Goal: Information Seeking & Learning: Learn about a topic

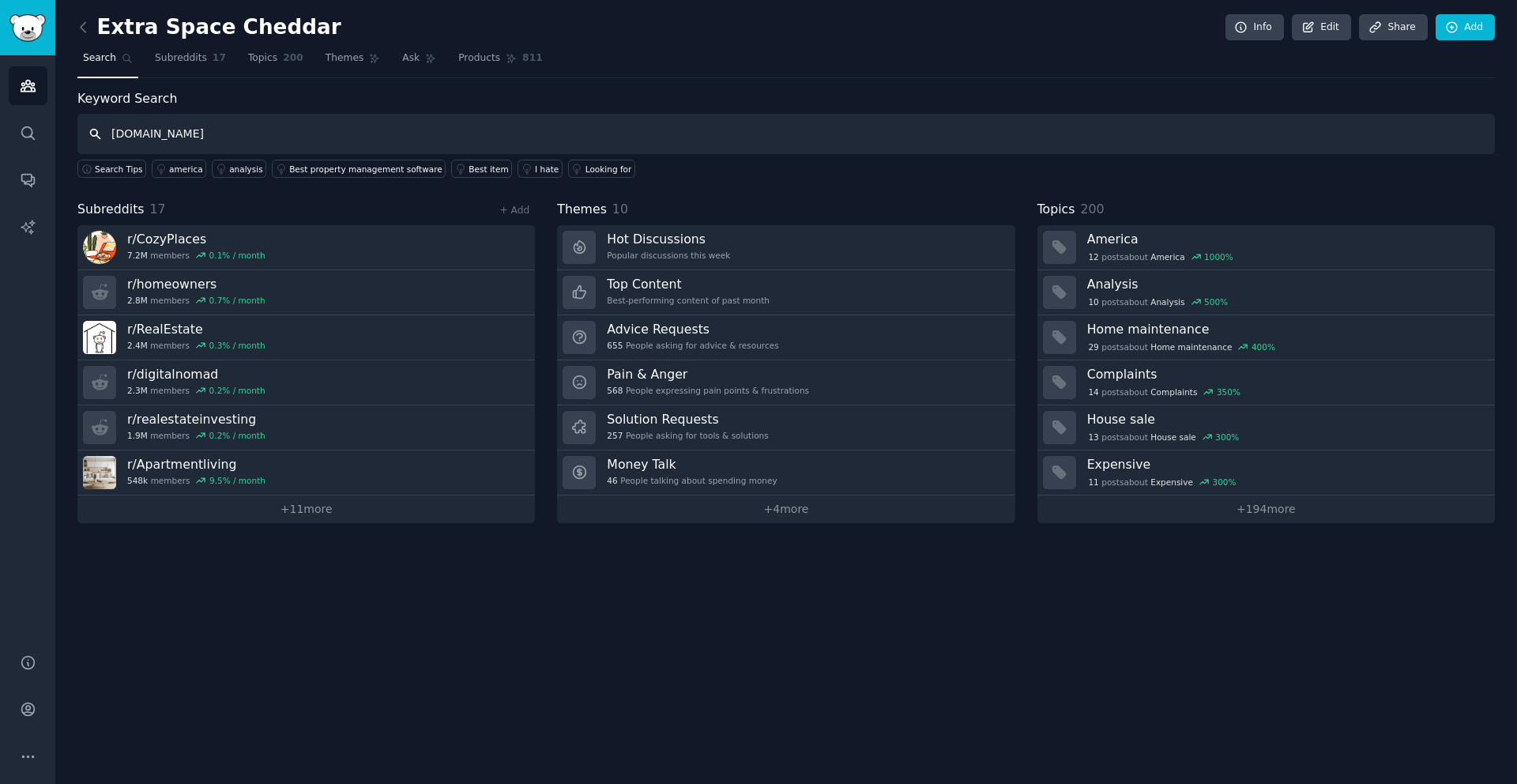
type input "[DOMAIN_NAME]"
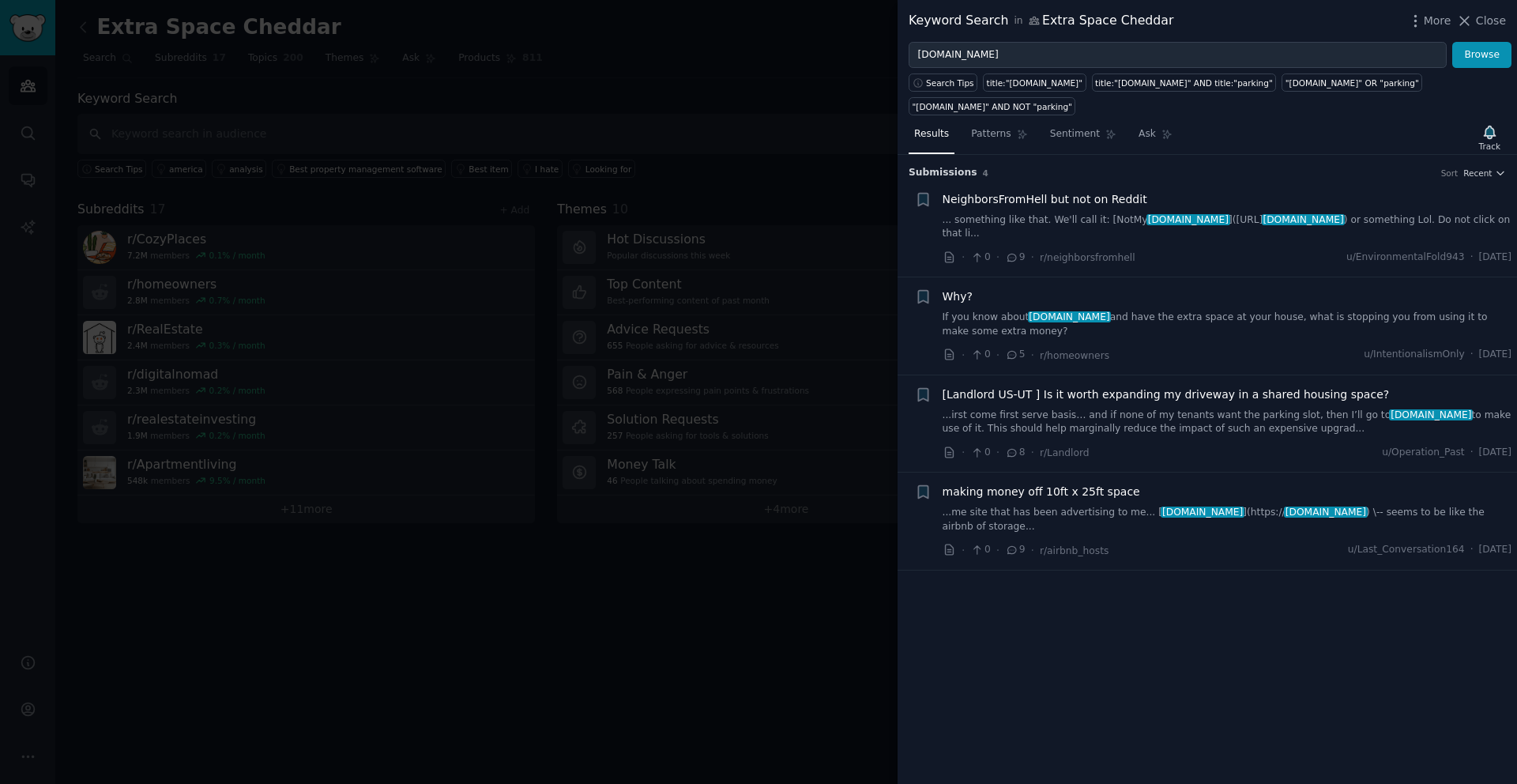
click at [1125, 320] on link "If you know about [DOMAIN_NAME] and have the extra space at your house, what is…" at bounding box center [1227, 324] width 569 height 27
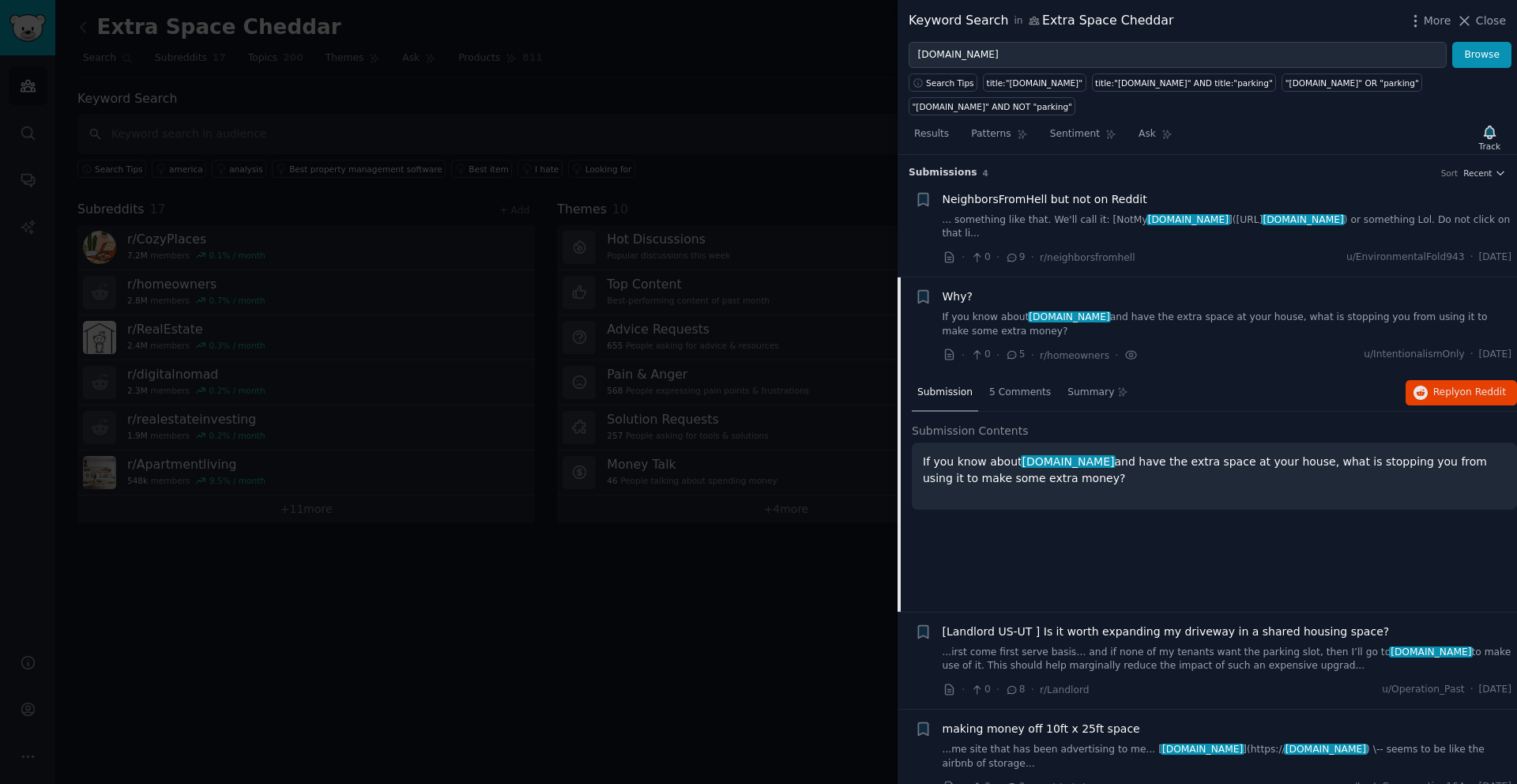
scroll to position [23, 0]
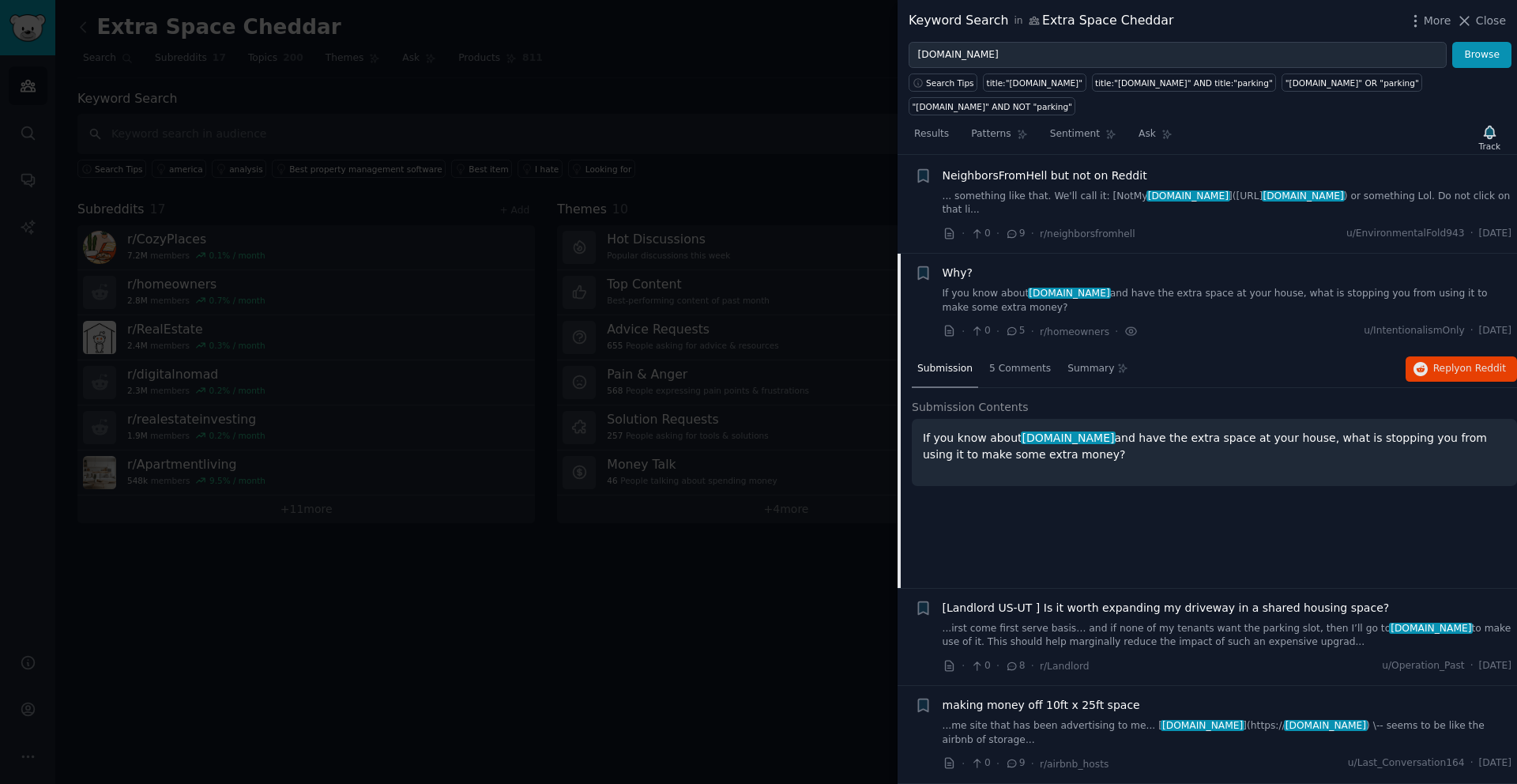
click at [1125, 320] on div "Why? If you know about [DOMAIN_NAME] and have the extra space at your house, wh…" at bounding box center [1227, 302] width 569 height 75
click at [1011, 332] on span "5" at bounding box center [1015, 330] width 20 height 14
click at [1010, 333] on icon at bounding box center [1012, 330] width 14 height 11
click at [1012, 365] on span "5 Comments" at bounding box center [1020, 369] width 62 height 14
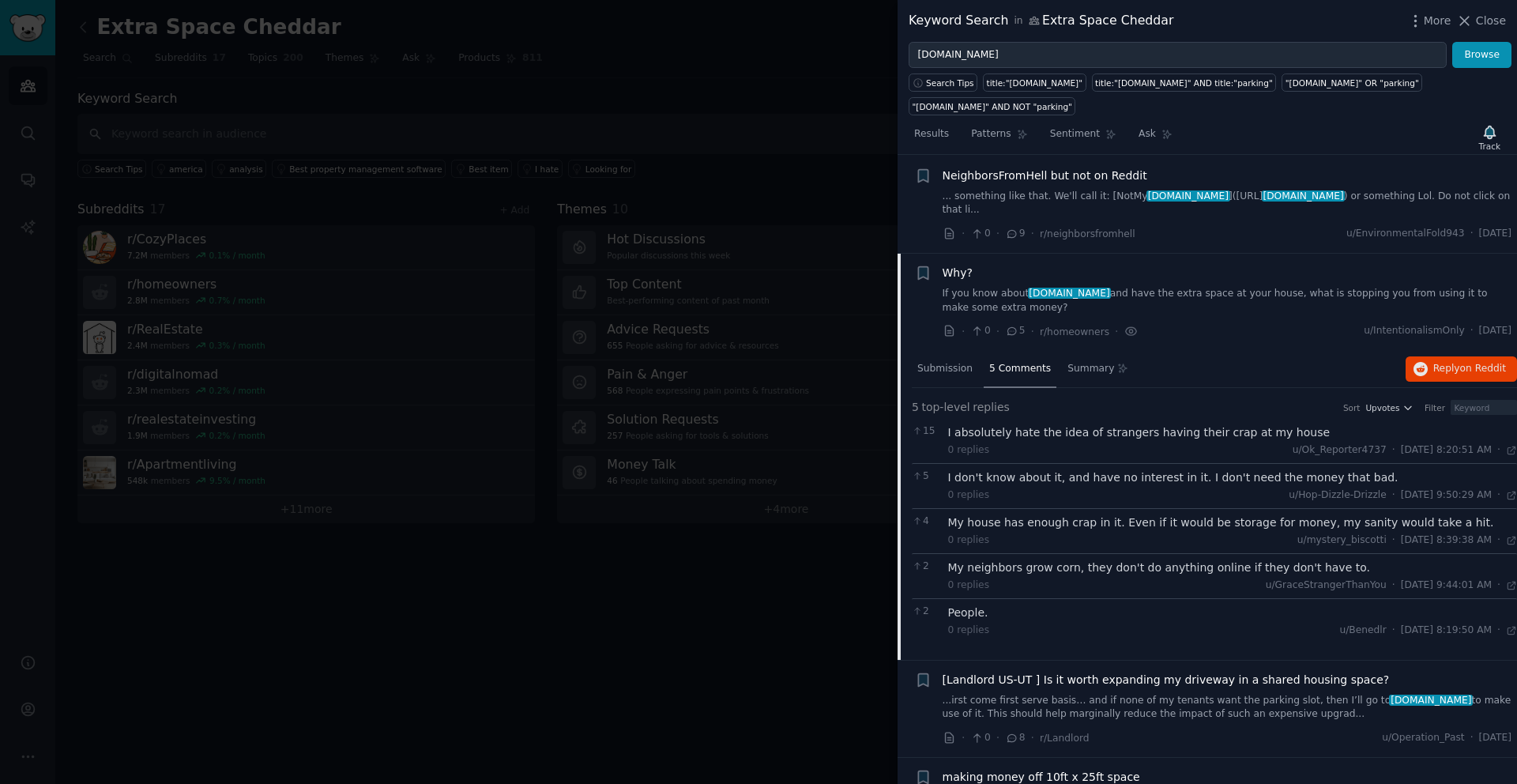
click at [1140, 288] on link "If you know about [DOMAIN_NAME] and have the extra space at your house, what is…" at bounding box center [1227, 300] width 569 height 27
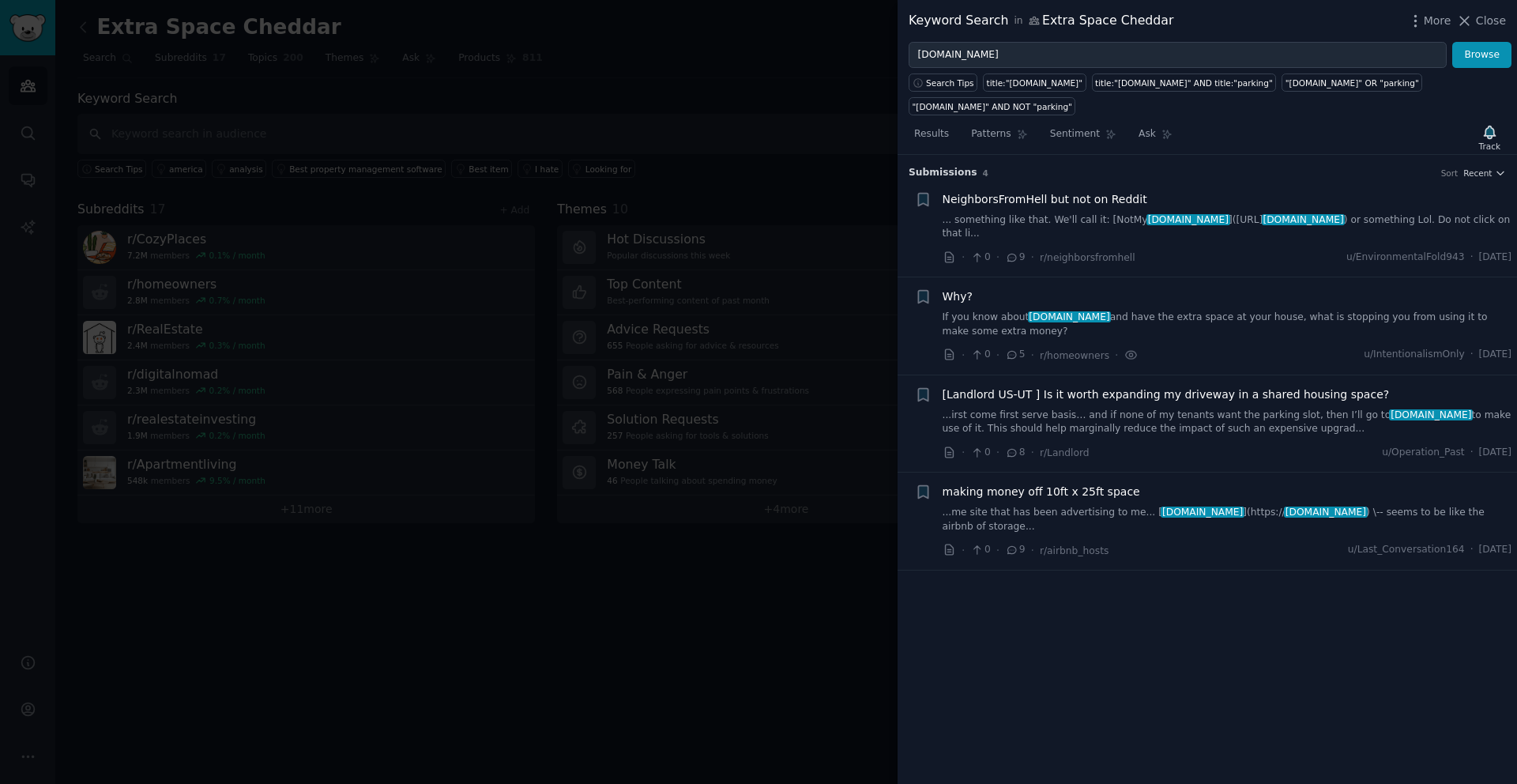
click at [1132, 319] on link "If you know about [DOMAIN_NAME] and have the extra space at your house, what is…" at bounding box center [1227, 324] width 569 height 27
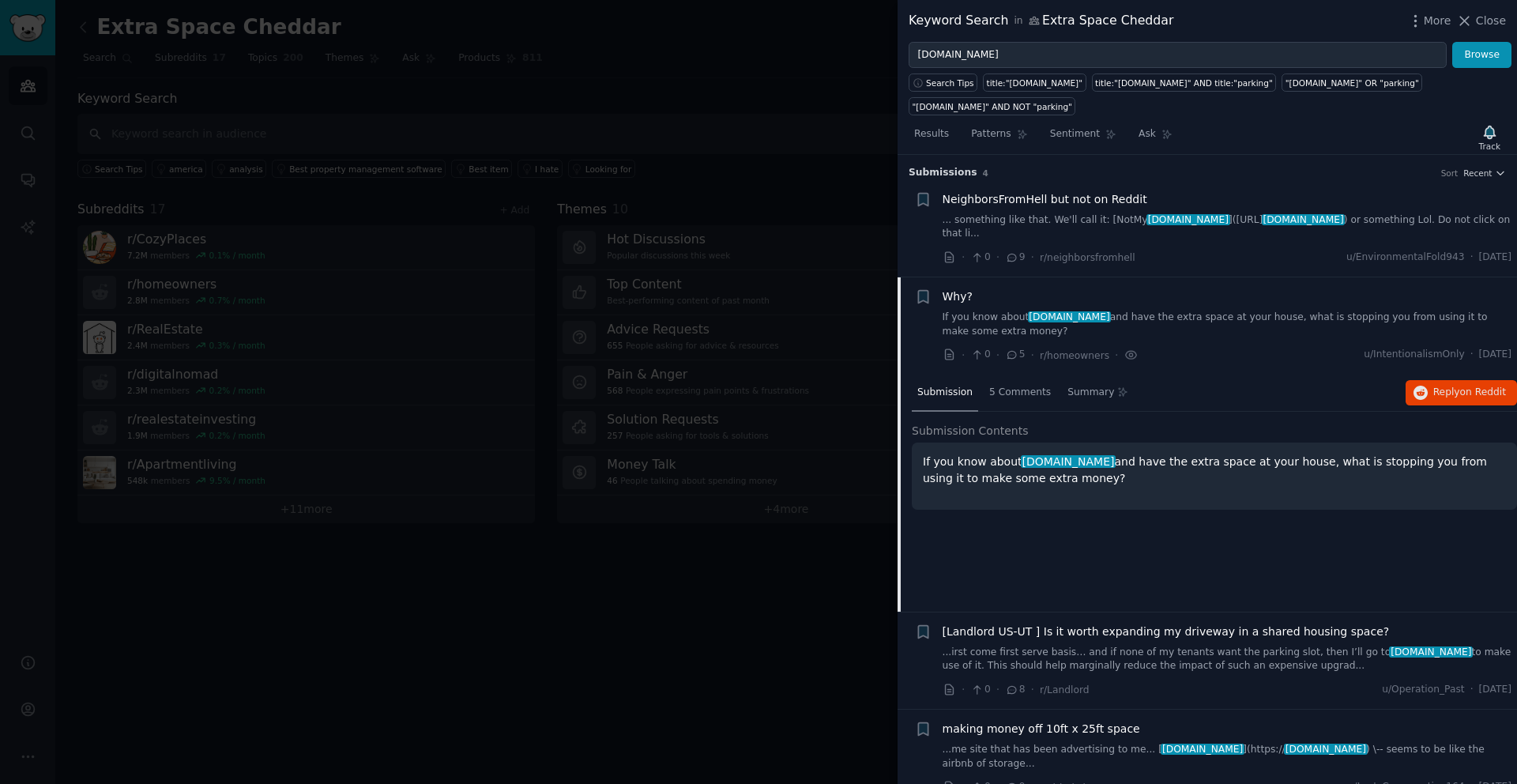
scroll to position [23, 0]
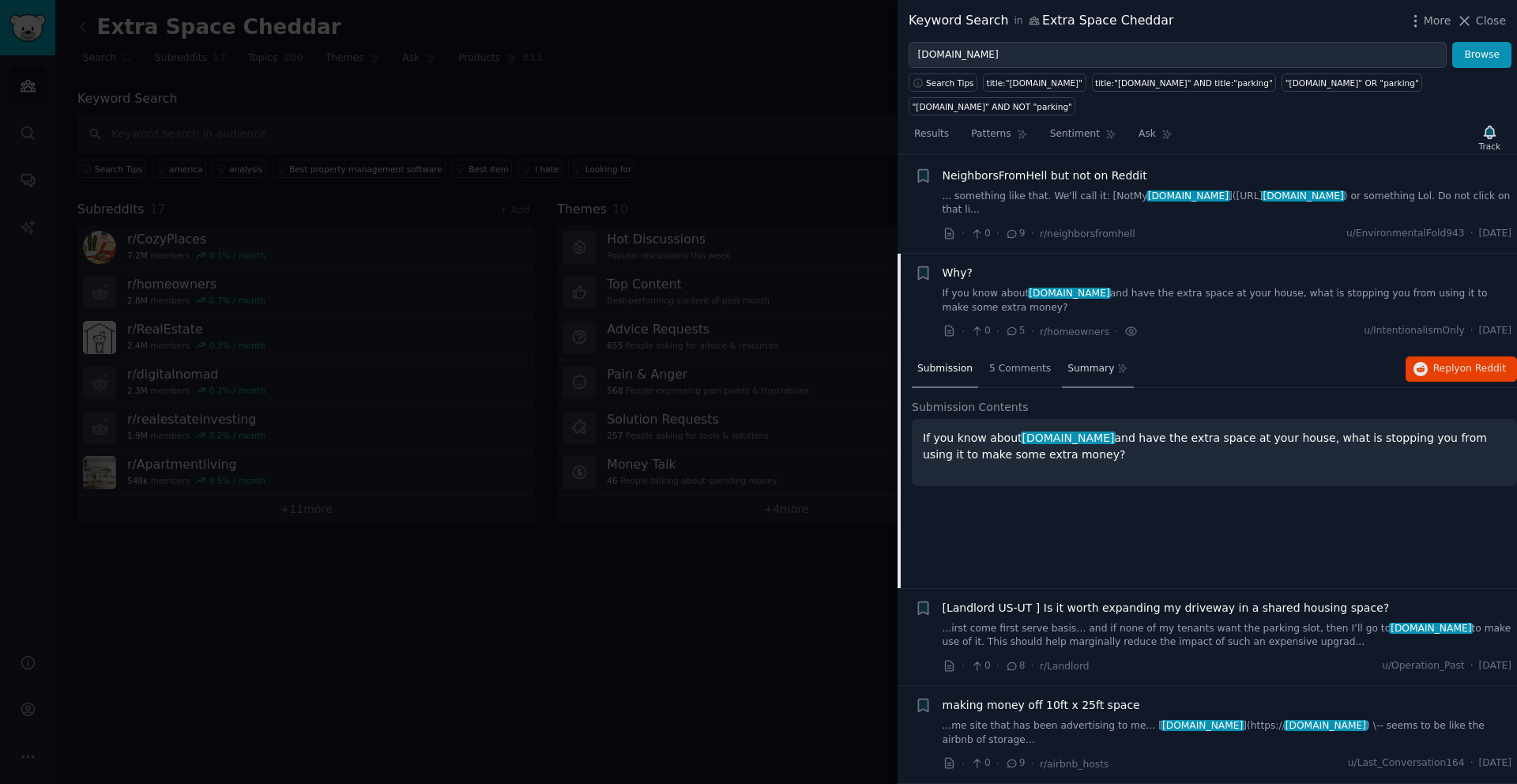
click at [1078, 370] on span "Summary" at bounding box center [1091, 369] width 47 height 14
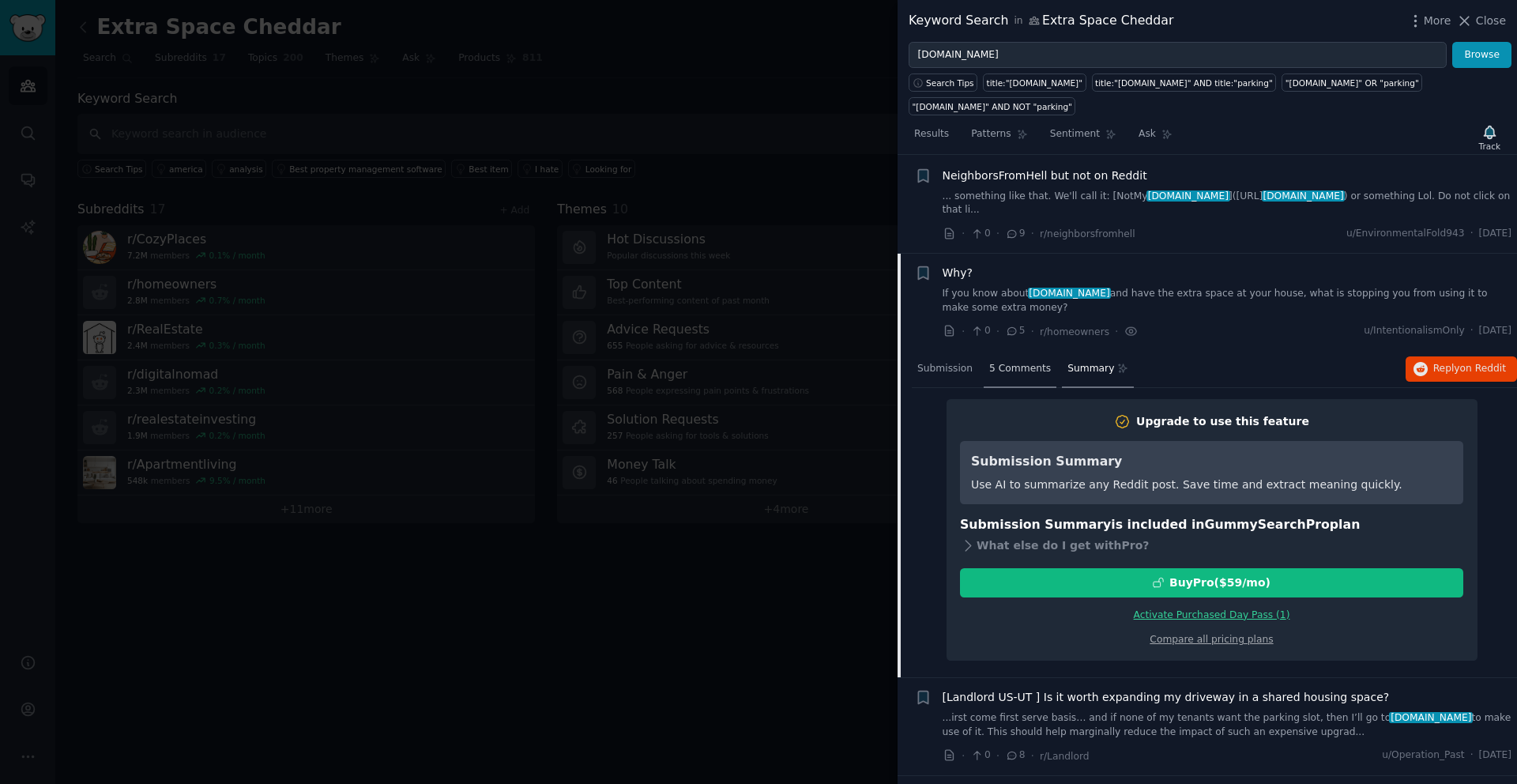
click at [1012, 365] on span "5 Comments" at bounding box center [1020, 369] width 62 height 14
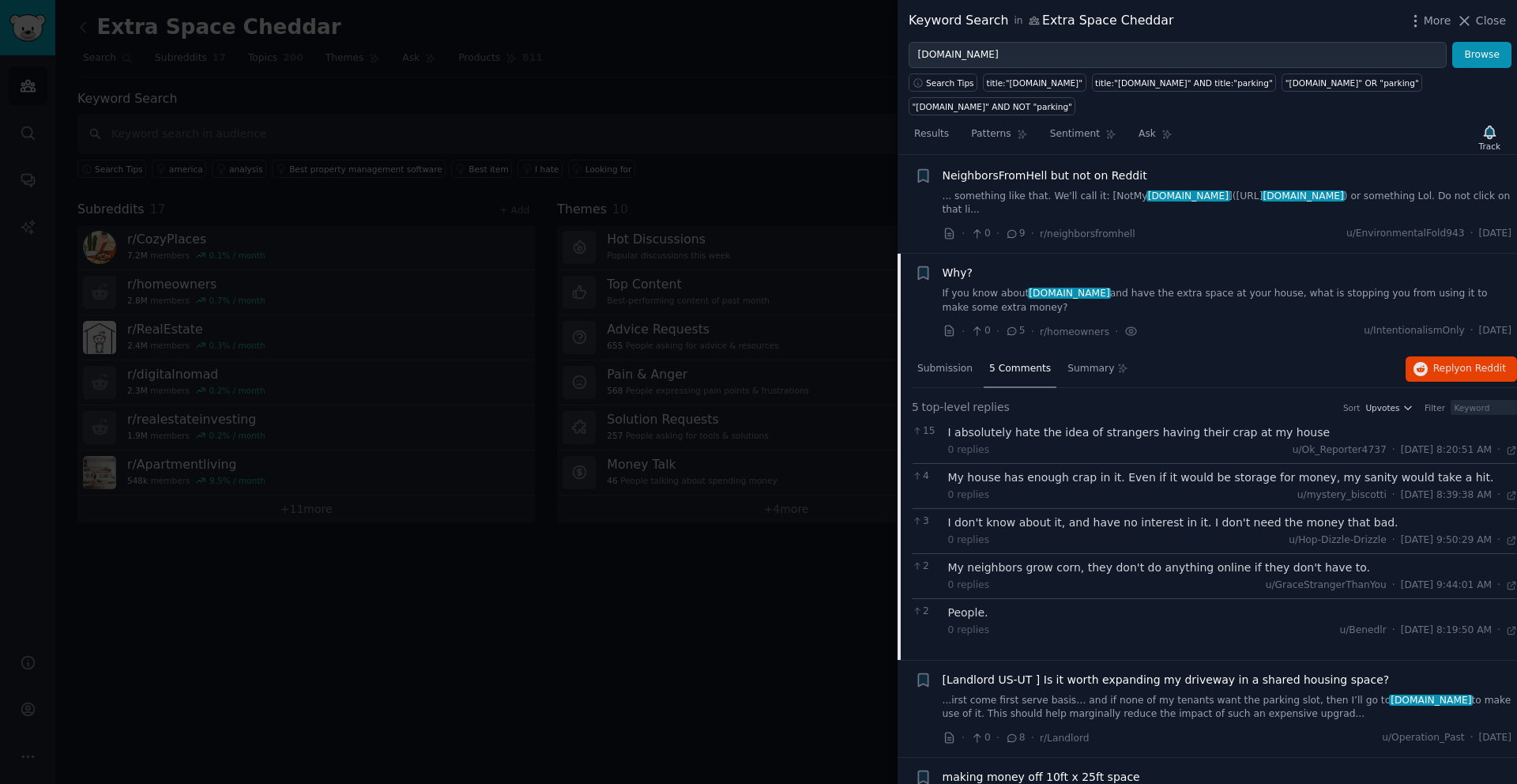
click at [1077, 273] on div "Why?" at bounding box center [1227, 273] width 569 height 17
click at [923, 277] on icon "button" at bounding box center [923, 273] width 9 height 12
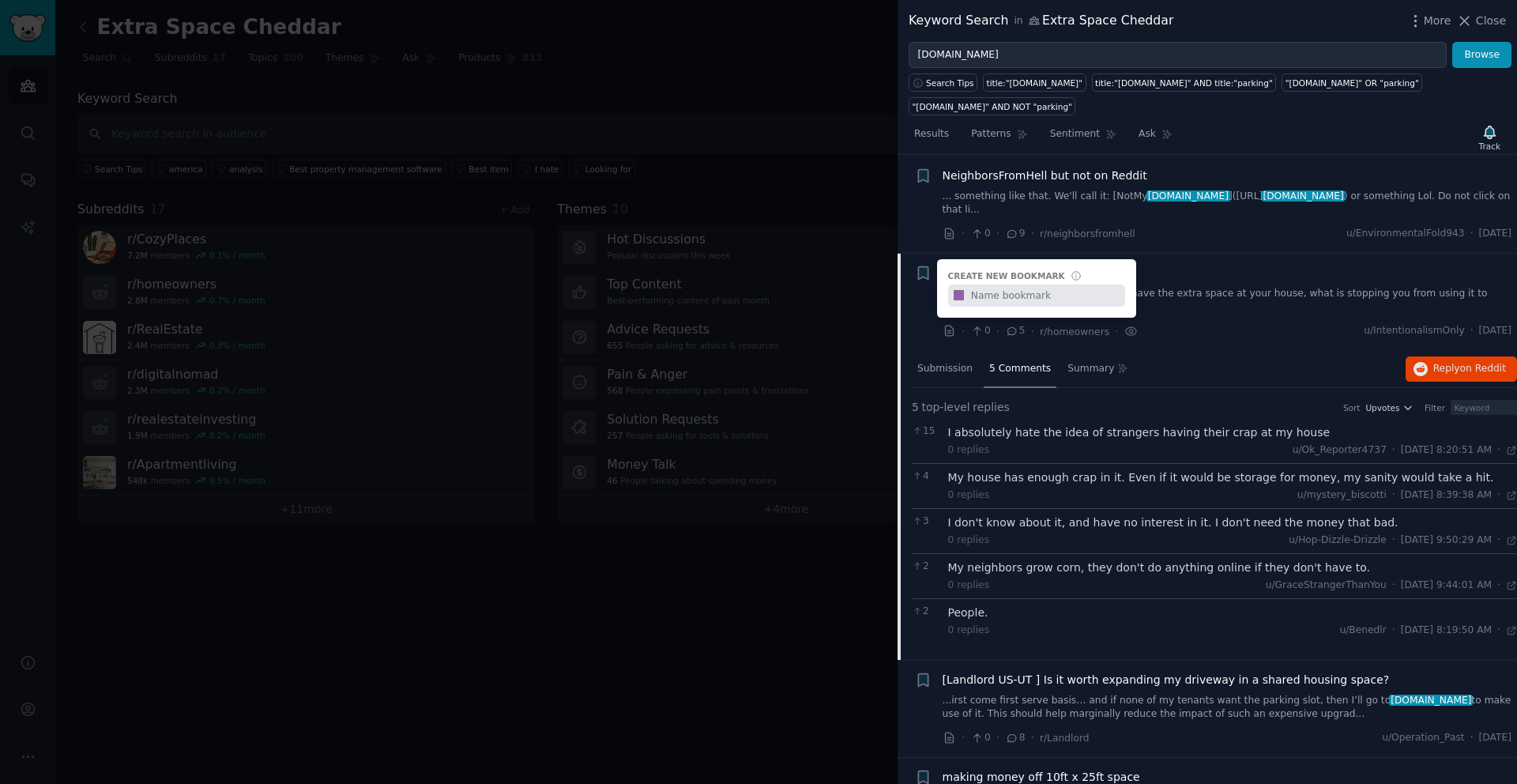
type input "A"
type input "[DOMAIN_NAME]"
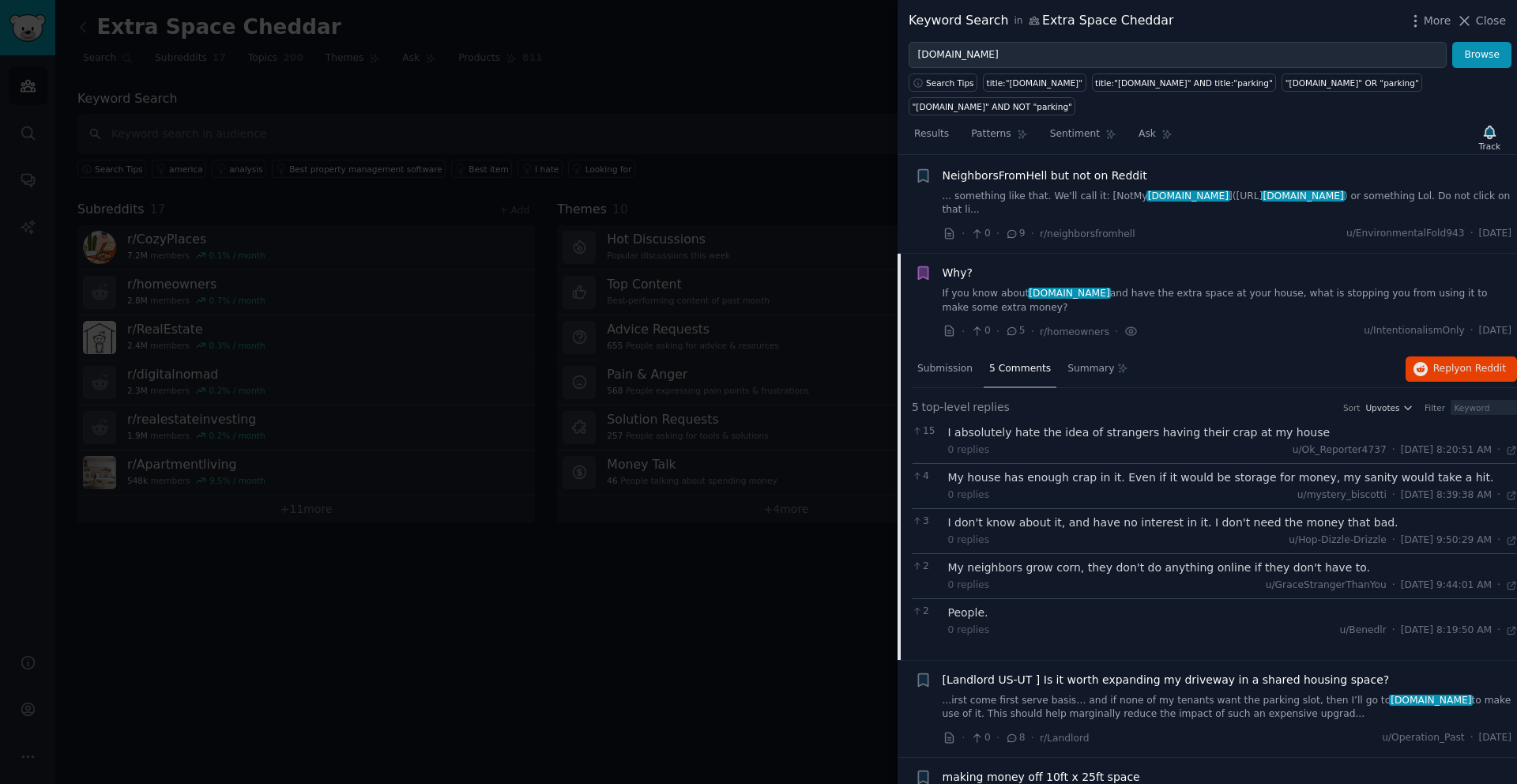
click at [992, 276] on div "Why?" at bounding box center [1227, 273] width 569 height 17
click at [937, 367] on span "Submission" at bounding box center [945, 369] width 55 height 14
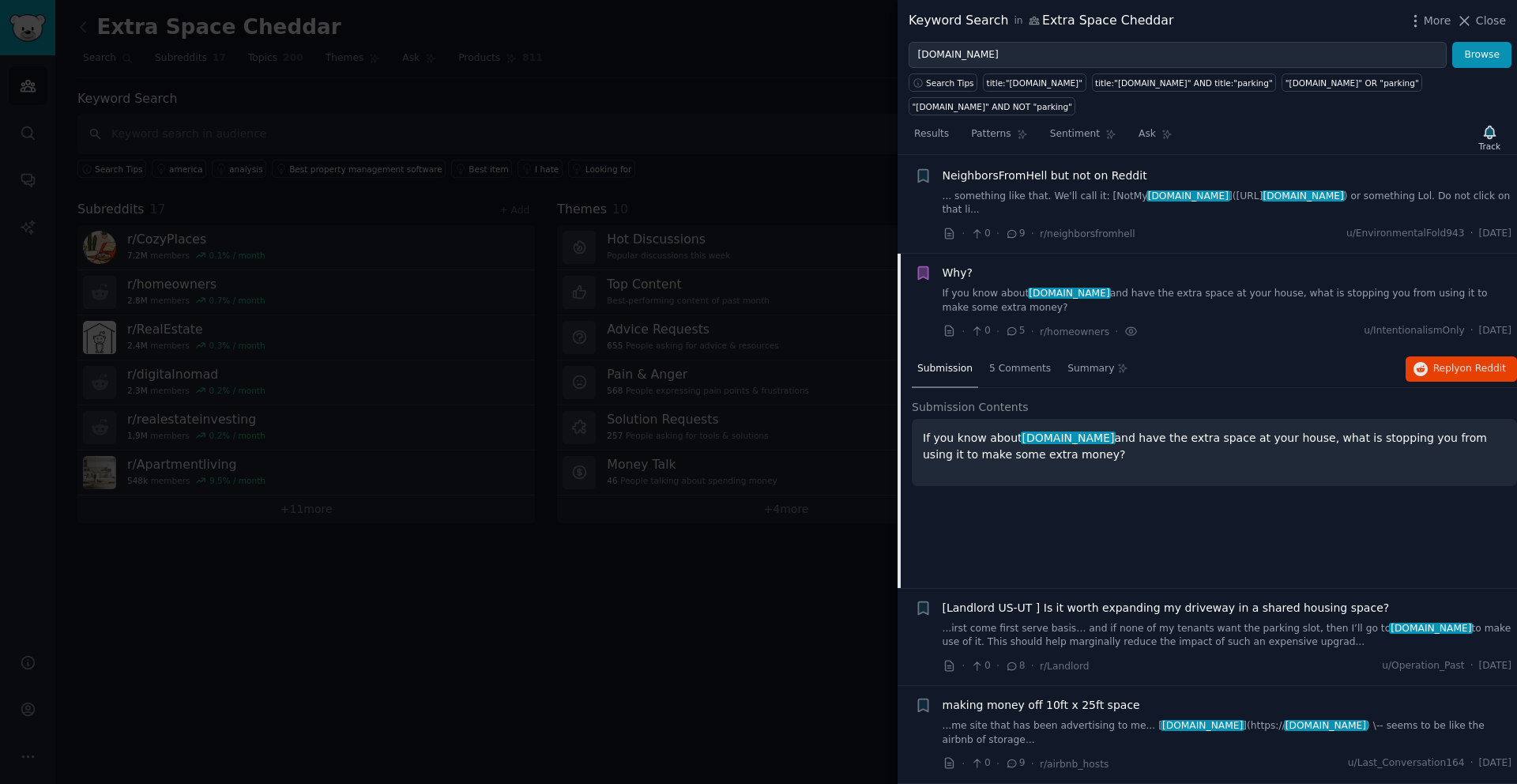
click at [1072, 602] on span "[Landlord US-UT ] Is it worth expanding my driveway in a shared housing space?" at bounding box center [1166, 608] width 447 height 17
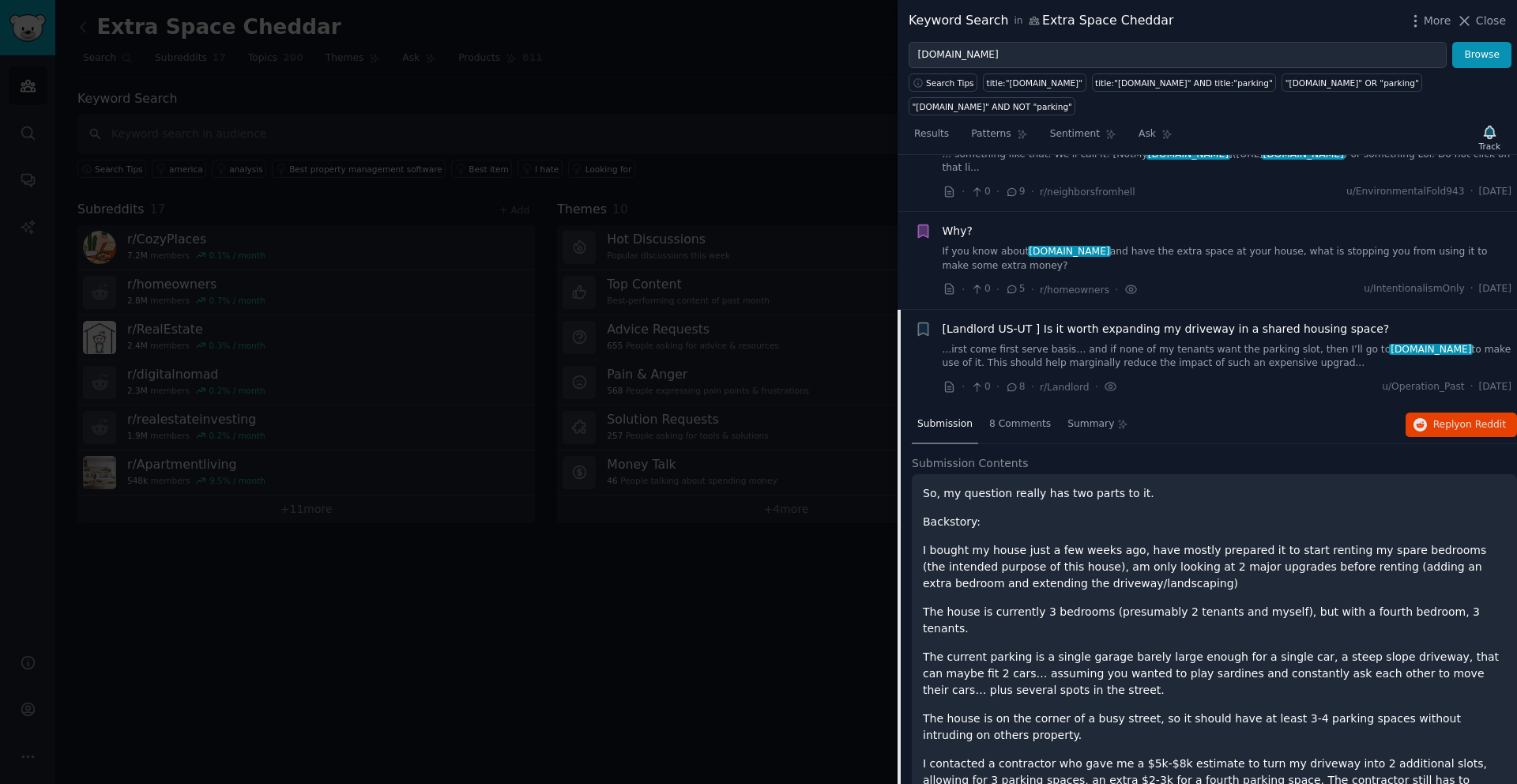
scroll to position [7, 0]
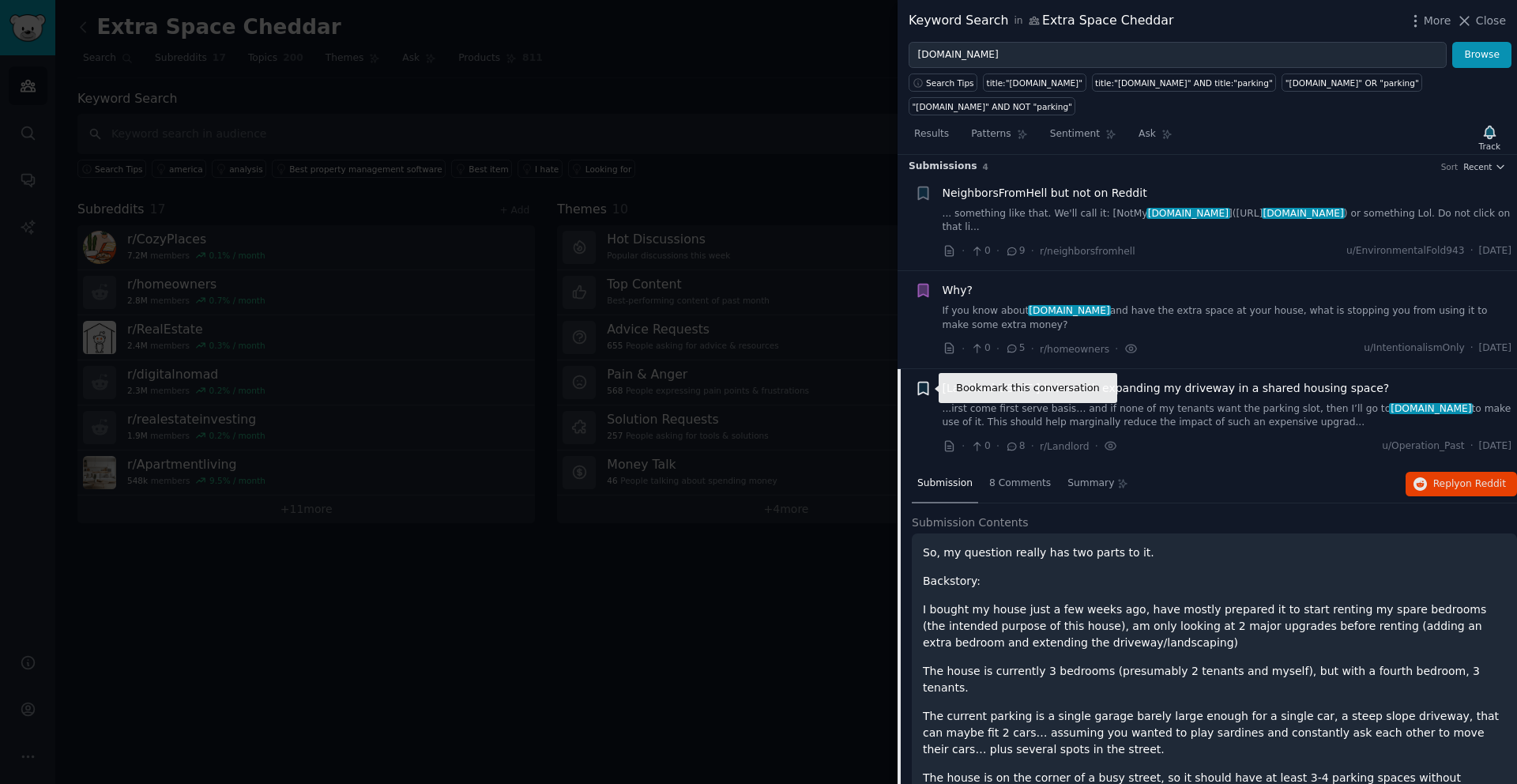
click at [924, 391] on icon "button" at bounding box center [923, 387] width 9 height 12
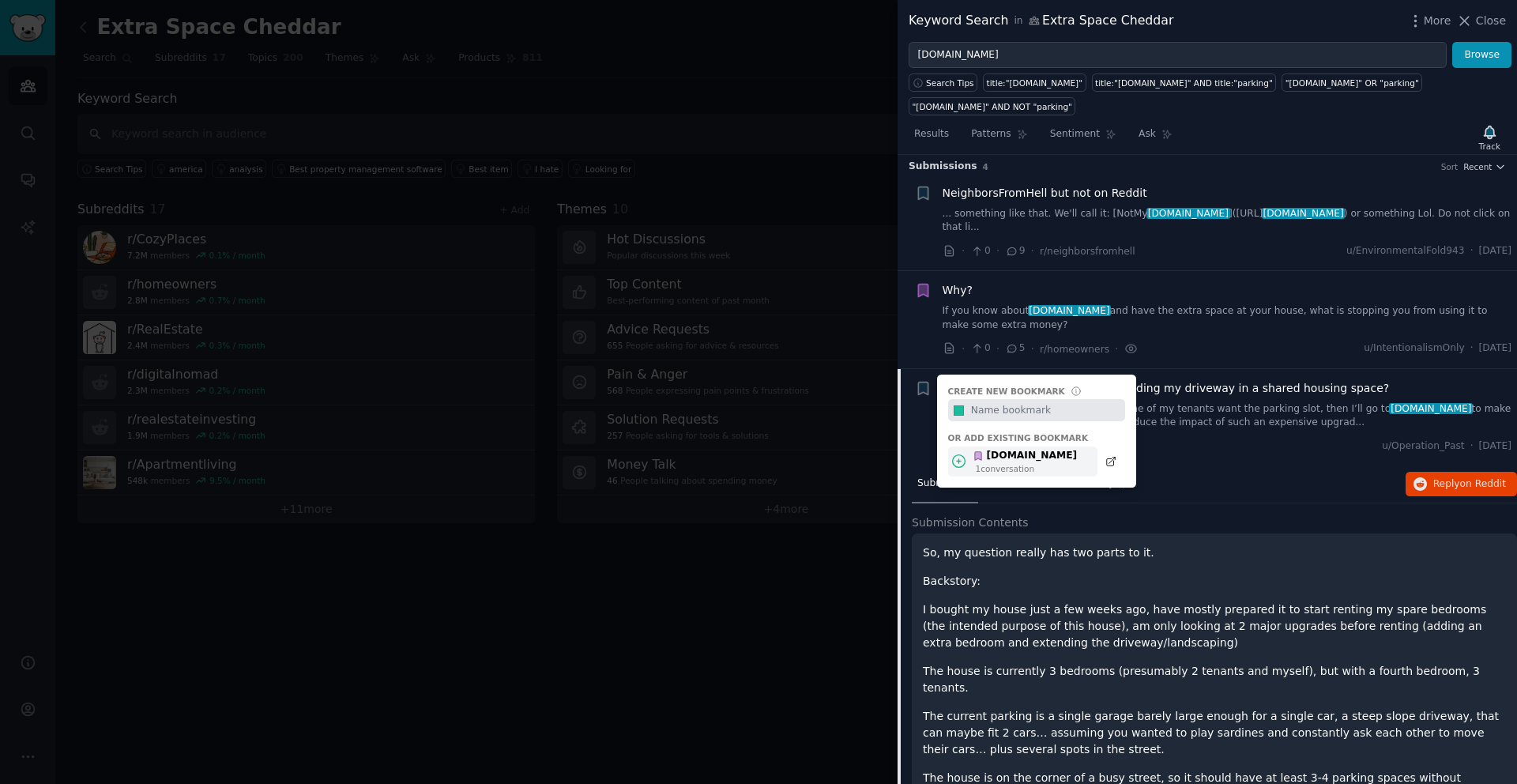
click at [1003, 454] on div "[DOMAIN_NAME]" at bounding box center [1024, 455] width 104 height 14
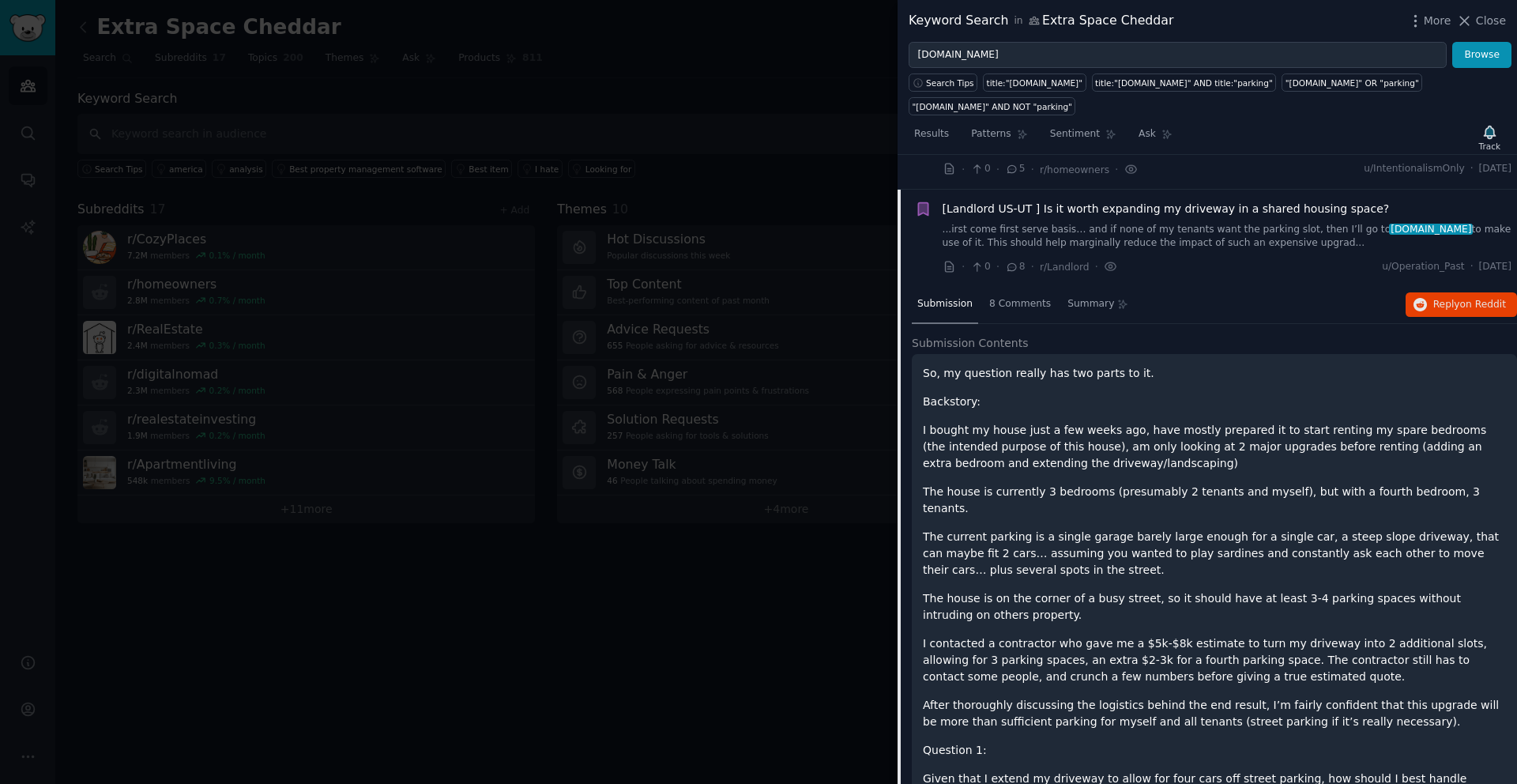
scroll to position [215, 0]
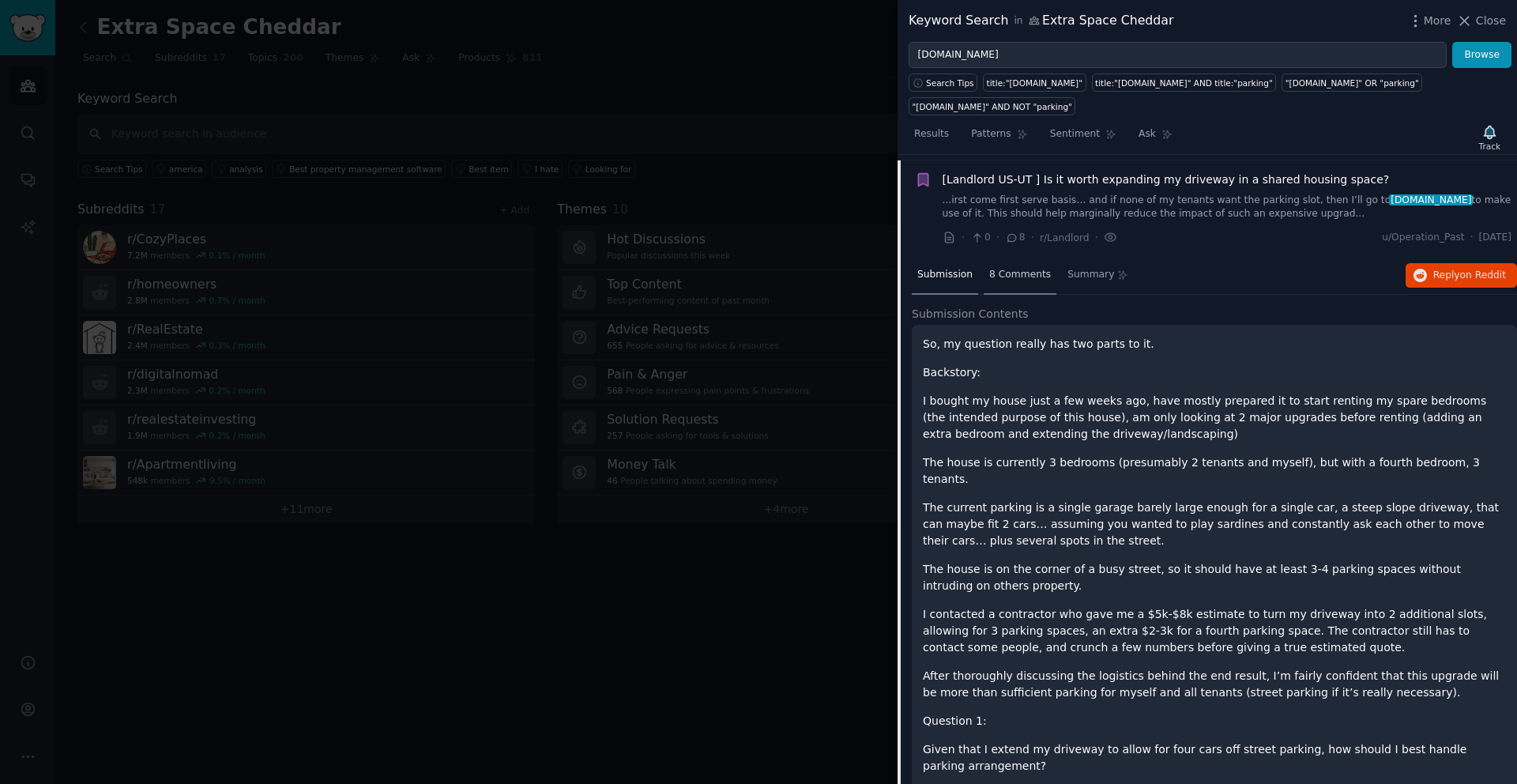
click at [1009, 276] on span "8 Comments" at bounding box center [1020, 275] width 62 height 14
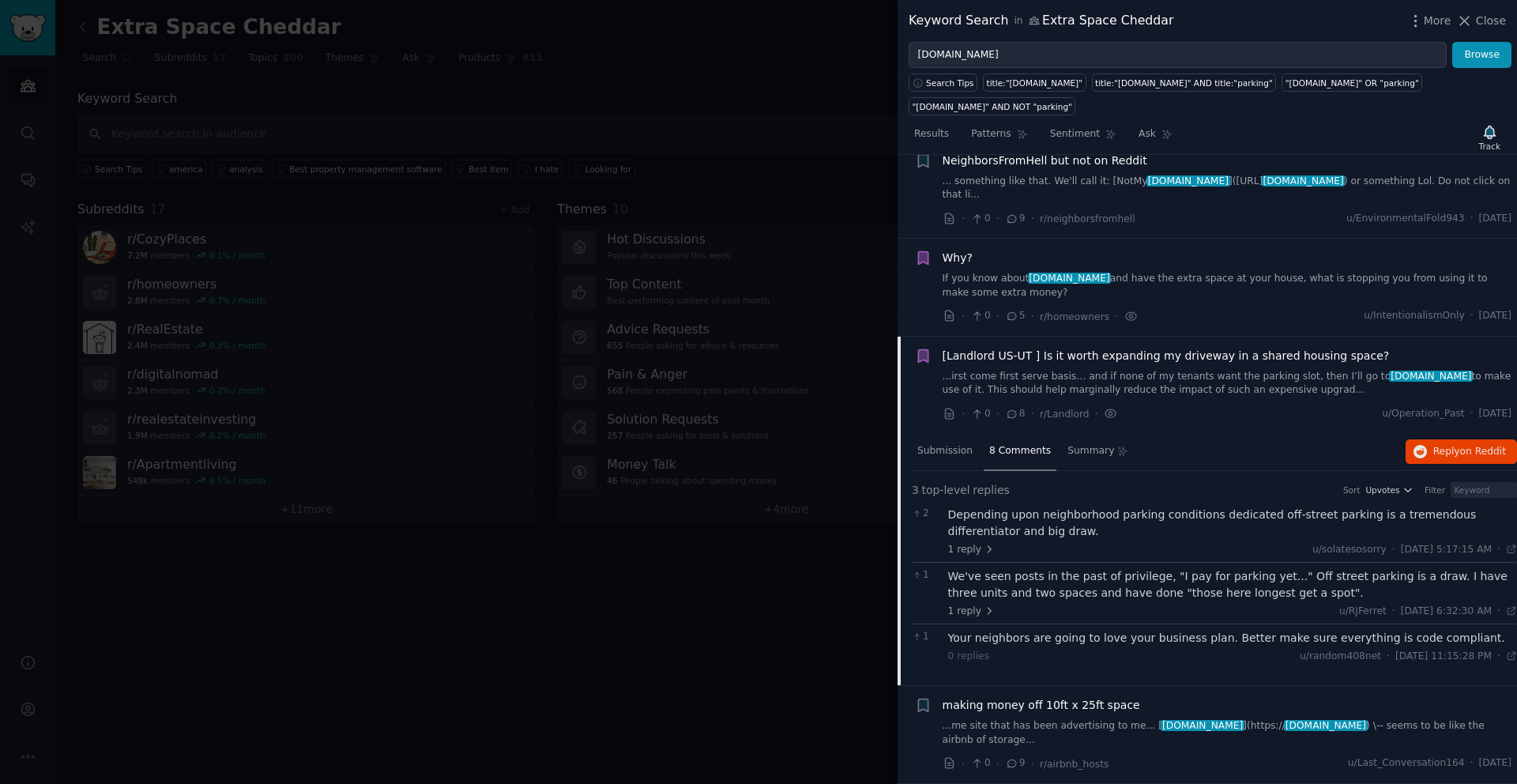
scroll to position [39, 0]
click at [992, 351] on span "[Landlord US-UT ] Is it worth expanding my driveway in a shared housing space?" at bounding box center [1166, 356] width 447 height 17
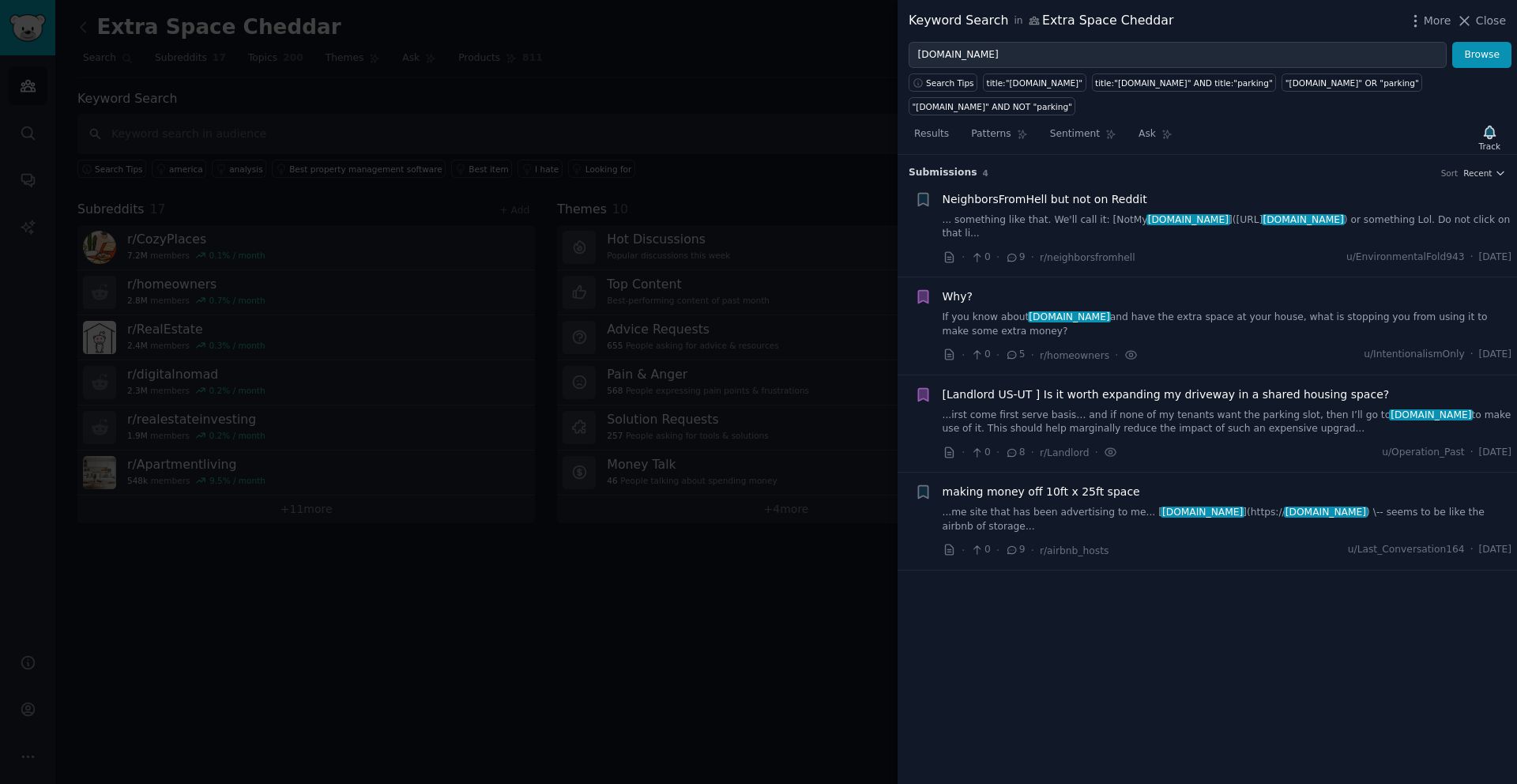
click at [989, 494] on span "making money off 10ft x 25ft space" at bounding box center [1041, 492] width 197 height 17
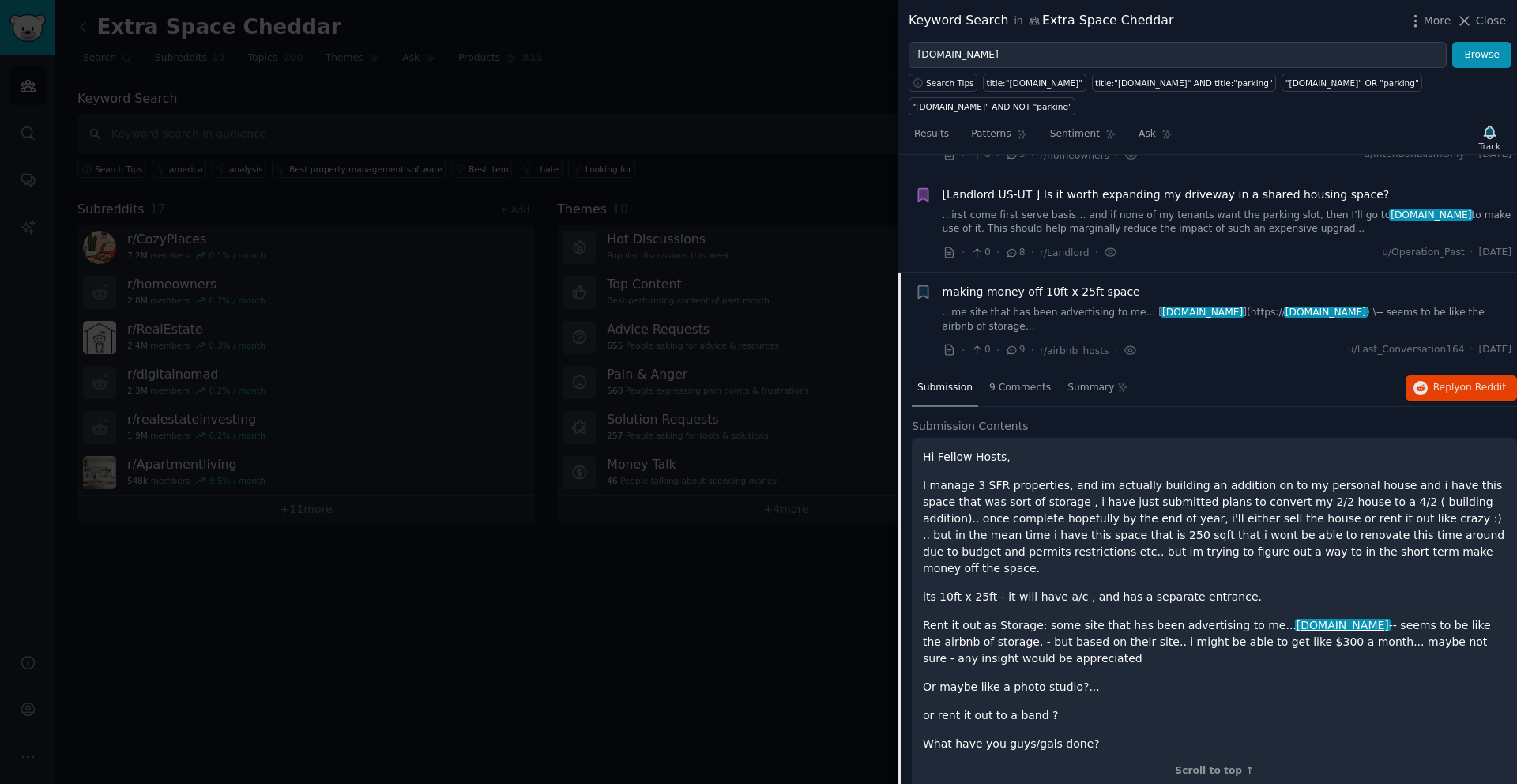
scroll to position [206, 0]
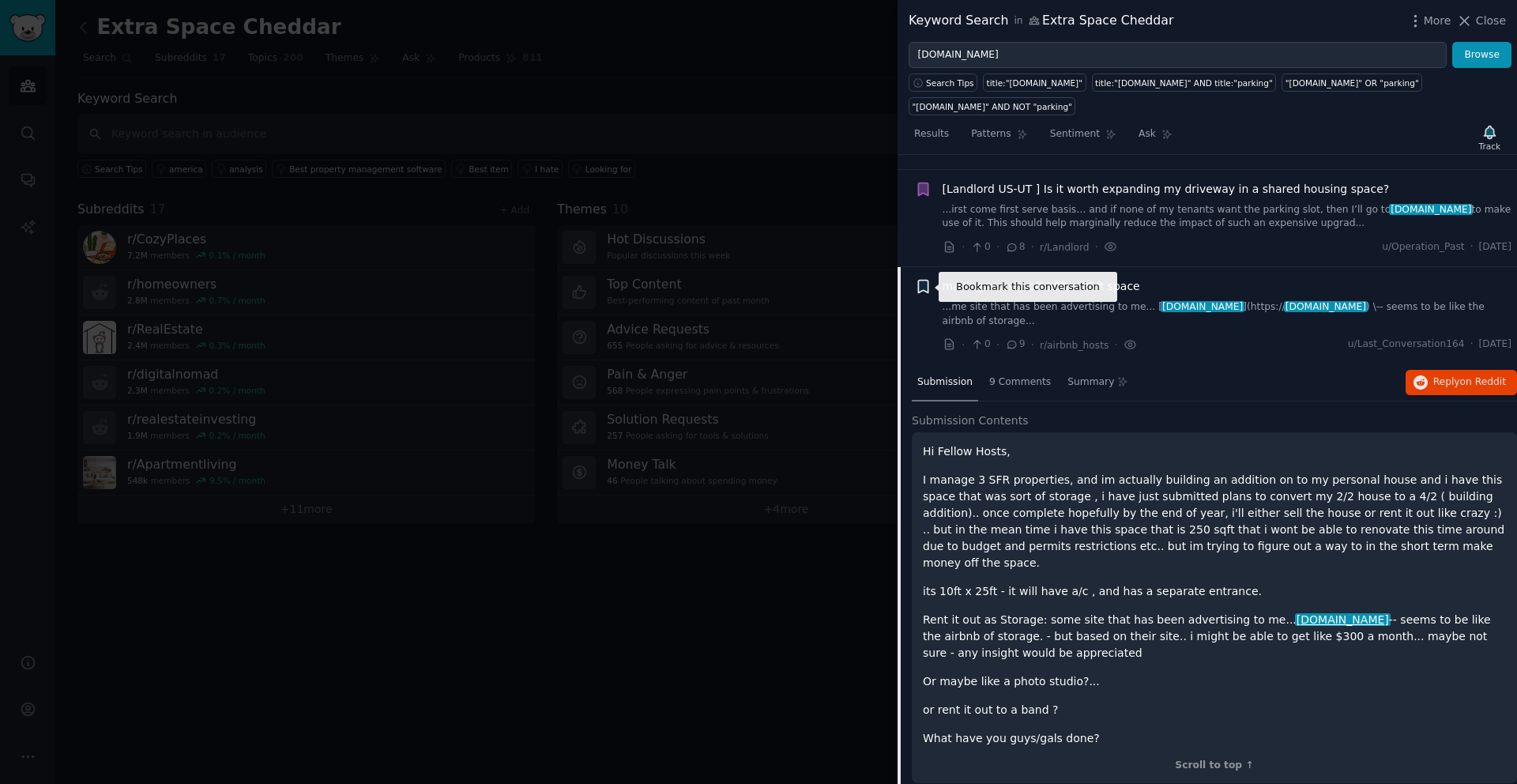
click at [920, 289] on icon "button" at bounding box center [923, 286] width 9 height 12
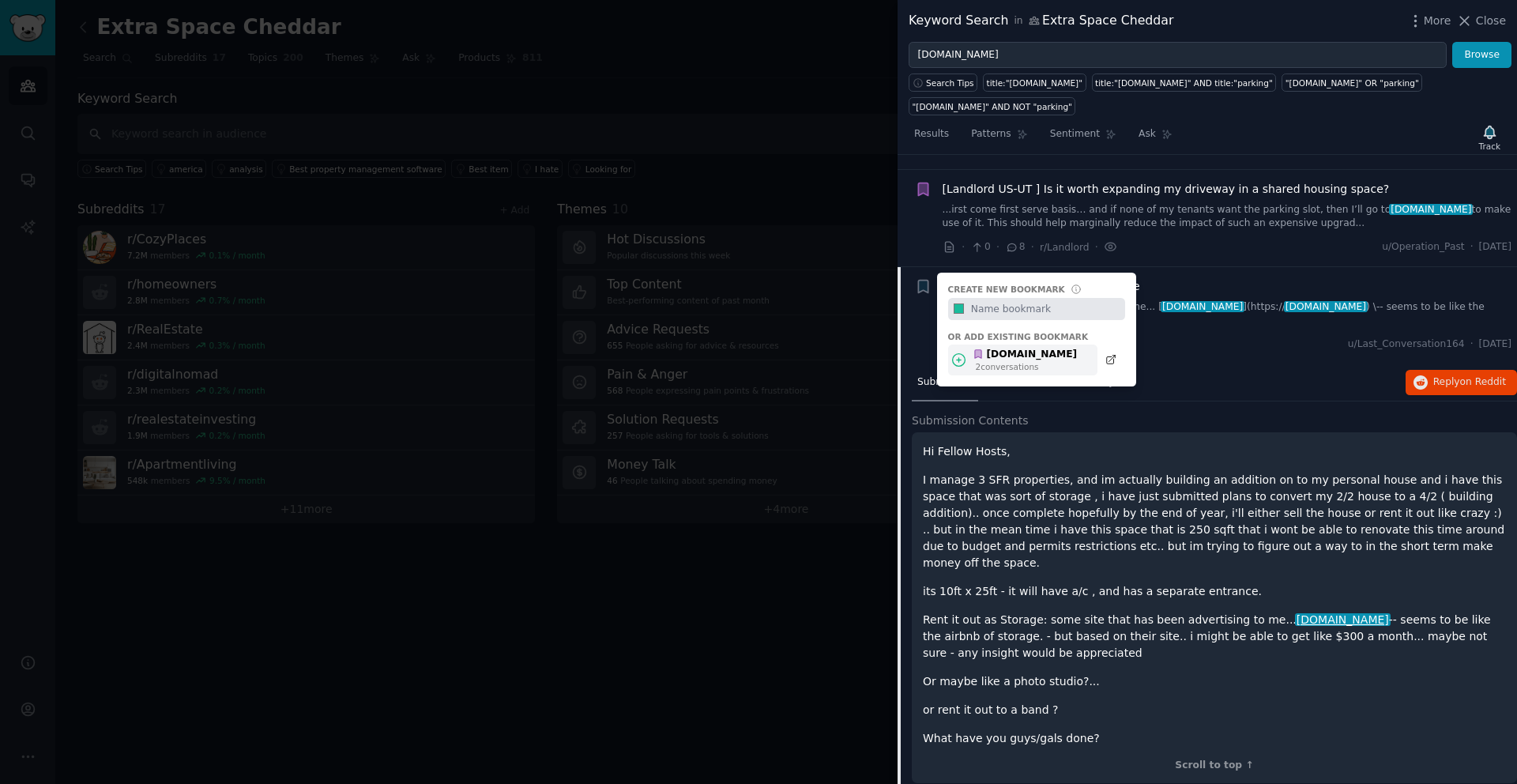
click at [1008, 353] on div "[DOMAIN_NAME]" at bounding box center [1024, 355] width 104 height 14
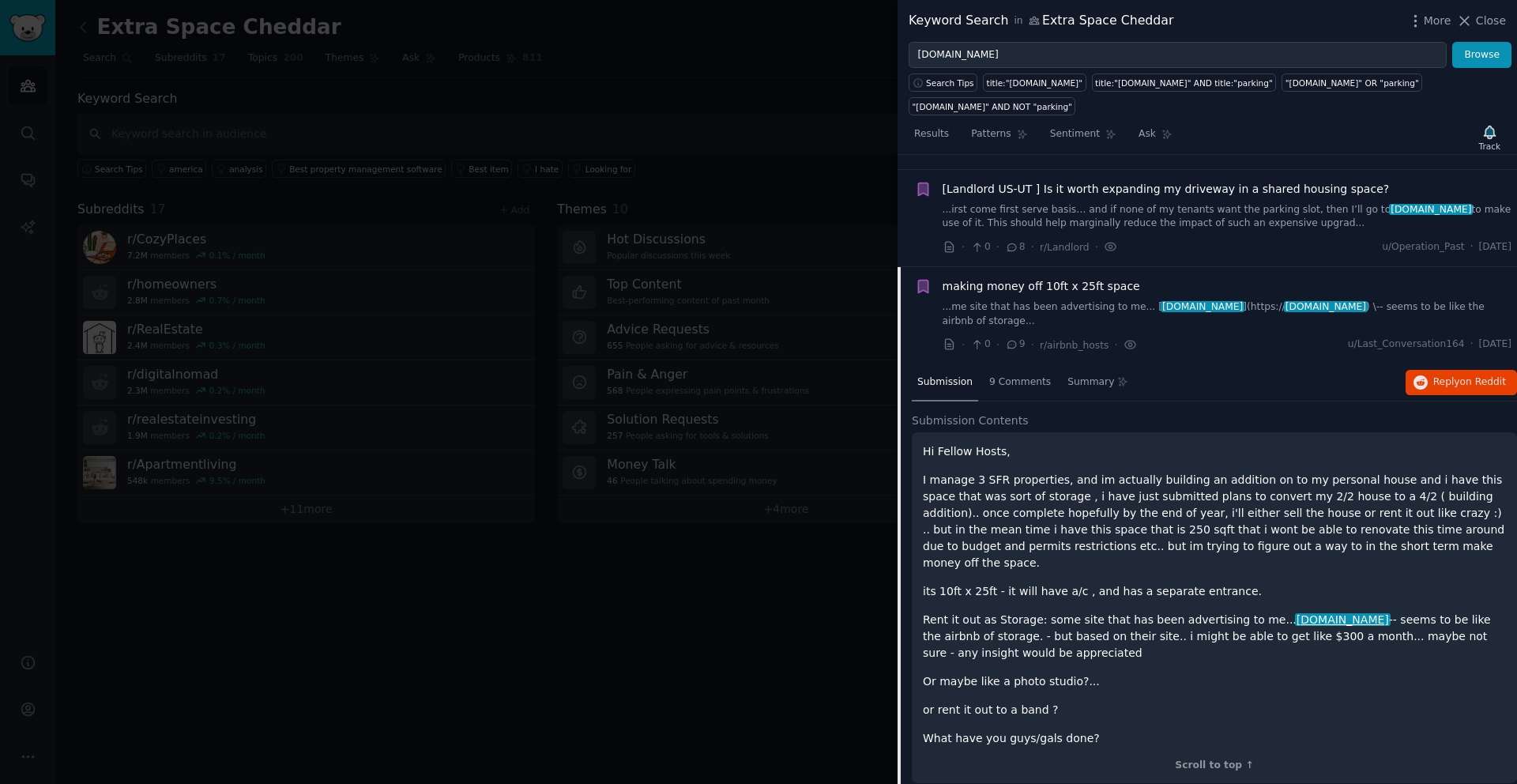
click at [992, 280] on span "making money off 10ft x 25ft space" at bounding box center [1041, 286] width 197 height 17
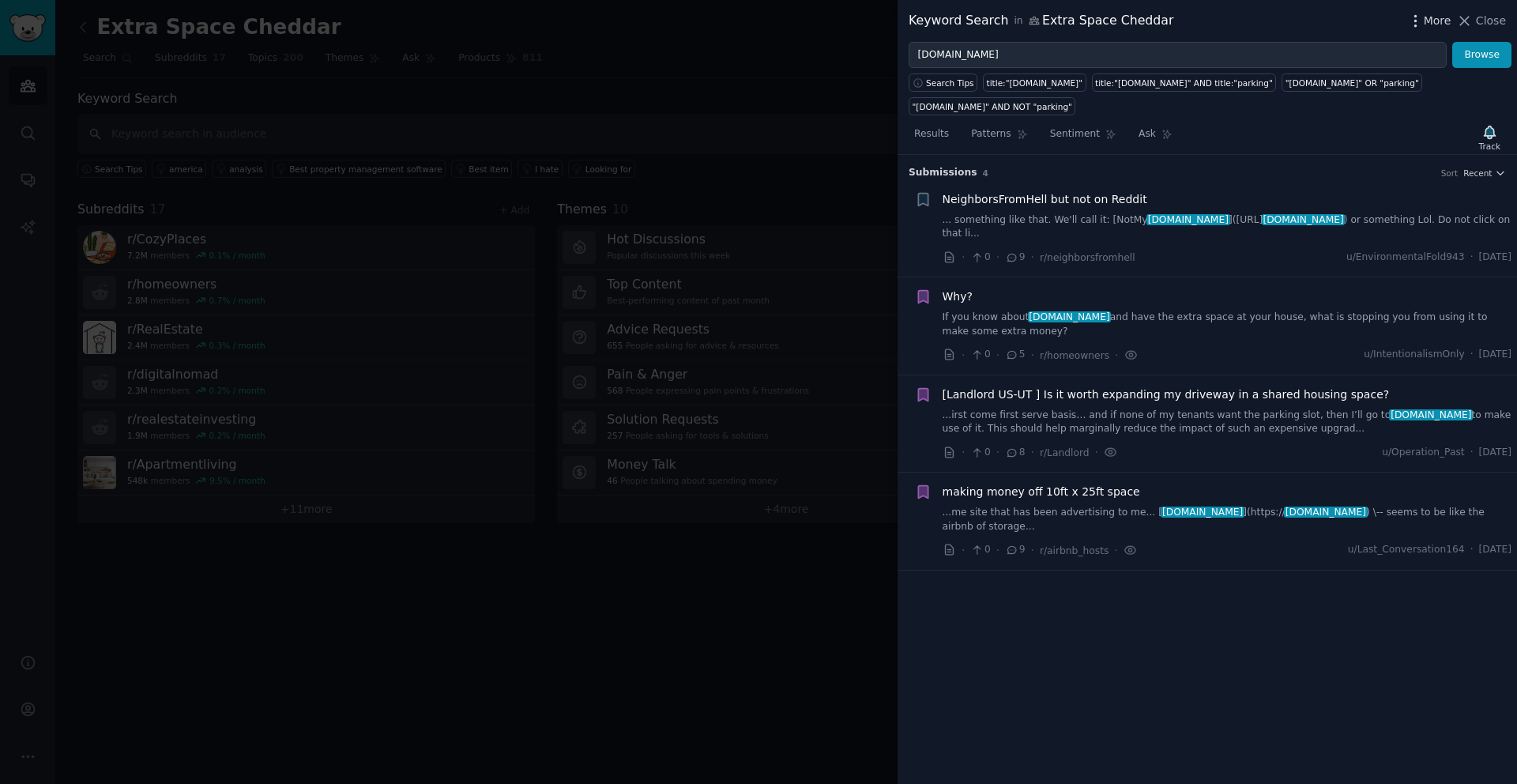
click at [1429, 25] on span "More" at bounding box center [1437, 21] width 27 height 17
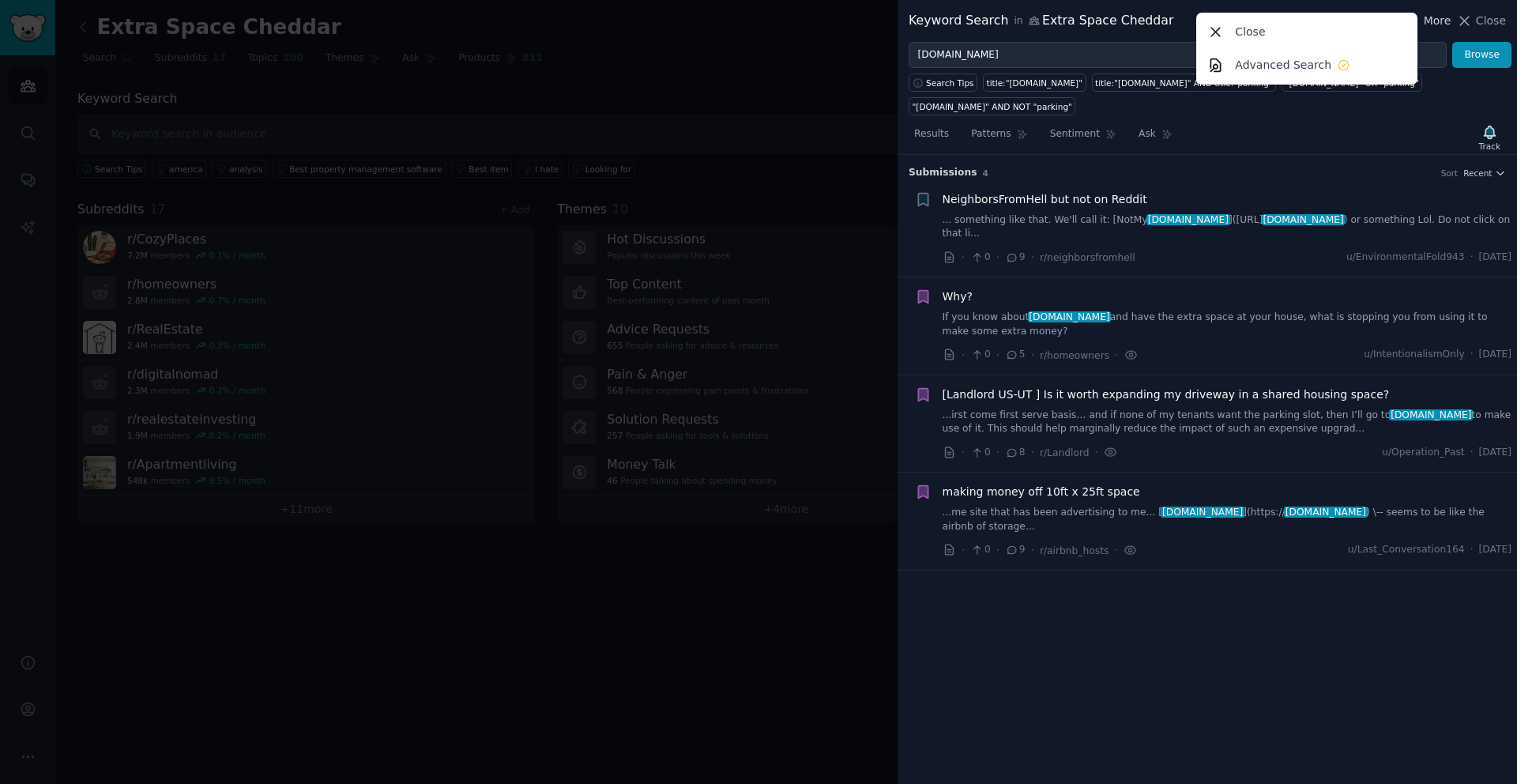
click at [1430, 24] on span "More" at bounding box center [1437, 21] width 27 height 17
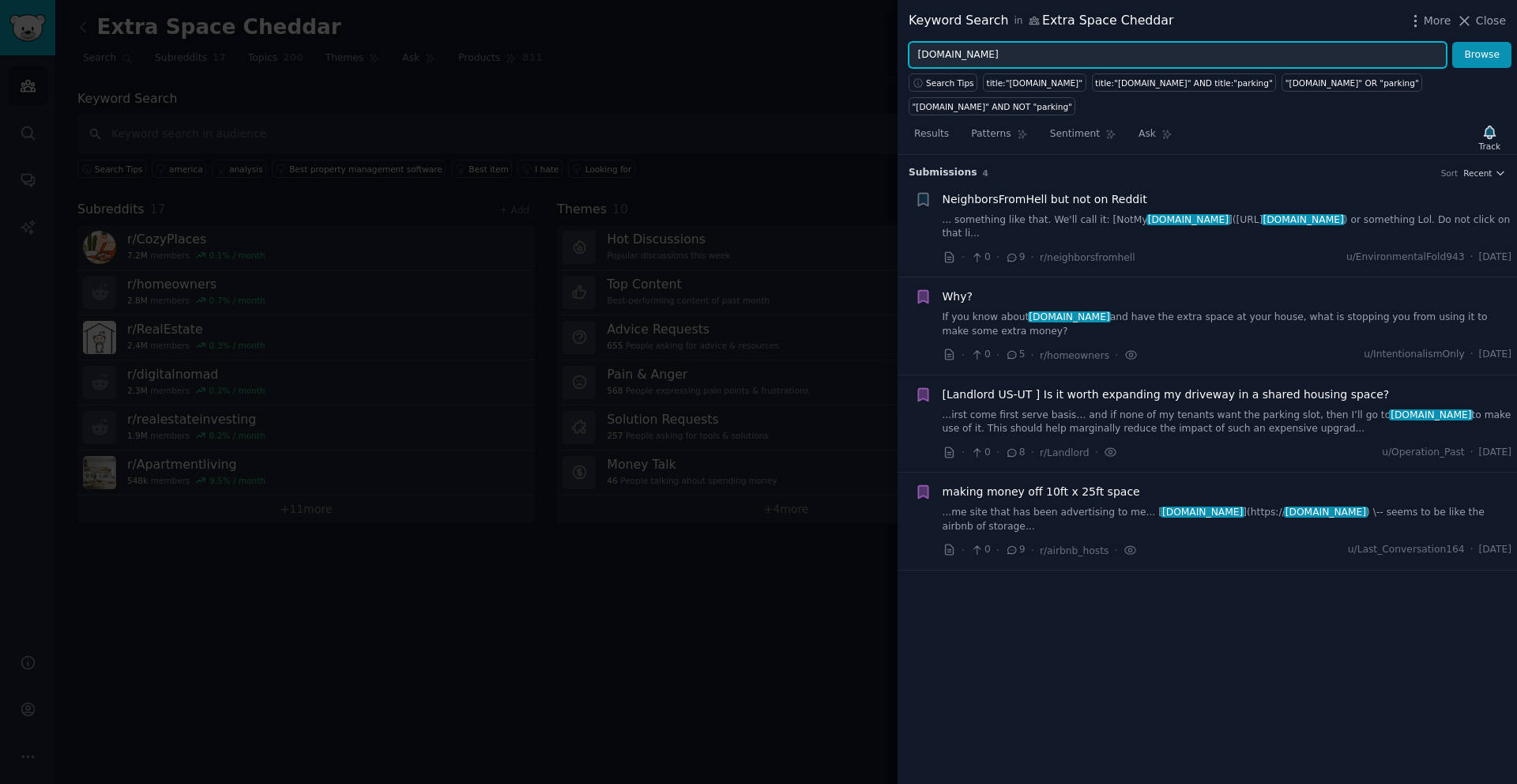
click at [1092, 60] on input "[DOMAIN_NAME]" at bounding box center [1177, 55] width 538 height 27
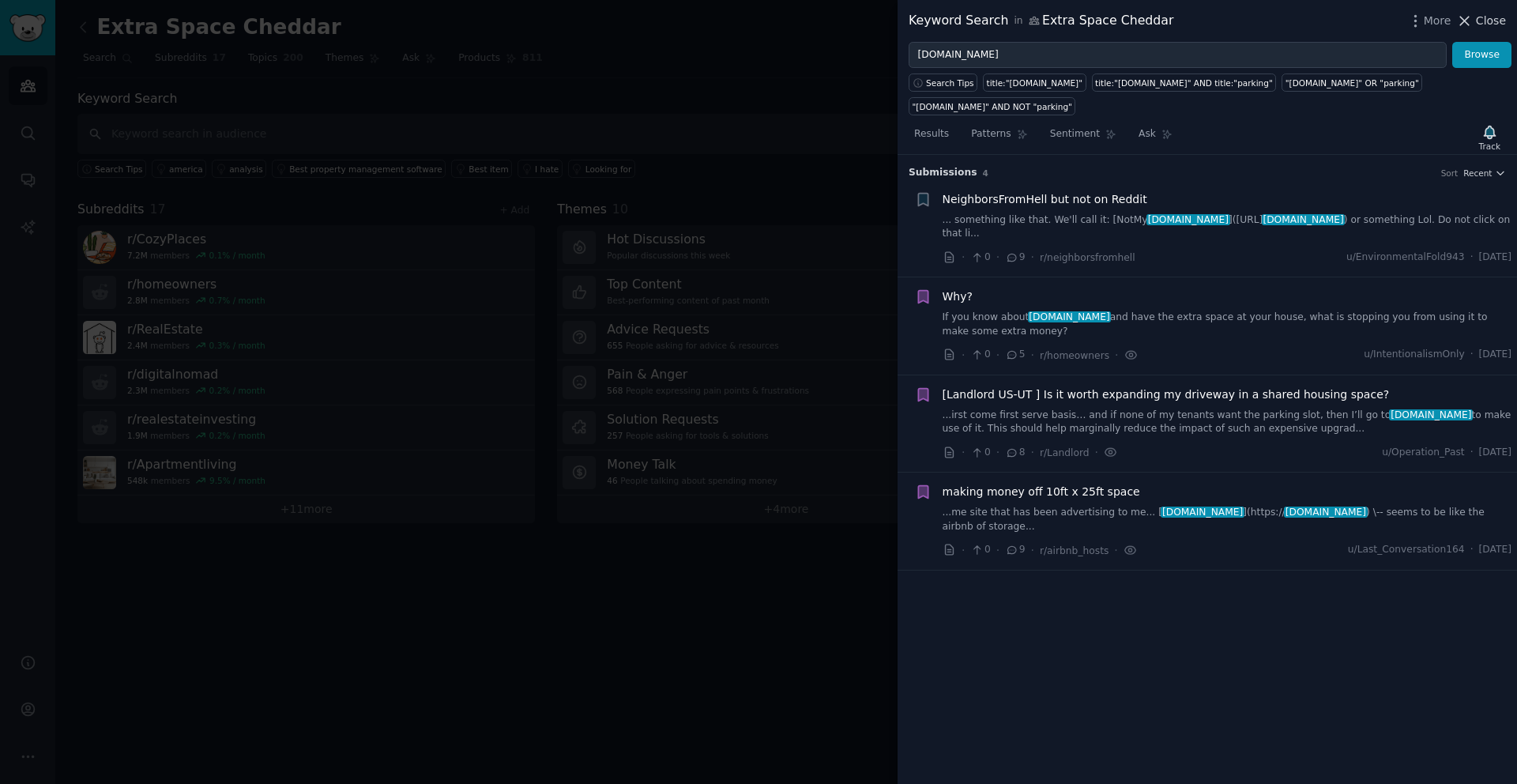
click at [1505, 25] on span "Close" at bounding box center [1491, 21] width 30 height 17
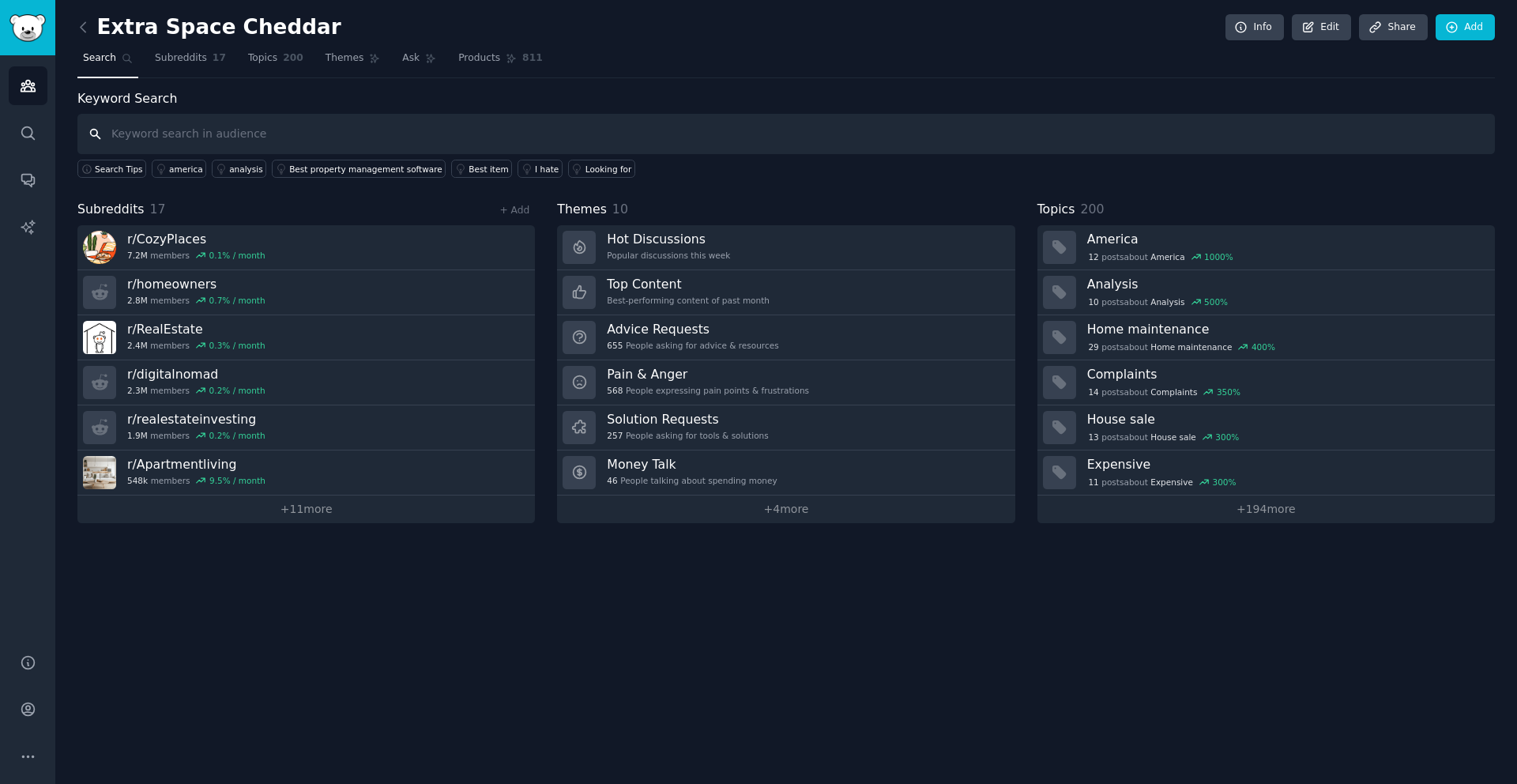
click at [191, 124] on input "text" at bounding box center [786, 134] width 1418 height 40
type input "storage scam"
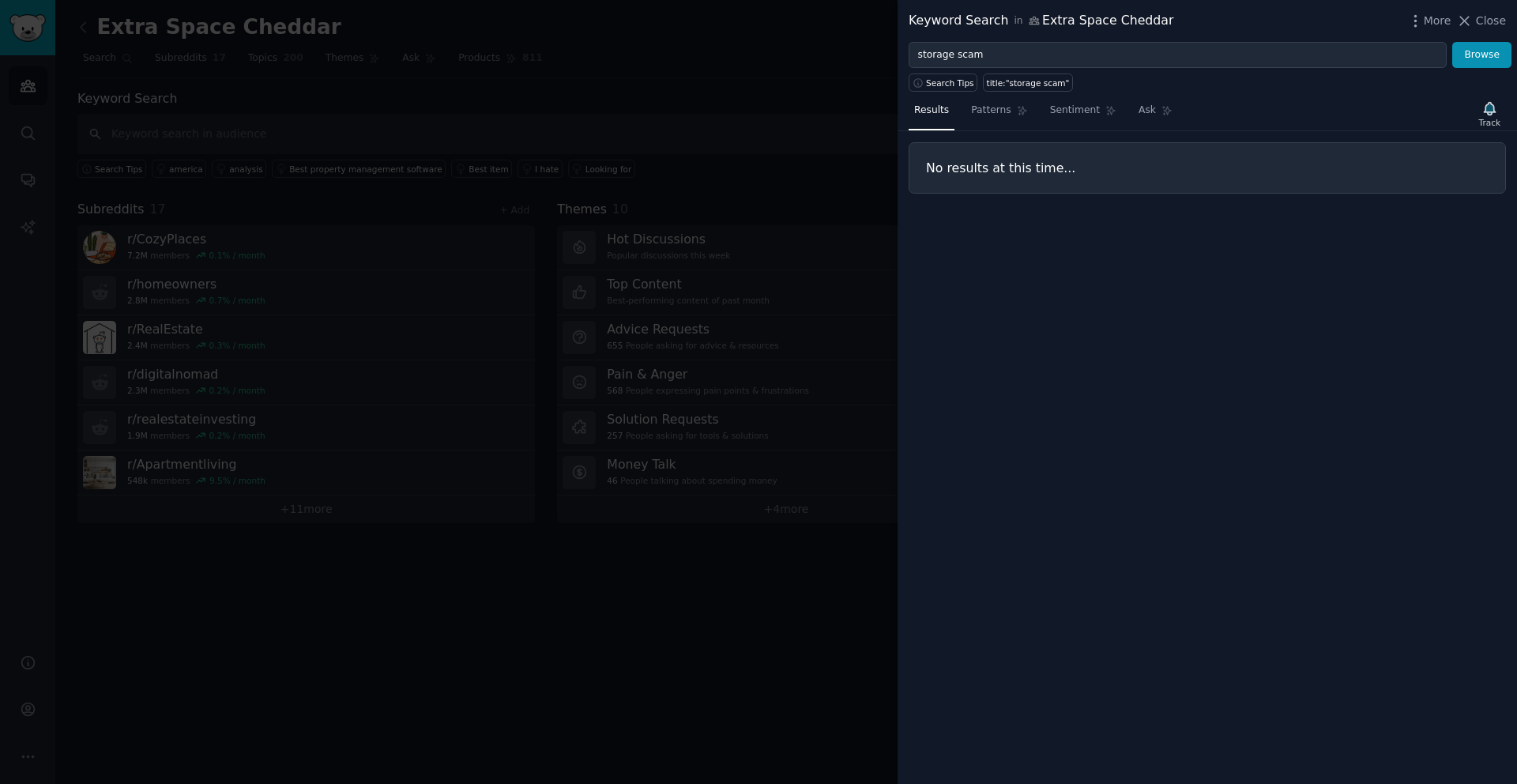
click at [1495, 7] on div "Keyword Search in Extra Space Cheddar More Close" at bounding box center [1207, 21] width 619 height 42
click at [1494, 23] on span "Close" at bounding box center [1491, 21] width 30 height 17
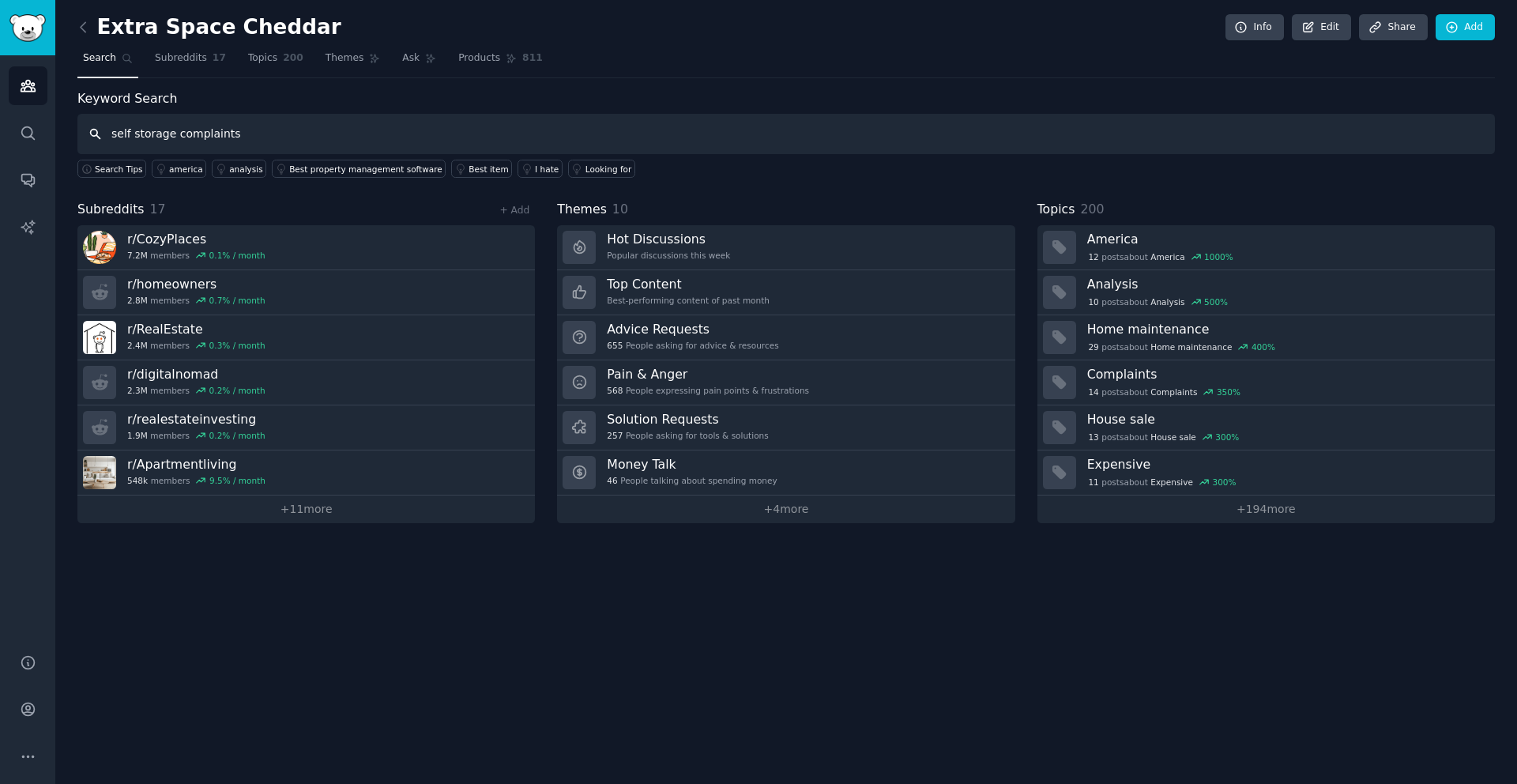
type input "self storage complaints"
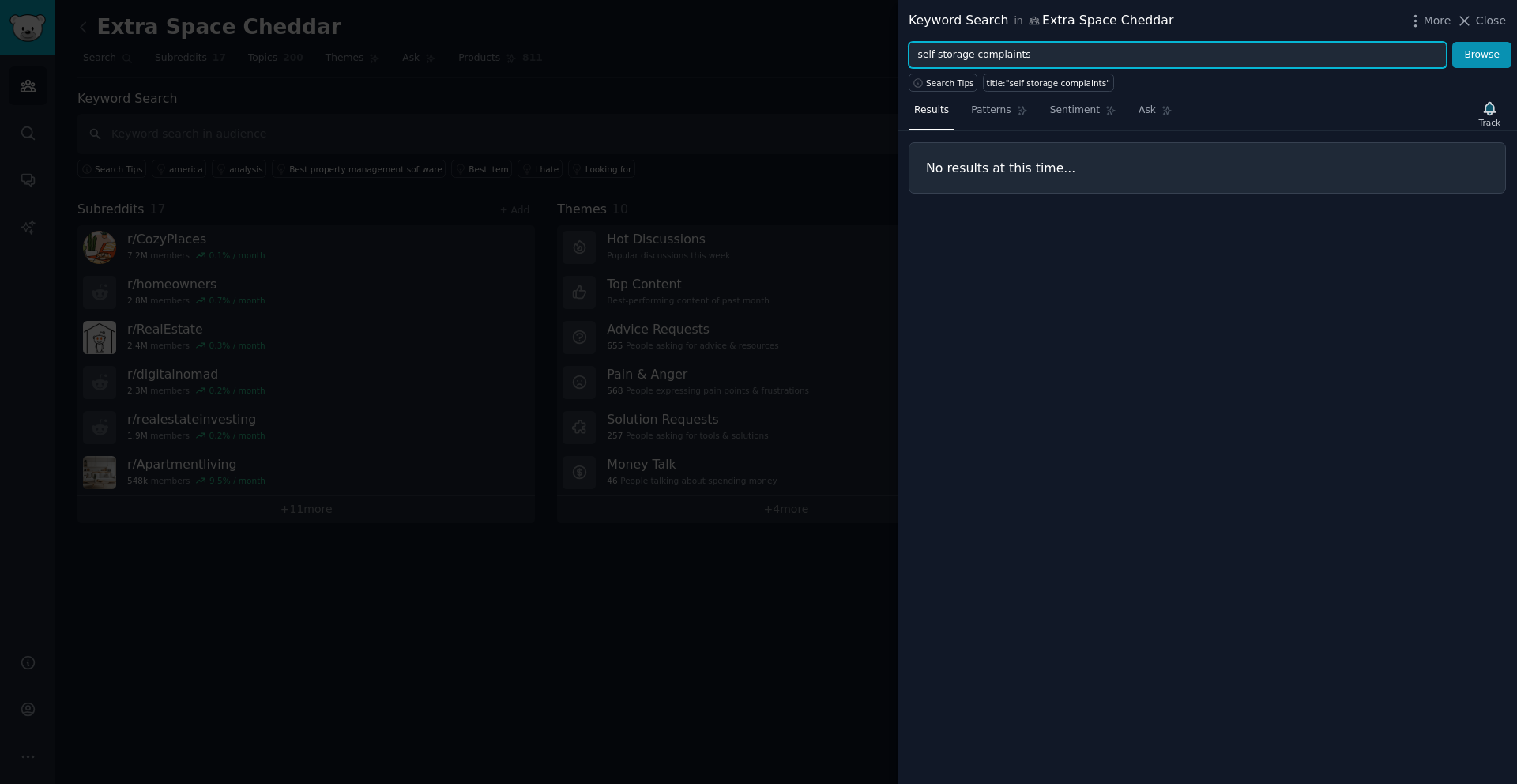
click at [1047, 61] on input "self storage complaints" at bounding box center [1177, 55] width 538 height 27
drag, startPoint x: 1042, startPoint y: 60, endPoint x: 973, endPoint y: 55, distance: 69.2
click at [973, 55] on input "self storage complaints" at bounding box center [1177, 55] width 538 height 27
click at [1452, 42] on button "Browse" at bounding box center [1481, 55] width 59 height 27
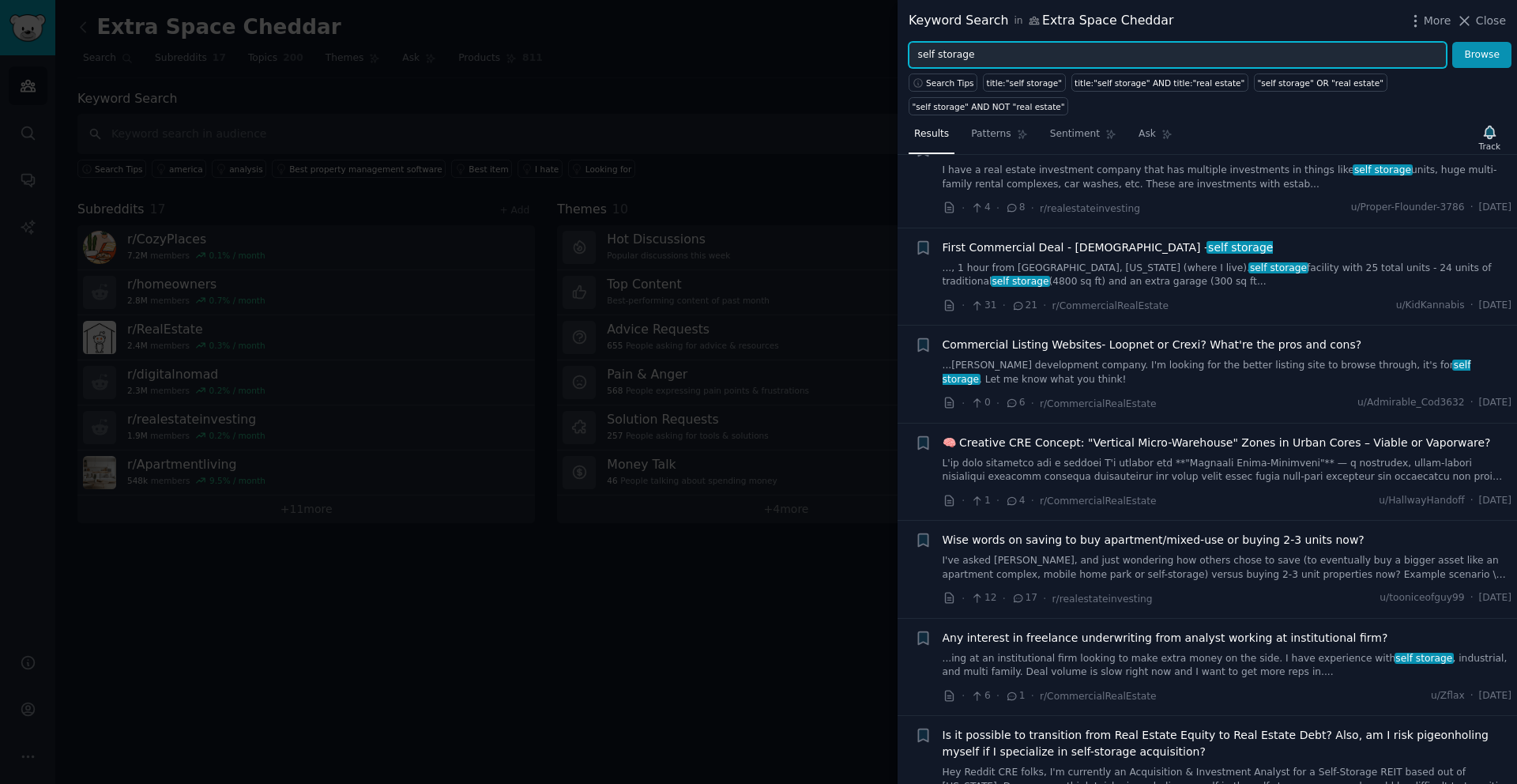
scroll to position [356, 0]
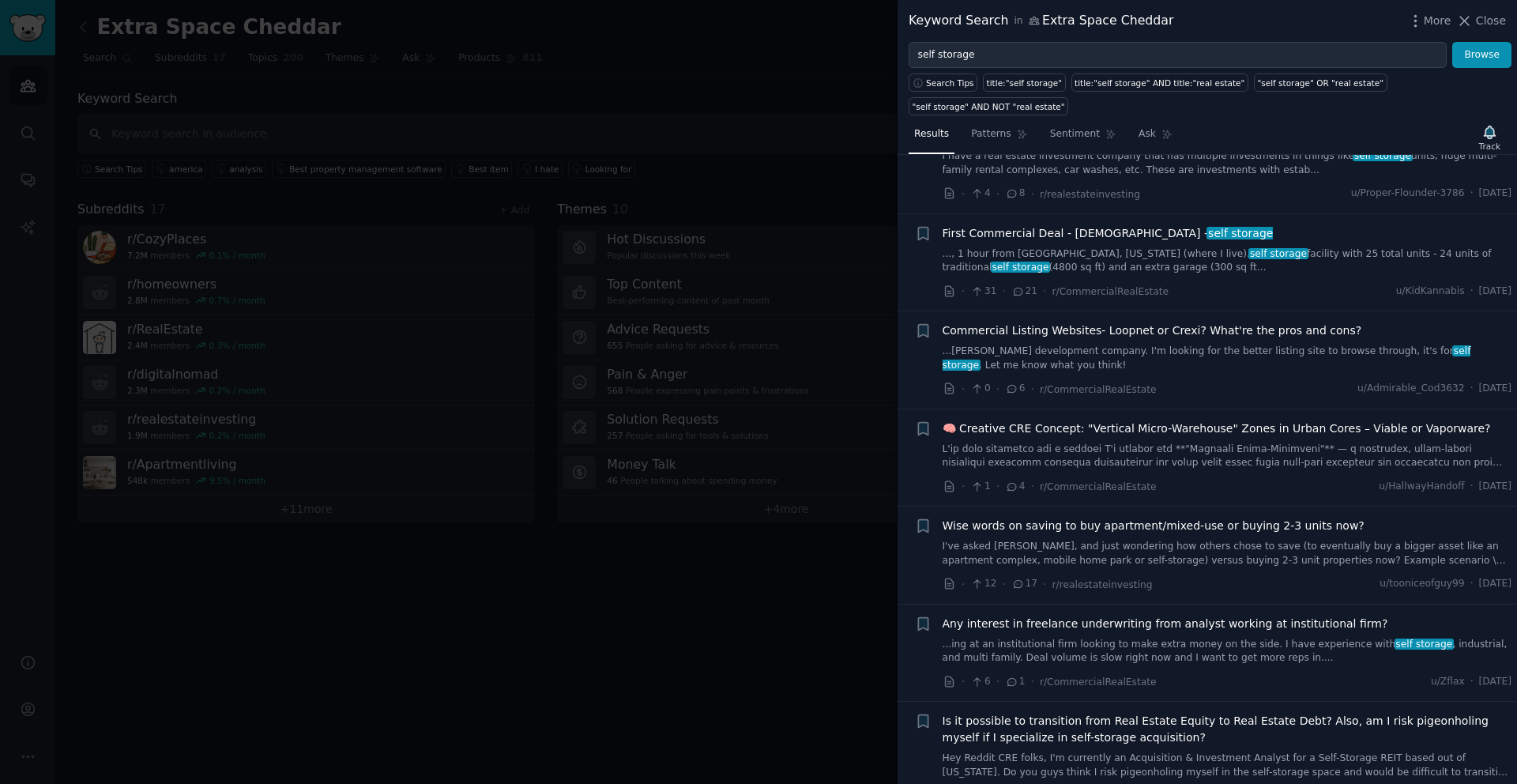
click at [1105, 430] on span "🧠 Creative CRE Concept: "Vertical Micro-Warehouse" Zones in Urban Cores – Viabl…" at bounding box center [1216, 429] width 549 height 17
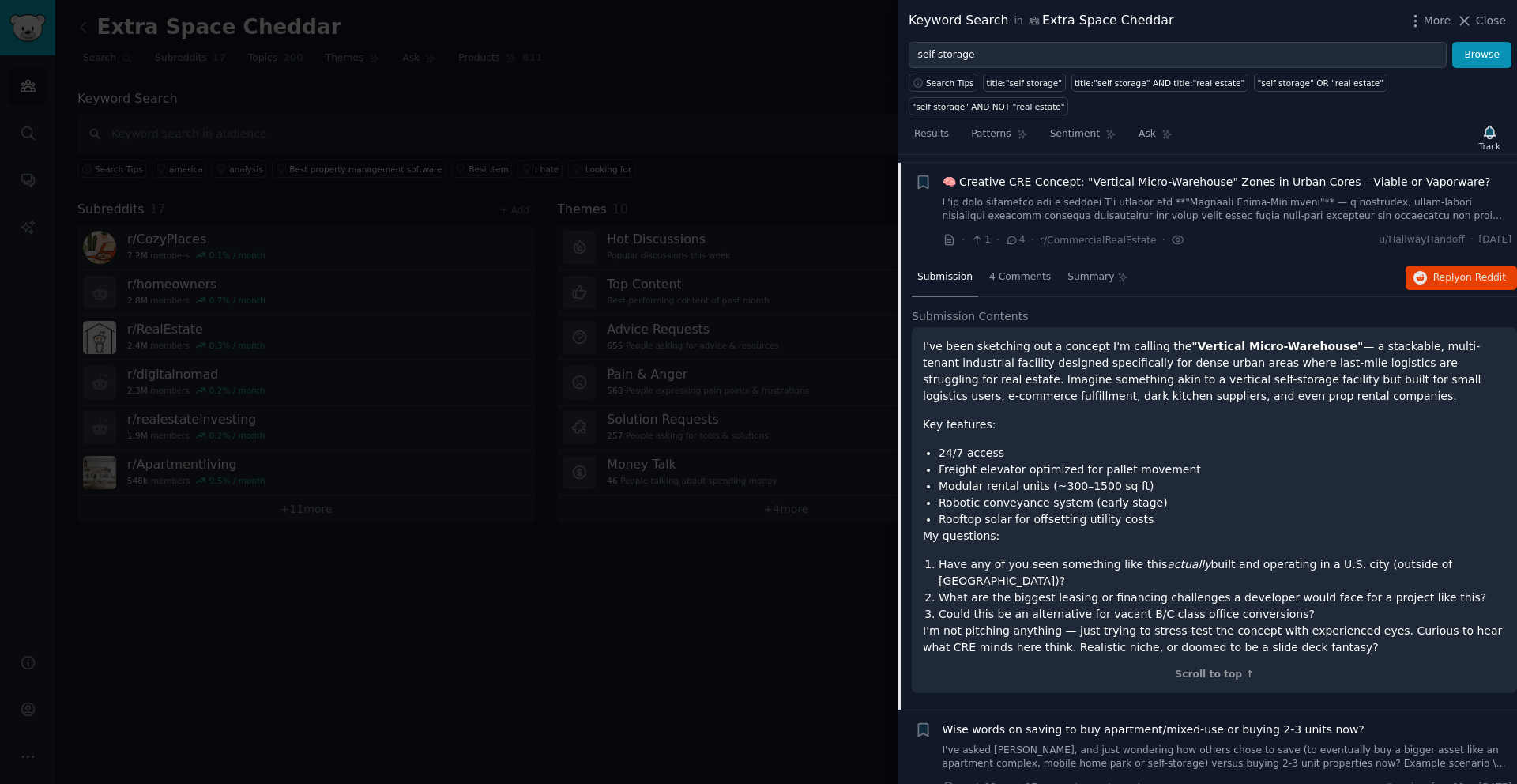
scroll to position [611, 0]
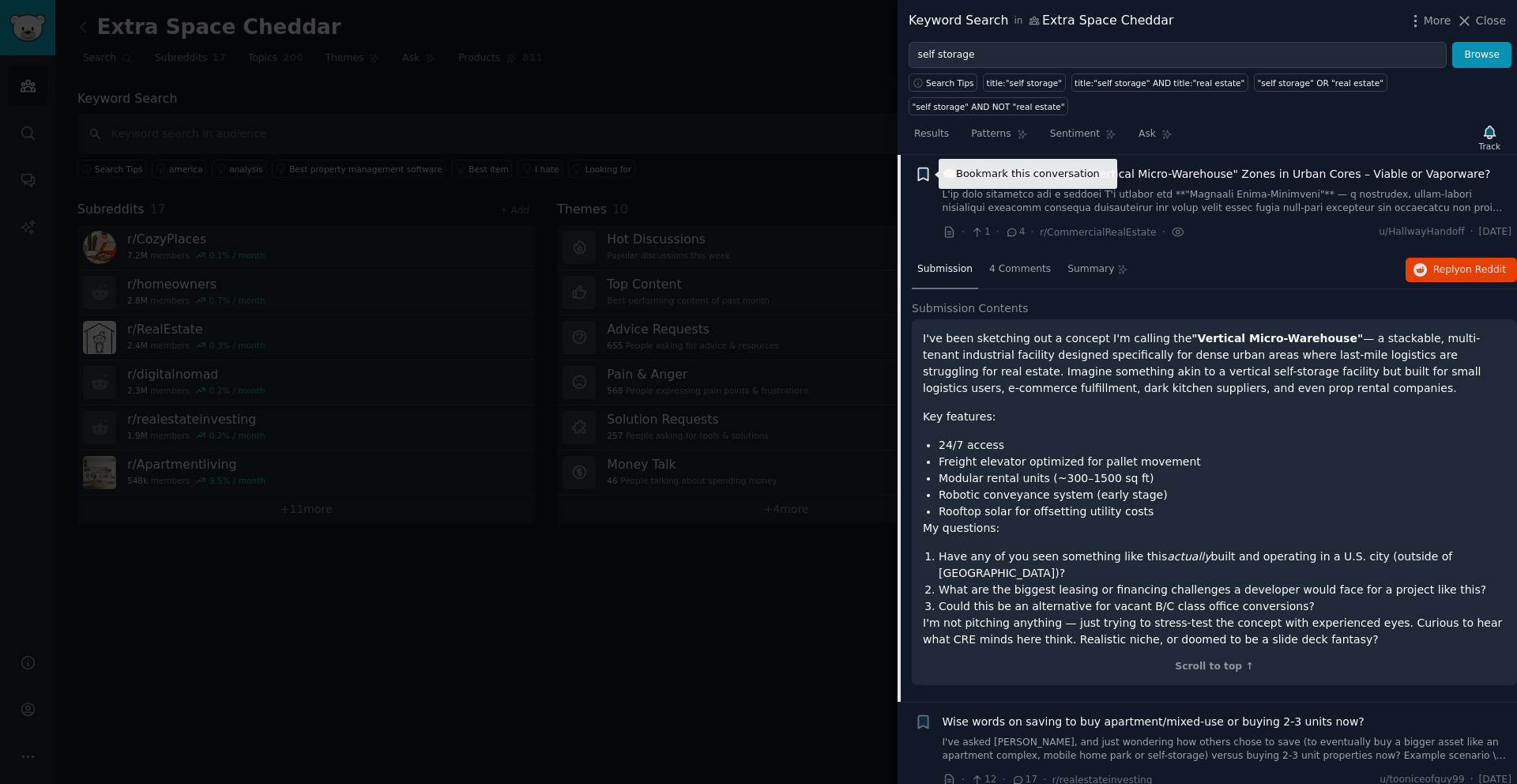
click at [922, 174] on icon "button" at bounding box center [923, 173] width 9 height 12
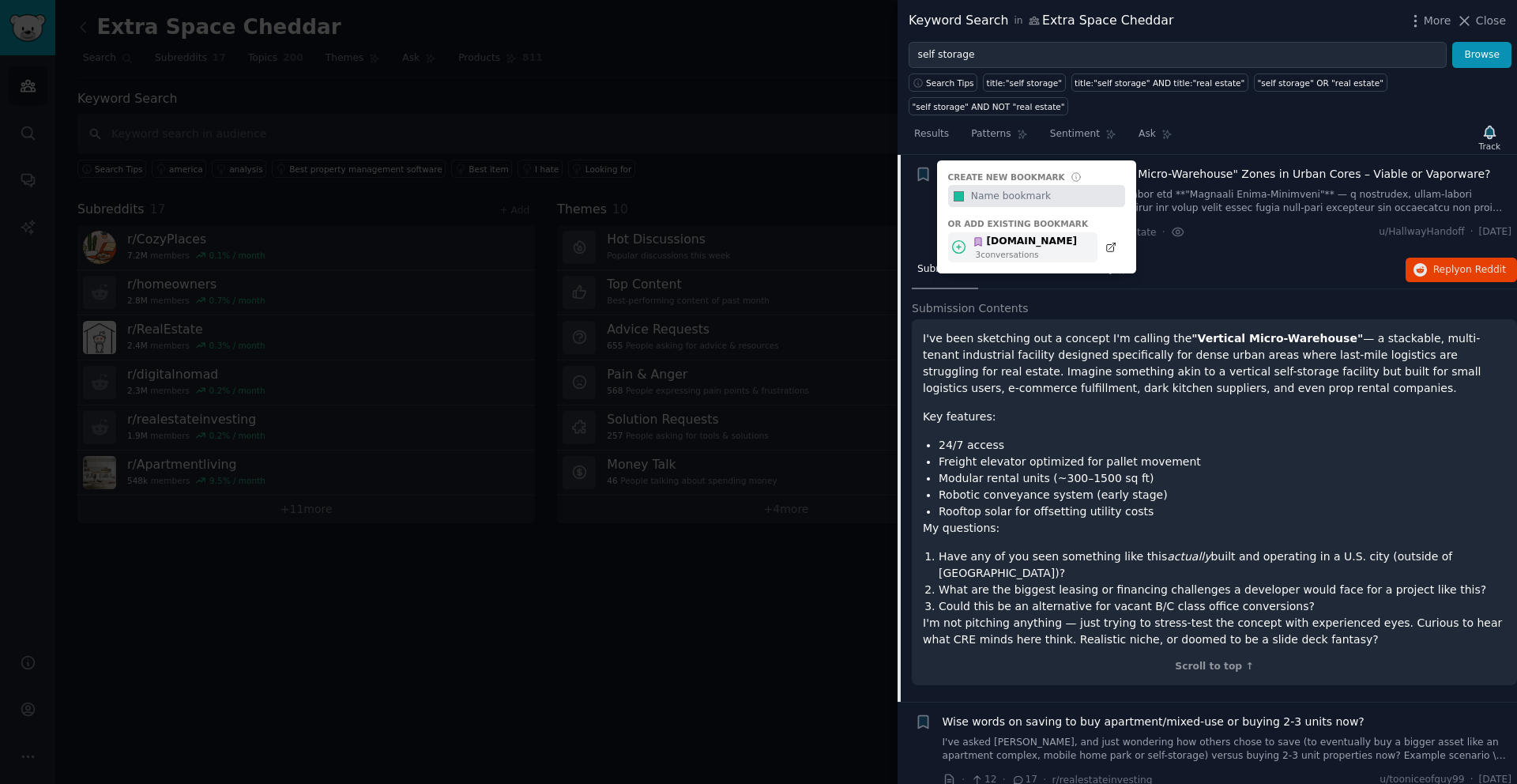
click at [1016, 241] on div "[DOMAIN_NAME]" at bounding box center [1024, 241] width 104 height 14
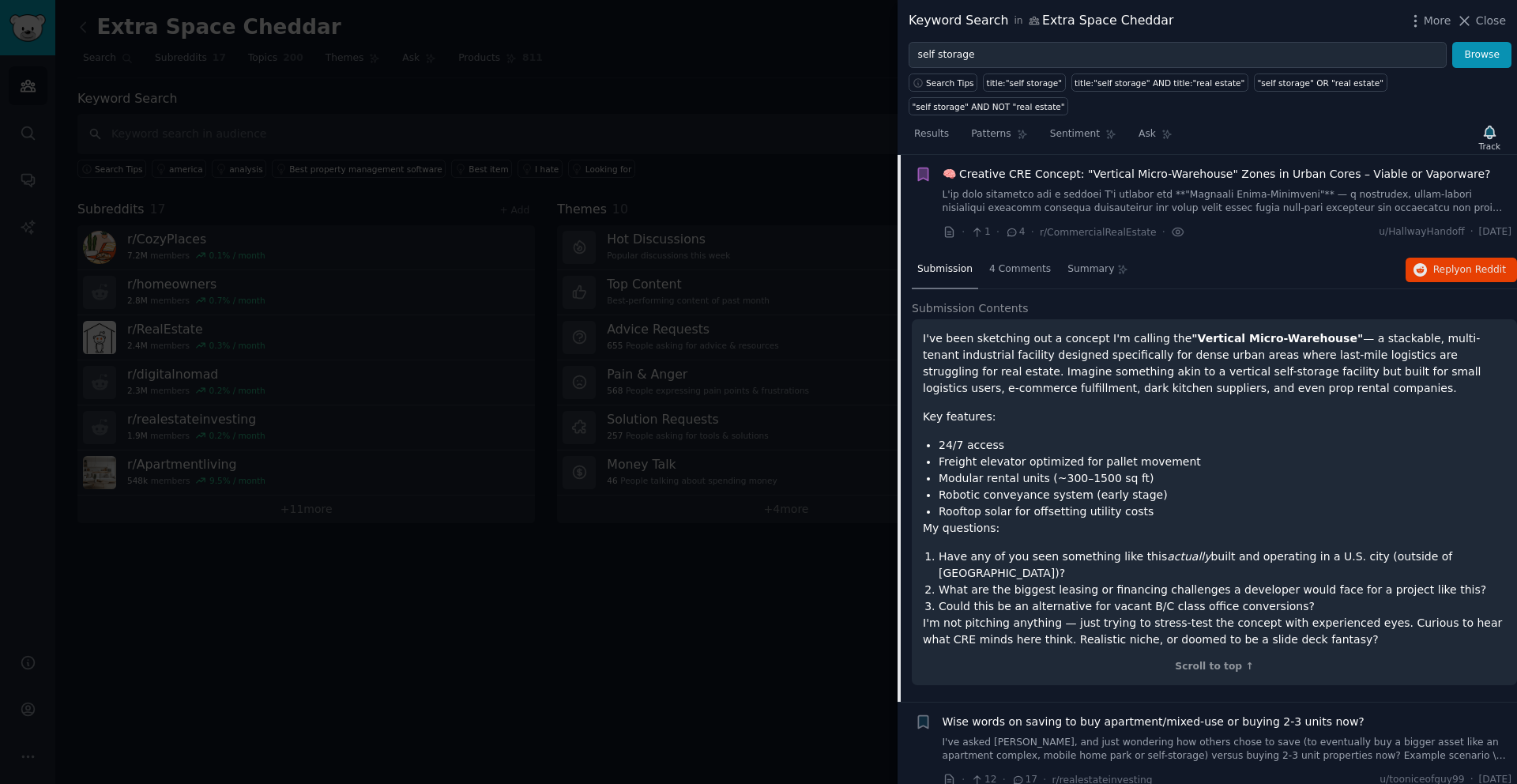
click at [1032, 168] on span "🧠 Creative CRE Concept: "Vertical Micro-Warehouse" Zones in Urban Cores – Viabl…" at bounding box center [1216, 174] width 549 height 17
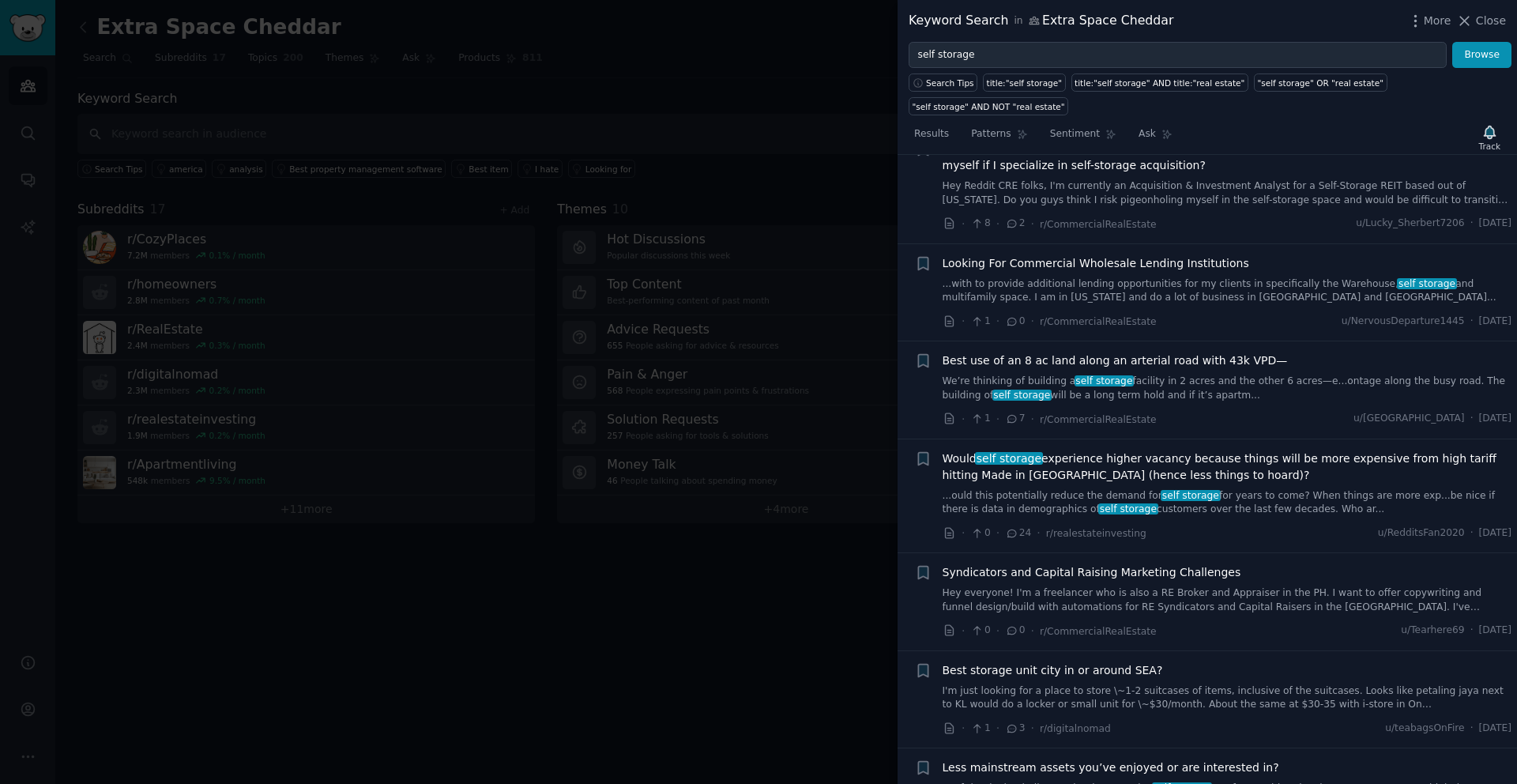
scroll to position [931, 0]
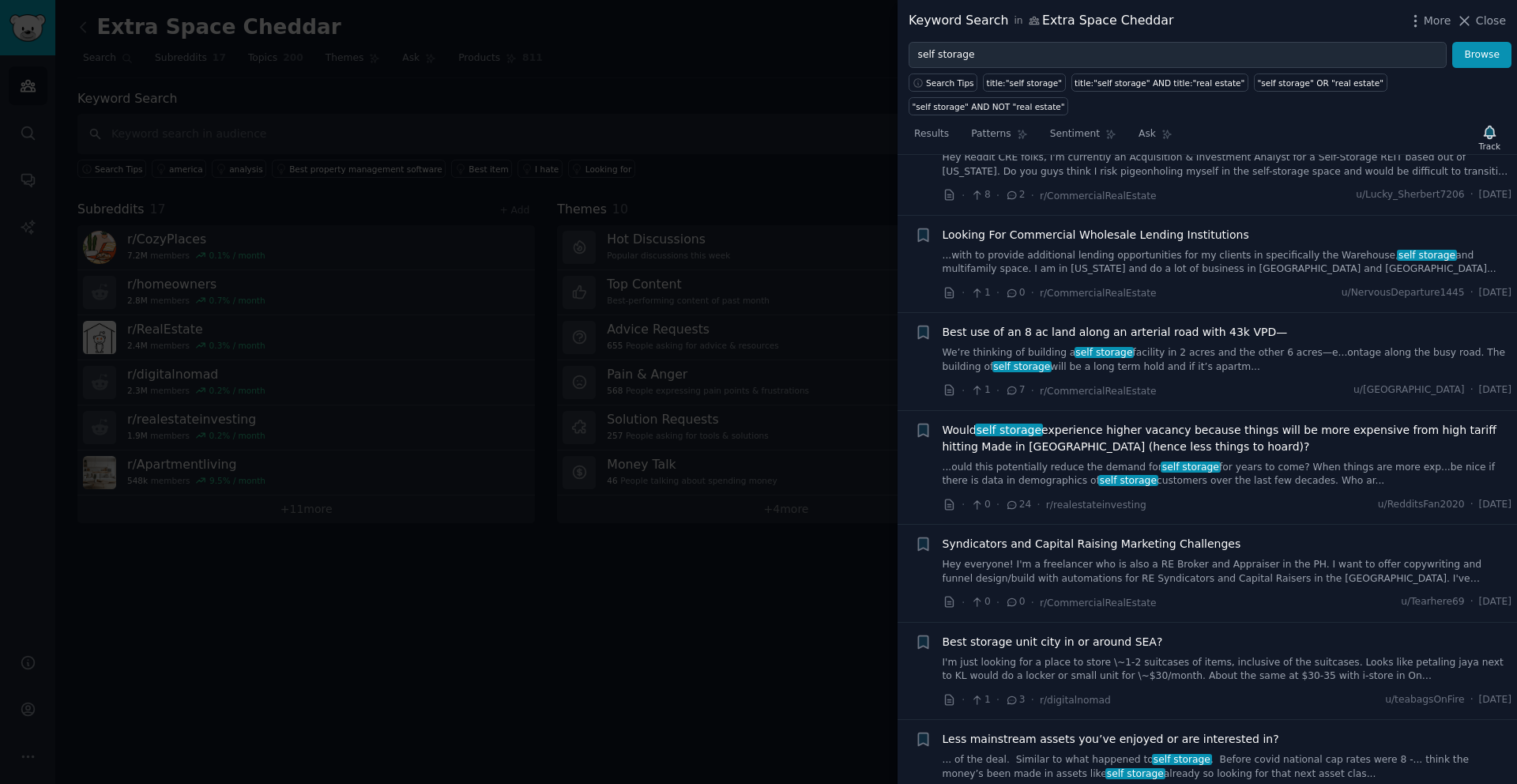
click at [1166, 567] on link "Hey everyone! I'm a freelancer who is also a RE Broker and Appraiser in the PH.…" at bounding box center [1227, 571] width 569 height 27
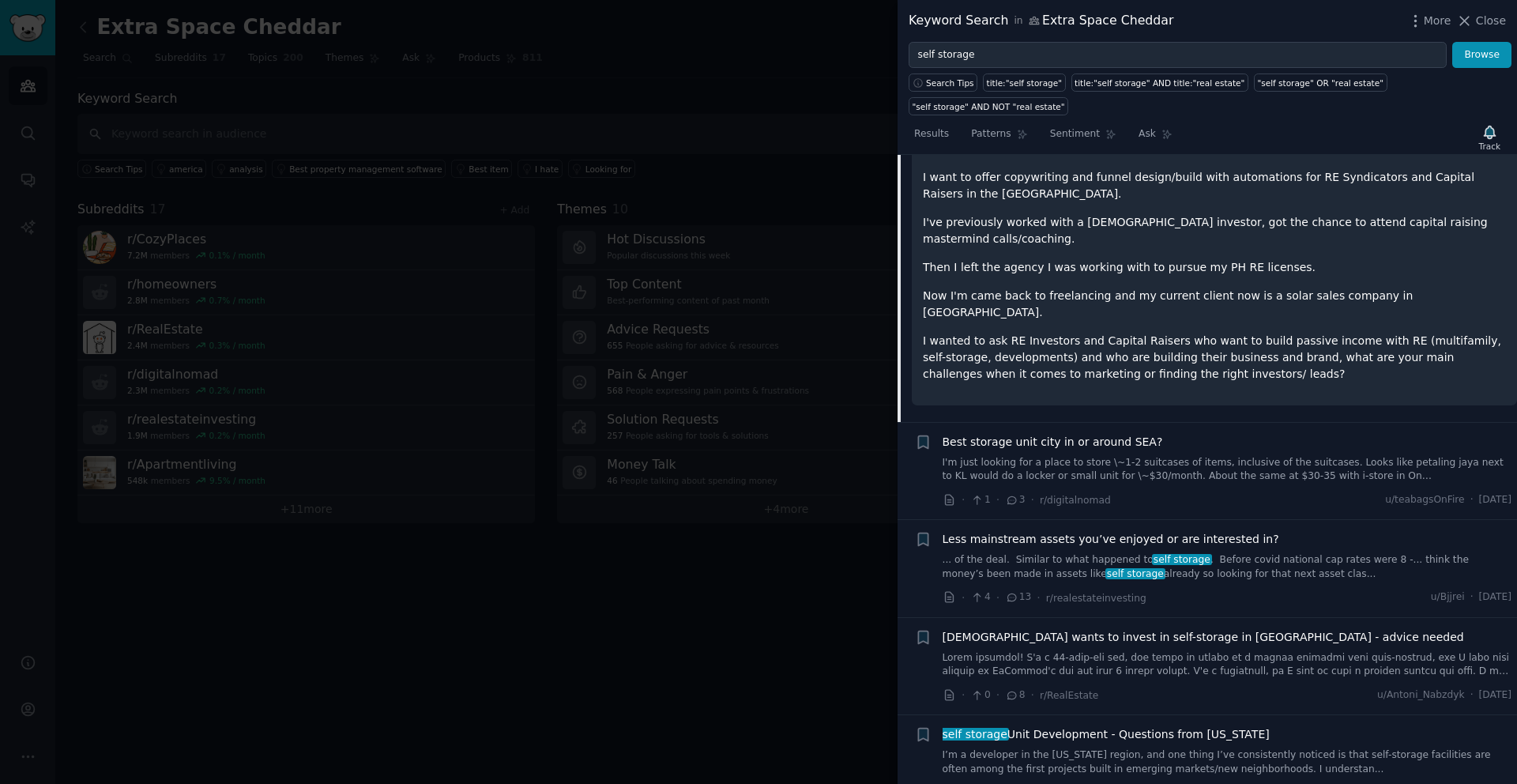
scroll to position [1575, 0]
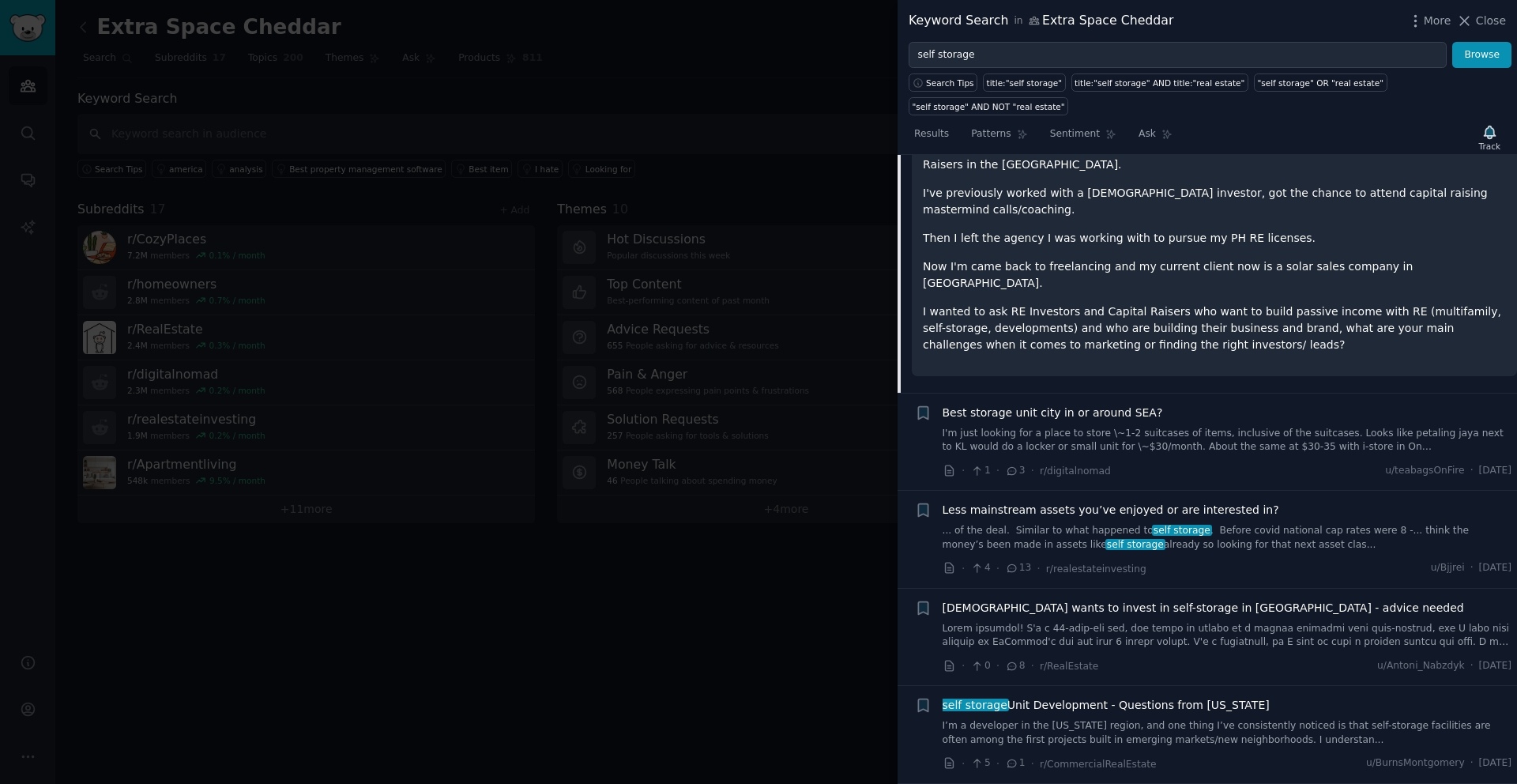
click at [1067, 404] on span "Best storage unit city in or around SEA?" at bounding box center [1052, 413] width 221 height 17
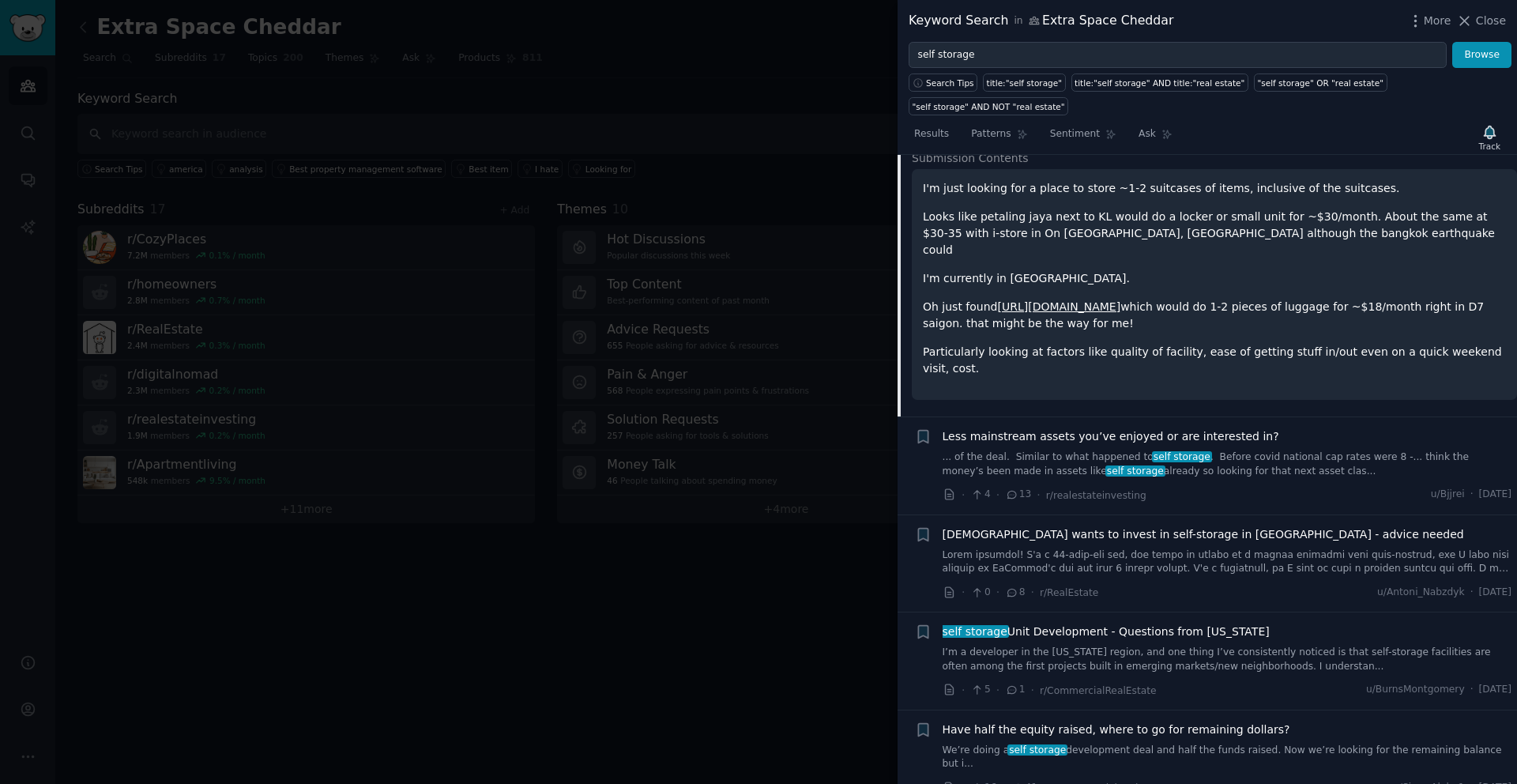
scroll to position [1424, 0]
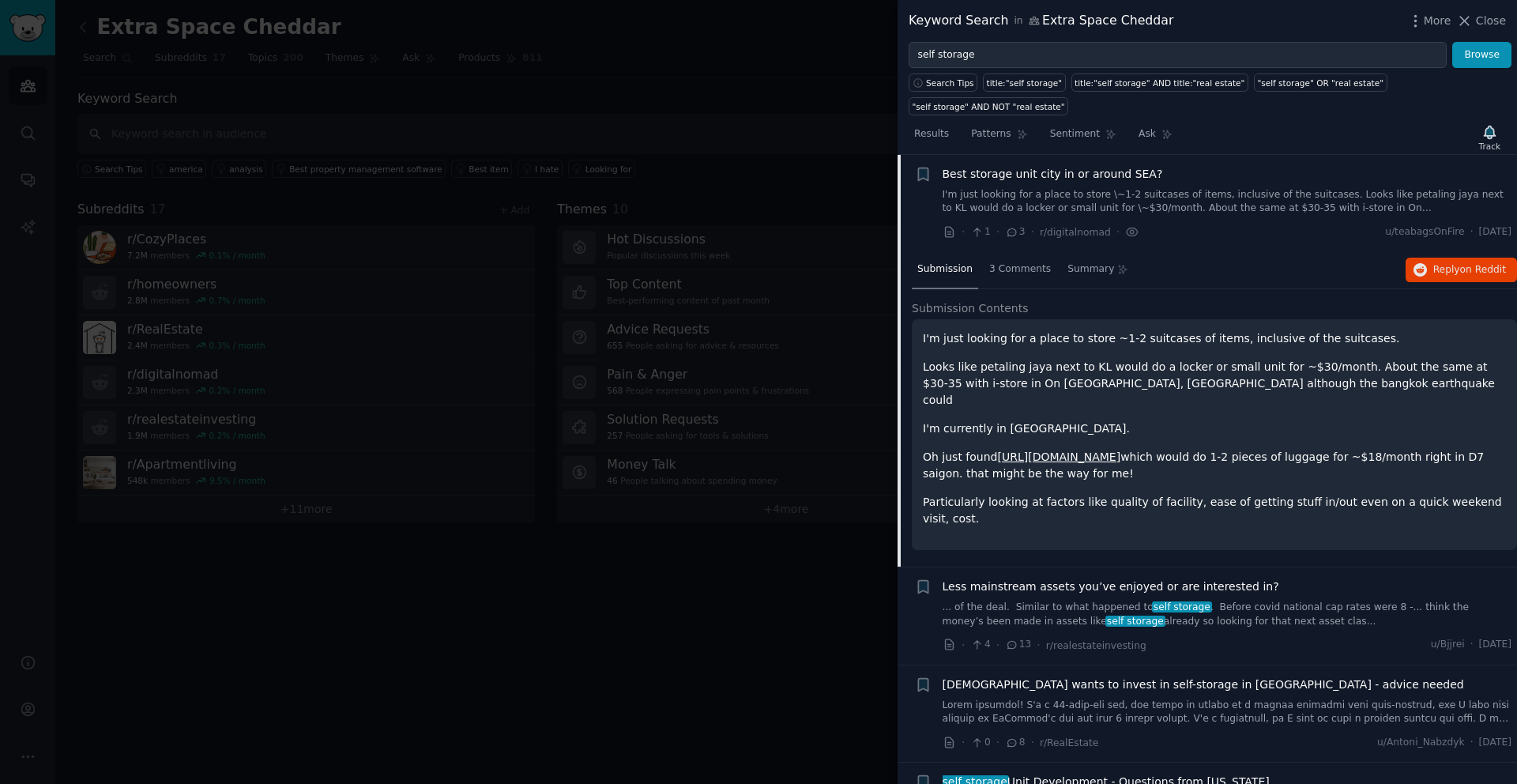
click at [1108, 450] on link "[URL][DOMAIN_NAME]" at bounding box center [1059, 456] width 123 height 12
click at [918, 174] on icon "button" at bounding box center [923, 173] width 9 height 12
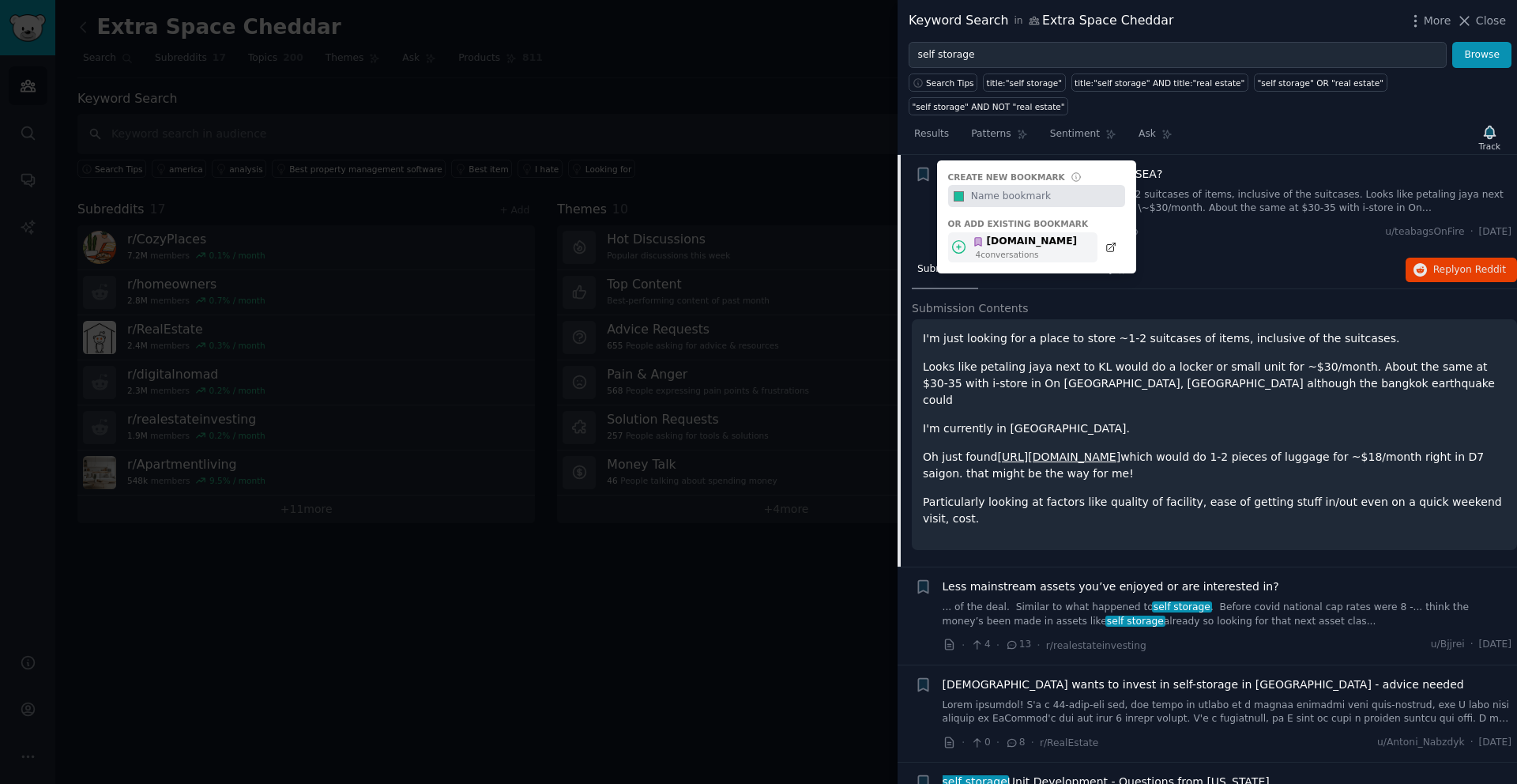
click at [986, 241] on div "[DOMAIN_NAME]" at bounding box center [1024, 241] width 104 height 14
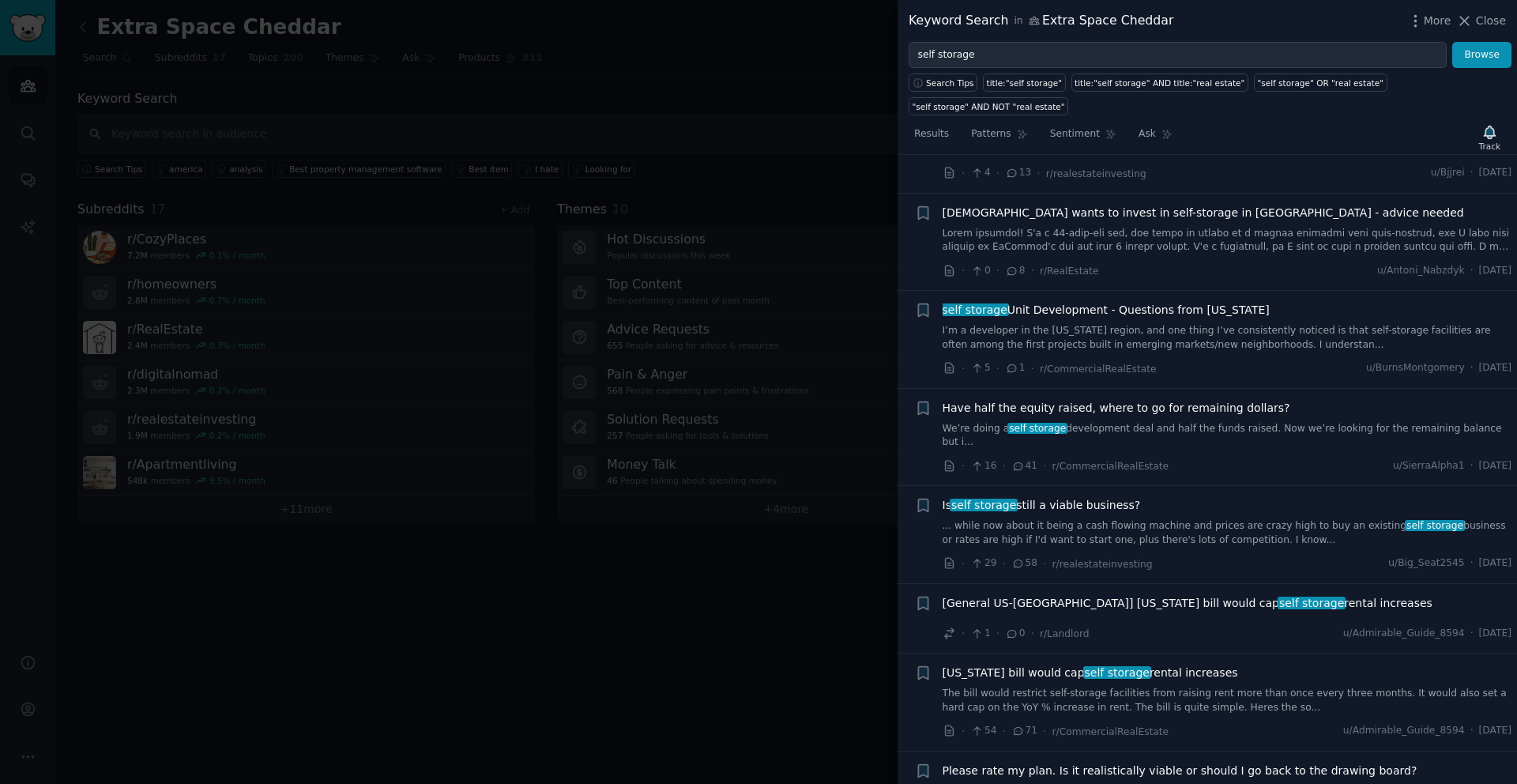
scroll to position [1973, 0]
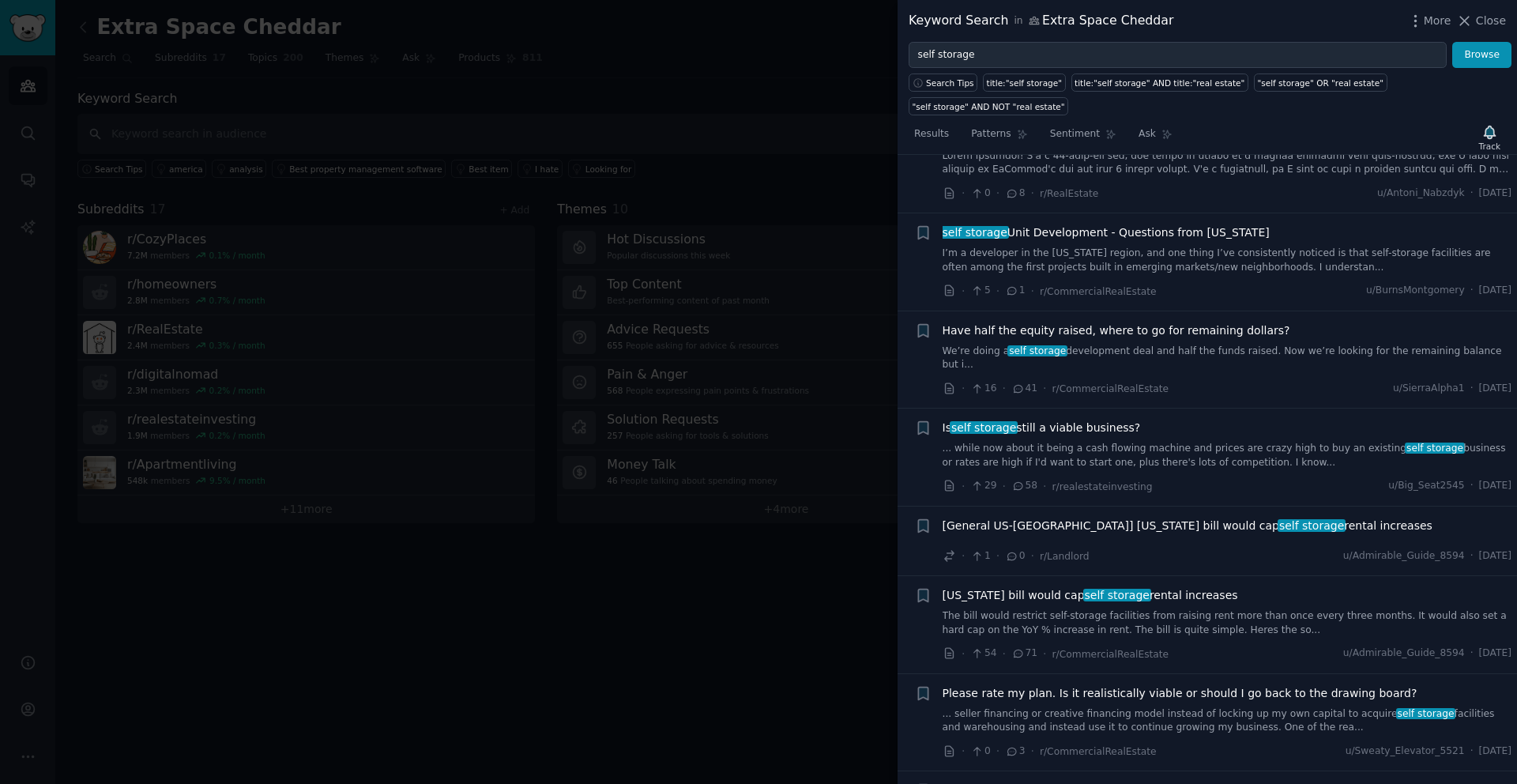
click at [1156, 419] on div "Is self storage still a viable business?" at bounding box center [1227, 428] width 569 height 17
click at [1080, 419] on span "Is self storage still a viable business?" at bounding box center [1042, 428] width 198 height 17
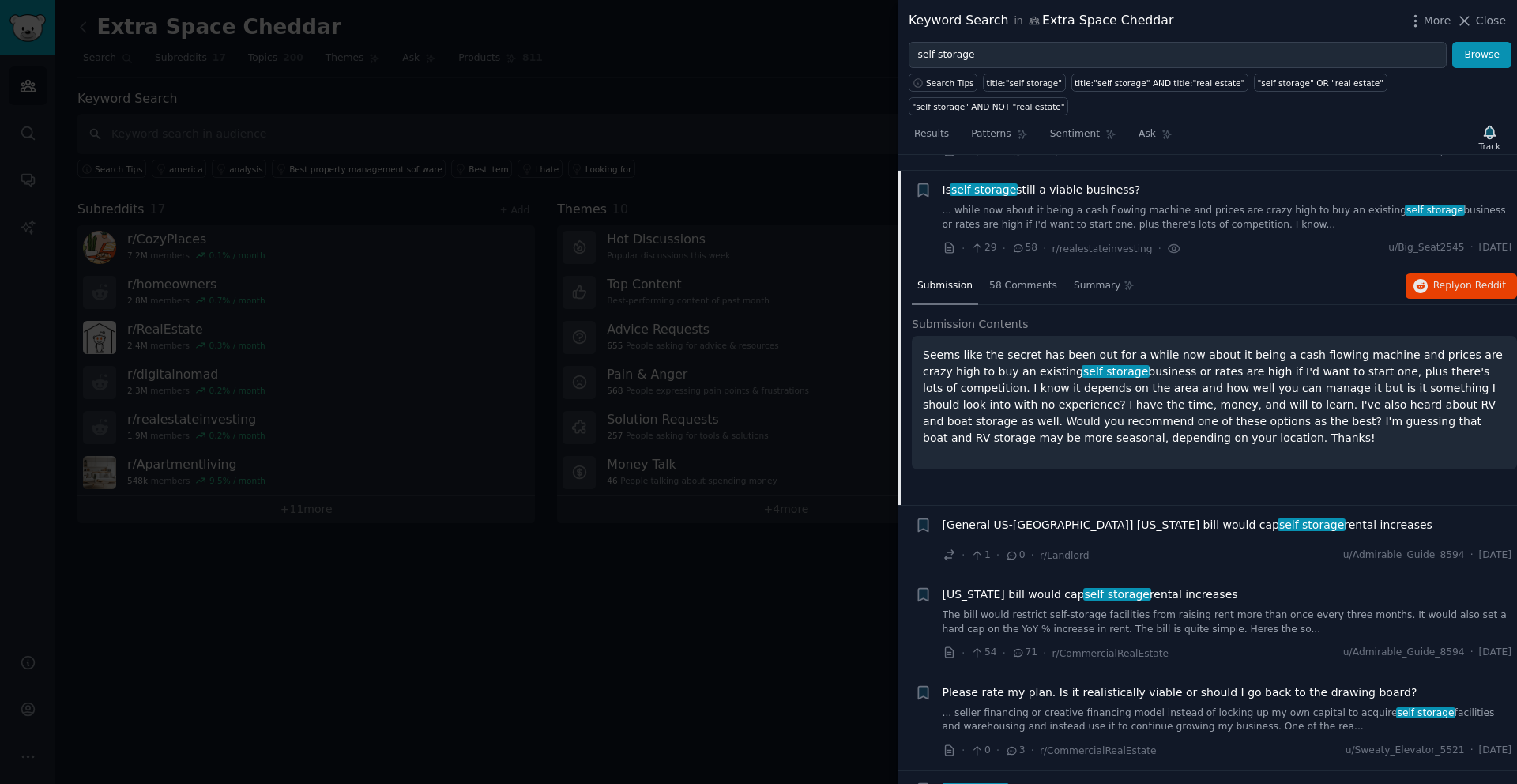
scroll to position [1898, 0]
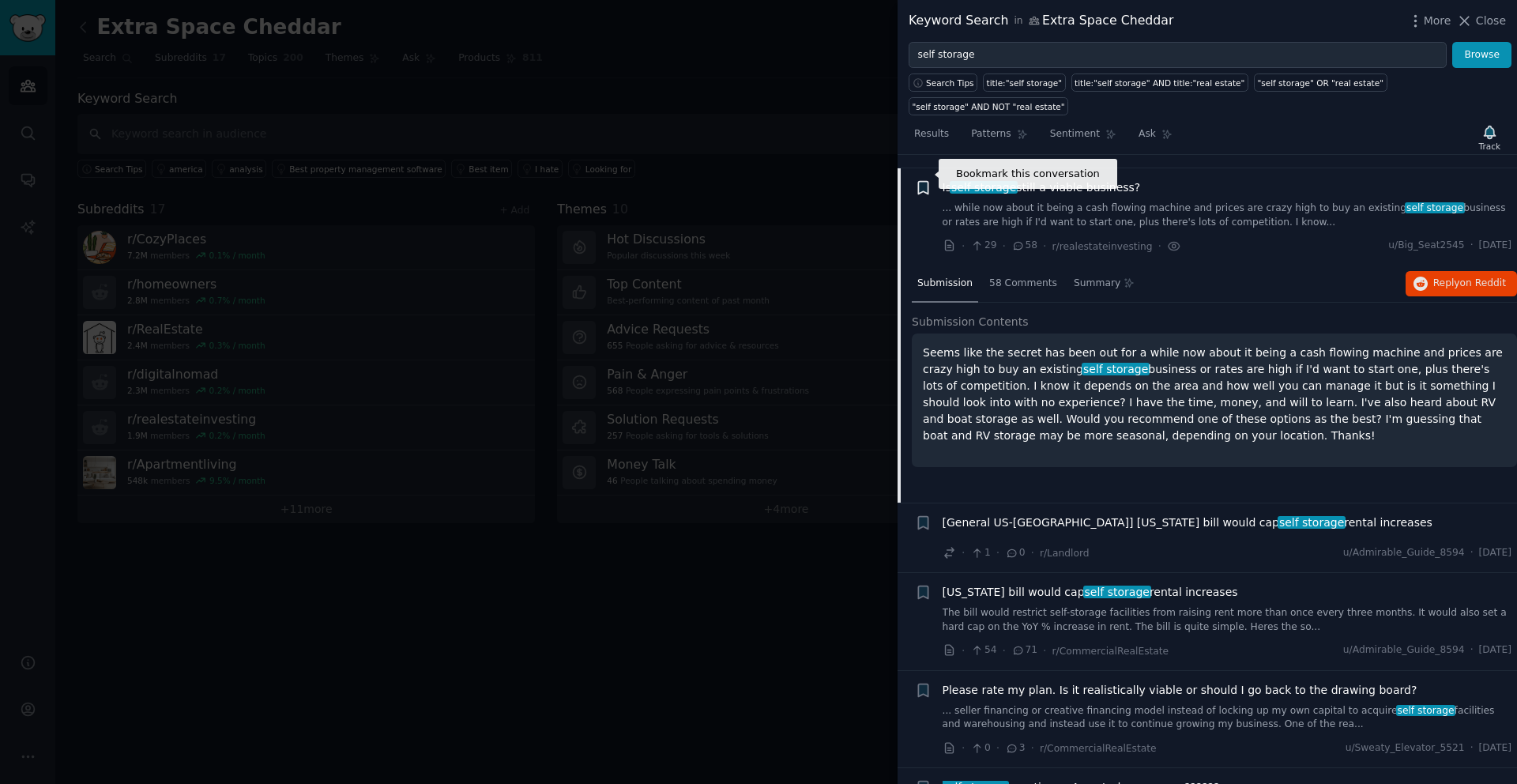
click at [927, 181] on icon "button" at bounding box center [923, 187] width 9 height 12
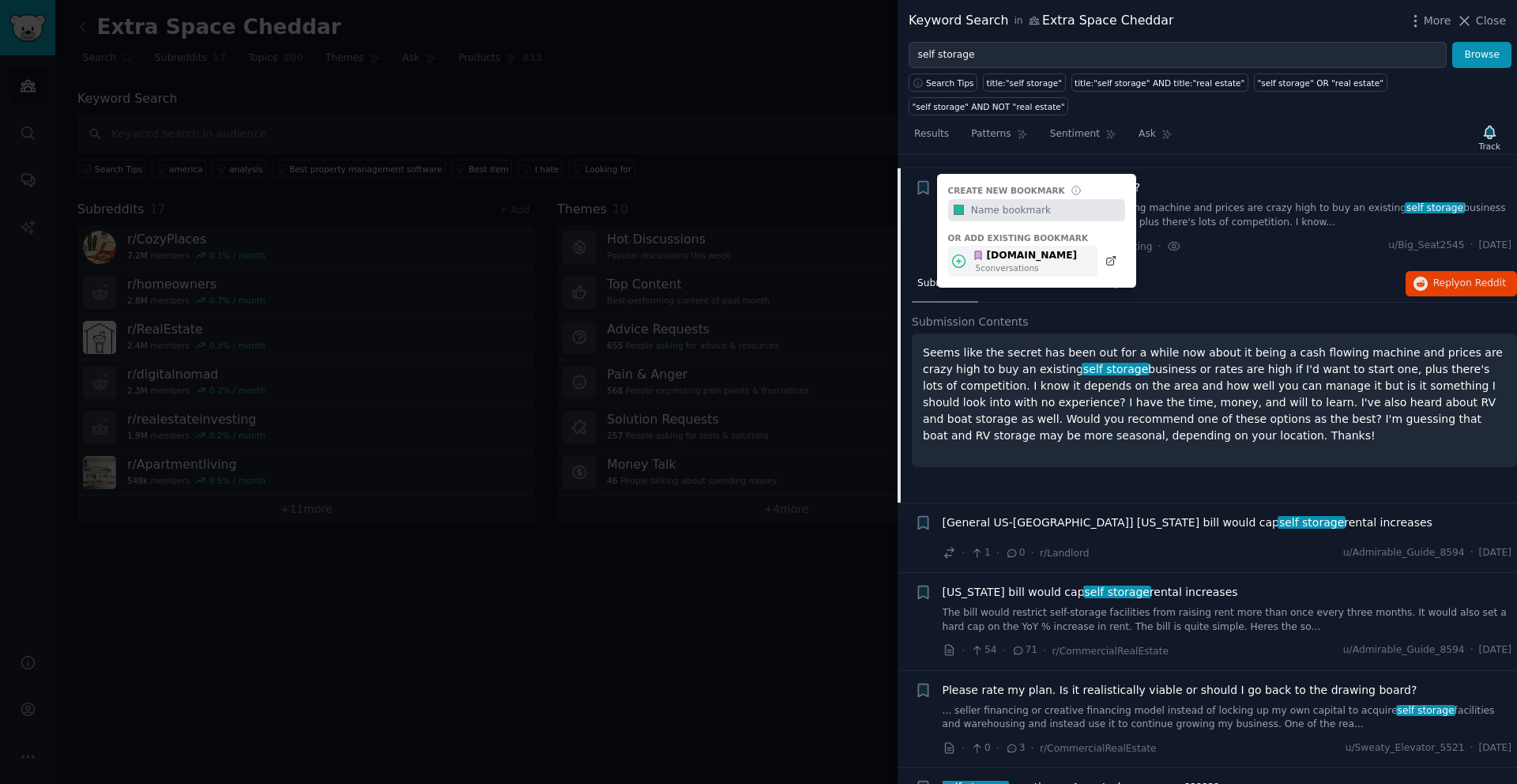
click at [1012, 249] on div "[DOMAIN_NAME]" at bounding box center [1024, 256] width 104 height 14
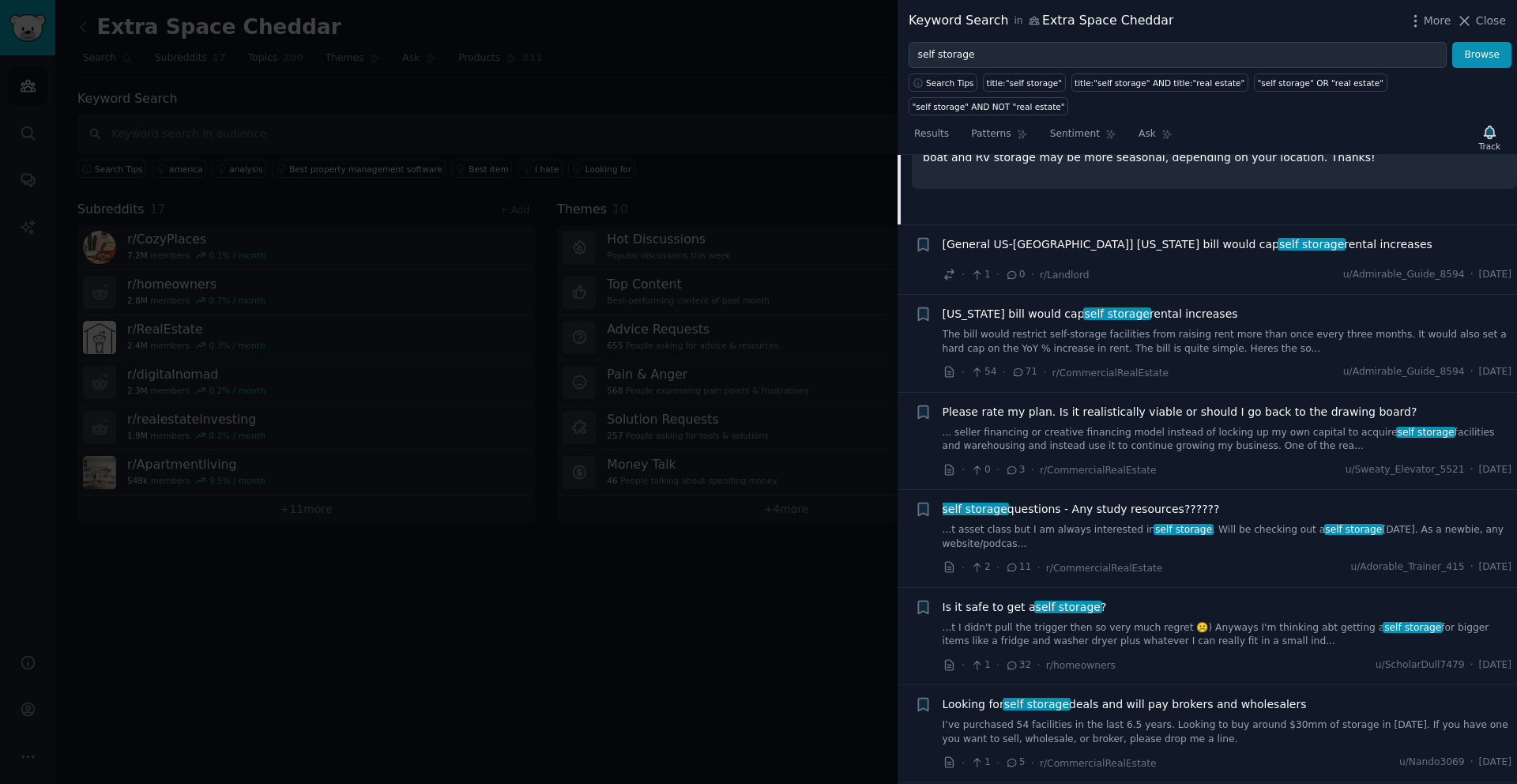
scroll to position [2180, 0]
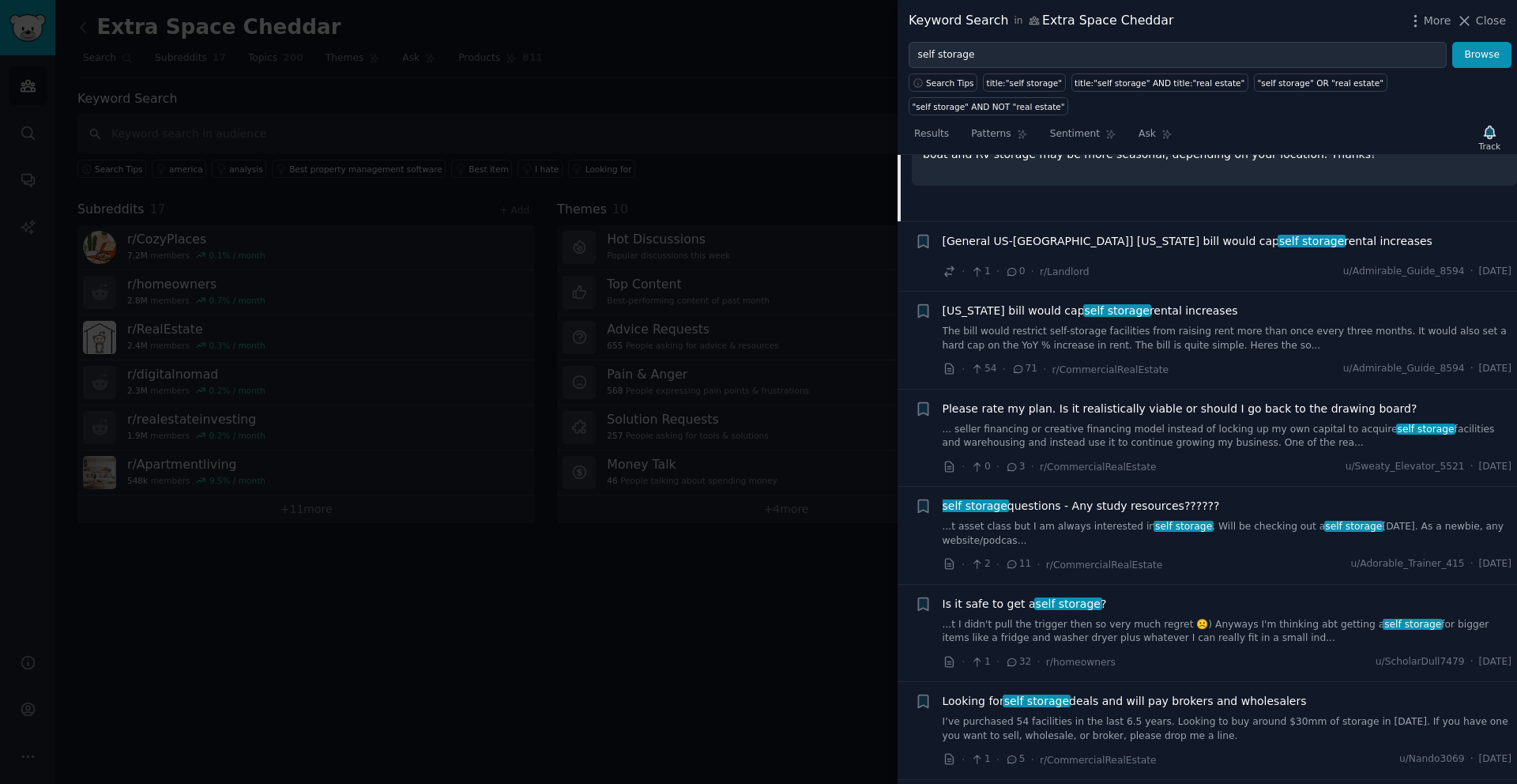
click at [1101, 400] on span "Please rate my plan. Is it realistically viable or should I go back to the draw…" at bounding box center [1180, 409] width 475 height 17
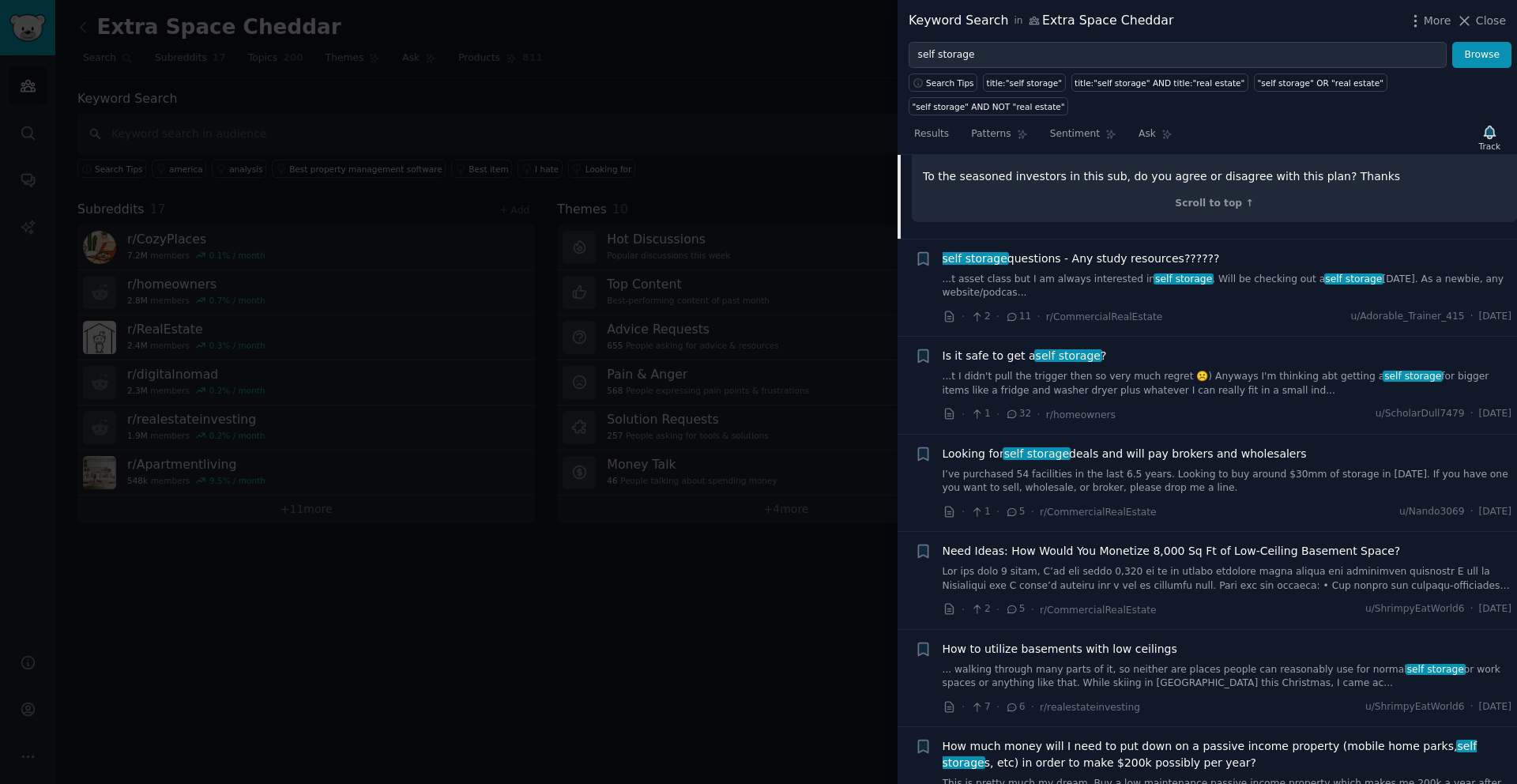
scroll to position [2722, 0]
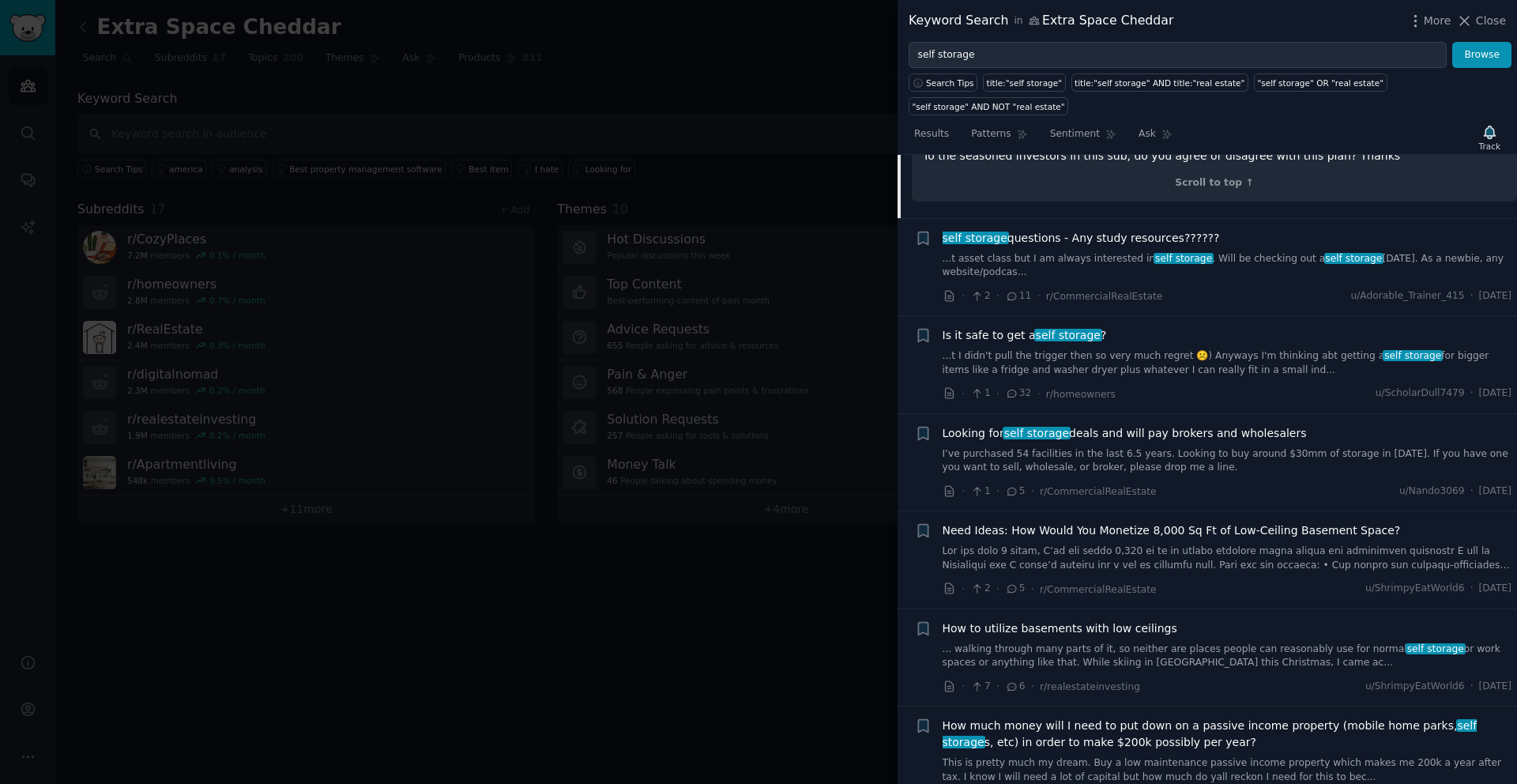
click at [1106, 522] on span "Need Ideas: How Would You Monetize 8,000 Sq Ft of Low-Ceiling Basement Space?" at bounding box center [1171, 530] width 458 height 17
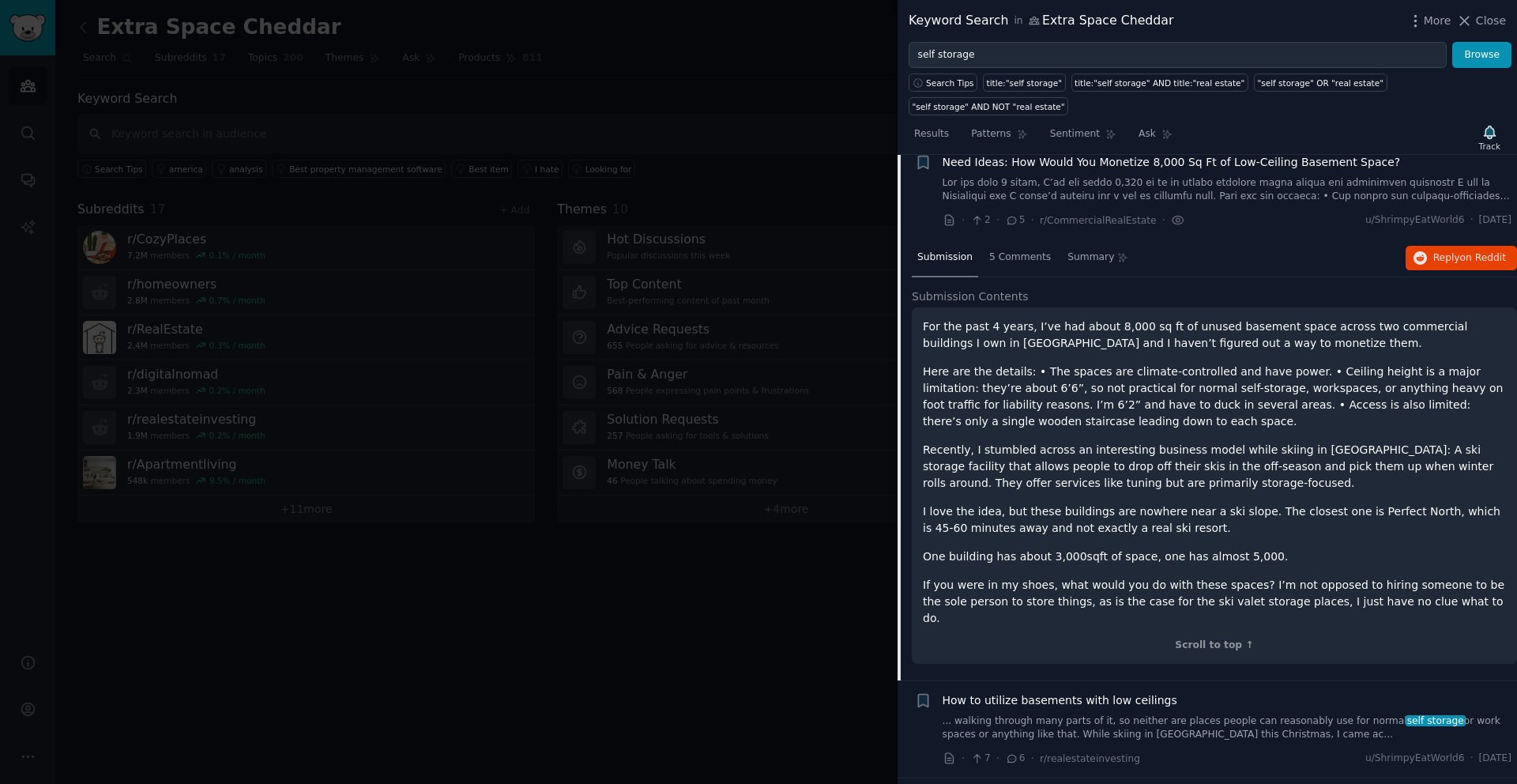
scroll to position [2553, 0]
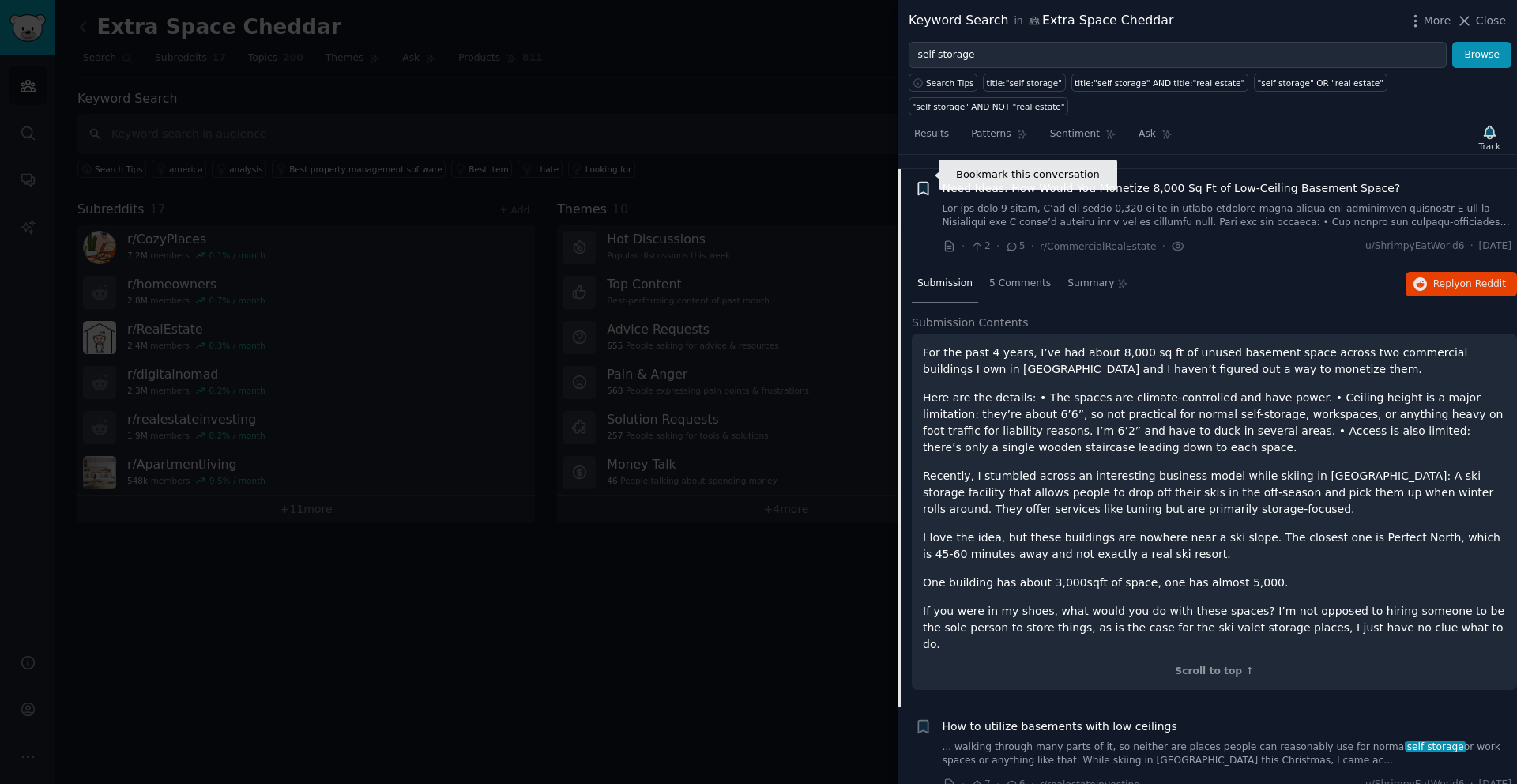
click at [926, 181] on icon "button" at bounding box center [923, 187] width 9 height 12
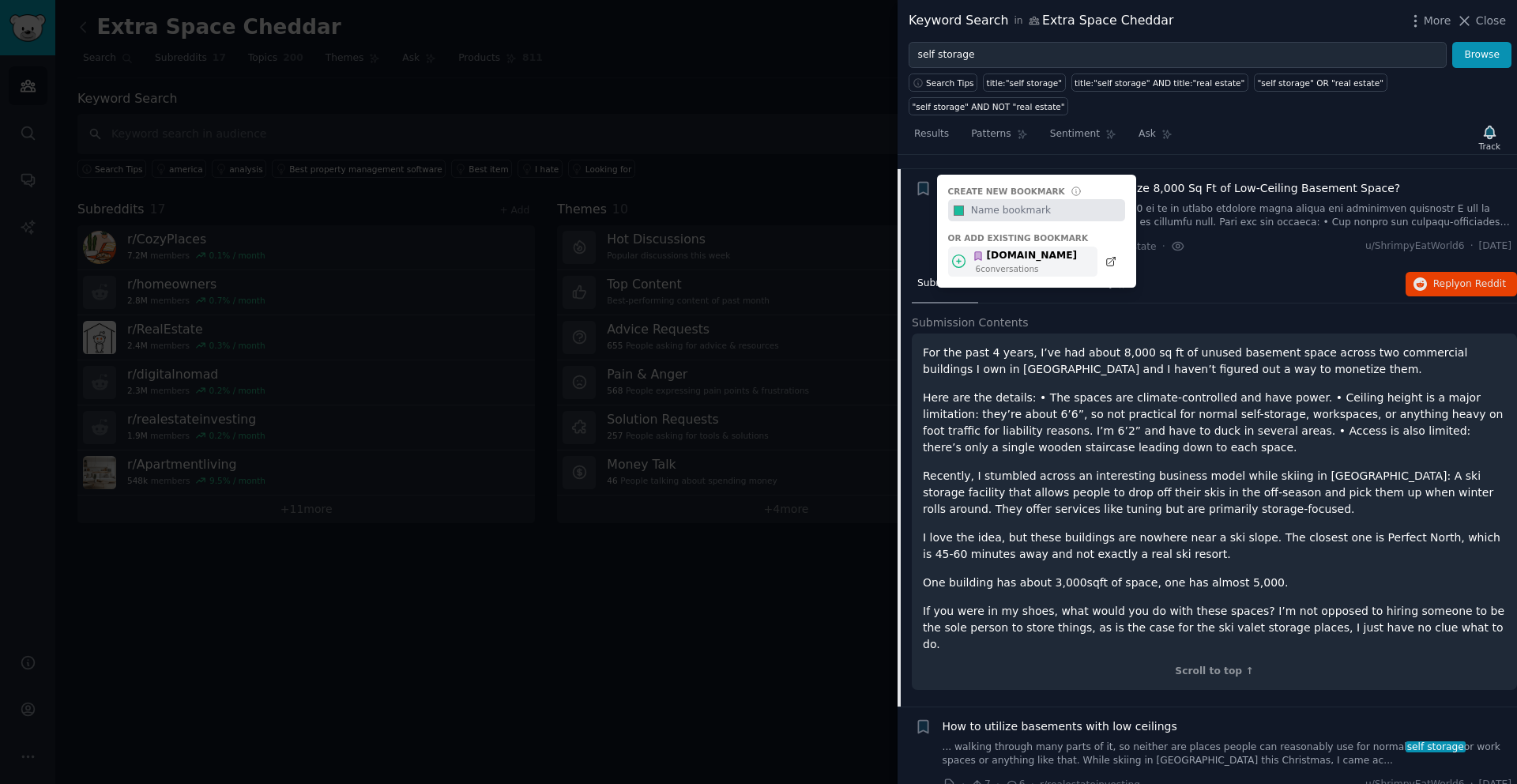
click at [1001, 249] on div "[DOMAIN_NAME]" at bounding box center [1024, 256] width 104 height 14
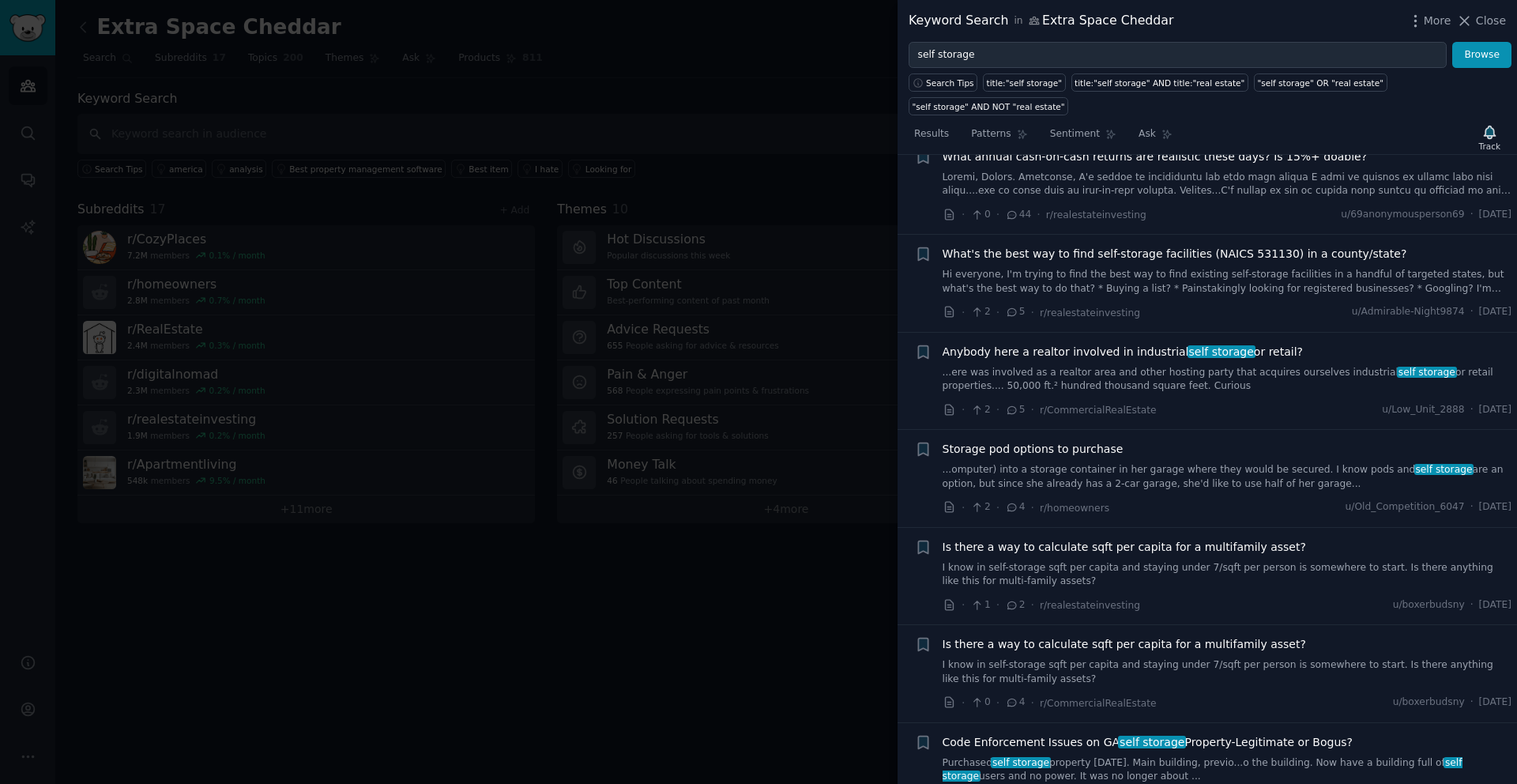
scroll to position [3531, 0]
click at [1018, 439] on span "Storage pod options to purchase" at bounding box center [1032, 448] width 181 height 17
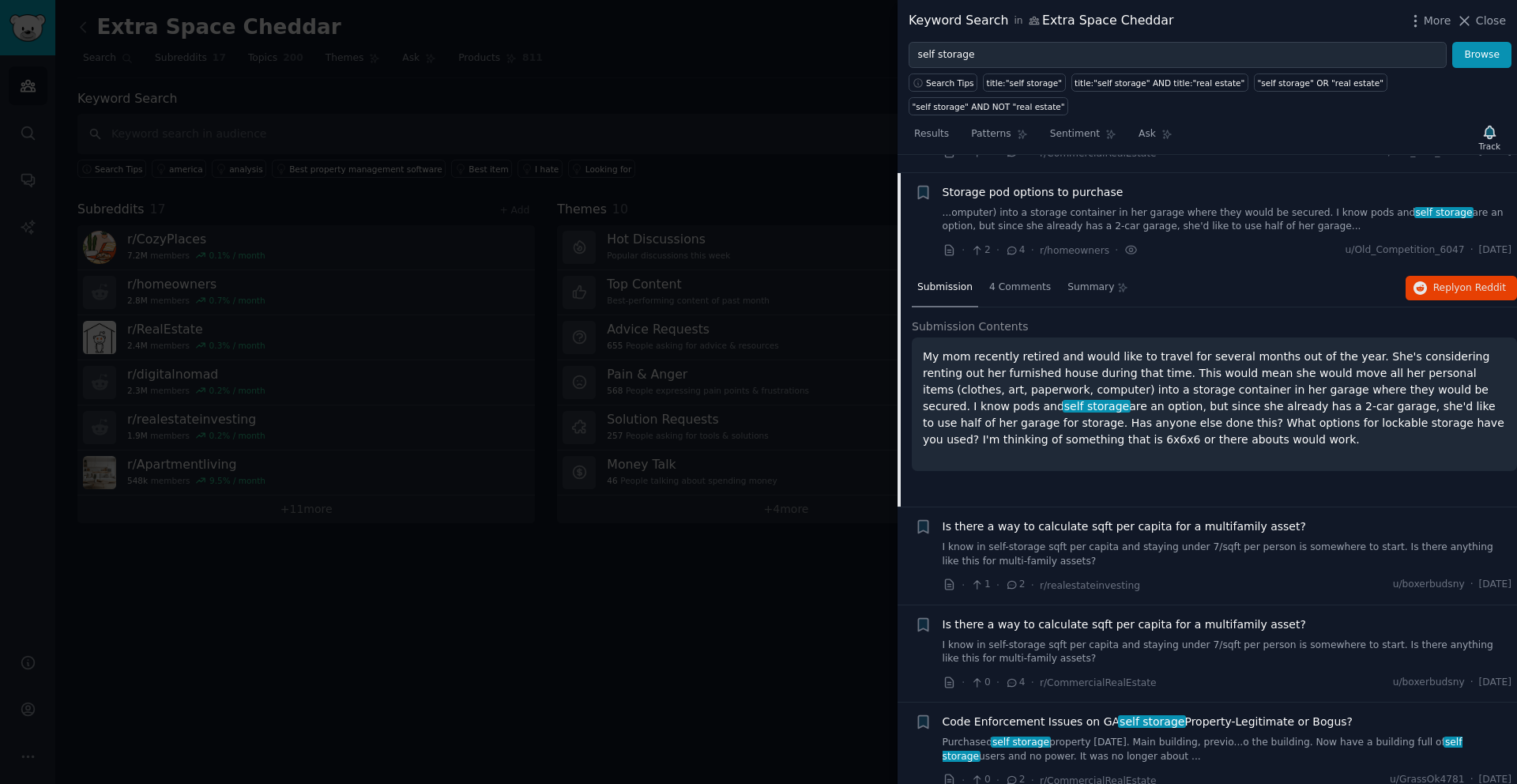
scroll to position [3350, 0]
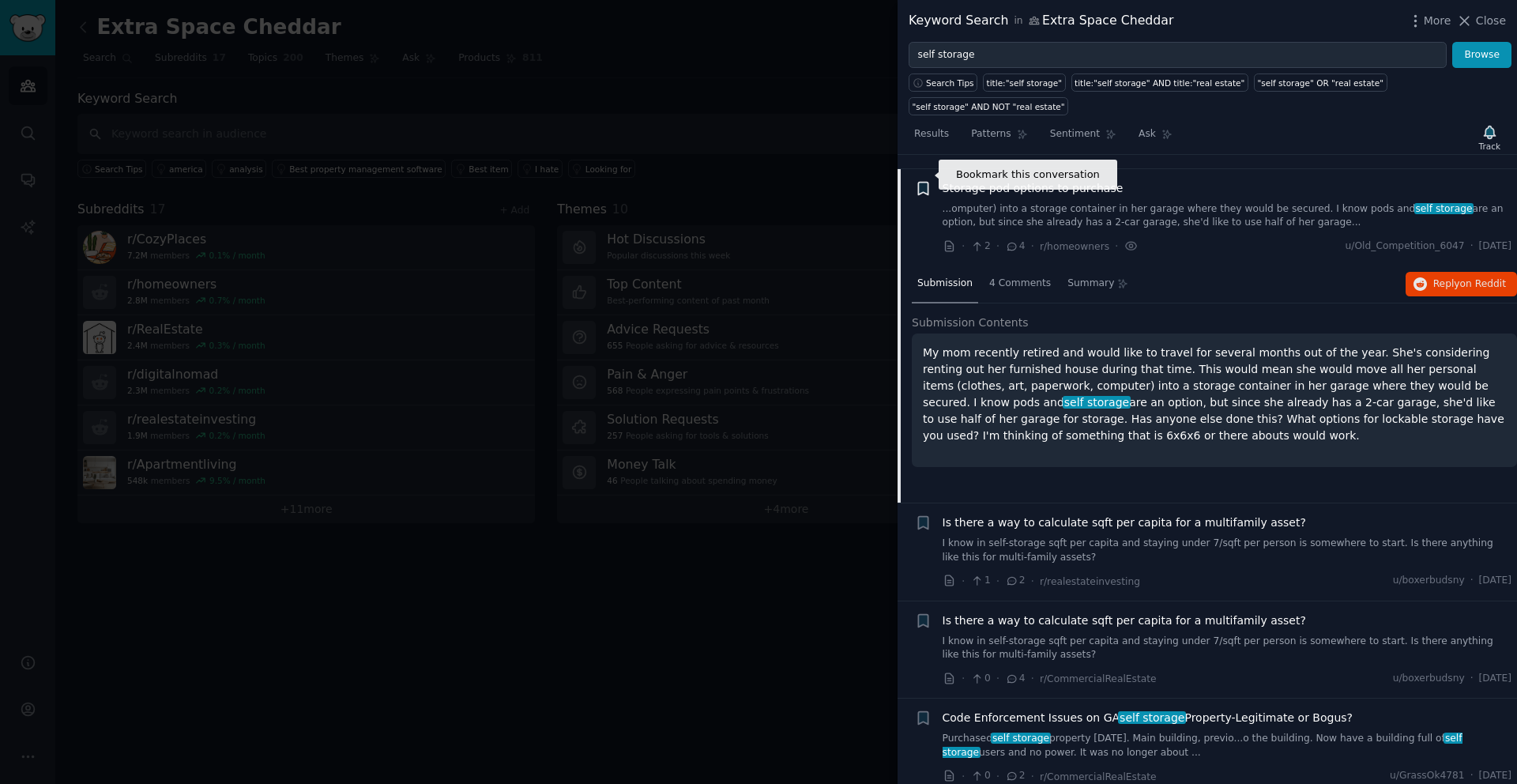
click at [925, 181] on icon "button" at bounding box center [923, 187] width 9 height 12
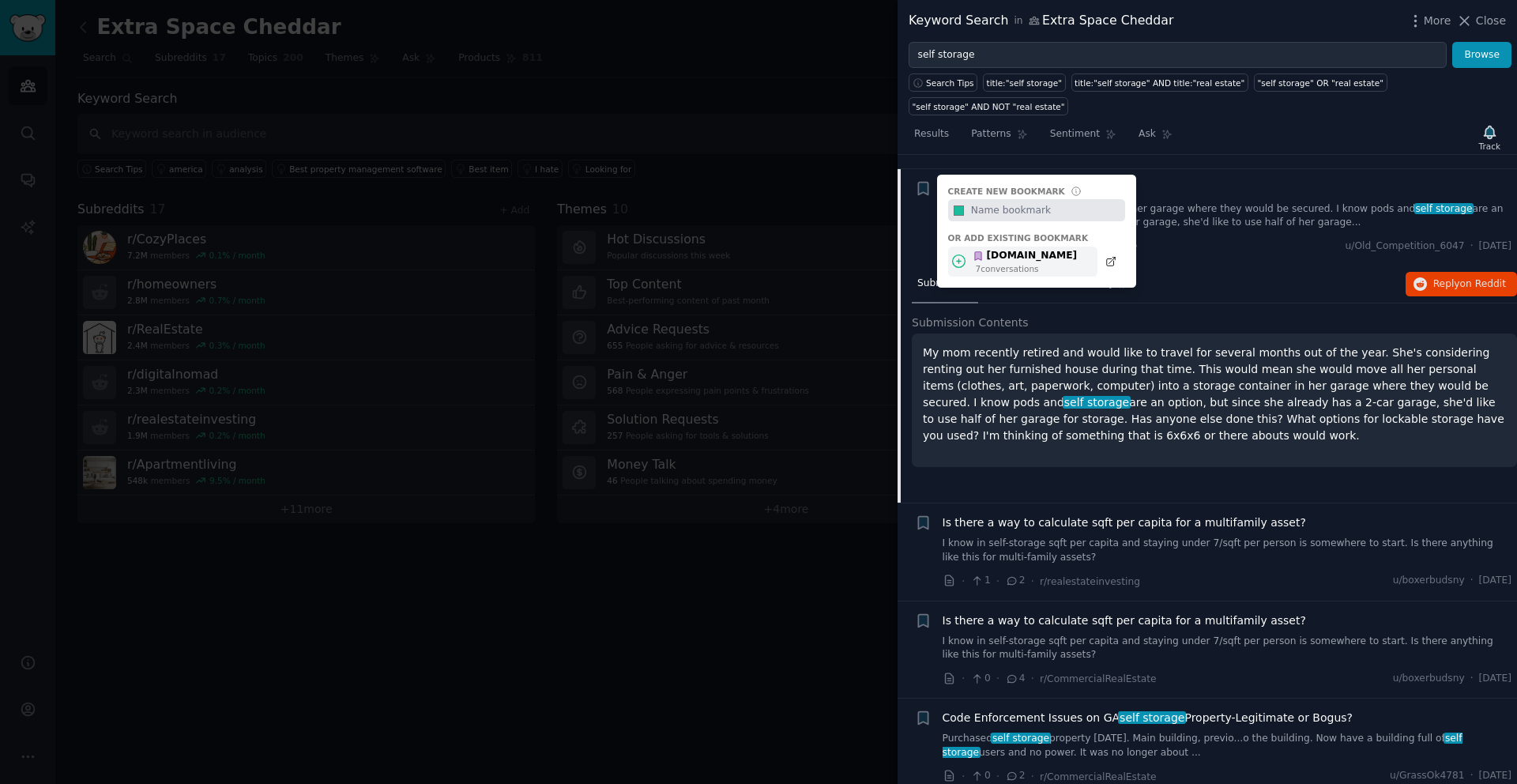
click at [988, 249] on div "[DOMAIN_NAME]" at bounding box center [1024, 256] width 104 height 14
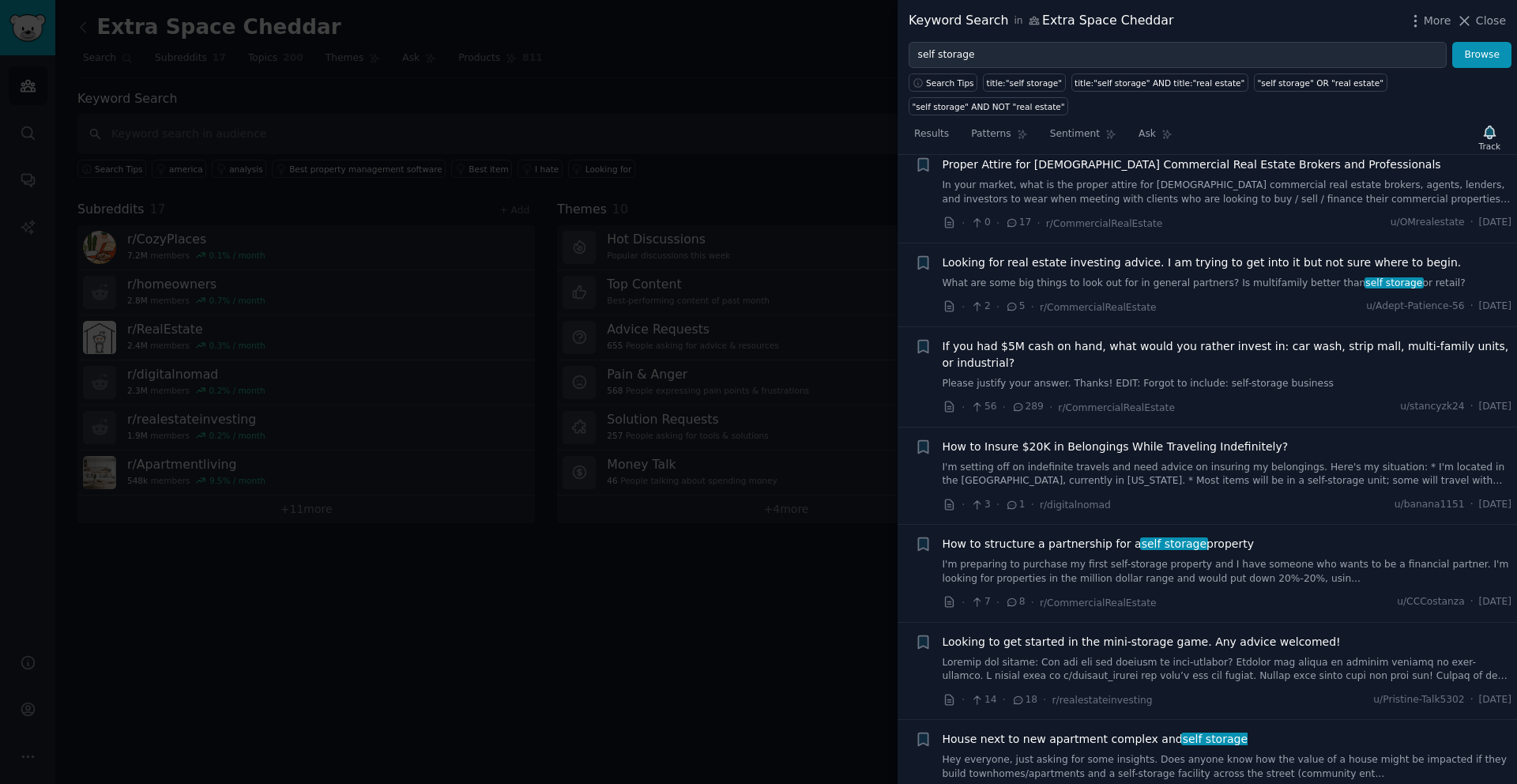
scroll to position [4577, 0]
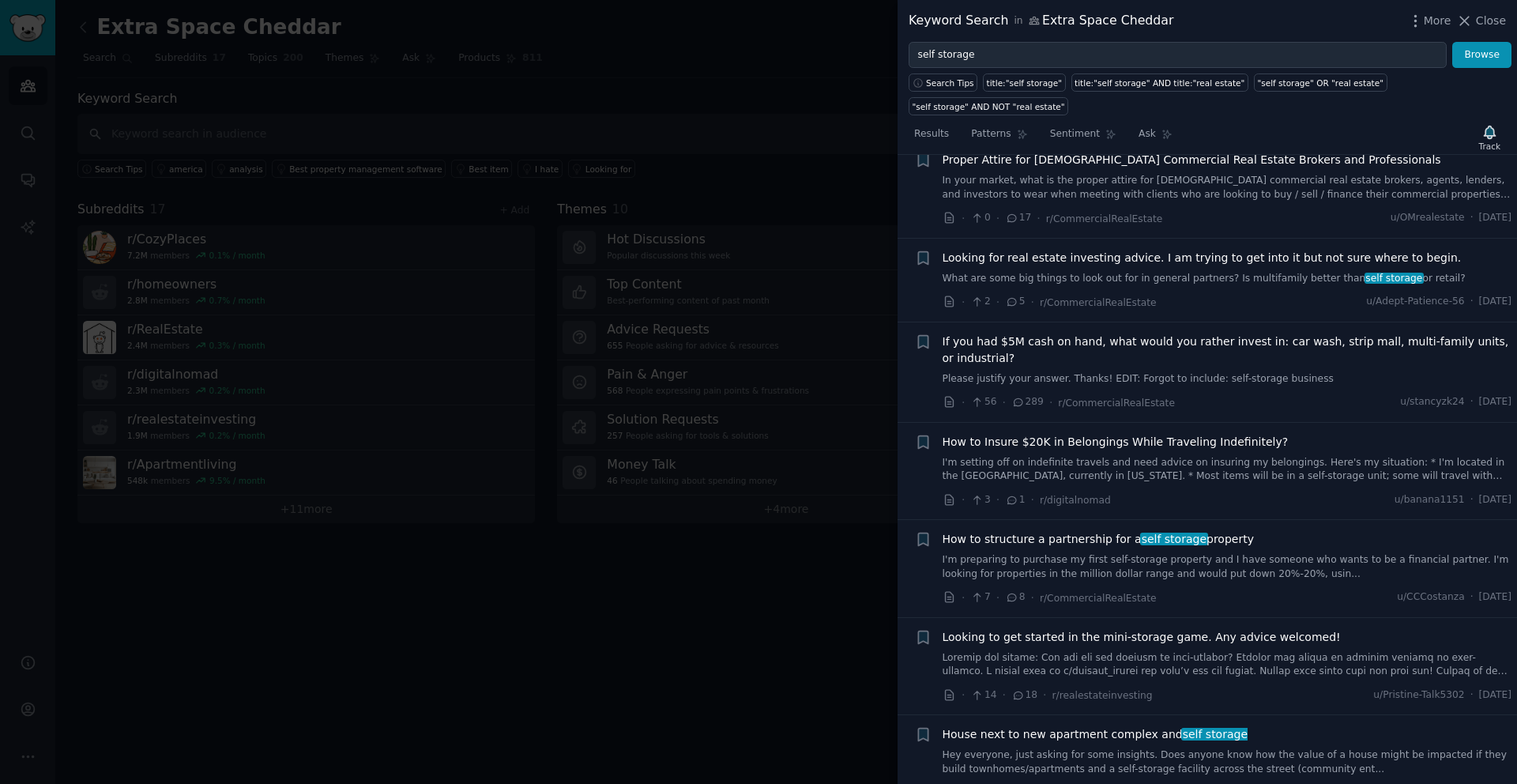
click at [1053, 434] on span "How to Insure $20K in Belongings While Traveling Indefinitely?" at bounding box center [1116, 442] width 346 height 17
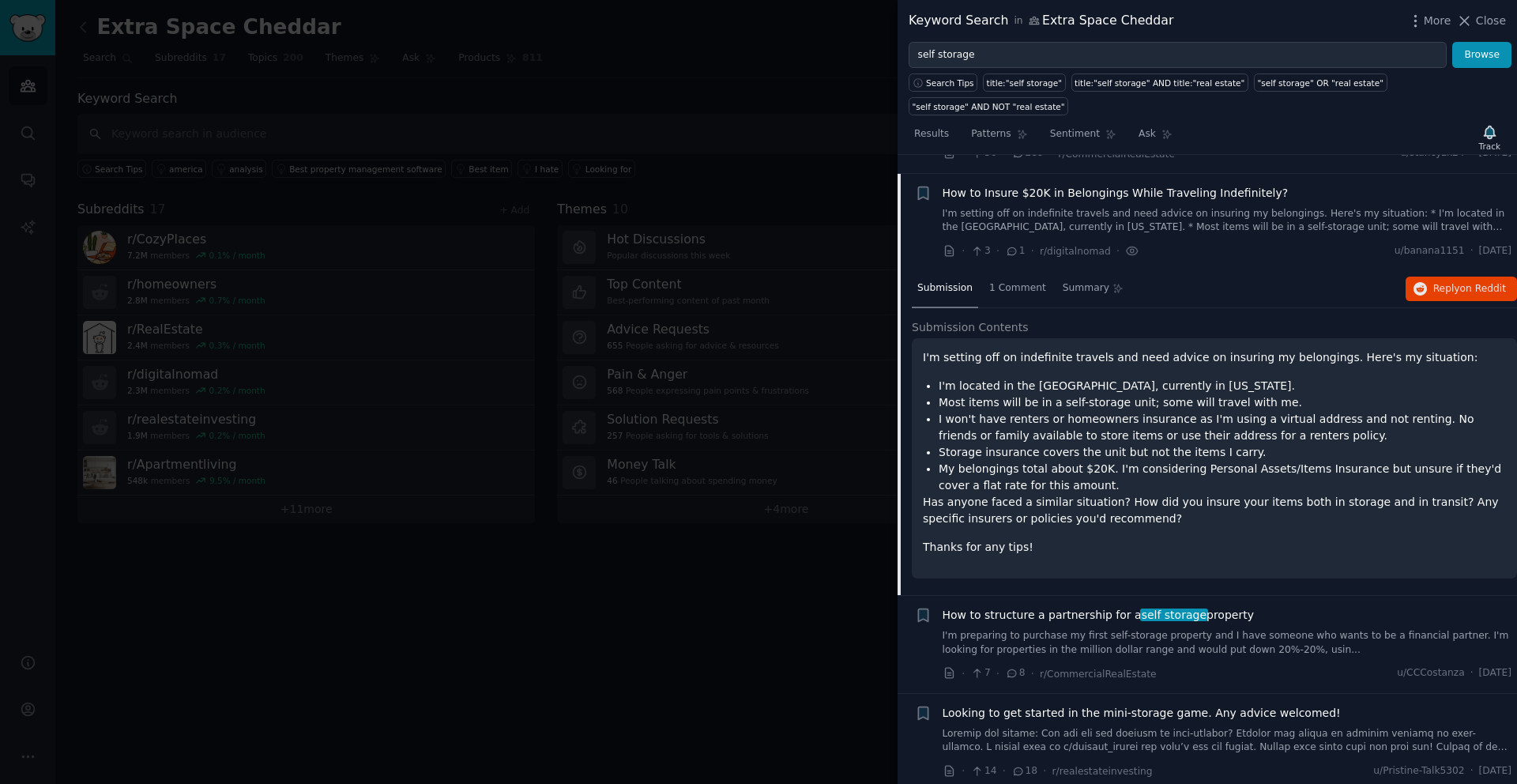
scroll to position [4593, 0]
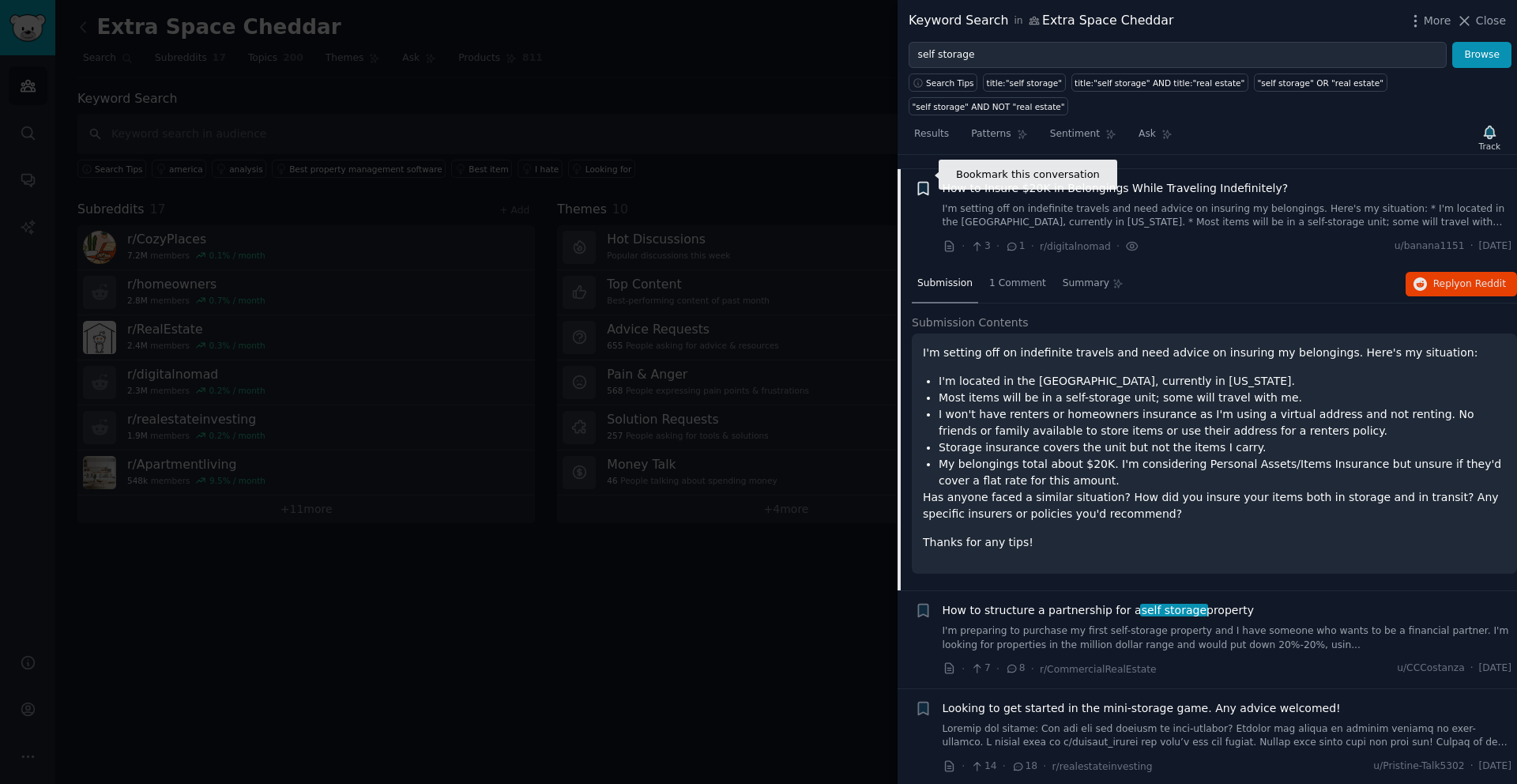
click at [923, 181] on icon "button" at bounding box center [923, 187] width 9 height 12
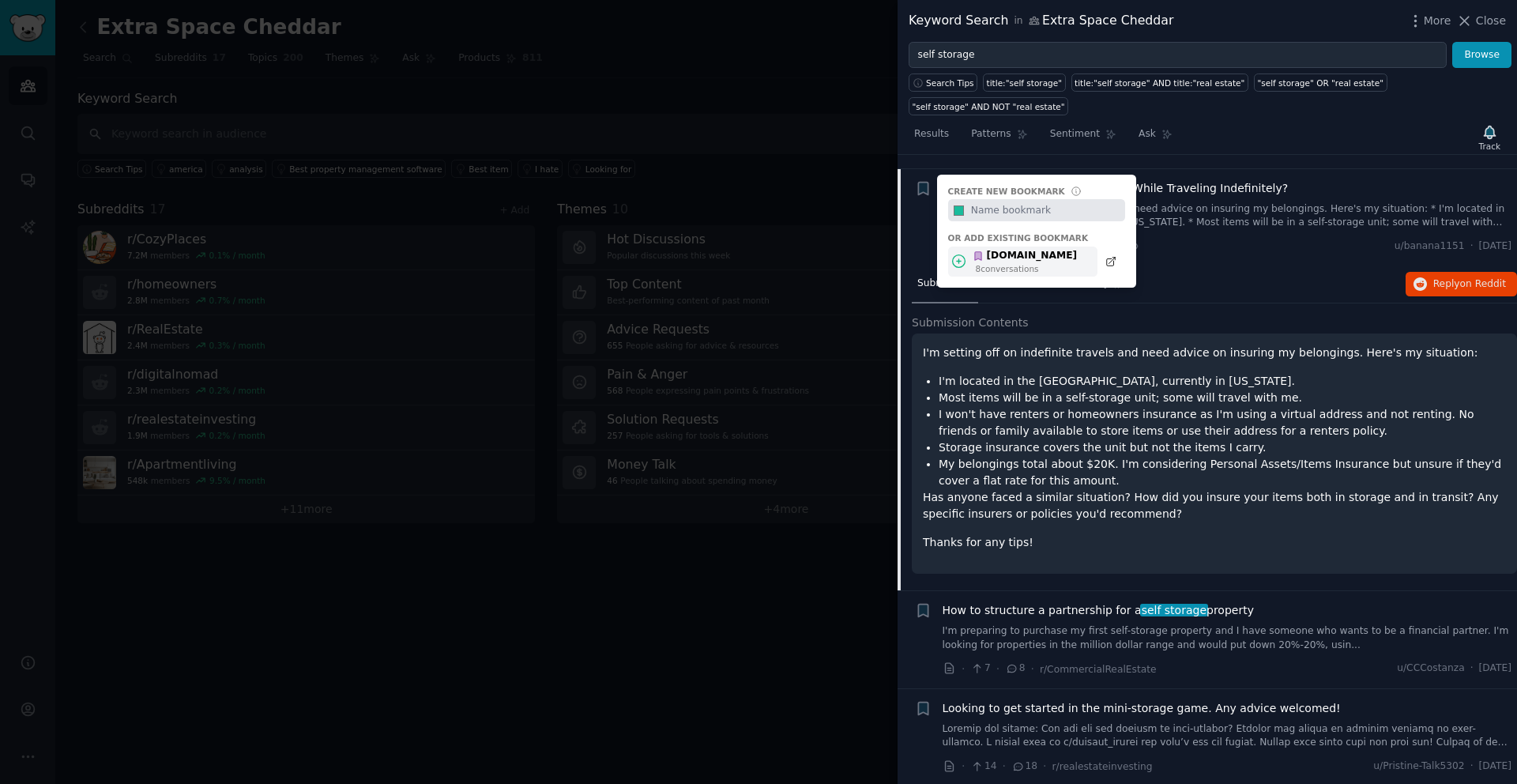
click at [992, 249] on div "[DOMAIN_NAME]" at bounding box center [1024, 256] width 104 height 14
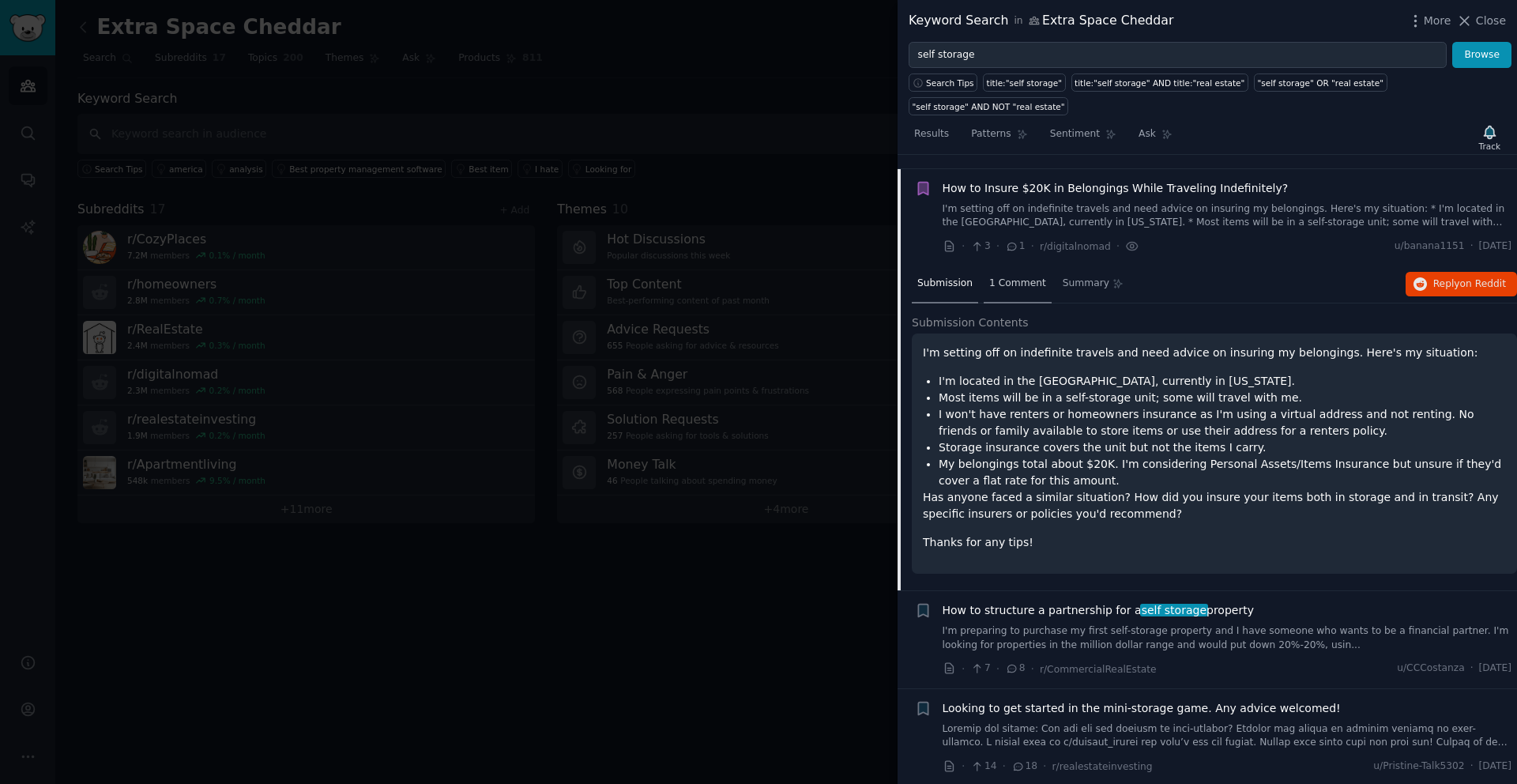
click at [1025, 276] on span "1 Comment" at bounding box center [1017, 283] width 57 height 14
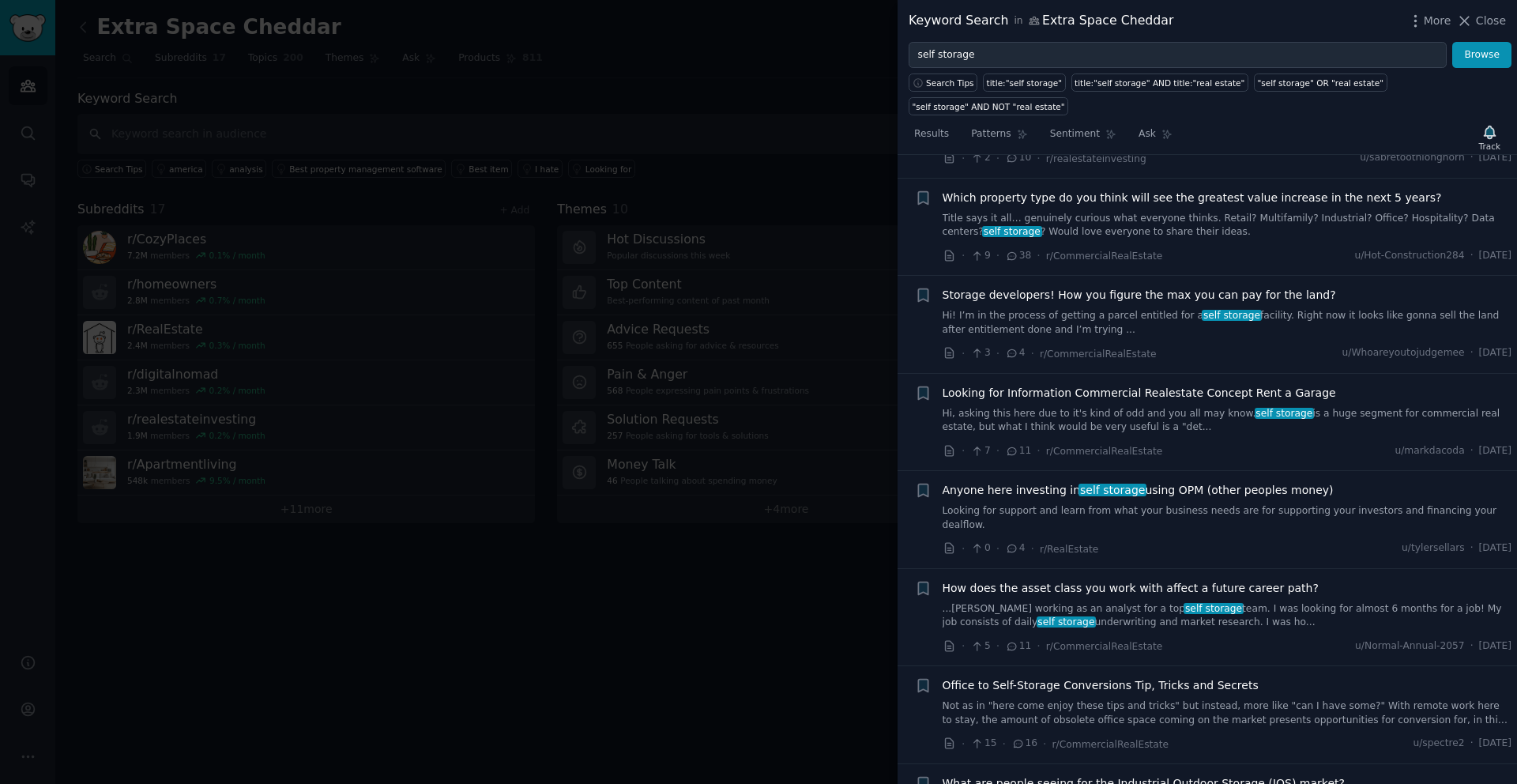
scroll to position [9334, 0]
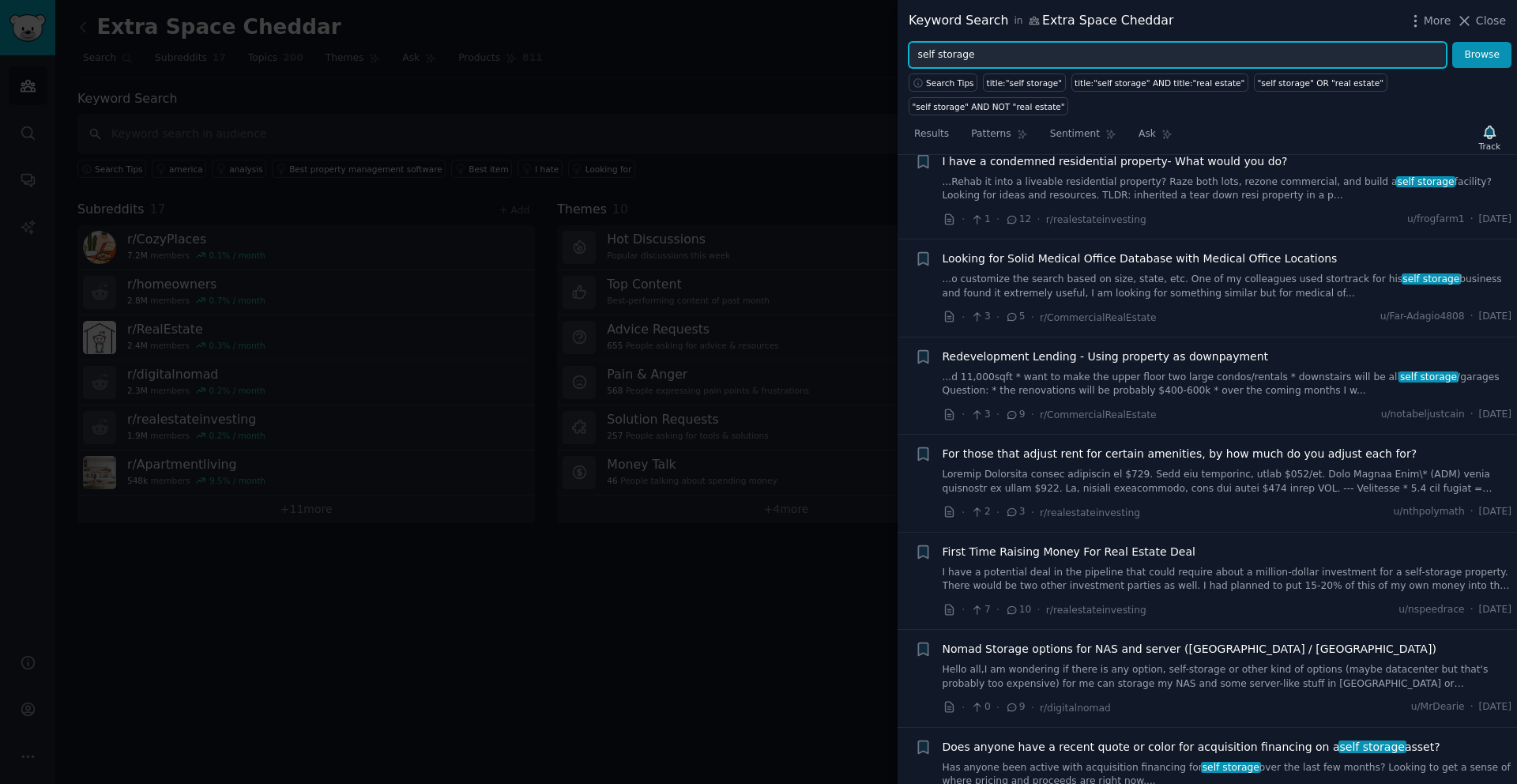
click at [992, 57] on input "self storage" at bounding box center [1177, 55] width 538 height 27
click at [1452, 42] on button "Browse" at bounding box center [1481, 55] width 59 height 27
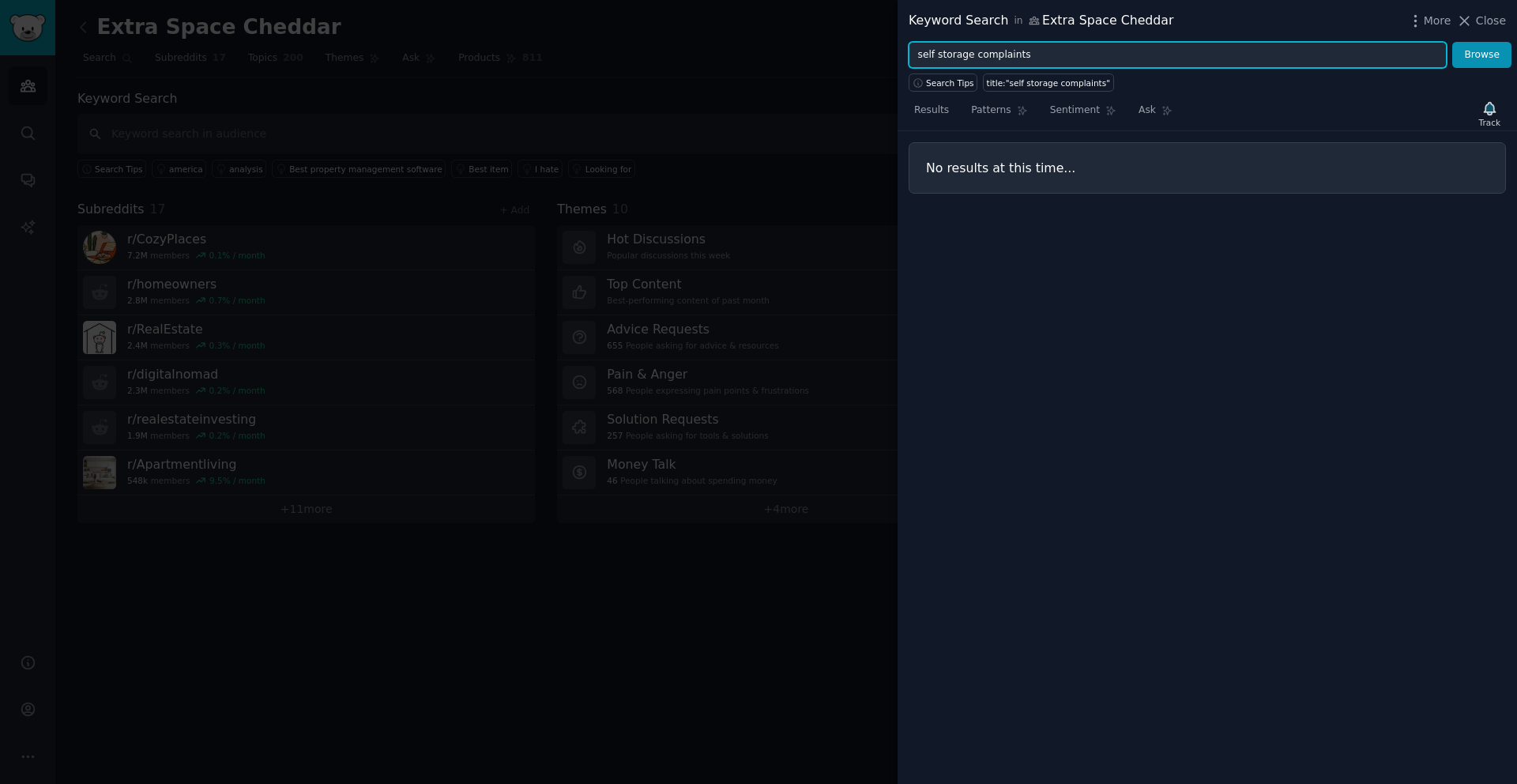
drag, startPoint x: 1047, startPoint y: 55, endPoint x: 906, endPoint y: 55, distance: 141.0
click at [906, 55] on div "self storage complaints Browse" at bounding box center [1207, 55] width 619 height 27
type input "garage for rent"
click at [1452, 42] on button "Browse" at bounding box center [1481, 55] width 59 height 27
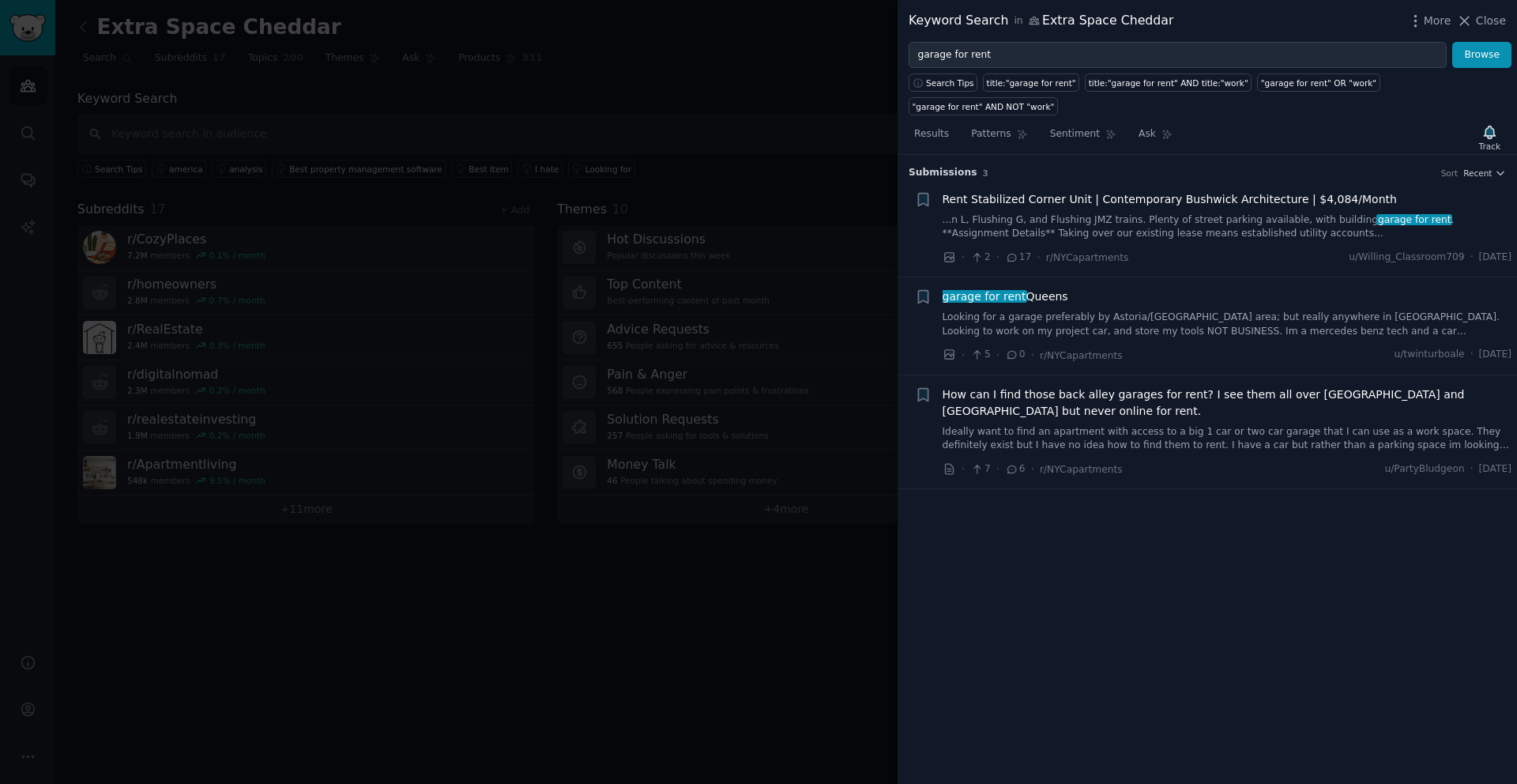
click at [992, 196] on span "Rent Stabilized Corner Unit | Contemporary Bushwick Architecture | $4,084/Month" at bounding box center [1170, 200] width 455 height 17
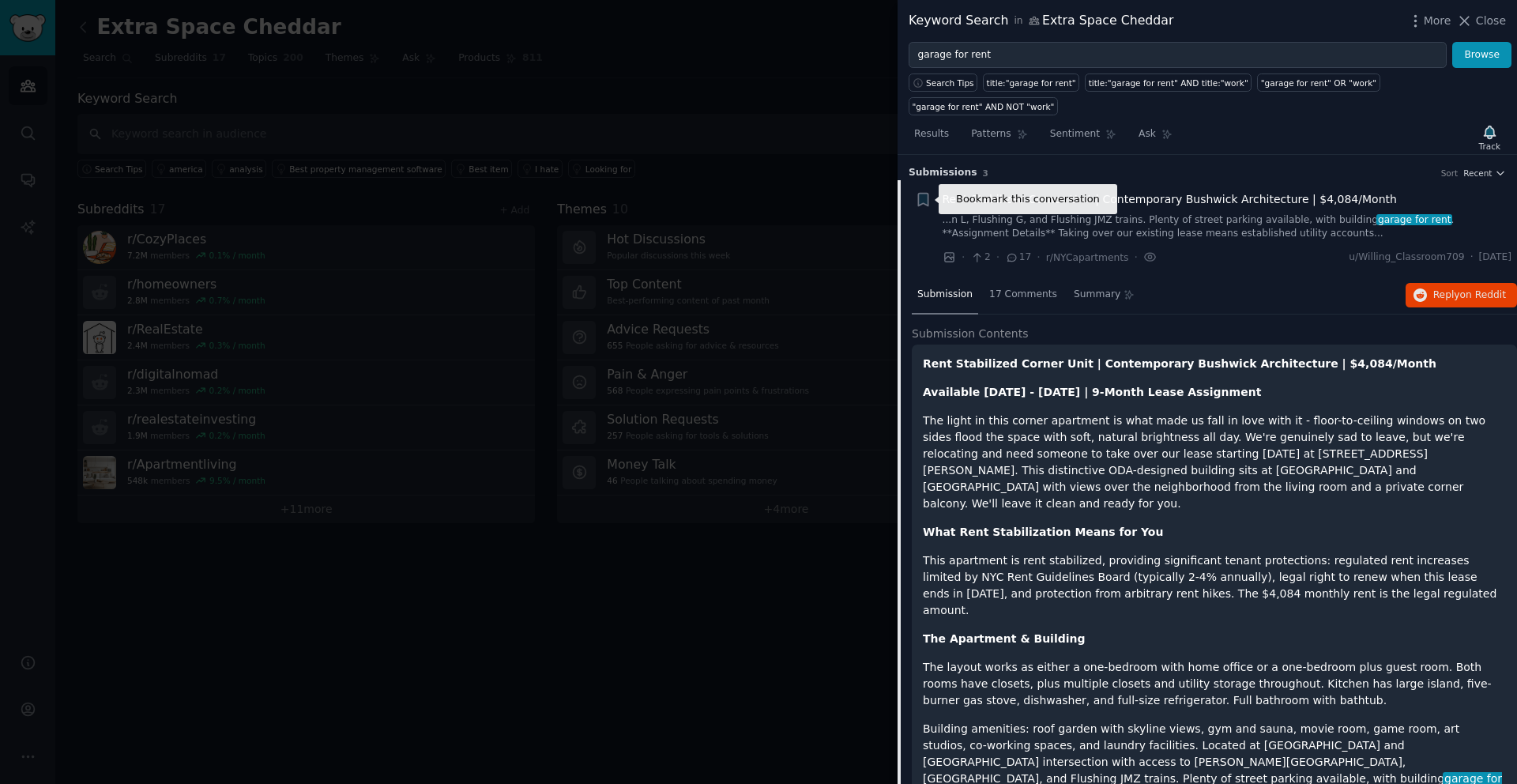
click at [925, 203] on icon "button" at bounding box center [923, 199] width 9 height 12
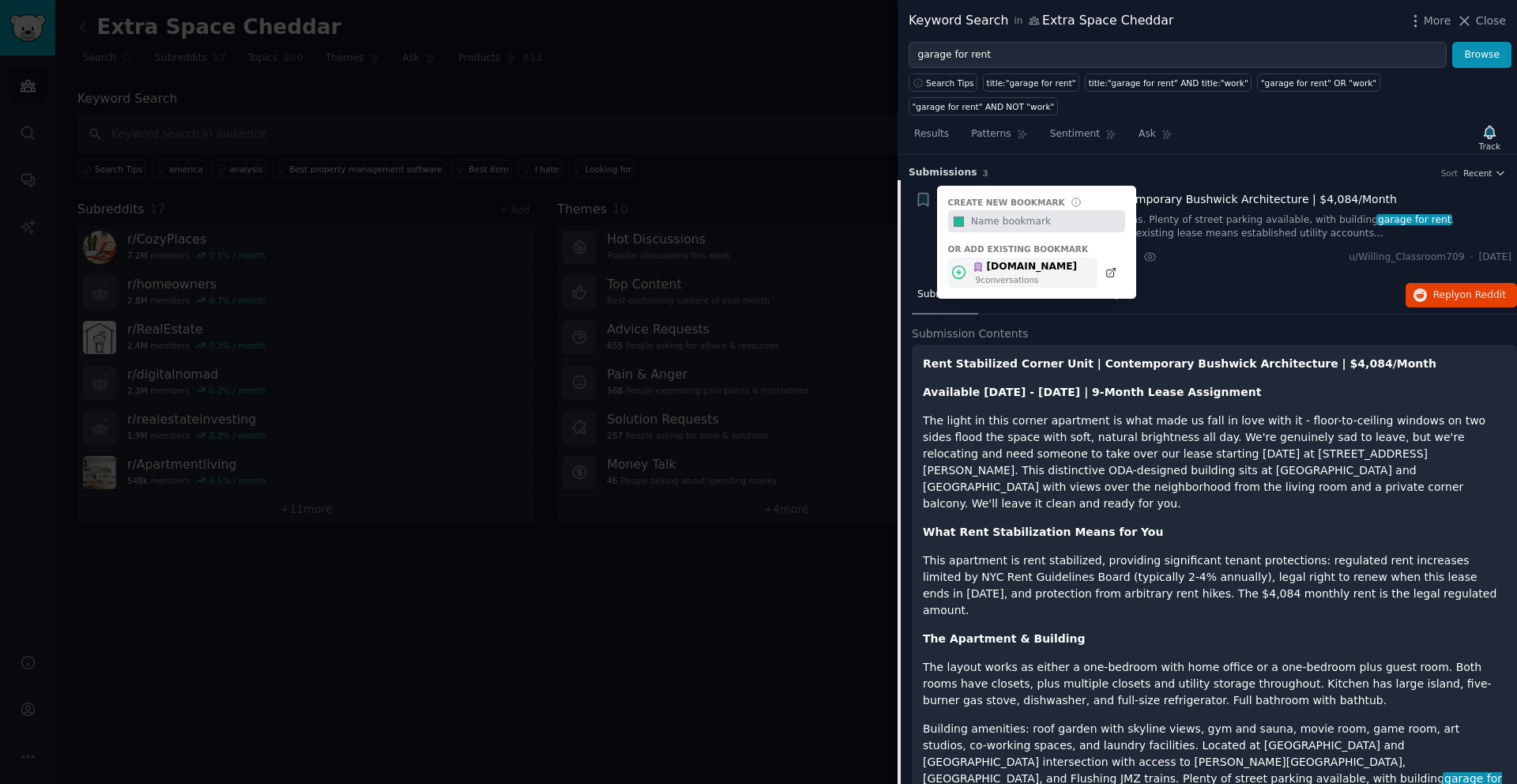
click at [1013, 268] on div "[DOMAIN_NAME]" at bounding box center [1024, 266] width 104 height 14
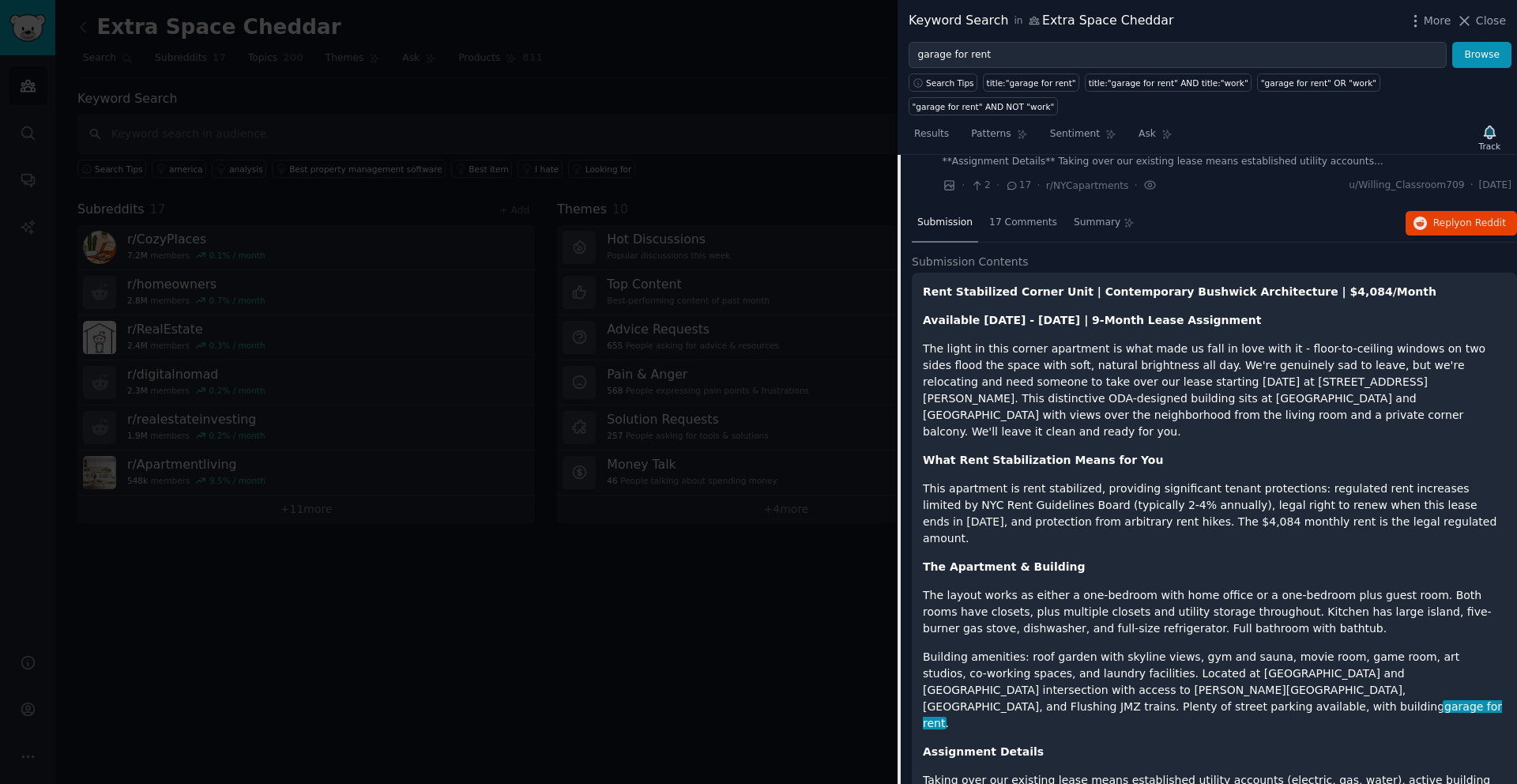
scroll to position [35, 0]
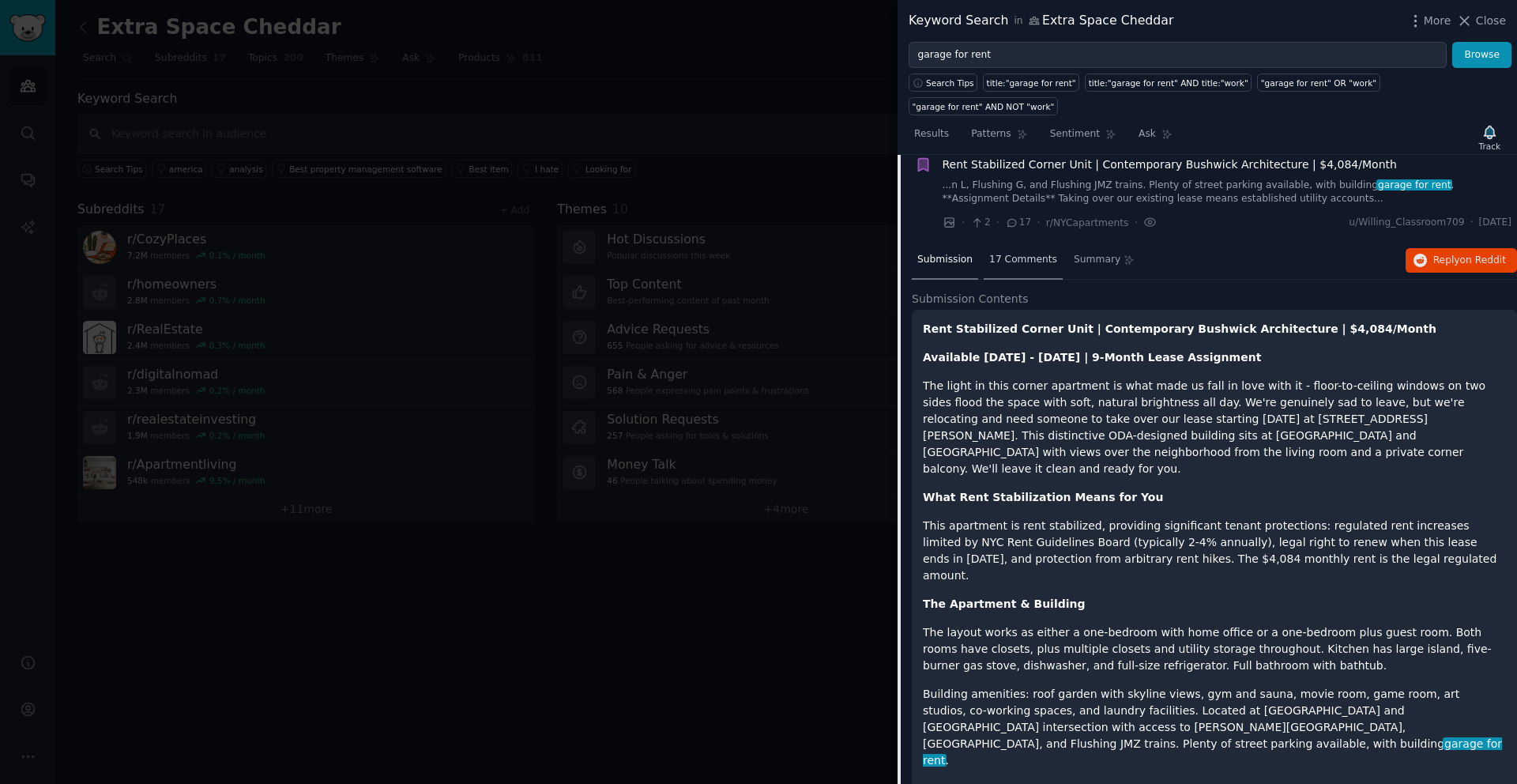
click at [1022, 261] on span "17 Comments" at bounding box center [1023, 260] width 68 height 14
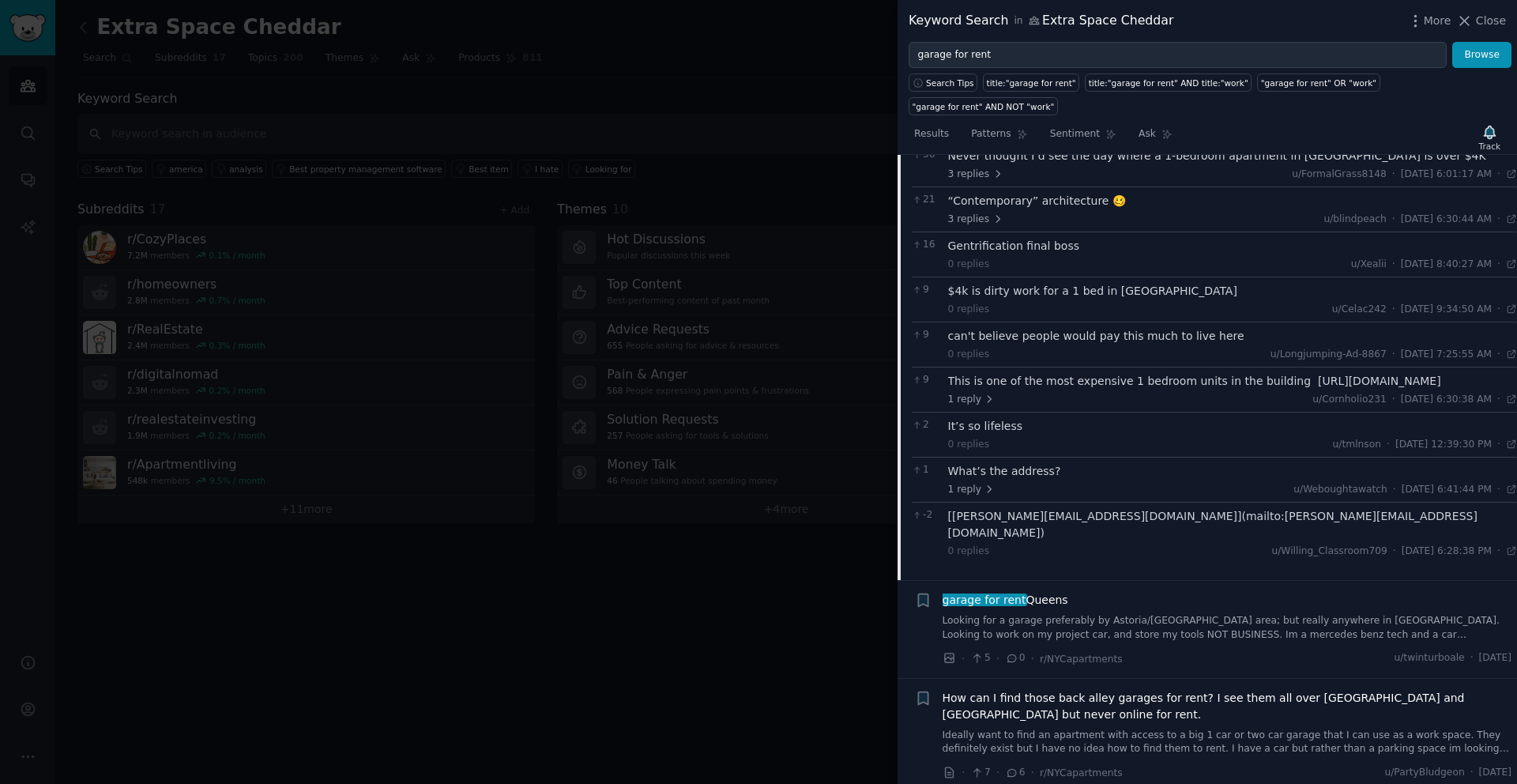
scroll to position [206, 0]
click at [1100, 613] on link "Looking for a garage preferably by Astoria/[GEOGRAPHIC_DATA] area; but really a…" at bounding box center [1227, 624] width 569 height 27
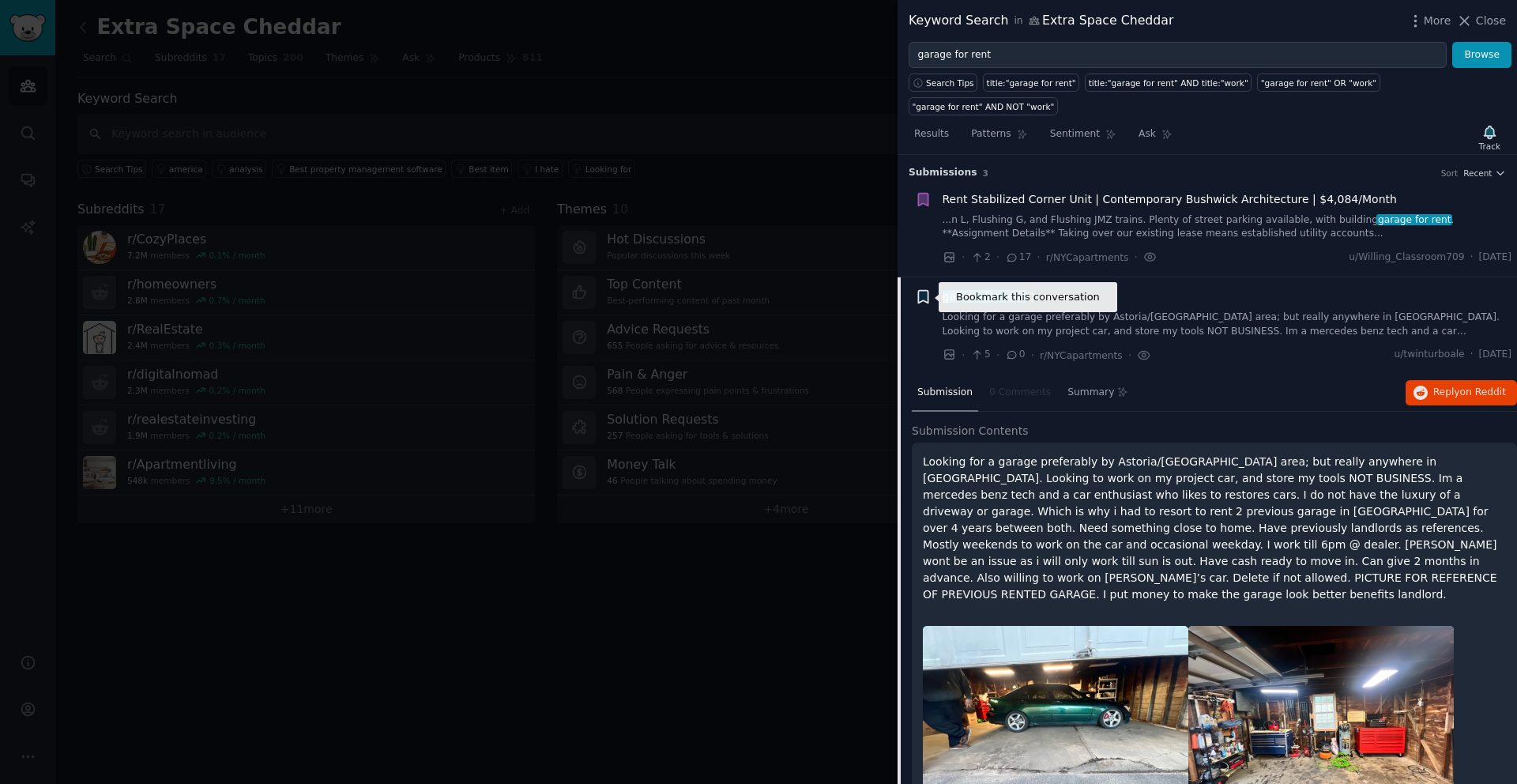
click at [928, 295] on icon "button" at bounding box center [923, 296] width 9 height 12
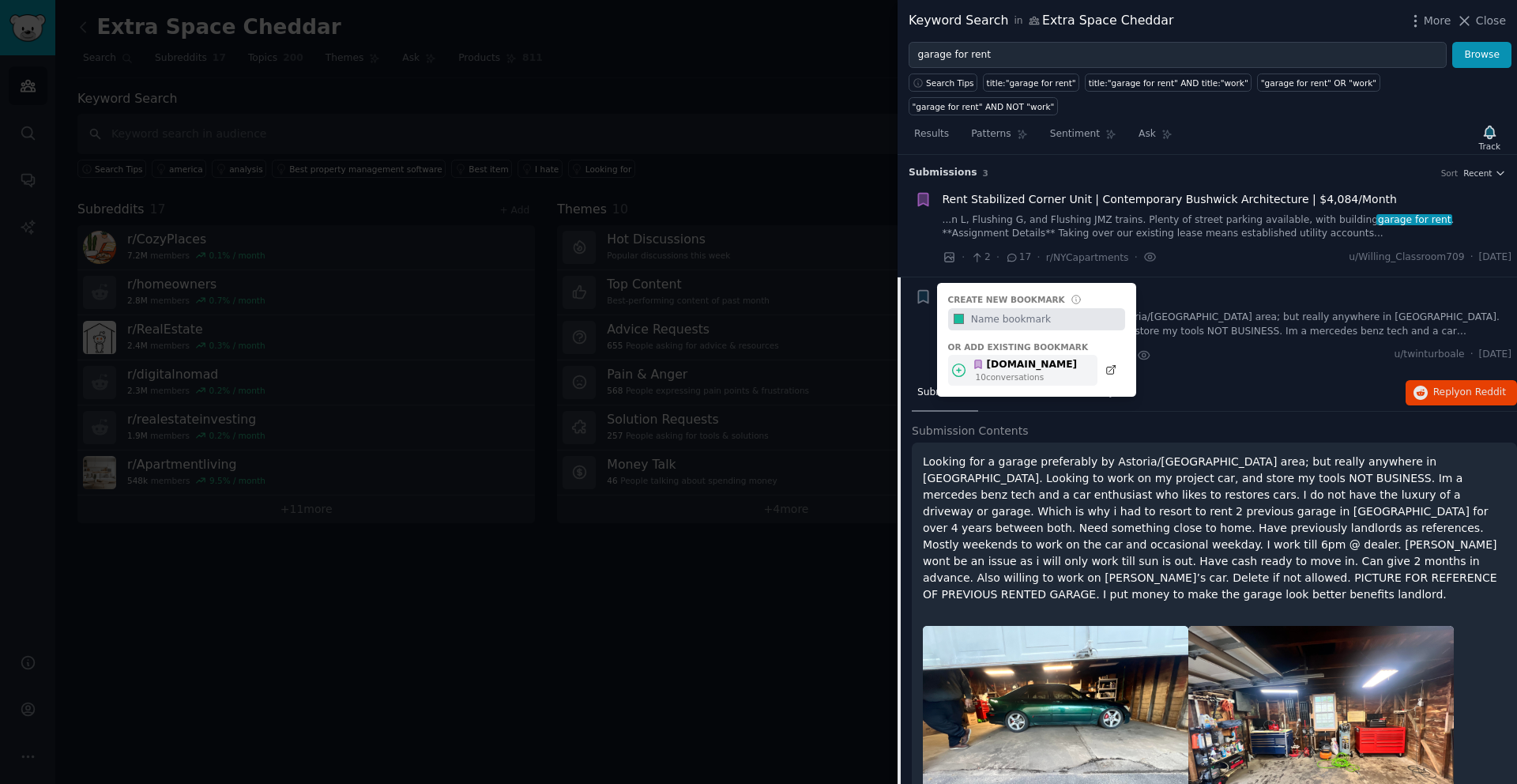
click at [1015, 365] on div "[DOMAIN_NAME]" at bounding box center [1024, 365] width 104 height 14
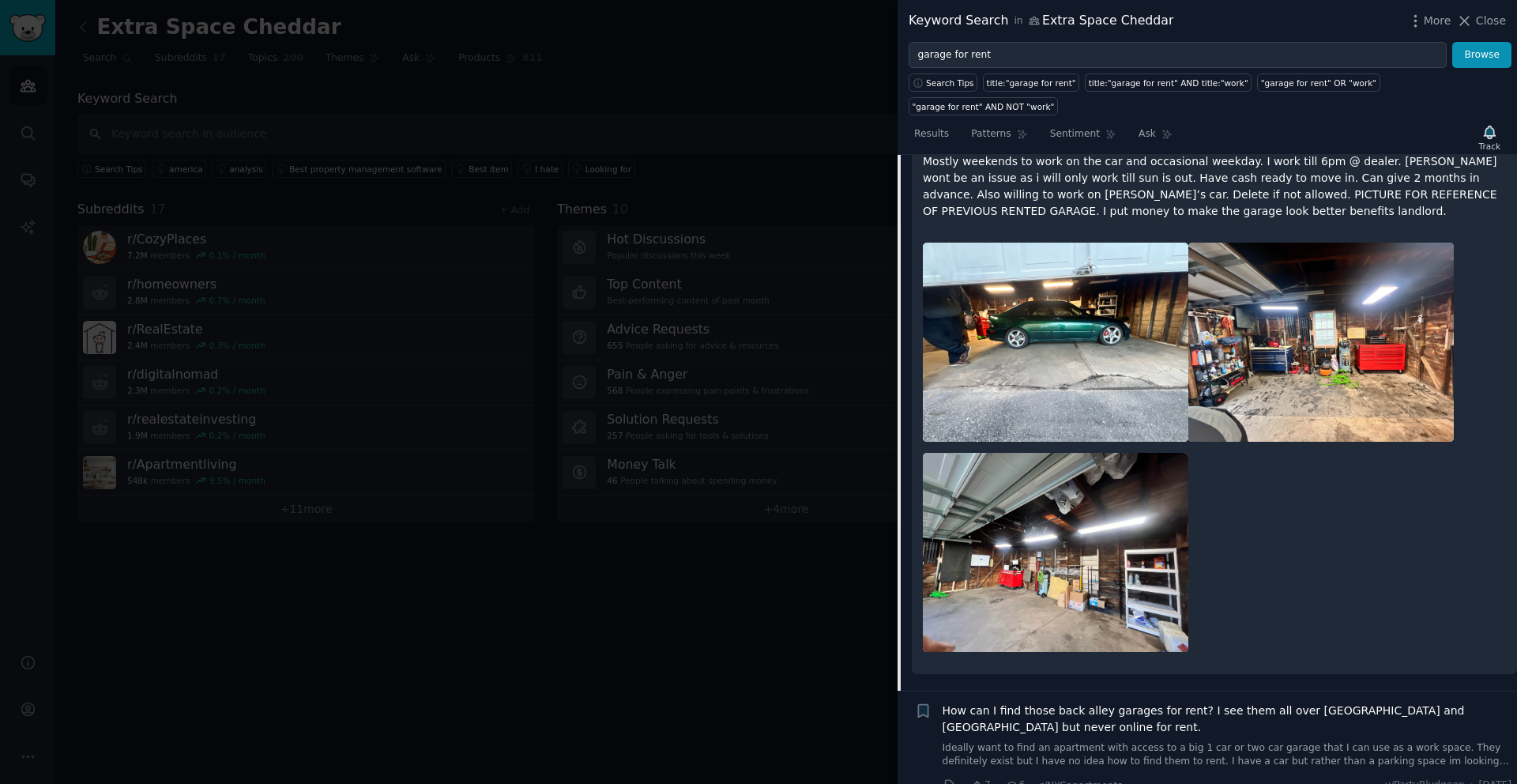
scroll to position [388, 0]
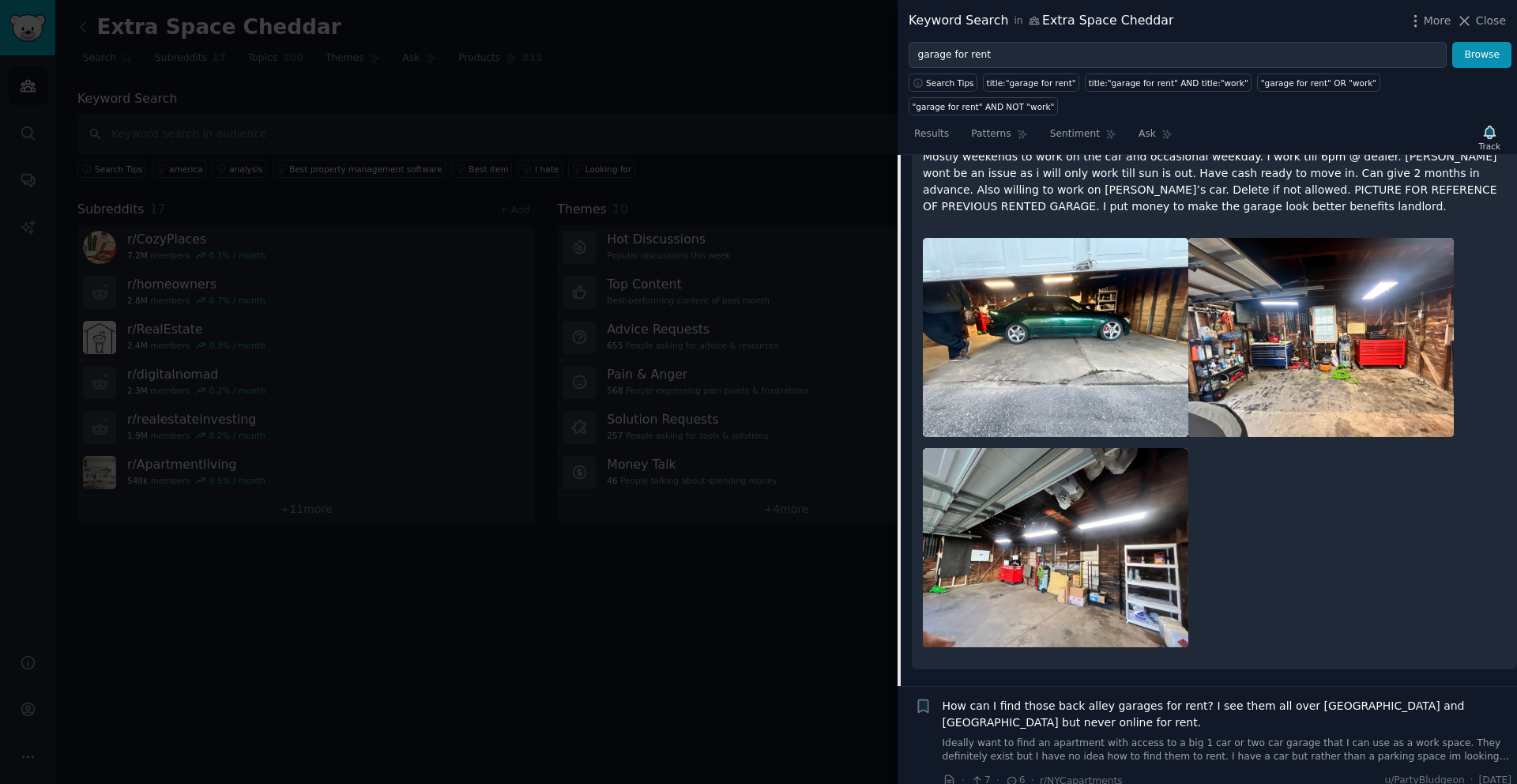
click at [1109, 697] on span "How can I find those back alley garages for rent? I see them all over [GEOGRAPH…" at bounding box center [1227, 714] width 569 height 33
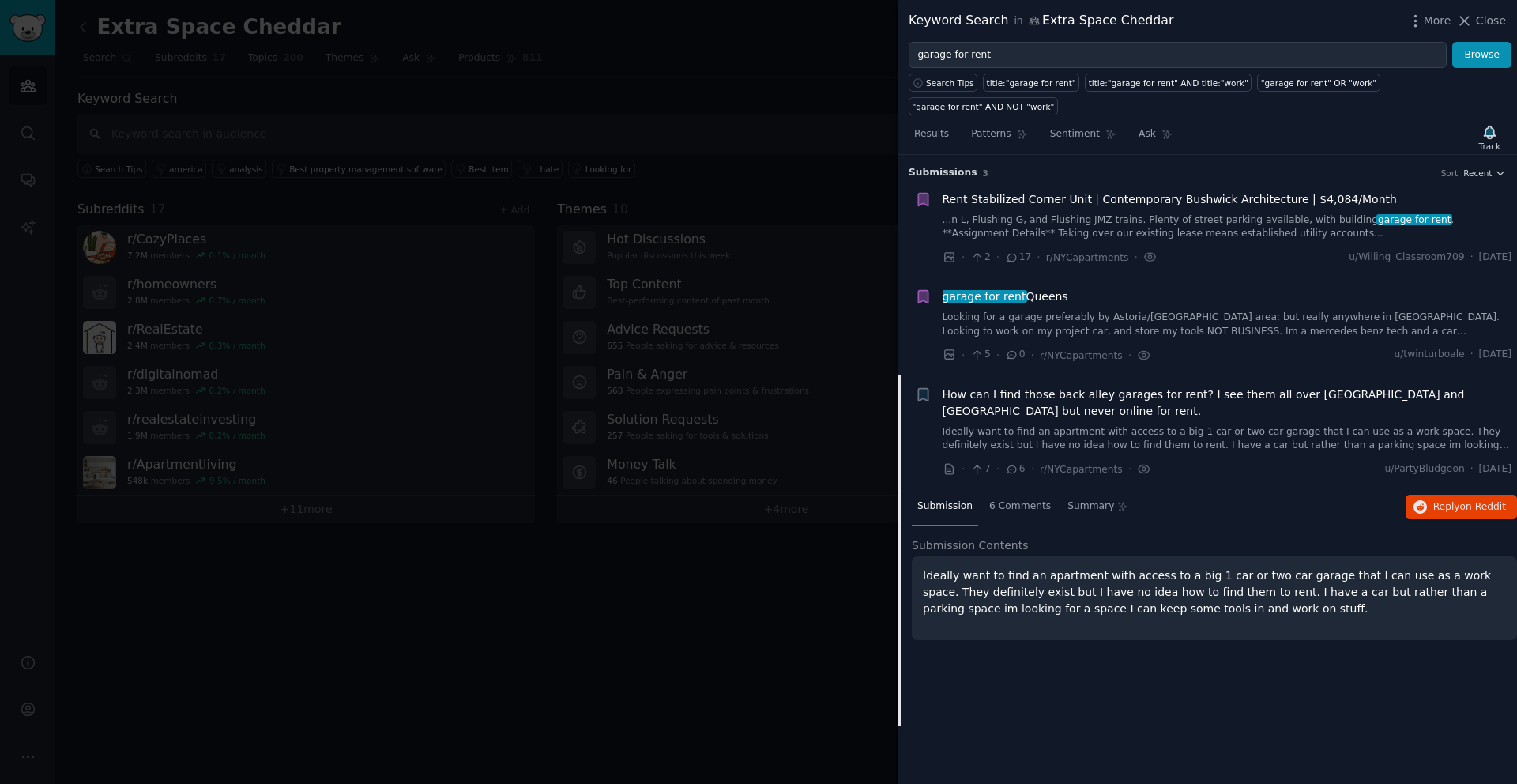
click at [1066, 396] on span "How can I find those back alley garages for rent? I see them all over [GEOGRAPH…" at bounding box center [1227, 403] width 569 height 33
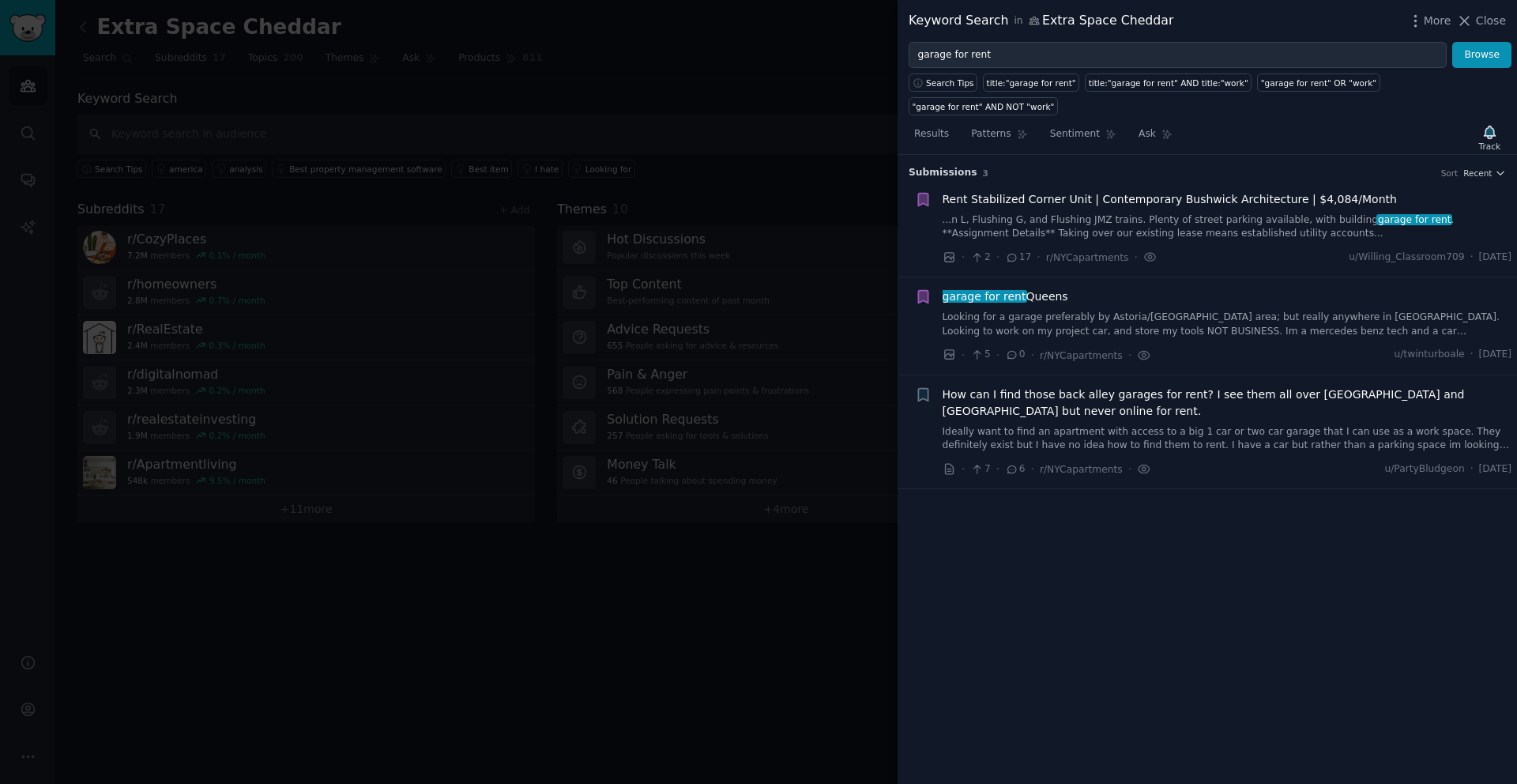
click at [1058, 436] on link "Ideally want to find an apartment with access to a big 1 car or two car garage …" at bounding box center [1227, 439] width 569 height 27
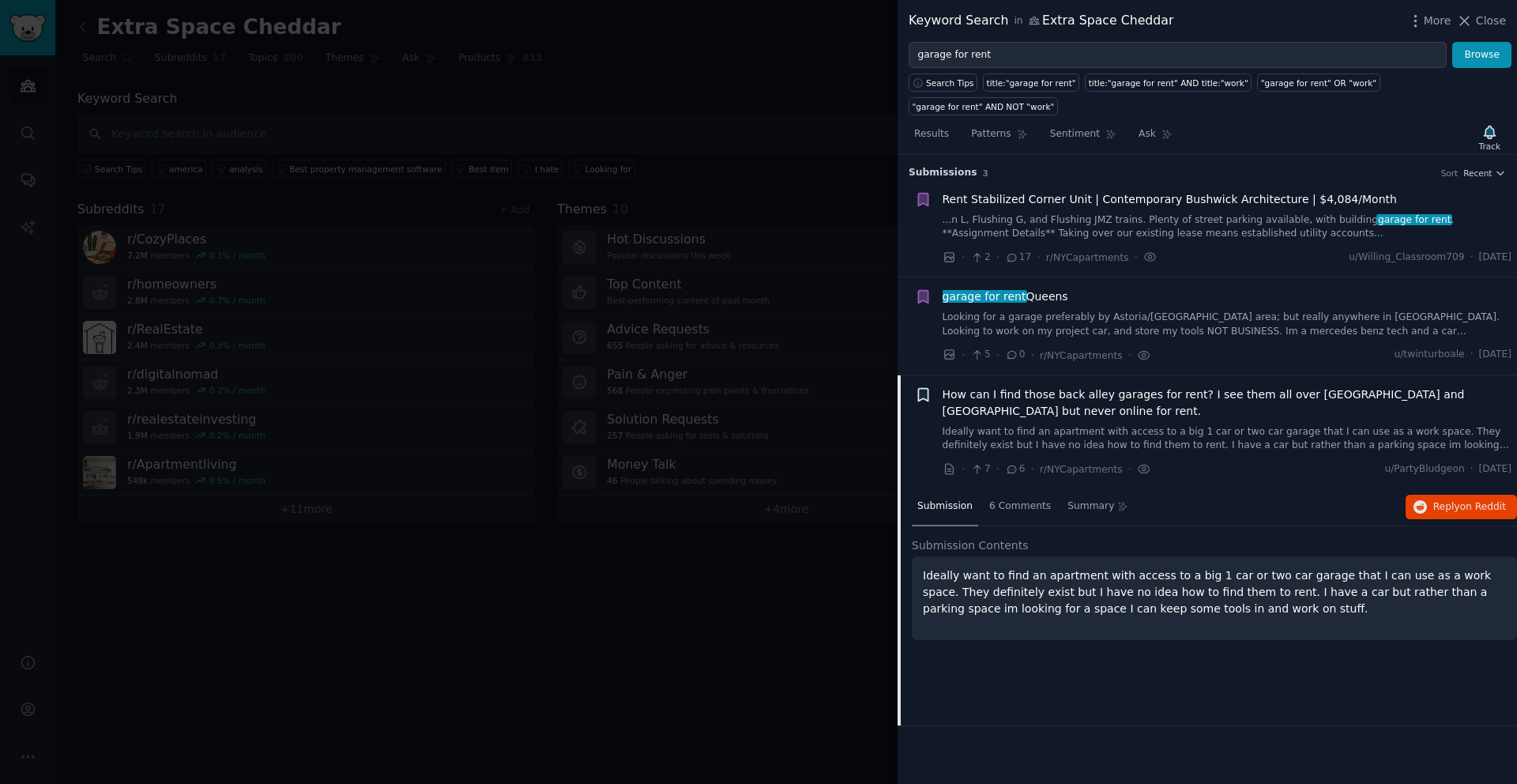
click at [923, 395] on icon "button" at bounding box center [923, 394] width 9 height 12
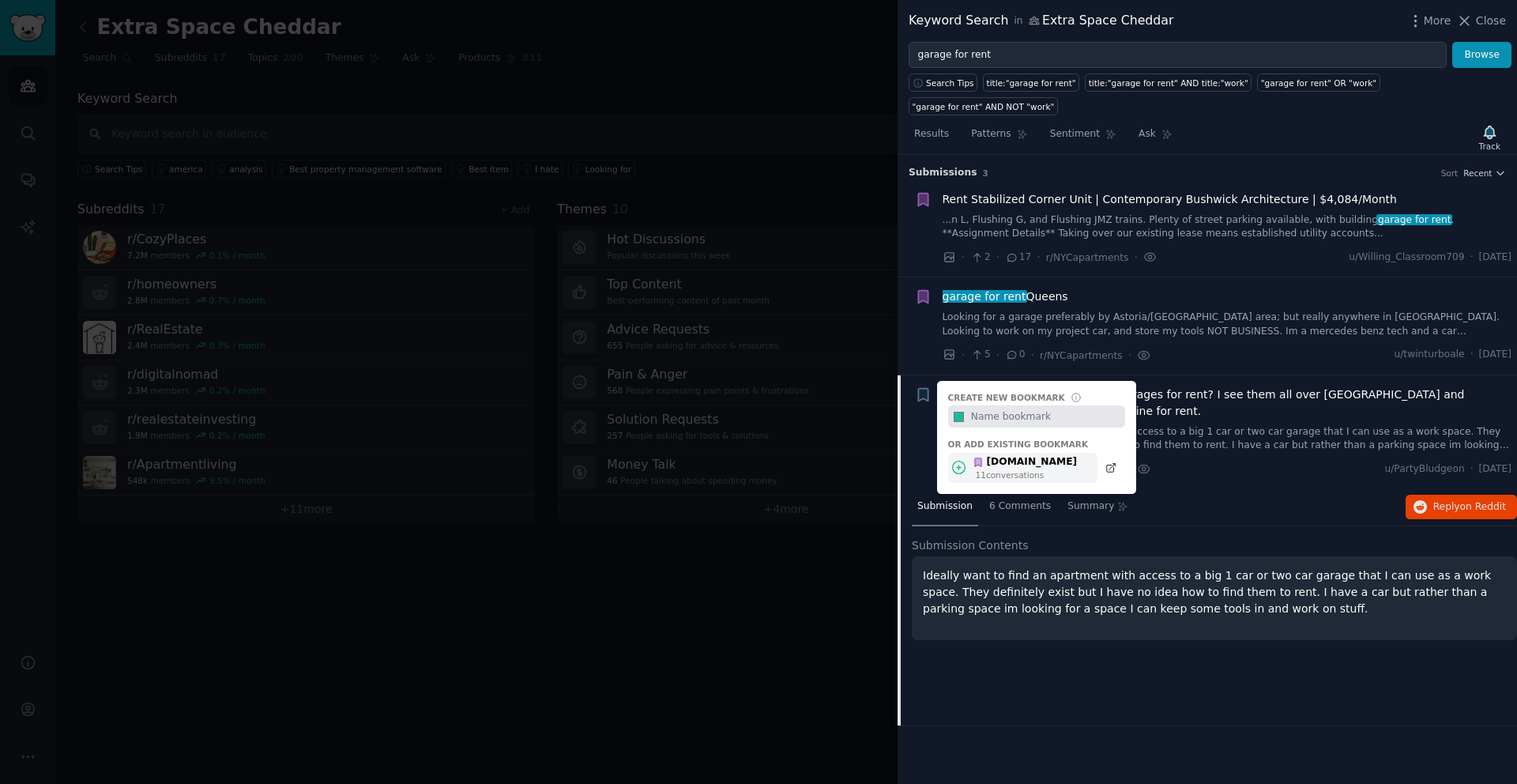
click at [1012, 464] on div "[DOMAIN_NAME]" at bounding box center [1024, 462] width 104 height 14
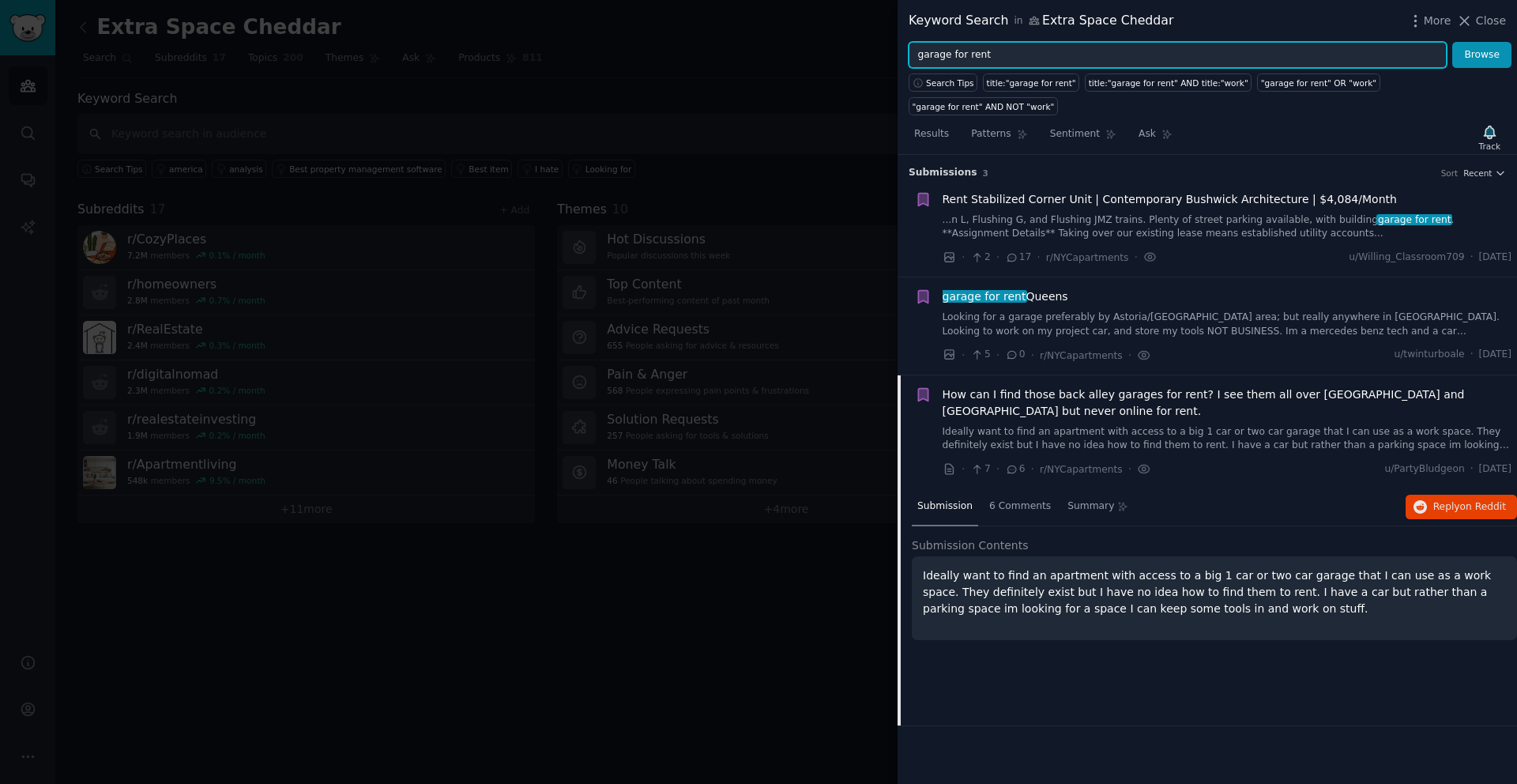
drag, startPoint x: 1034, startPoint y: 52, endPoint x: 918, endPoint y: 55, distance: 116.0
click at [919, 54] on input "garage for rent" at bounding box center [1177, 55] width 538 height 27
click at [1452, 42] on button "Browse" at bounding box center [1481, 55] width 59 height 27
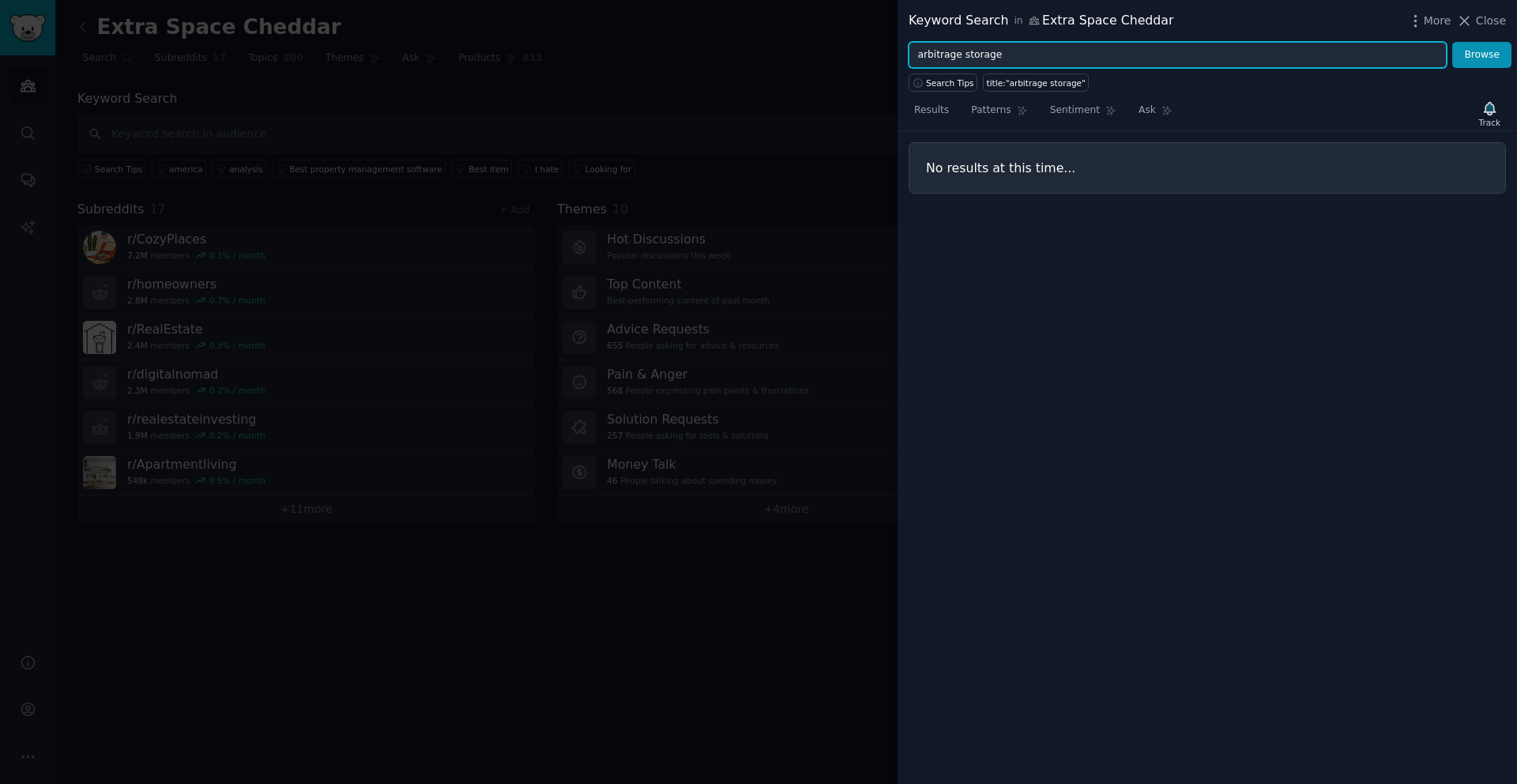
drag, startPoint x: 1014, startPoint y: 61, endPoint x: 916, endPoint y: 59, distance: 98.0
click at [916, 59] on input "arbitrage storage" at bounding box center [1177, 55] width 538 height 27
click at [1452, 42] on button "Browse" at bounding box center [1481, 55] width 59 height 27
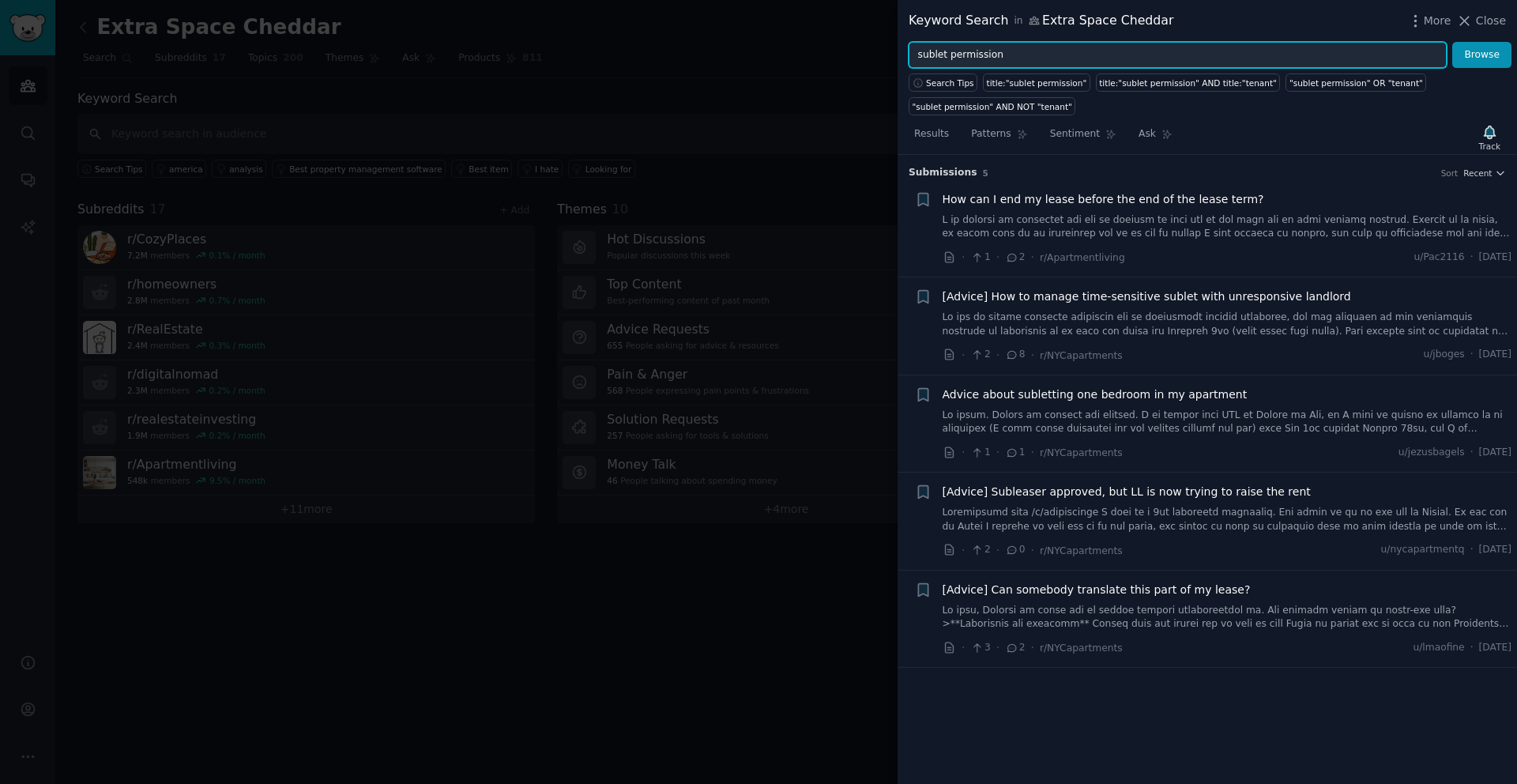
drag, startPoint x: 1008, startPoint y: 52, endPoint x: 912, endPoint y: 55, distance: 96.0
click at [912, 55] on input "sublet permission" at bounding box center [1177, 55] width 538 height 27
click at [1452, 42] on button "Browse" at bounding box center [1481, 55] width 59 height 27
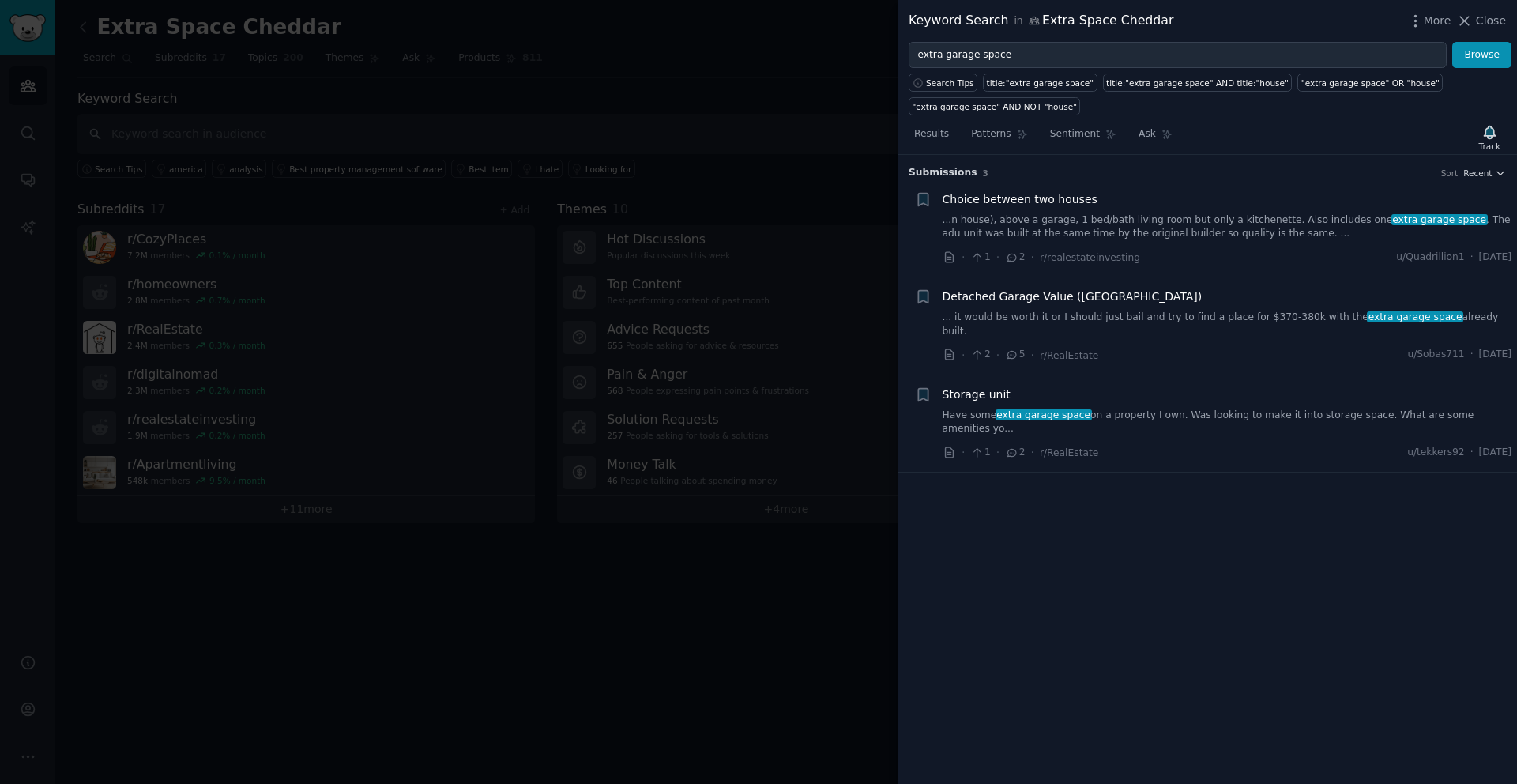
click at [1055, 226] on link "...n house), above a garage, 1 bed/bath living room but only a kitchenette. Als…" at bounding box center [1227, 226] width 569 height 27
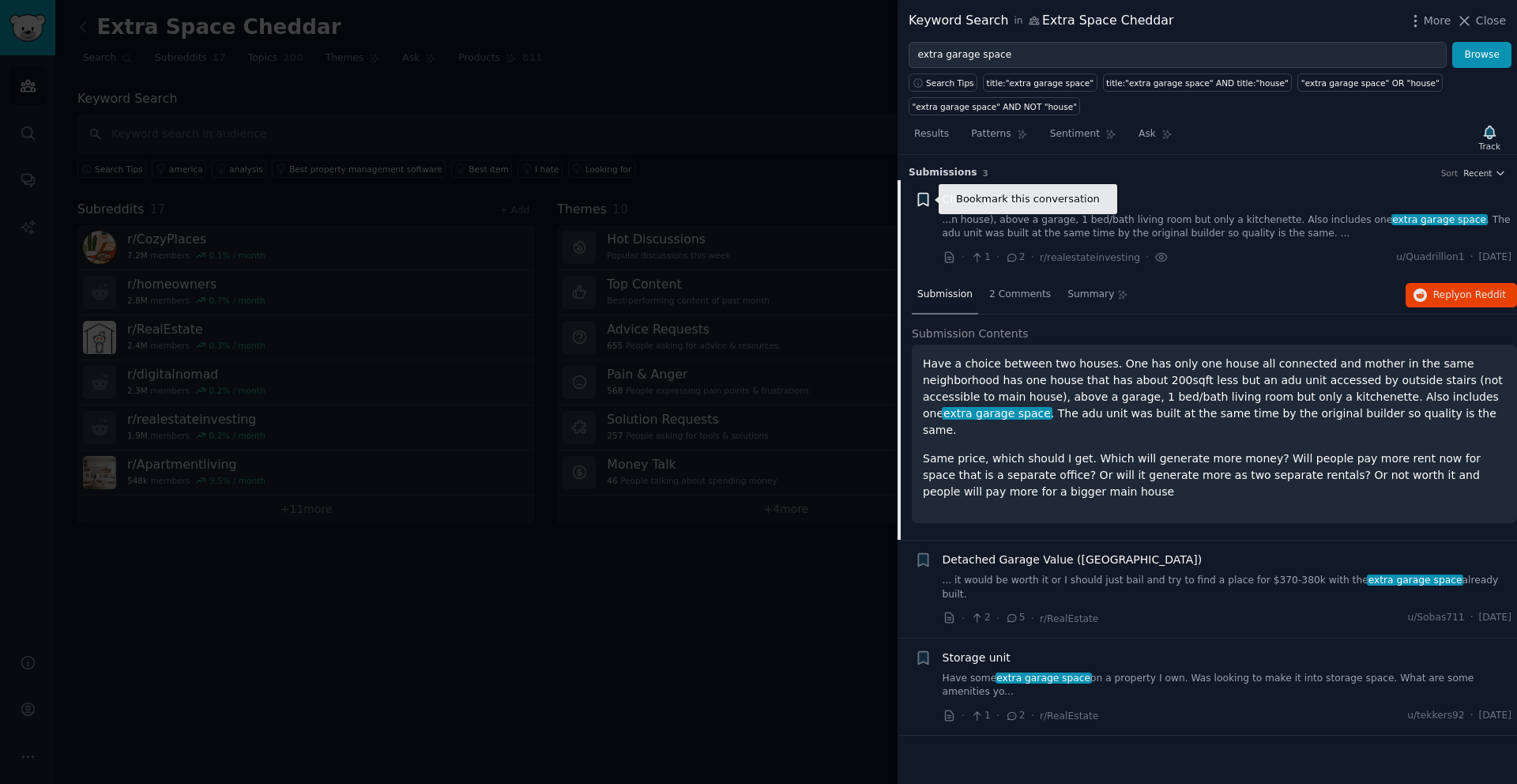
click at [924, 197] on icon "button" at bounding box center [923, 199] width 9 height 12
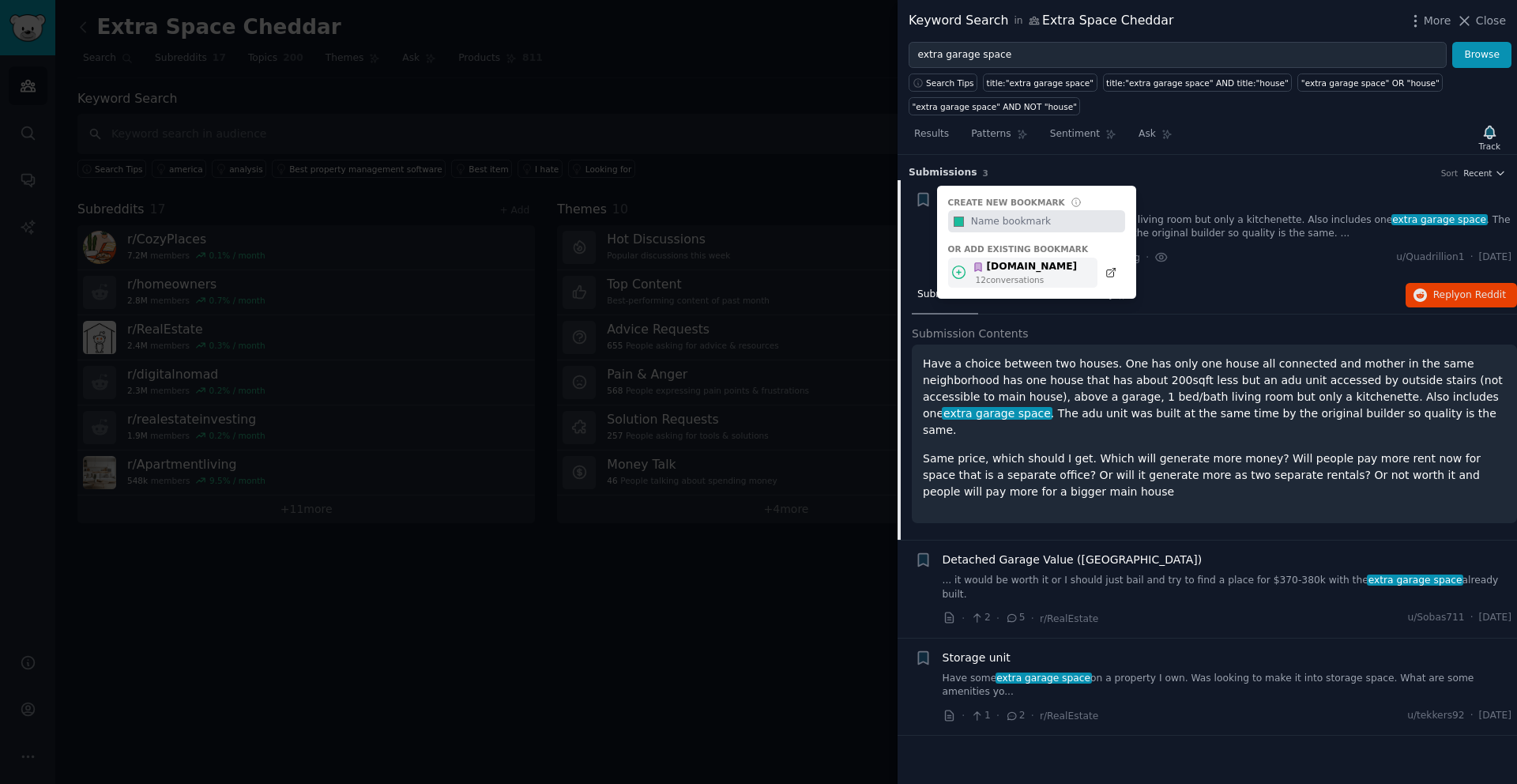
click at [1004, 263] on div "[DOMAIN_NAME]" at bounding box center [1024, 266] width 104 height 14
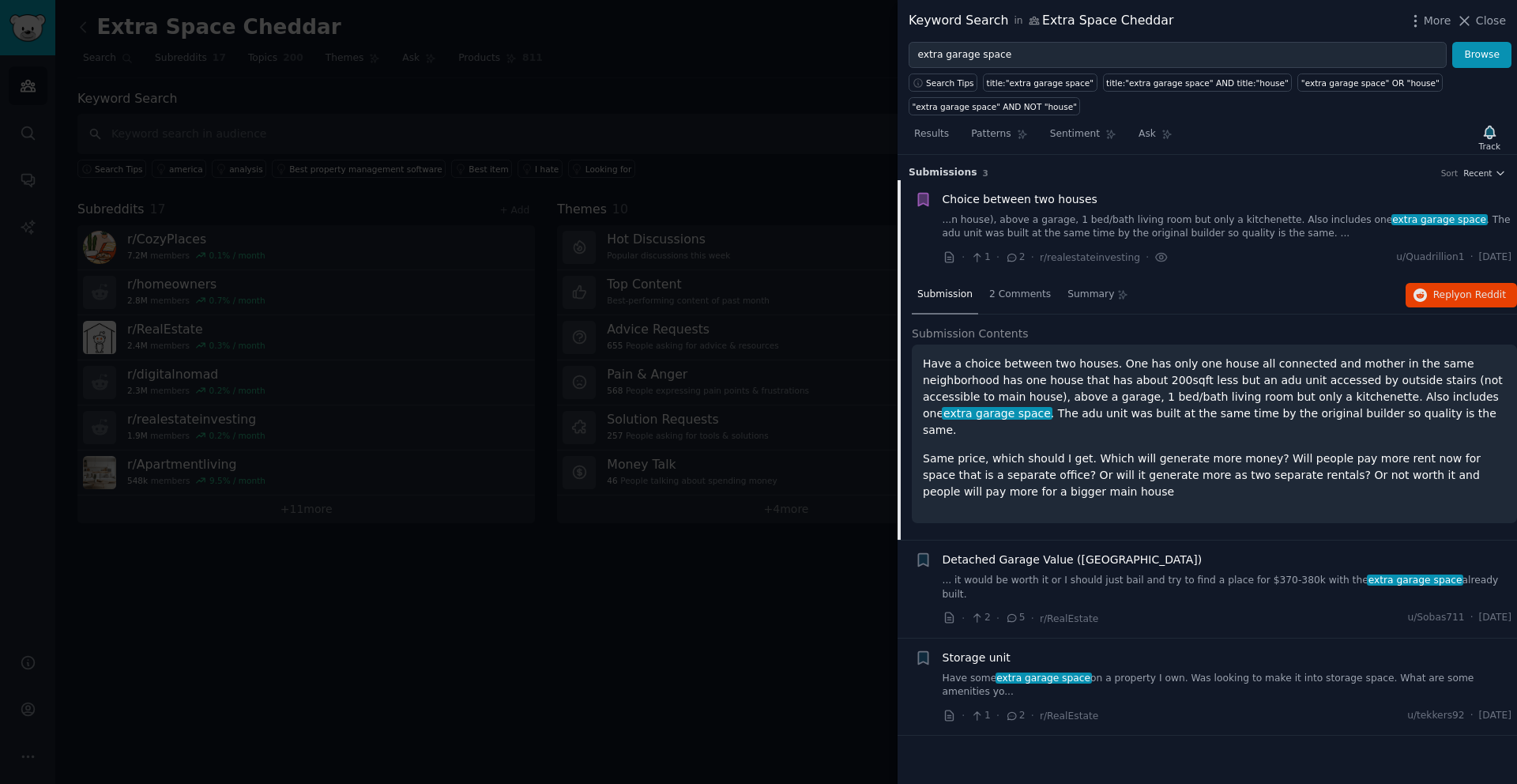
click at [1032, 551] on div "Detached Garage Value ([GEOGRAPHIC_DATA]) ... it would be worth it or I should …" at bounding box center [1227, 576] width 569 height 50
click at [1031, 551] on span "Detached Garage Value ([GEOGRAPHIC_DATA])" at bounding box center [1072, 559] width 260 height 17
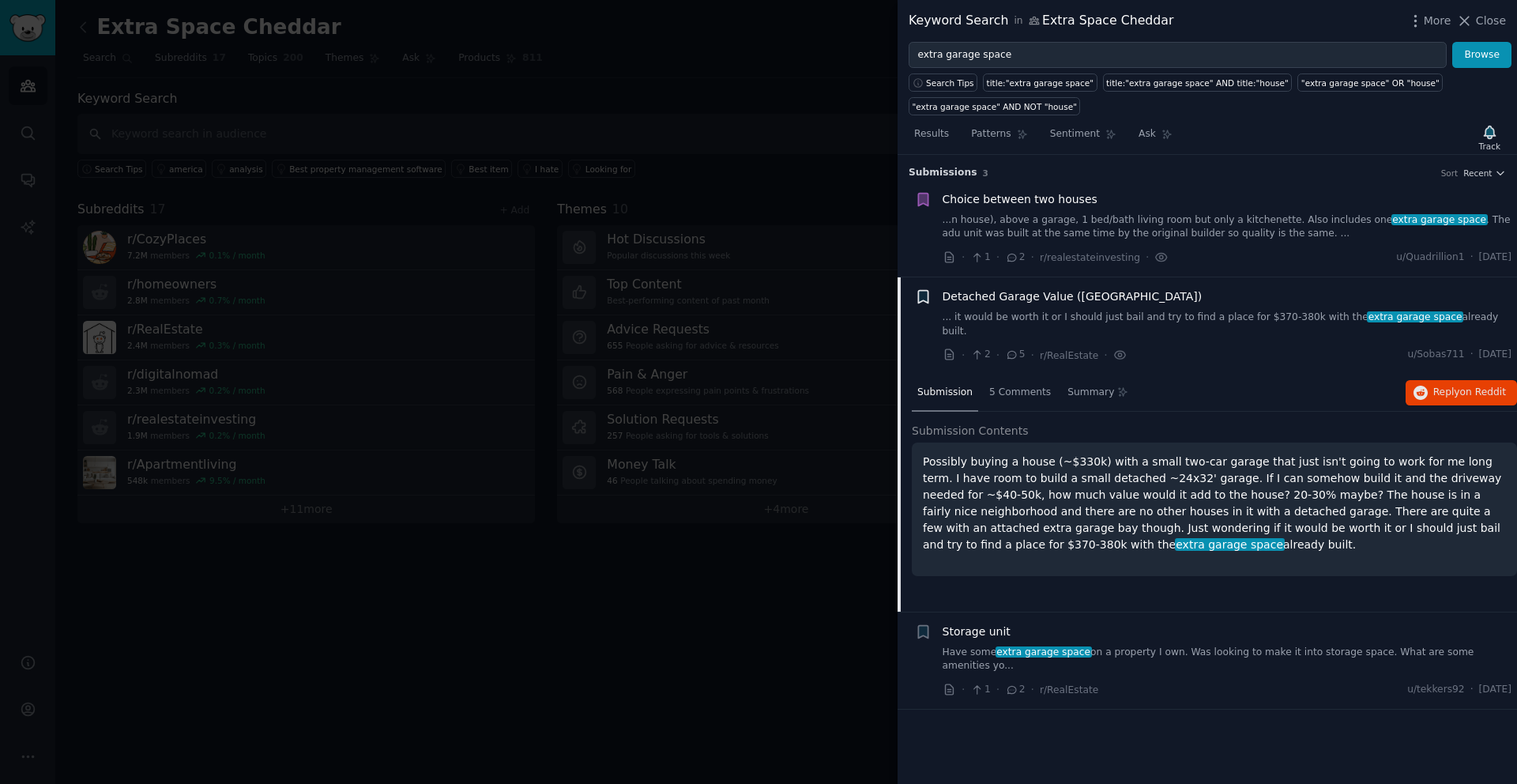
click at [924, 302] on icon "button" at bounding box center [923, 296] width 17 height 17
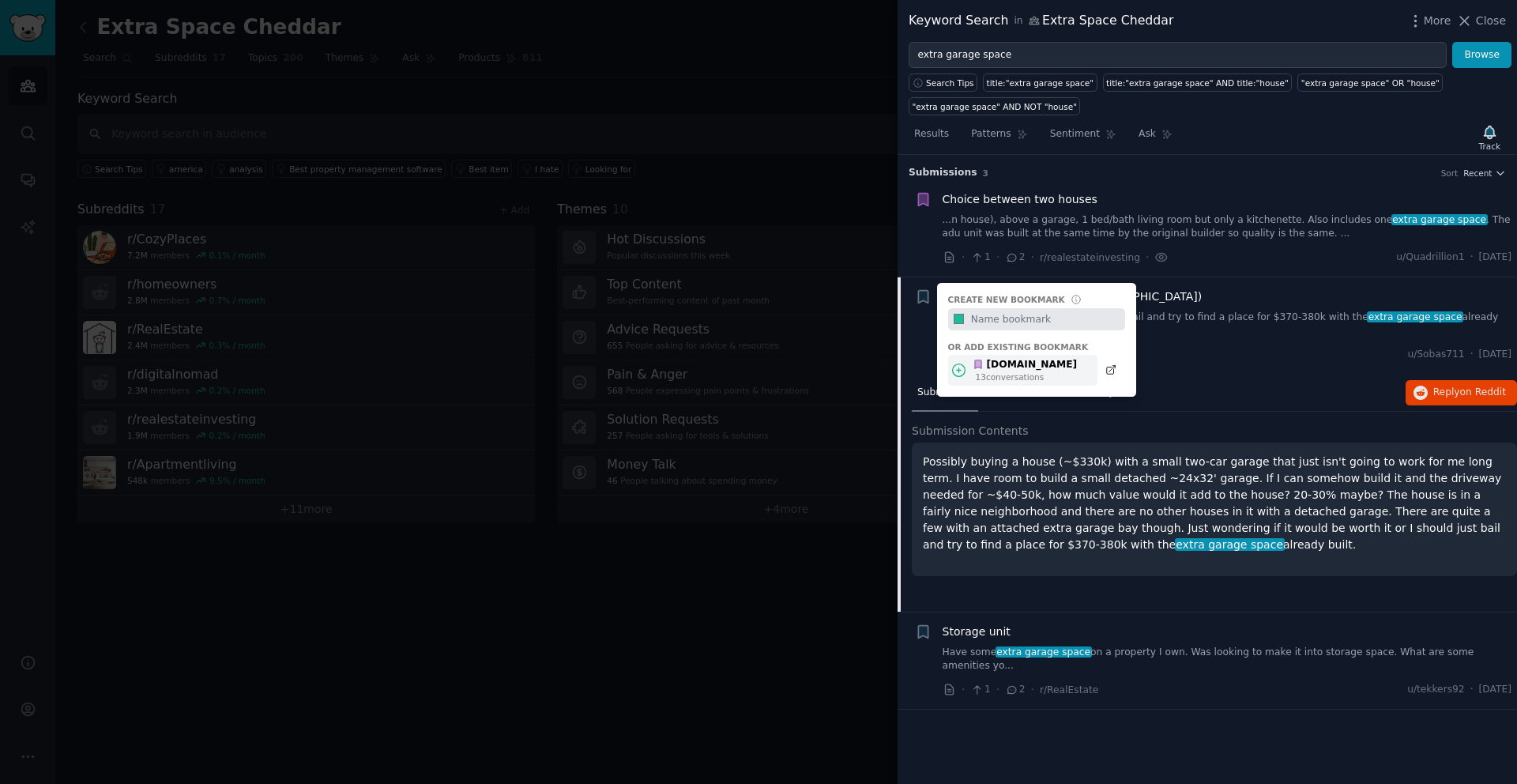
click at [1010, 367] on div "[DOMAIN_NAME]" at bounding box center [1024, 365] width 104 height 14
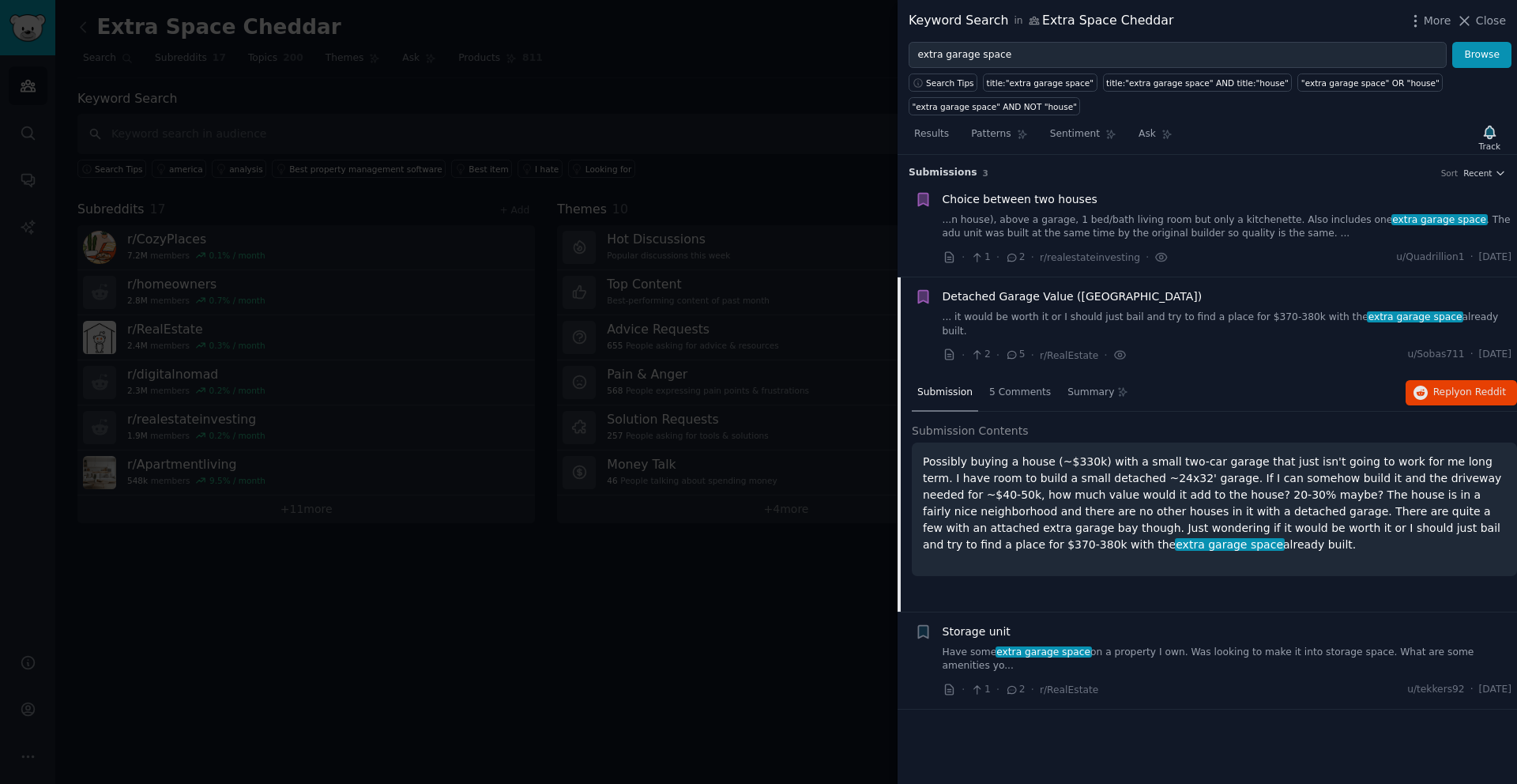
click at [972, 623] on span "Storage unit" at bounding box center [977, 632] width 68 height 17
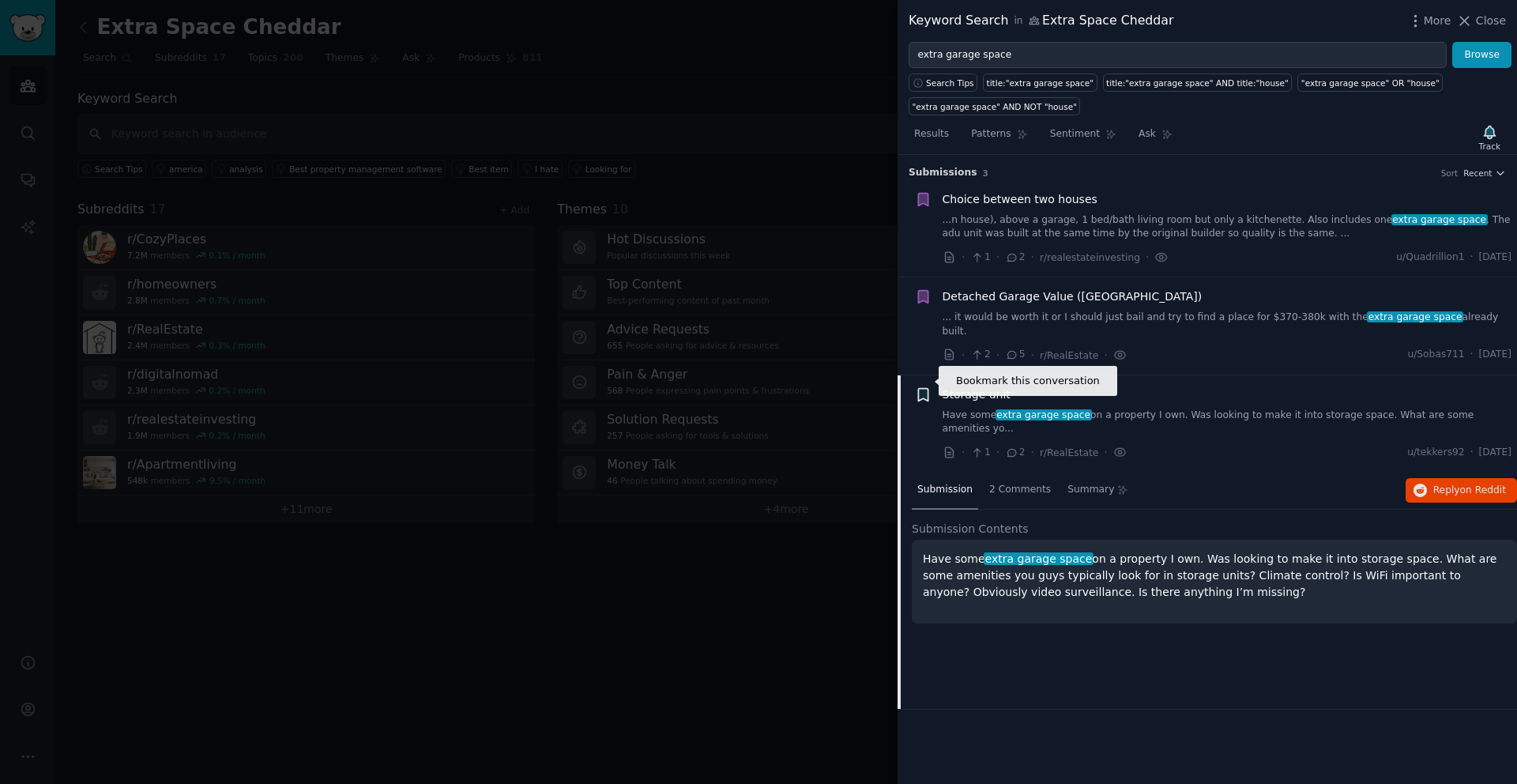
click at [921, 388] on icon "button" at bounding box center [923, 394] width 9 height 12
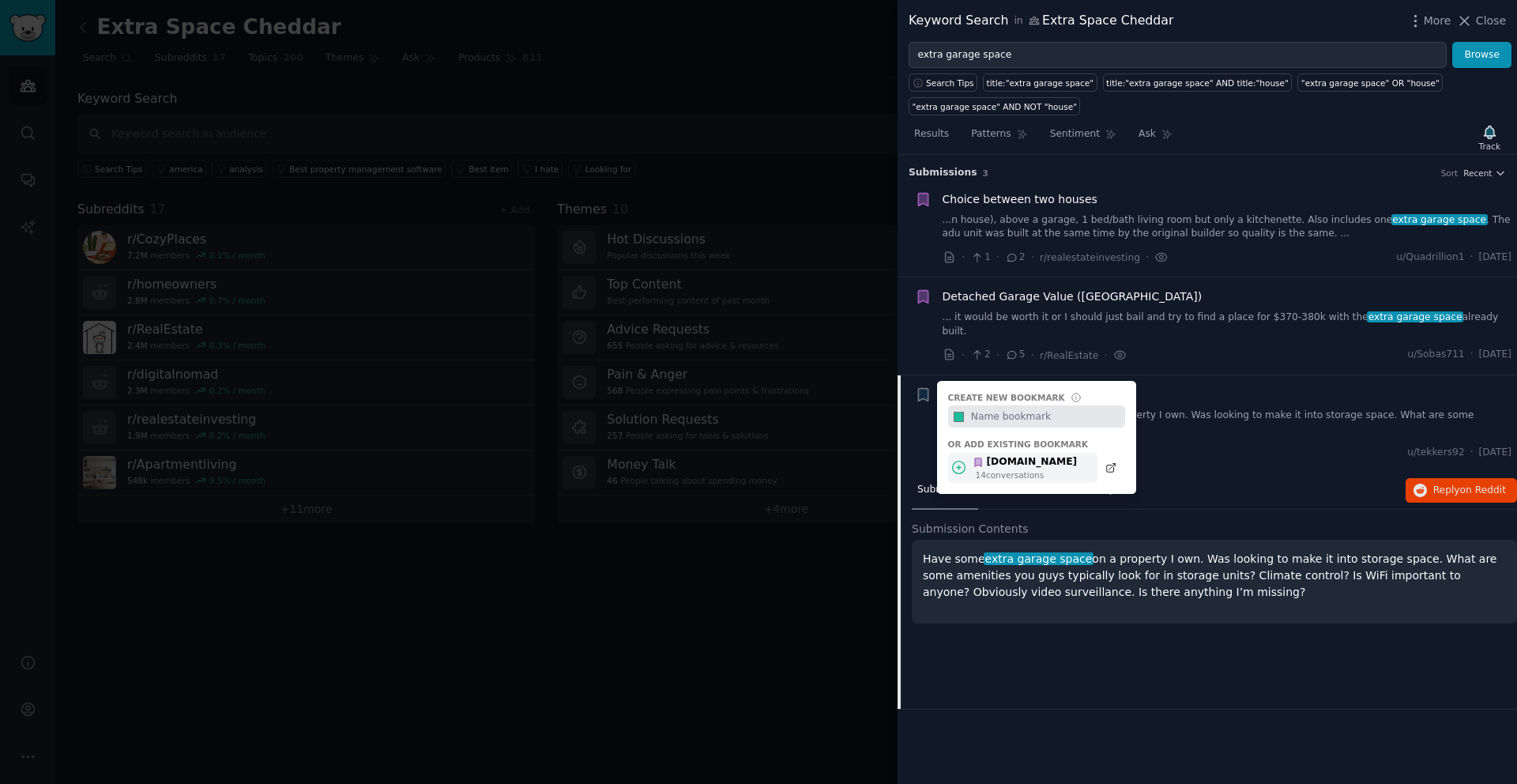
click at [1010, 455] on div "[DOMAIN_NAME]" at bounding box center [1024, 462] width 104 height 14
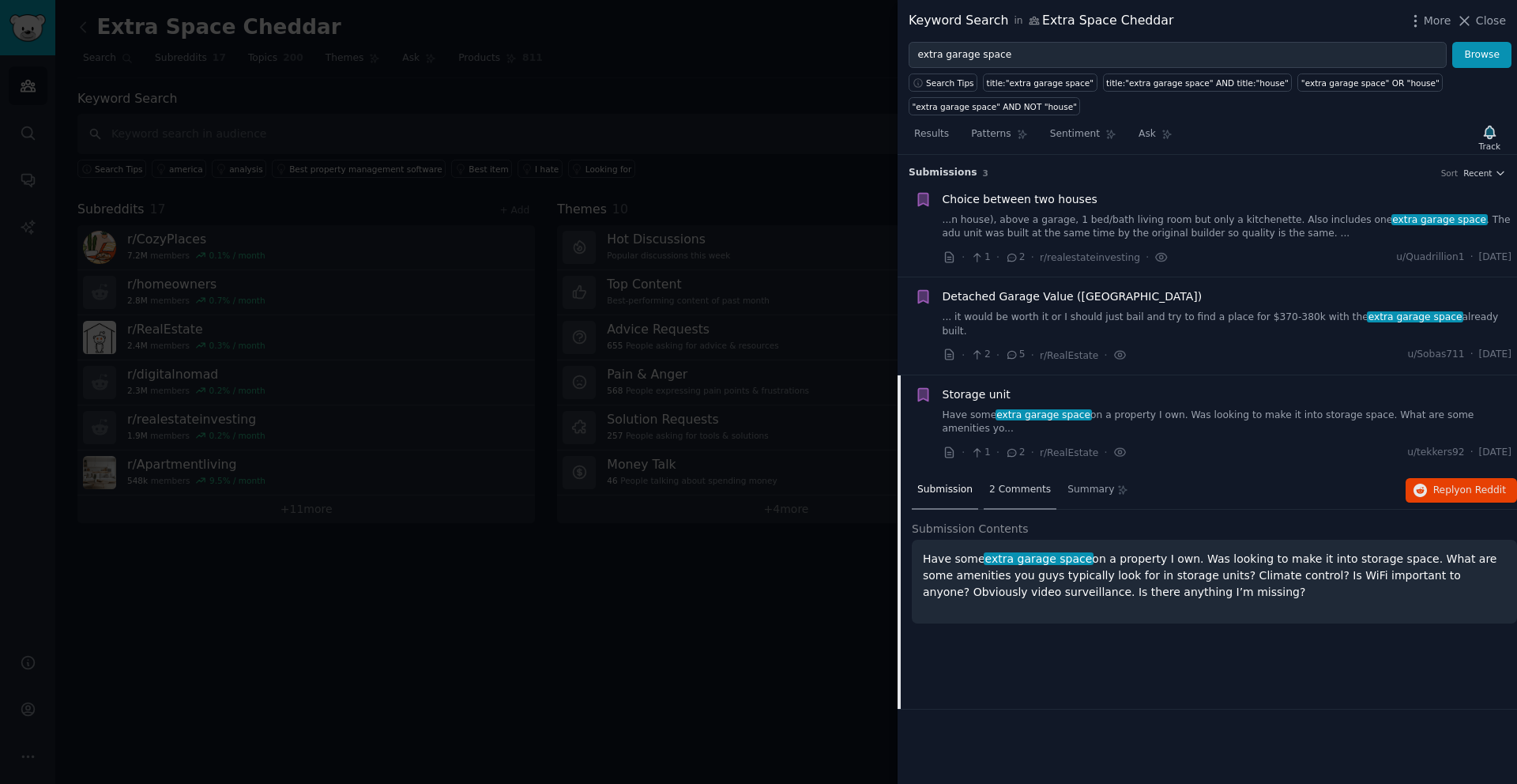
click at [1012, 483] on span "2 Comments" at bounding box center [1020, 489] width 62 height 14
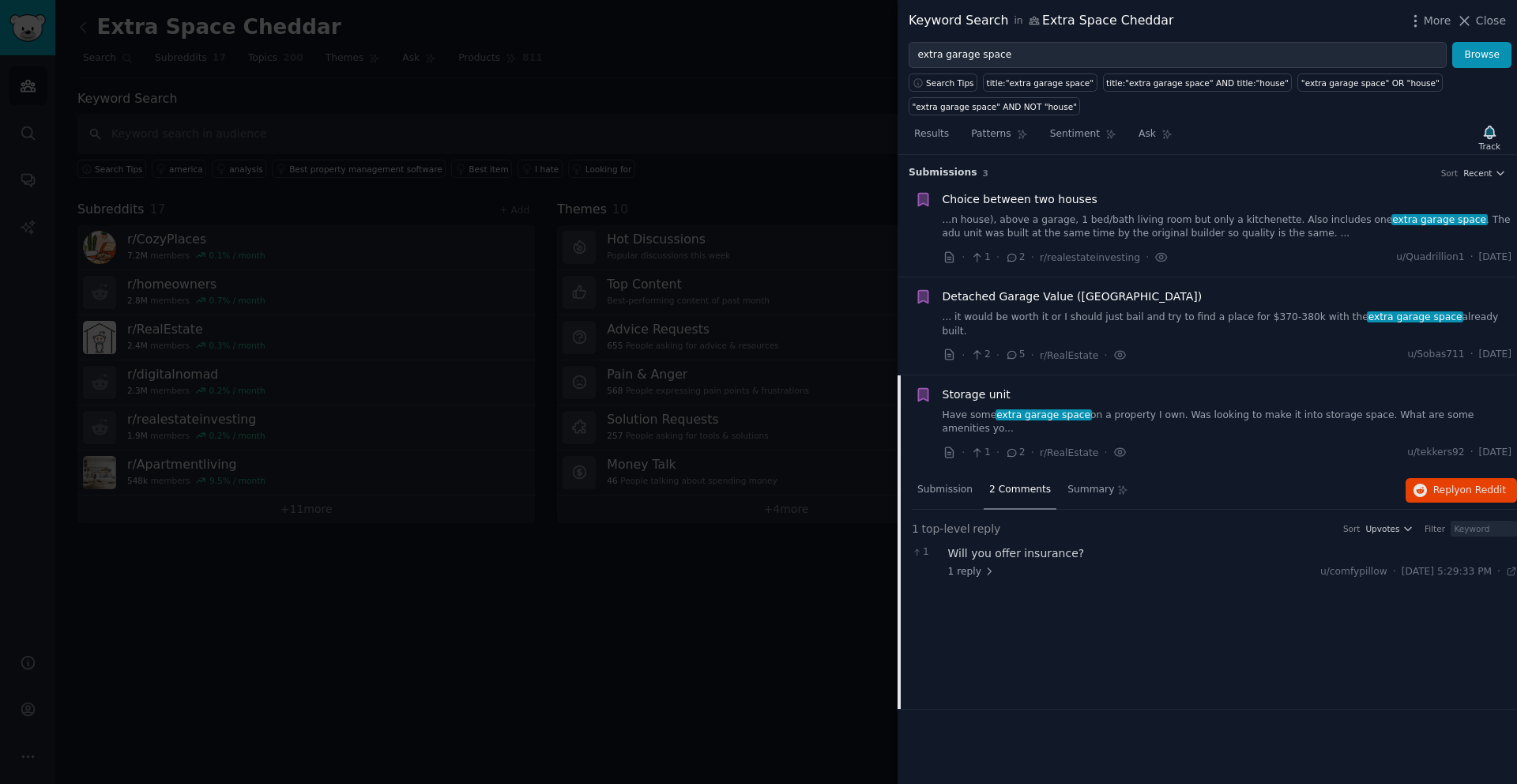
click at [998, 545] on div "Will you offer insurance?" at bounding box center [1233, 553] width 569 height 17
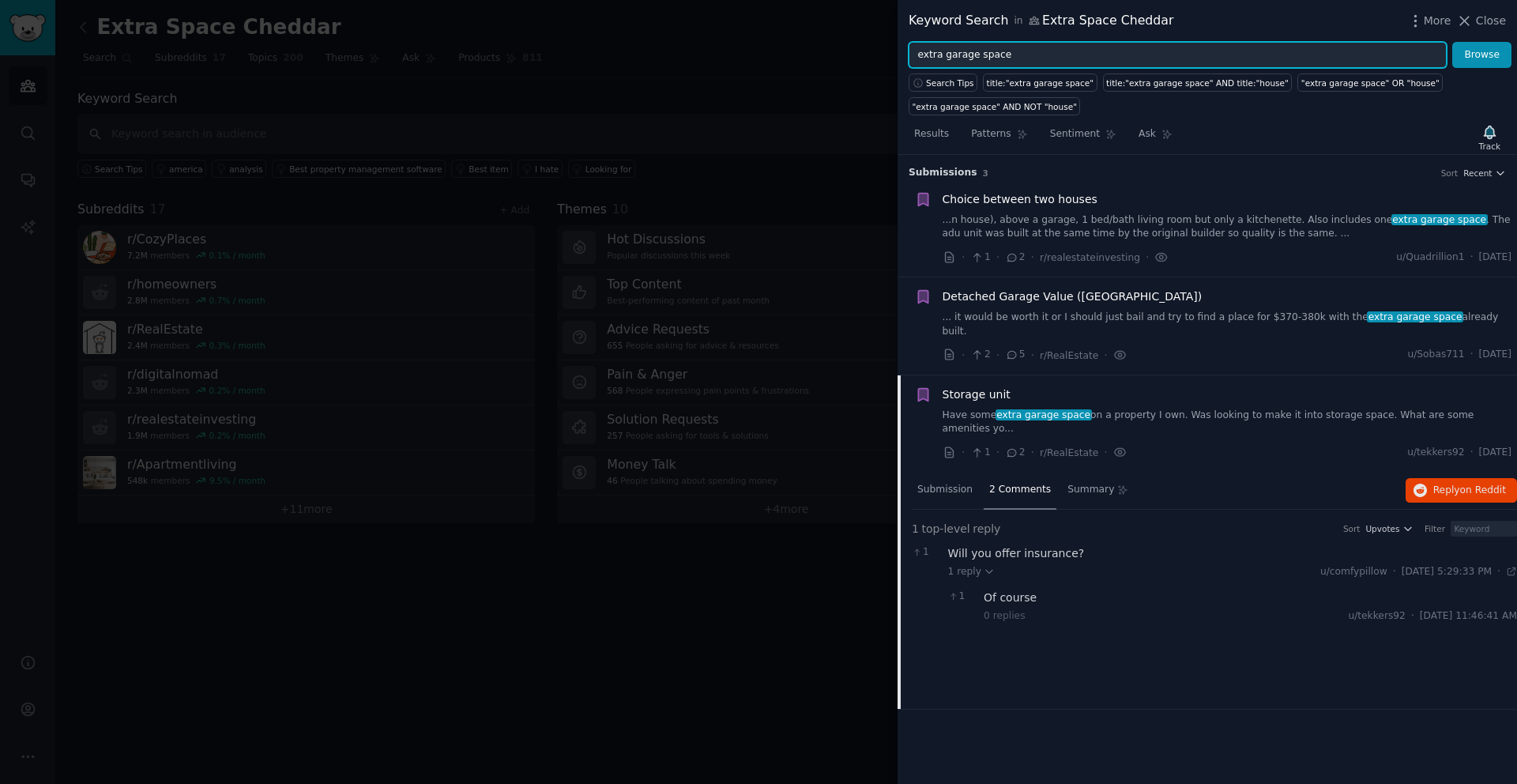
drag, startPoint x: 1019, startPoint y: 57, endPoint x: 915, endPoint y: 59, distance: 104.0
click at [915, 59] on input "extra garage space" at bounding box center [1177, 55] width 538 height 27
type input "basement storage"
click at [1452, 42] on button "Browse" at bounding box center [1481, 55] width 59 height 27
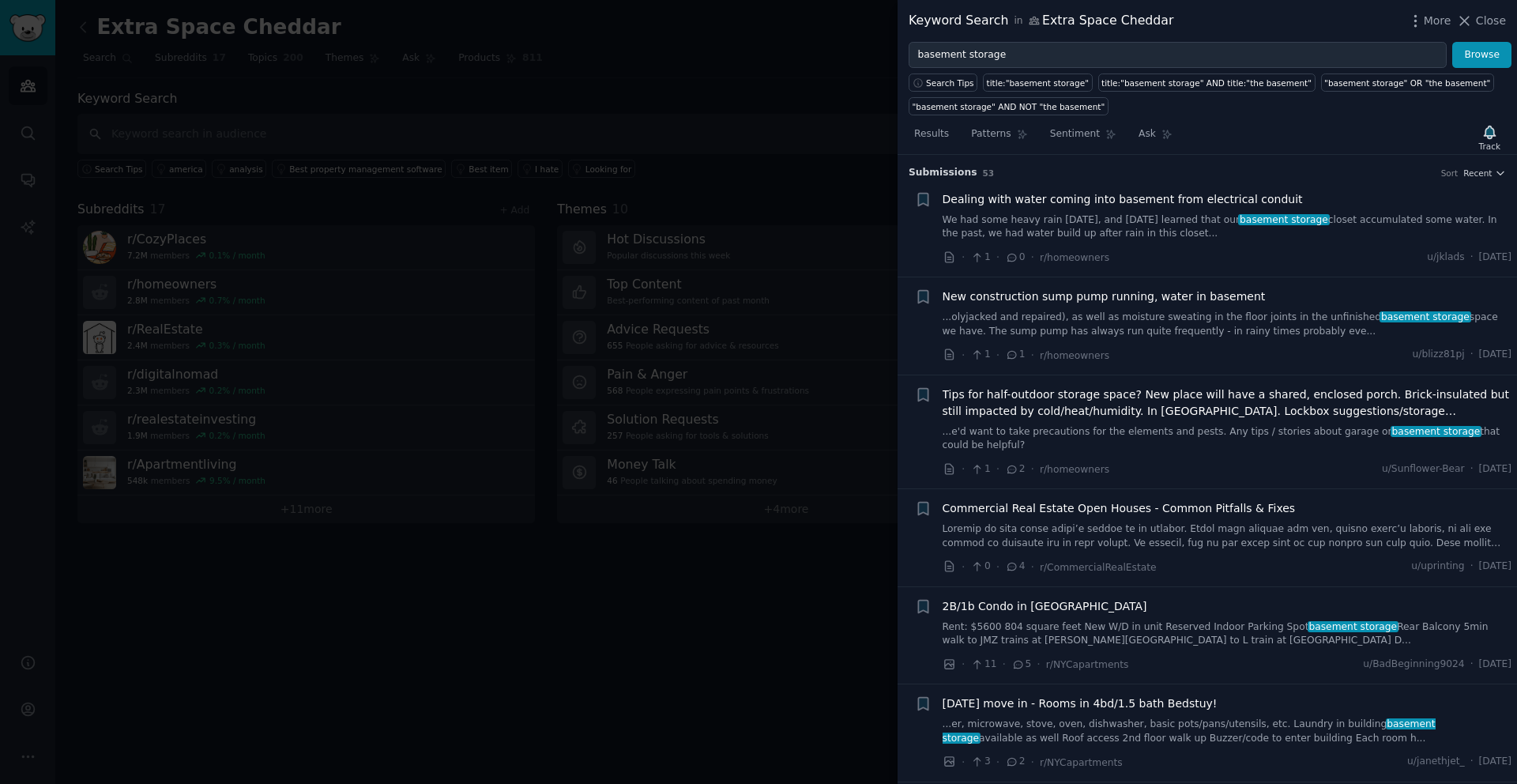
click at [1020, 322] on link "...olyjacked and repaired), as well as moisture sweating in the floor joints in…" at bounding box center [1227, 324] width 569 height 27
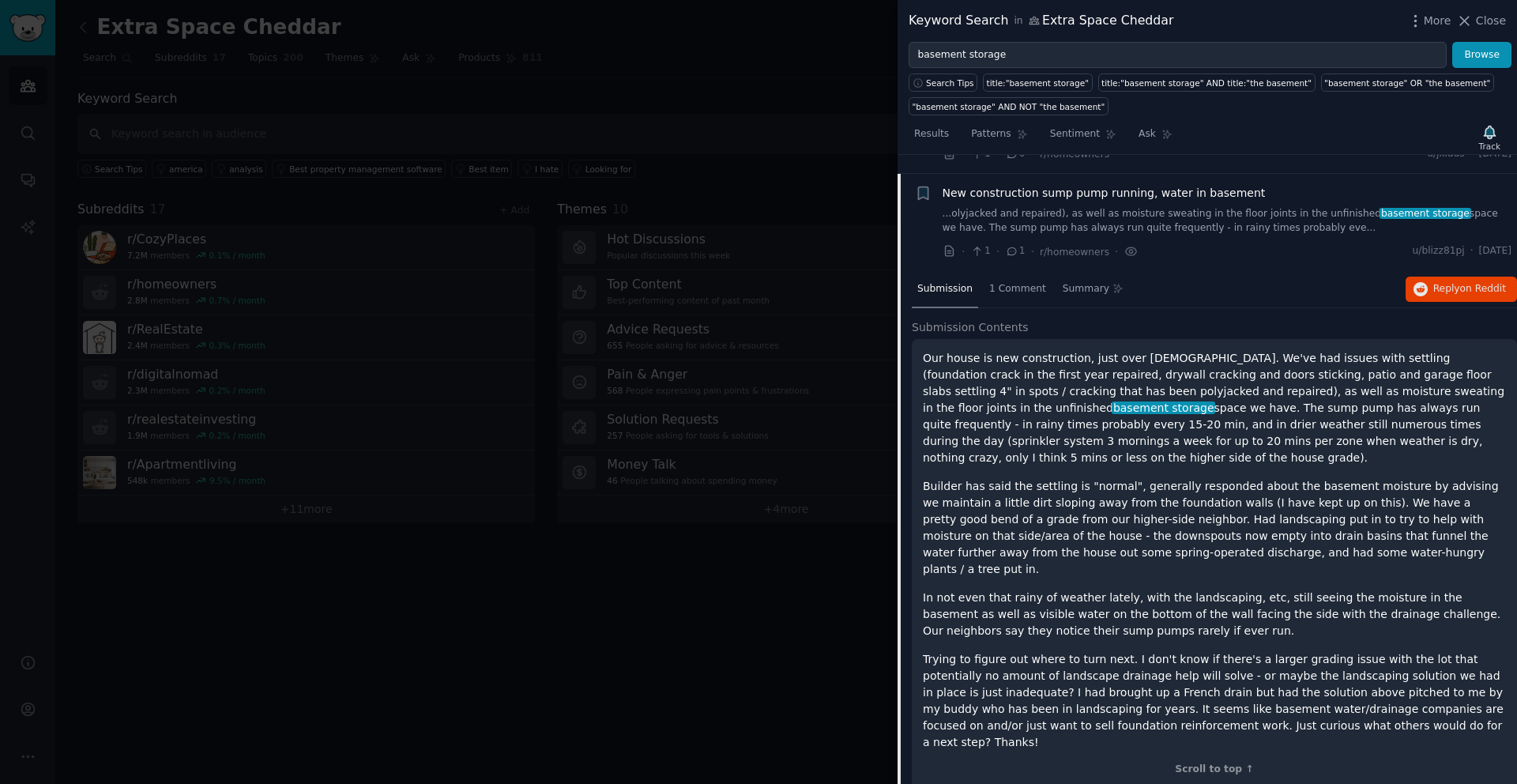
scroll to position [122, 0]
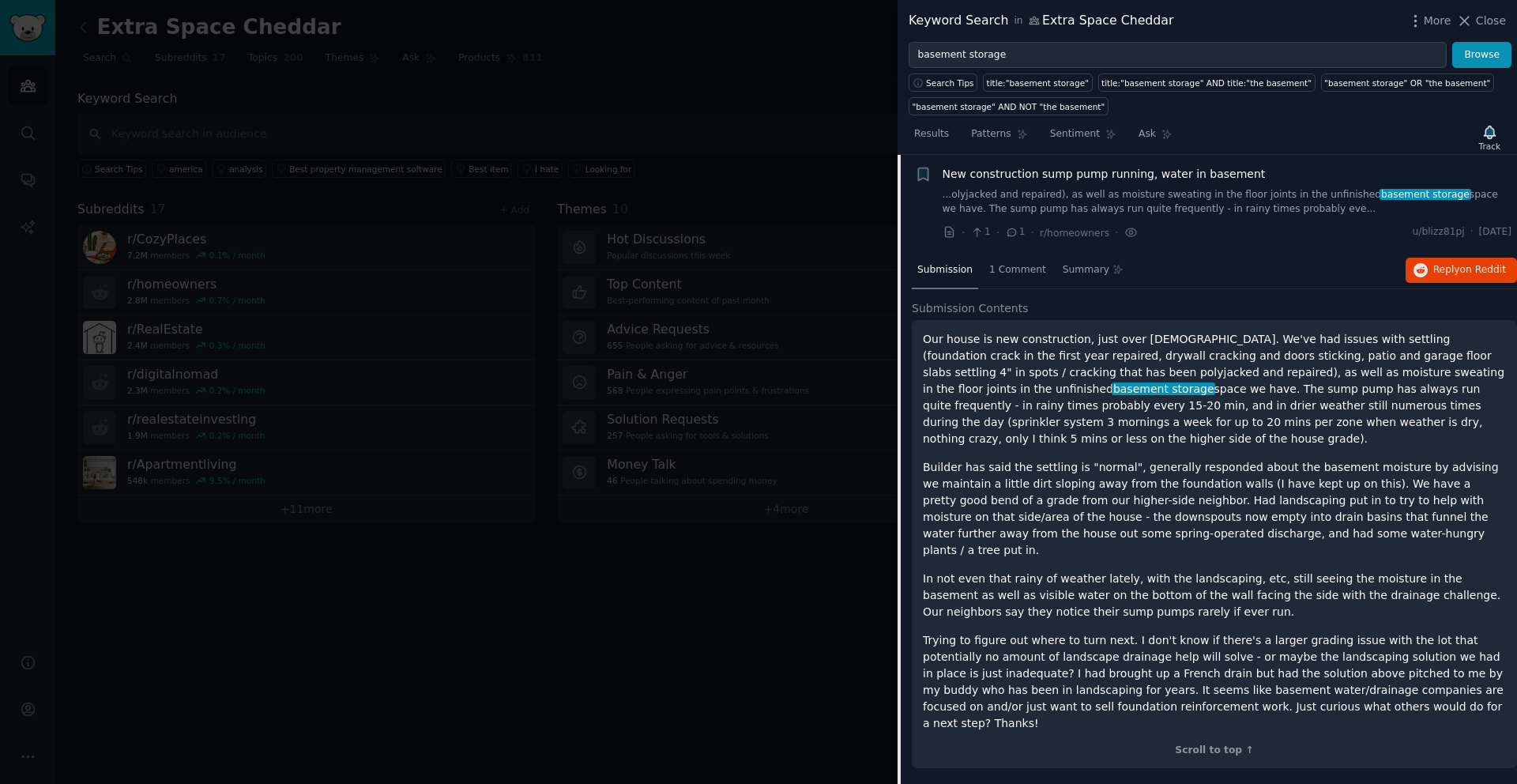
click at [1281, 178] on div "New construction sump pump running, water in basement" at bounding box center [1227, 174] width 569 height 17
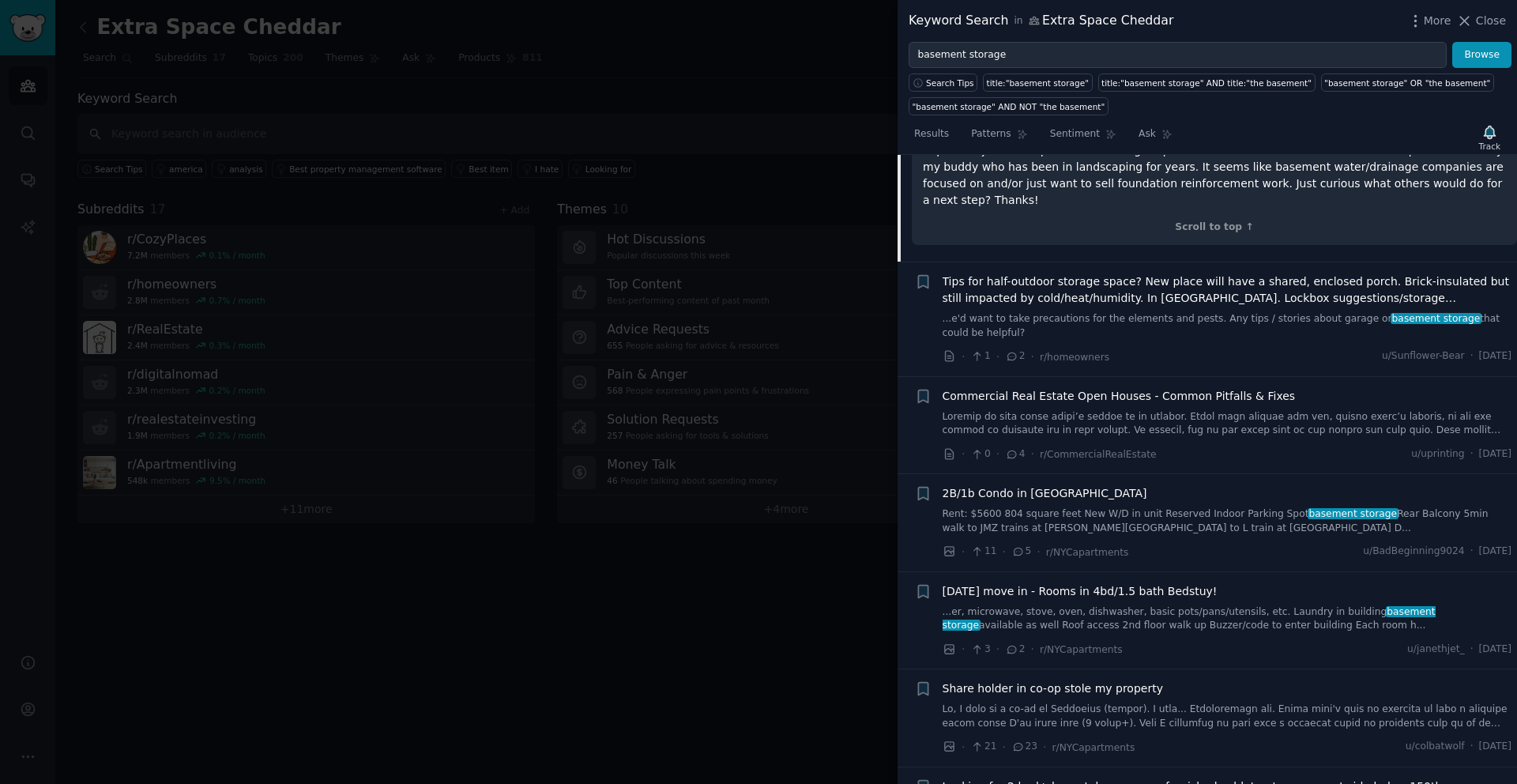
scroll to position [522, 0]
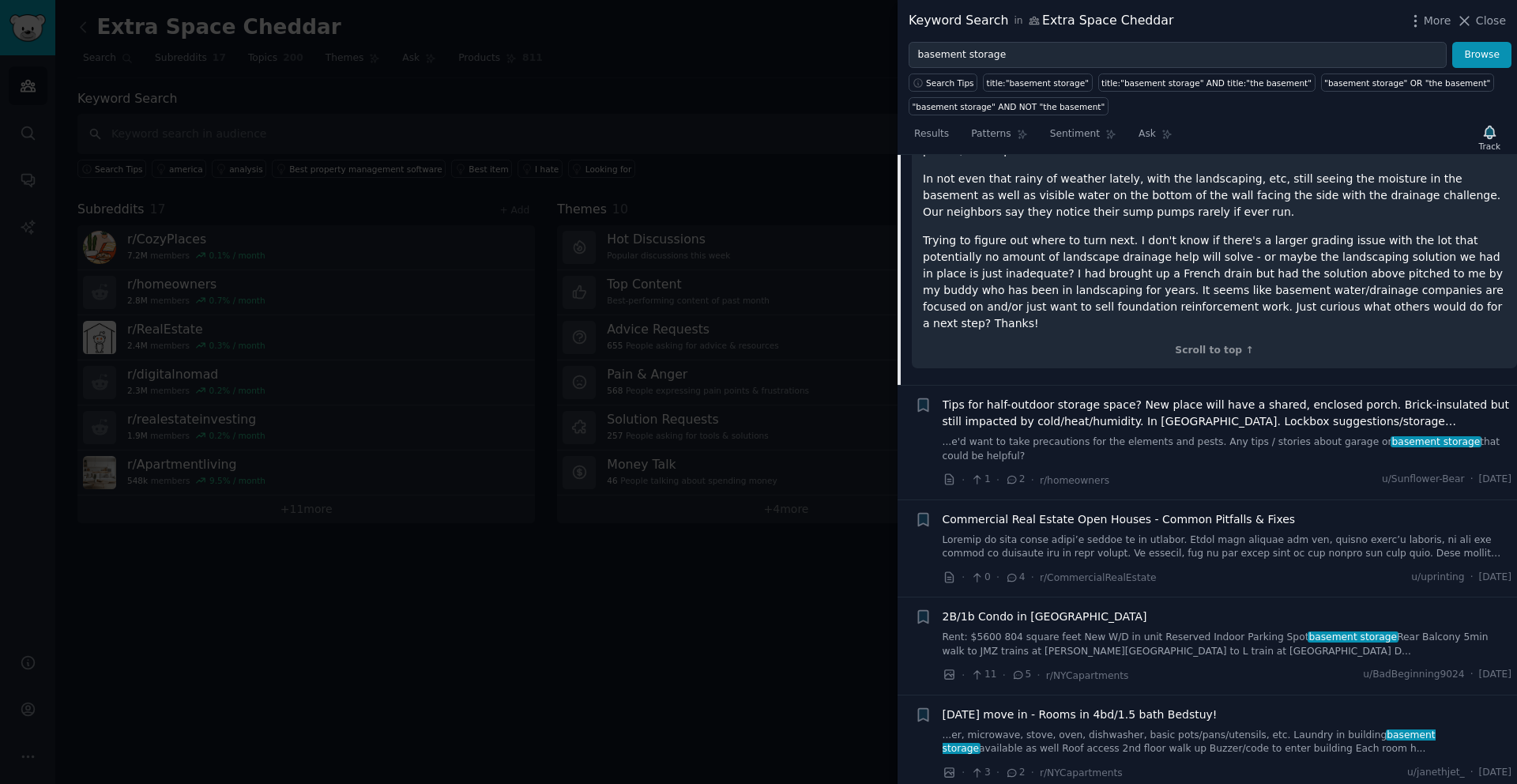
click at [1146, 435] on link "...e'd want to take precautions for the elements and pests. Any tips / stories …" at bounding box center [1227, 449] width 569 height 27
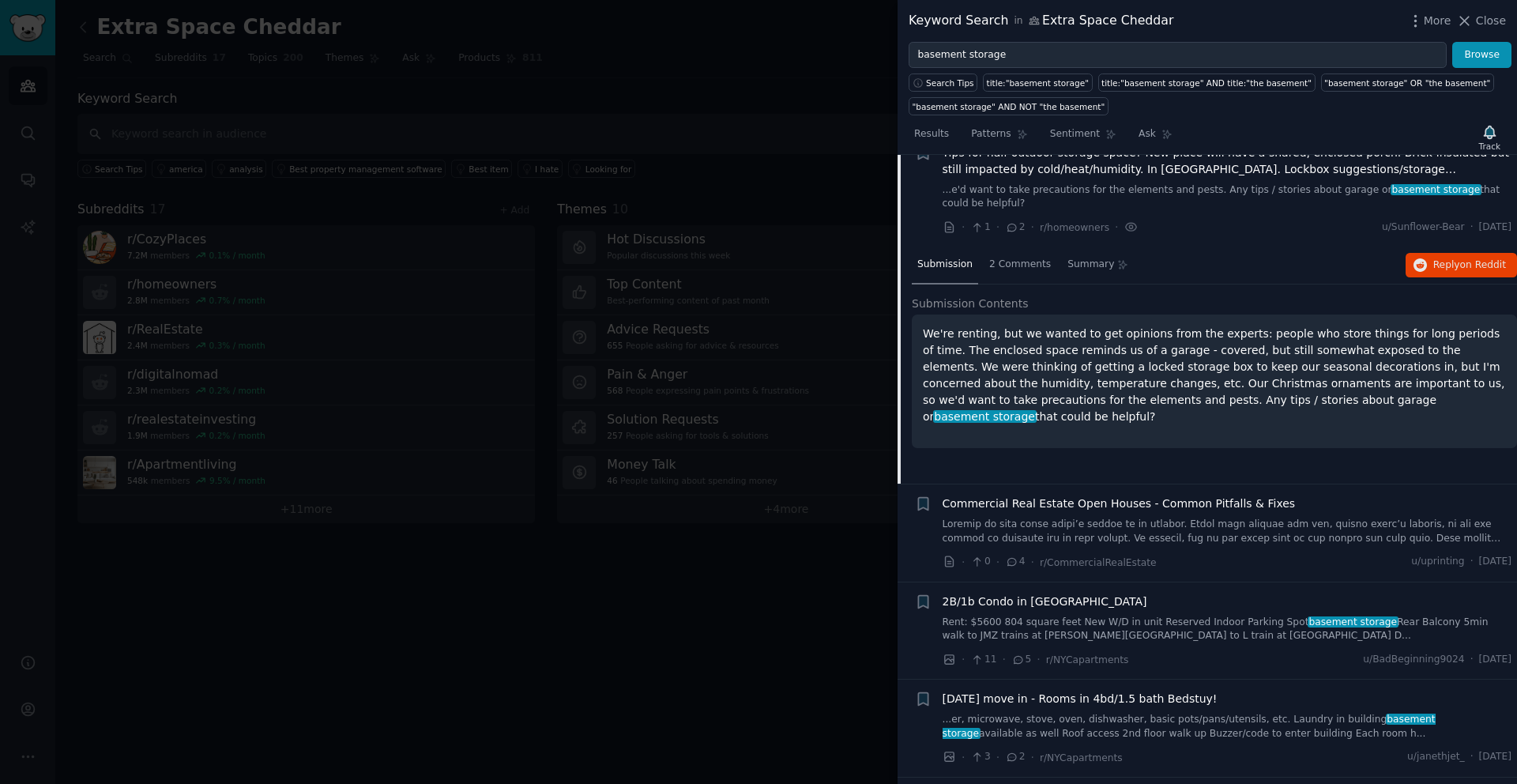
scroll to position [221, 0]
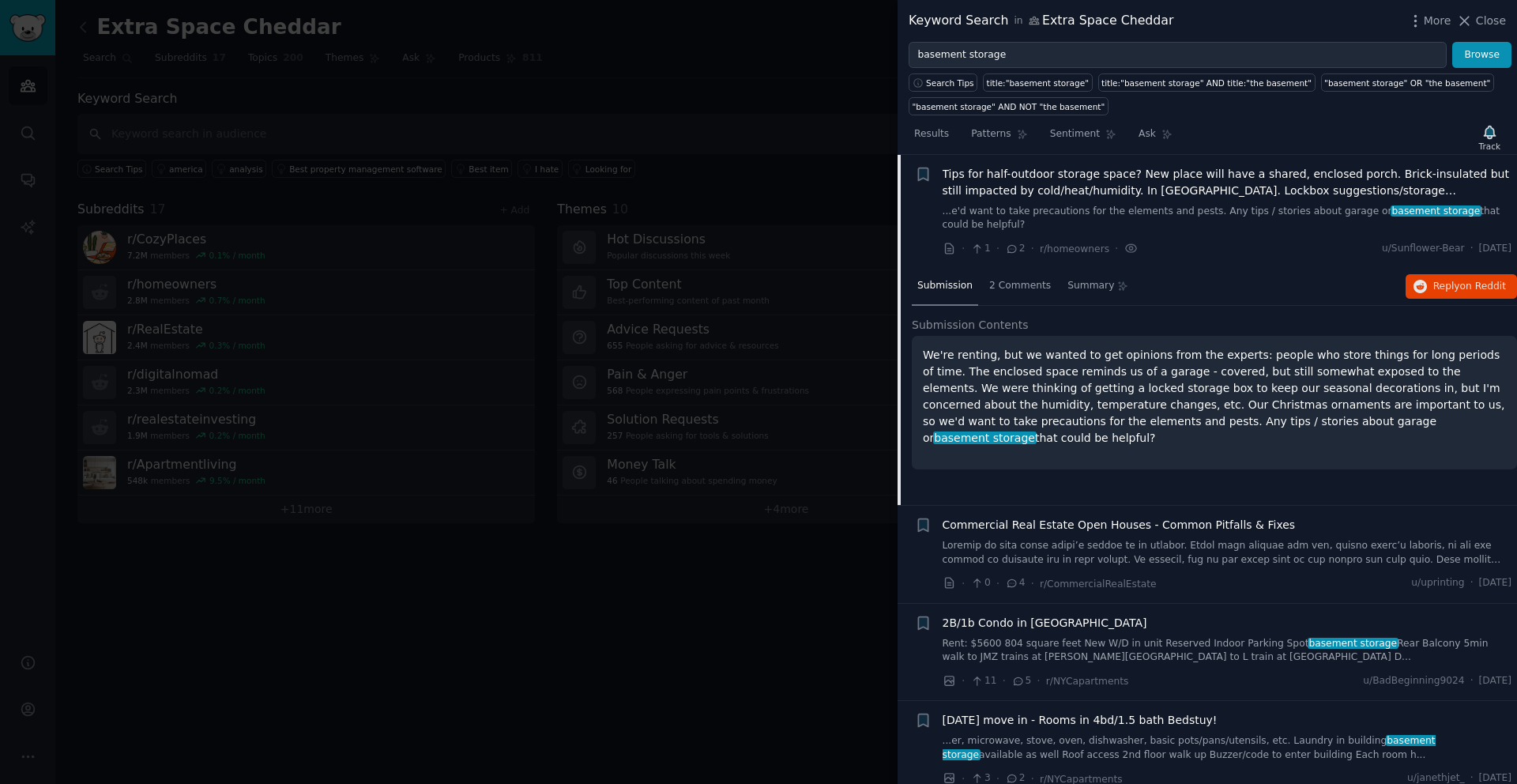
click at [916, 163] on li "Bookmark this conversation + Tips for half-outdoor storage space? New place wil…" at bounding box center [1207, 211] width 619 height 114
click at [925, 179] on icon "button" at bounding box center [923, 173] width 9 height 12
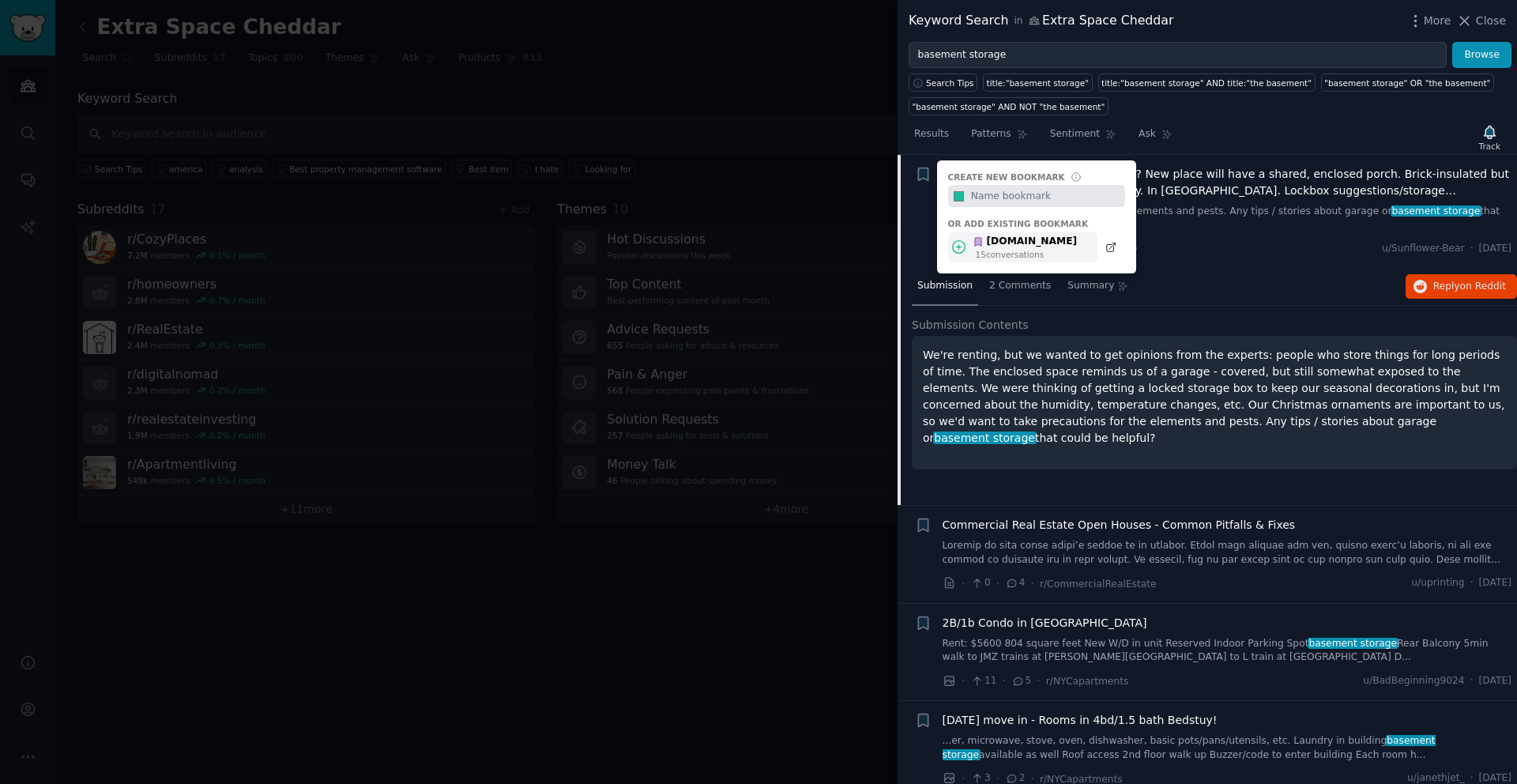
click at [1012, 246] on div "[DOMAIN_NAME]" at bounding box center [1024, 241] width 104 height 14
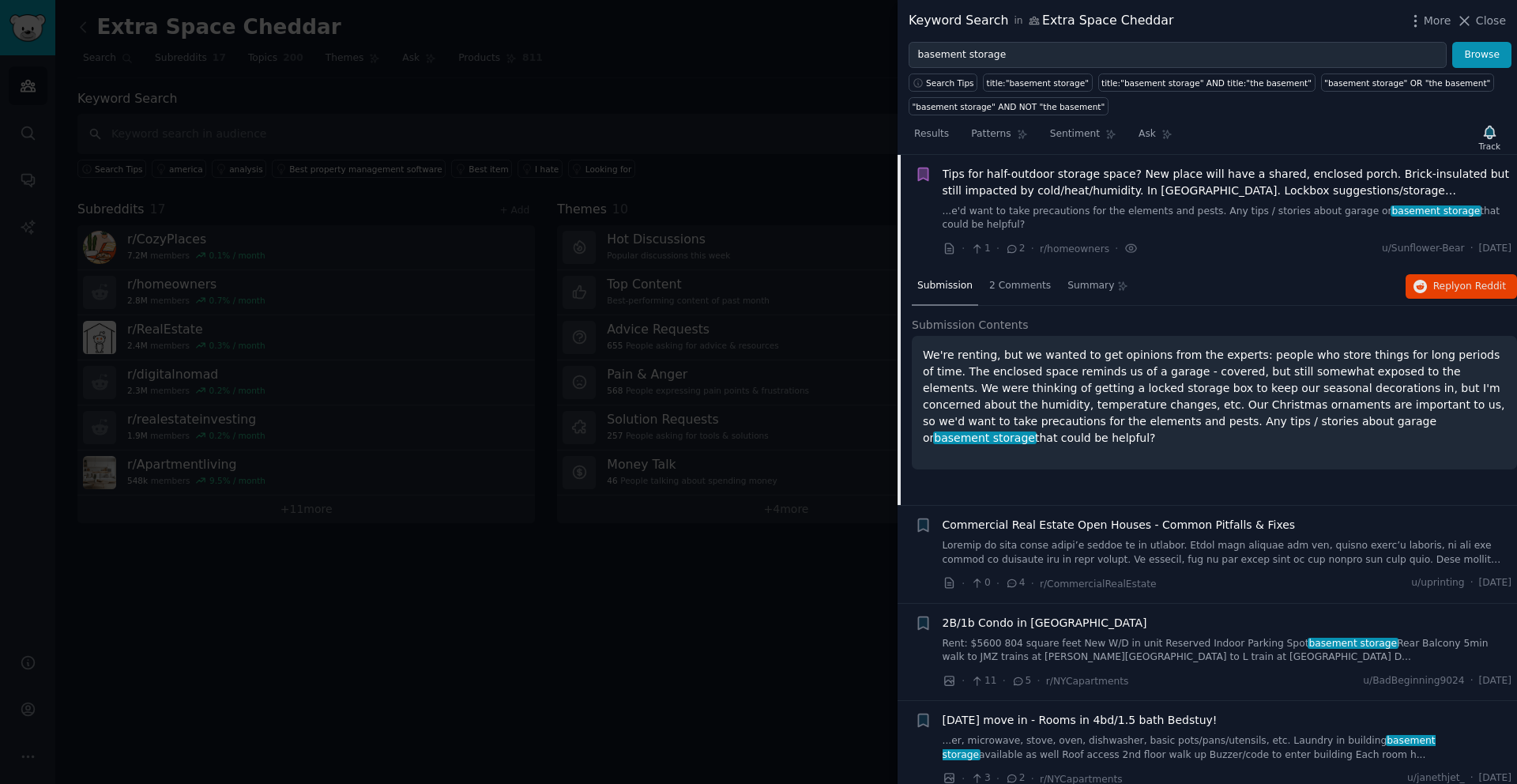
click at [1011, 248] on icon at bounding box center [1012, 248] width 14 height 11
click at [1008, 284] on span "2 Comments" at bounding box center [1020, 285] width 62 height 14
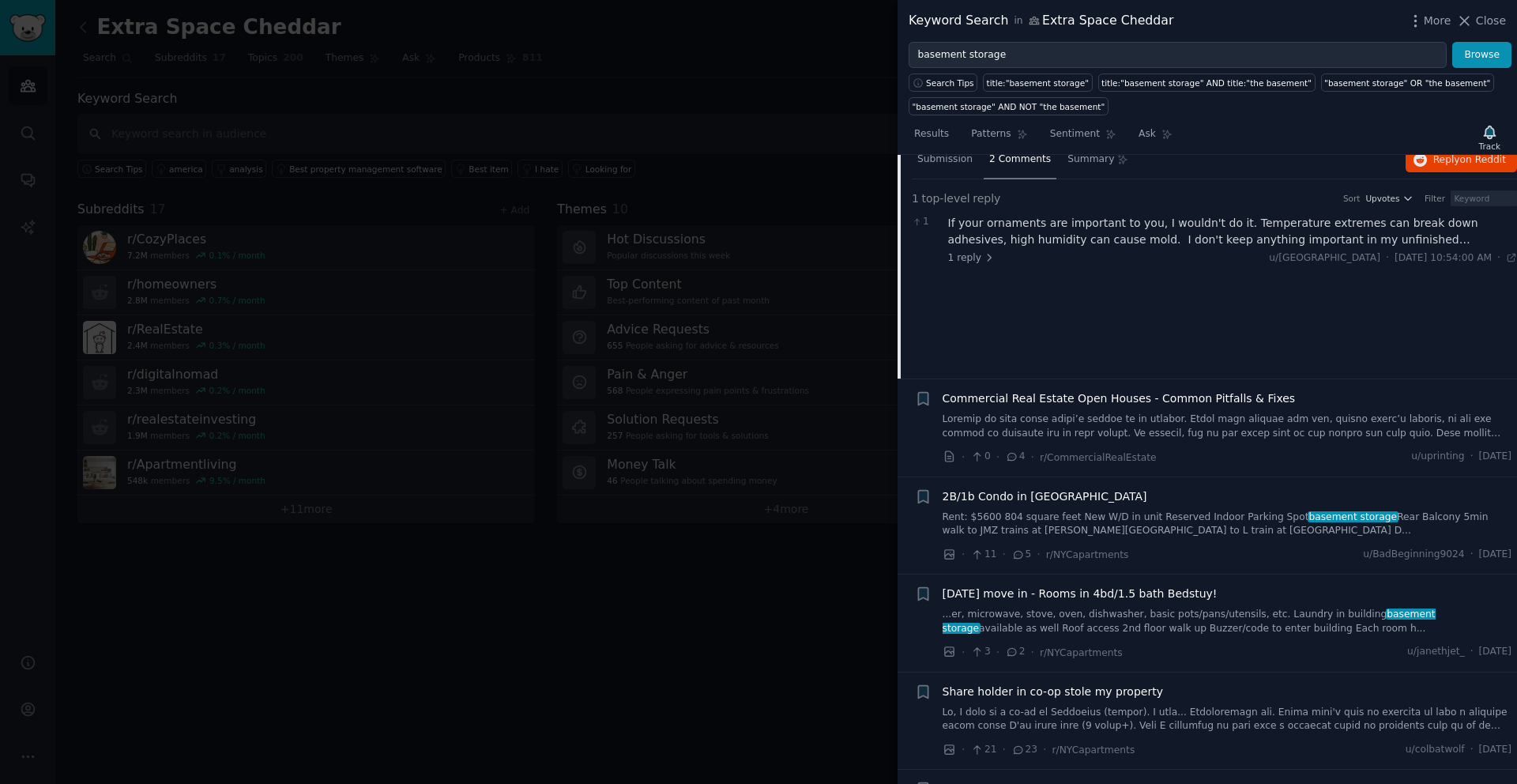
scroll to position [348, 0]
click at [1163, 514] on link "Rent: $5600 804 square feet New W/D in unit Reserved Indoor Parking Spot baseme…" at bounding box center [1227, 523] width 569 height 27
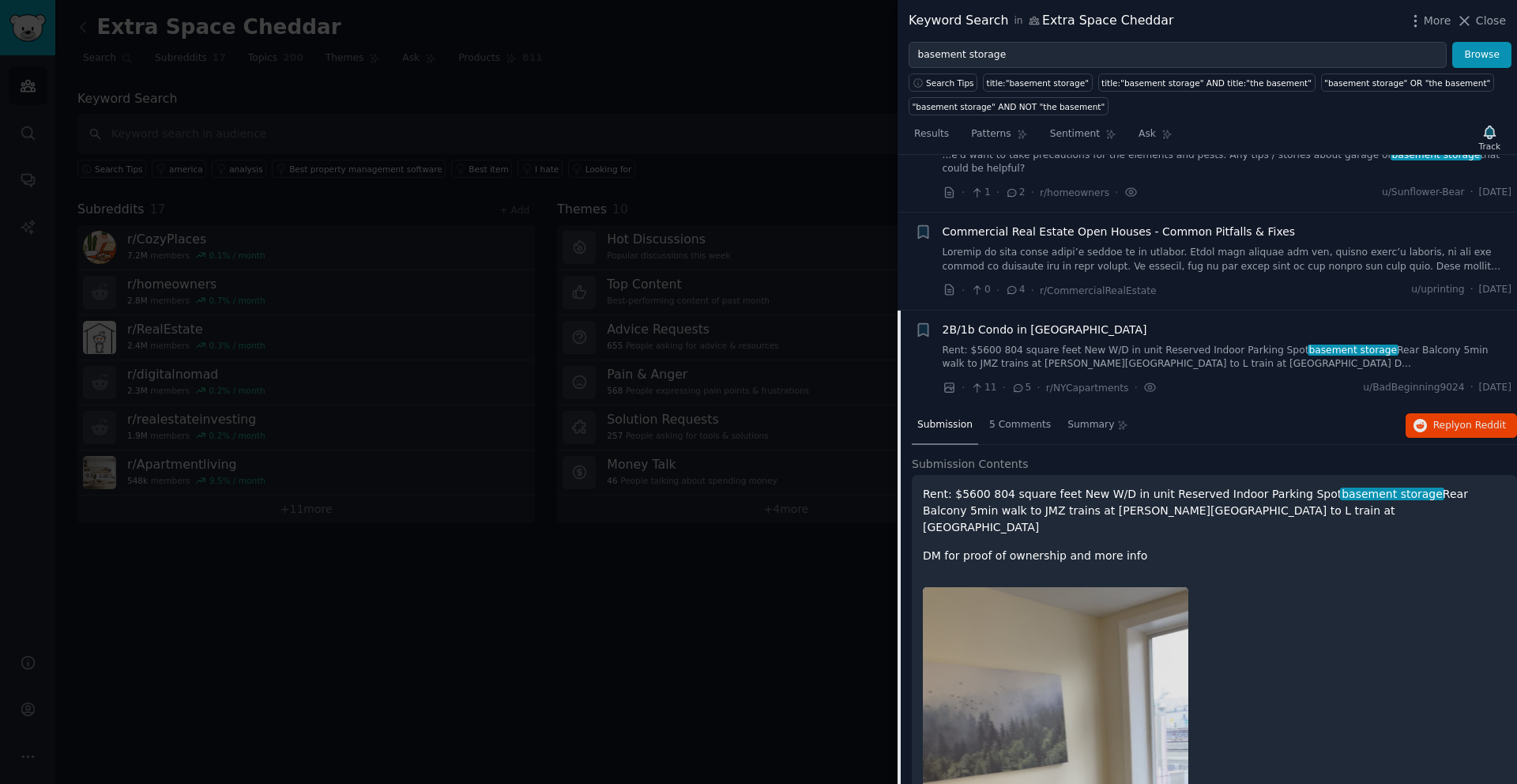
scroll to position [275, 0]
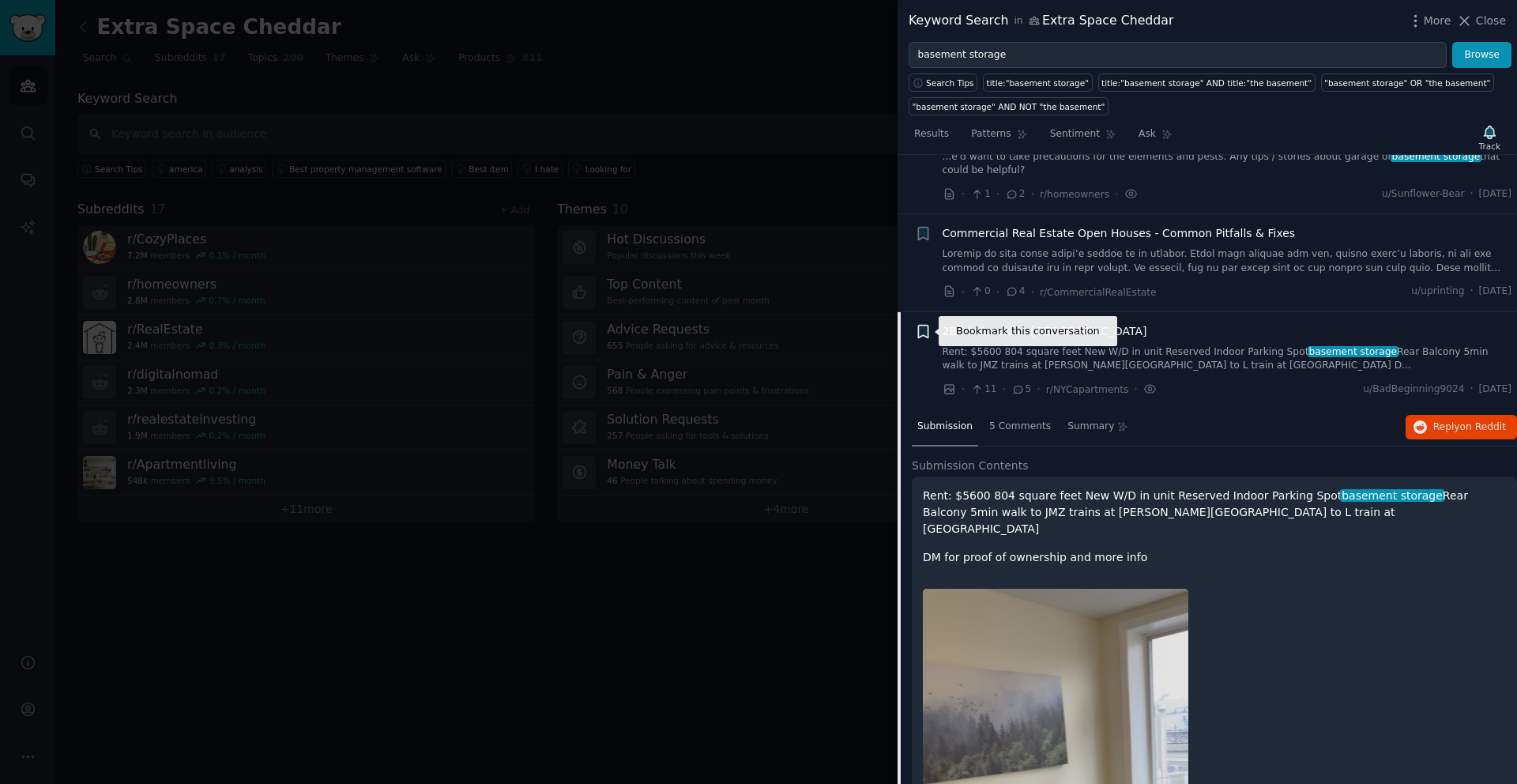
click at [924, 334] on icon "button" at bounding box center [923, 330] width 9 height 12
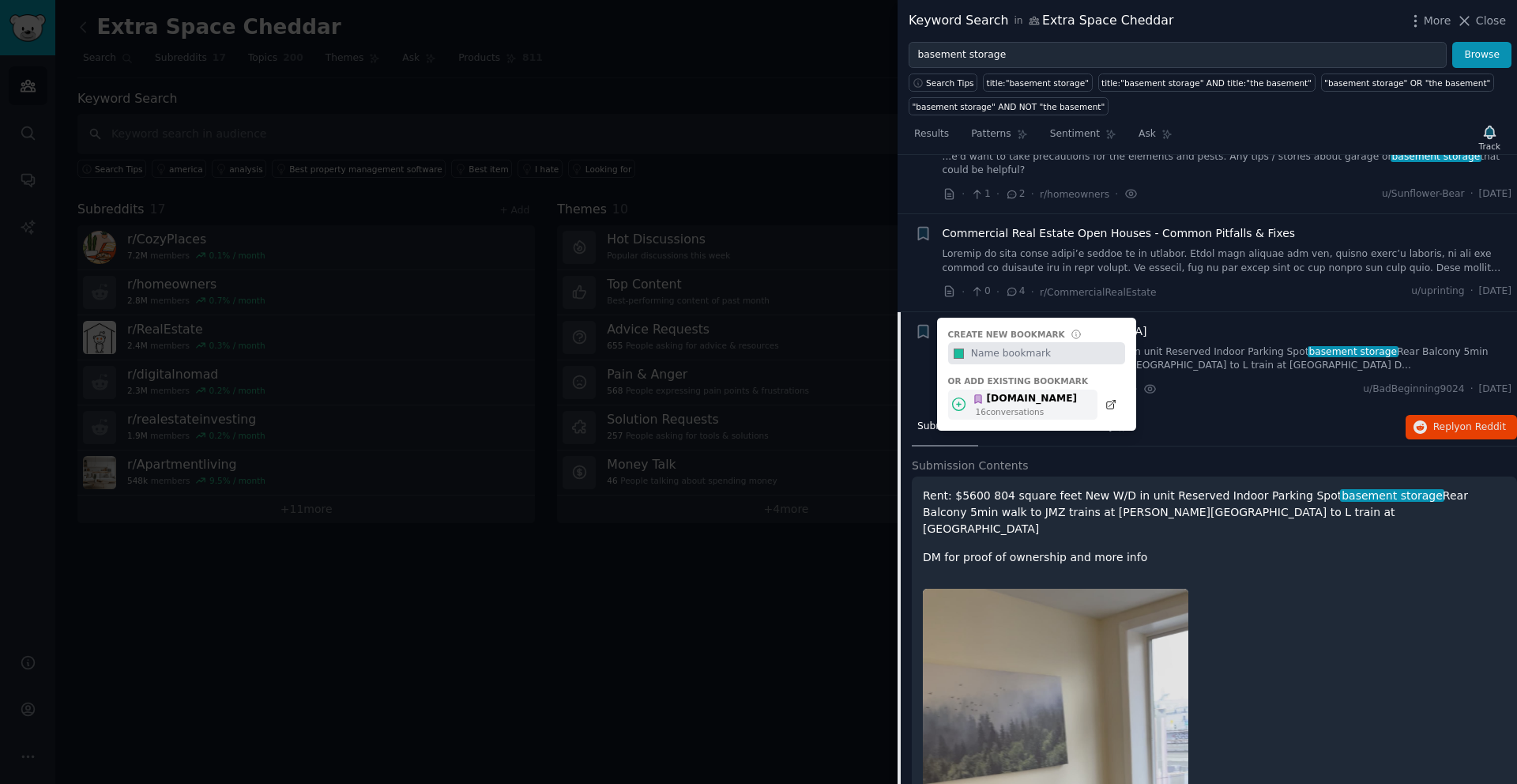
click at [985, 398] on div "[DOMAIN_NAME]" at bounding box center [1024, 399] width 104 height 14
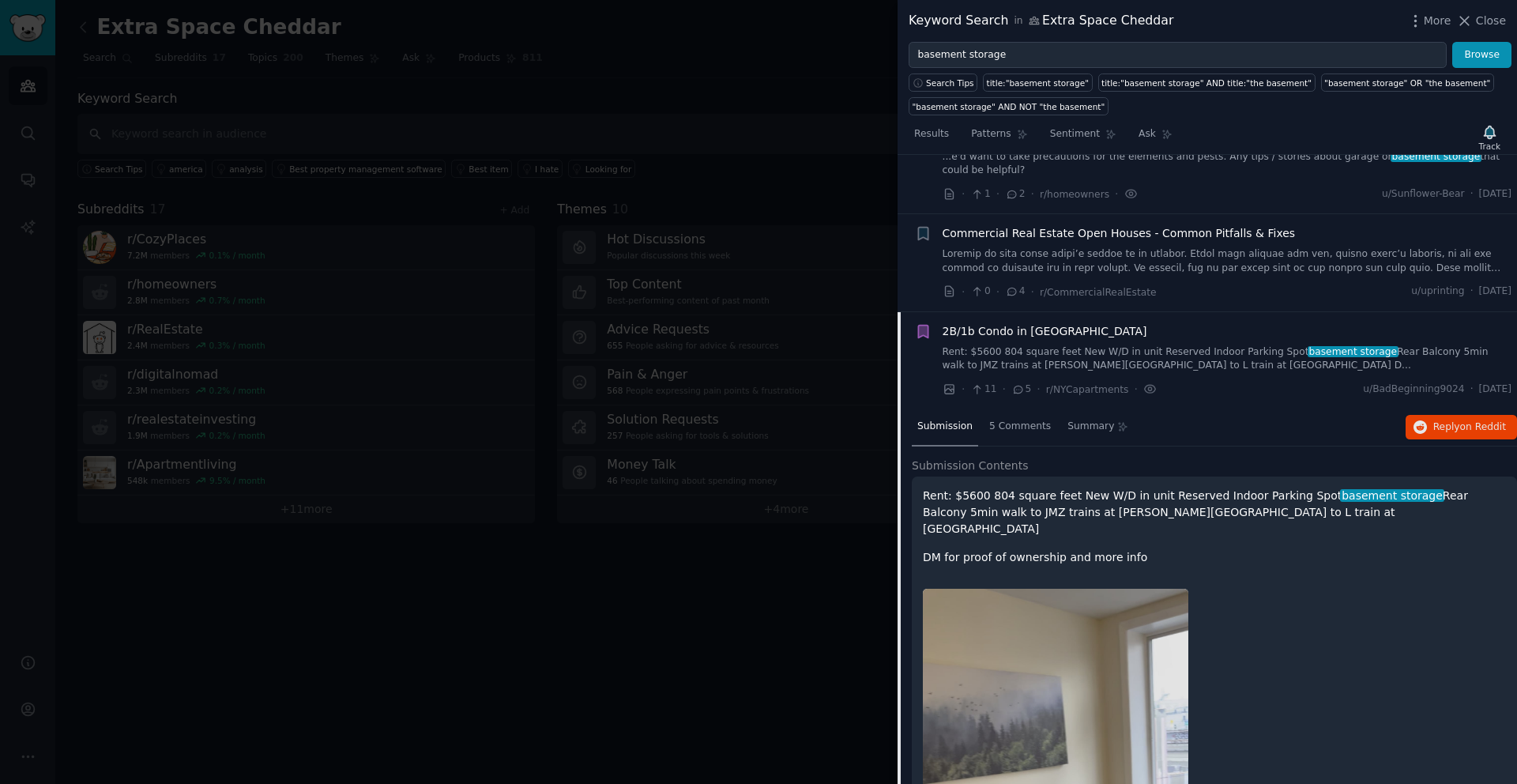
click at [1015, 390] on icon at bounding box center [1018, 389] width 14 height 11
click at [1015, 391] on icon at bounding box center [1018, 389] width 14 height 11
click at [1020, 422] on span "5 Comments" at bounding box center [1020, 426] width 62 height 14
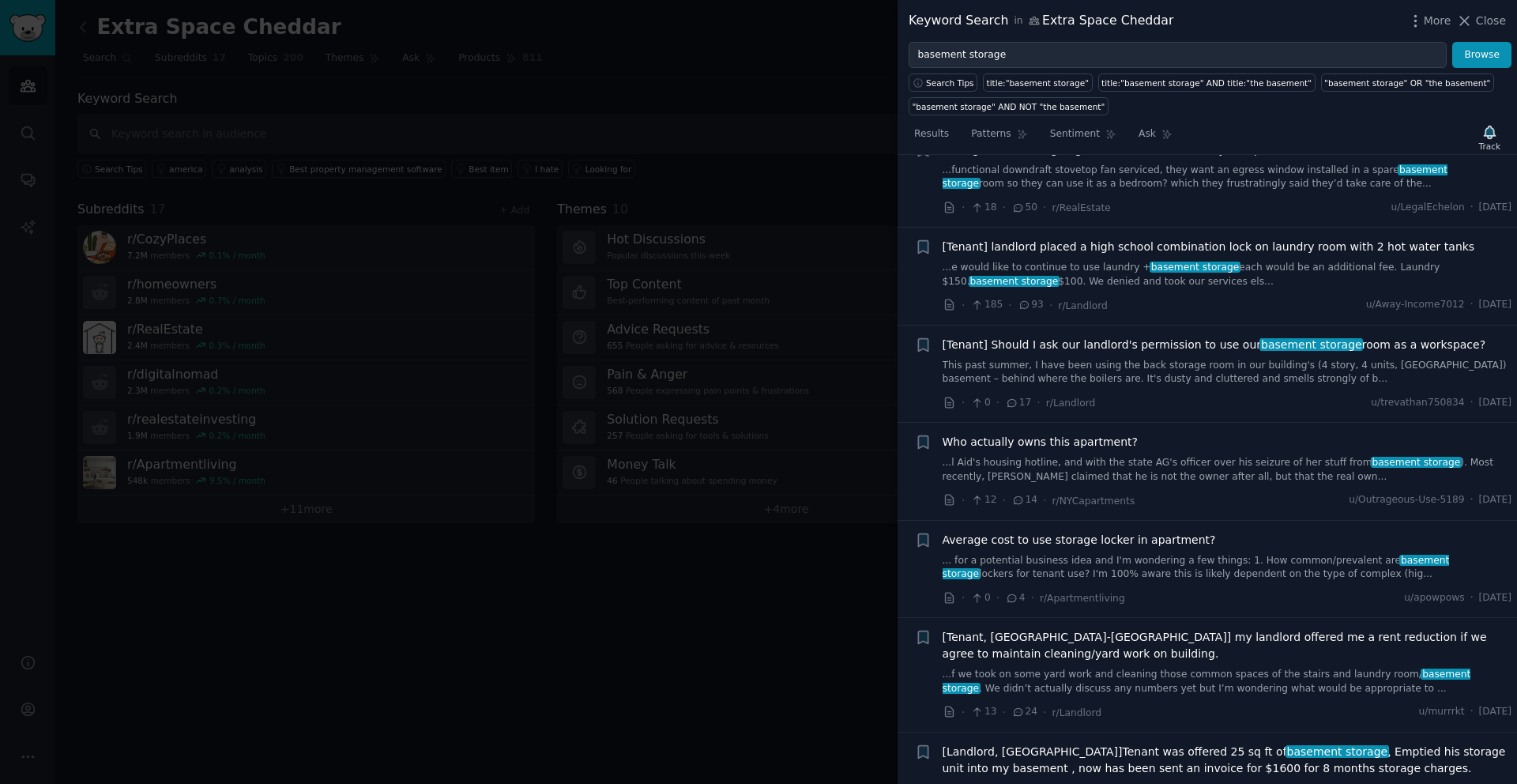
scroll to position [1086, 0]
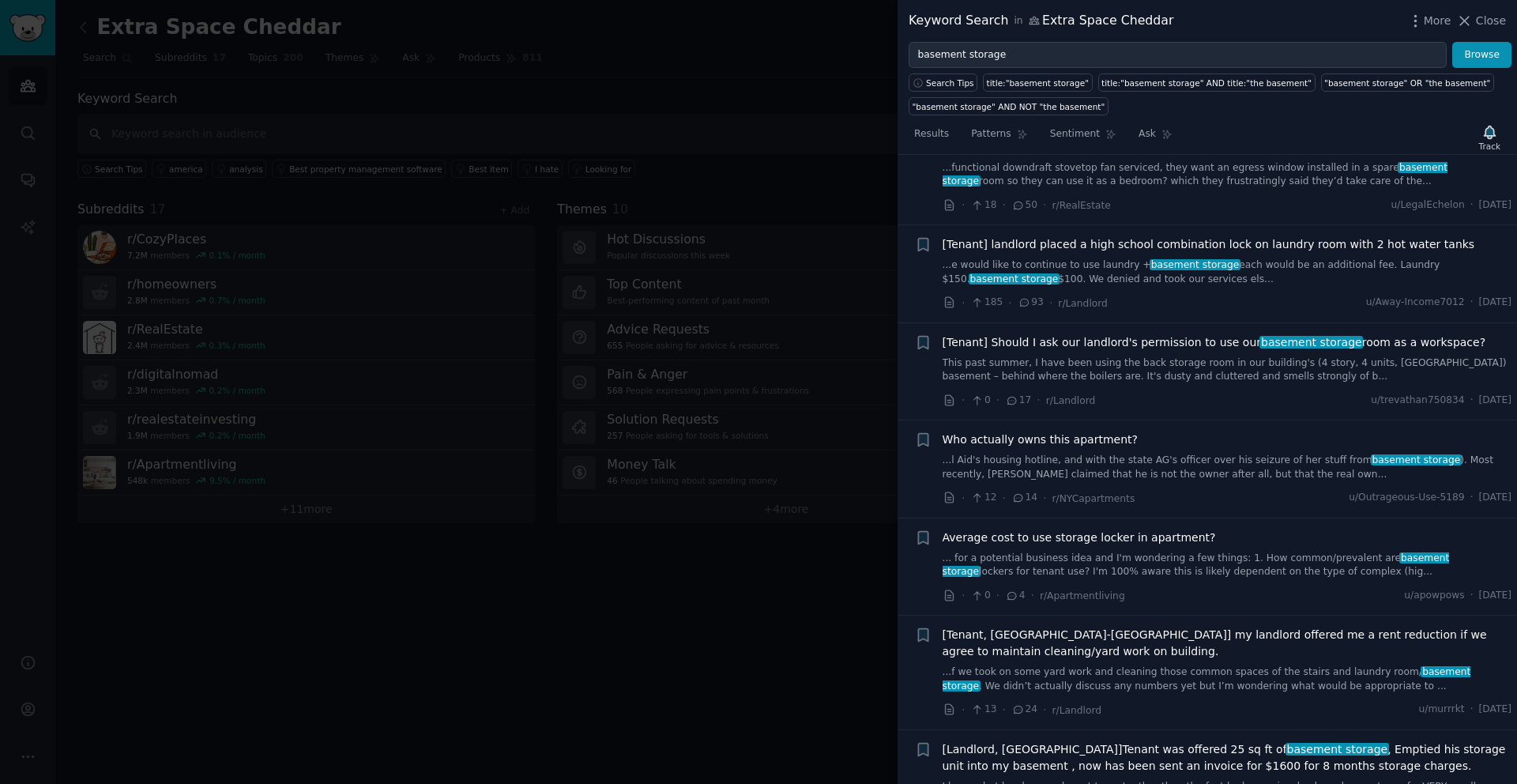
click at [1200, 538] on div "Average cost to use storage locker in apartment?" at bounding box center [1227, 538] width 569 height 17
click at [1172, 538] on span "Average cost to use storage locker in apartment?" at bounding box center [1079, 538] width 273 height 17
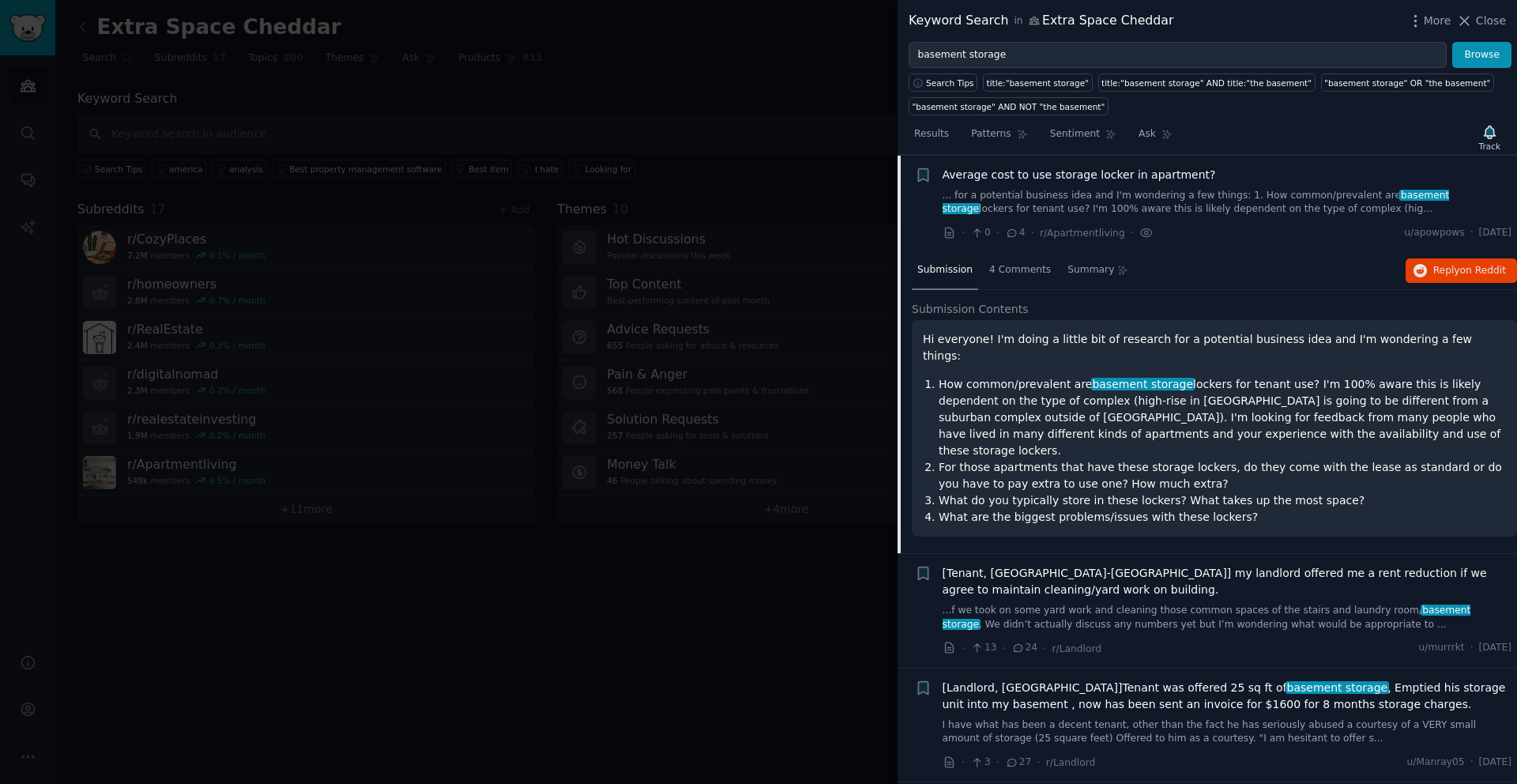
scroll to position [1213, 0]
click at [923, 182] on div "Reddit text submission +" at bounding box center [923, 203] width 17 height 75
click at [924, 178] on icon "button" at bounding box center [923, 173] width 9 height 12
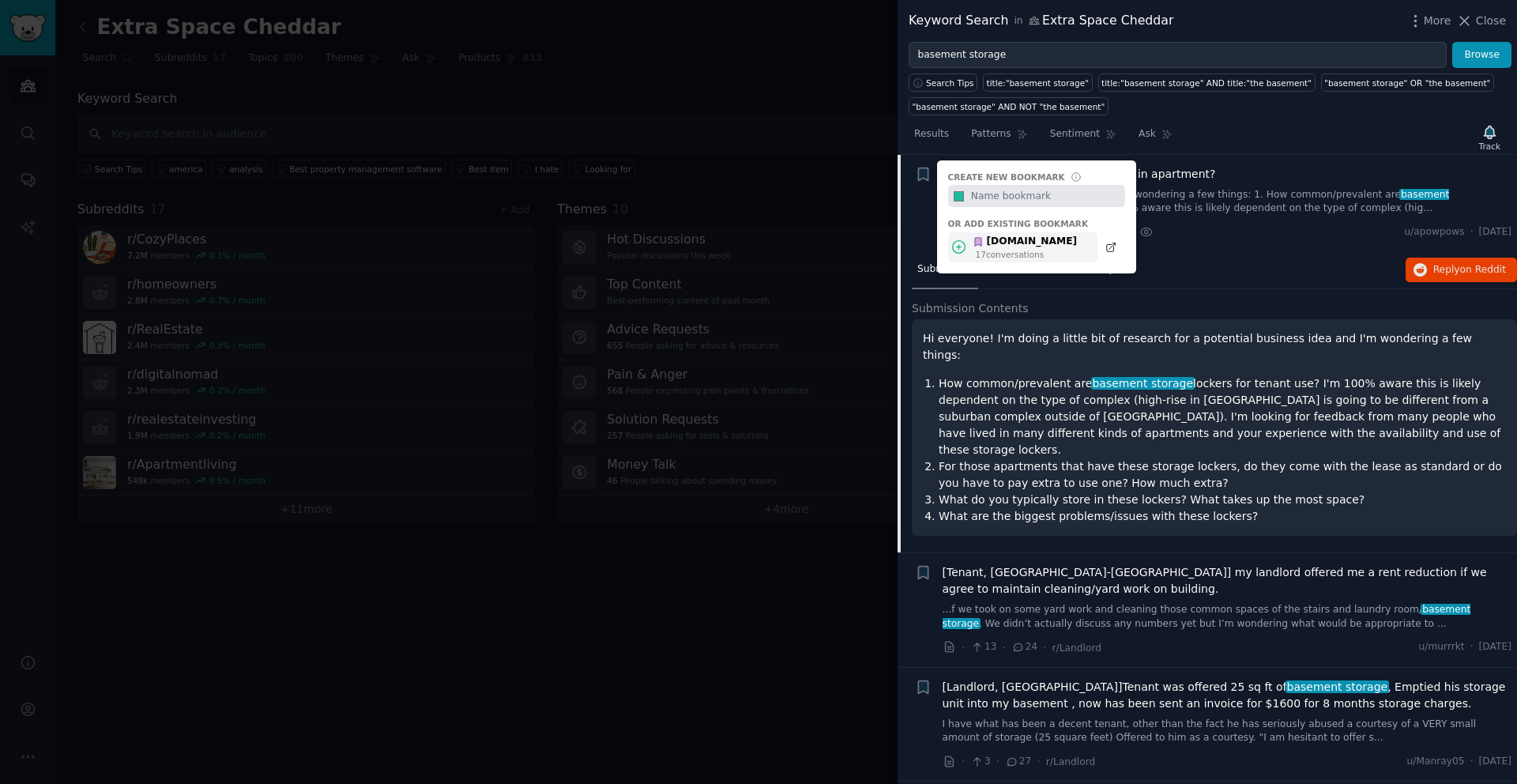
click at [1000, 242] on div "[DOMAIN_NAME]" at bounding box center [1024, 241] width 104 height 14
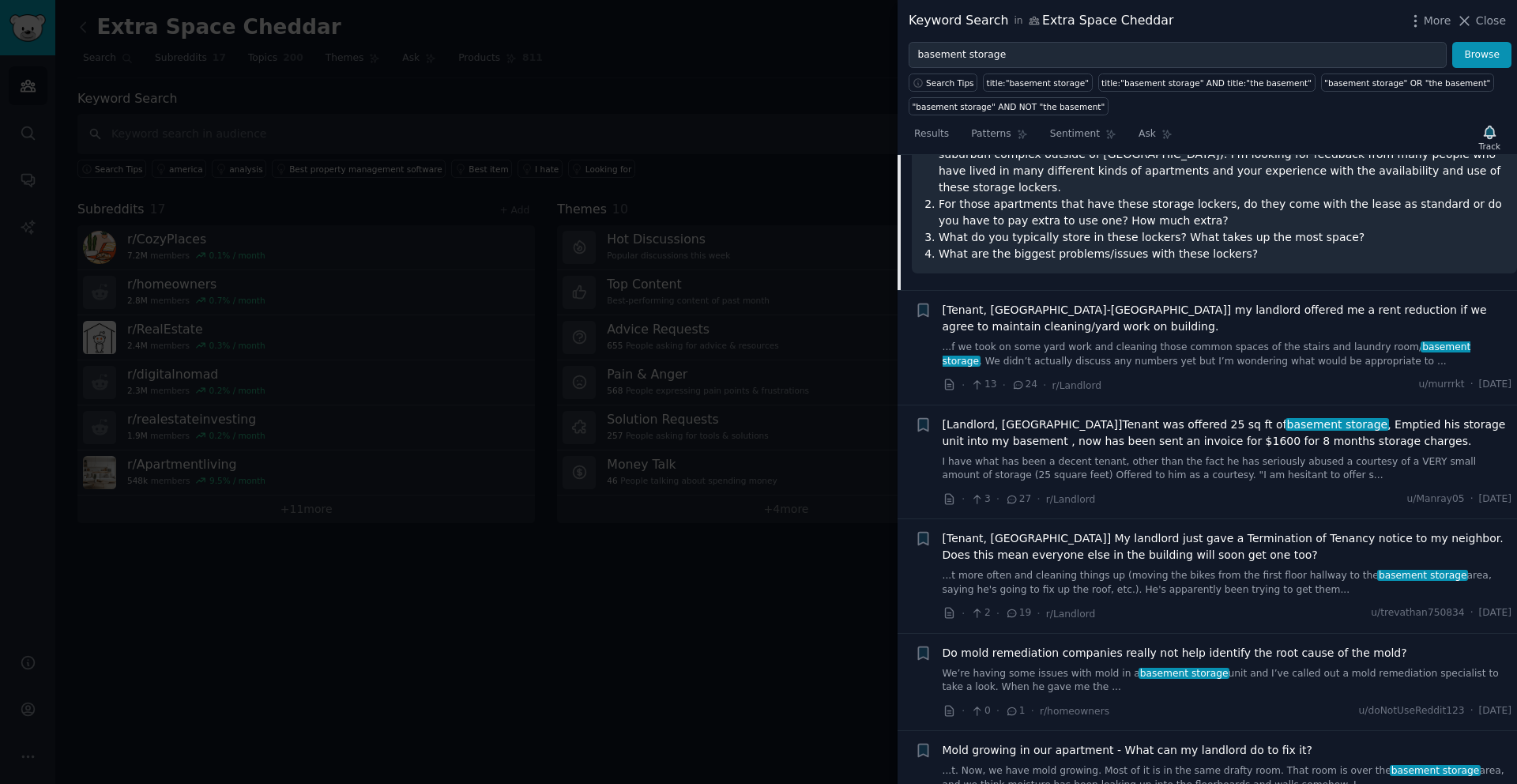
scroll to position [1493, 0]
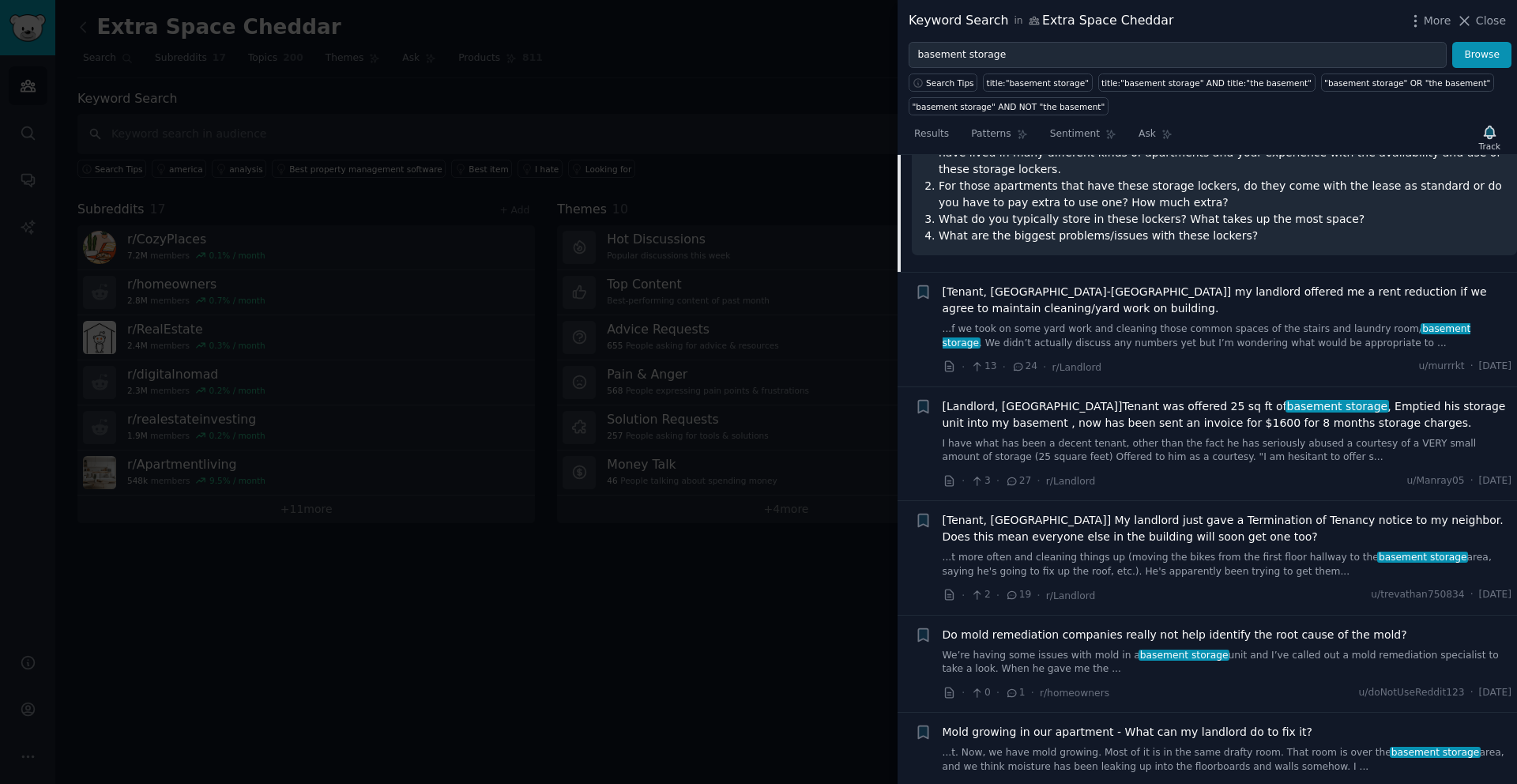
click at [1147, 398] on span "[Landlord, [GEOGRAPHIC_DATA]]Tenant was offered 25 sq ft of basement storage , …" at bounding box center [1227, 414] width 569 height 33
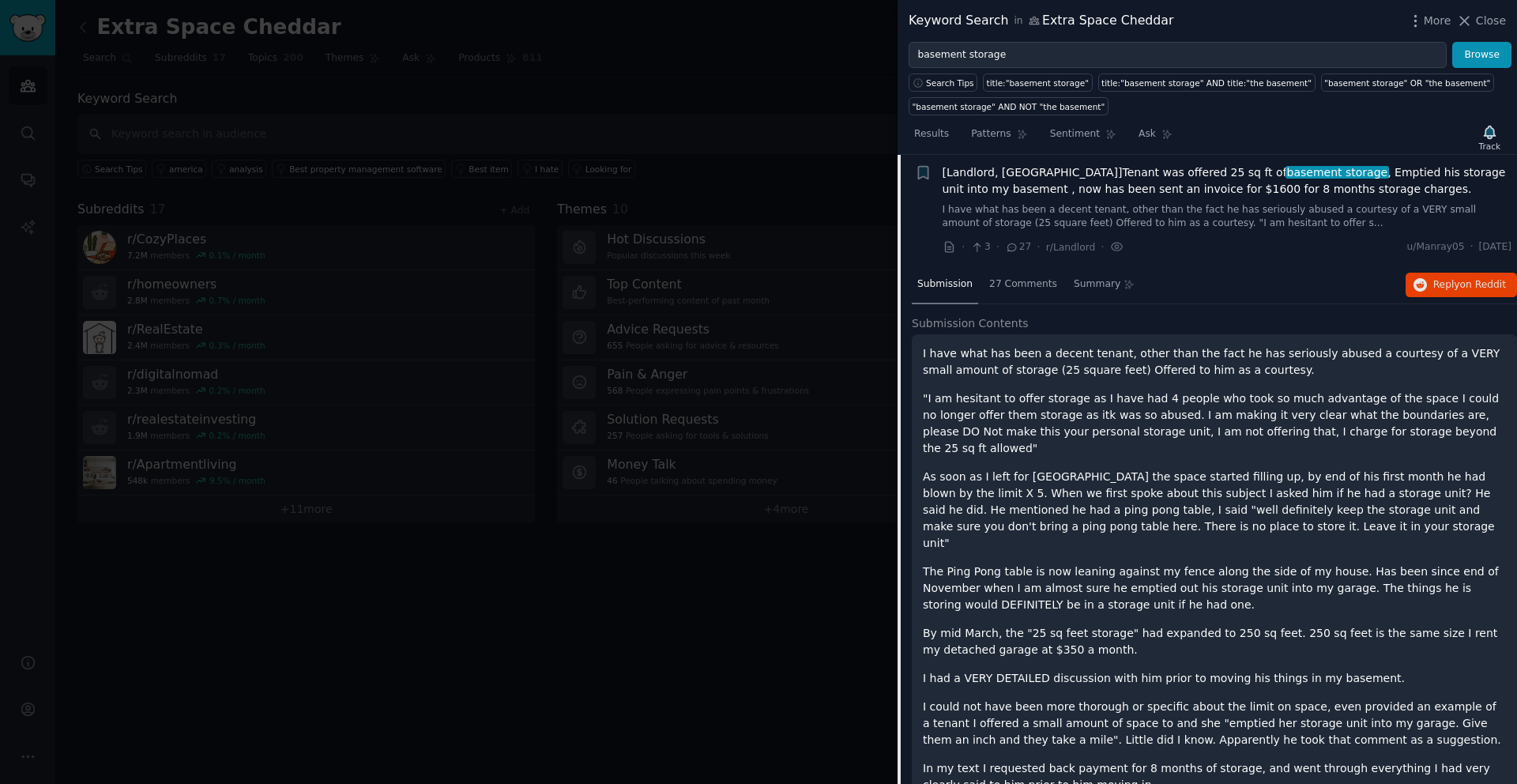
scroll to position [1424, 0]
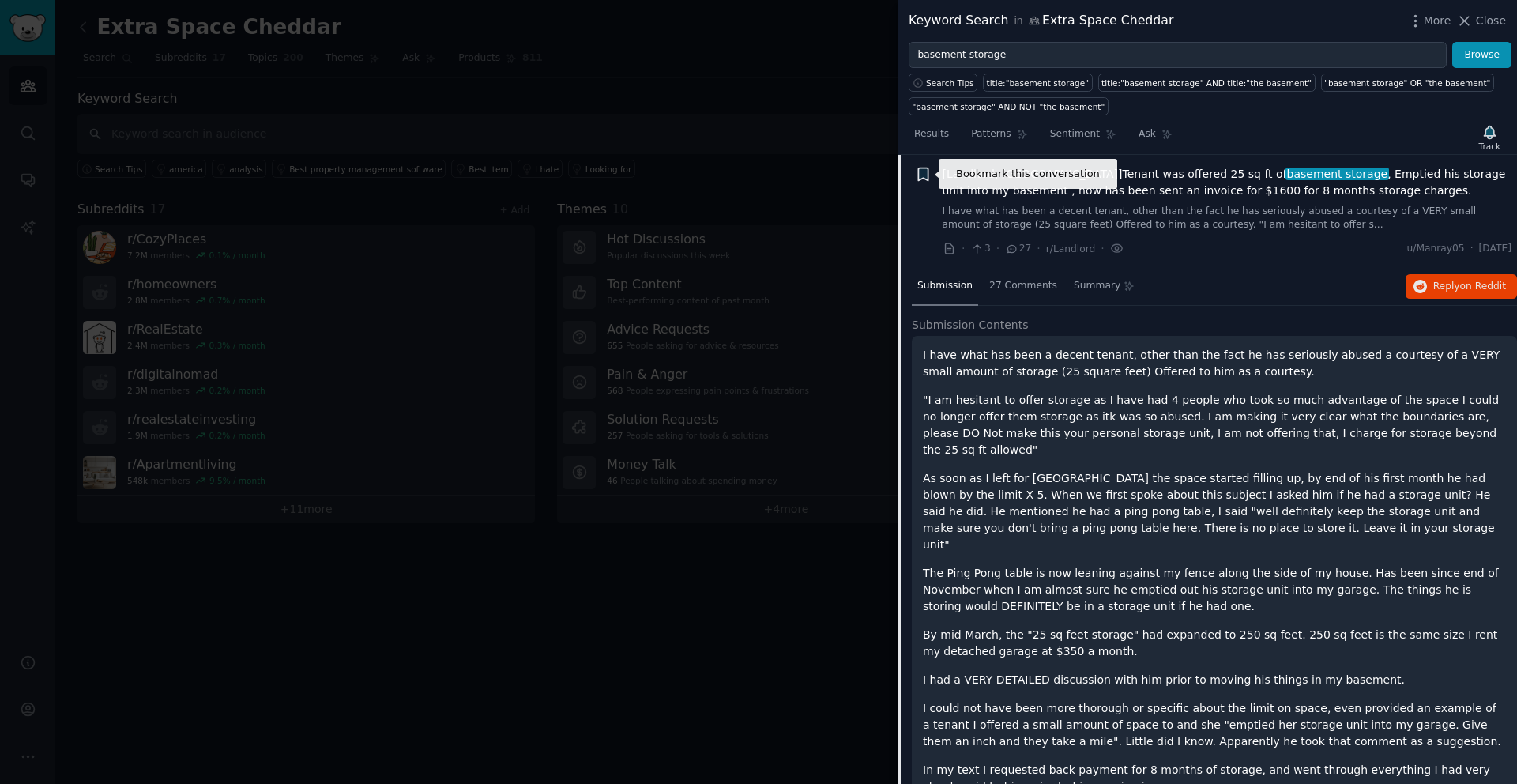
click at [926, 176] on icon "button" at bounding box center [923, 173] width 9 height 12
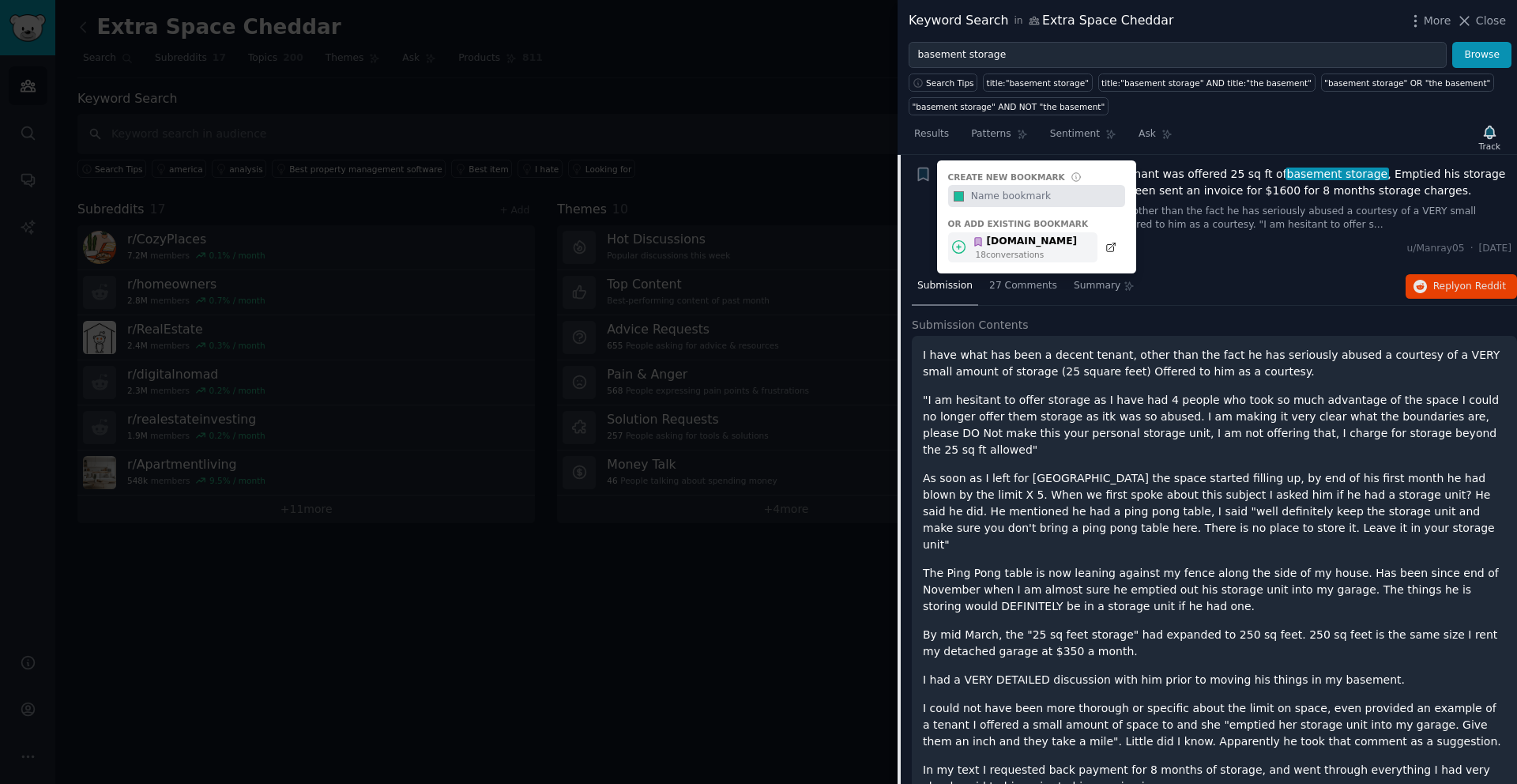
click at [1001, 241] on div "[DOMAIN_NAME]" at bounding box center [1024, 241] width 104 height 14
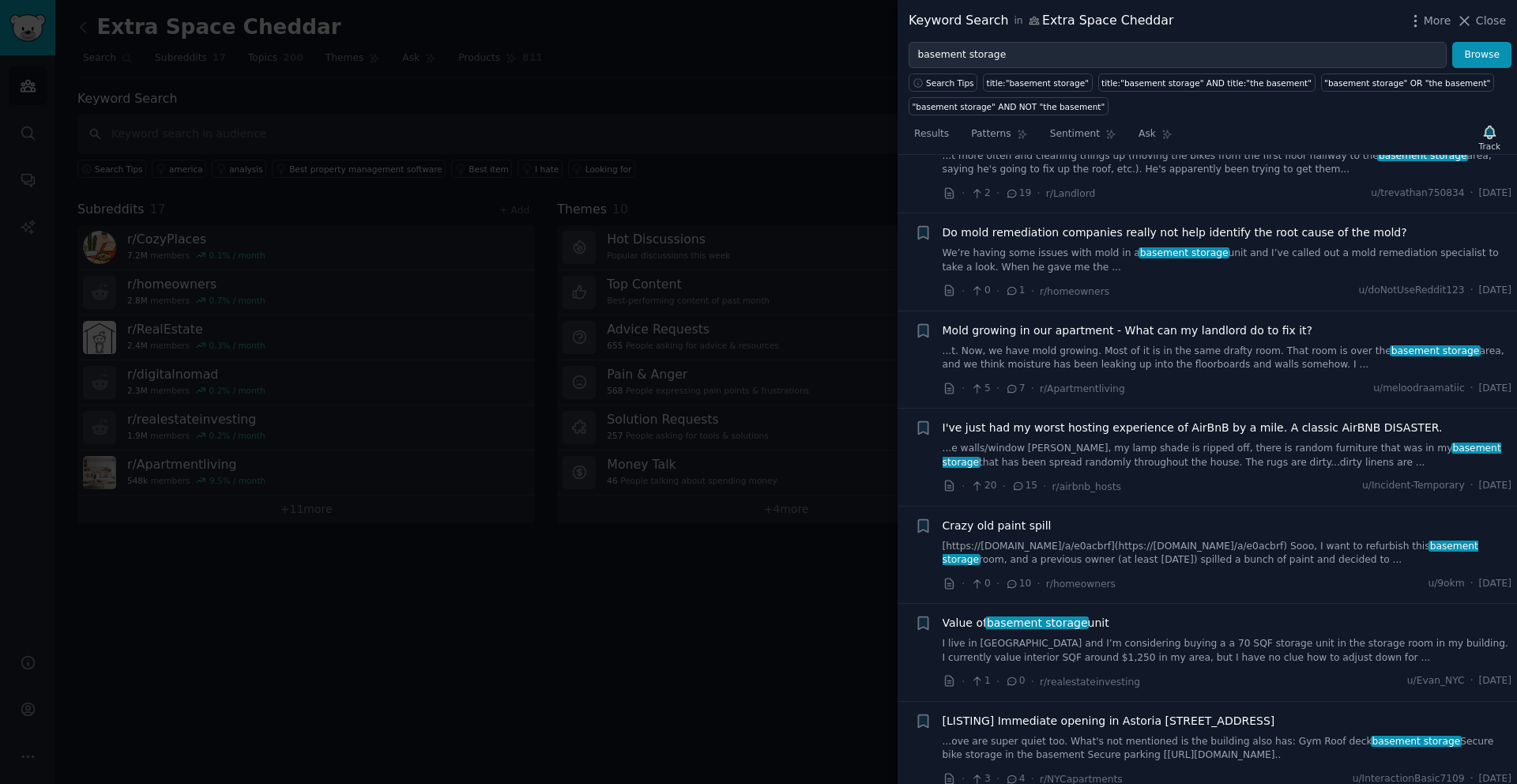
scroll to position [2464, 0]
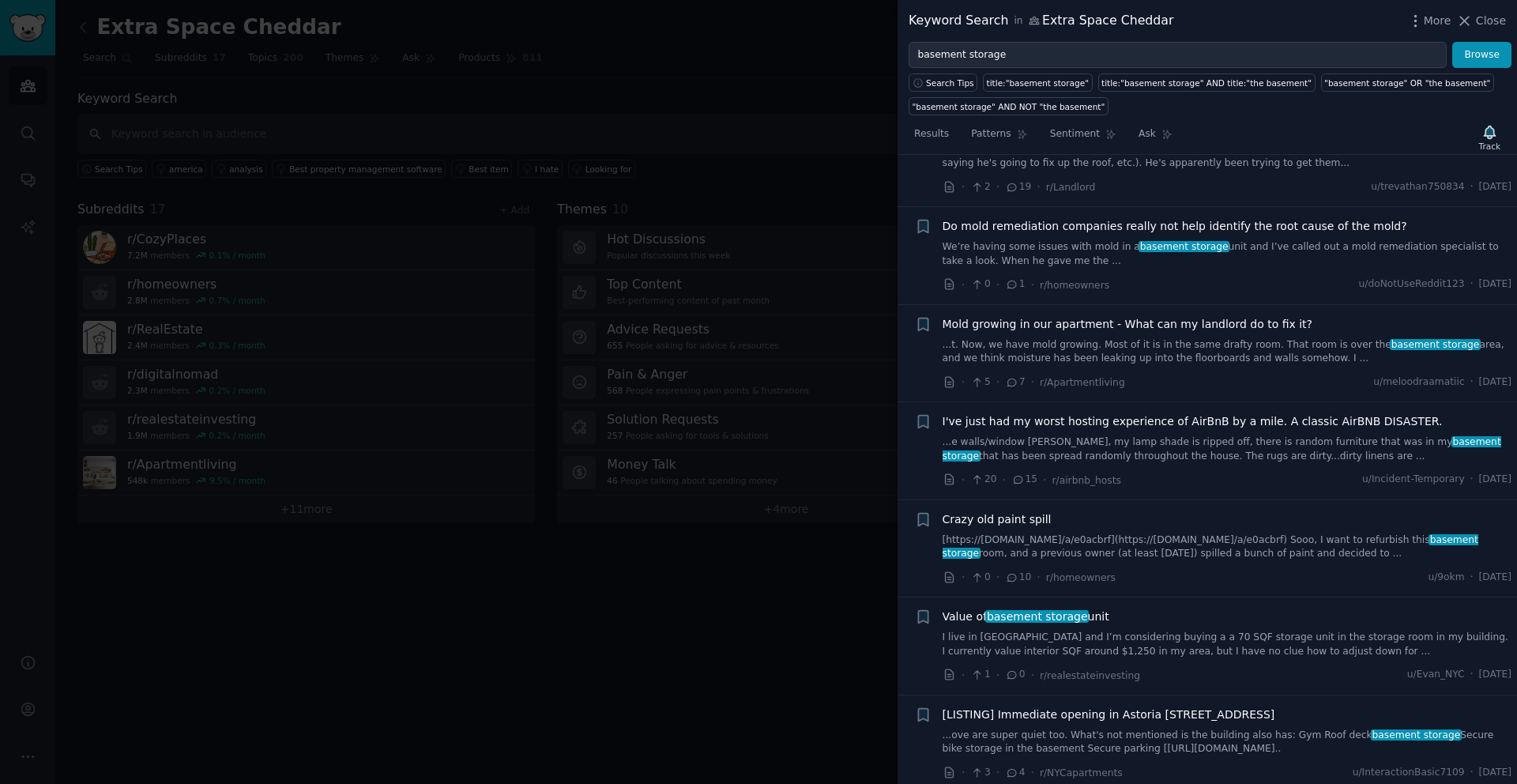
click at [1094, 608] on span "Value of basement storage unit" at bounding box center [1026, 617] width 167 height 17
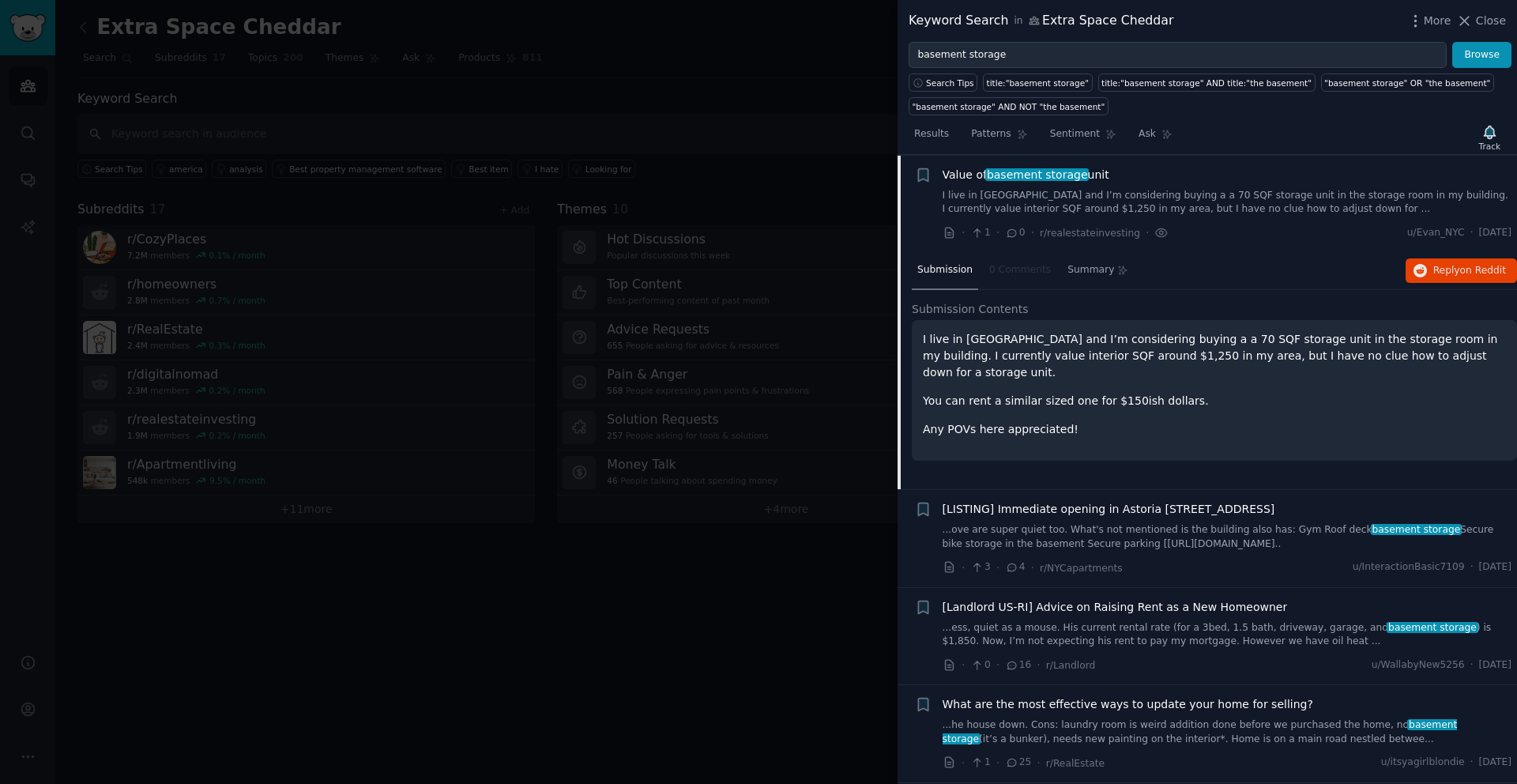
scroll to position [2042, 0]
click at [922, 176] on icon "button" at bounding box center [923, 173] width 9 height 12
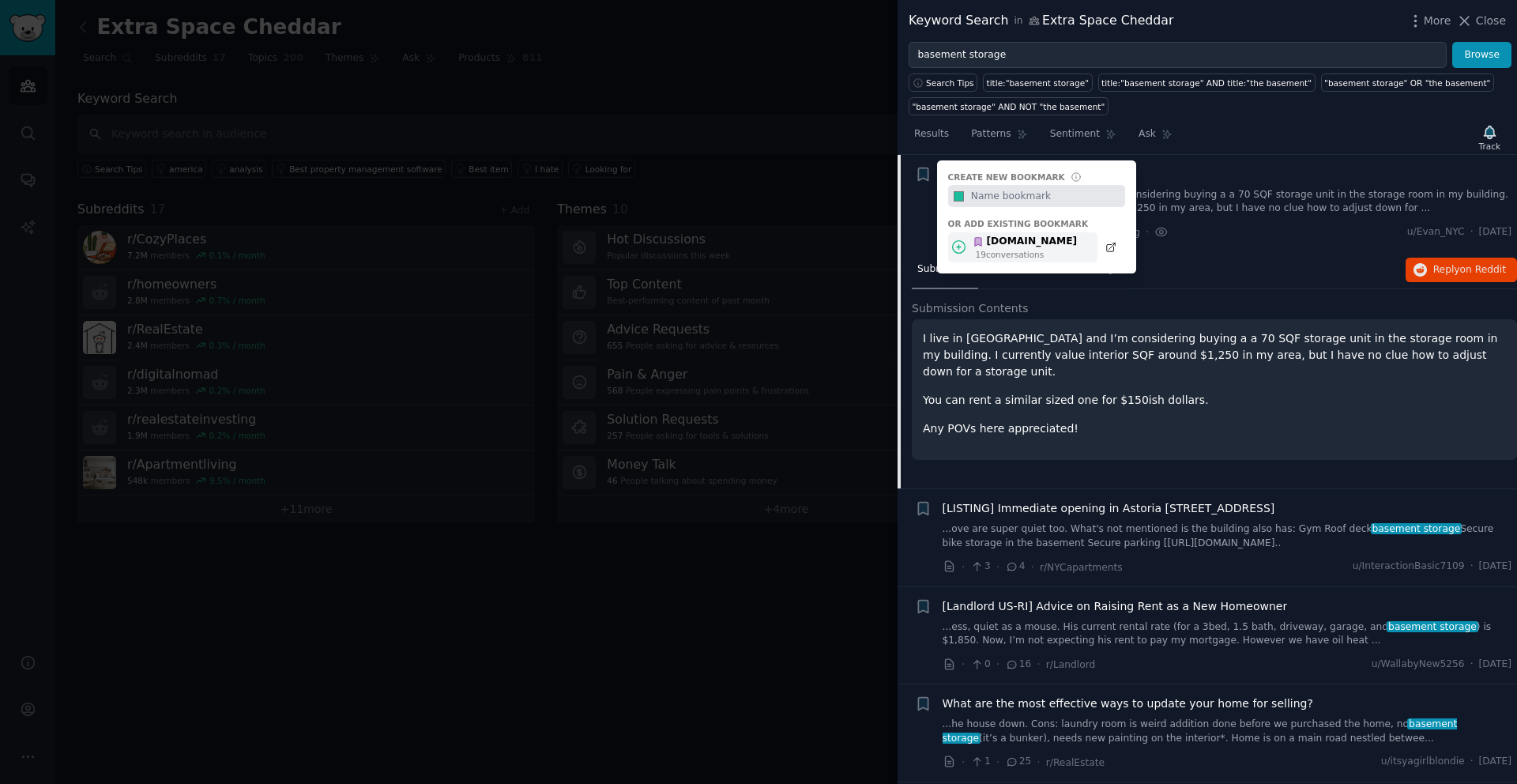
click at [1015, 246] on div "[DOMAIN_NAME]" at bounding box center [1024, 241] width 104 height 14
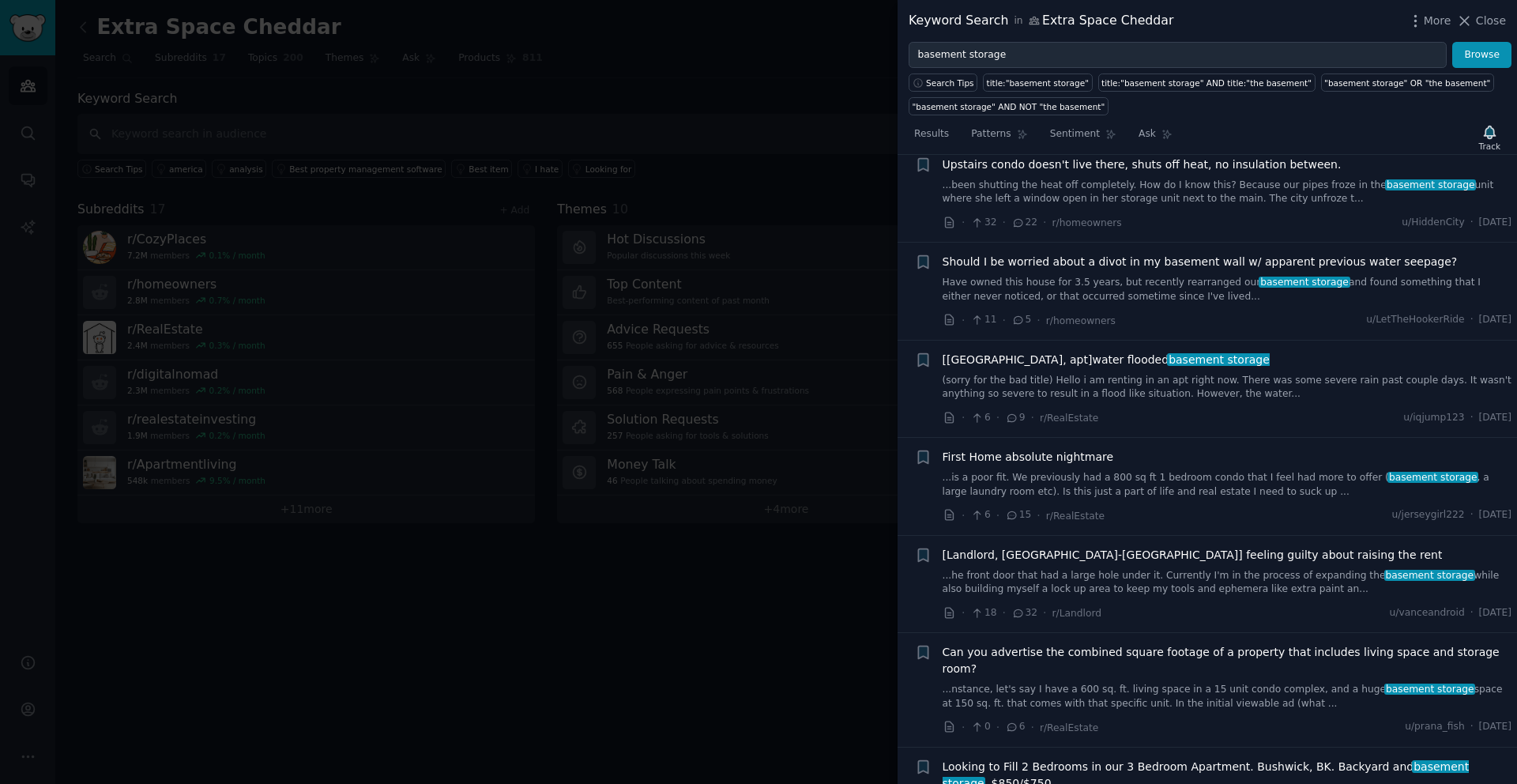
scroll to position [4889, 0]
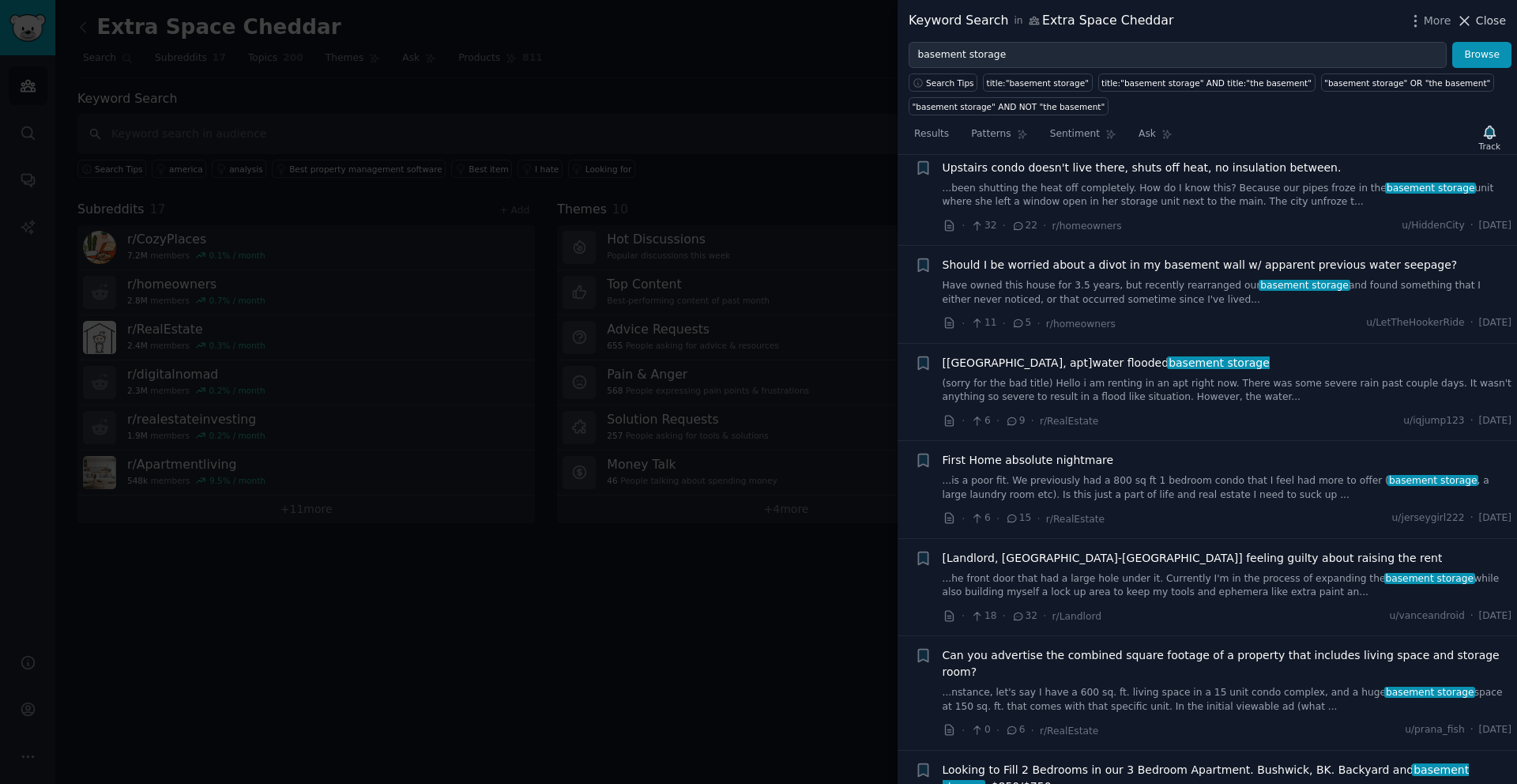
click at [1491, 25] on span "Close" at bounding box center [1491, 21] width 30 height 17
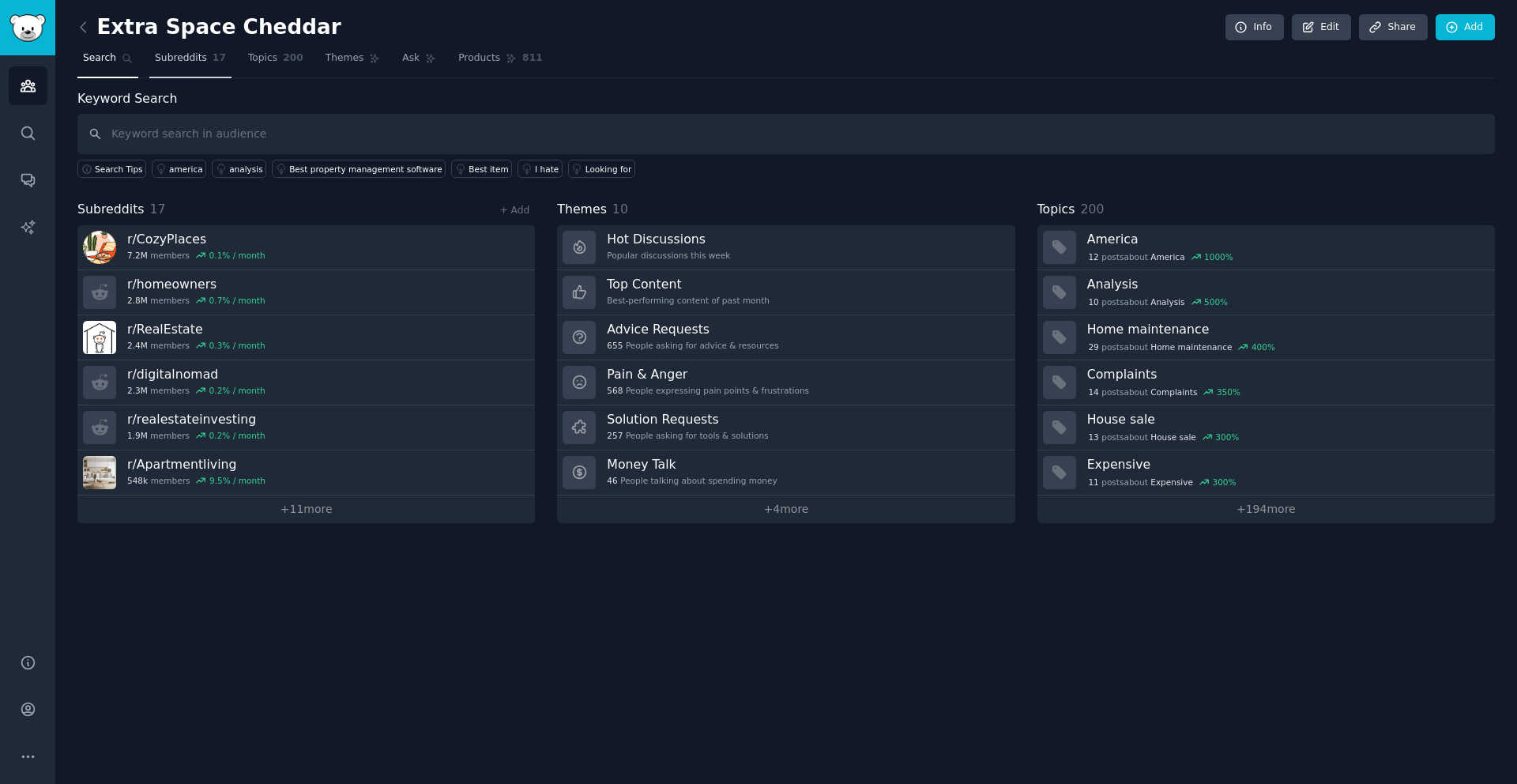
click at [198, 60] on span "Subreddits" at bounding box center [181, 58] width 52 height 14
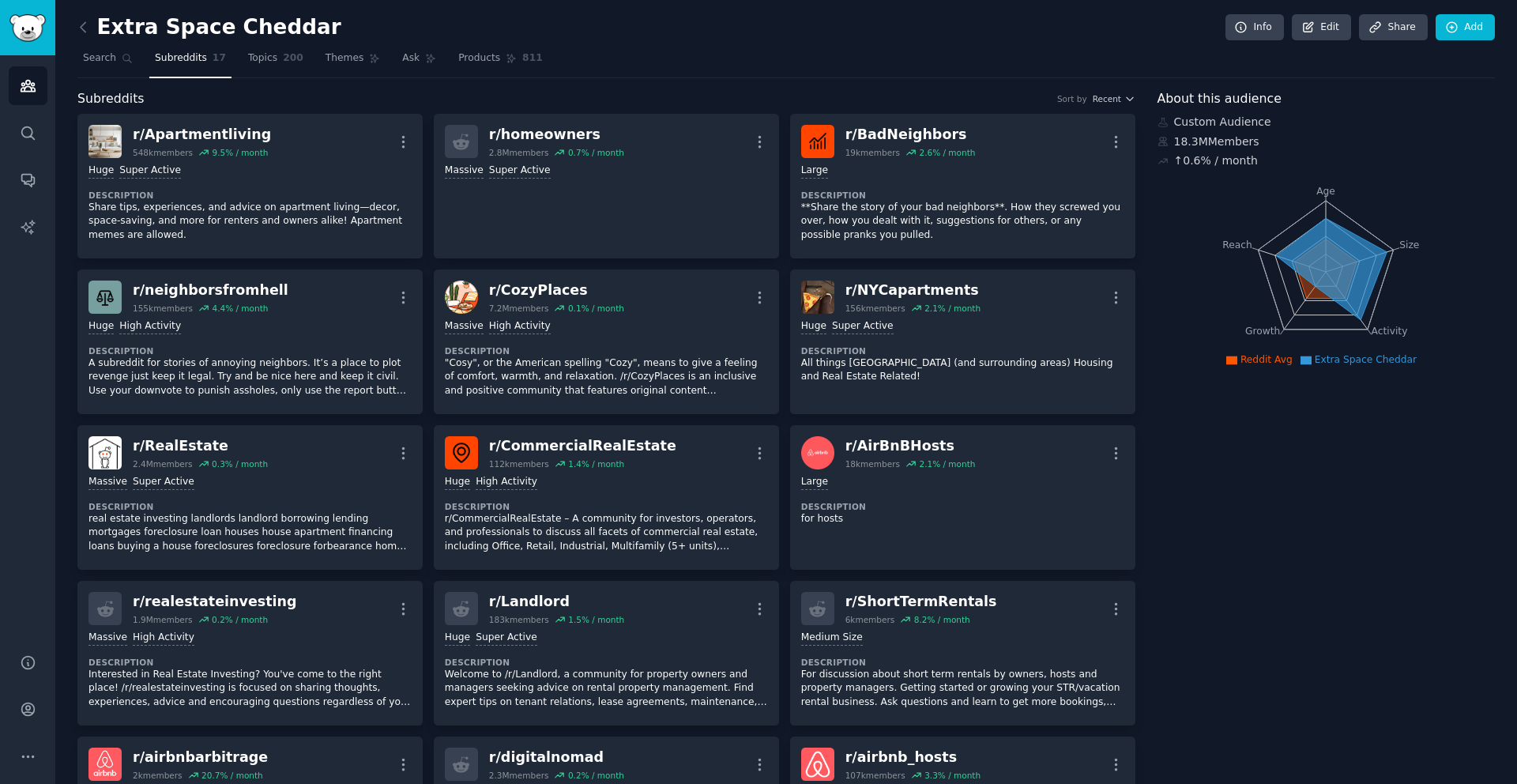
click at [198, 60] on span "Subreddits" at bounding box center [181, 58] width 52 height 14
click at [260, 57] on span "Topics" at bounding box center [262, 58] width 29 height 14
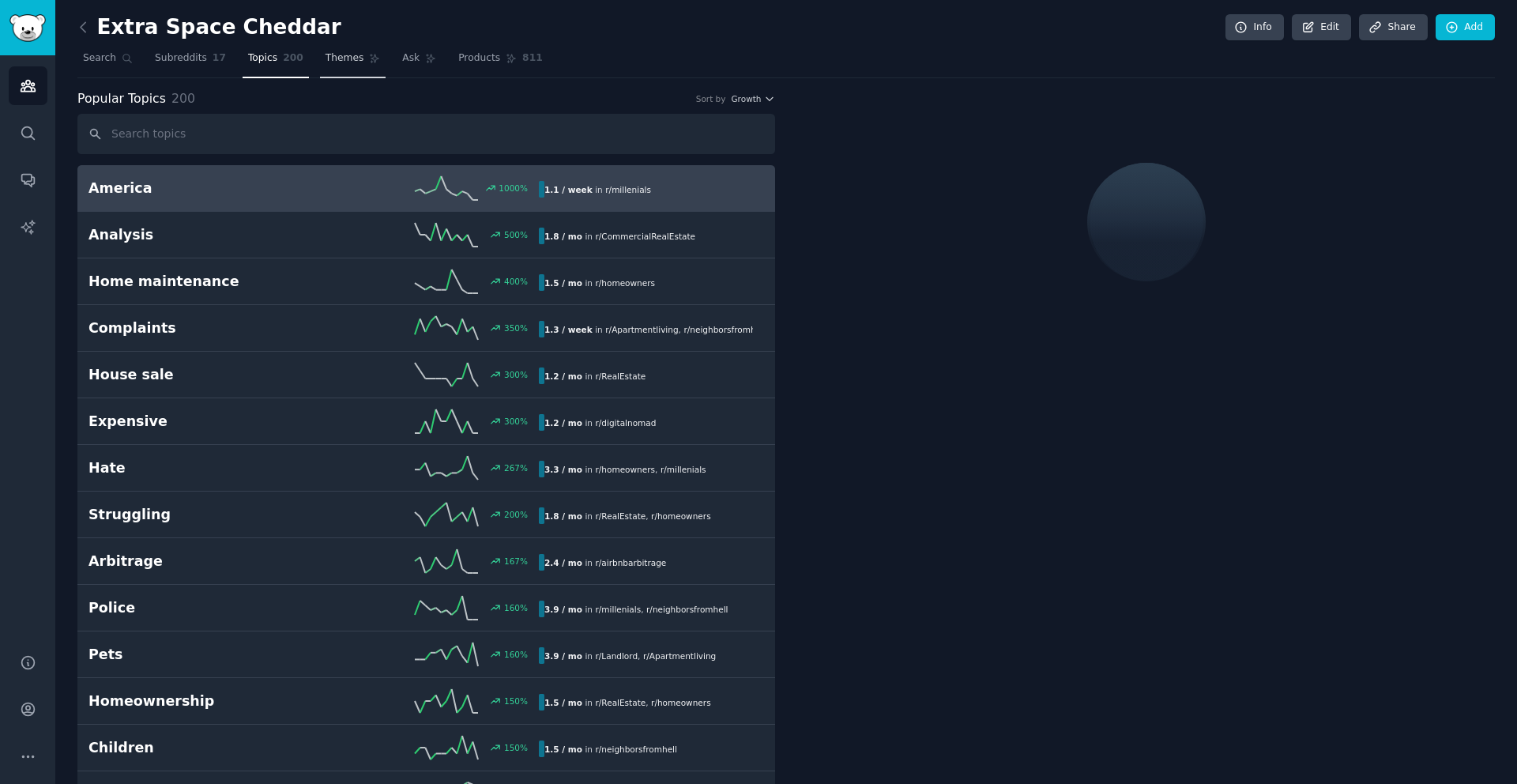
click at [329, 54] on span "Themes" at bounding box center [345, 58] width 39 height 14
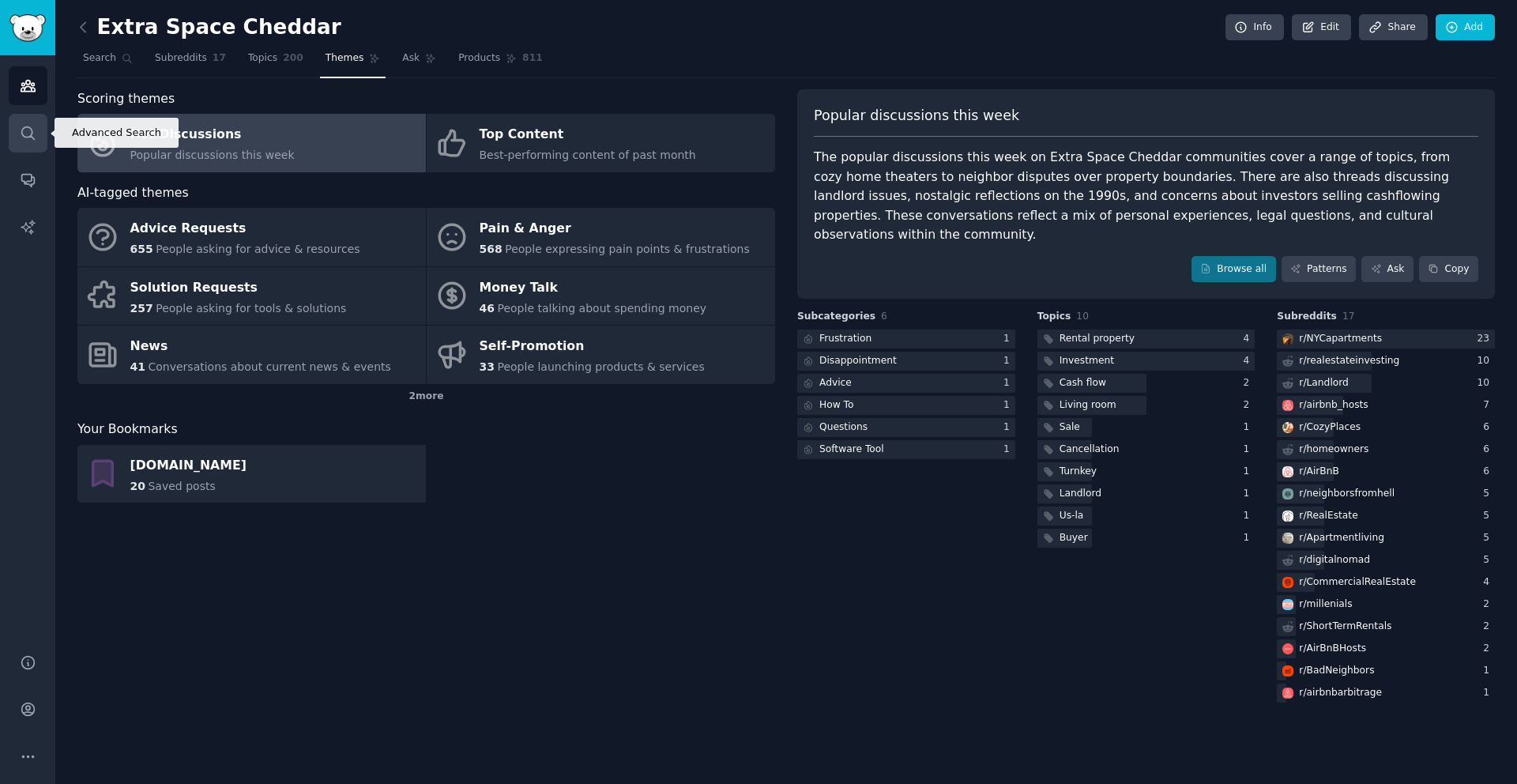
click at [27, 130] on icon "Sidebar" at bounding box center [28, 133] width 17 height 17
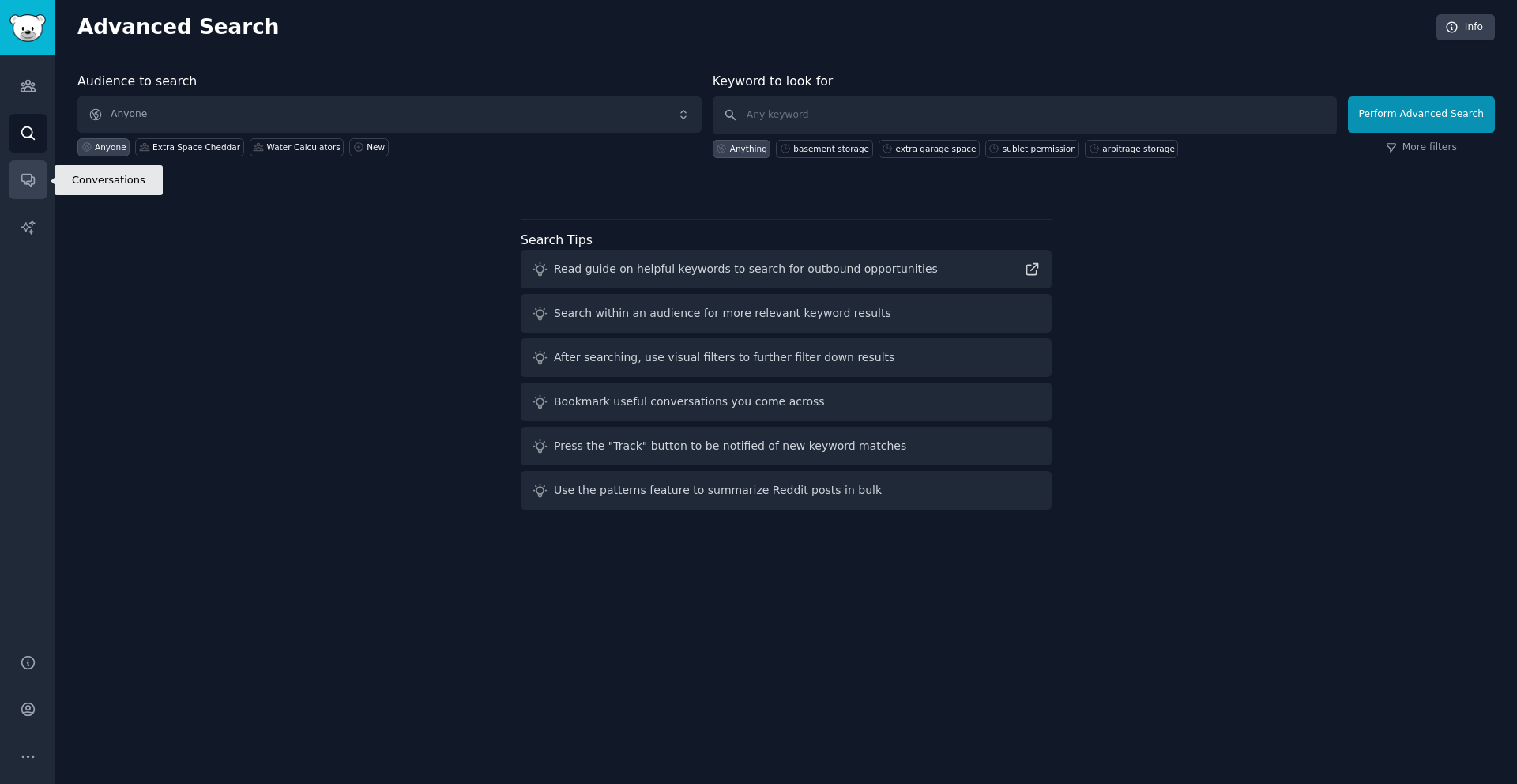
click at [30, 184] on icon "Sidebar" at bounding box center [27, 181] width 12 height 12
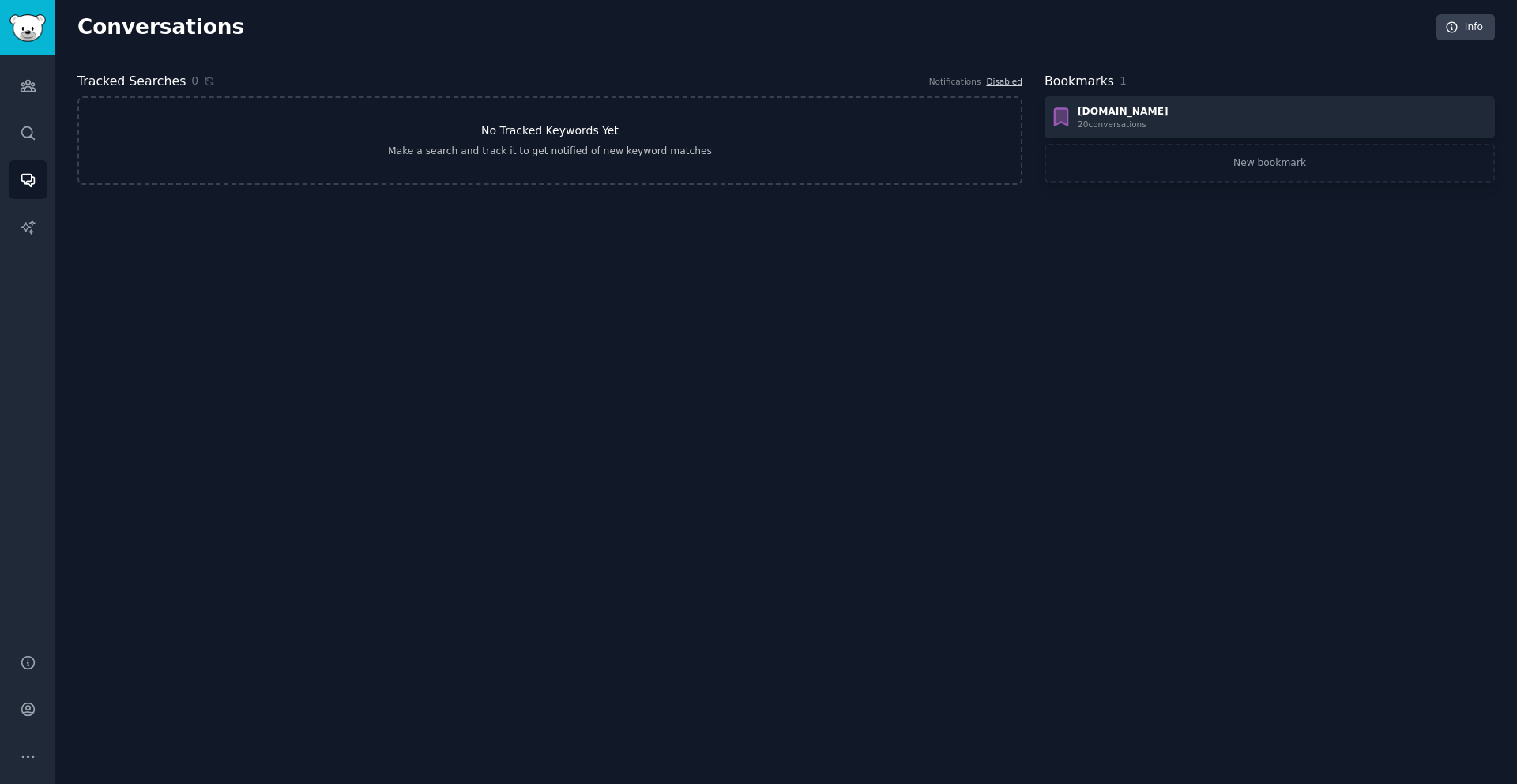
click at [263, 145] on link "No Tracked Keywords Yet Make a search and track it to get notified of new keywo…" at bounding box center [550, 141] width 945 height 88
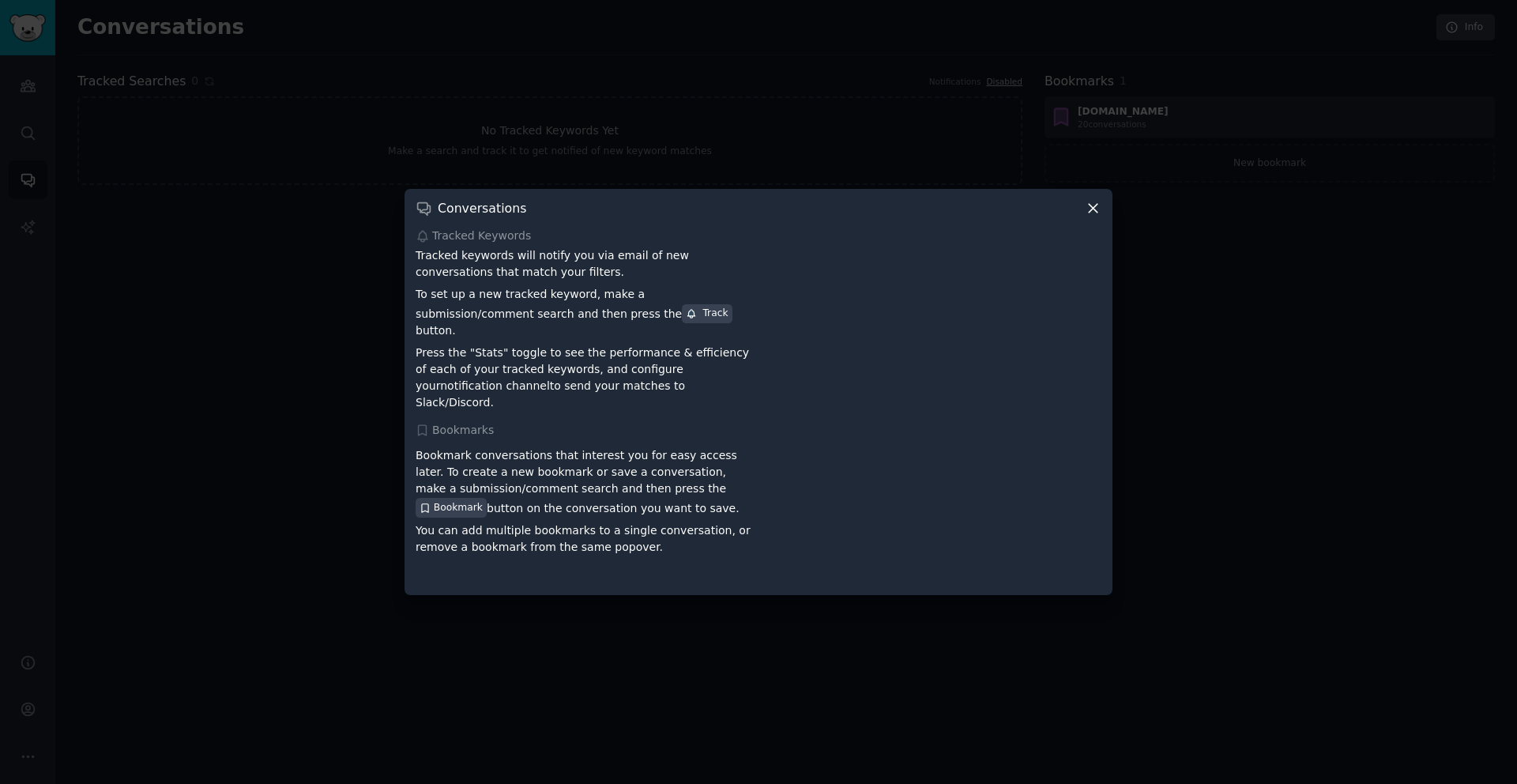
click at [1093, 216] on icon at bounding box center [1093, 208] width 17 height 17
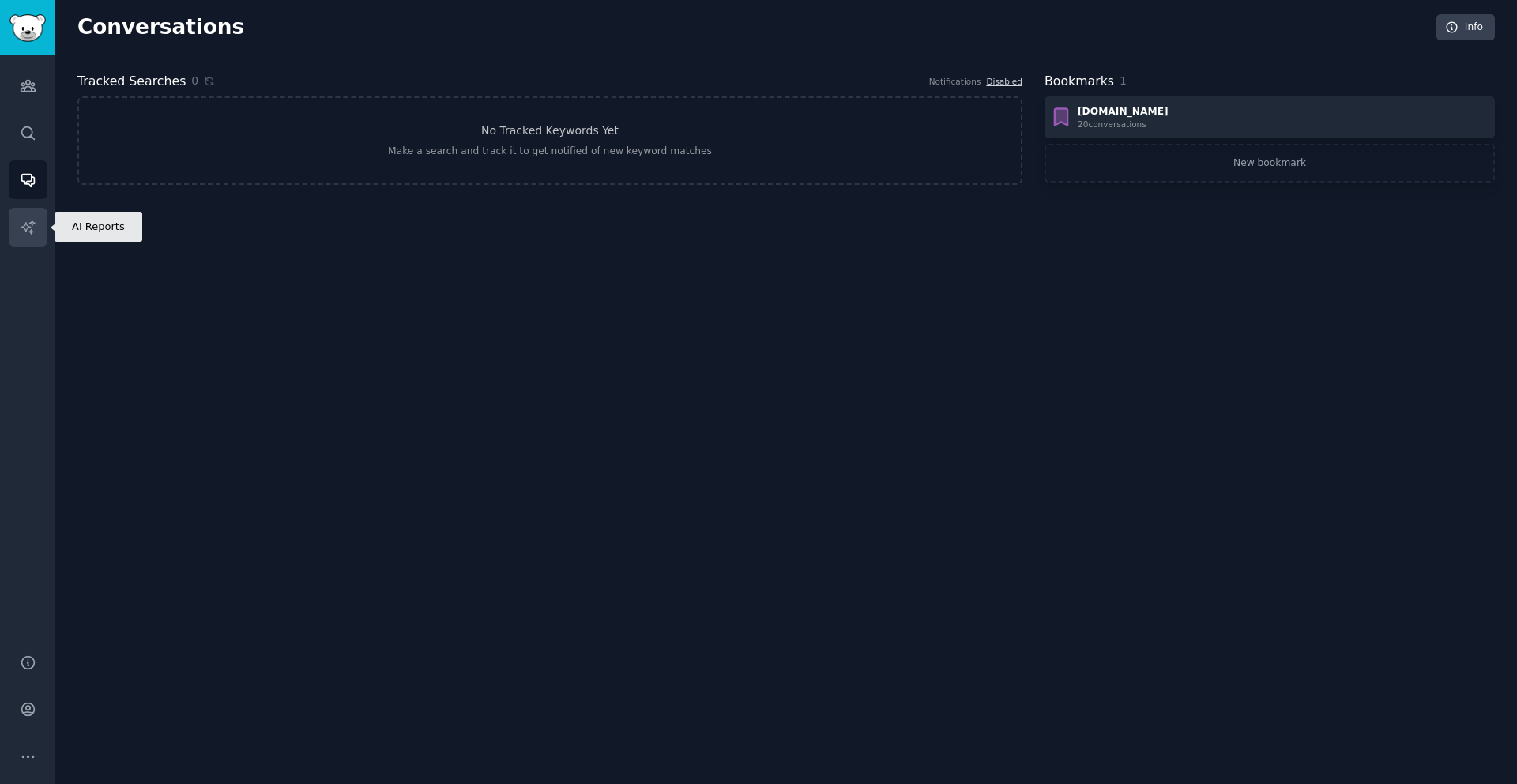
click at [30, 226] on icon "Sidebar" at bounding box center [28, 227] width 17 height 17
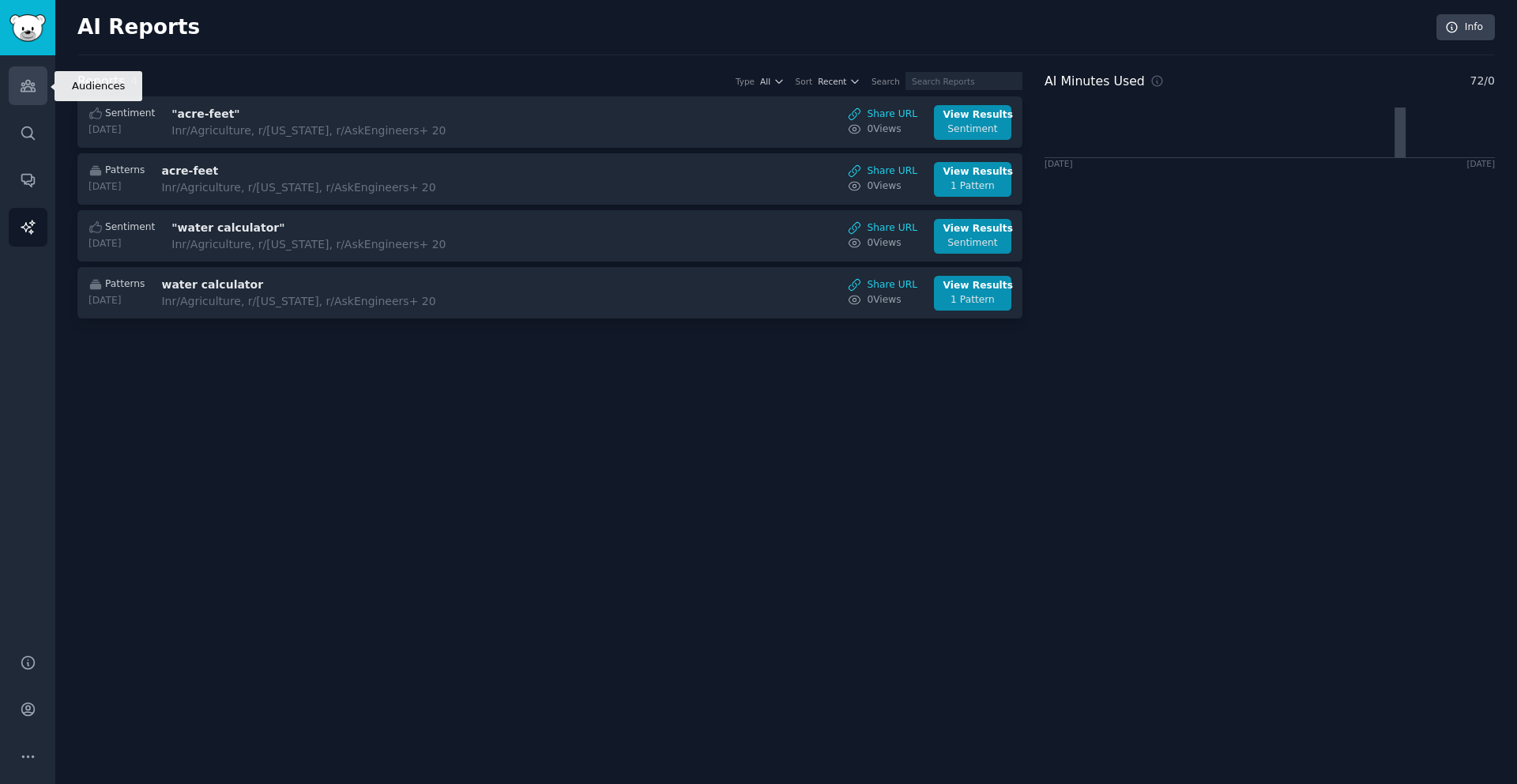
click at [25, 85] on icon "Sidebar" at bounding box center [28, 86] width 17 height 17
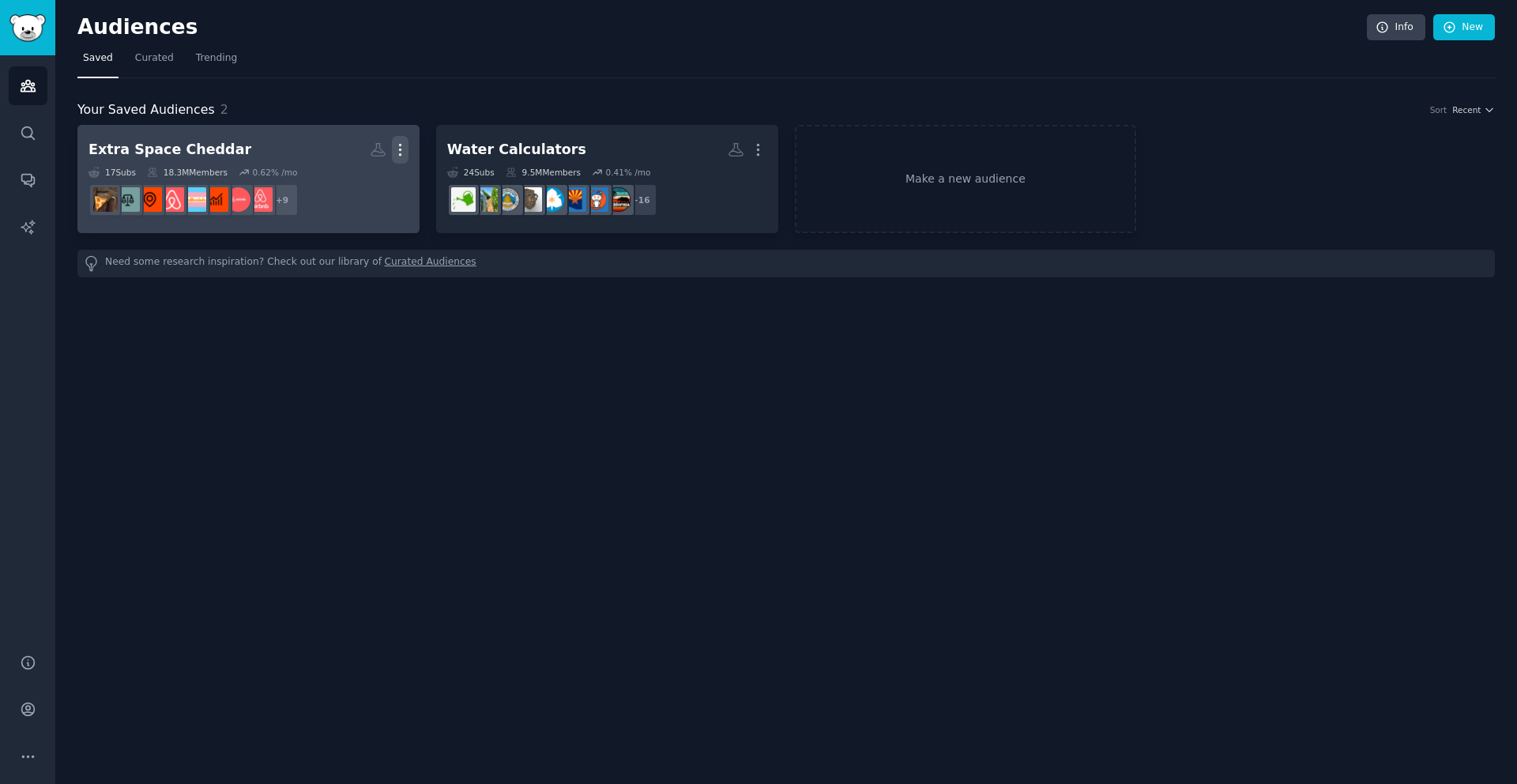
click at [399, 155] on icon "button" at bounding box center [400, 150] width 2 height 11
click at [351, 158] on p "View" at bounding box center [351, 156] width 26 height 17
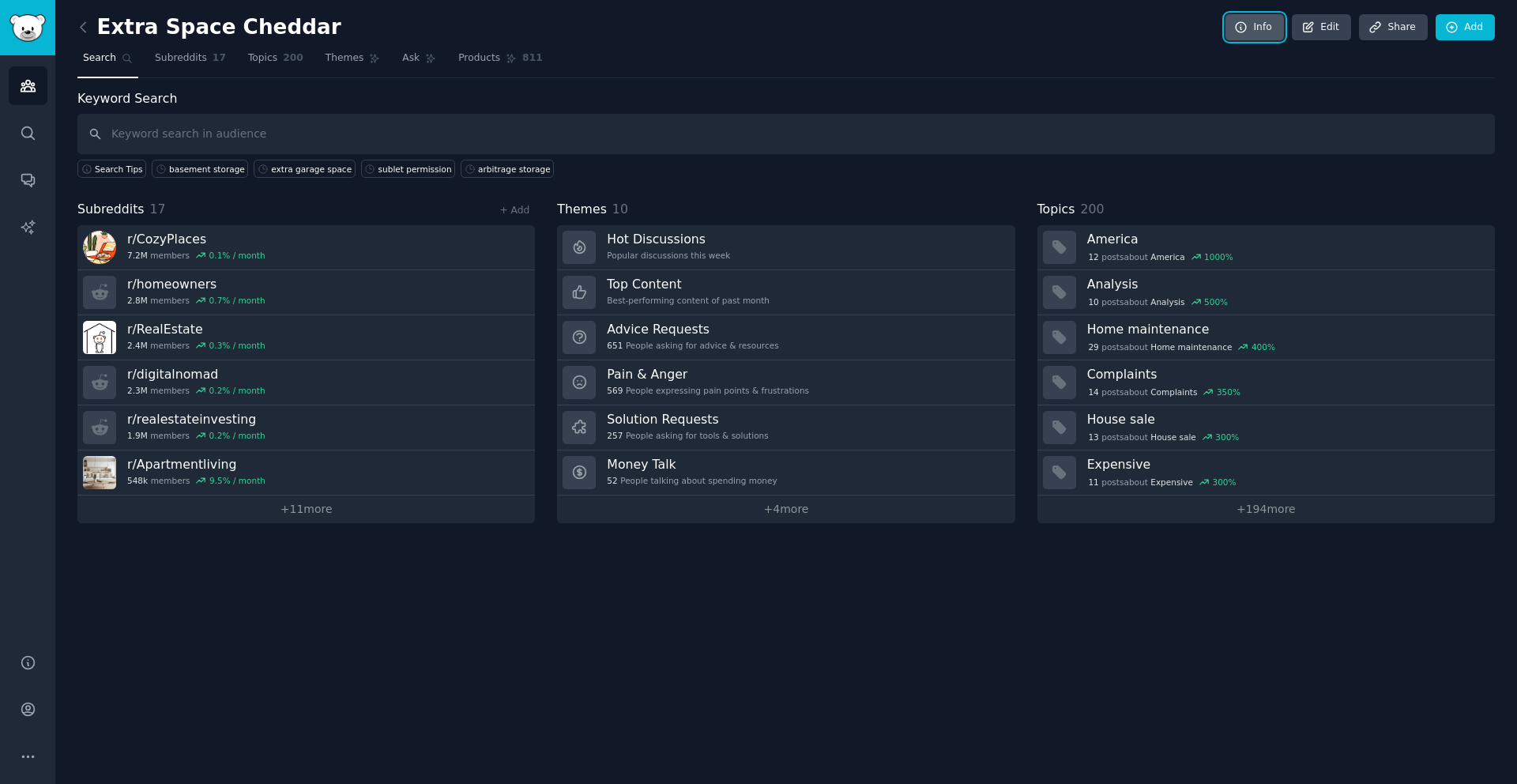
click at [1251, 32] on link "Info" at bounding box center [1255, 27] width 58 height 27
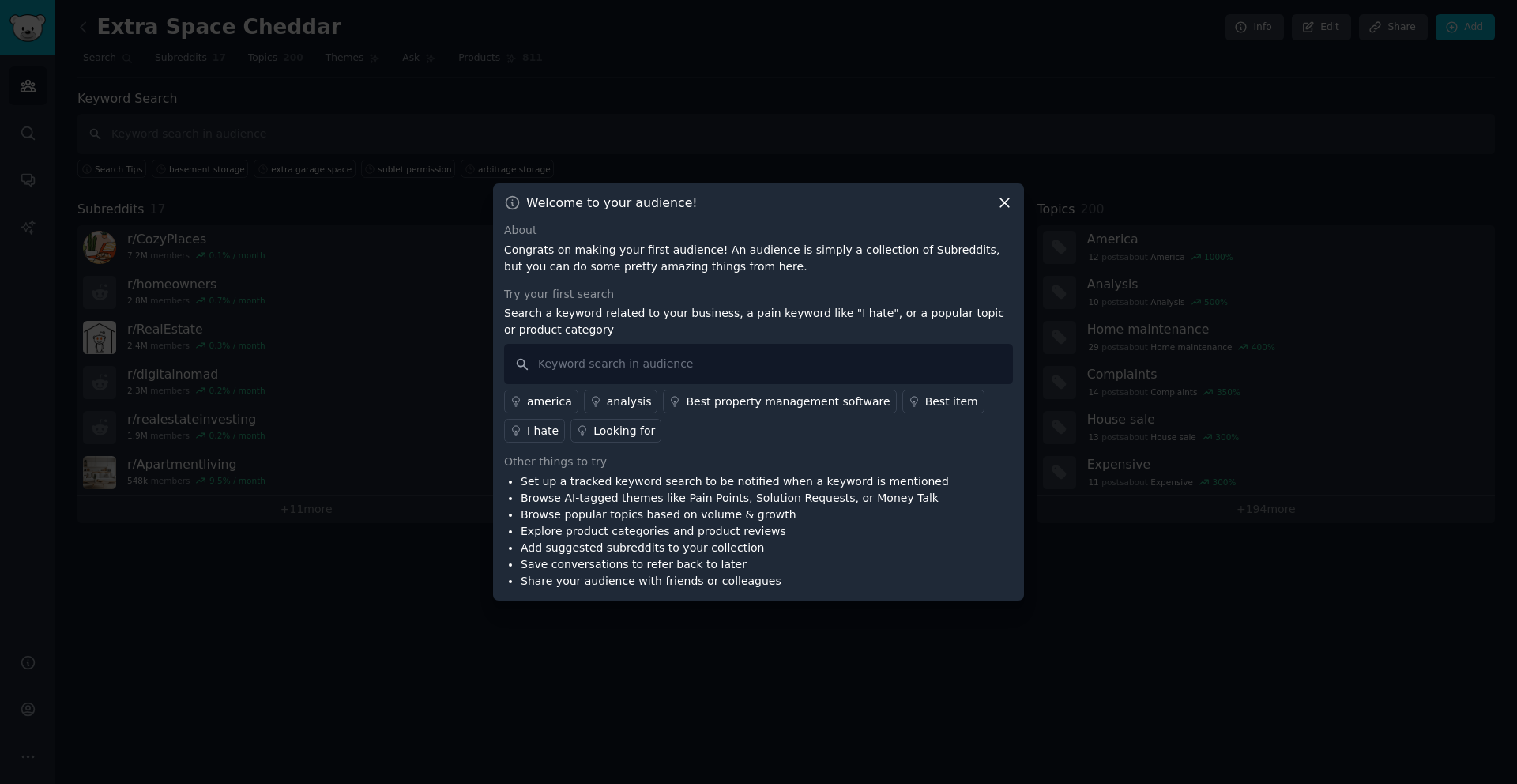
click at [1007, 201] on icon at bounding box center [1005, 202] width 17 height 17
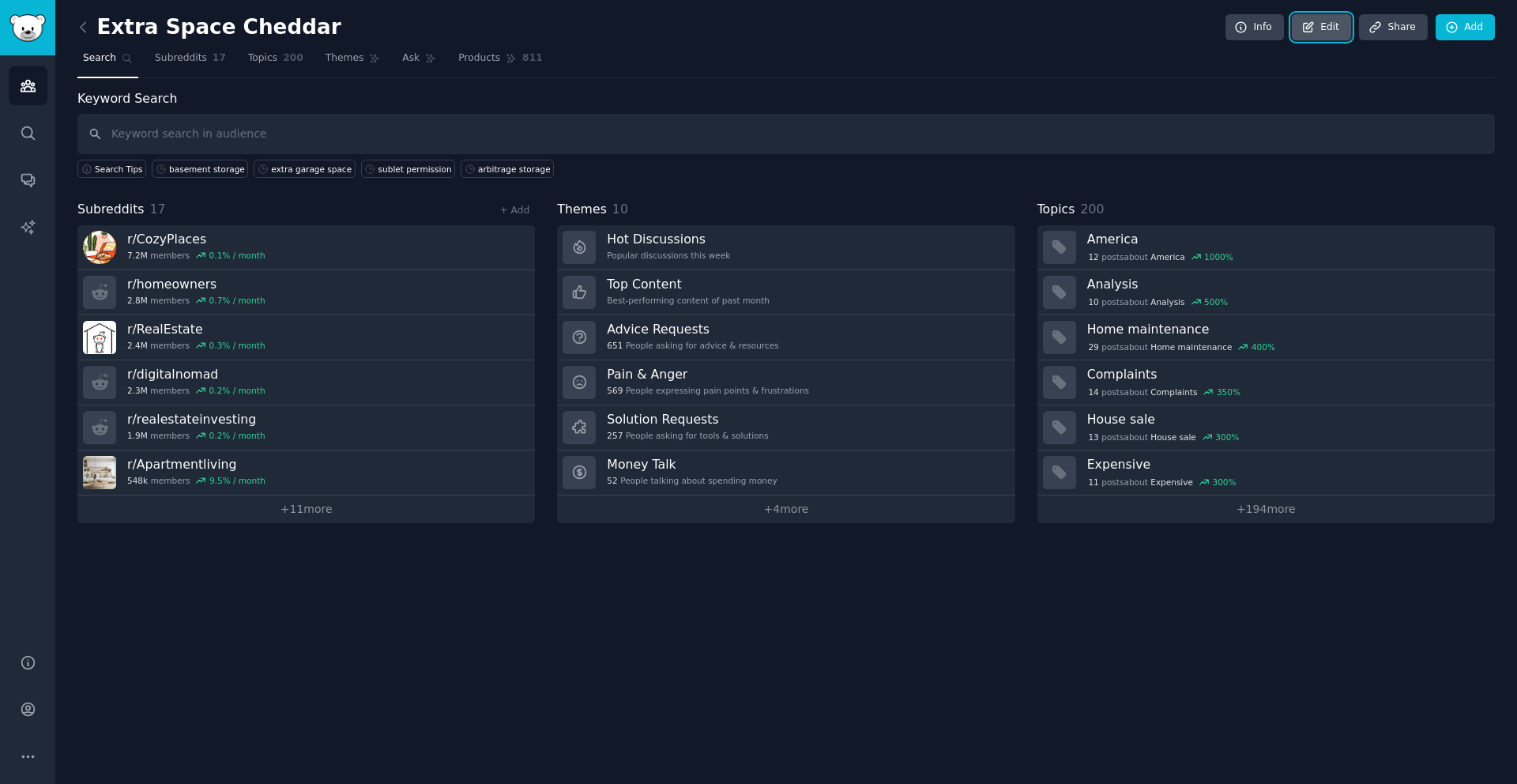
click at [1323, 27] on link "Edit" at bounding box center [1321, 27] width 59 height 27
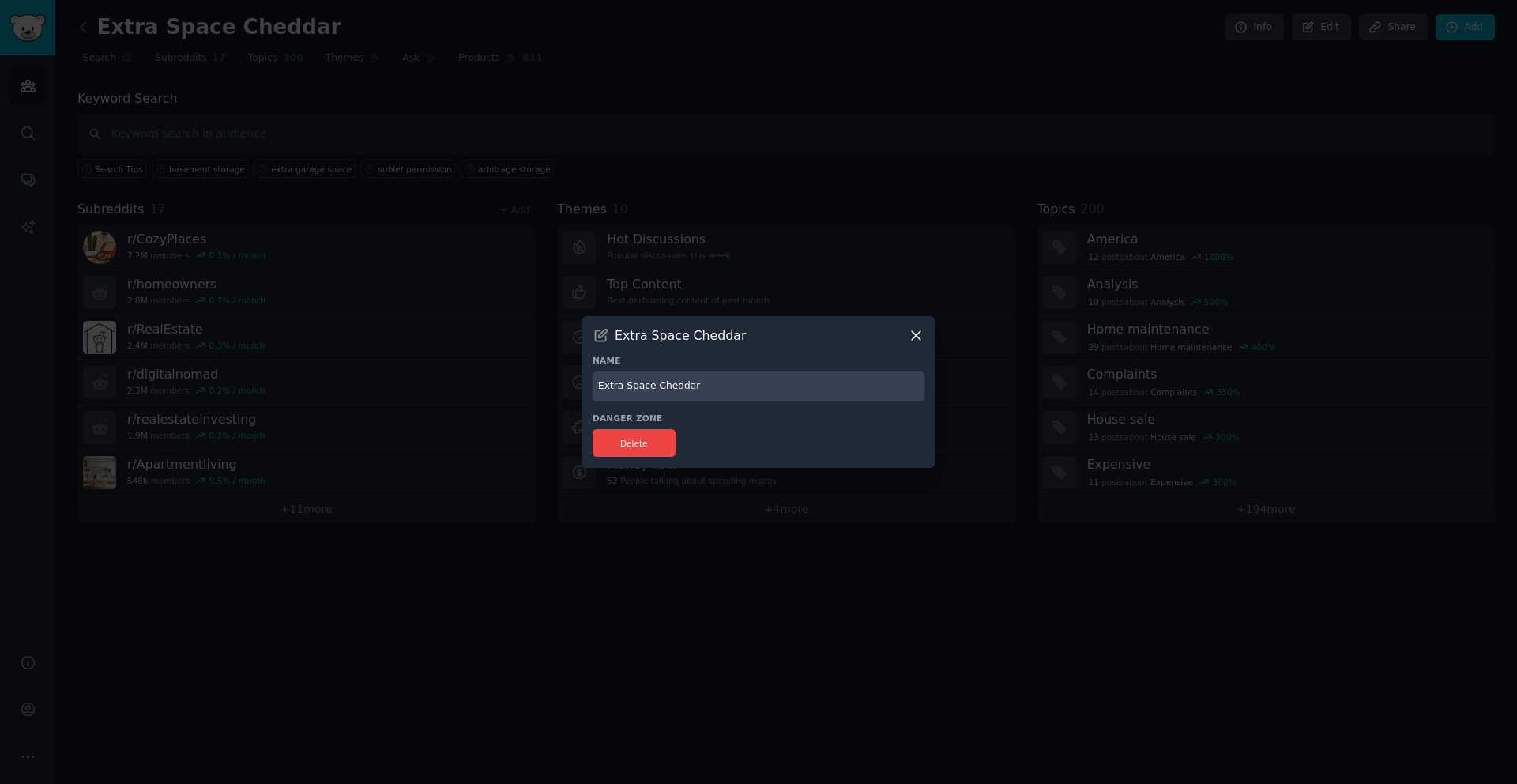
click at [918, 335] on icon at bounding box center [917, 335] width 17 height 17
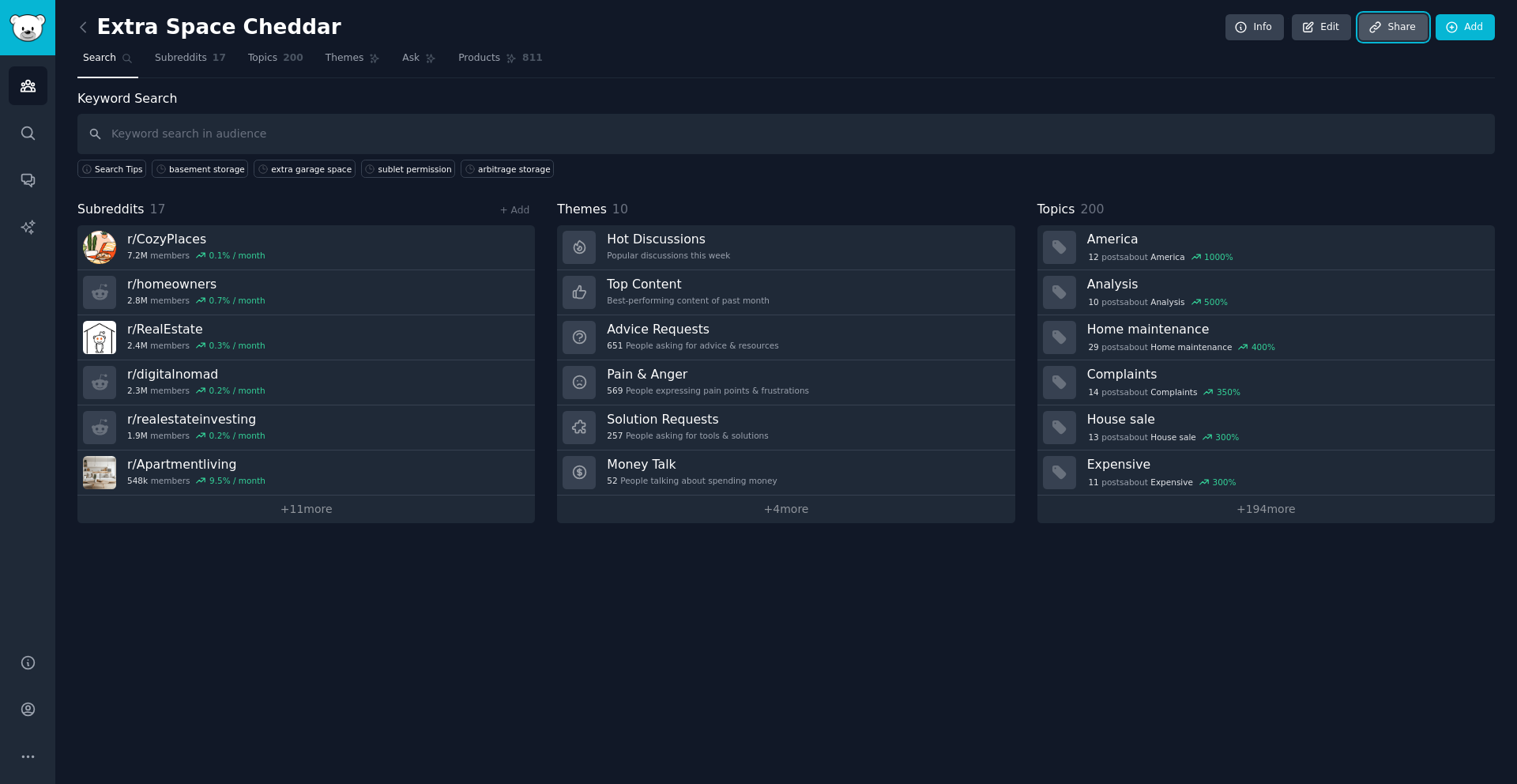
click at [1396, 29] on link "Share" at bounding box center [1393, 27] width 68 height 27
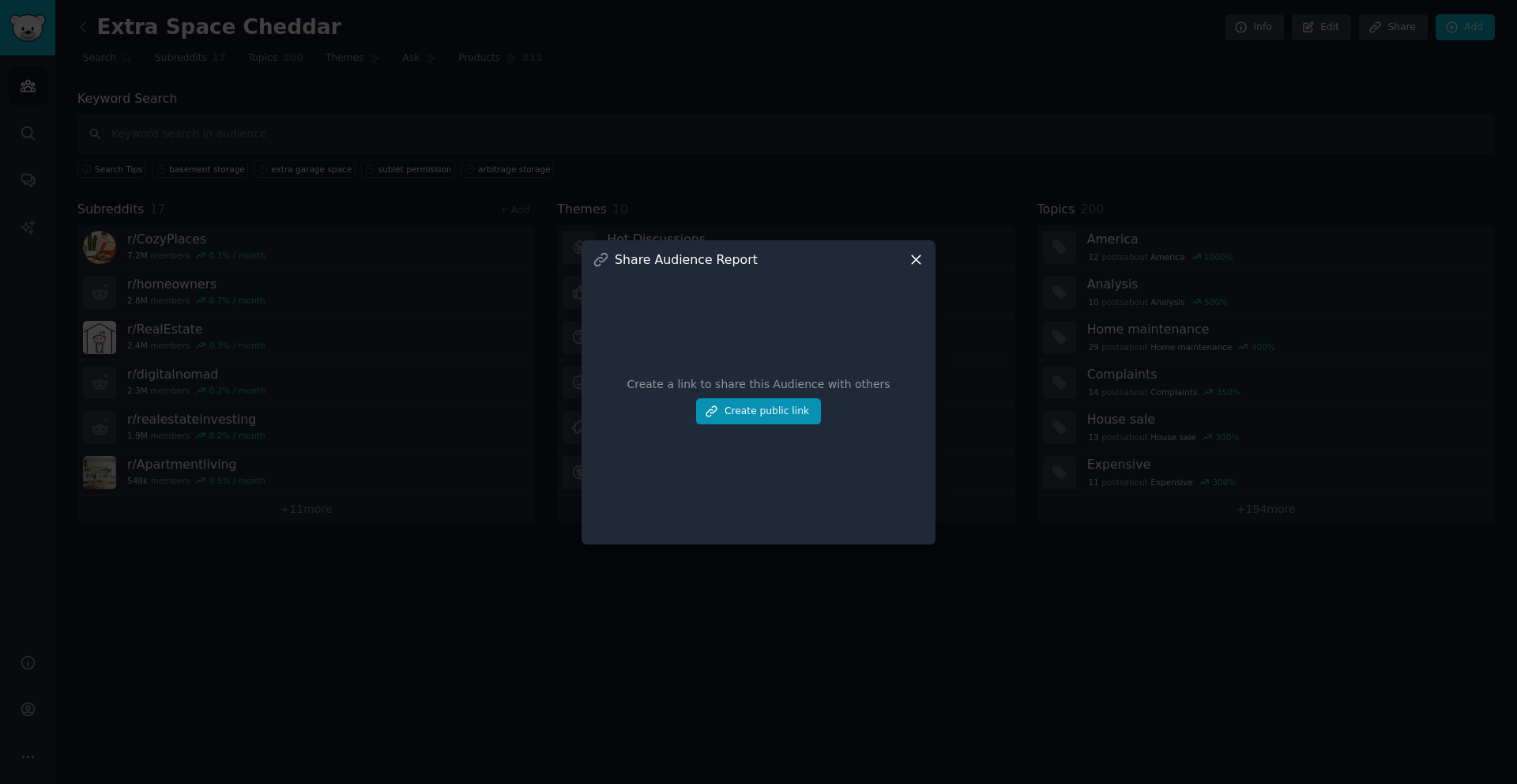
click at [922, 261] on icon at bounding box center [917, 260] width 17 height 17
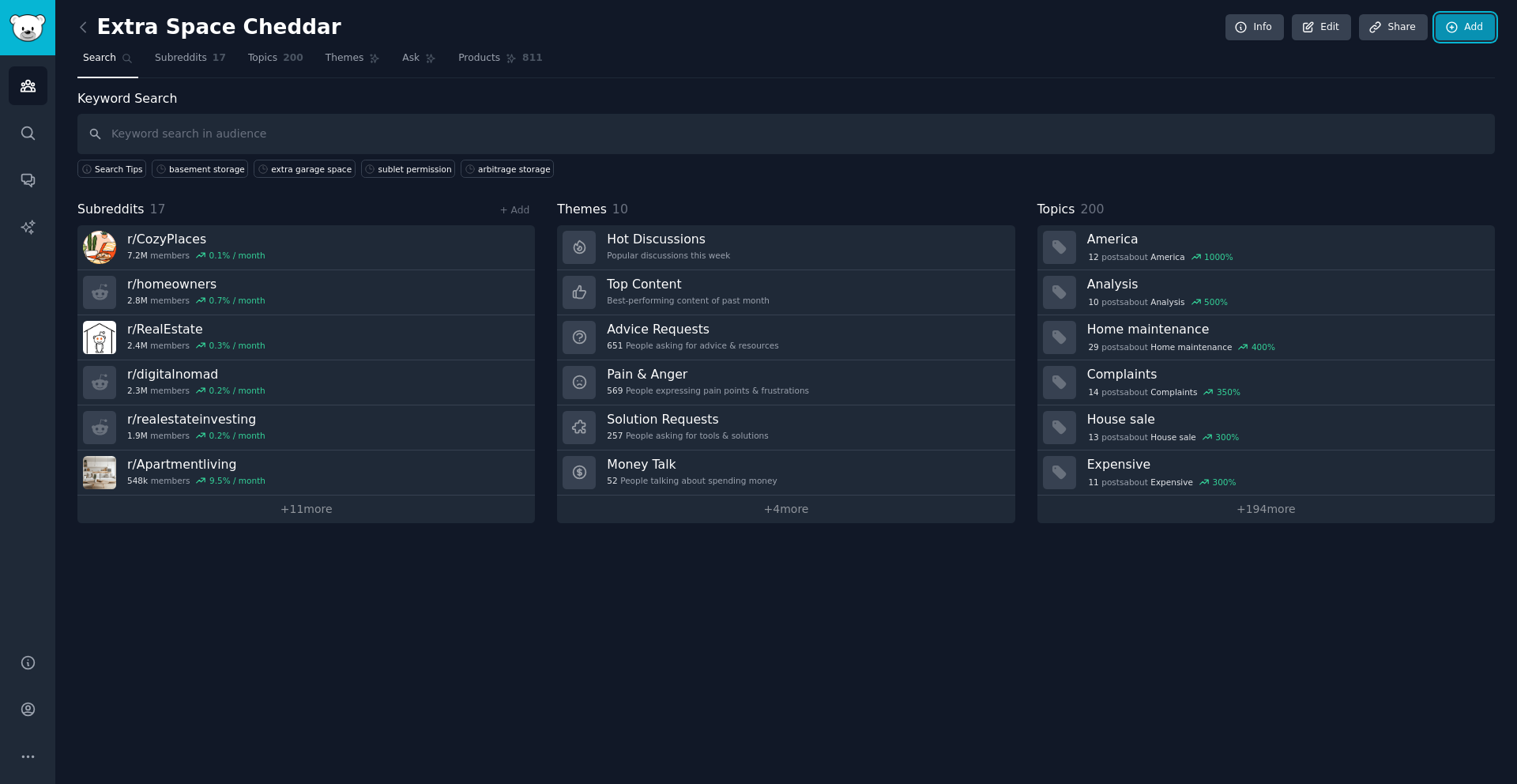
click at [1452, 32] on icon at bounding box center [1452, 27] width 10 height 10
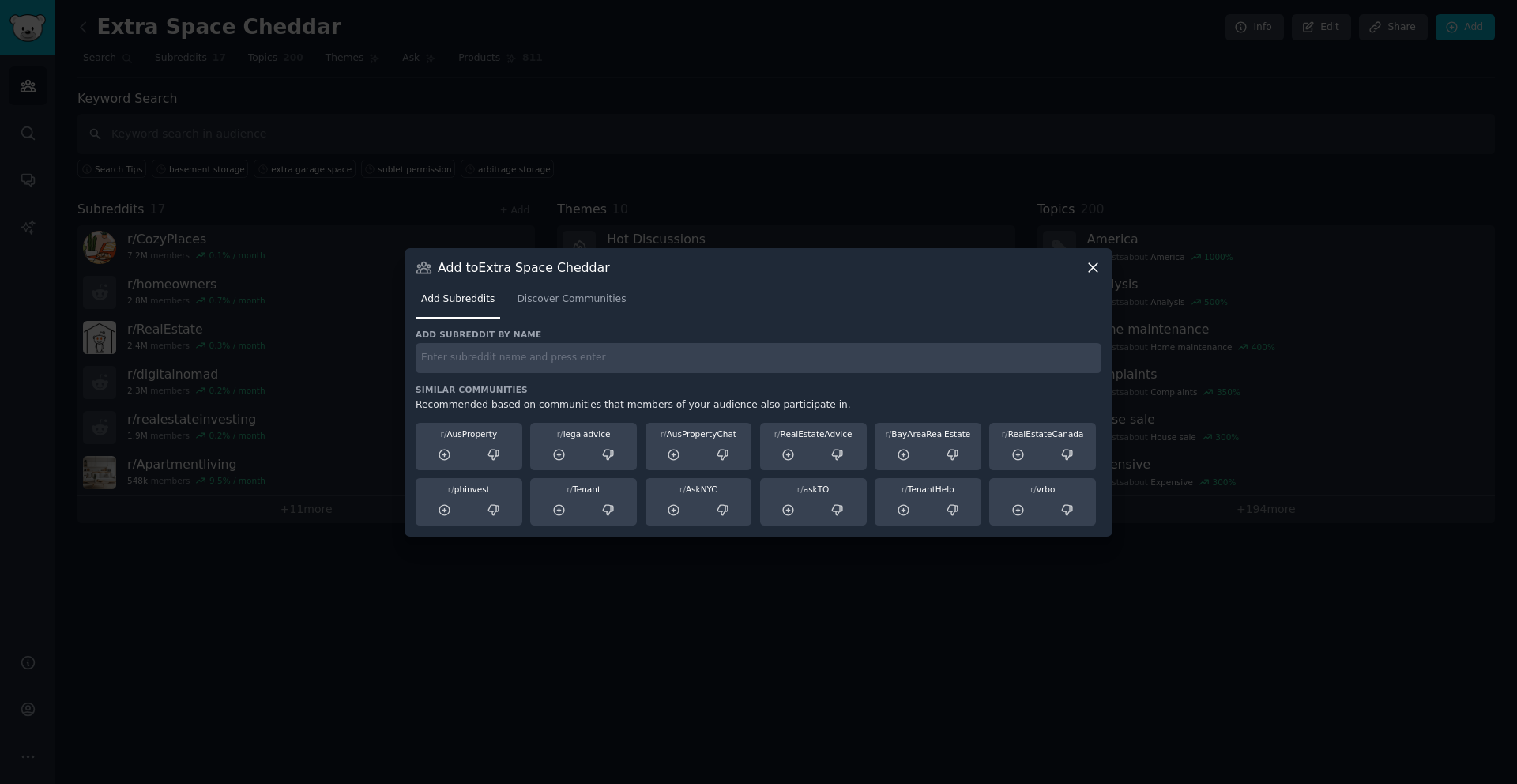
click at [1092, 272] on icon at bounding box center [1093, 267] width 17 height 17
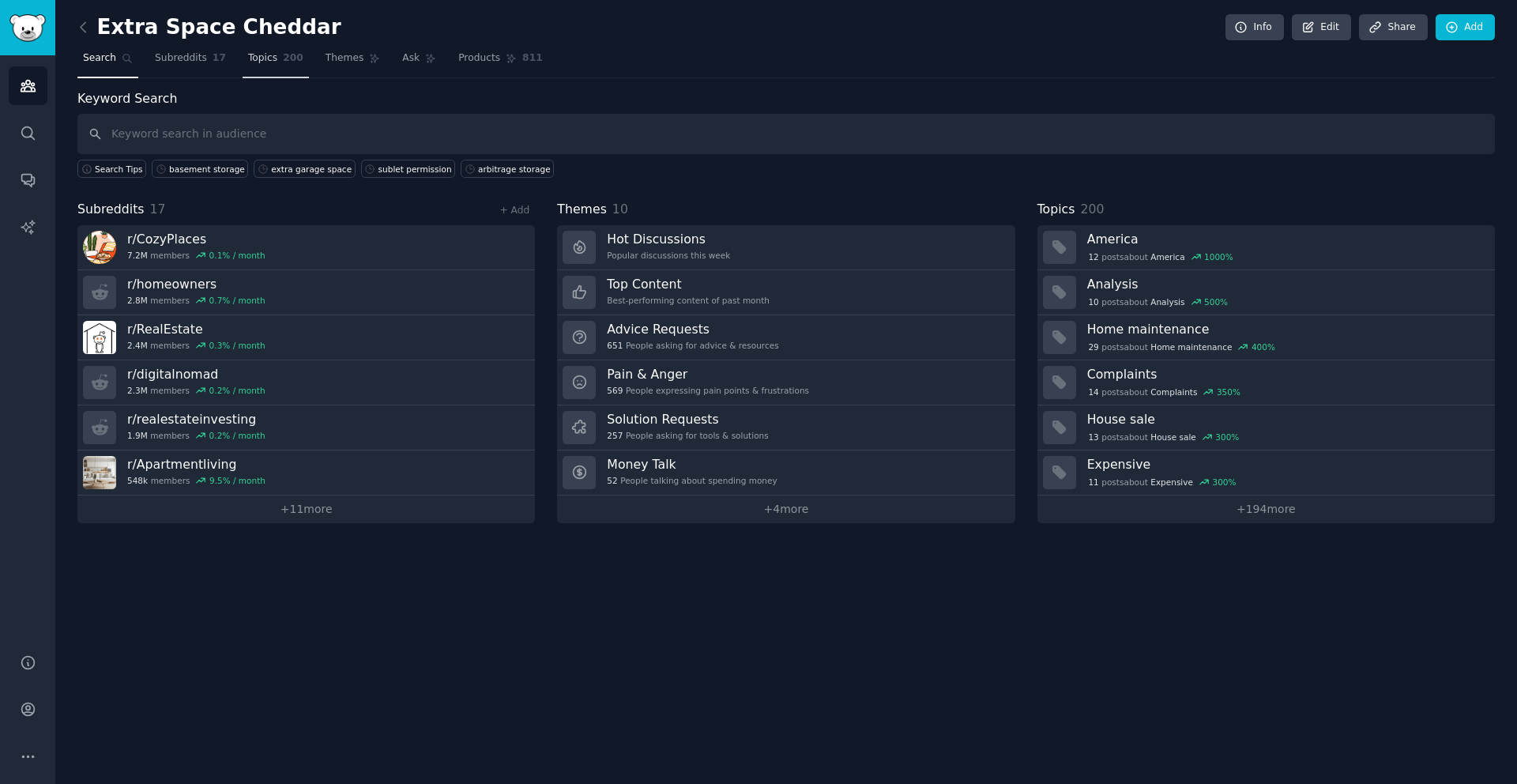
click at [265, 63] on span "Topics" at bounding box center [262, 58] width 29 height 14
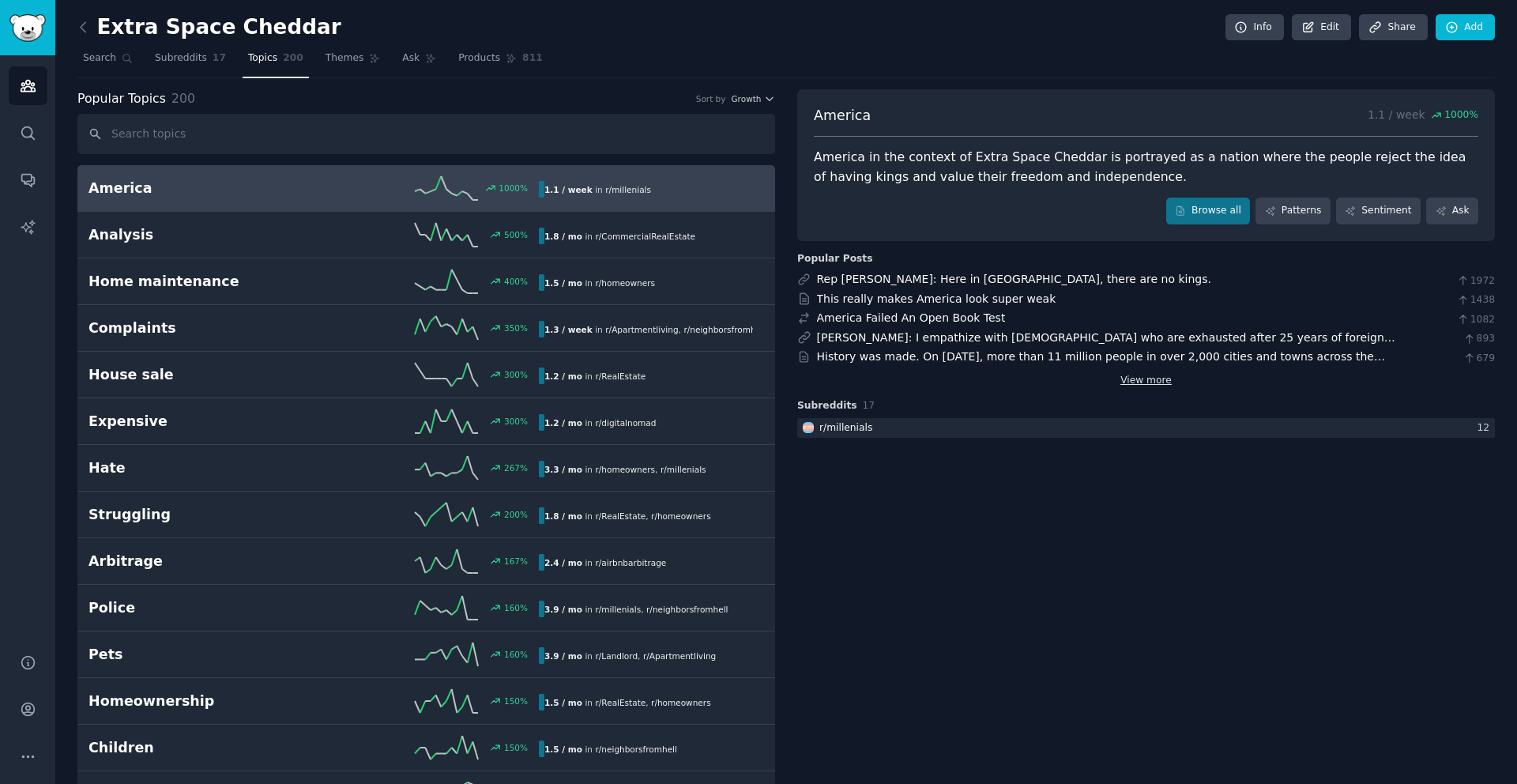
click at [1127, 380] on link "View more" at bounding box center [1146, 380] width 52 height 14
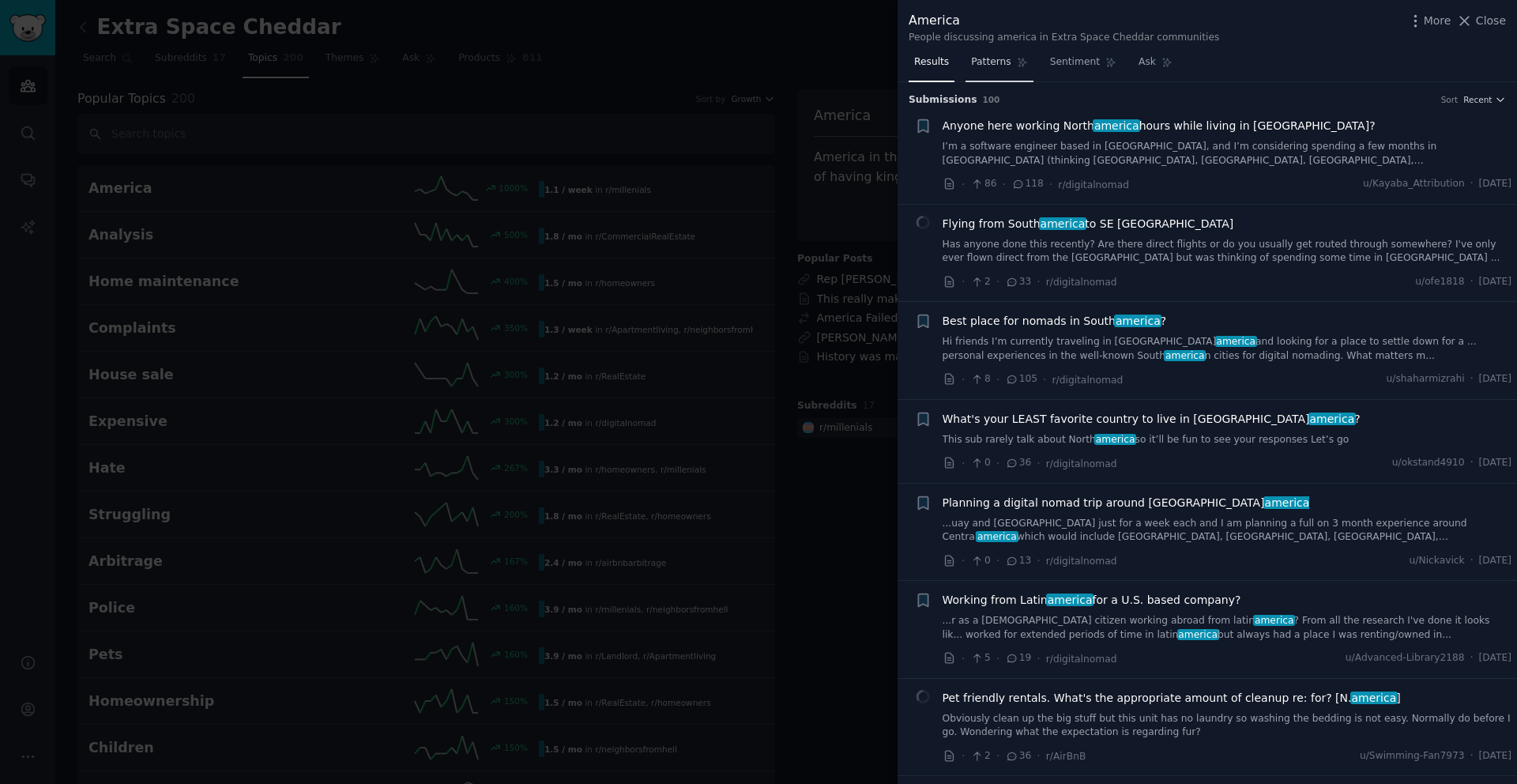
click at [986, 61] on span "Patterns" at bounding box center [990, 62] width 39 height 14
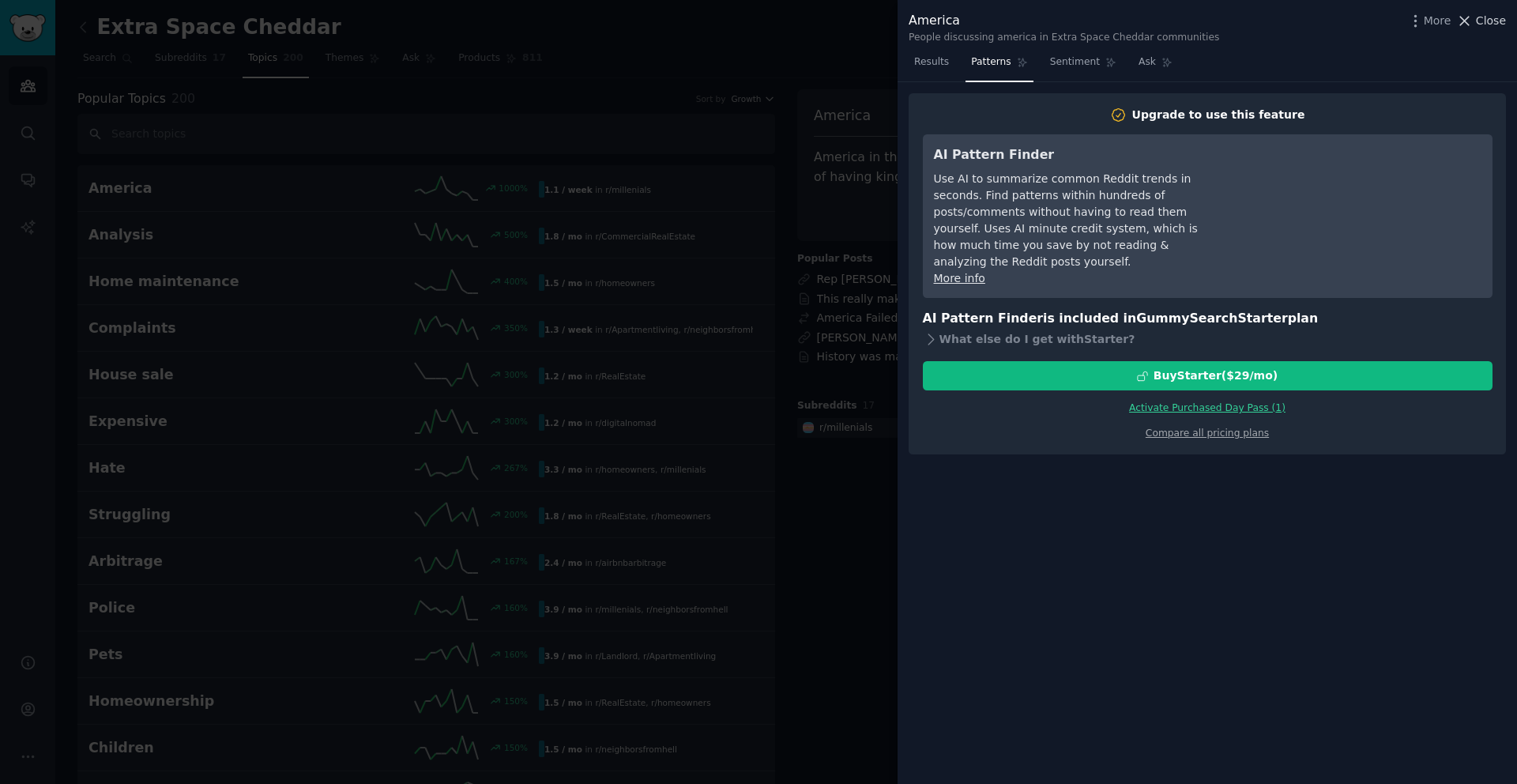
click at [1467, 25] on icon at bounding box center [1465, 21] width 17 height 17
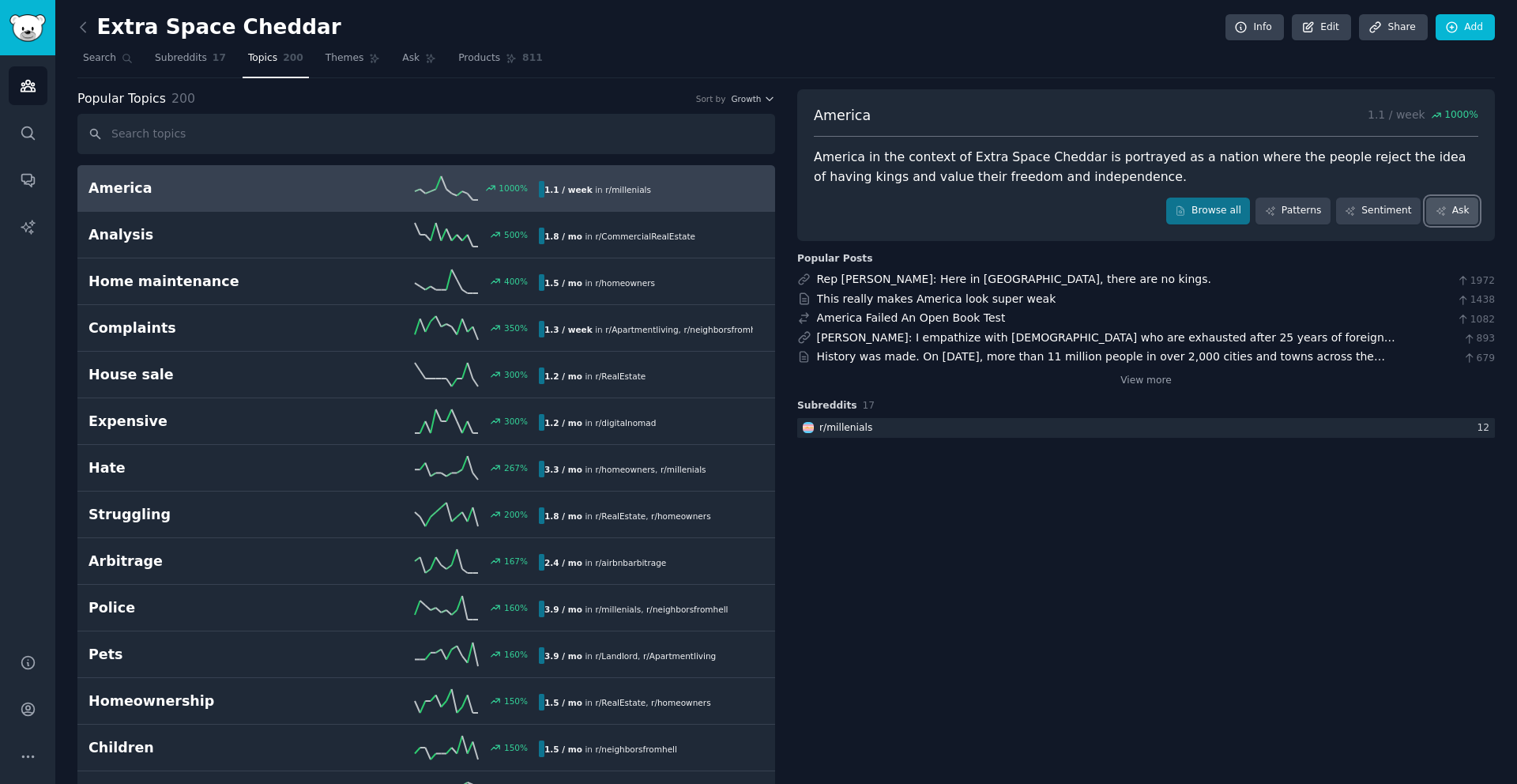
click at [1445, 208] on link "Ask" at bounding box center [1452, 211] width 52 height 27
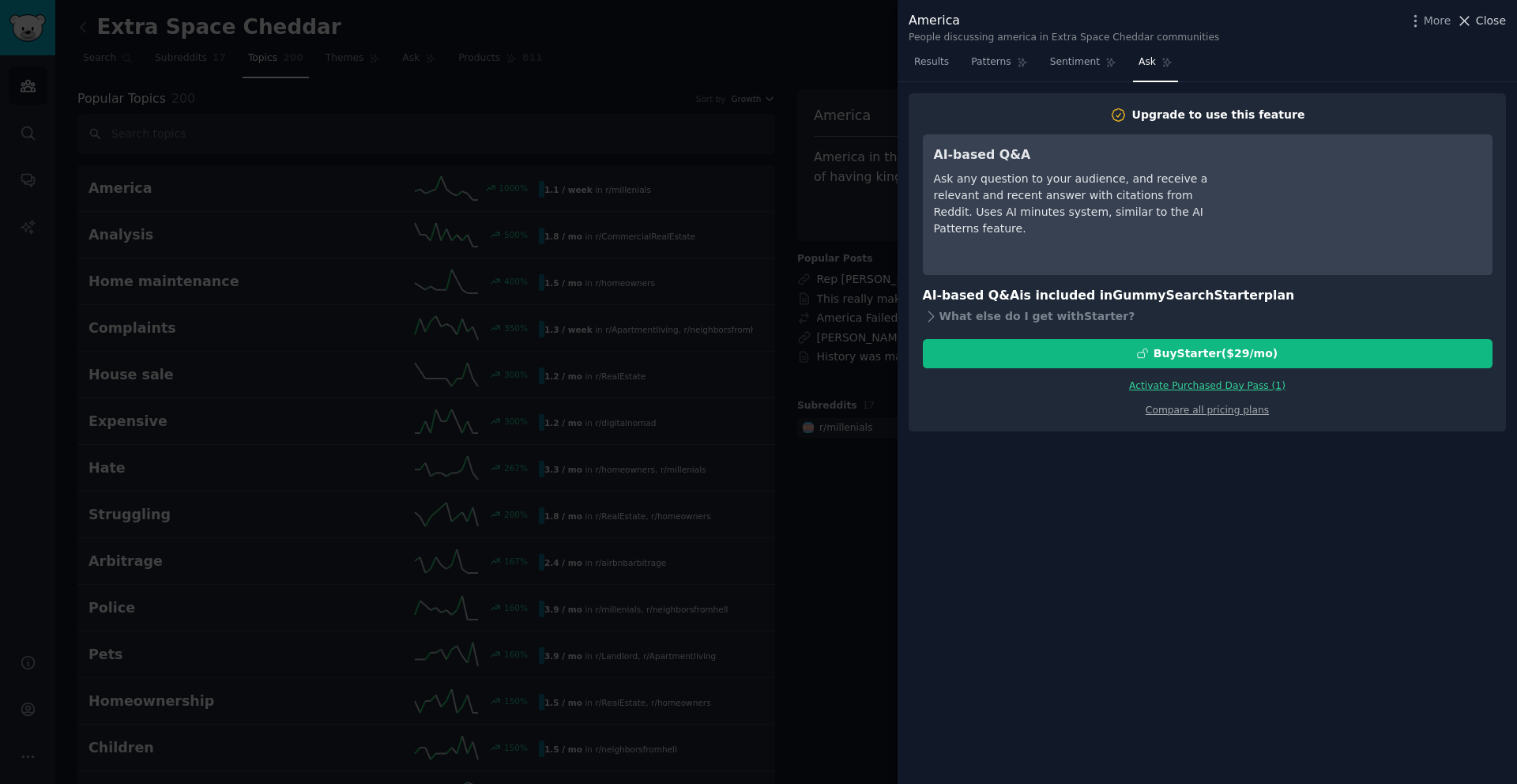
click at [1469, 27] on icon at bounding box center [1465, 21] width 17 height 17
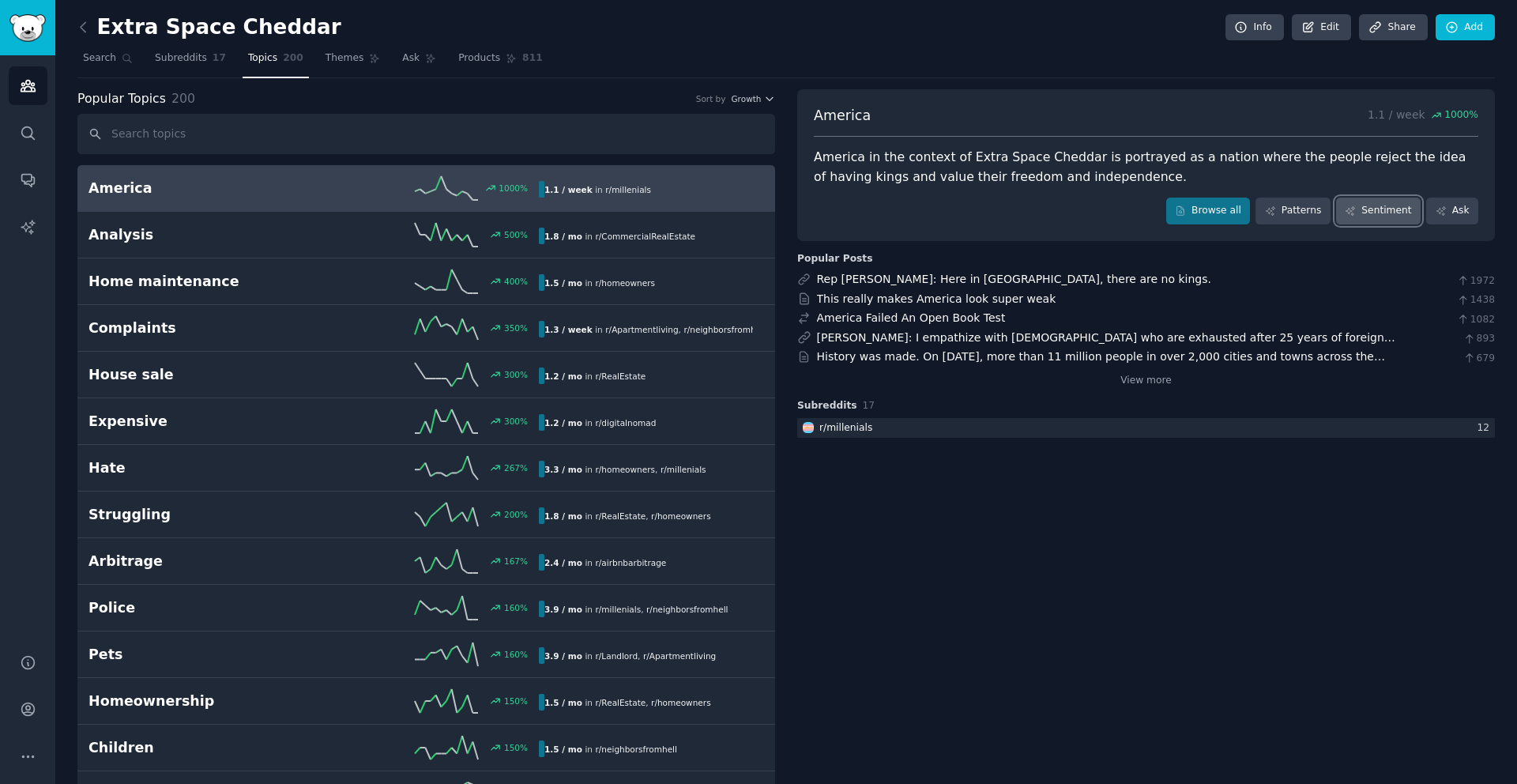
click at [1390, 212] on link "Sentiment" at bounding box center [1379, 211] width 85 height 27
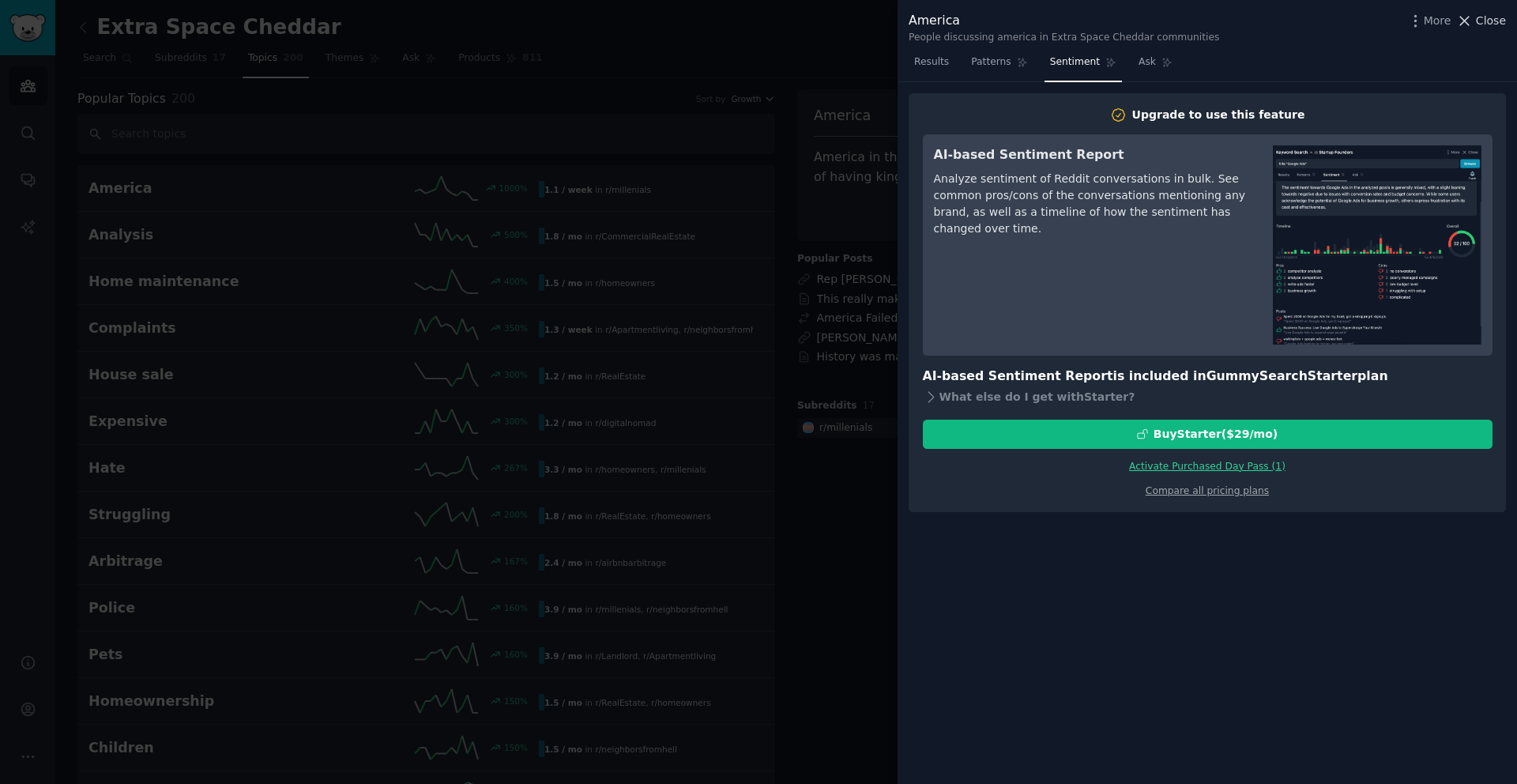
click at [1472, 24] on icon at bounding box center [1465, 21] width 17 height 17
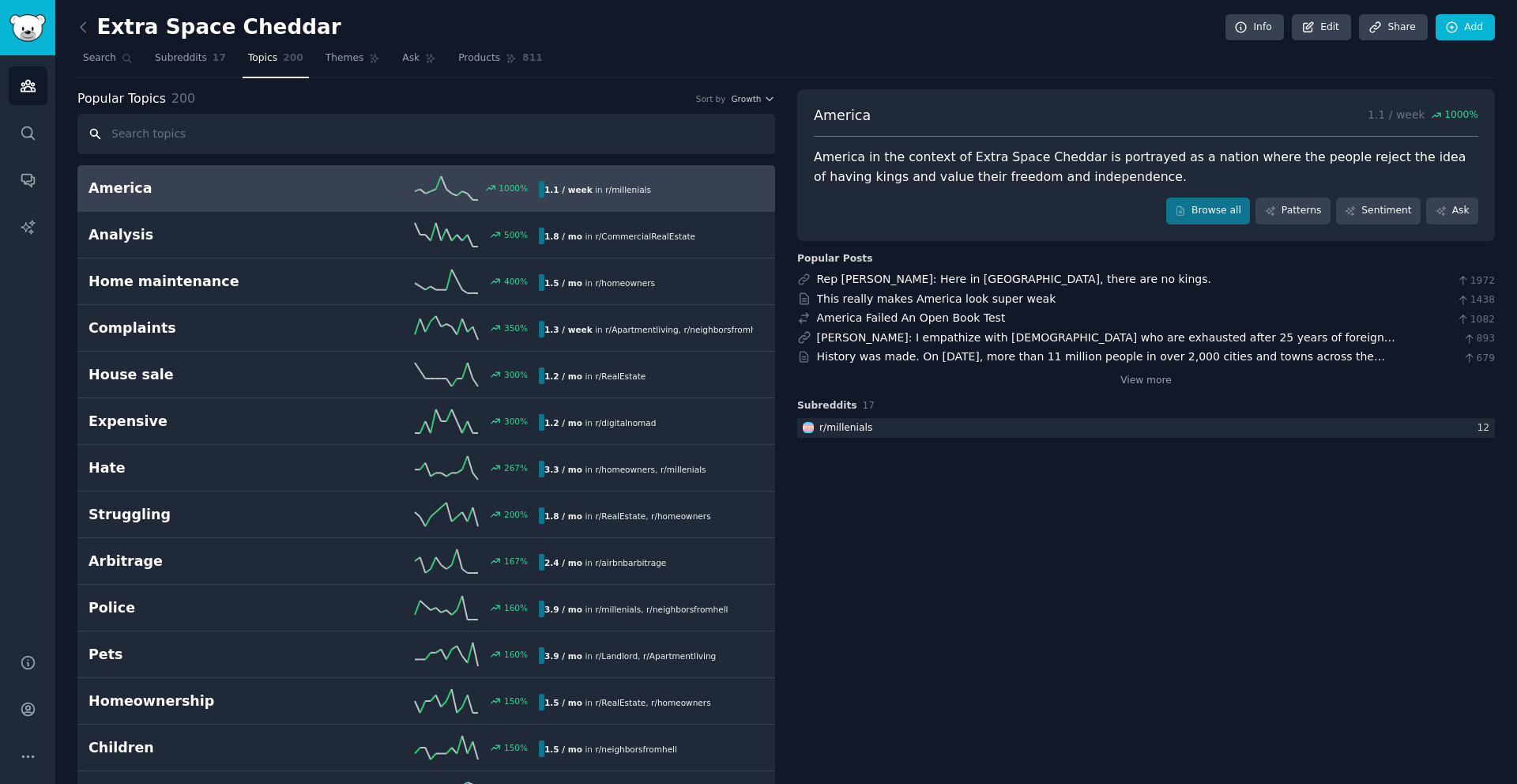
click at [157, 130] on input "text" at bounding box center [426, 134] width 698 height 40
click at [453, 193] on icon at bounding box center [446, 188] width 63 height 23
click at [506, 190] on div "1000 %" at bounding box center [513, 187] width 29 height 11
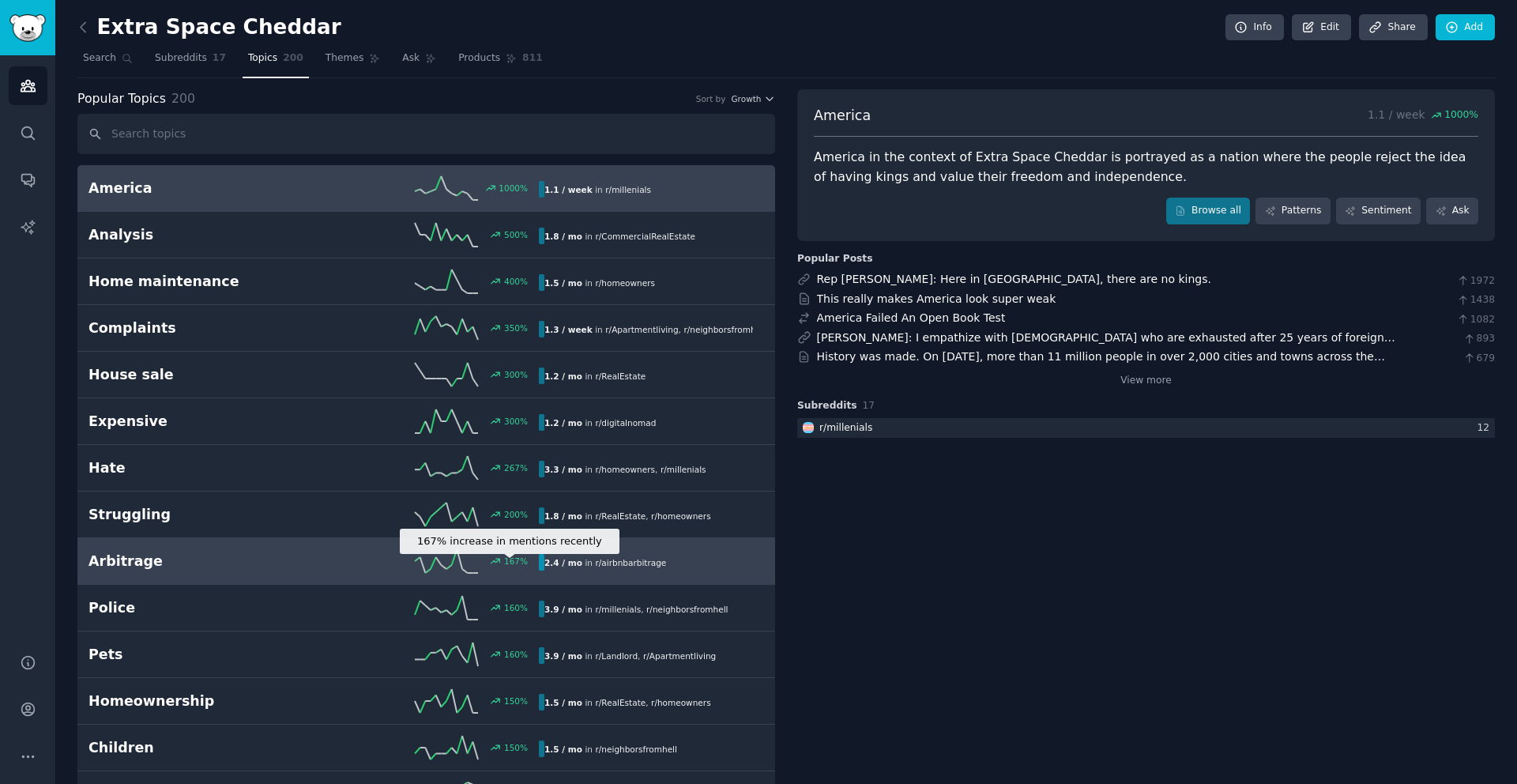
click at [510, 557] on div "167 %" at bounding box center [516, 560] width 23 height 11
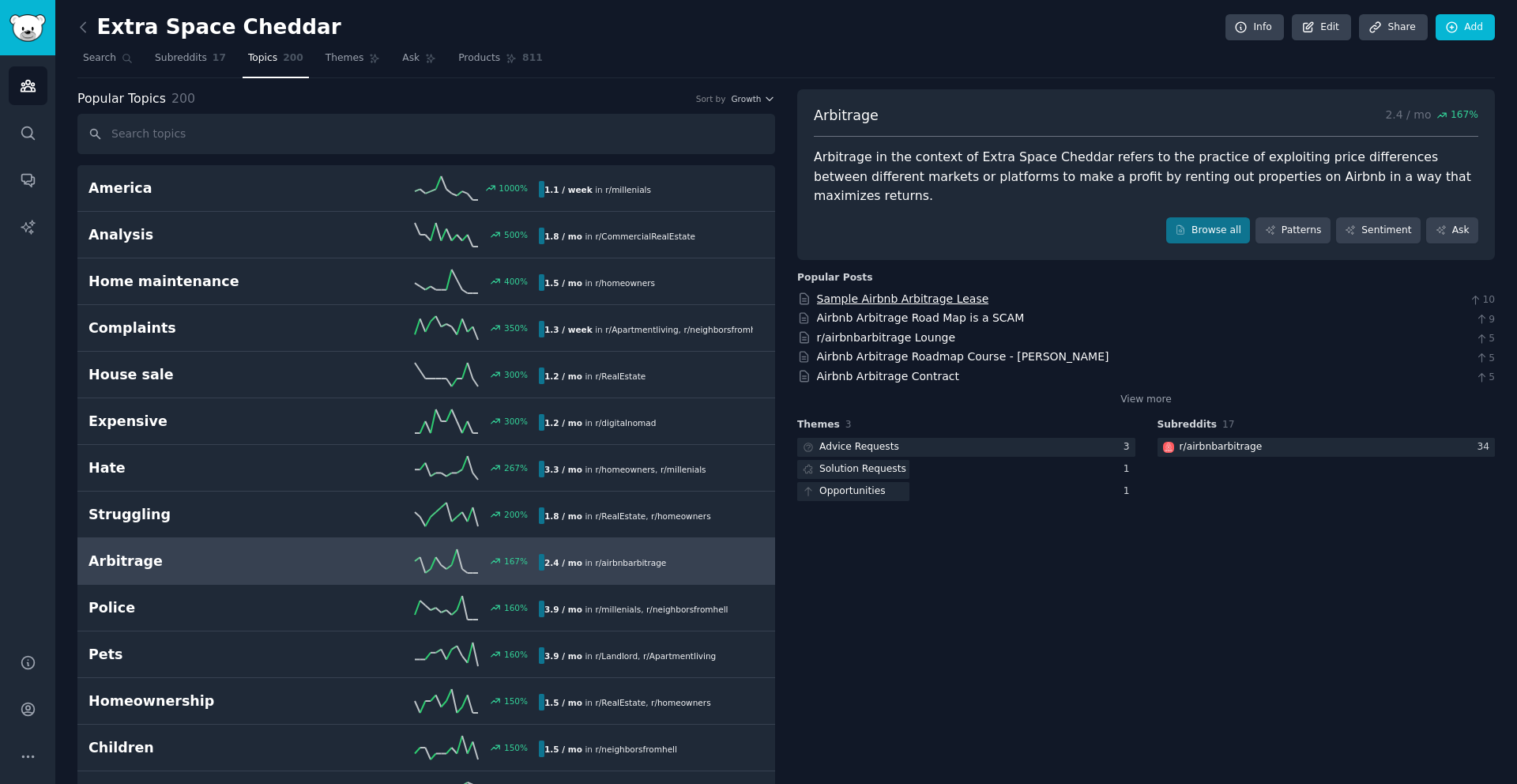
click at [828, 292] on link "Sample Airbnb Arbitrage Lease" at bounding box center [903, 298] width 172 height 12
click at [270, 556] on h2 "Arbitrage" at bounding box center [201, 561] width 225 height 20
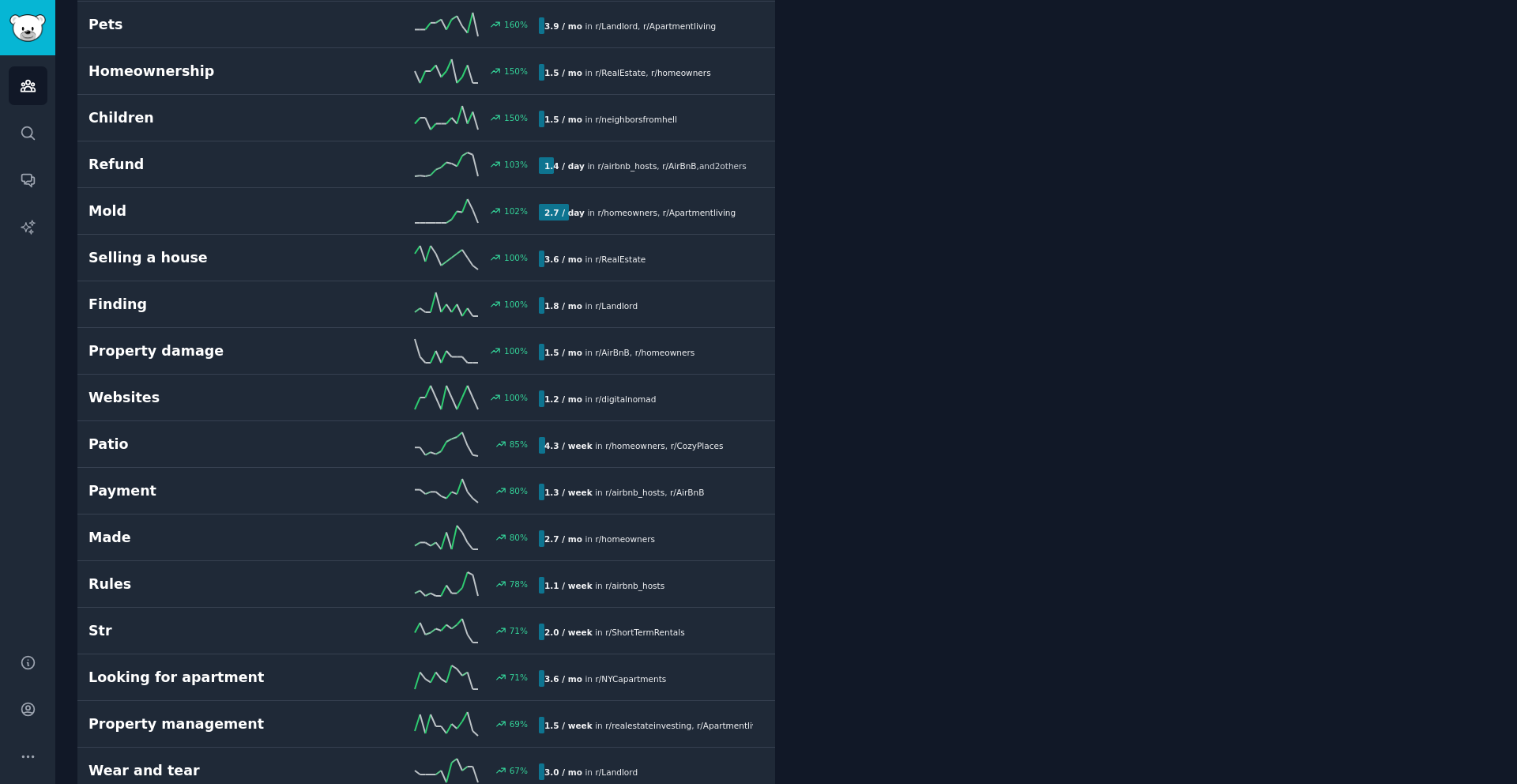
scroll to position [632, 0]
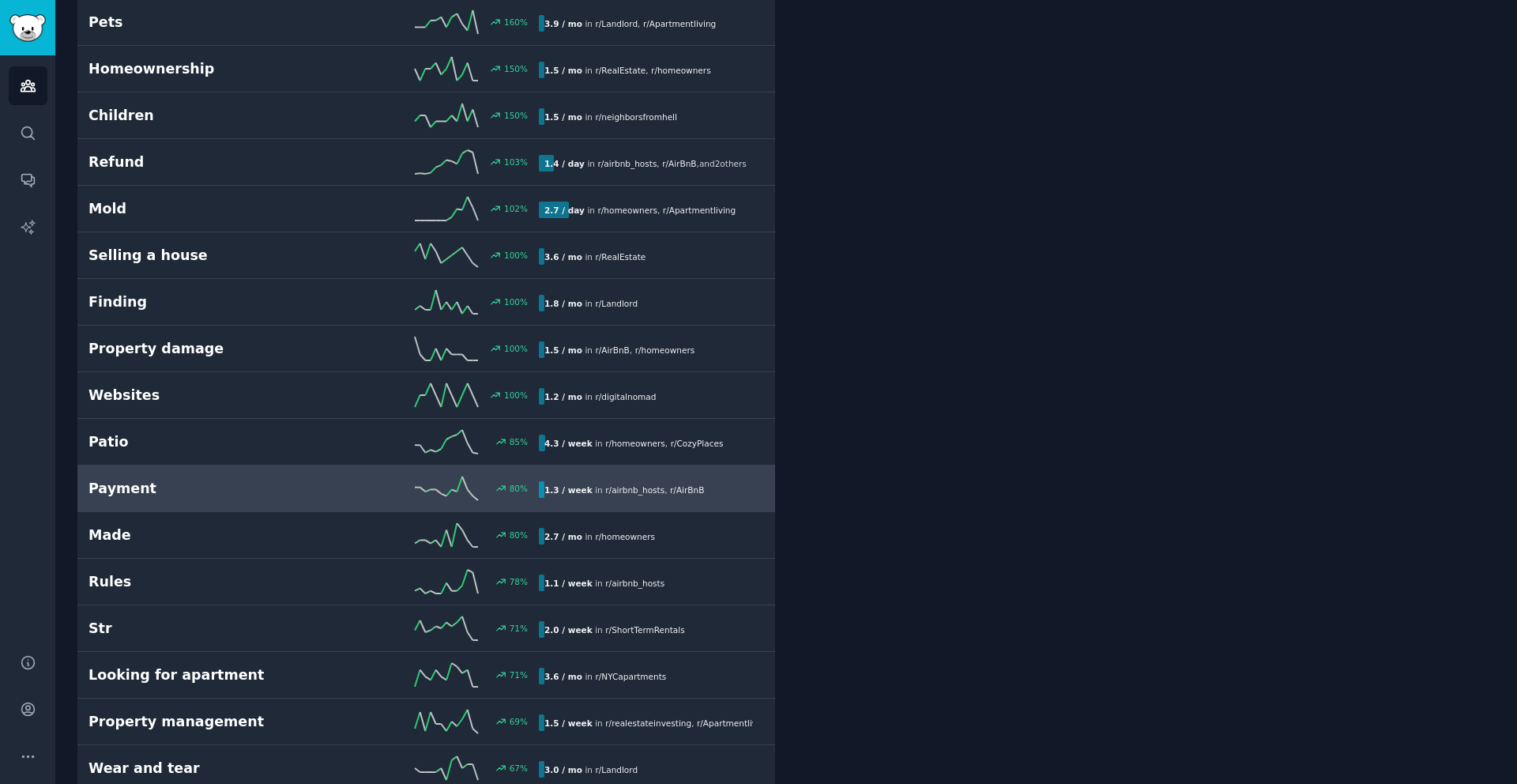
click at [350, 489] on div "80 %" at bounding box center [426, 488] width 225 height 23
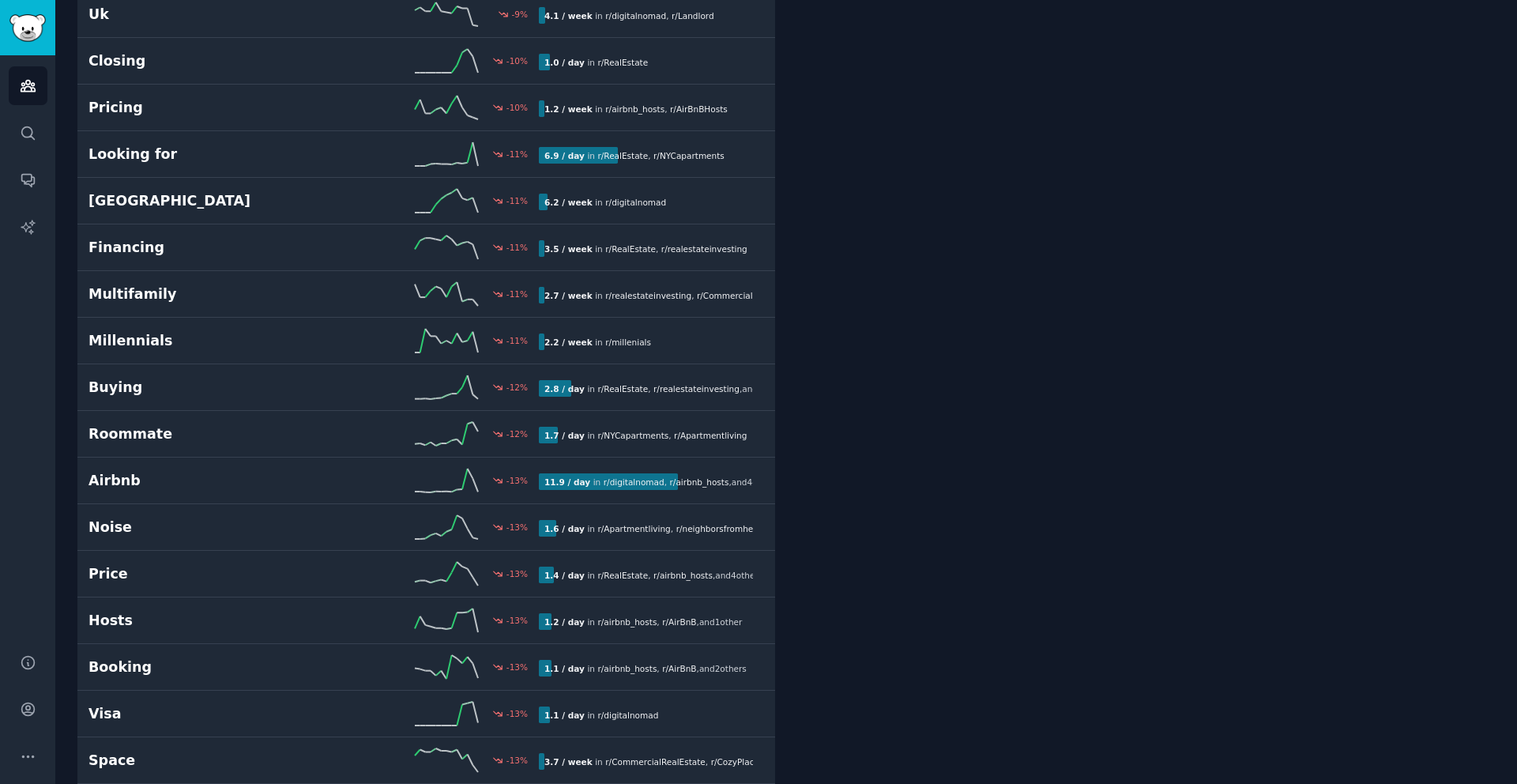
scroll to position [6945, 0]
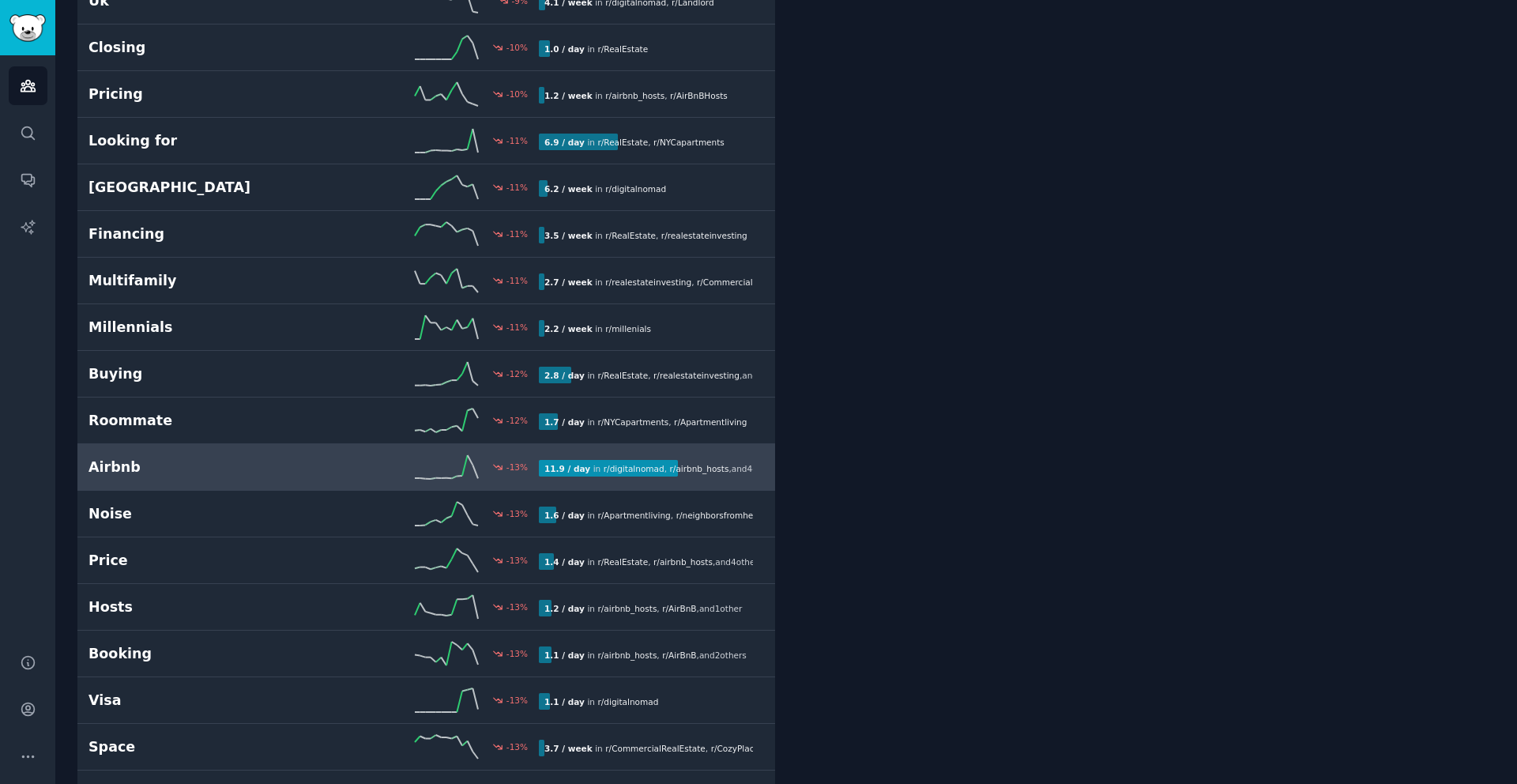
click at [266, 467] on h2 "Airbnb" at bounding box center [201, 468] width 225 height 20
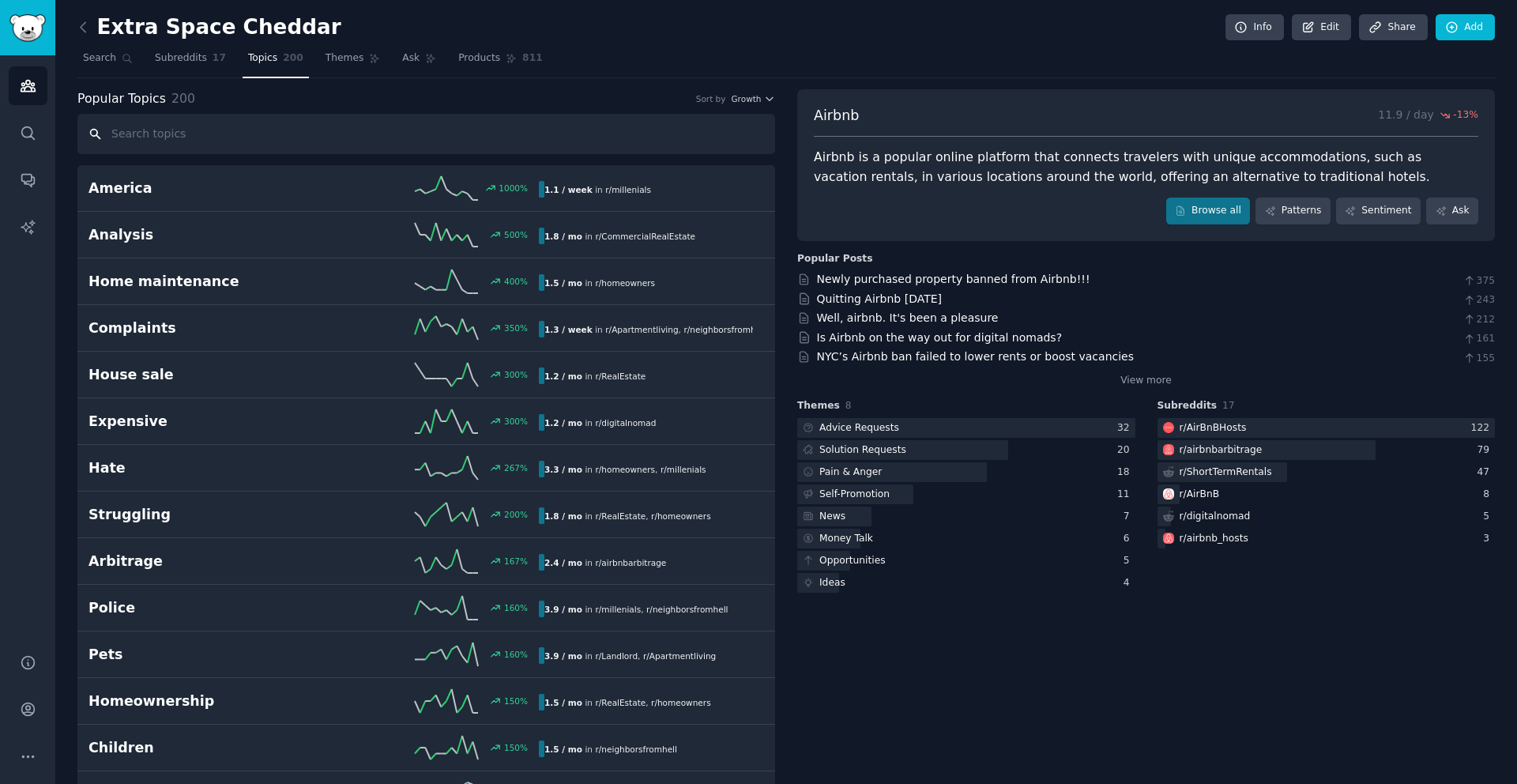
click at [164, 136] on input "text" at bounding box center [426, 134] width 698 height 40
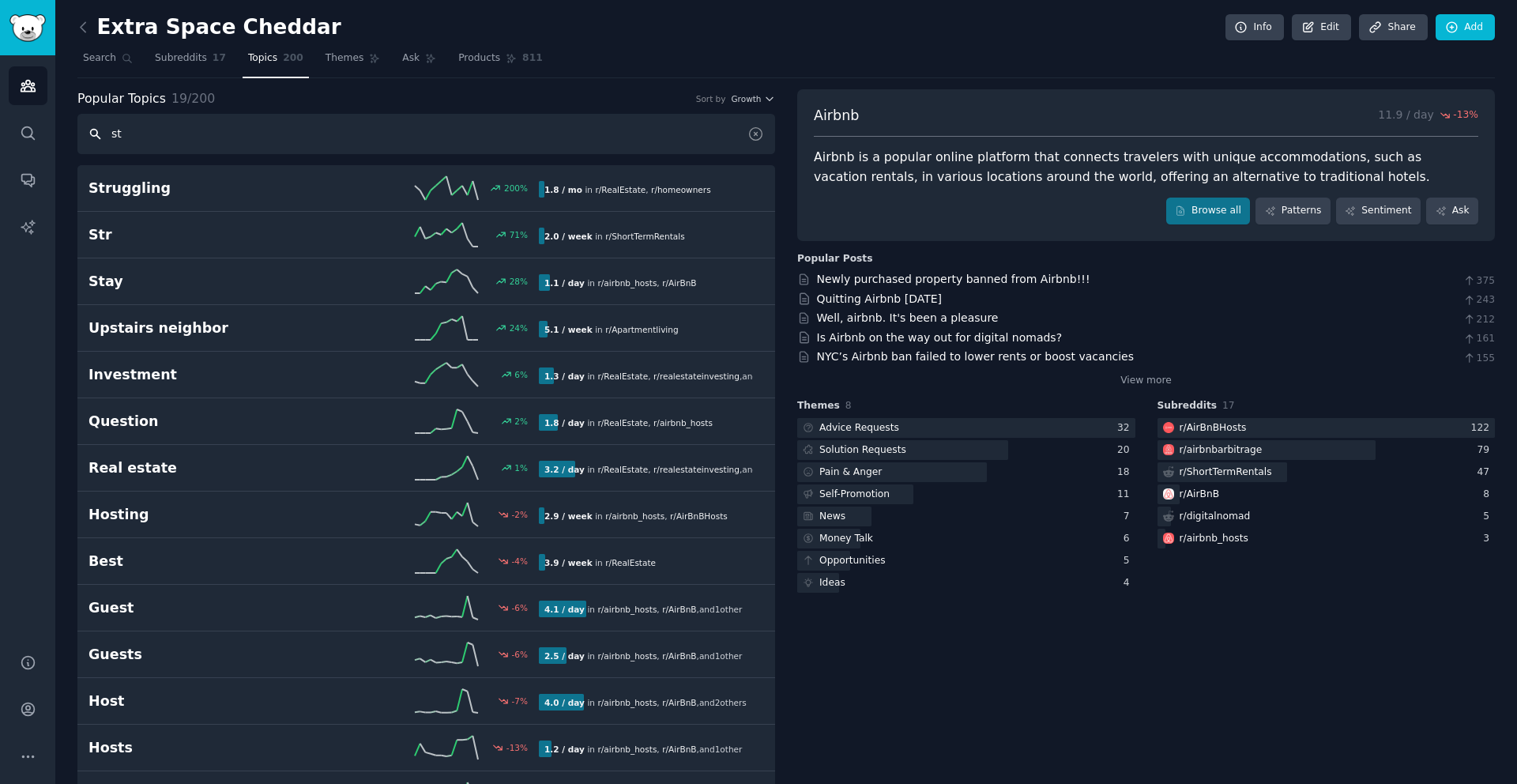
type input "s"
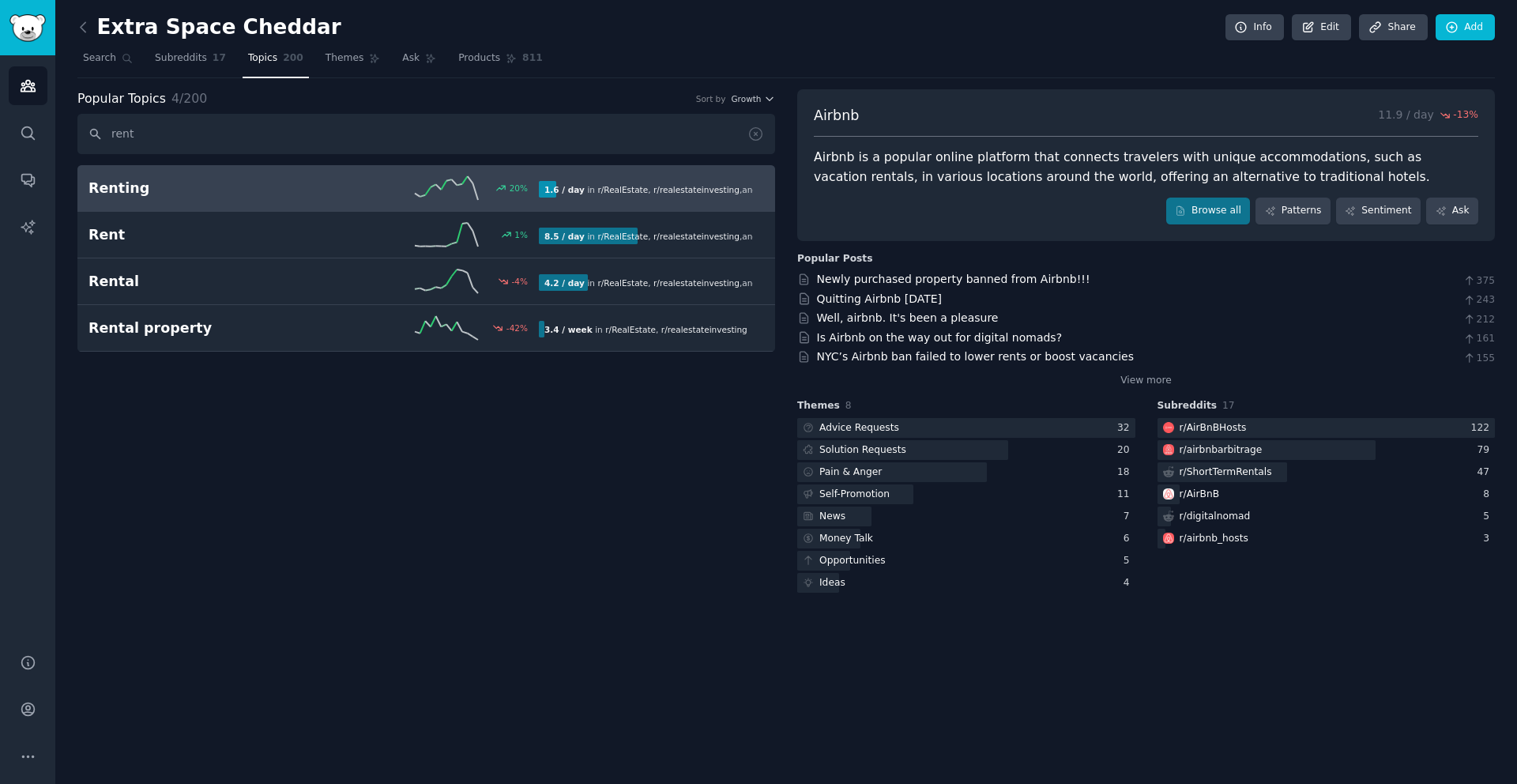
click at [205, 200] on link "Renting 20 % 1.6 / day in r/ RealEstate , r/ realestateinvesting , and 4 other s" at bounding box center [426, 188] width 698 height 47
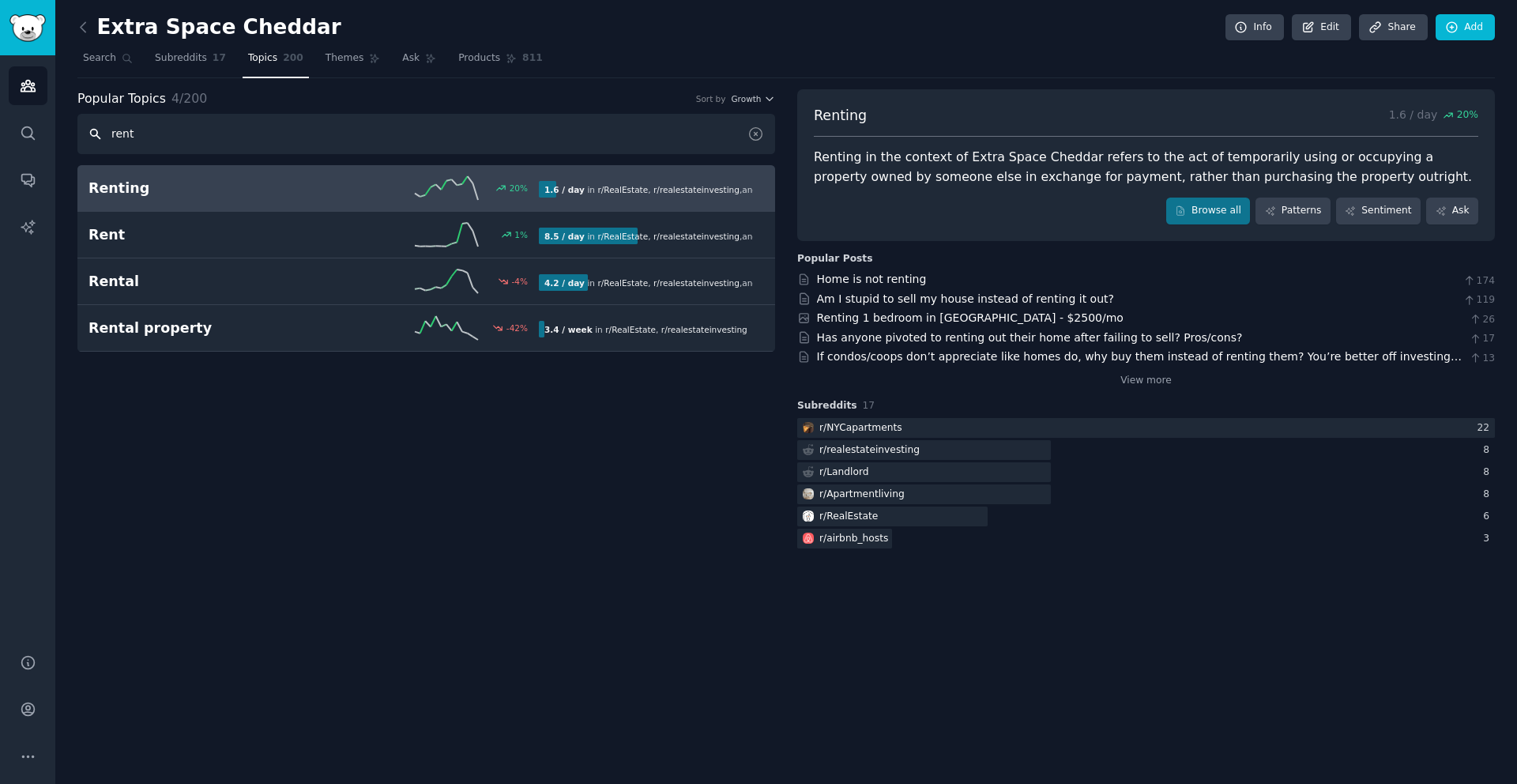
drag, startPoint x: 150, startPoint y: 136, endPoint x: 112, endPoint y: 136, distance: 38.0
click at [112, 136] on input "rent" at bounding box center [426, 134] width 698 height 40
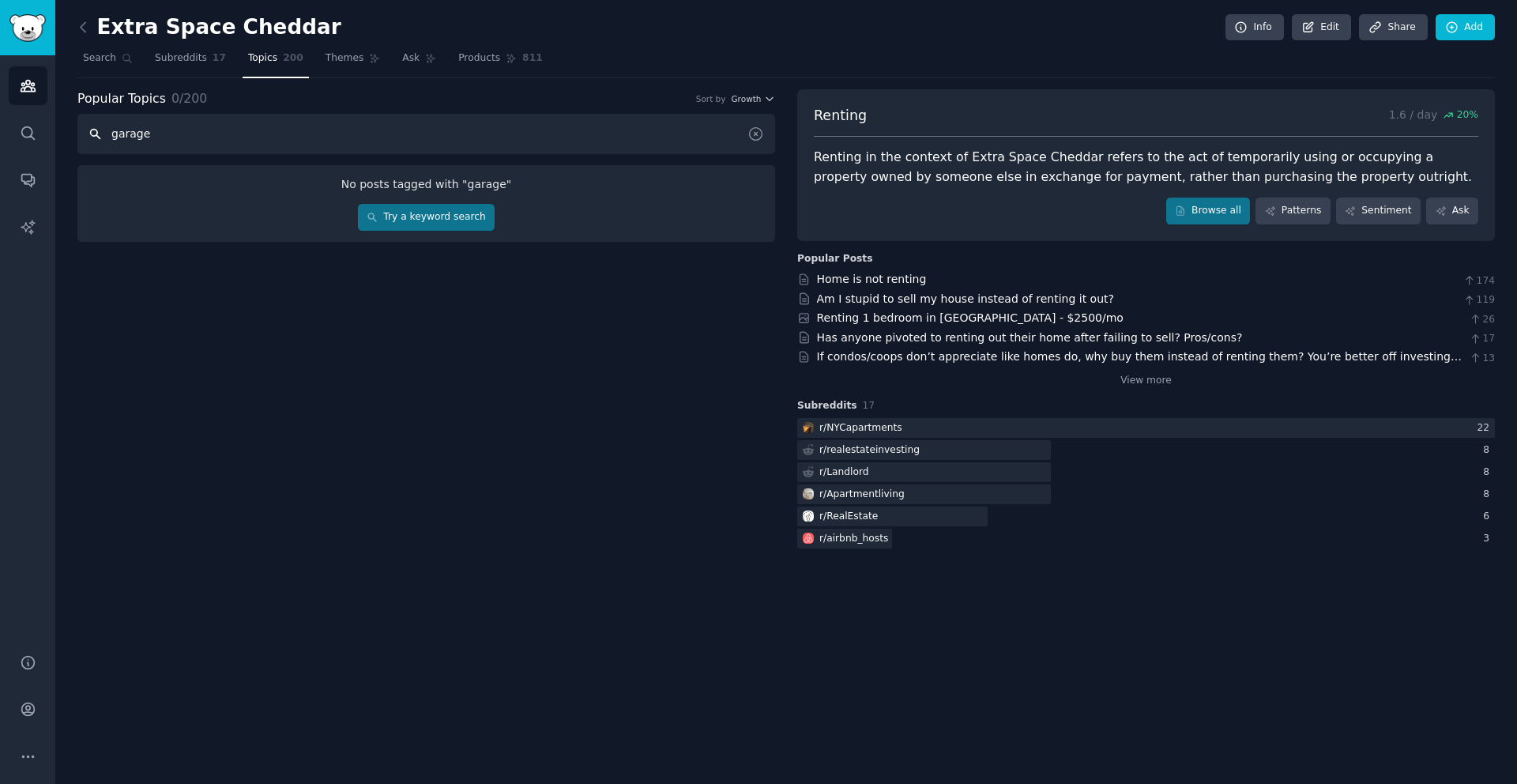
type input "garage"
drag, startPoint x: 153, startPoint y: 136, endPoint x: 106, endPoint y: 136, distance: 47.0
click at [106, 136] on input "garage" at bounding box center [426, 134] width 698 height 40
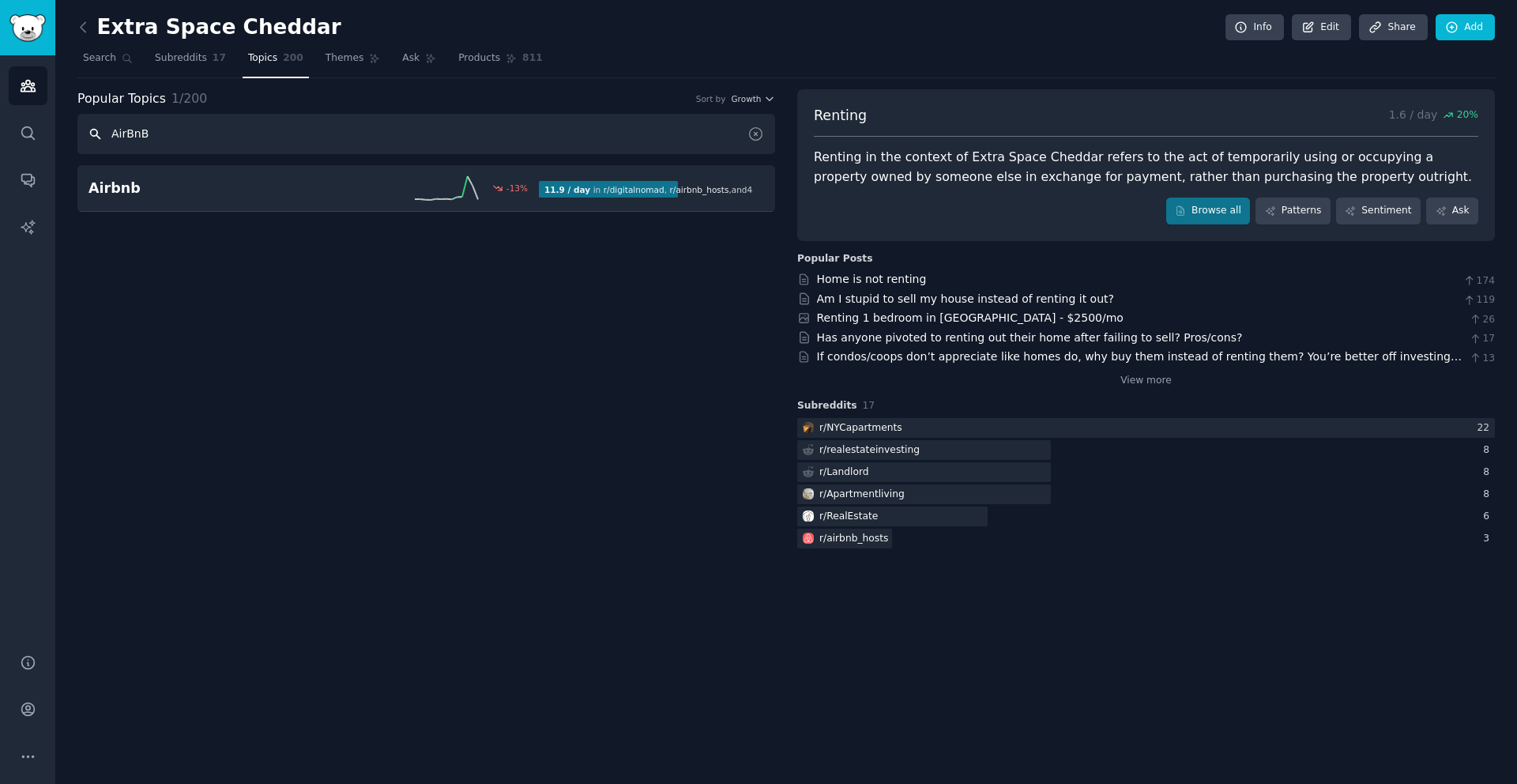
type input "AirBnB"
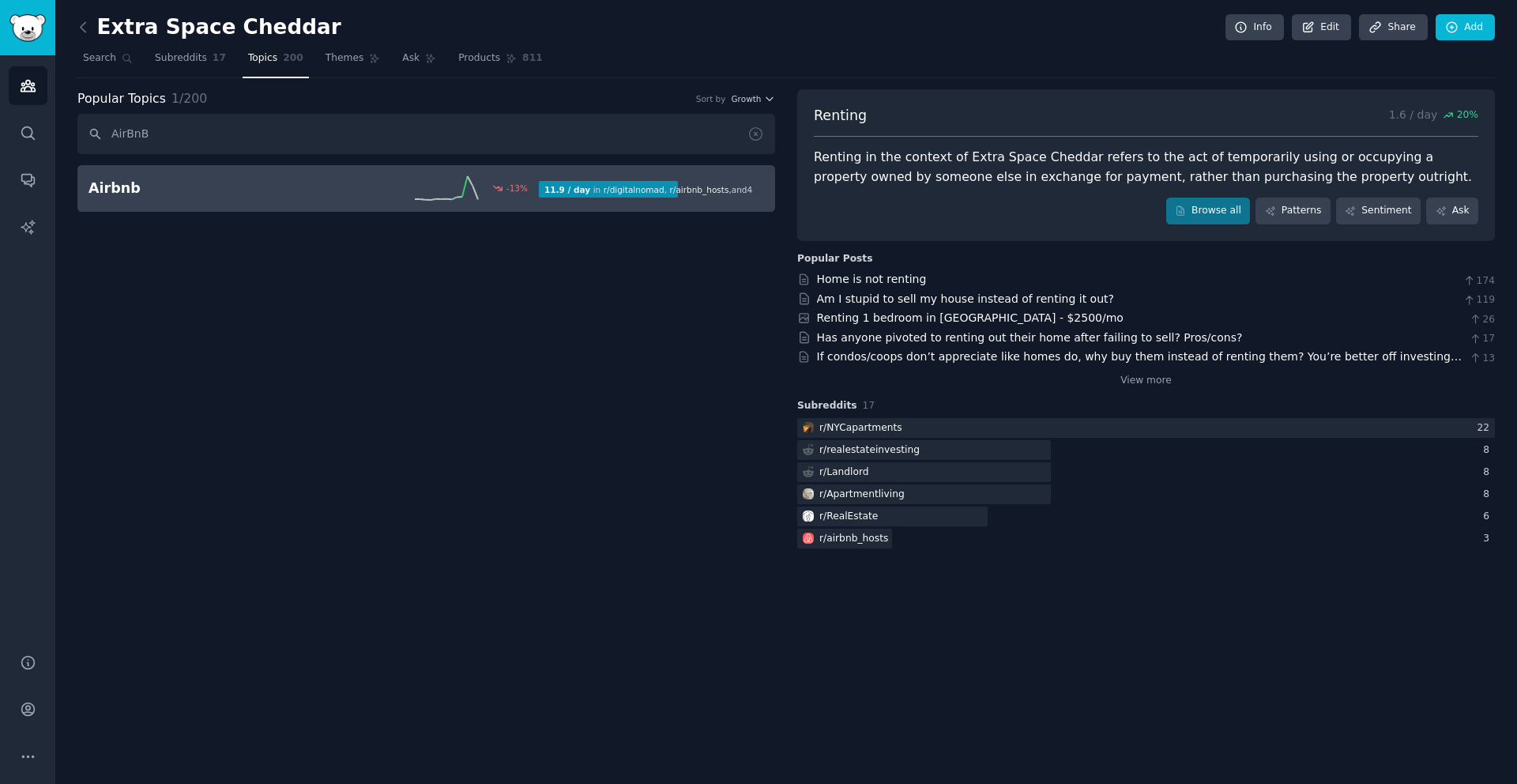
click at [172, 192] on h2 "Airbnb" at bounding box center [201, 189] width 225 height 20
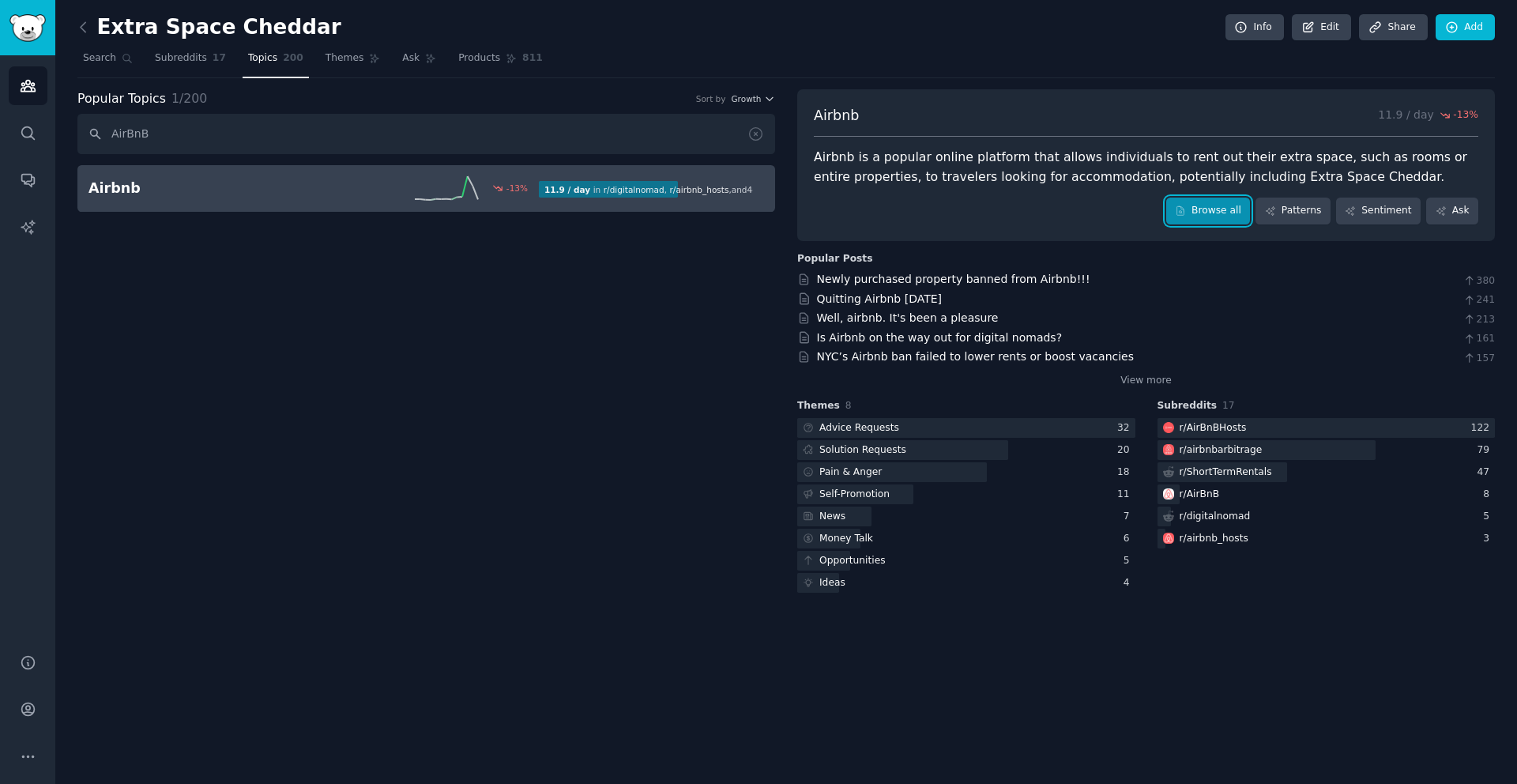
click at [1212, 211] on link "Browse all" at bounding box center [1209, 211] width 85 height 27
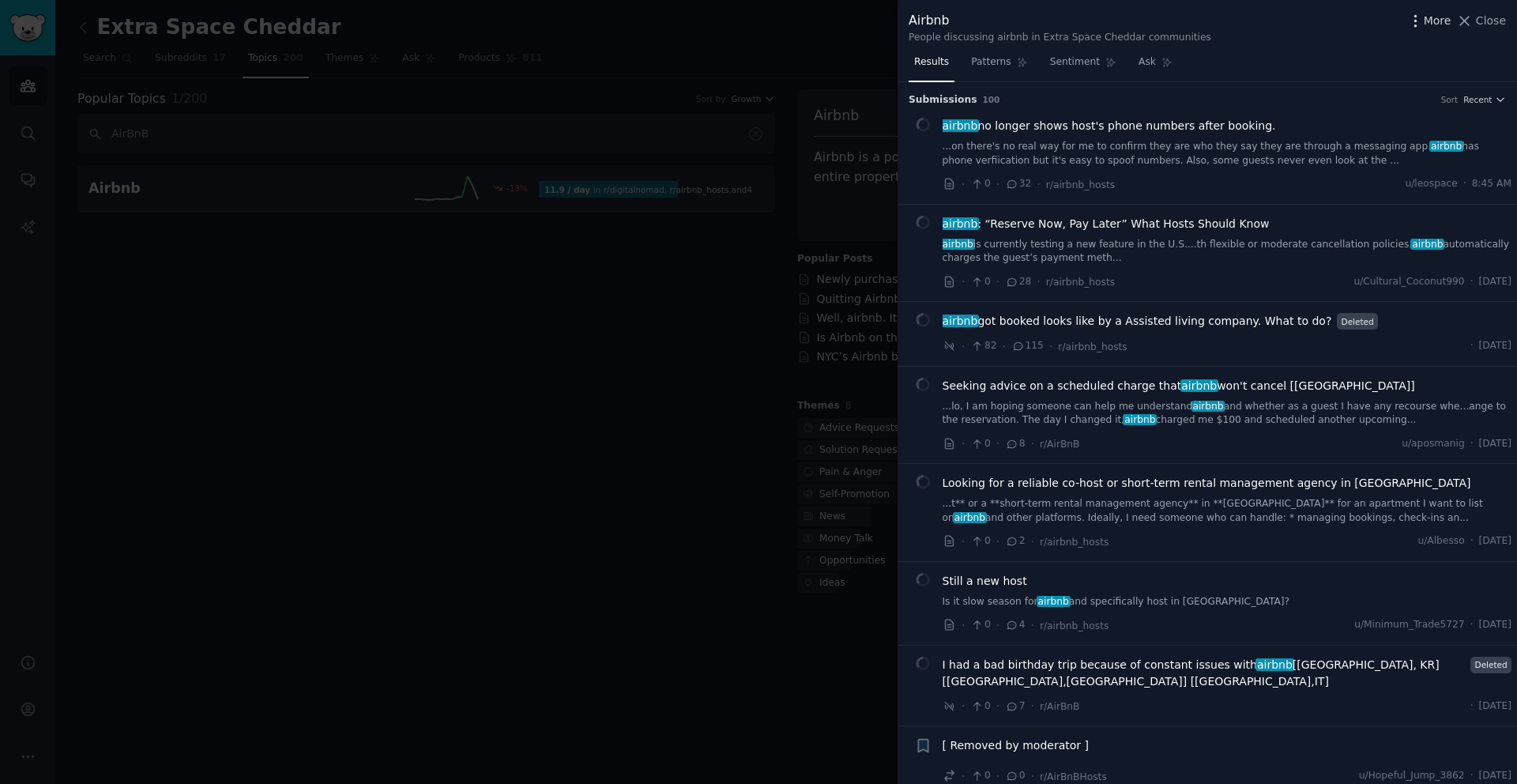
click at [1422, 24] on icon "button" at bounding box center [1415, 21] width 17 height 17
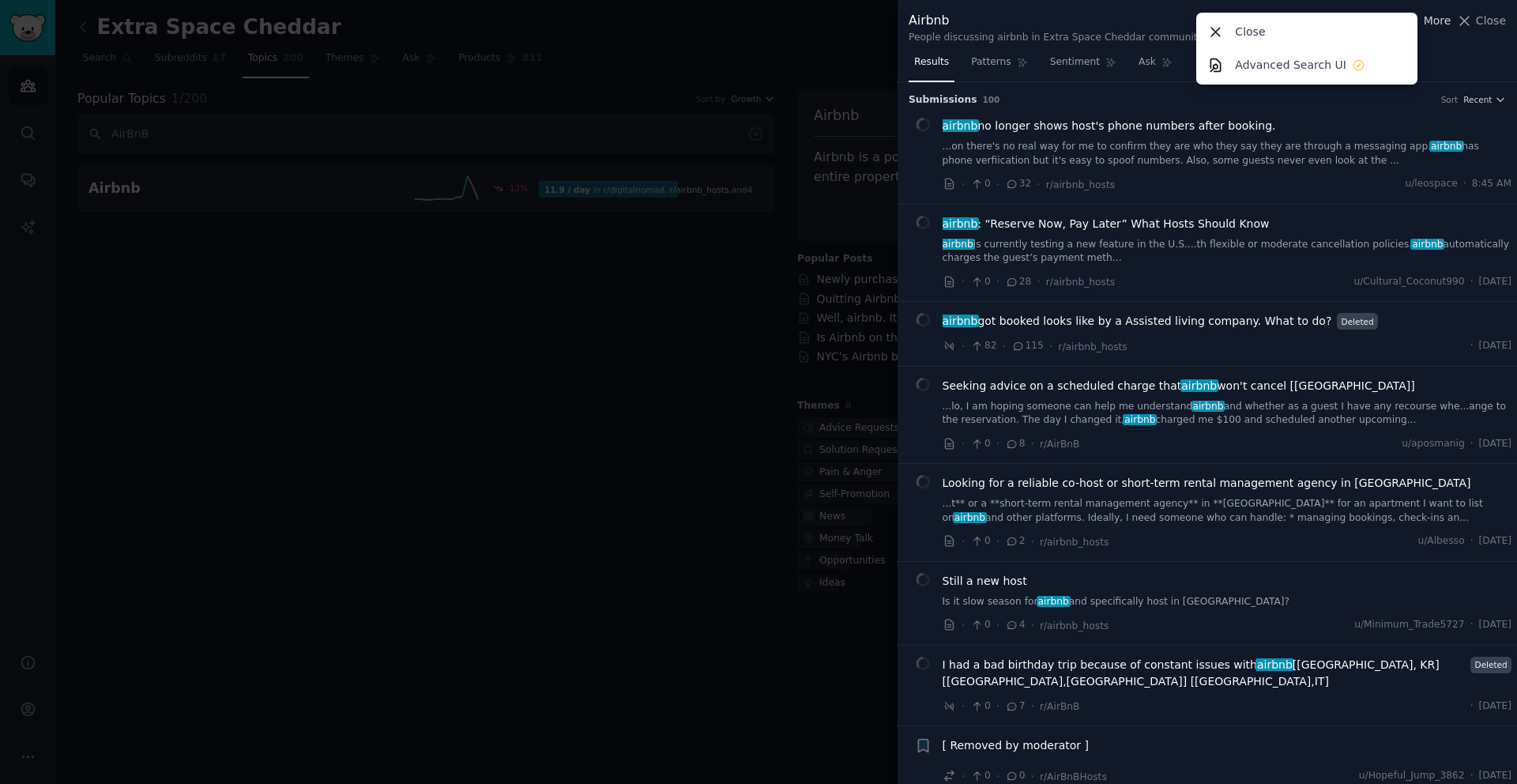
click at [1422, 24] on icon "button" at bounding box center [1415, 21] width 17 height 17
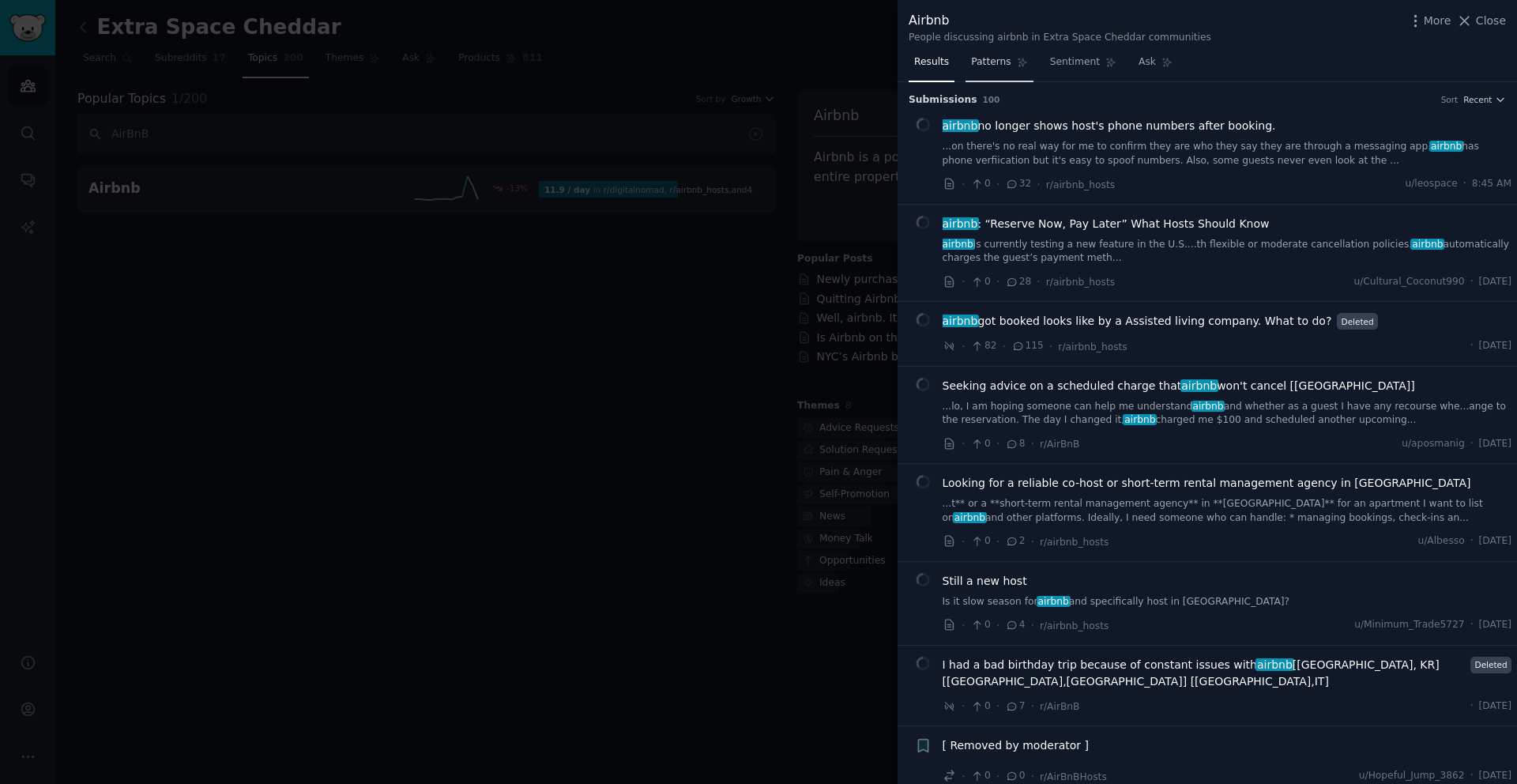
click at [987, 58] on span "Patterns" at bounding box center [990, 62] width 39 height 14
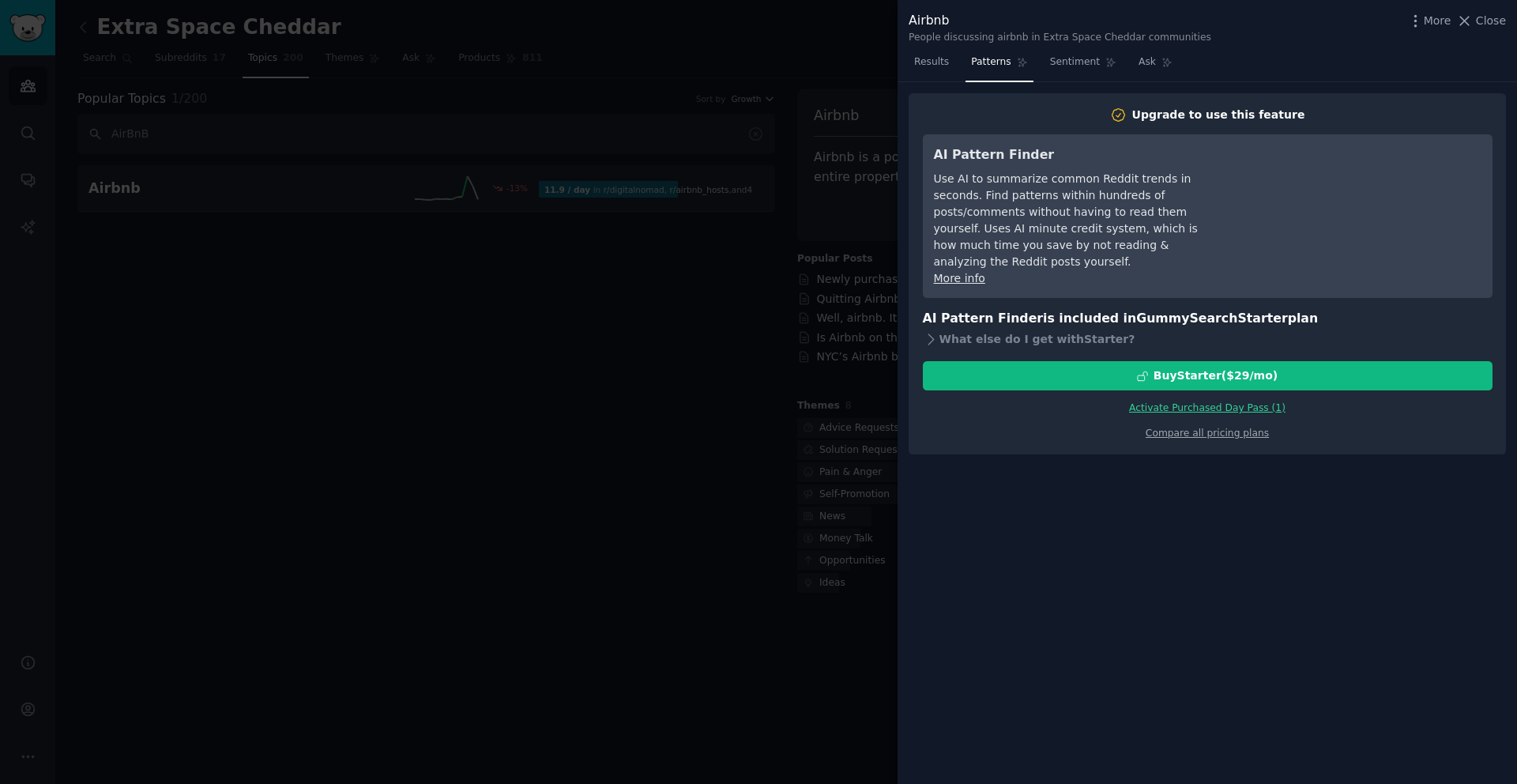
click at [955, 271] on link "More info" at bounding box center [960, 277] width 52 height 12
click at [853, 48] on div at bounding box center [758, 392] width 1517 height 784
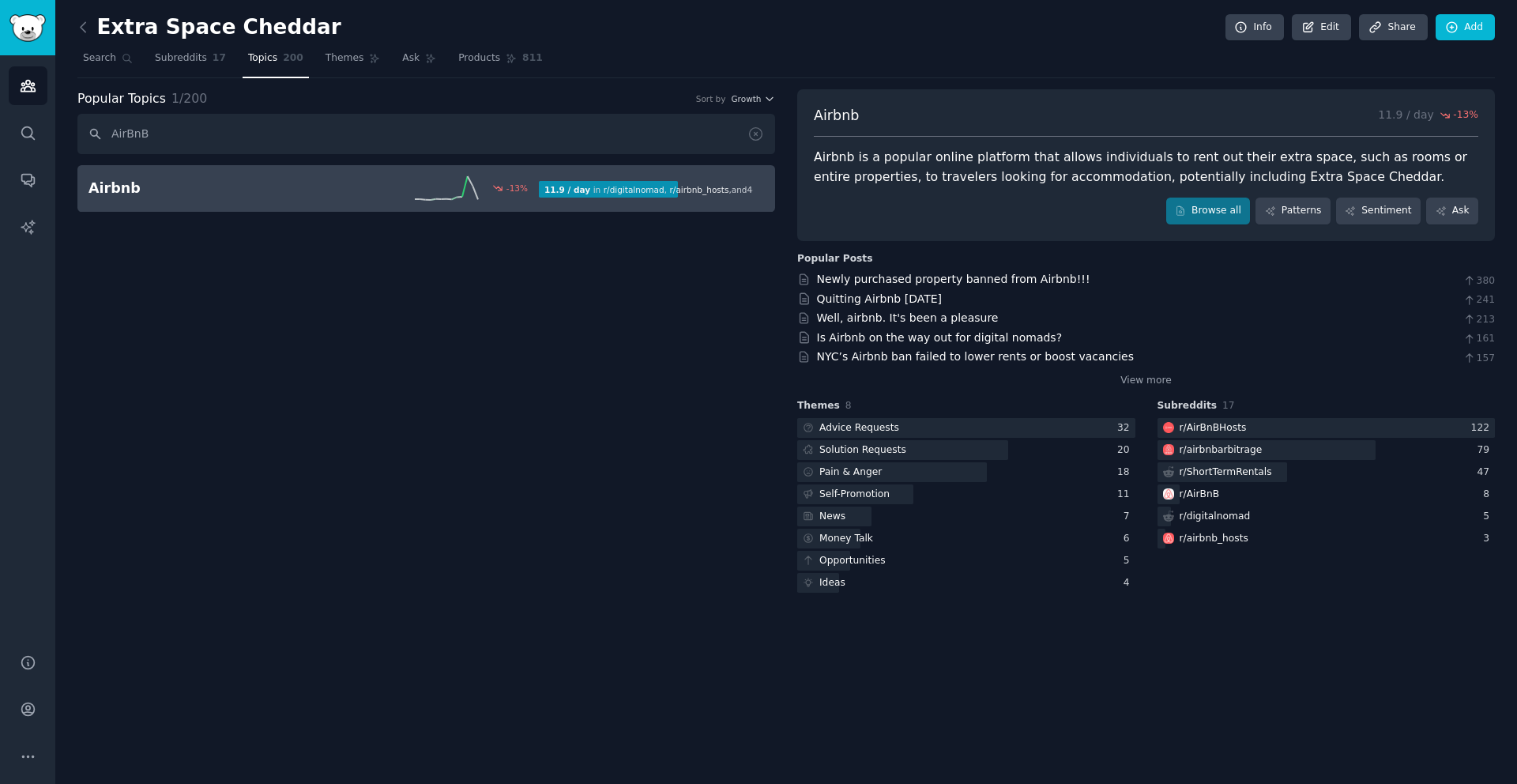
click at [337, 188] on div "-13 %" at bounding box center [426, 188] width 225 height 23
click at [177, 57] on span "Subreddits" at bounding box center [181, 58] width 52 height 14
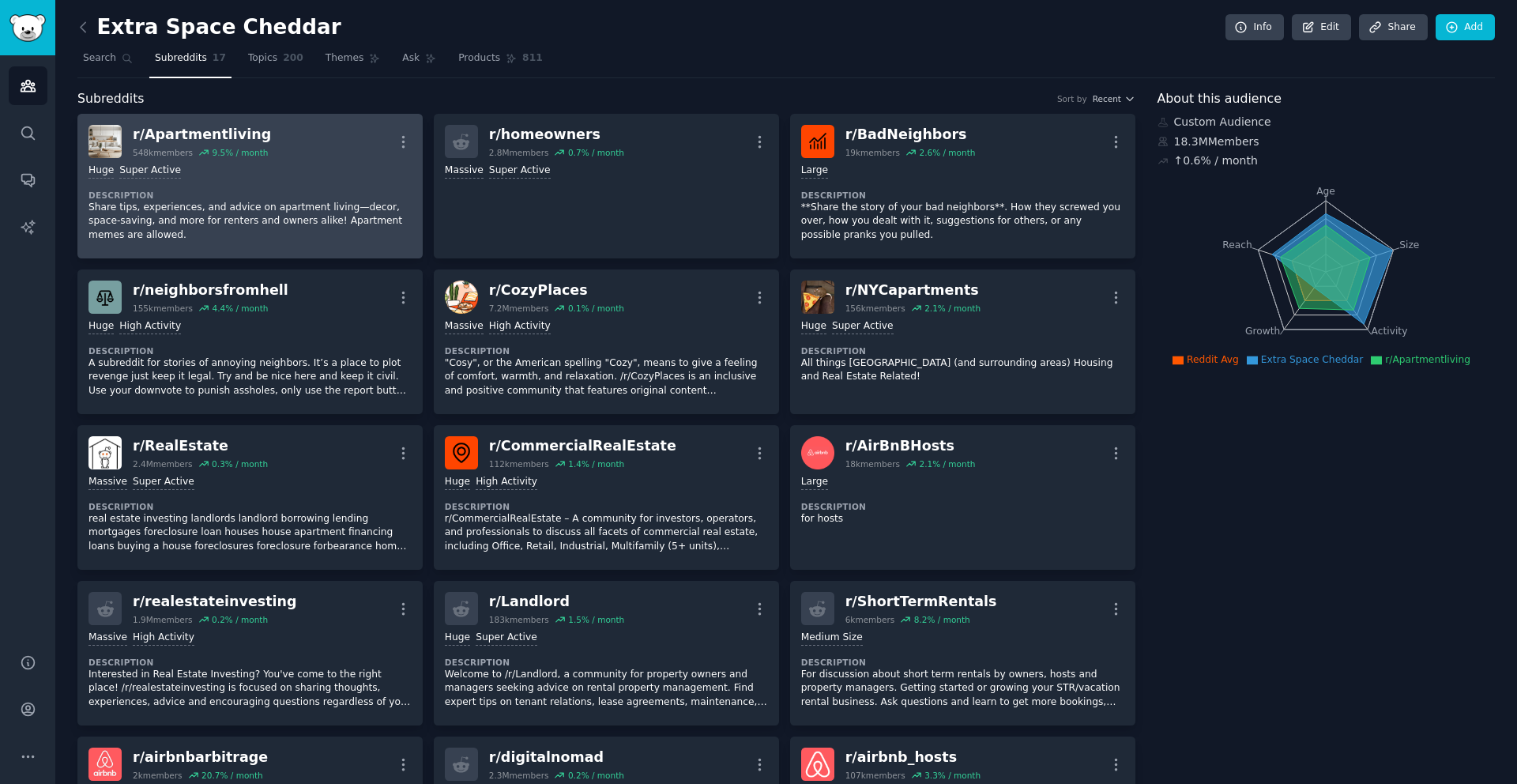
click at [167, 136] on div "r/ Apartmentliving" at bounding box center [201, 135] width 138 height 20
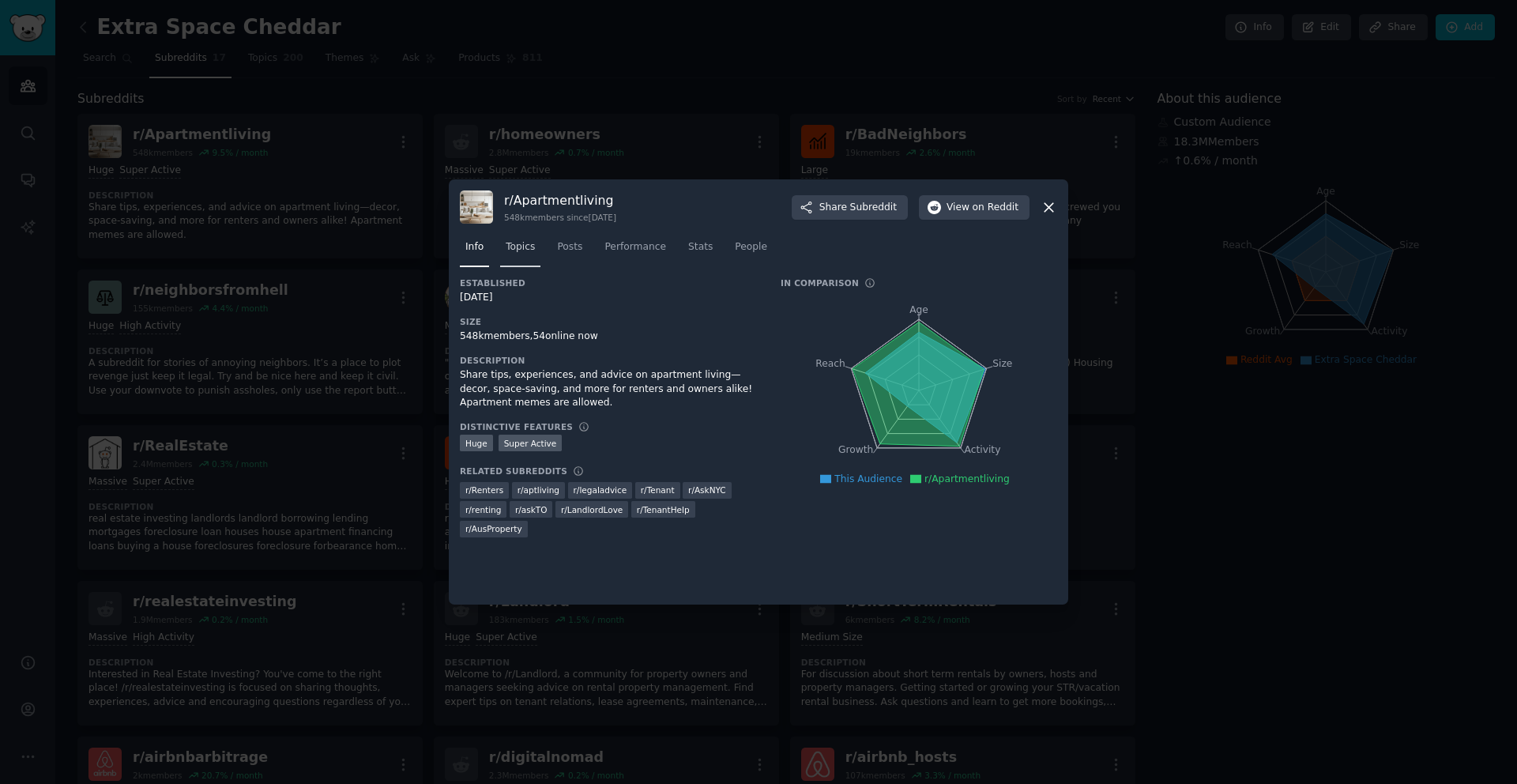
click at [528, 246] on span "Topics" at bounding box center [520, 247] width 29 height 14
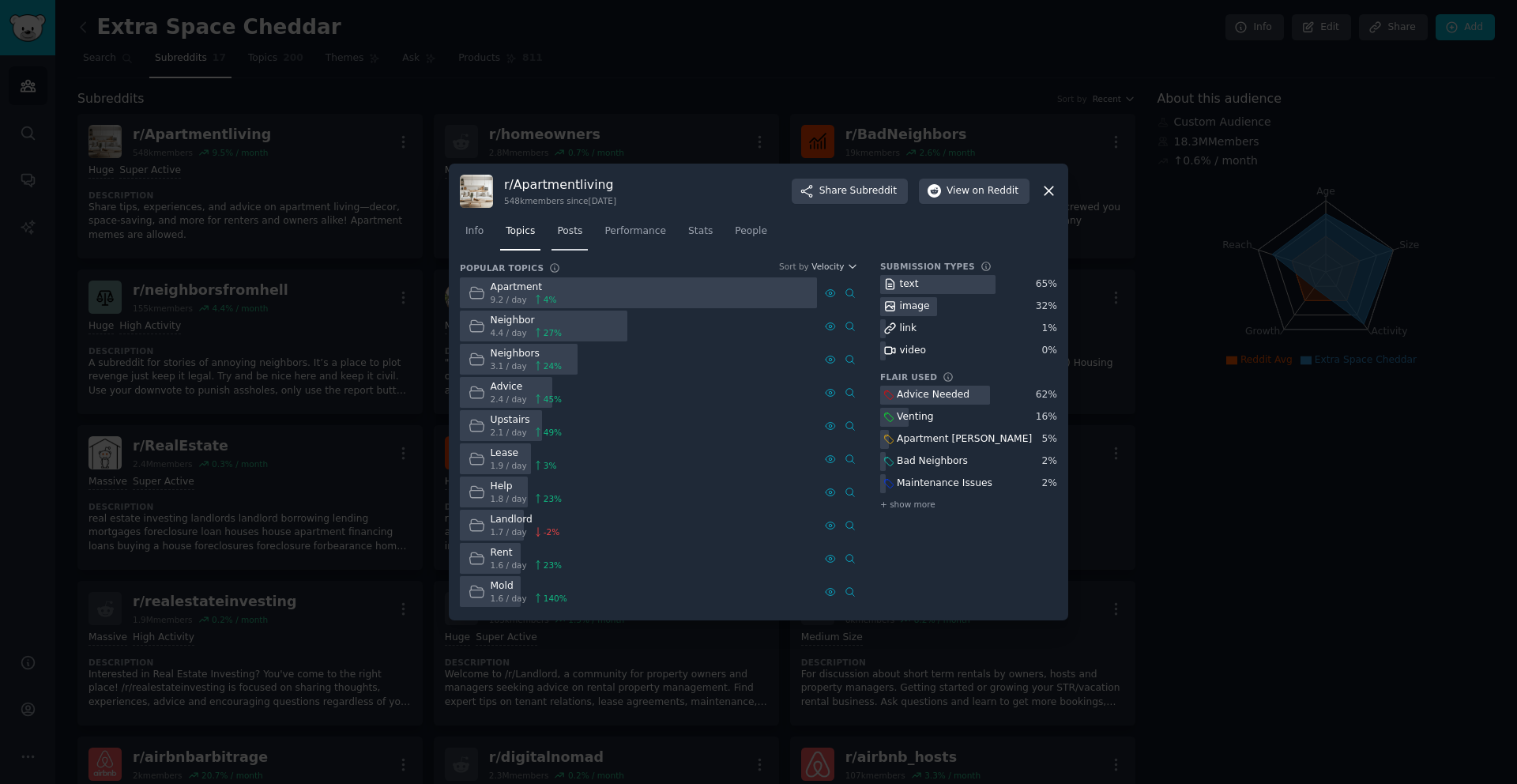
click at [577, 237] on span "Posts" at bounding box center [569, 231] width 25 height 14
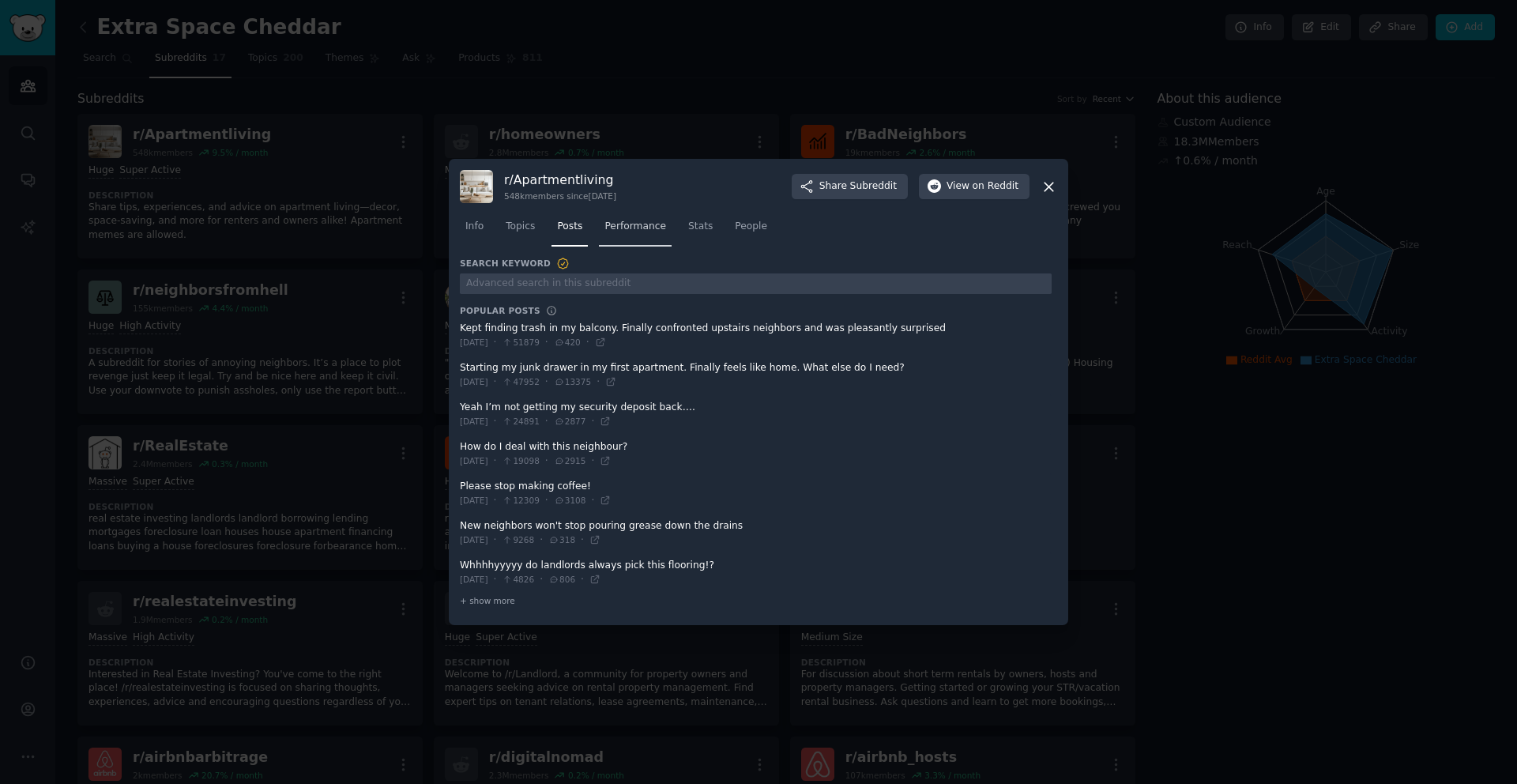
click at [628, 236] on link "Performance" at bounding box center [634, 230] width 72 height 32
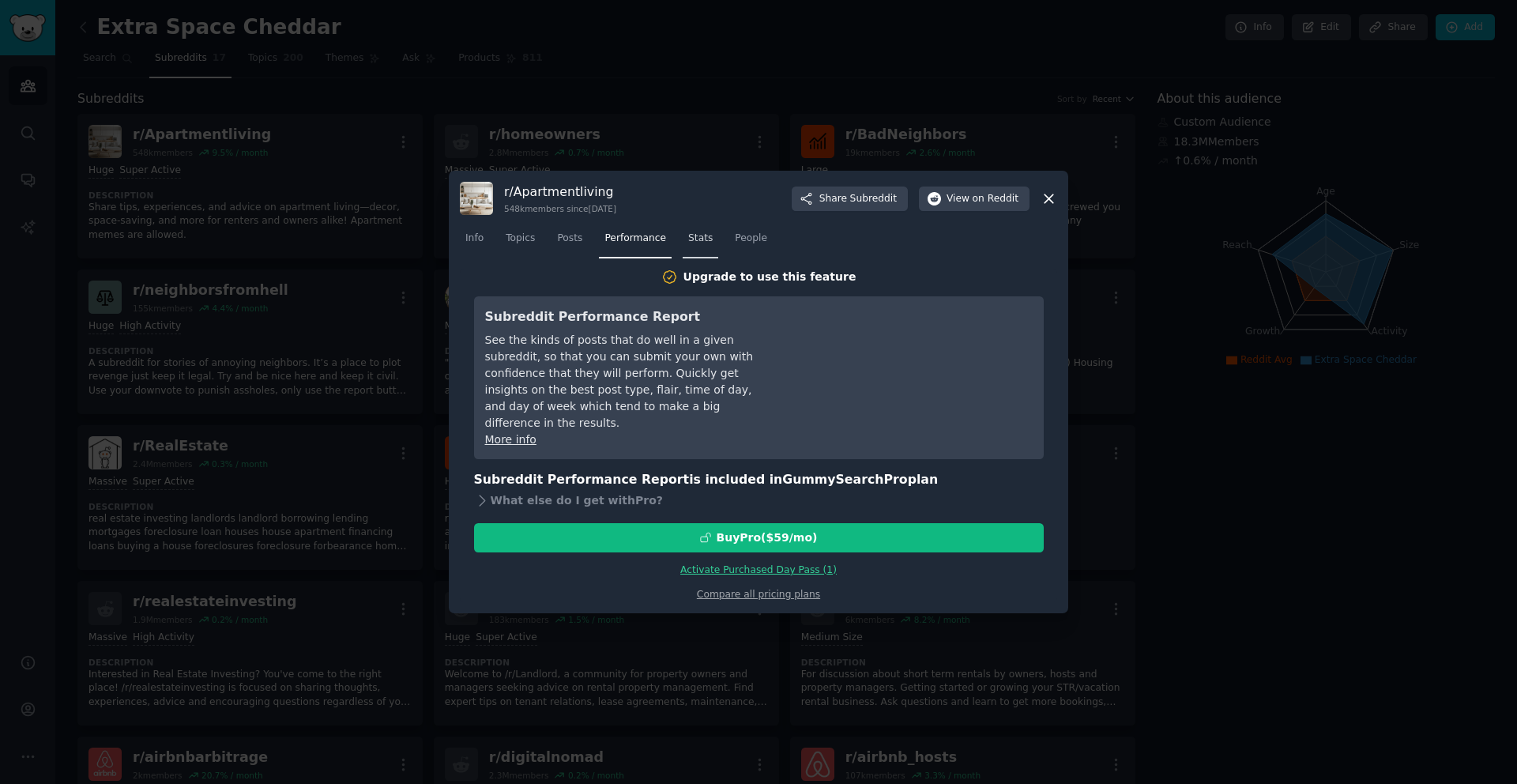
click at [692, 246] on span "Stats" at bounding box center [700, 238] width 24 height 14
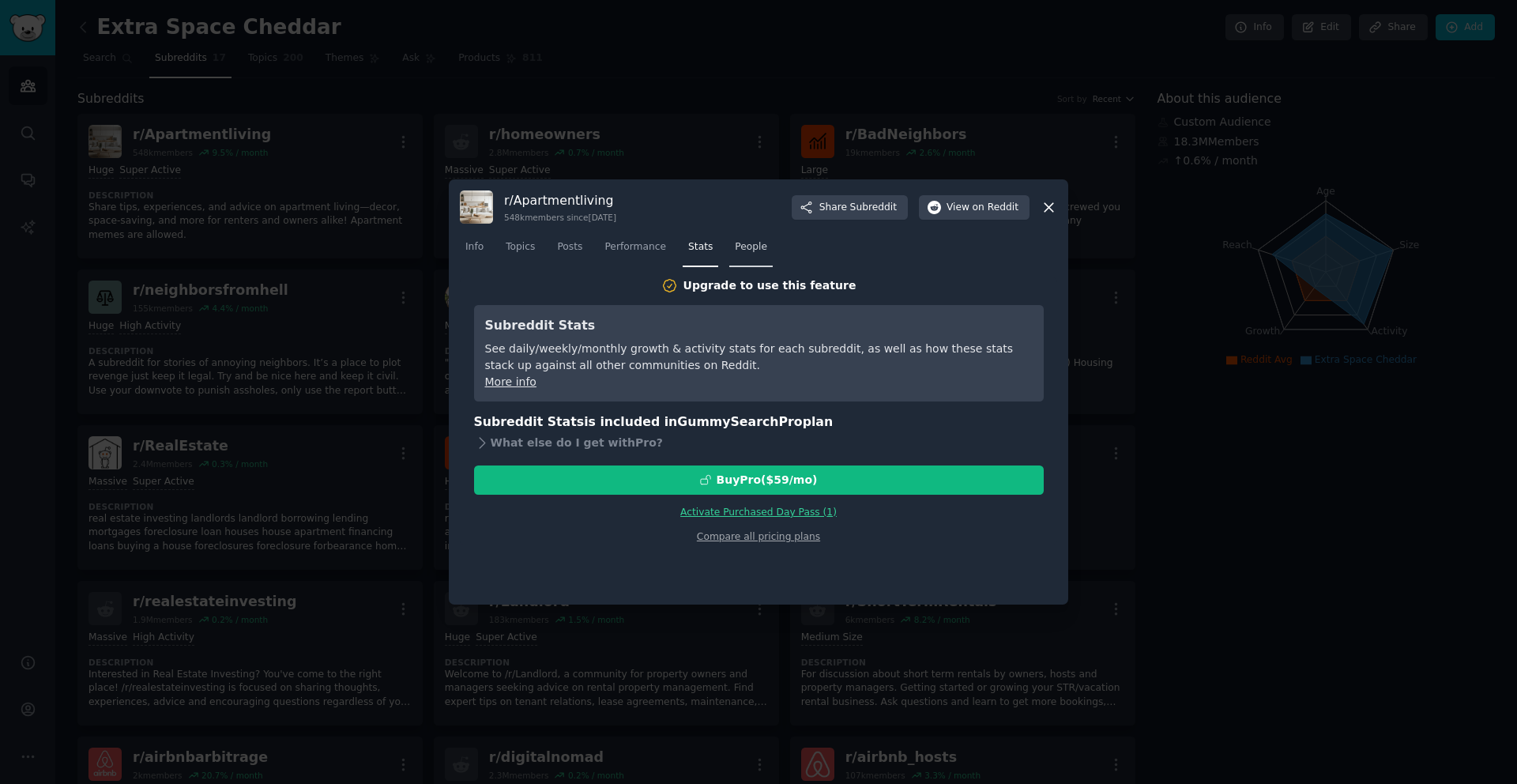
click at [757, 251] on span "People" at bounding box center [751, 247] width 32 height 14
click at [505, 248] on span "Topics" at bounding box center [520, 247] width 29 height 14
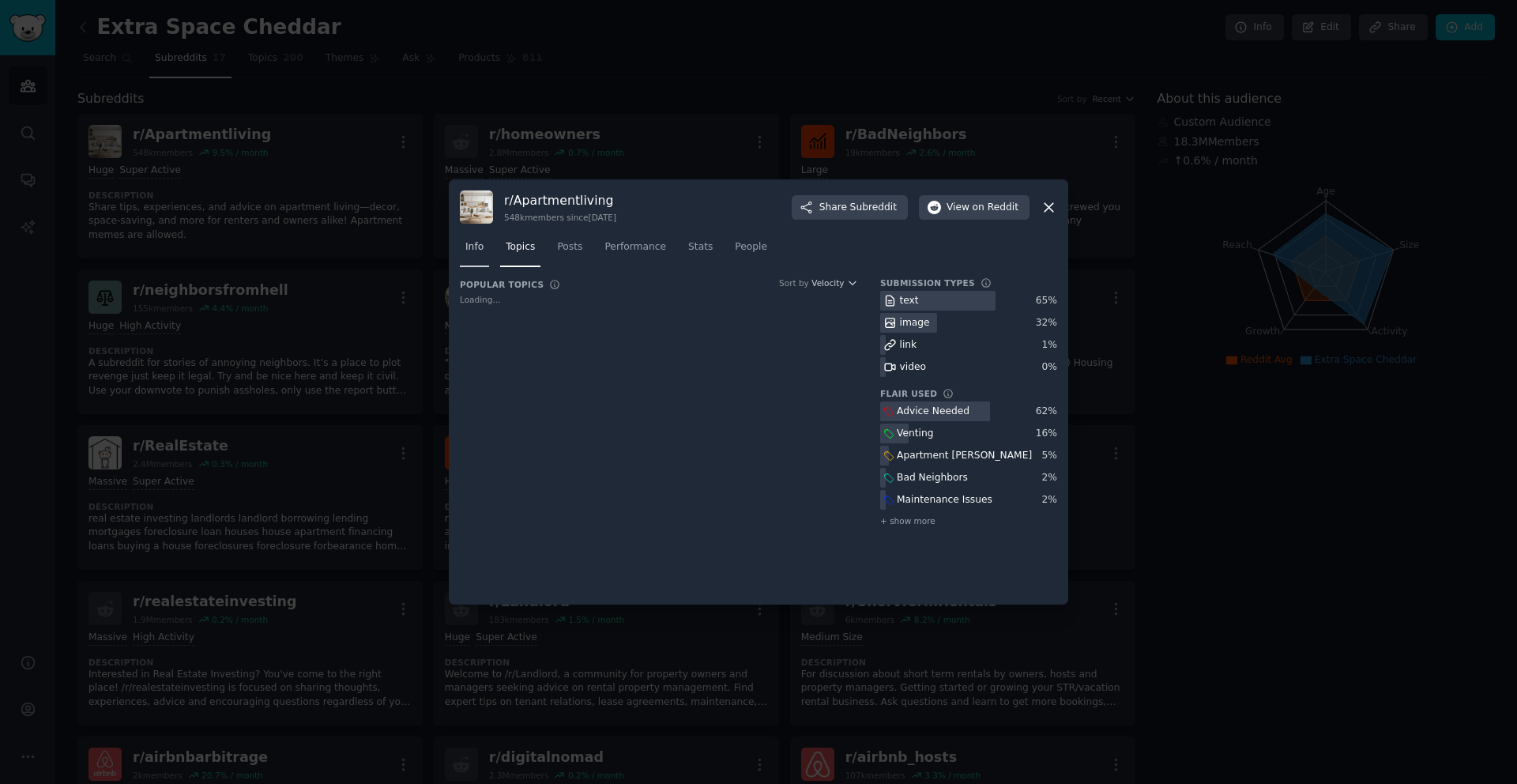
click at [476, 246] on span "Info" at bounding box center [475, 247] width 18 height 14
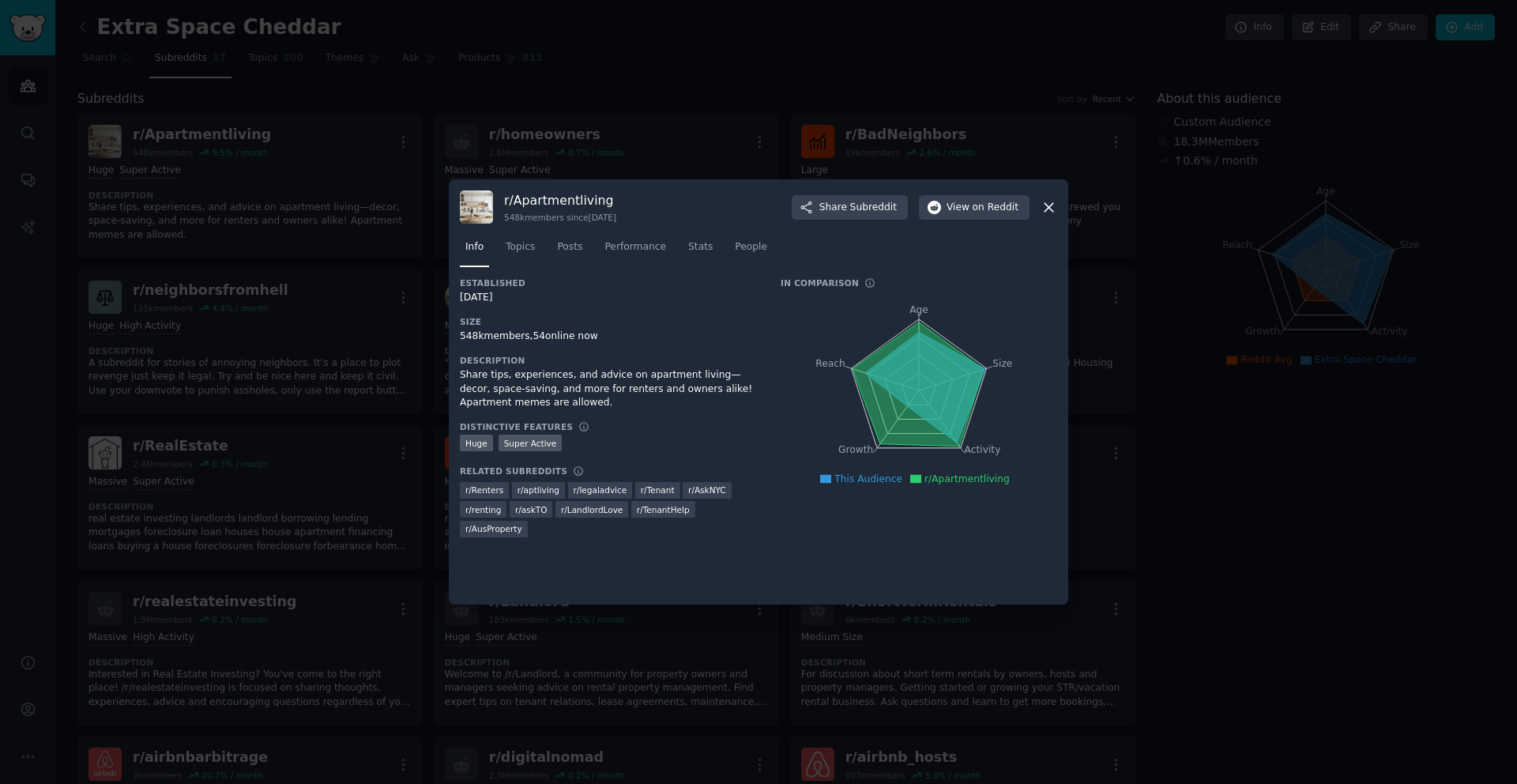
click at [1054, 208] on icon at bounding box center [1049, 207] width 17 height 17
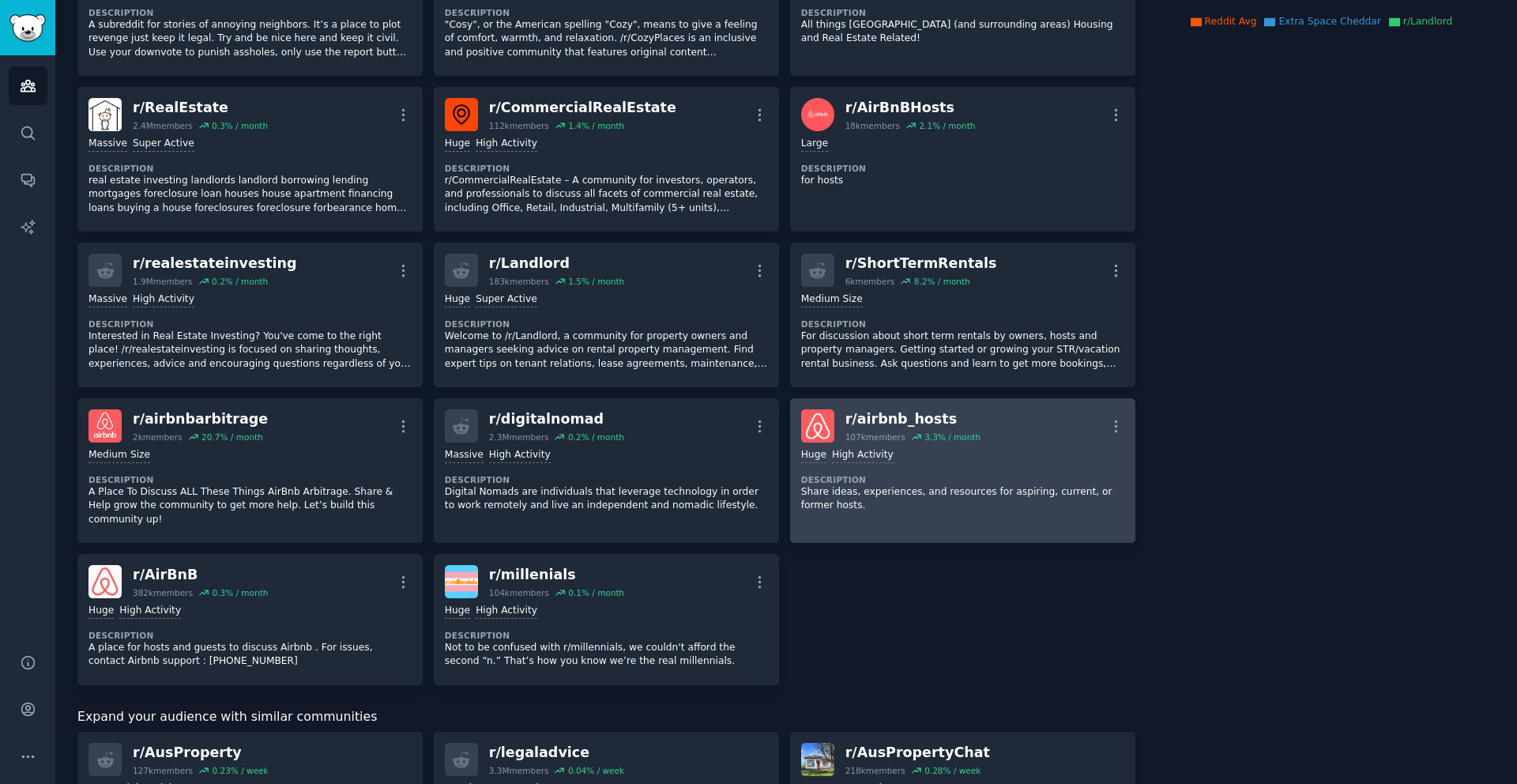
scroll to position [341, 0]
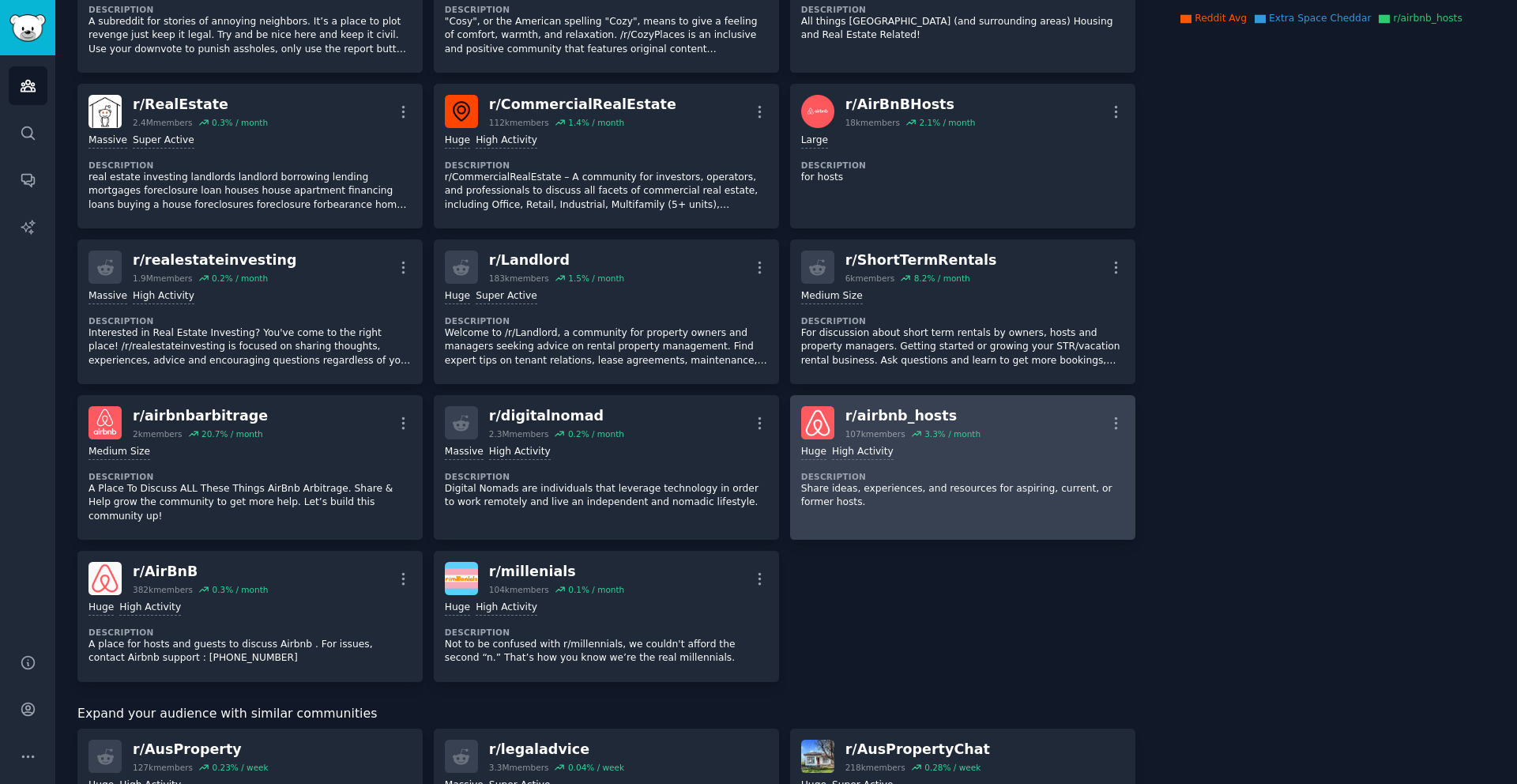
click at [979, 414] on div "r/ airbnb_hosts 107k members 3.3 % / month More" at bounding box center [962, 423] width 323 height 33
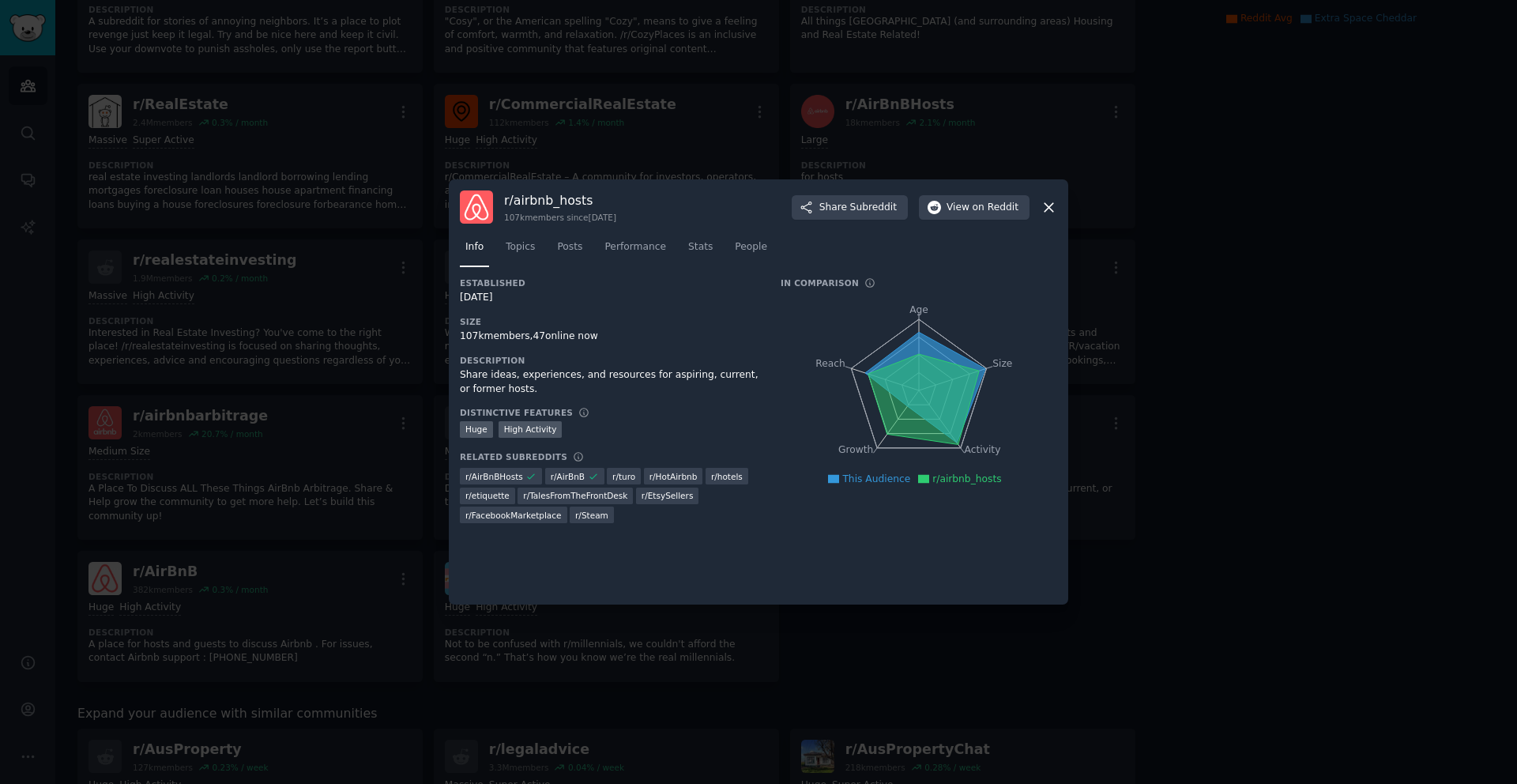
click at [522, 204] on h3 "r/ airbnb_hosts" at bounding box center [560, 201] width 112 height 17
click at [536, 250] on link "Topics" at bounding box center [520, 251] width 40 height 32
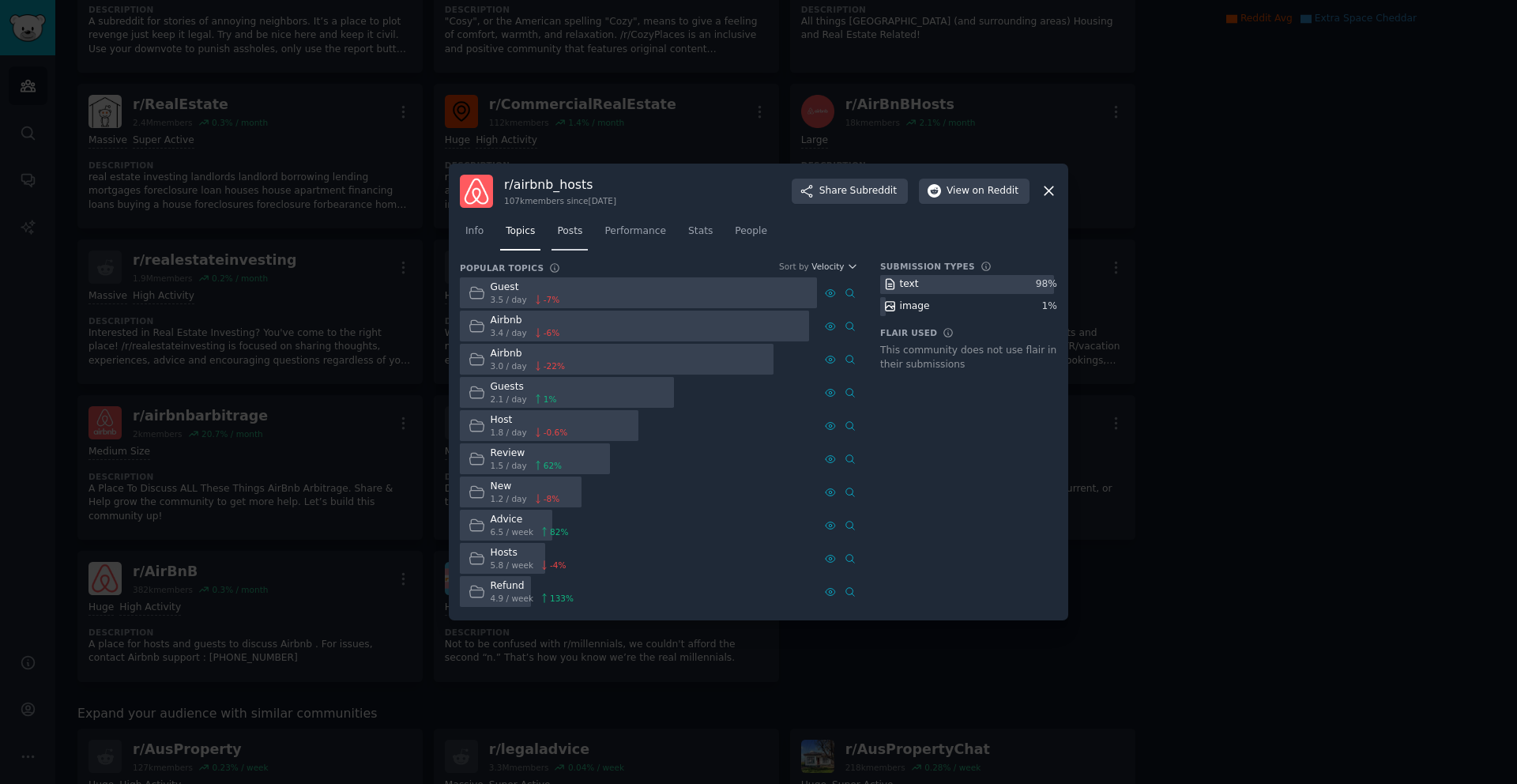
click at [569, 233] on span "Posts" at bounding box center [569, 231] width 25 height 14
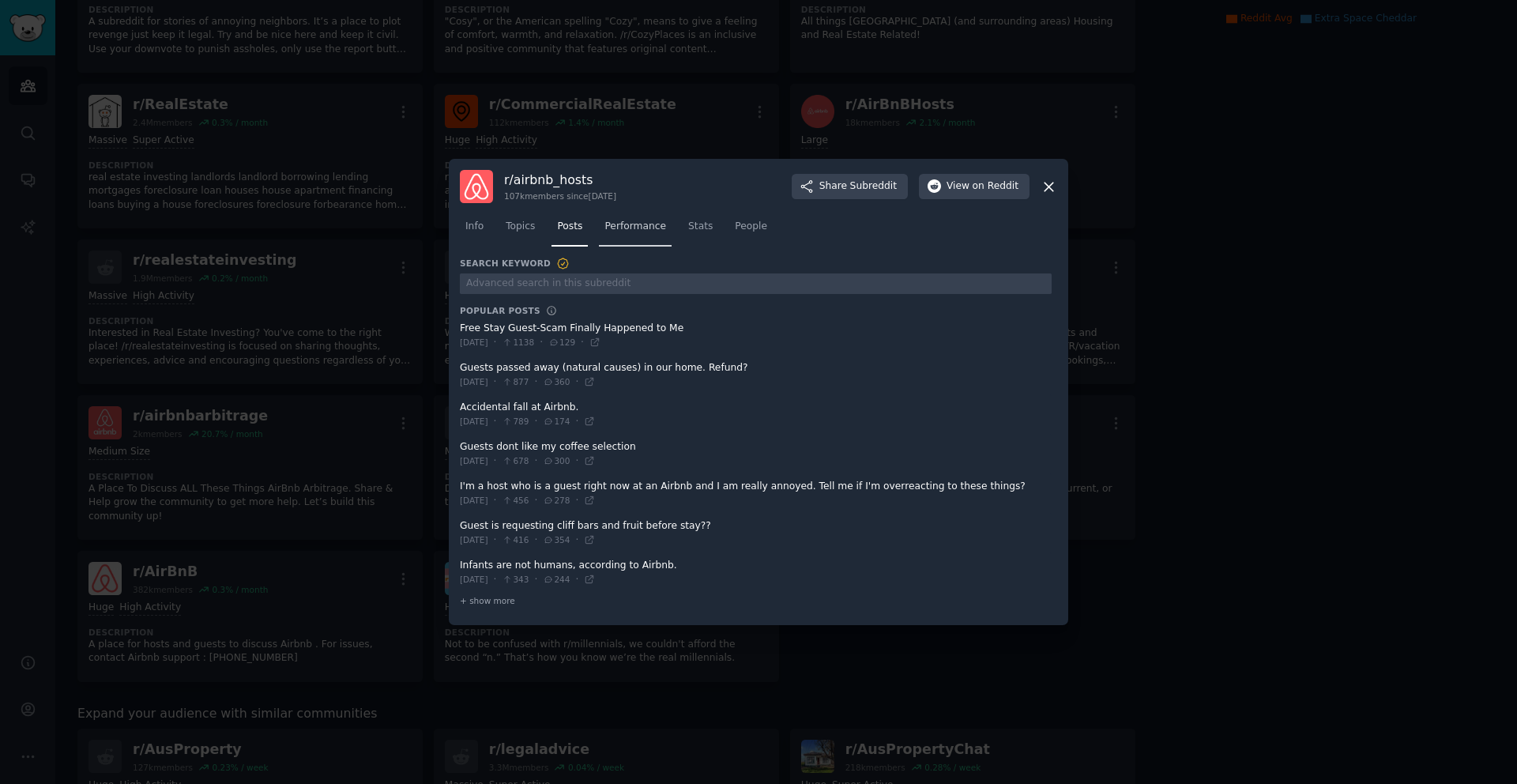
click at [657, 230] on span "Performance" at bounding box center [635, 226] width 62 height 14
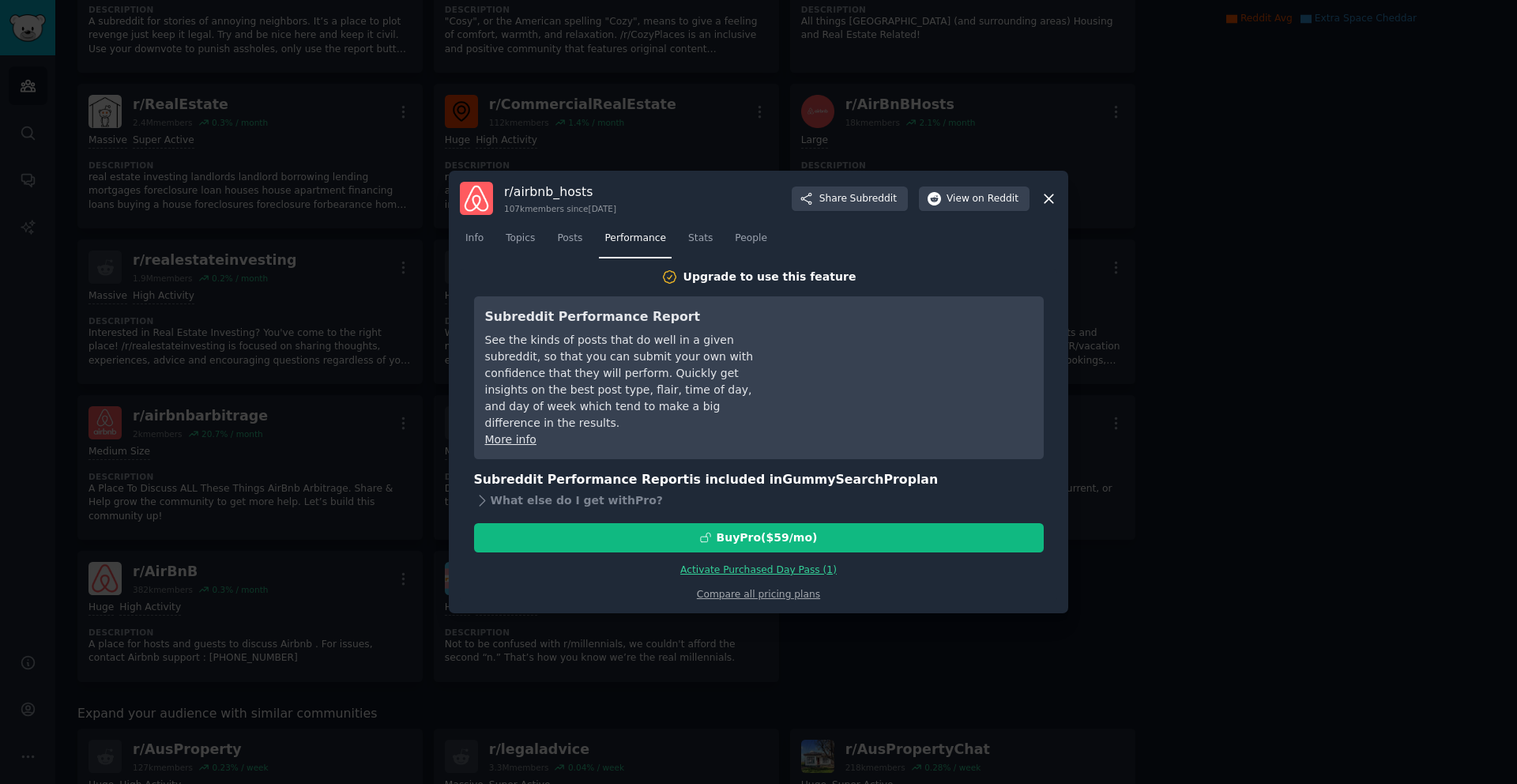
click at [1047, 207] on icon at bounding box center [1049, 199] width 17 height 17
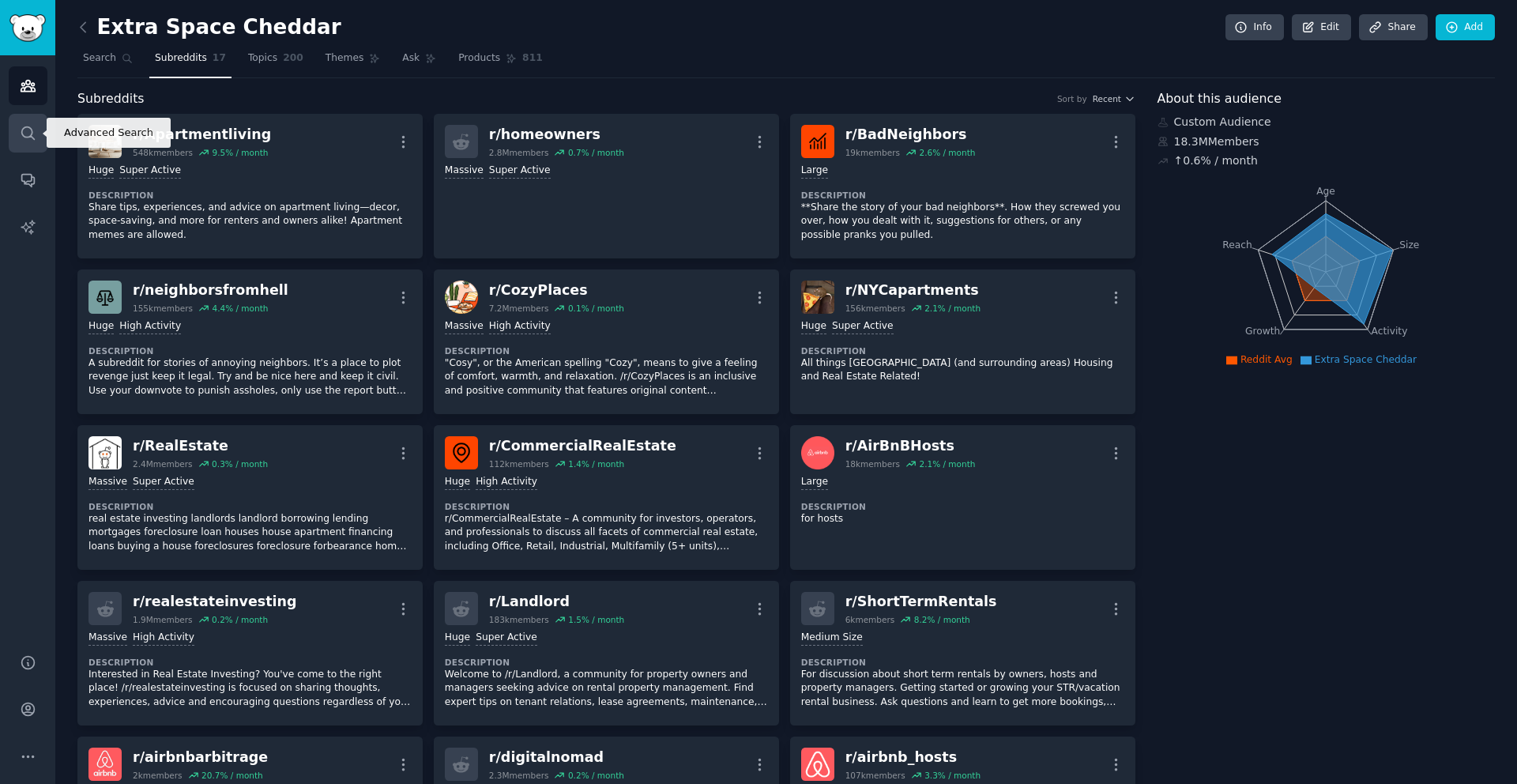
click at [36, 136] on icon "Sidebar" at bounding box center [28, 133] width 17 height 17
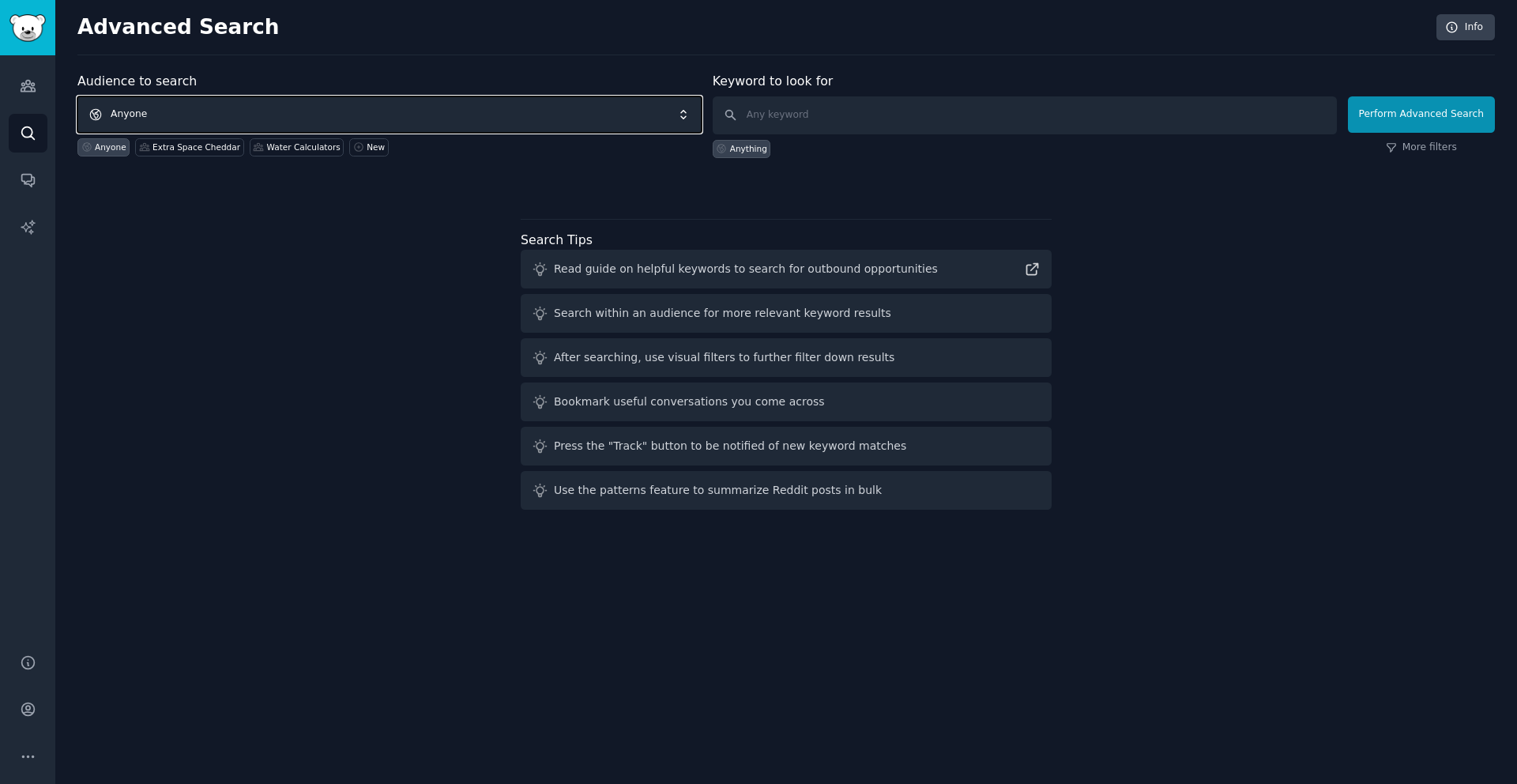
click at [159, 112] on span "Anyone" at bounding box center [390, 115] width 624 height 37
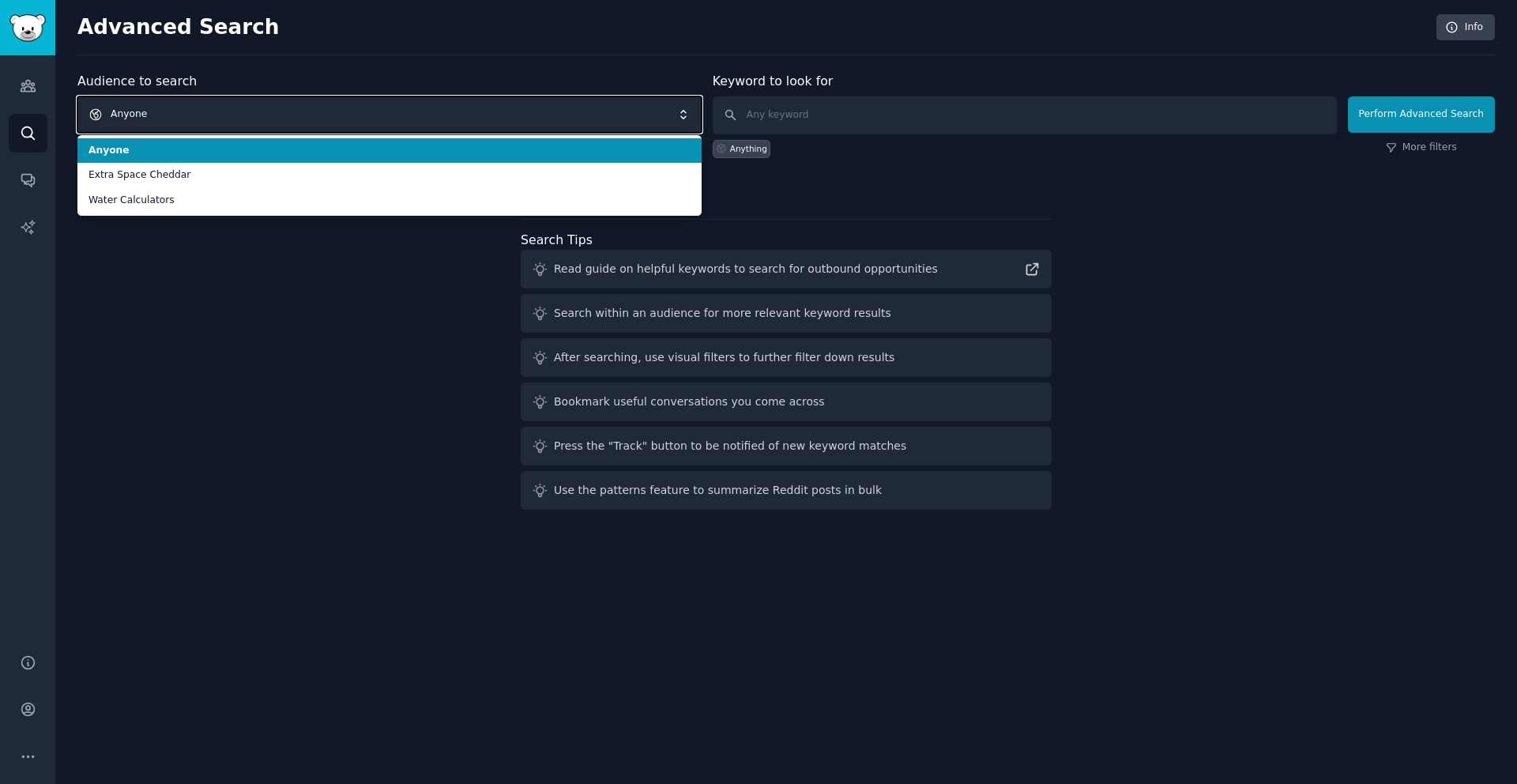
click at [143, 112] on span "Anyone" at bounding box center [390, 115] width 624 height 37
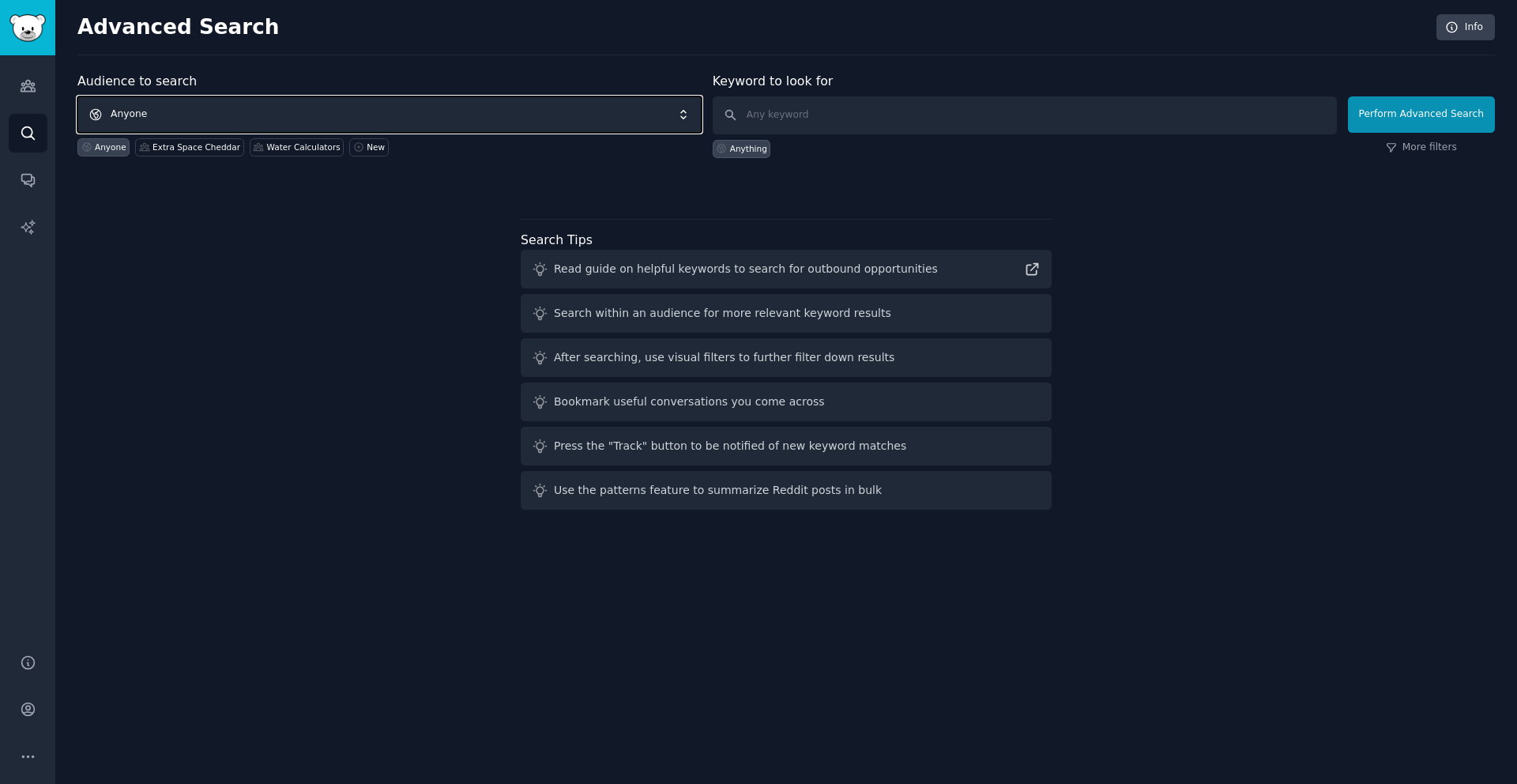
click at [252, 110] on span "Anyone" at bounding box center [390, 115] width 624 height 37
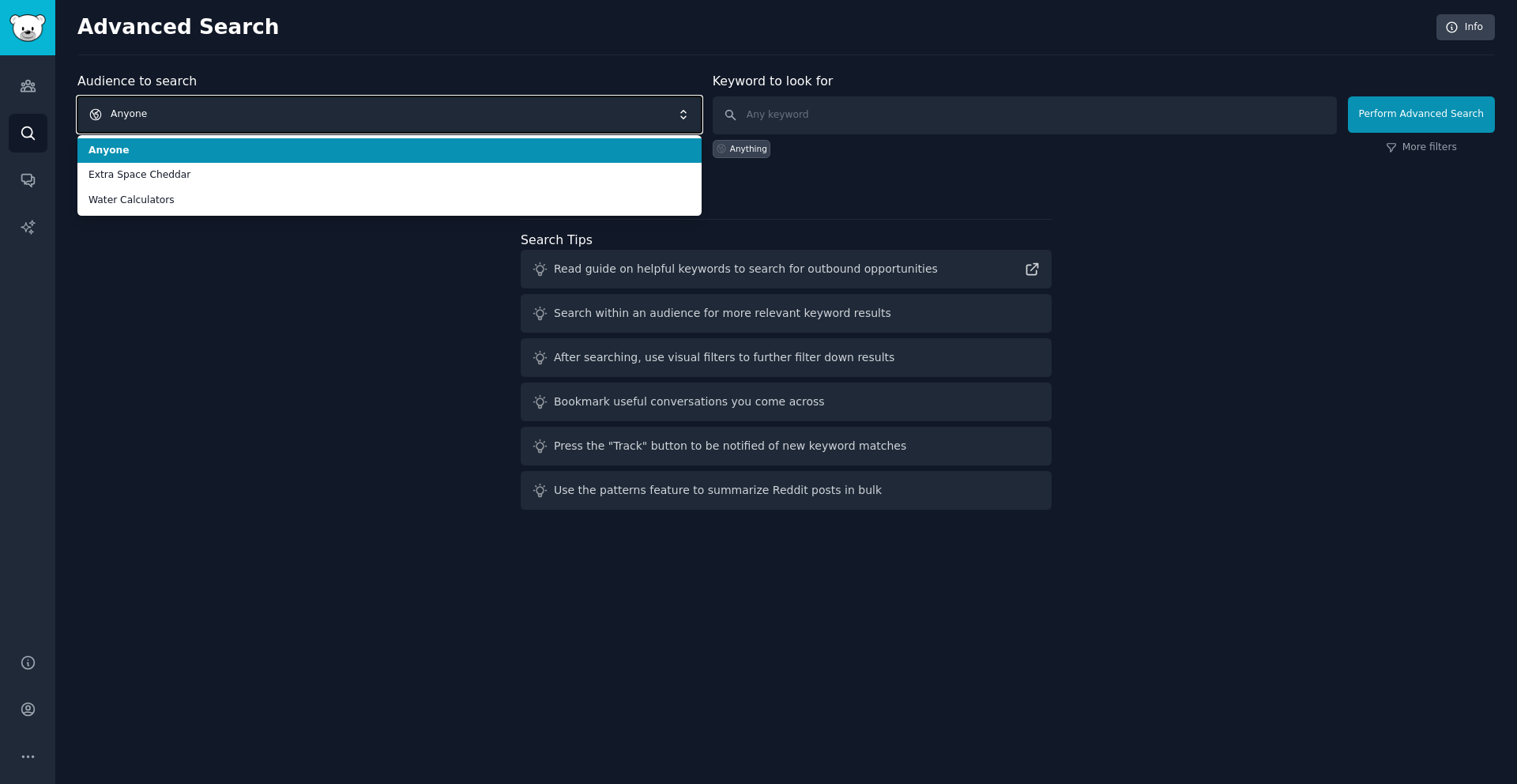
click at [252, 110] on span "Anyone" at bounding box center [390, 115] width 624 height 37
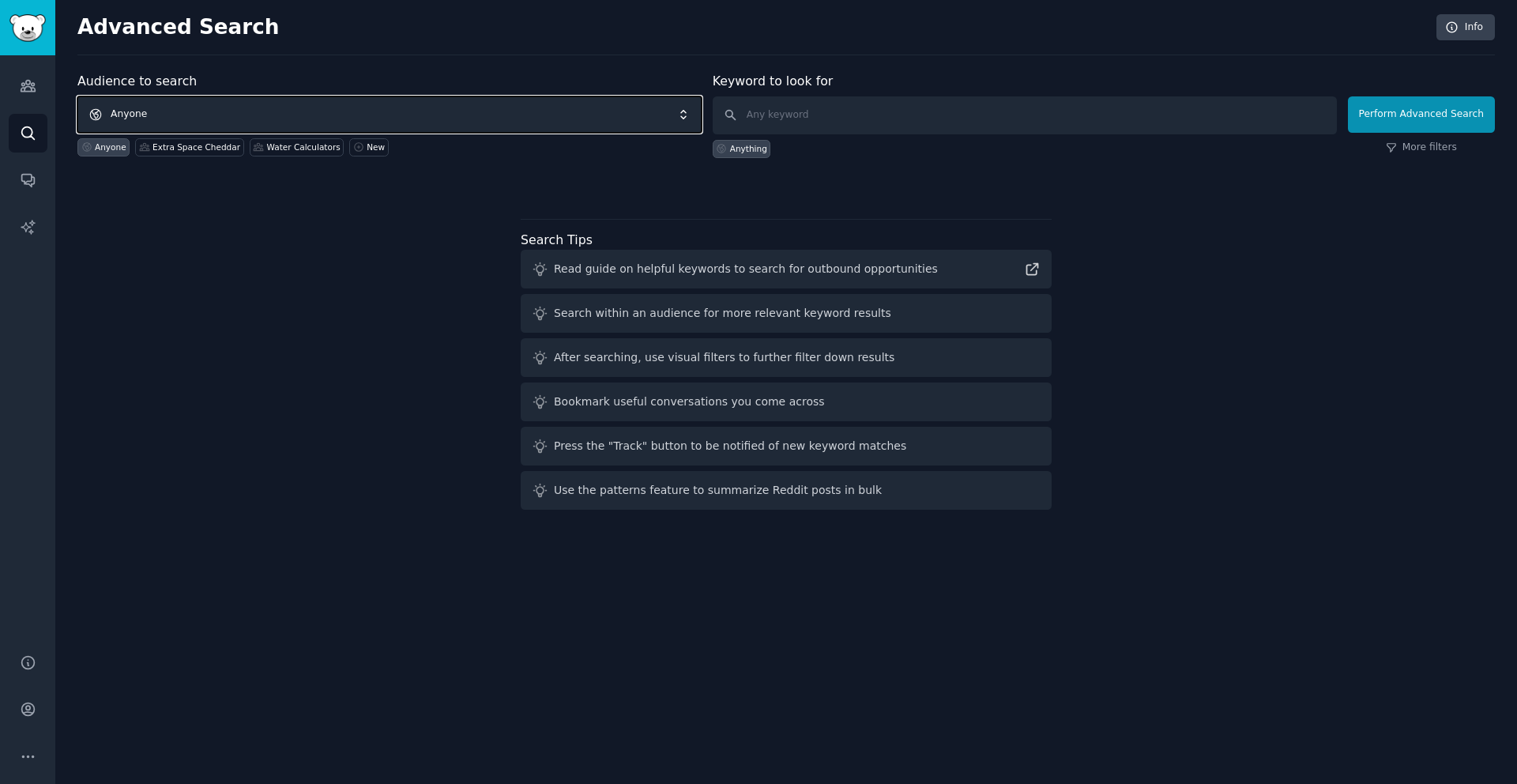
click at [689, 116] on span "Anyone" at bounding box center [390, 115] width 624 height 37
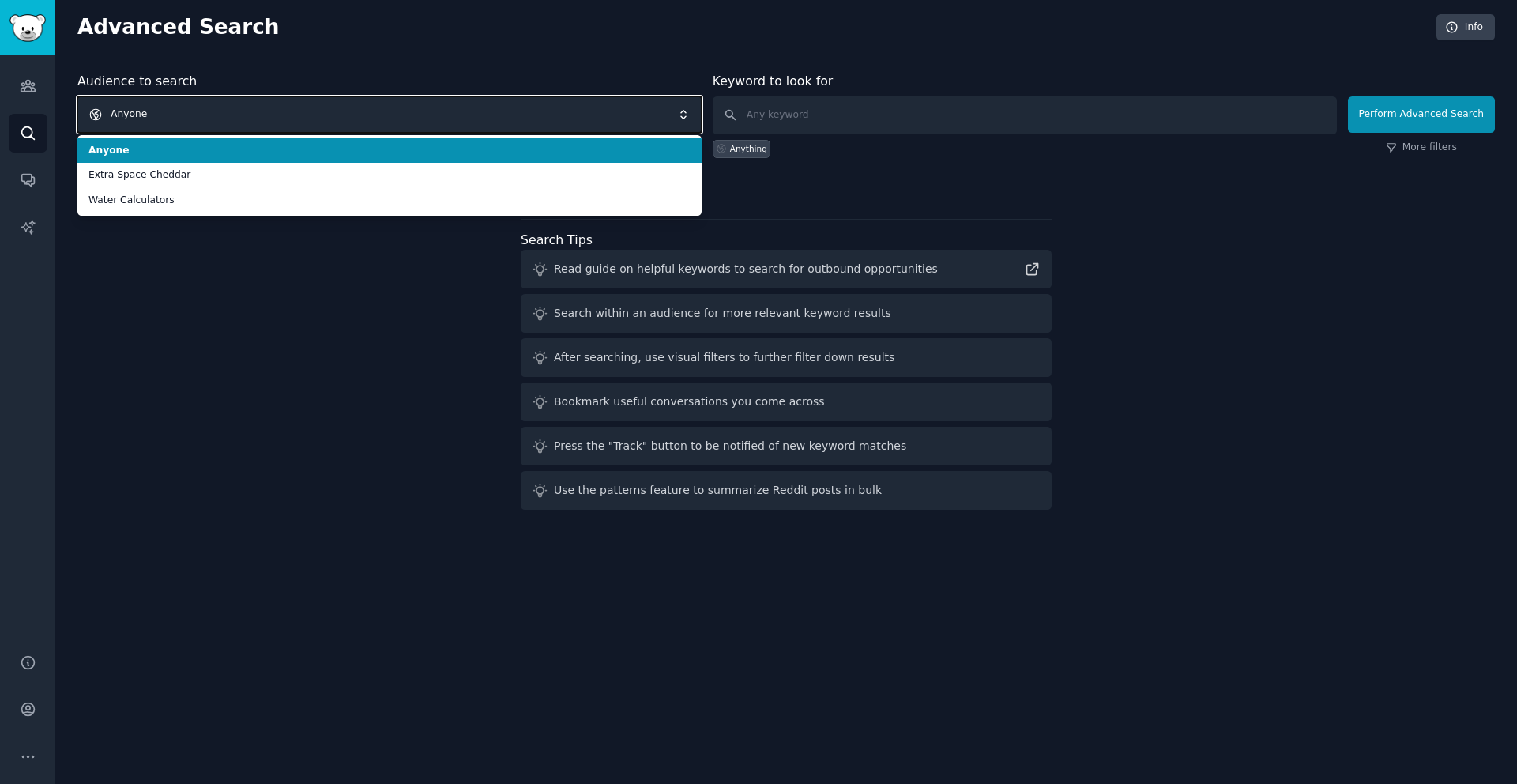
click at [689, 116] on span "Anyone" at bounding box center [390, 115] width 624 height 37
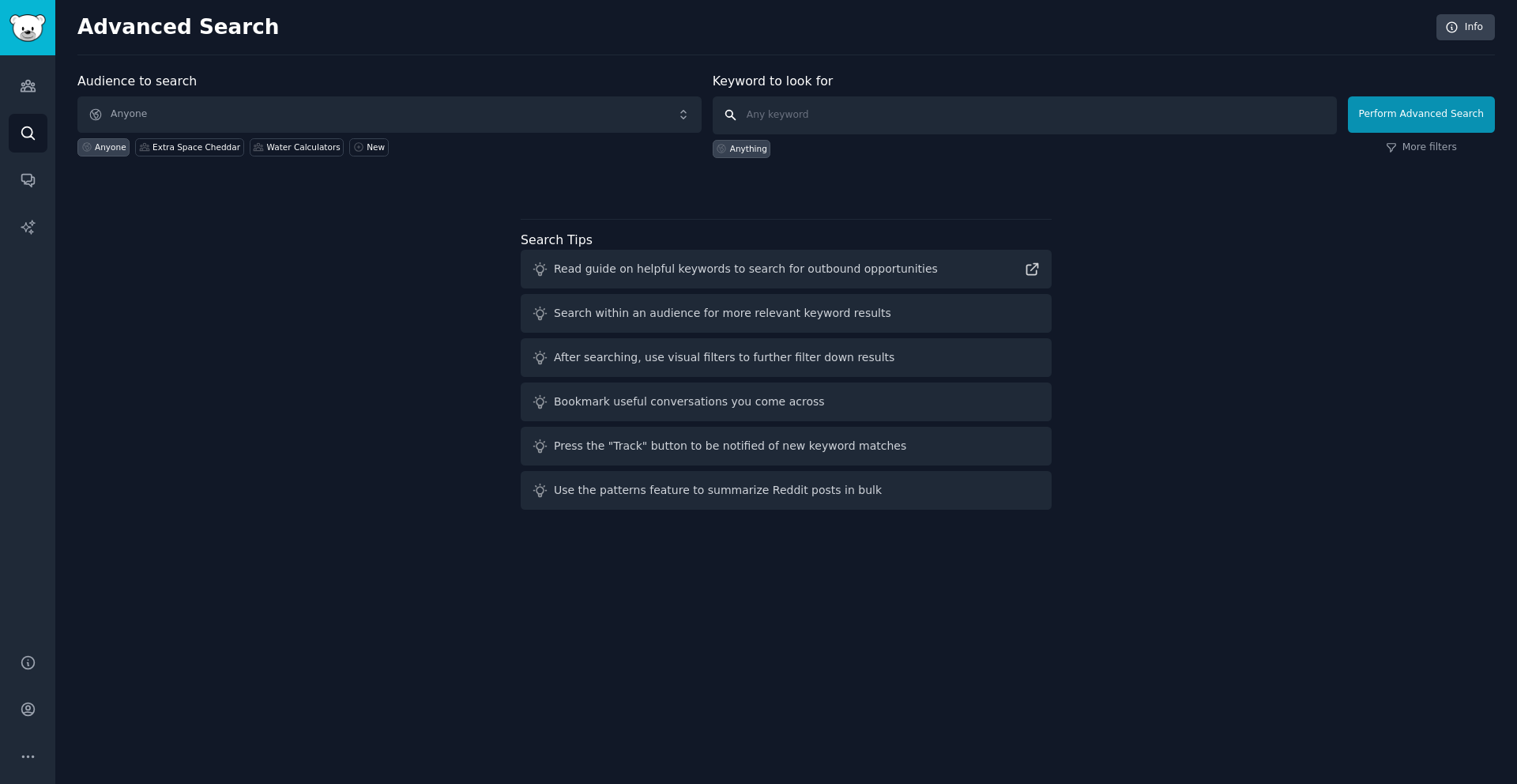
click at [844, 110] on input "text" at bounding box center [1025, 116] width 624 height 38
type input "I"
type input "A"
type input "airbnb hosts"
click button "Perform Advanced Search" at bounding box center [1421, 115] width 147 height 37
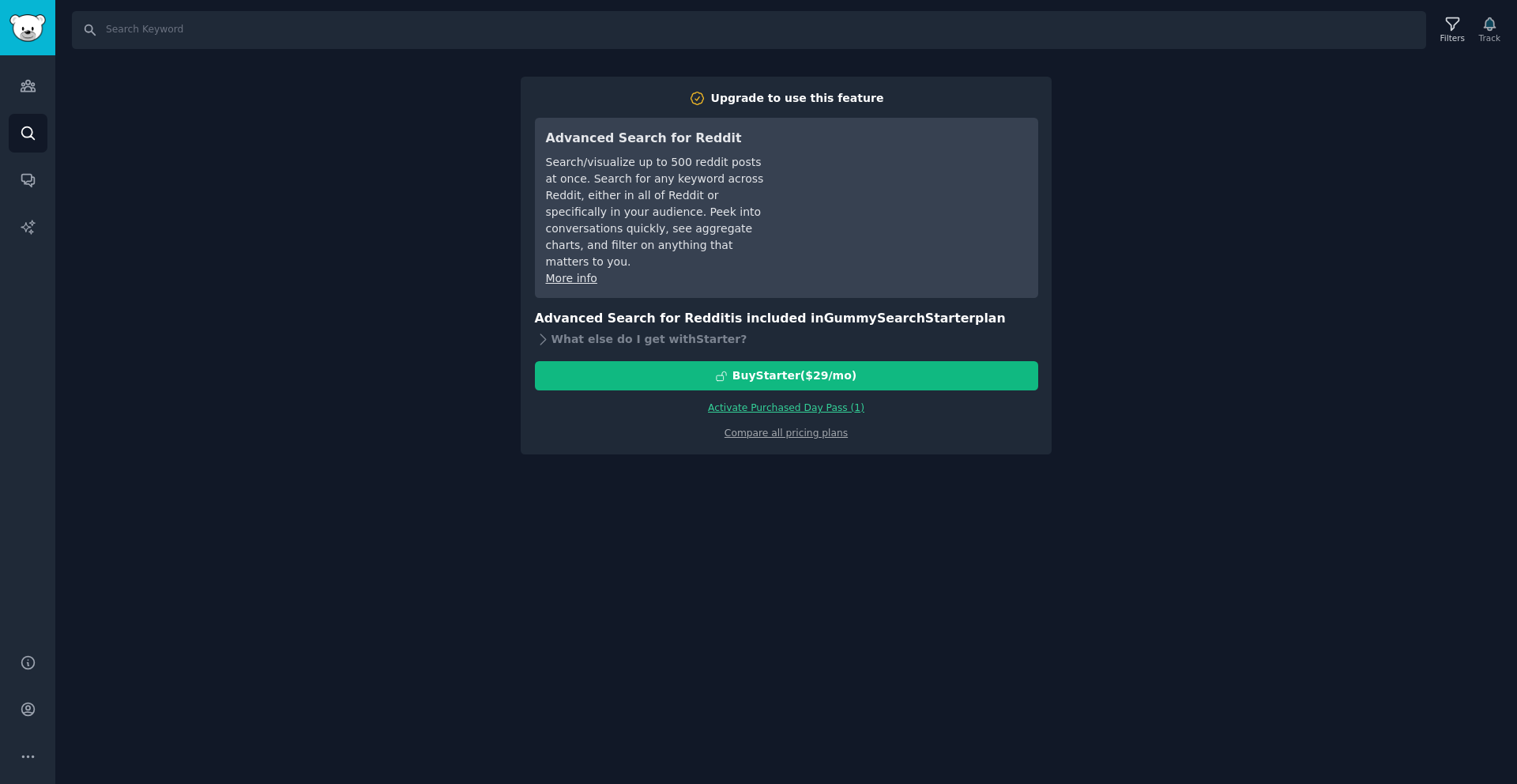
click at [450, 442] on div "Search Filters Track Upgrade to use this feature Advanced Search for Reddit Sea…" at bounding box center [786, 392] width 1462 height 784
click at [37, 21] on img "Sidebar" at bounding box center [27, 27] width 37 height 27
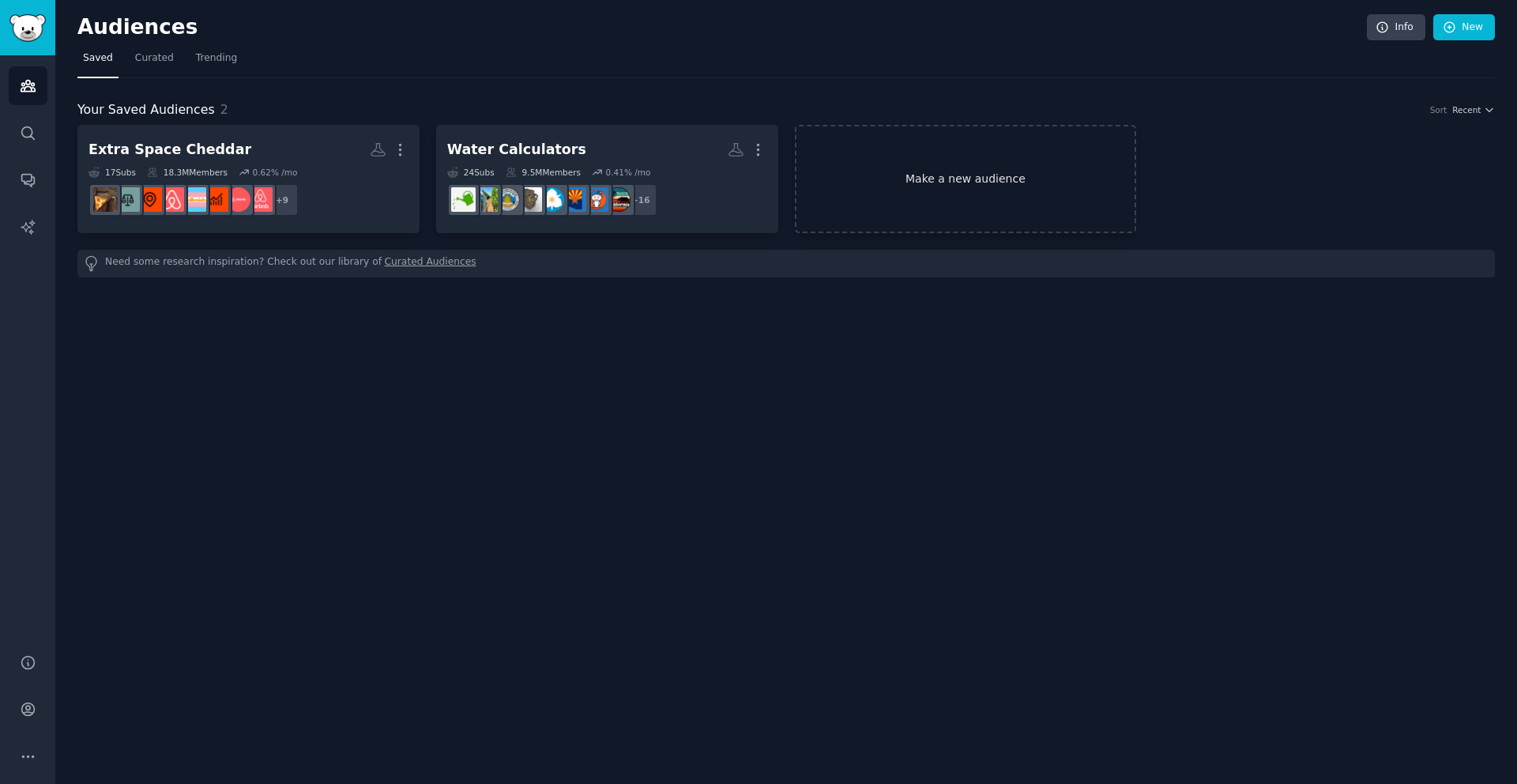
click at [986, 188] on link "Make a new audience" at bounding box center [966, 179] width 342 height 108
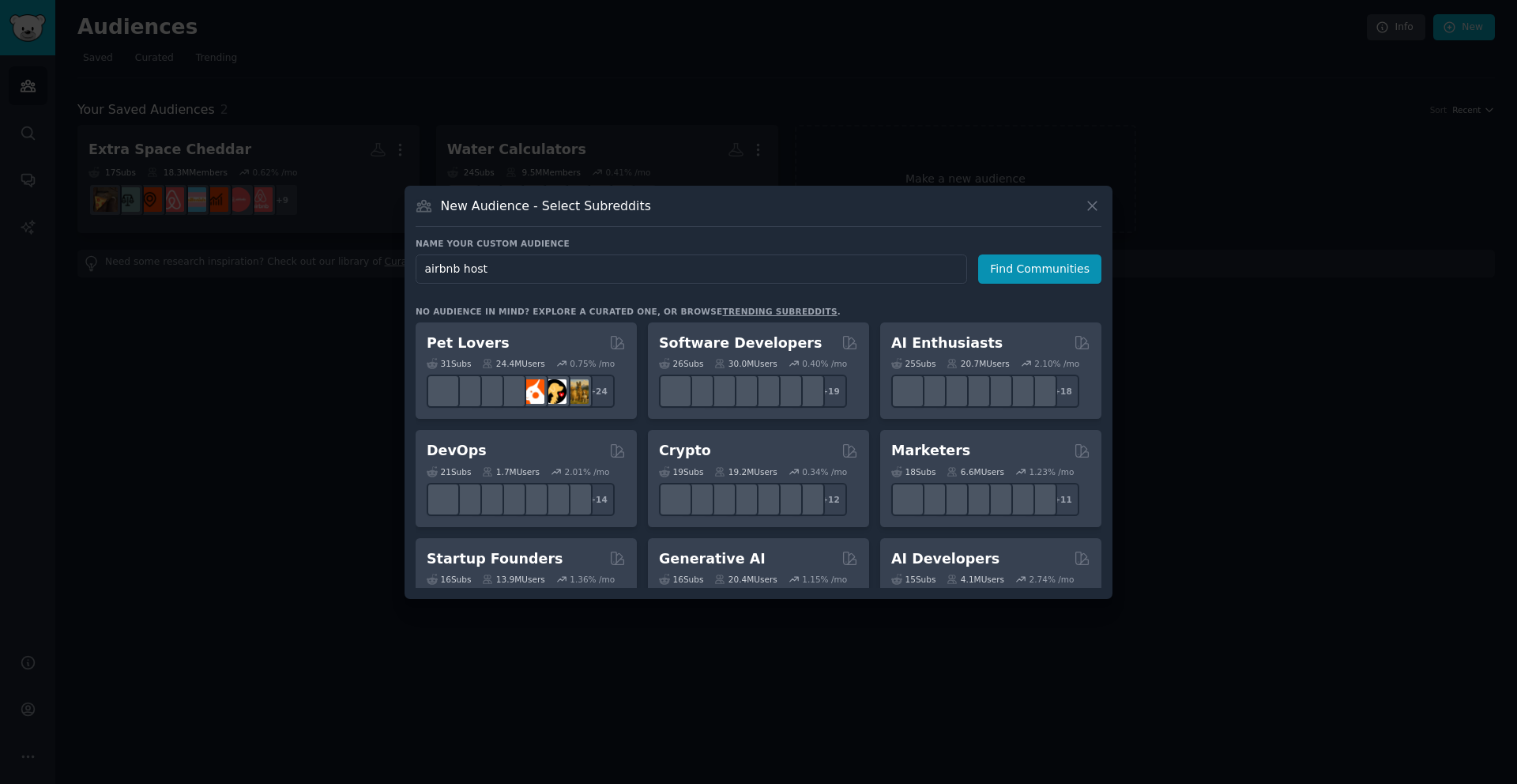
type input "airbnb hosts"
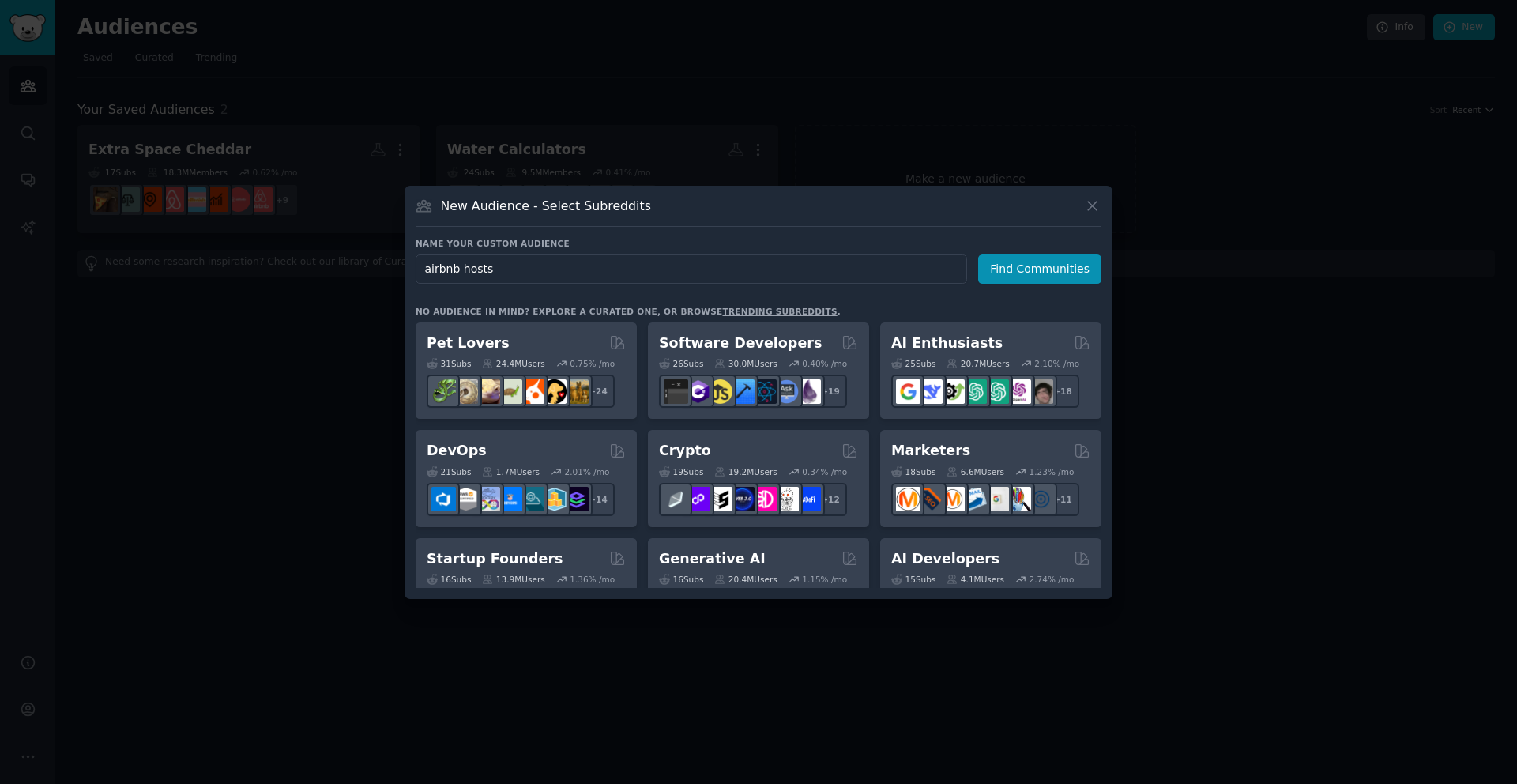
click button "Find Communities" at bounding box center [1040, 269] width 123 height 29
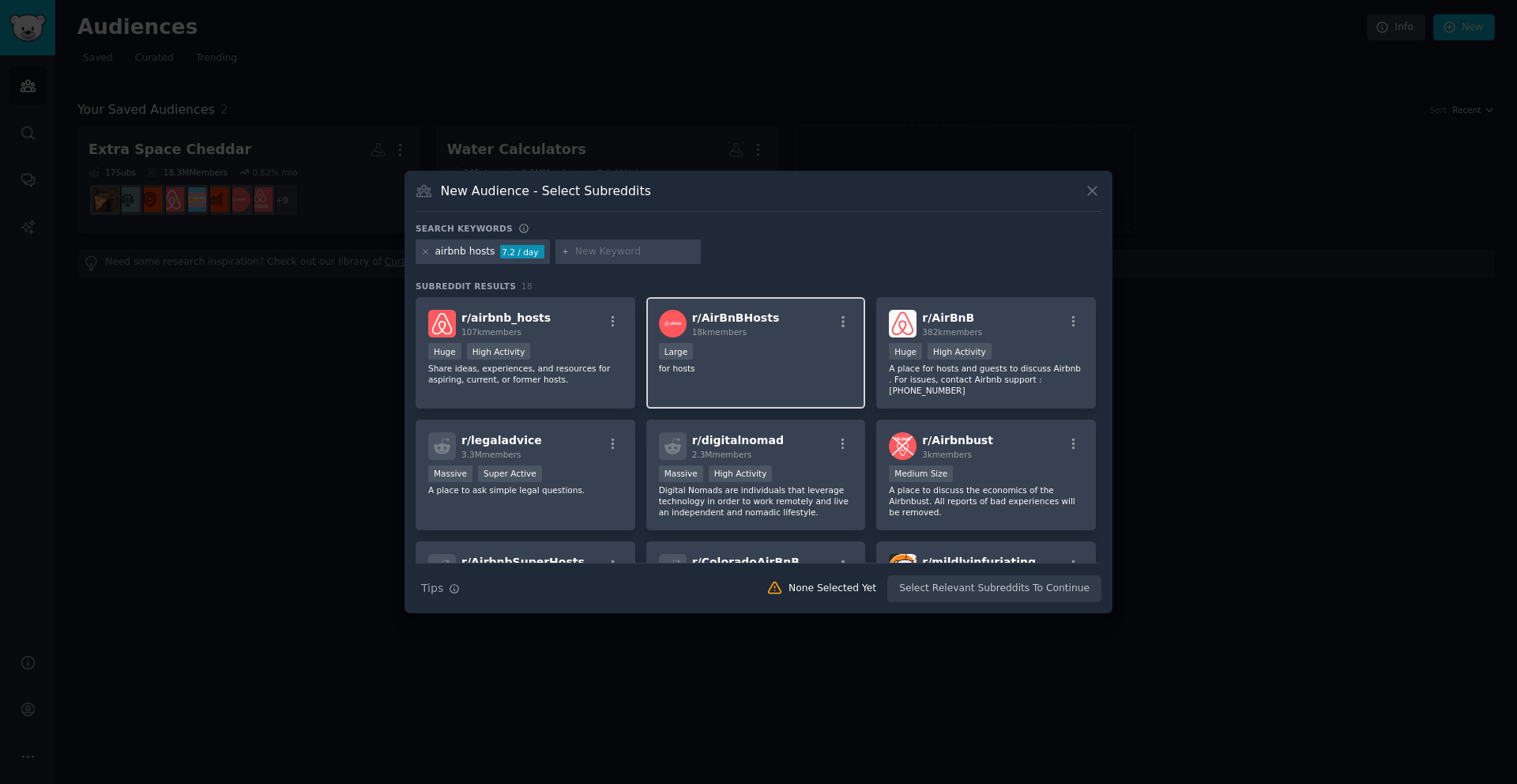
click at [735, 364] on p "for hosts" at bounding box center [756, 368] width 194 height 11
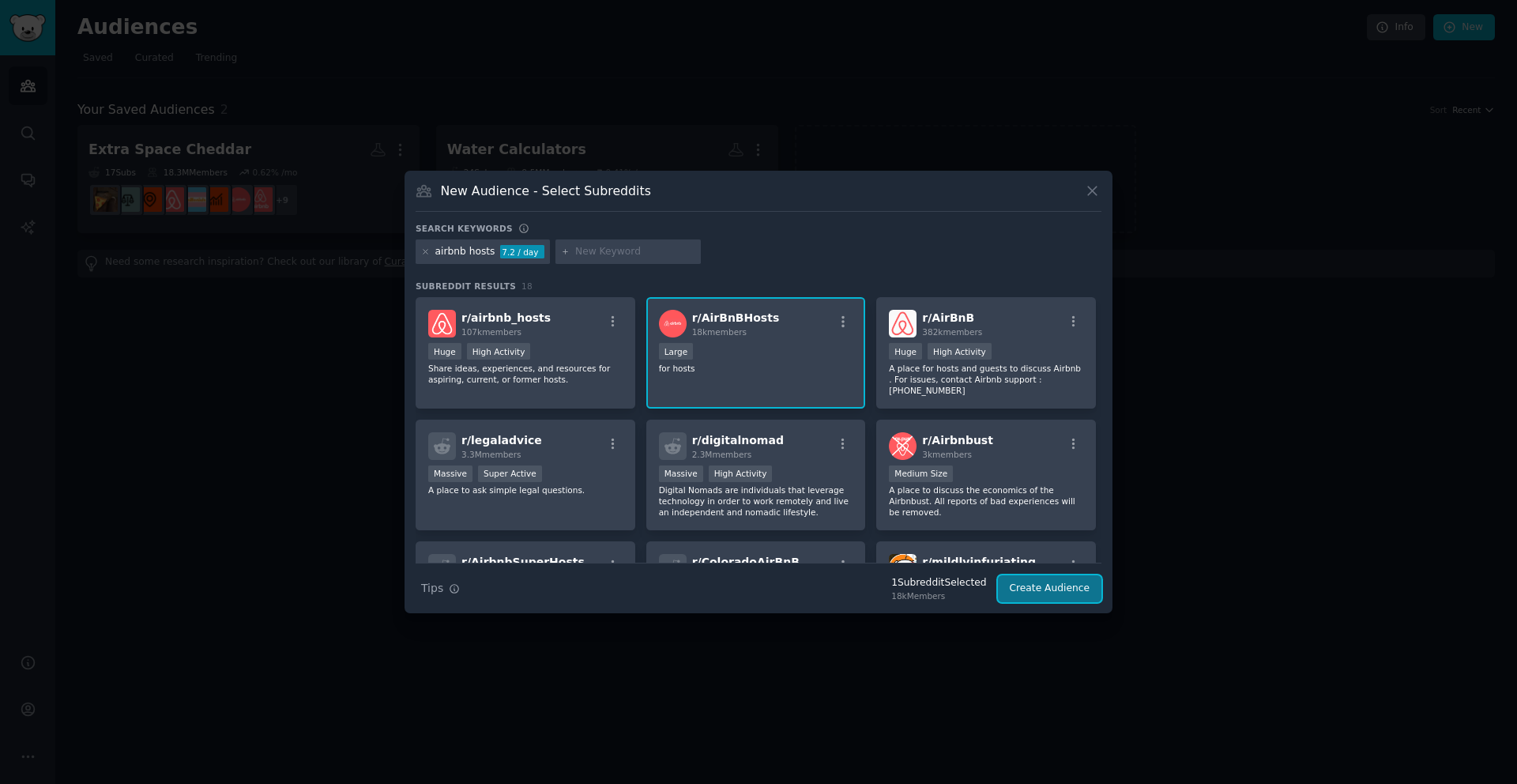
click at [1037, 594] on button "Create Audience" at bounding box center [1050, 588] width 104 height 27
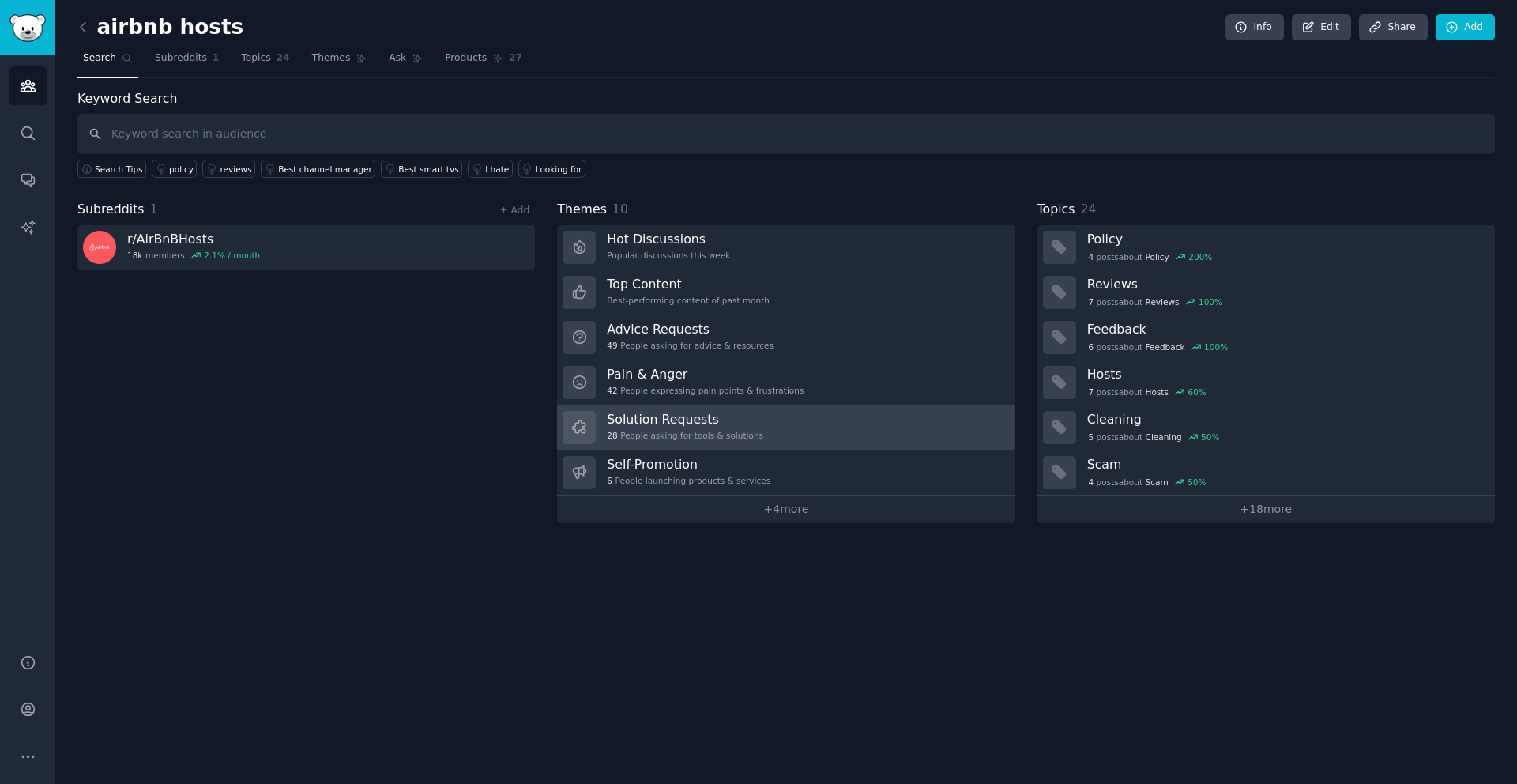
click at [661, 412] on h3 "Solution Requests" at bounding box center [685, 419] width 157 height 17
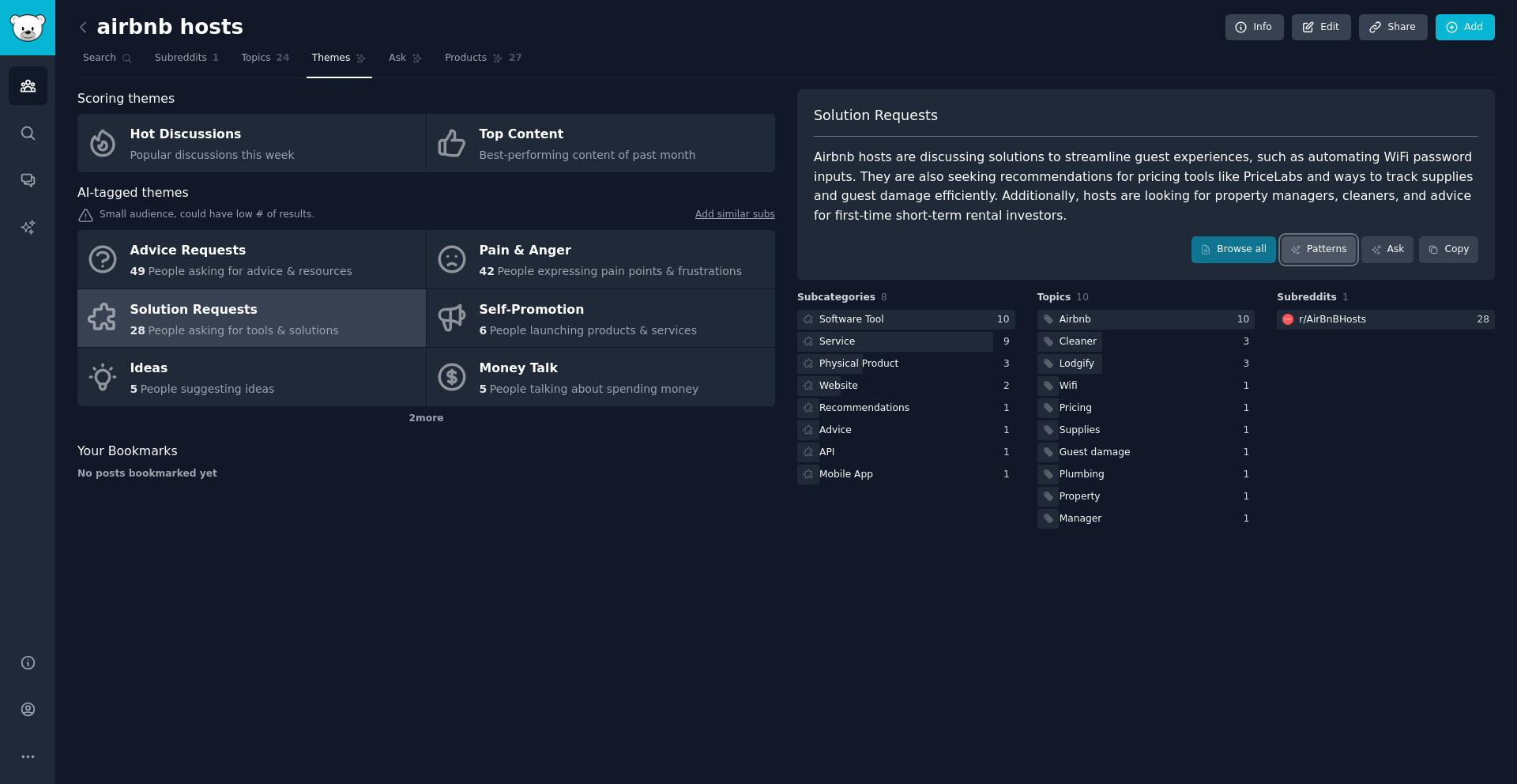
click at [1323, 252] on link "Patterns" at bounding box center [1318, 250] width 74 height 27
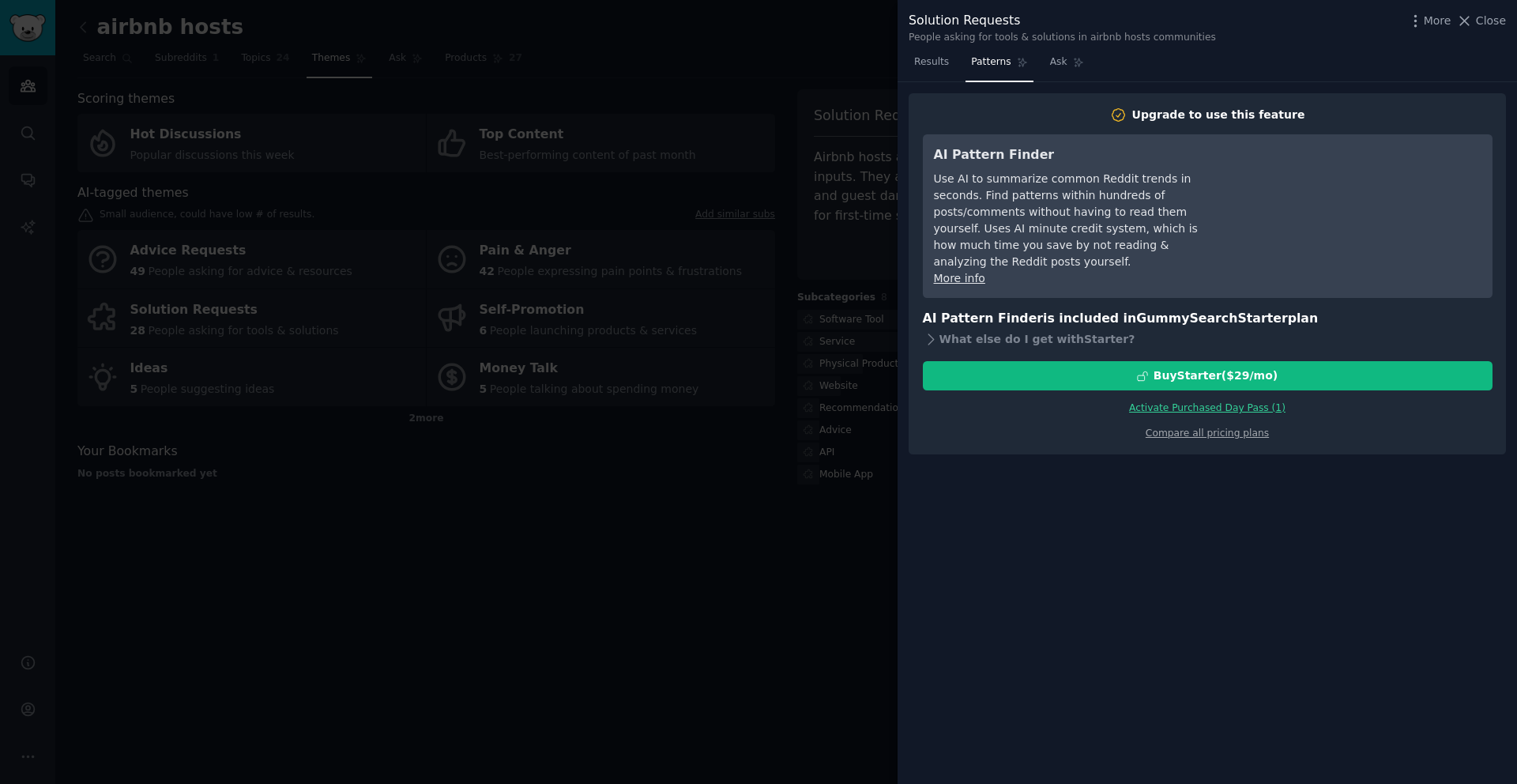
click at [1200, 402] on link "Activate Purchased Day Pass ( 1 )" at bounding box center [1207, 407] width 157 height 11
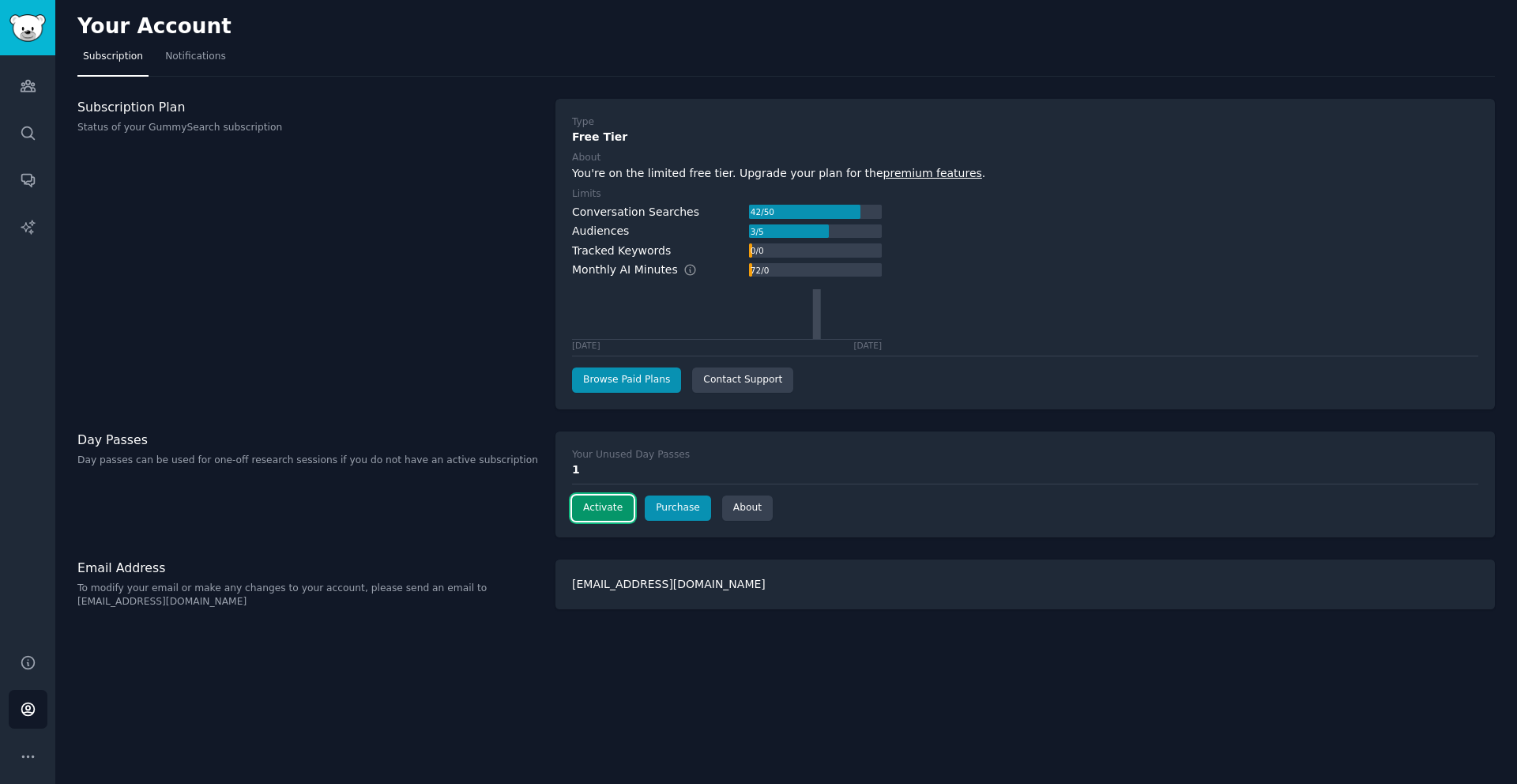
click at [608, 513] on button "Activate" at bounding box center [603, 508] width 62 height 25
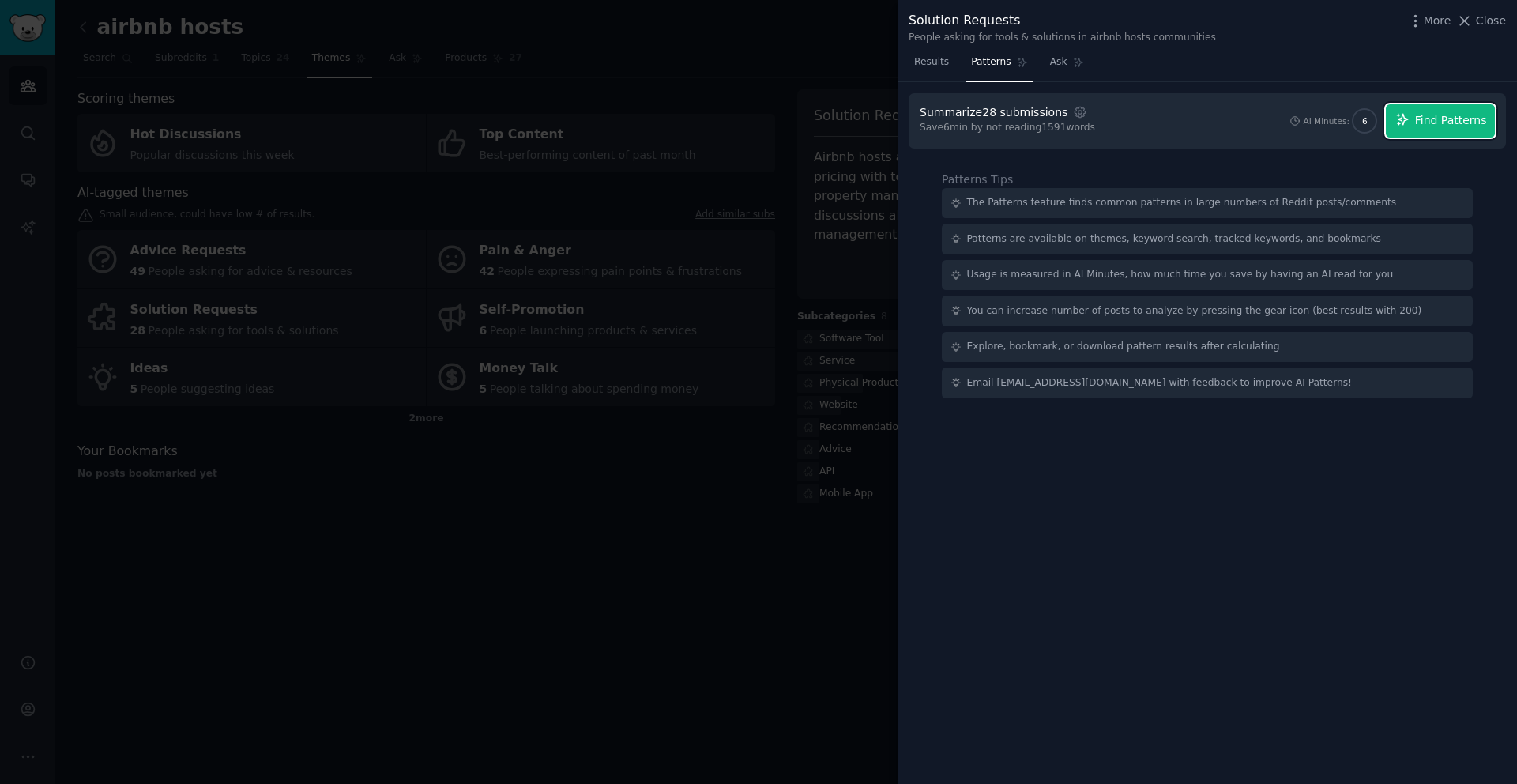
click at [1424, 122] on span "Find Patterns" at bounding box center [1451, 121] width 72 height 17
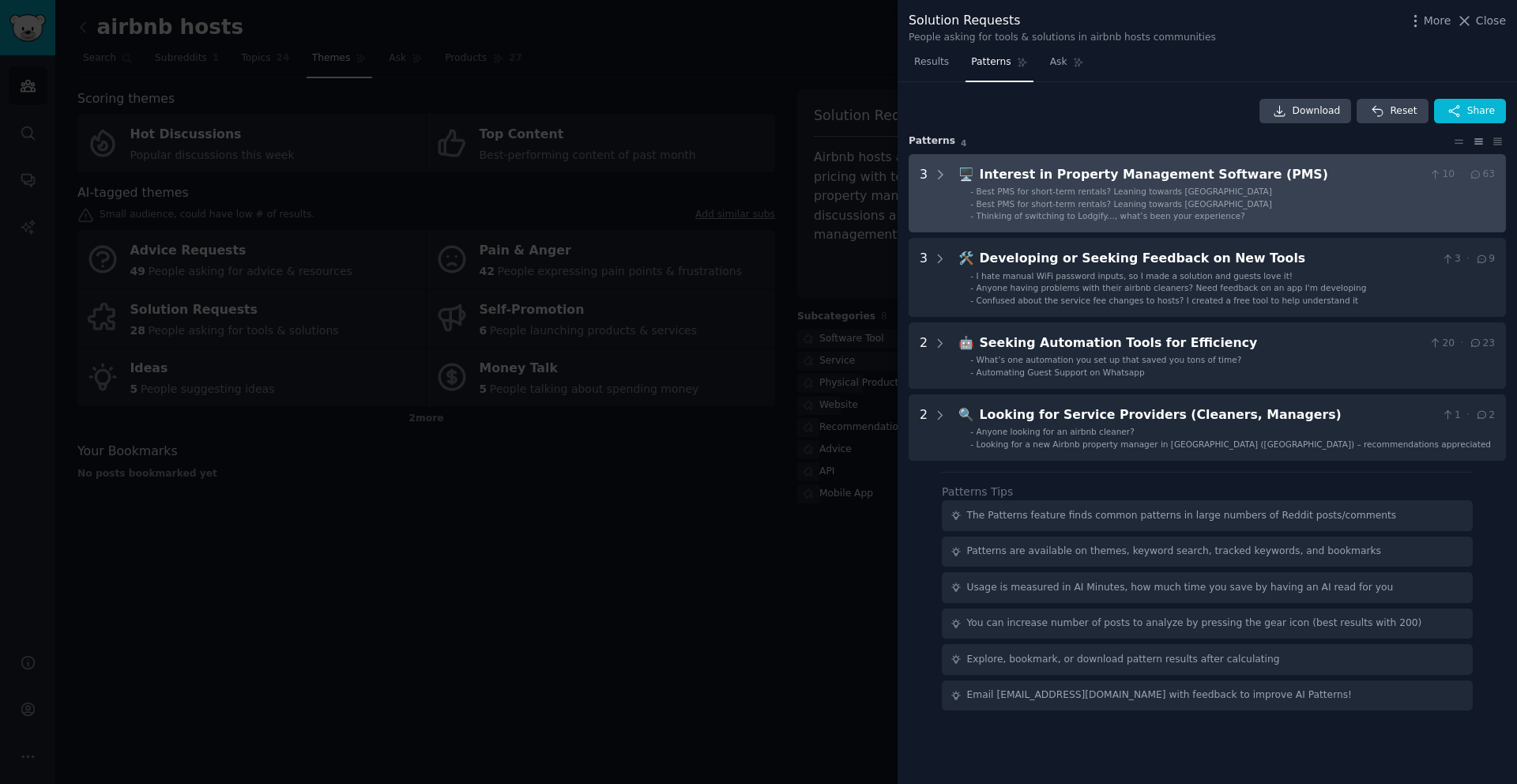
click at [1079, 175] on div "Interest in Property Management Software (PMS)" at bounding box center [1201, 175] width 443 height 20
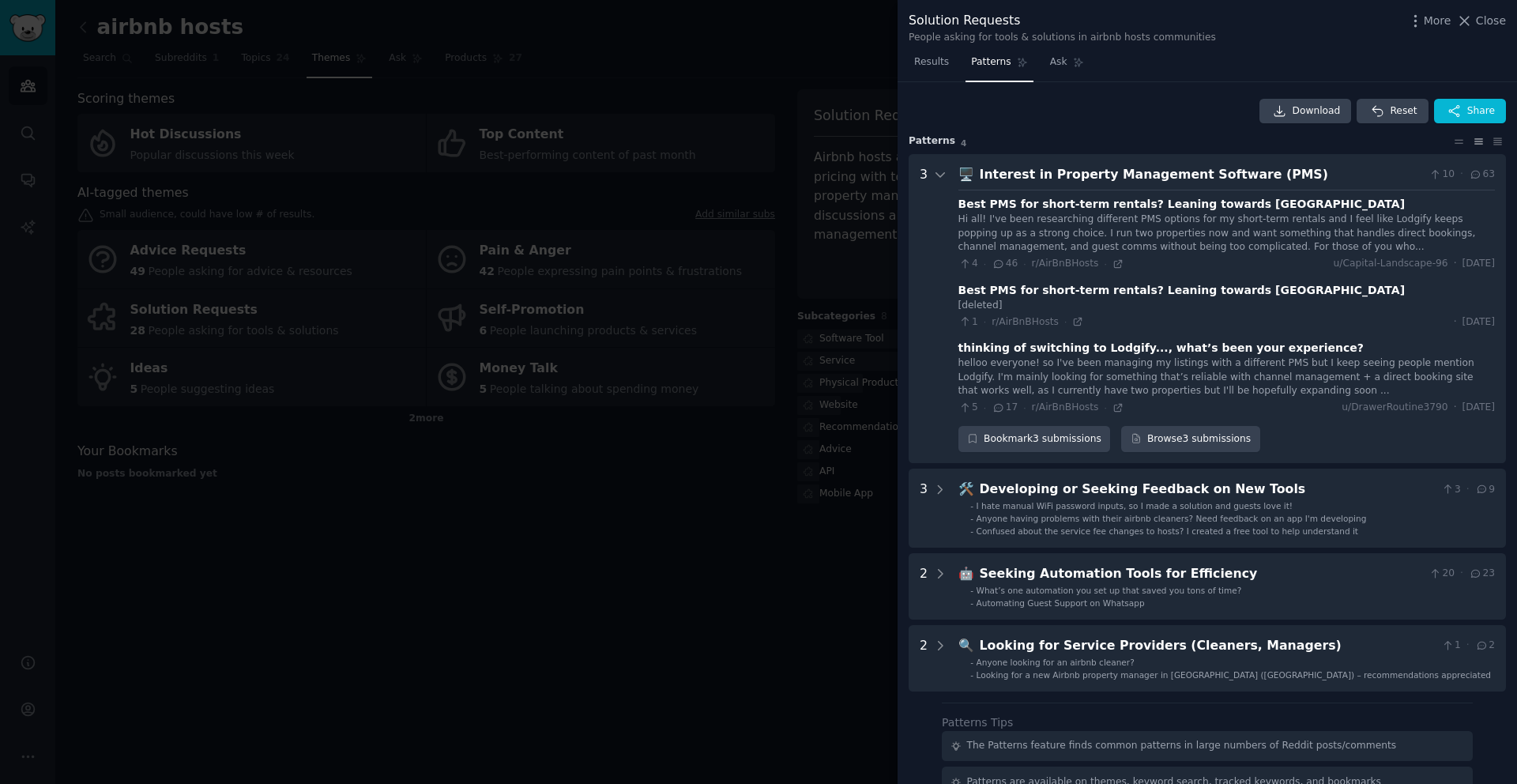
scroll to position [72, 0]
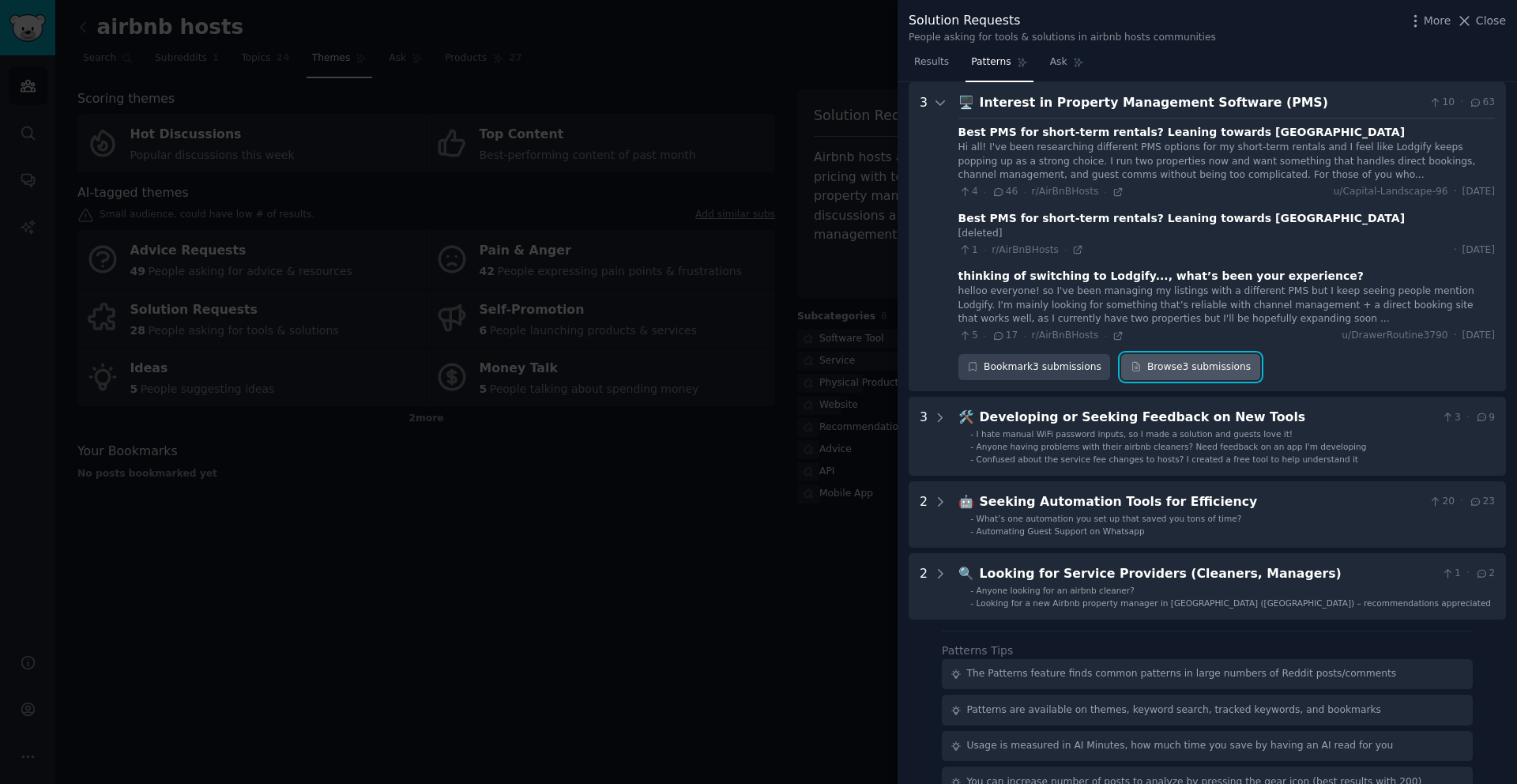
click at [1188, 365] on link "Browse 3 submissions" at bounding box center [1191, 367] width 138 height 27
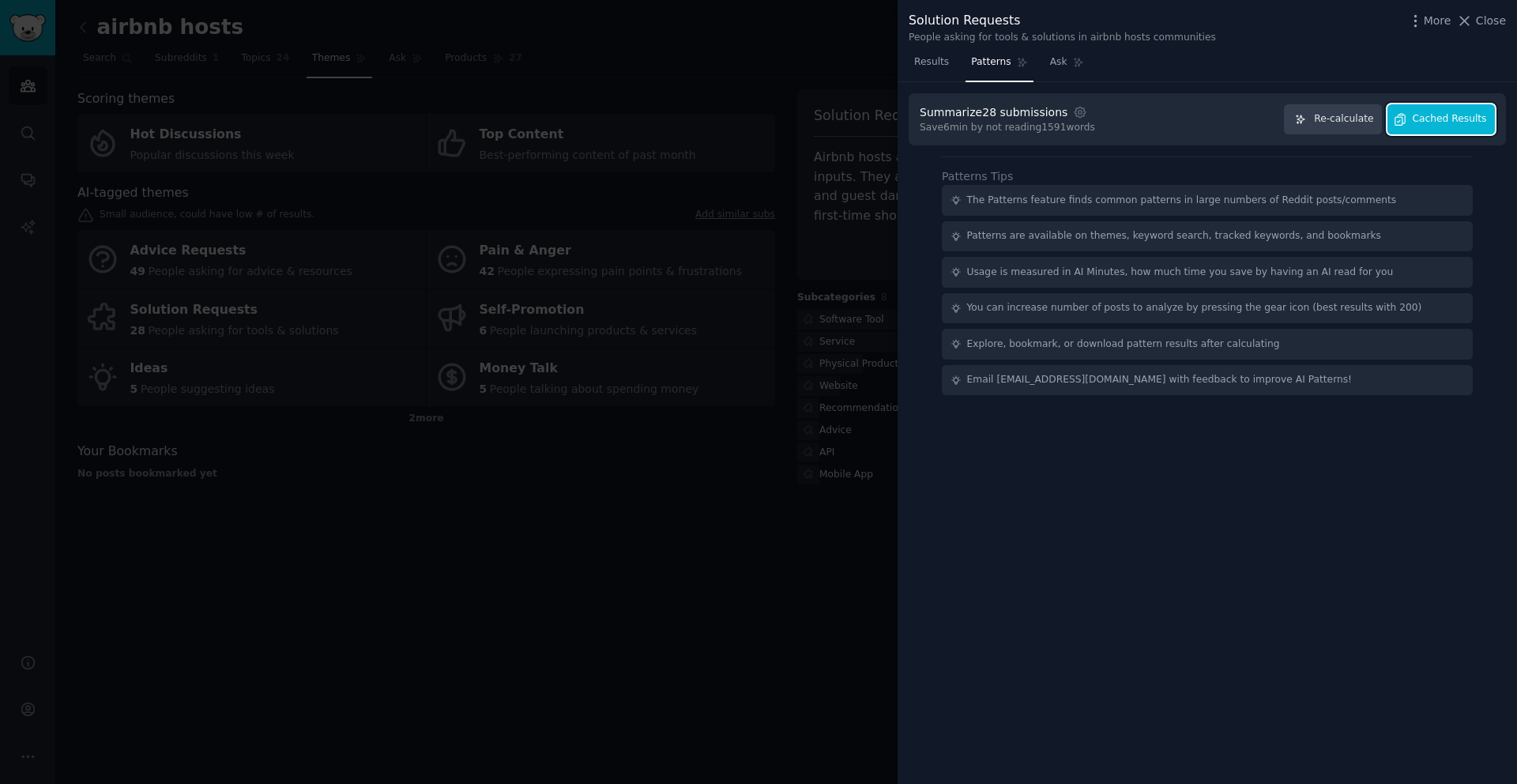
click at [1443, 124] on span "Cached Results" at bounding box center [1450, 119] width 74 height 14
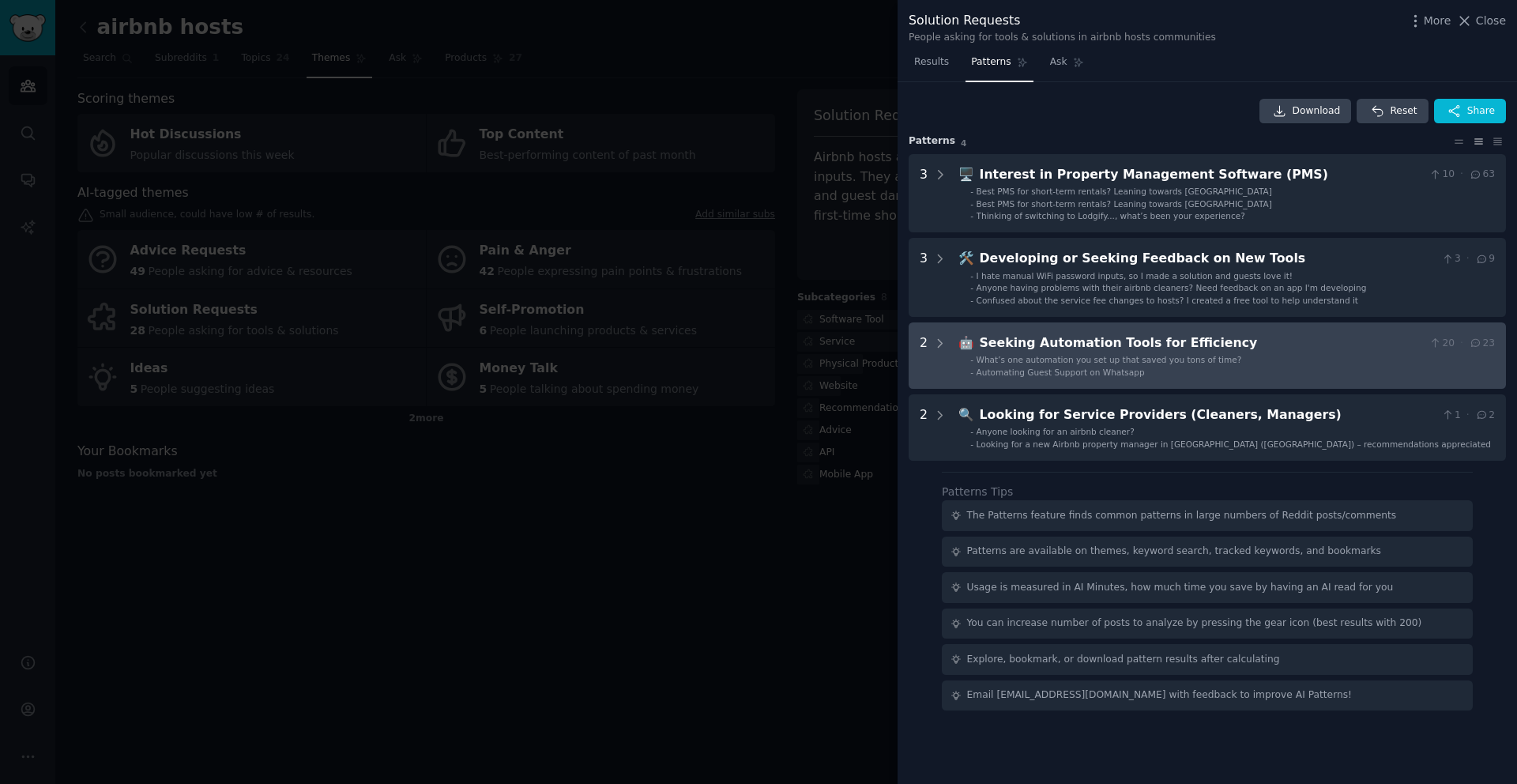
click at [1132, 345] on div "Seeking Automation Tools for Efficiency" at bounding box center [1201, 344] width 443 height 20
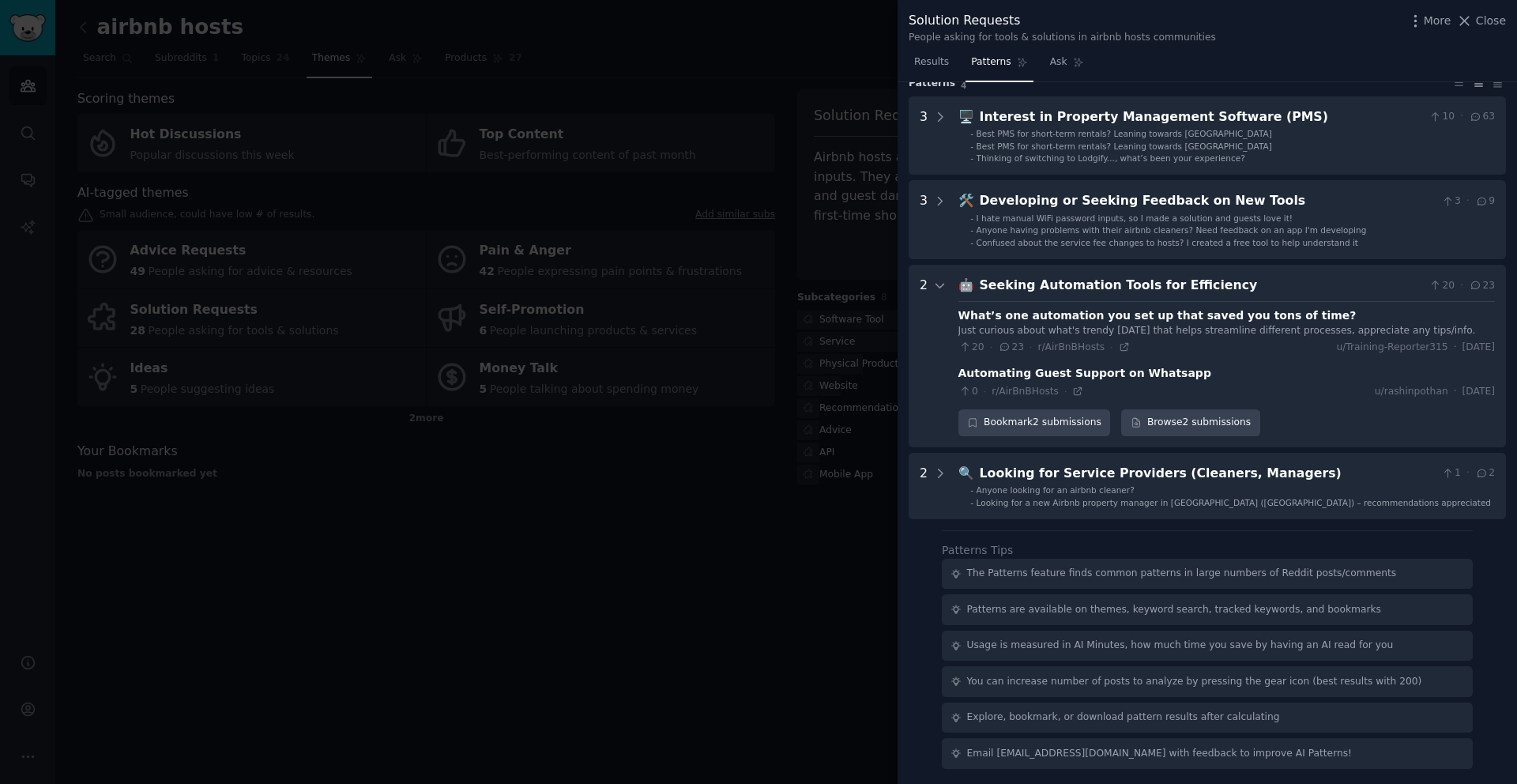
scroll to position [58, 0]
click at [1003, 350] on icon at bounding box center [1005, 346] width 8 height 7
click at [1042, 285] on div "Seeking Automation Tools for Efficiency" at bounding box center [1201, 285] width 443 height 20
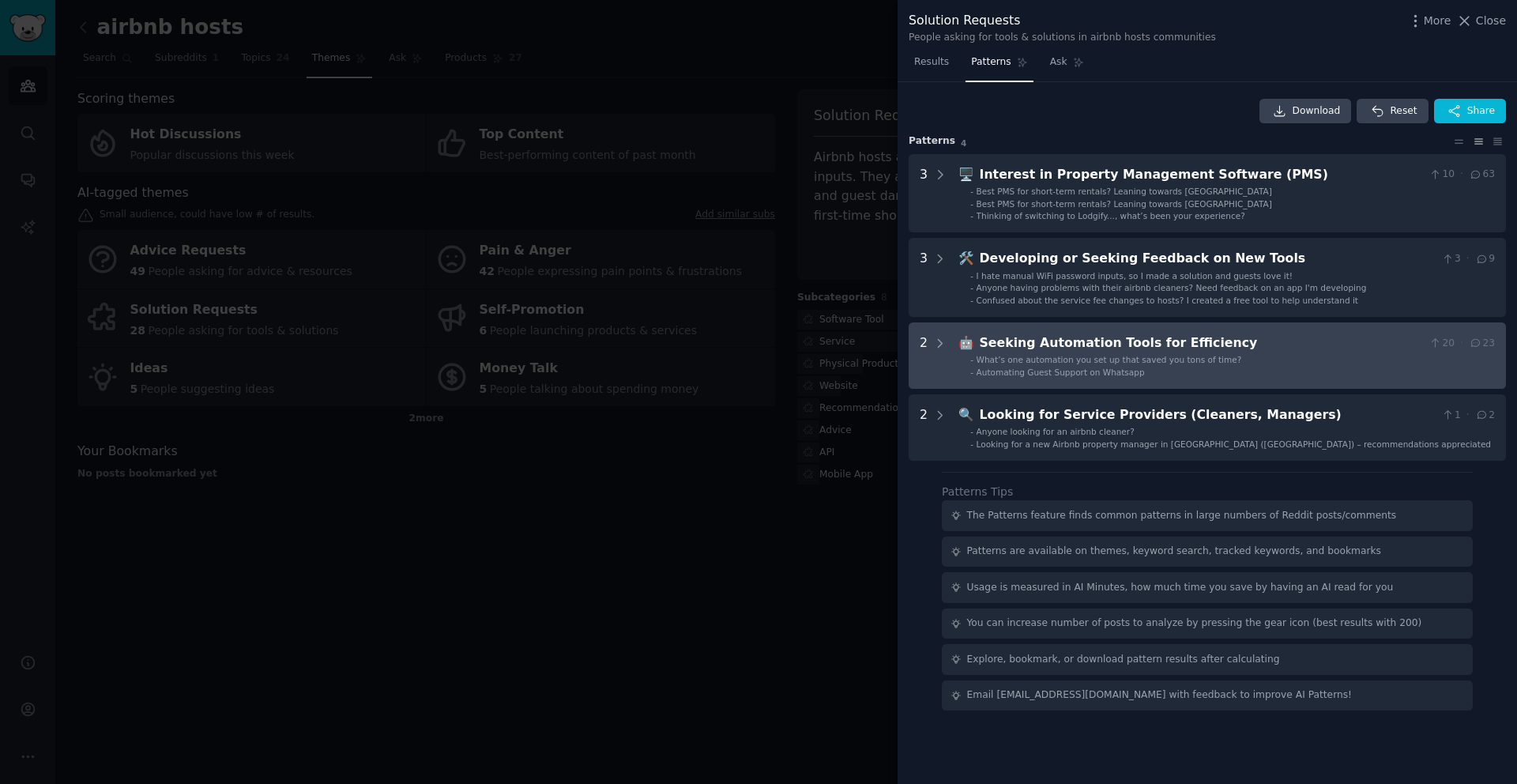
click at [1058, 348] on div "Seeking Automation Tools for Efficiency" at bounding box center [1201, 344] width 443 height 20
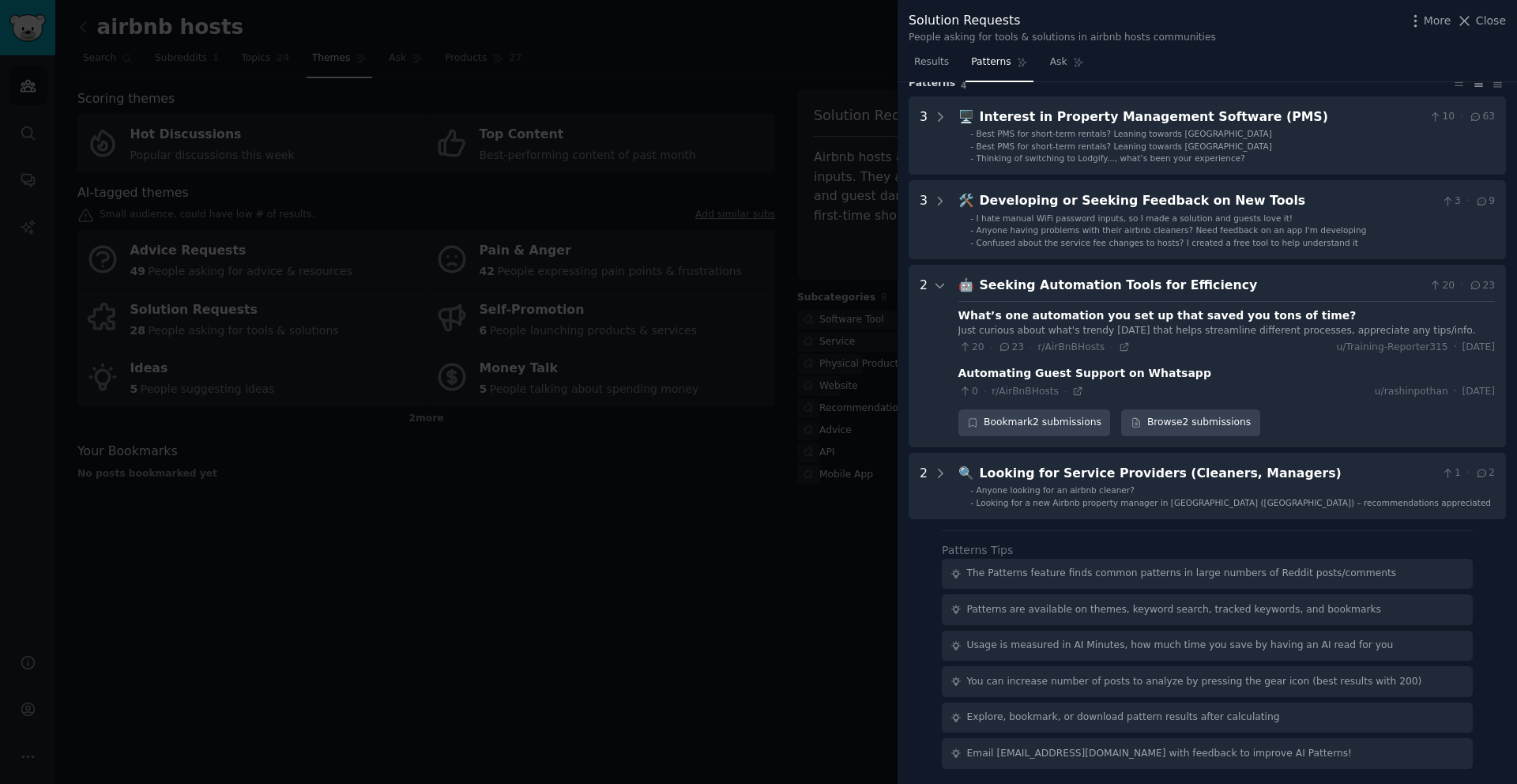
scroll to position [58, 0]
click at [1004, 347] on icon at bounding box center [1005, 345] width 14 height 11
click at [1476, 285] on icon at bounding box center [1475, 284] width 14 height 11
click at [1473, 287] on icon at bounding box center [1475, 285] width 8 height 7
click at [1441, 287] on span "20" at bounding box center [1441, 285] width 26 height 14
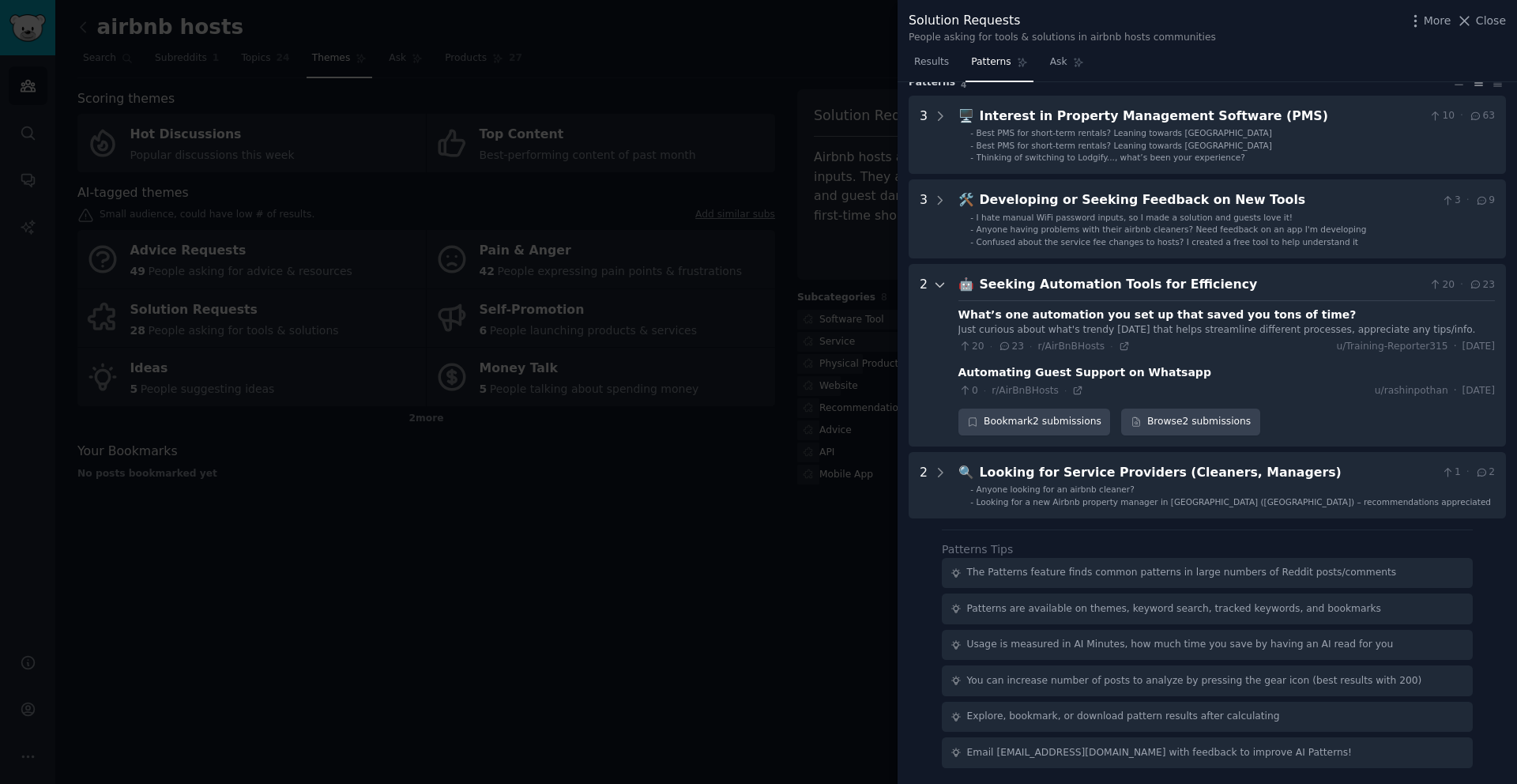
click at [940, 287] on icon at bounding box center [940, 285] width 14 height 14
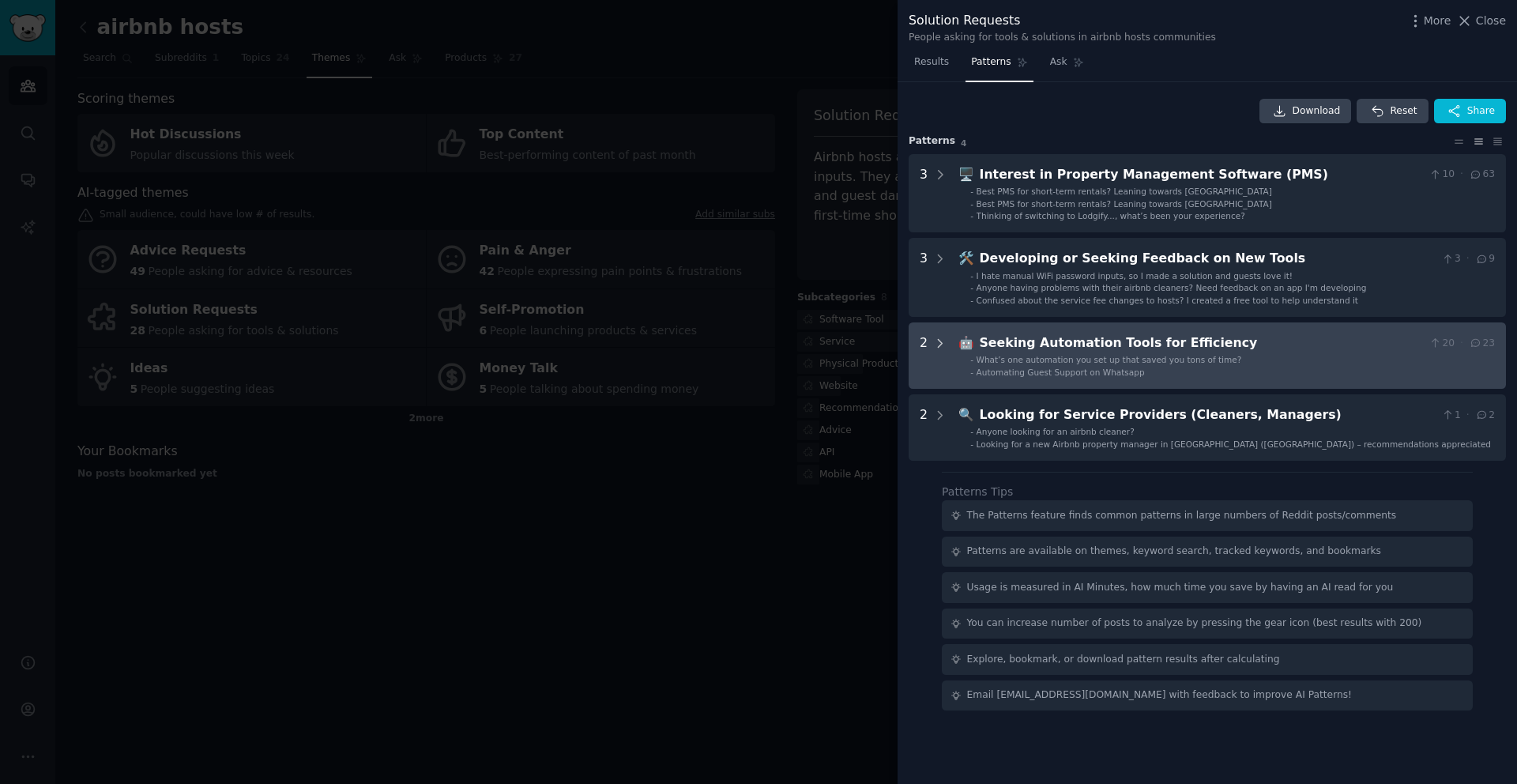
scroll to position [0, 0]
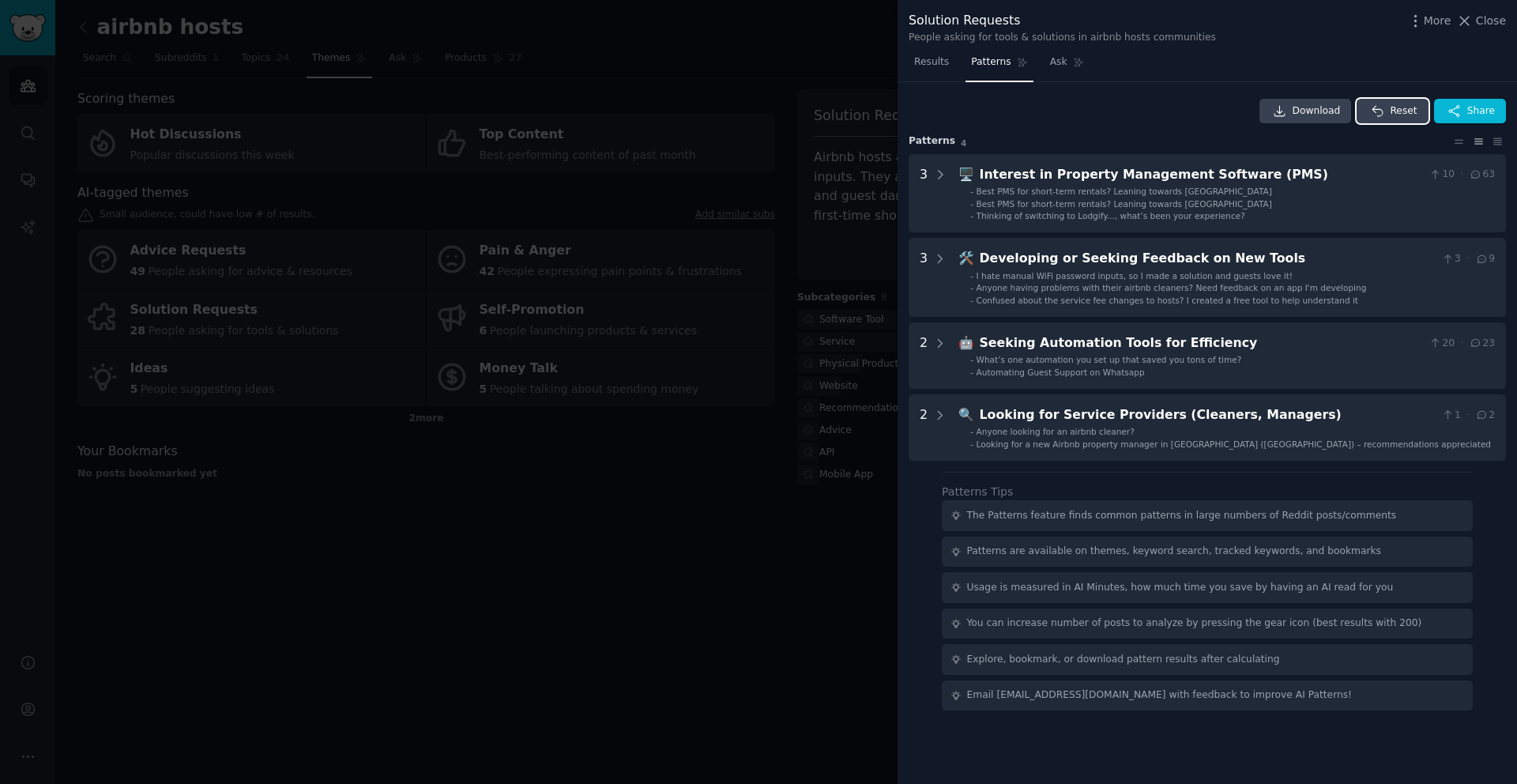
click at [1395, 104] on span "Reset" at bounding box center [1404, 111] width 27 height 14
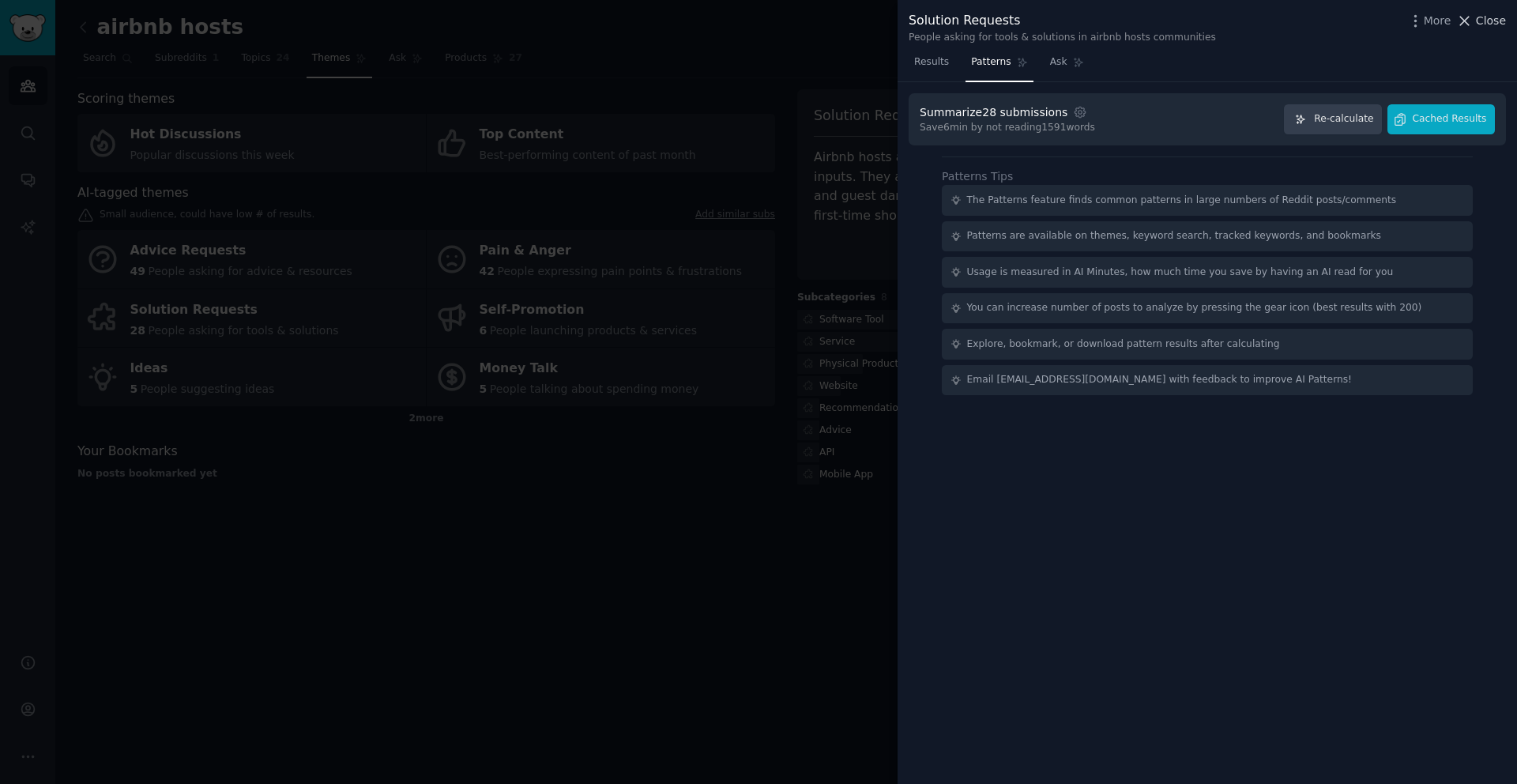
click at [1466, 23] on icon at bounding box center [1465, 21] width 17 height 17
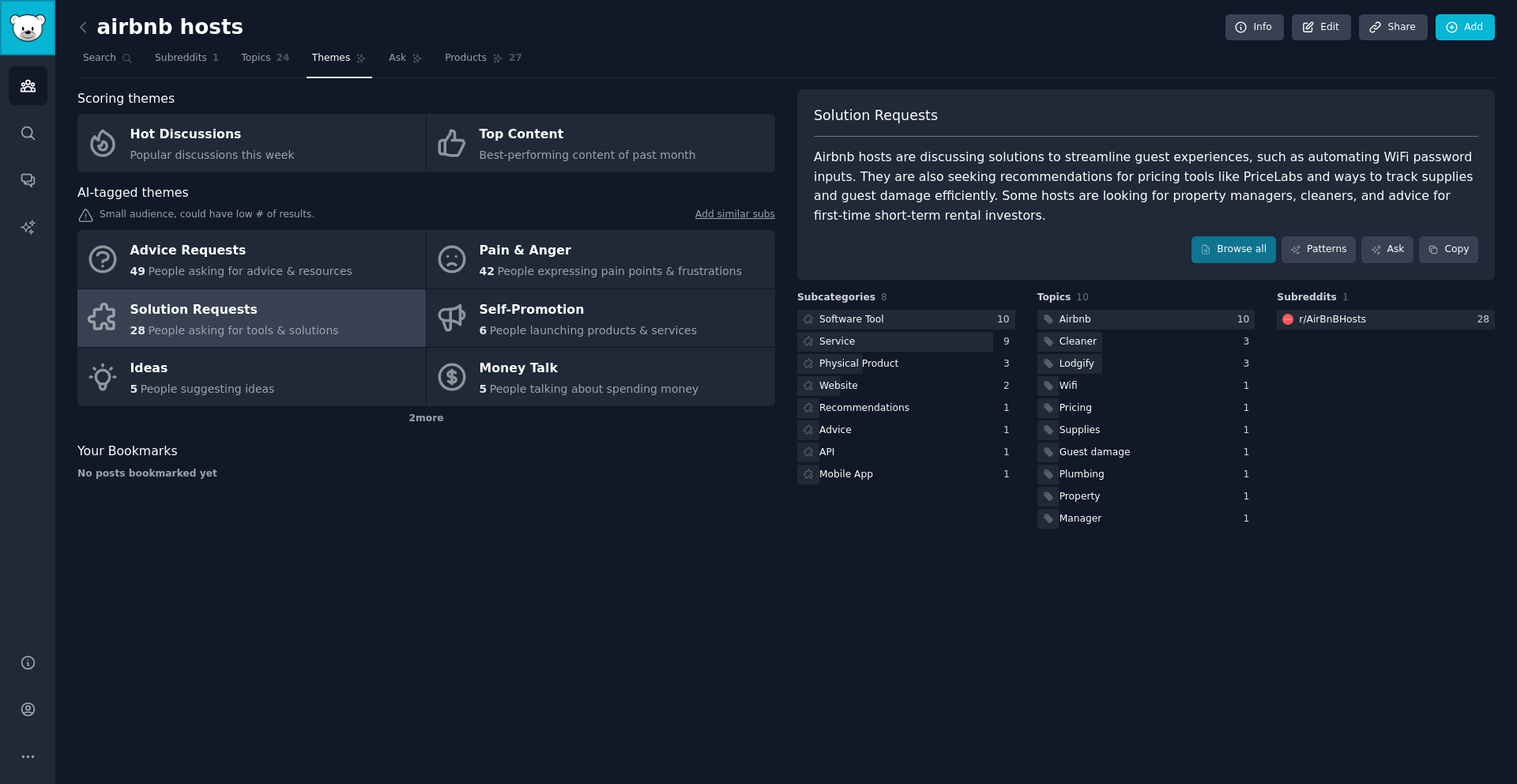
click at [29, 34] on img "Sidebar" at bounding box center [27, 27] width 37 height 27
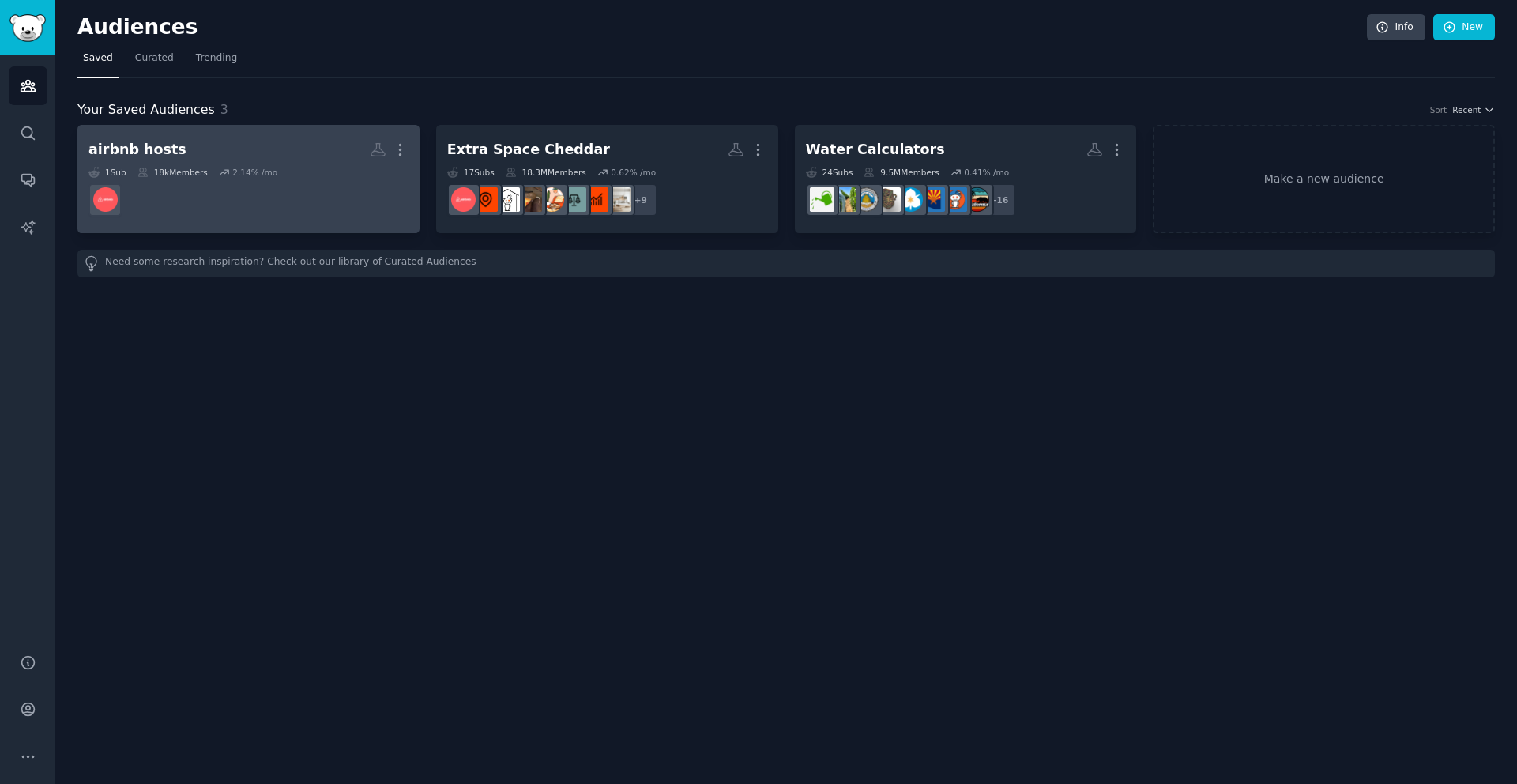
click at [225, 147] on h2 "airbnb hosts More" at bounding box center [248, 149] width 320 height 27
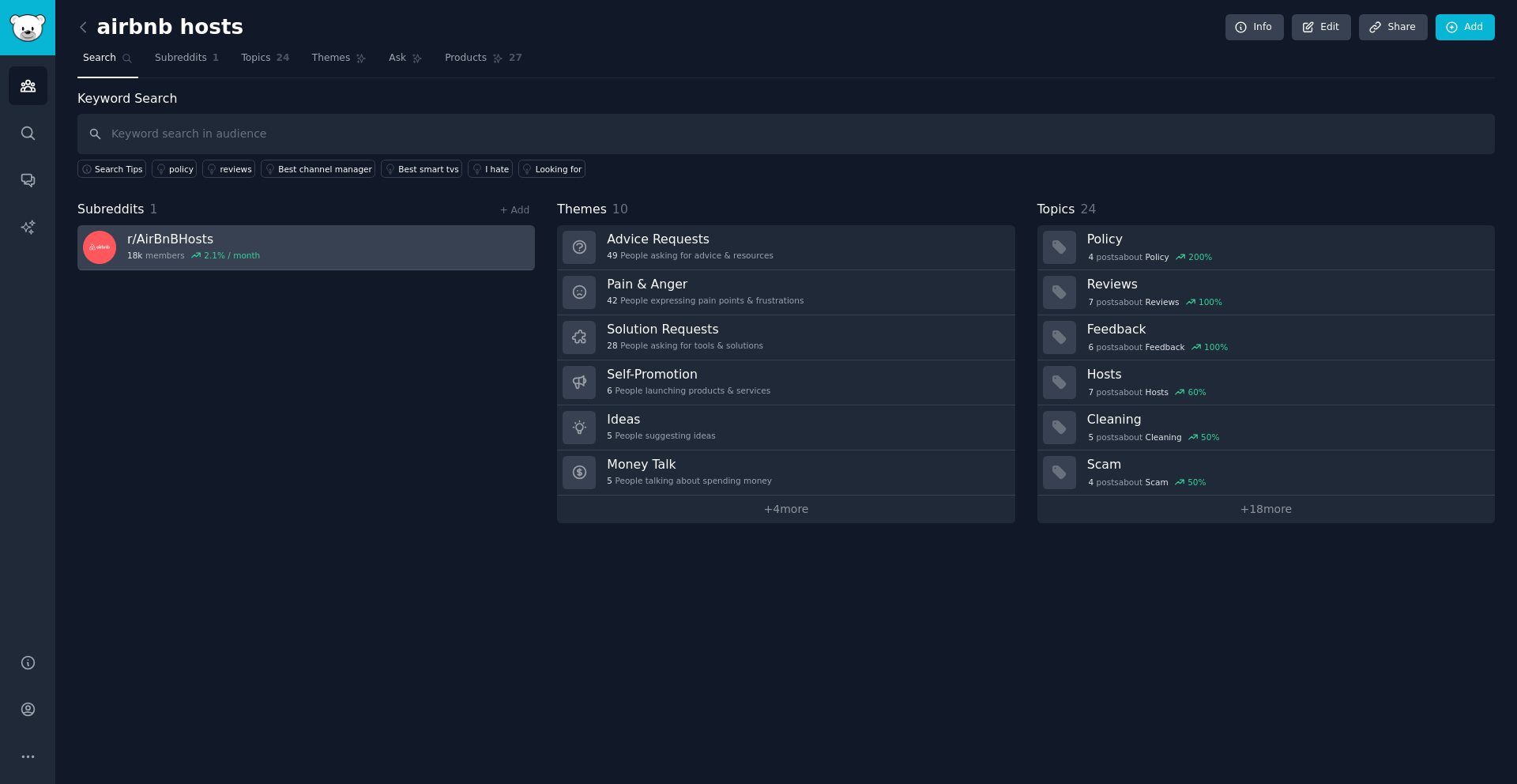
click at [198, 239] on h3 "r/ AirBnBHosts" at bounding box center [193, 239] width 132 height 17
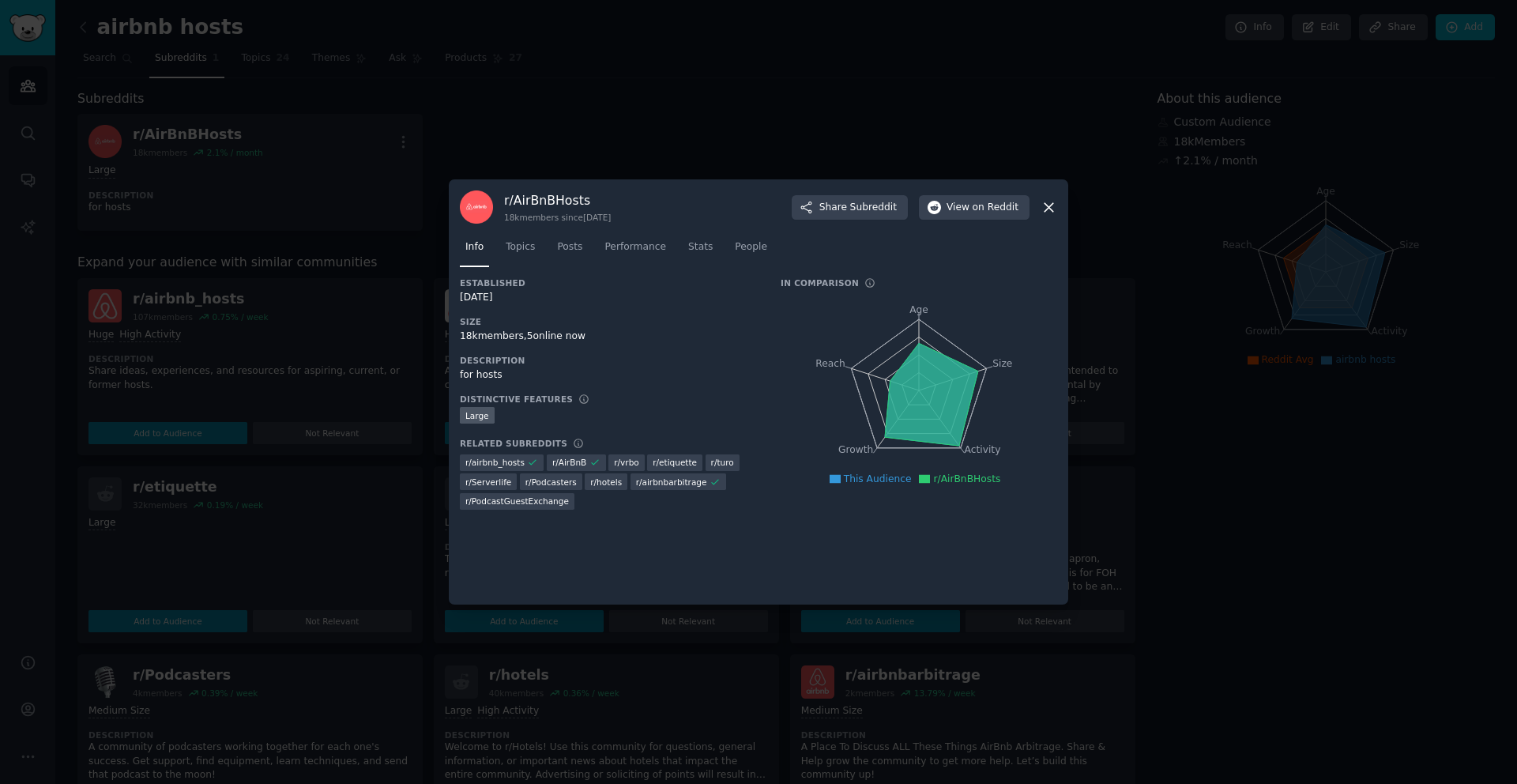
click at [1049, 214] on icon at bounding box center [1049, 207] width 17 height 17
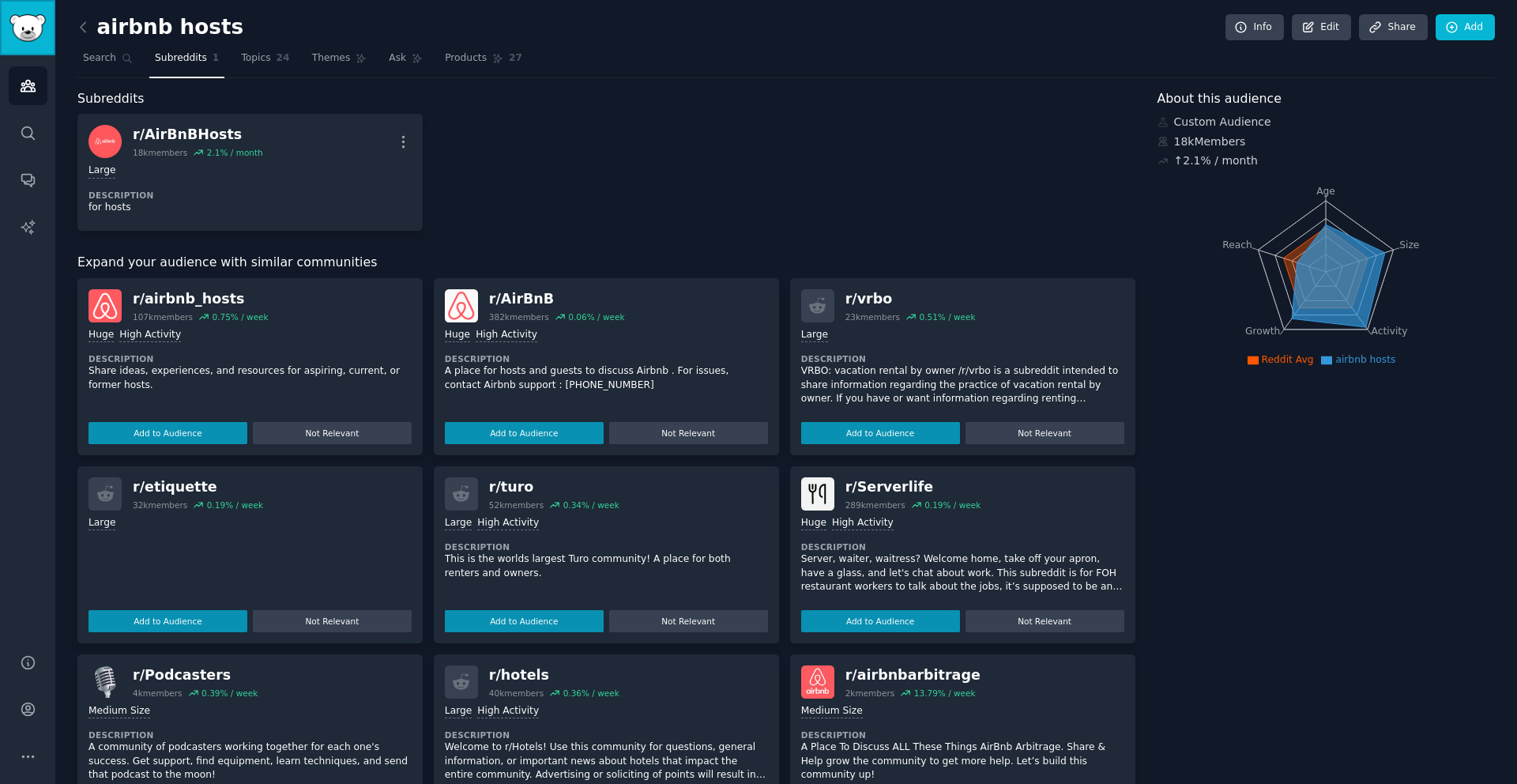
click at [23, 31] on img "Sidebar" at bounding box center [27, 27] width 37 height 27
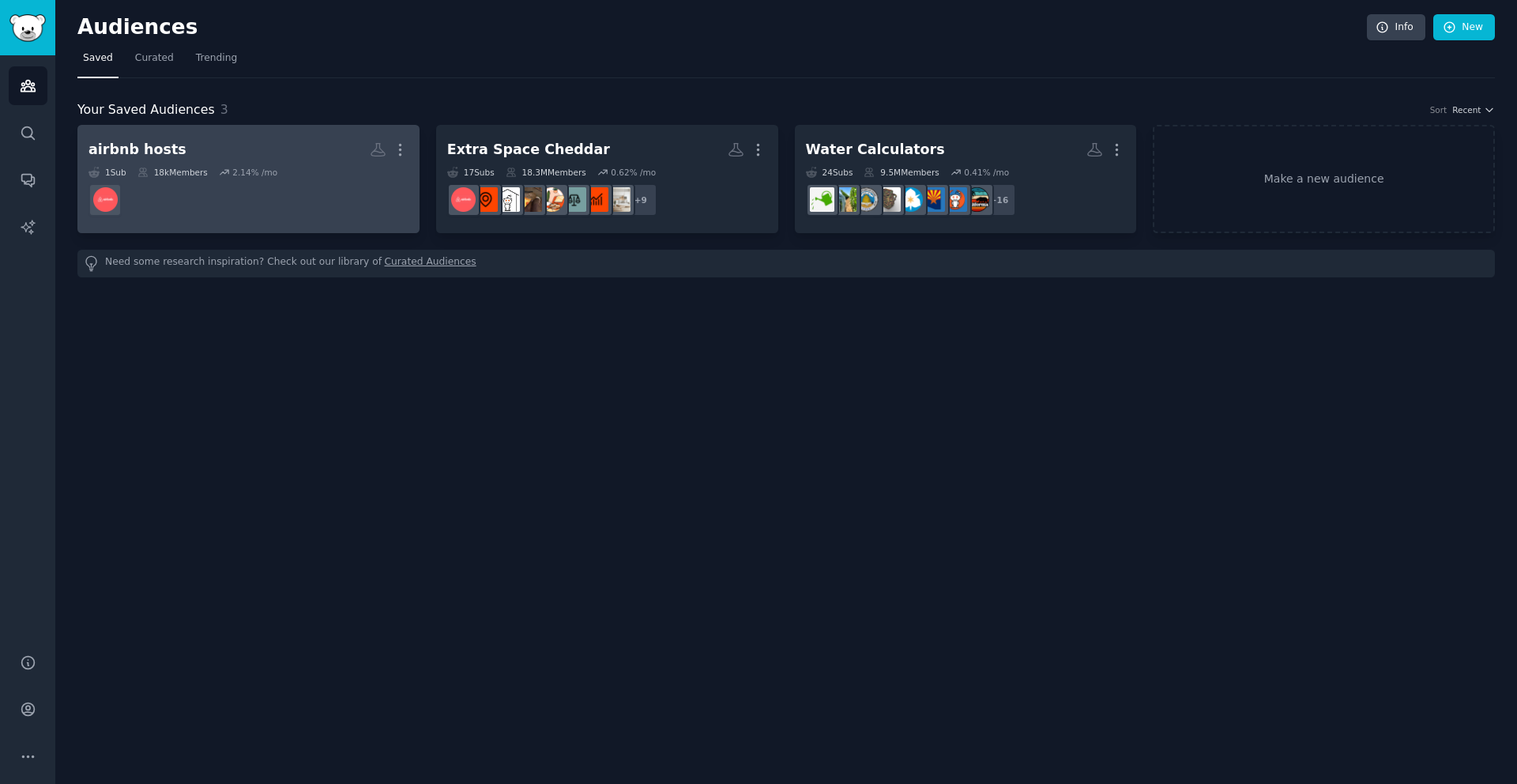
click at [173, 146] on h2 "airbnb hosts More" at bounding box center [248, 149] width 320 height 27
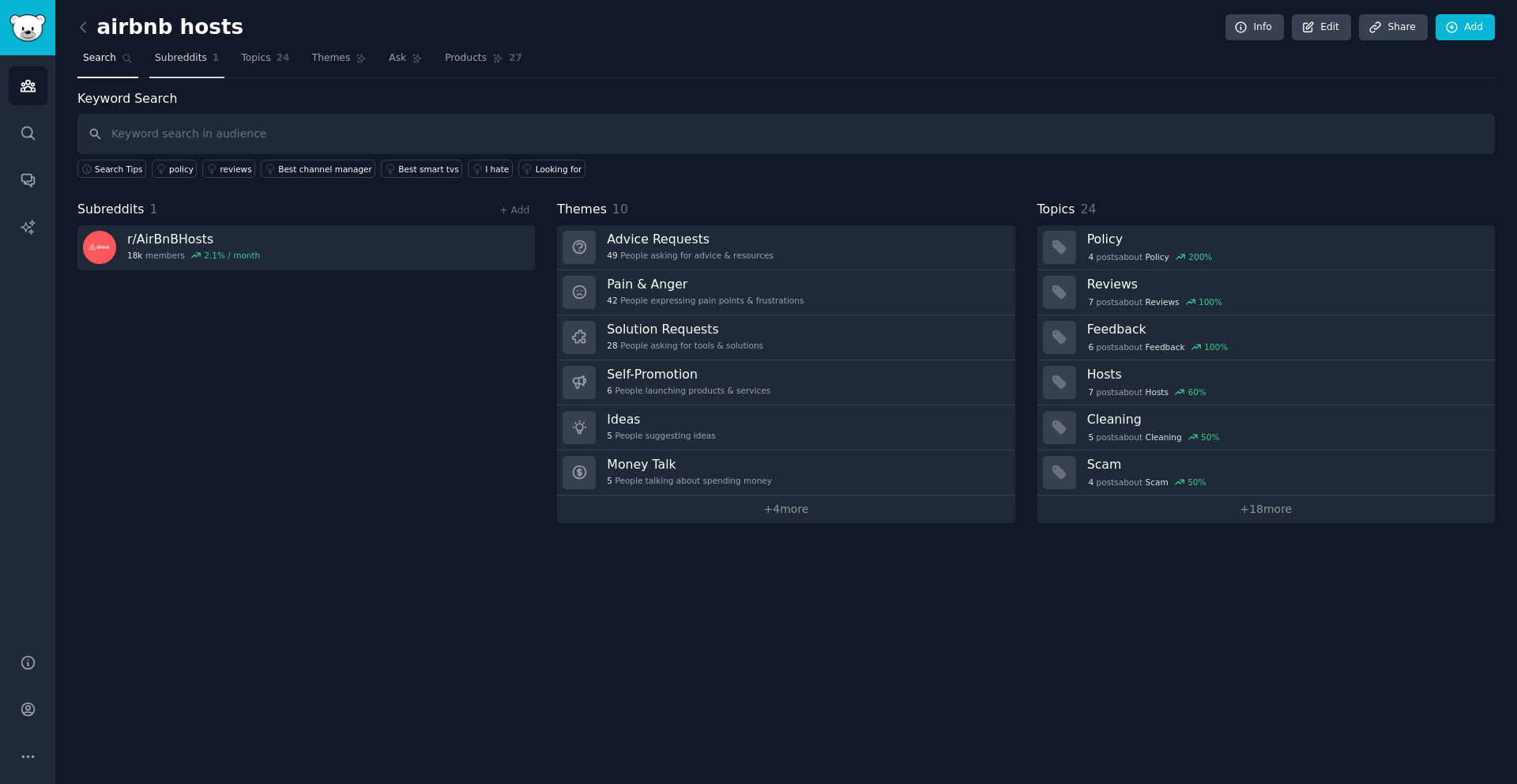
click at [192, 61] on span "Subreddits" at bounding box center [181, 58] width 52 height 14
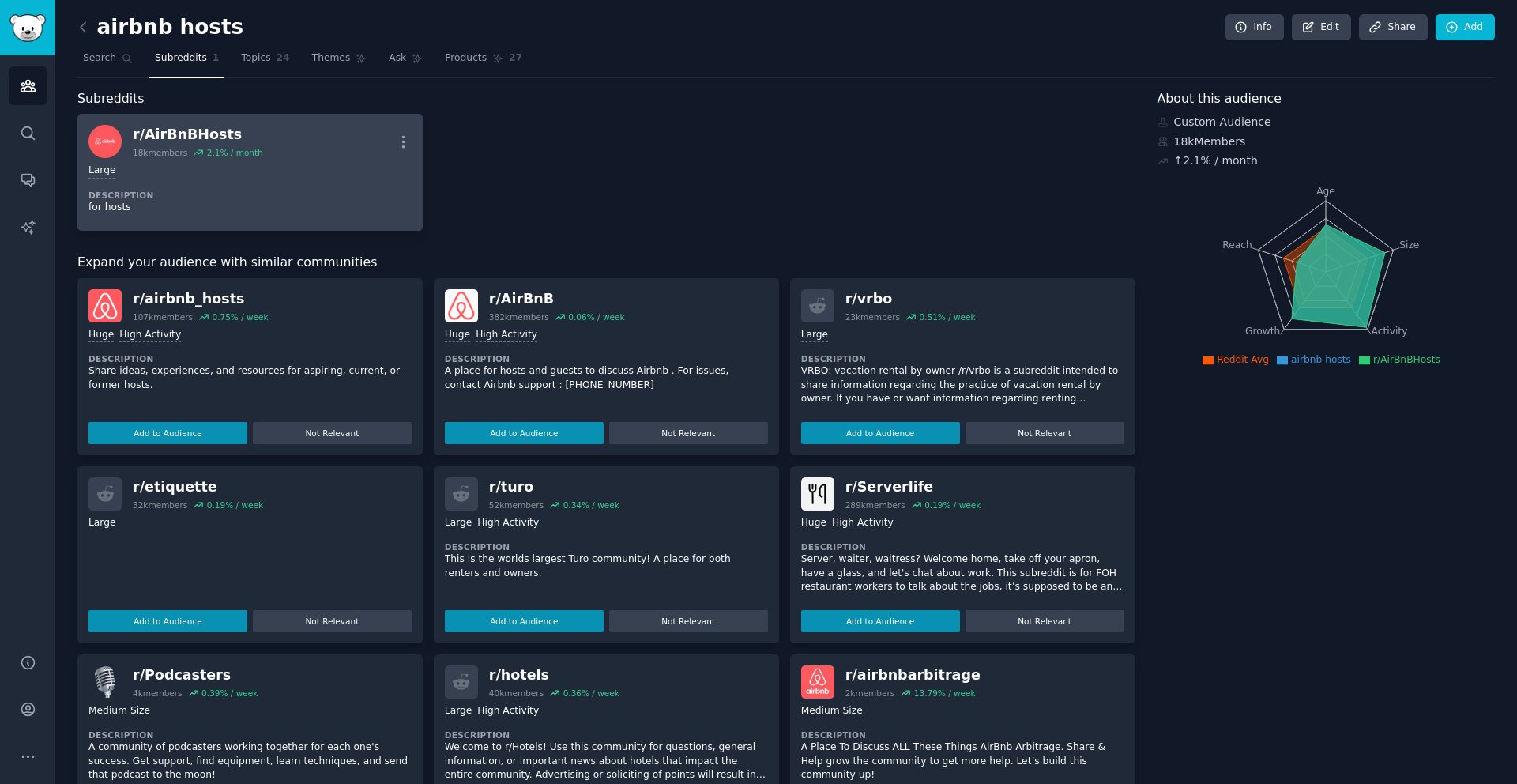
click at [205, 144] on div "r/ AirBnBHosts" at bounding box center [197, 135] width 131 height 20
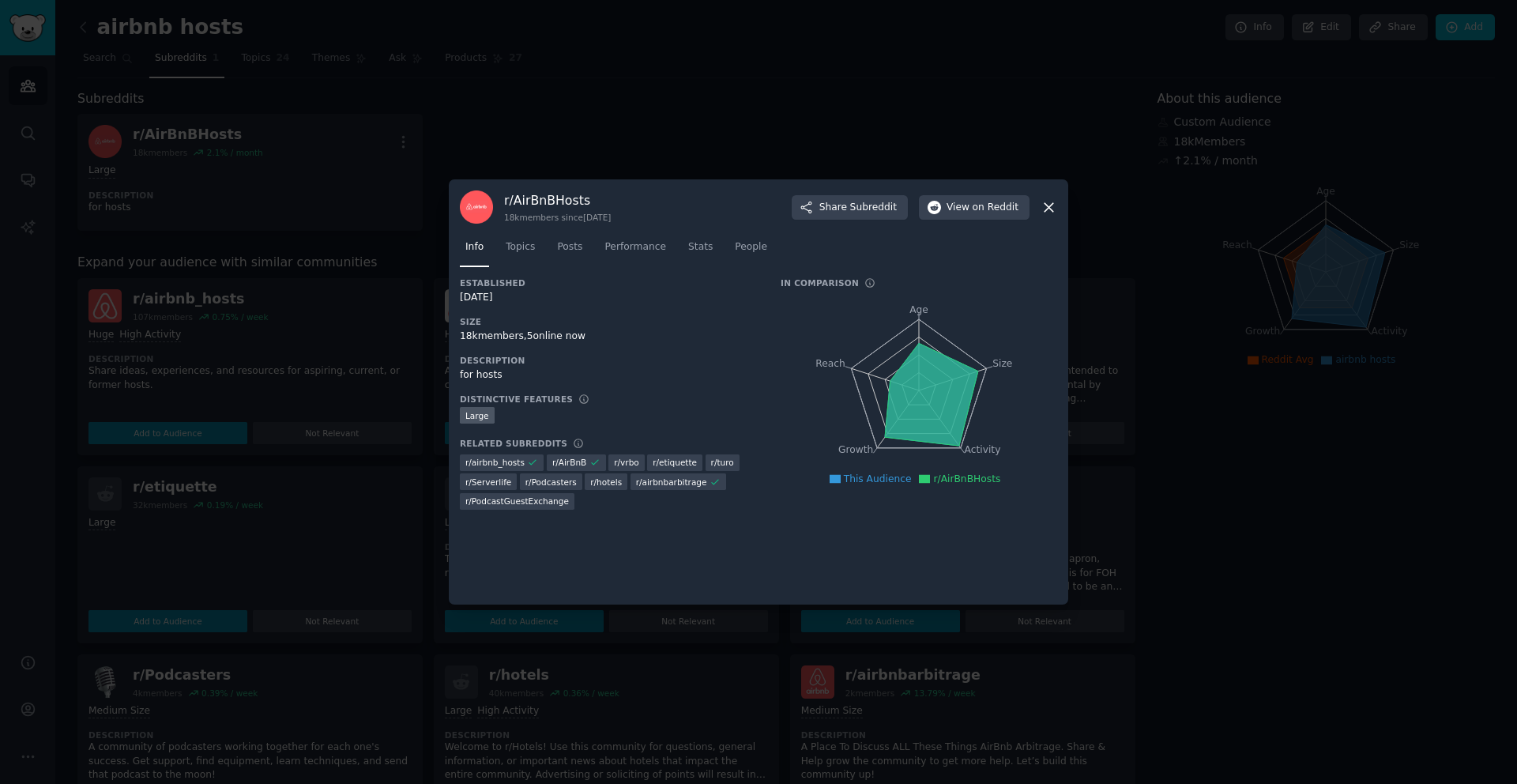
click at [1047, 209] on icon at bounding box center [1049, 207] width 8 height 8
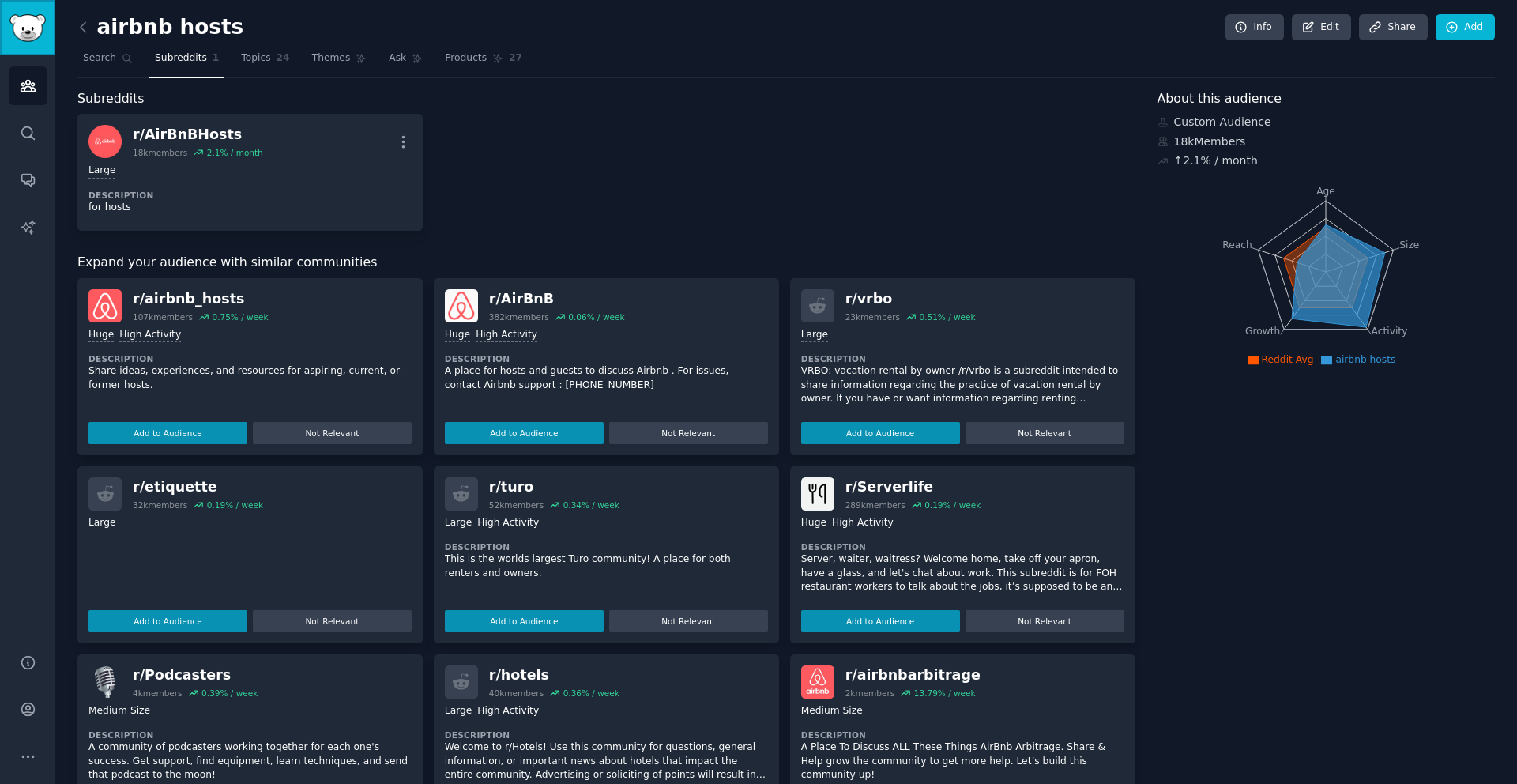
click at [16, 26] on img "Sidebar" at bounding box center [27, 27] width 37 height 27
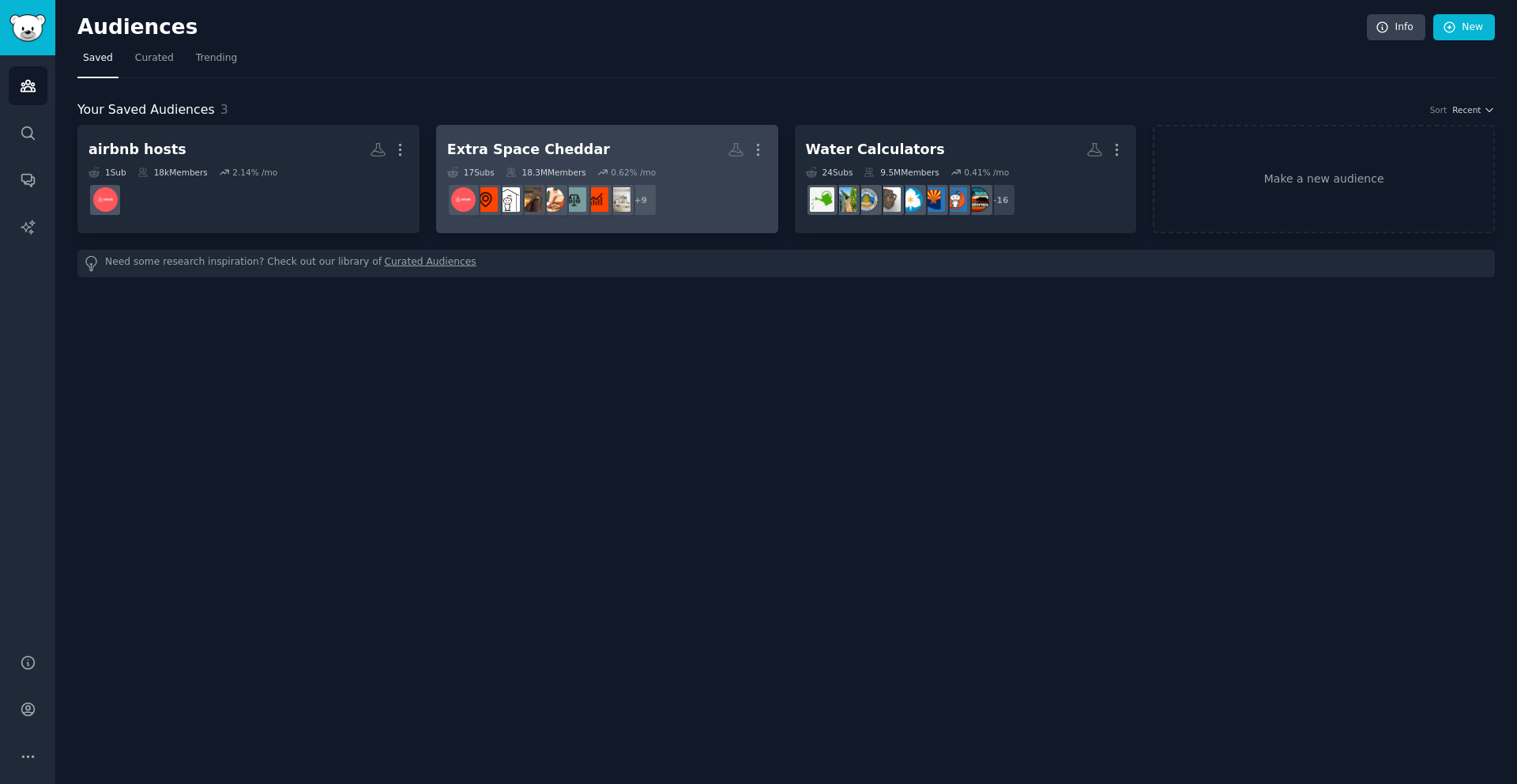
click at [552, 156] on div "Extra Space Cheddar" at bounding box center [529, 150] width 163 height 20
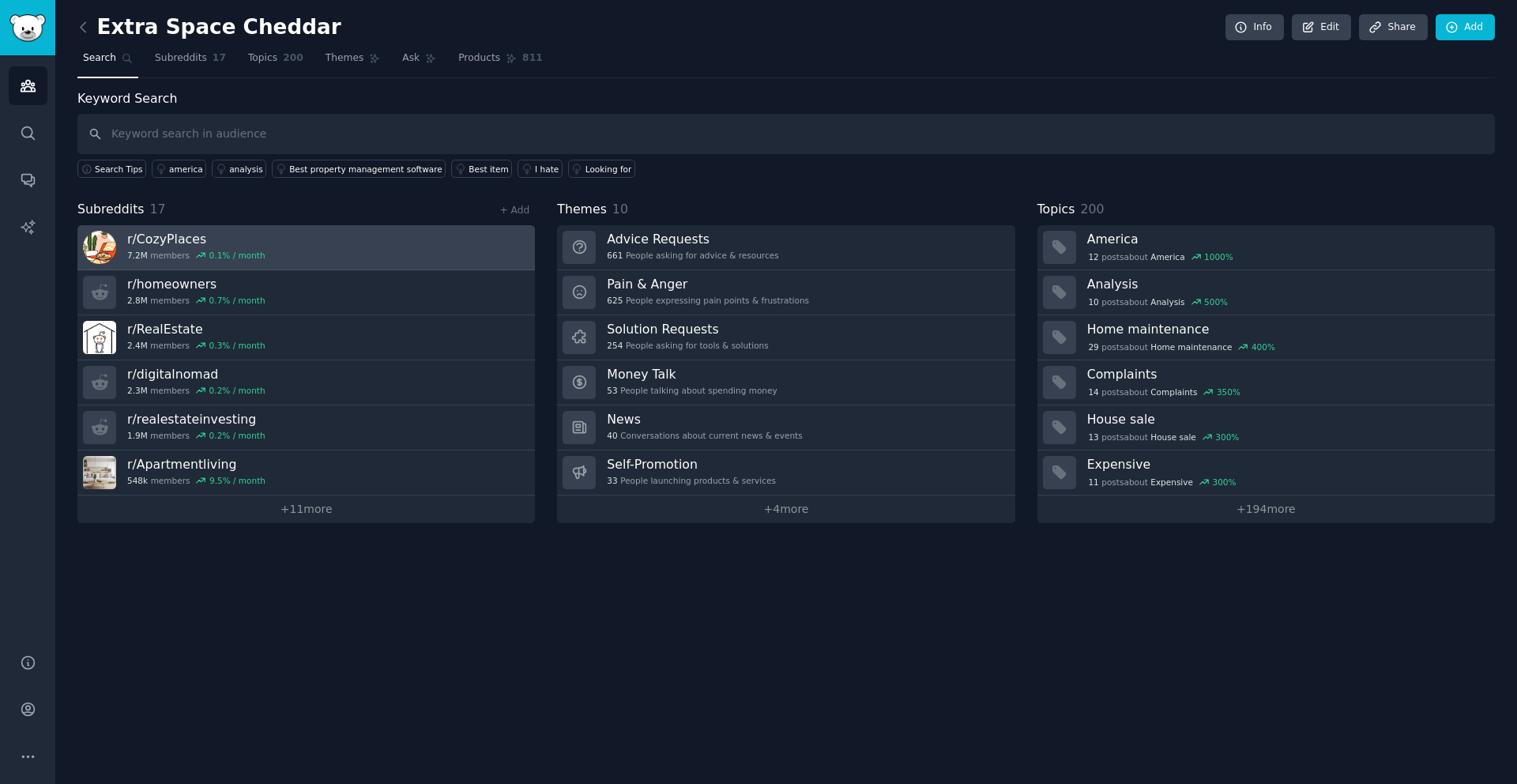
click at [163, 241] on h3 "r/ CozyPlaces" at bounding box center [196, 239] width 138 height 17
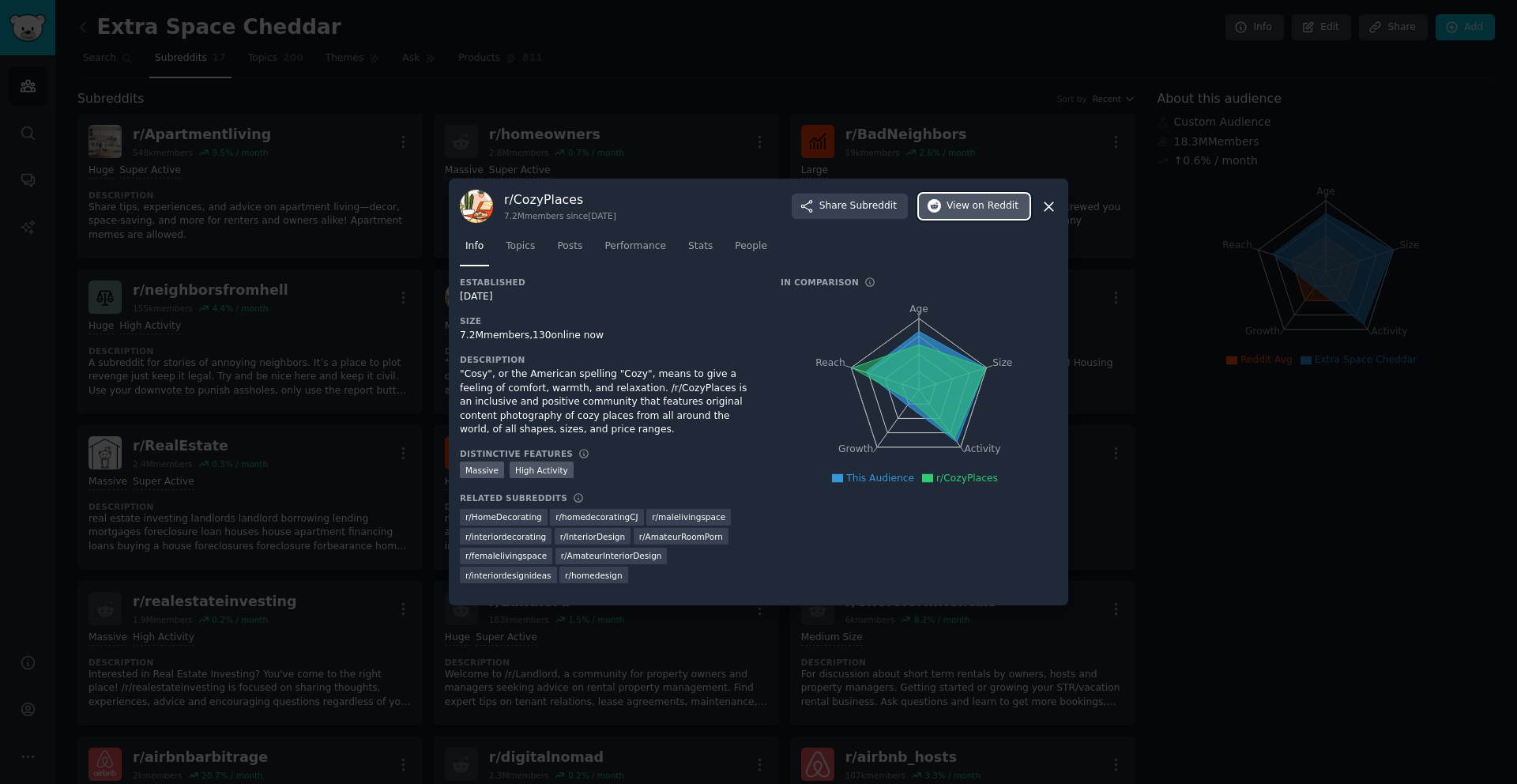
click at [970, 209] on span "View on Reddit" at bounding box center [982, 206] width 72 height 14
click at [1046, 208] on icon at bounding box center [1049, 206] width 8 height 8
click at [1052, 203] on icon at bounding box center [1049, 206] width 17 height 17
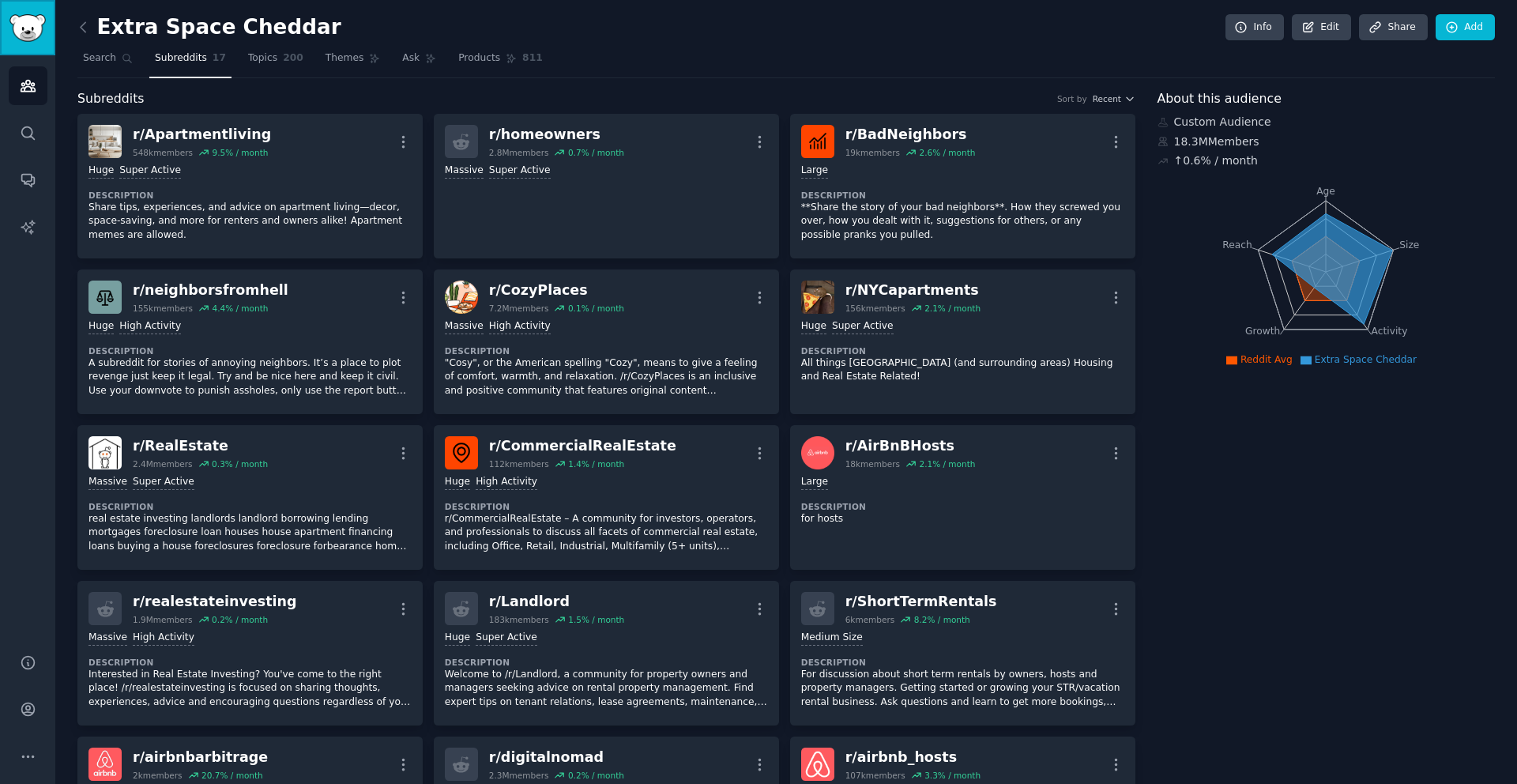
click at [42, 29] on img "Sidebar" at bounding box center [27, 27] width 37 height 27
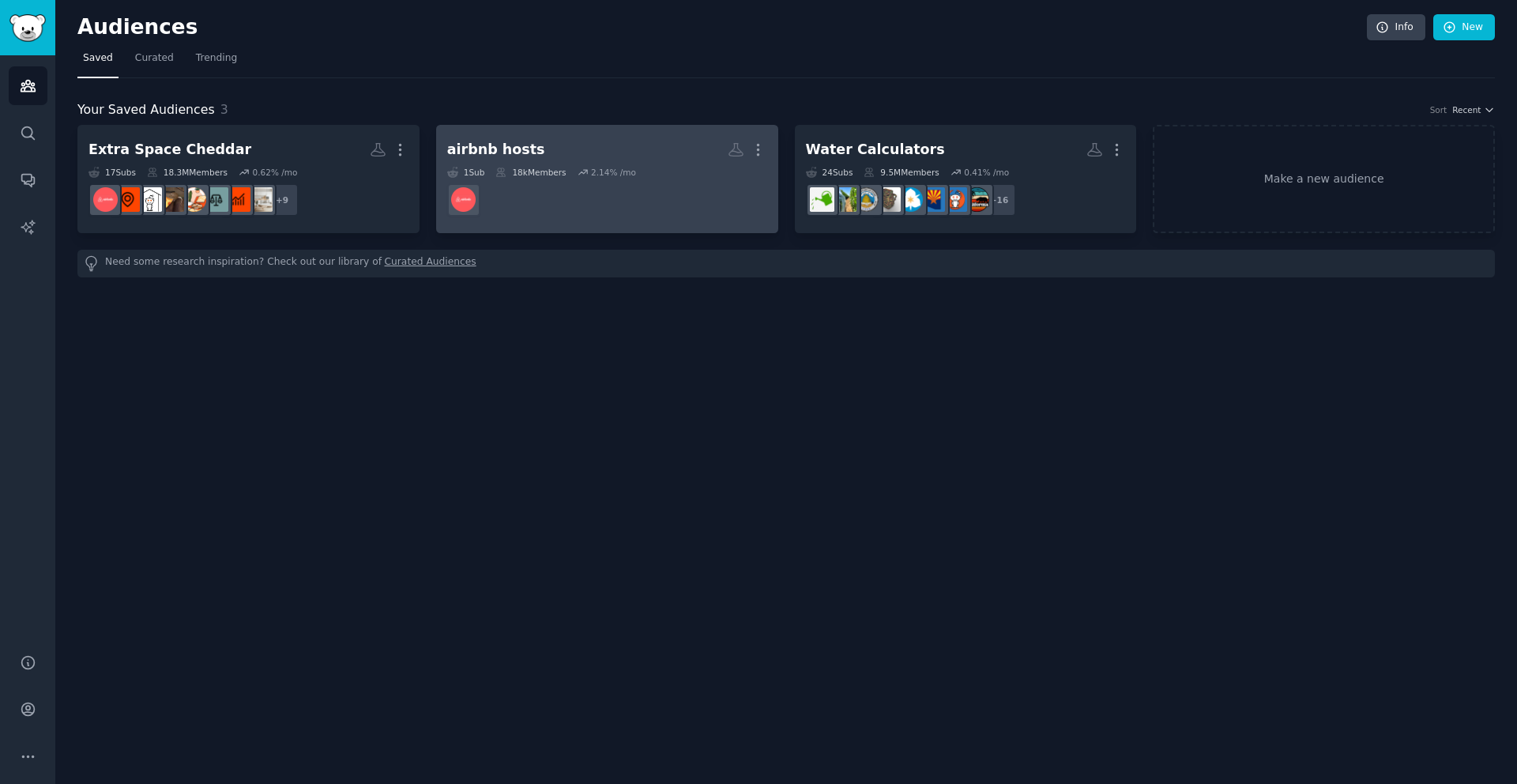
click at [487, 151] on div "airbnb hosts" at bounding box center [496, 150] width 98 height 20
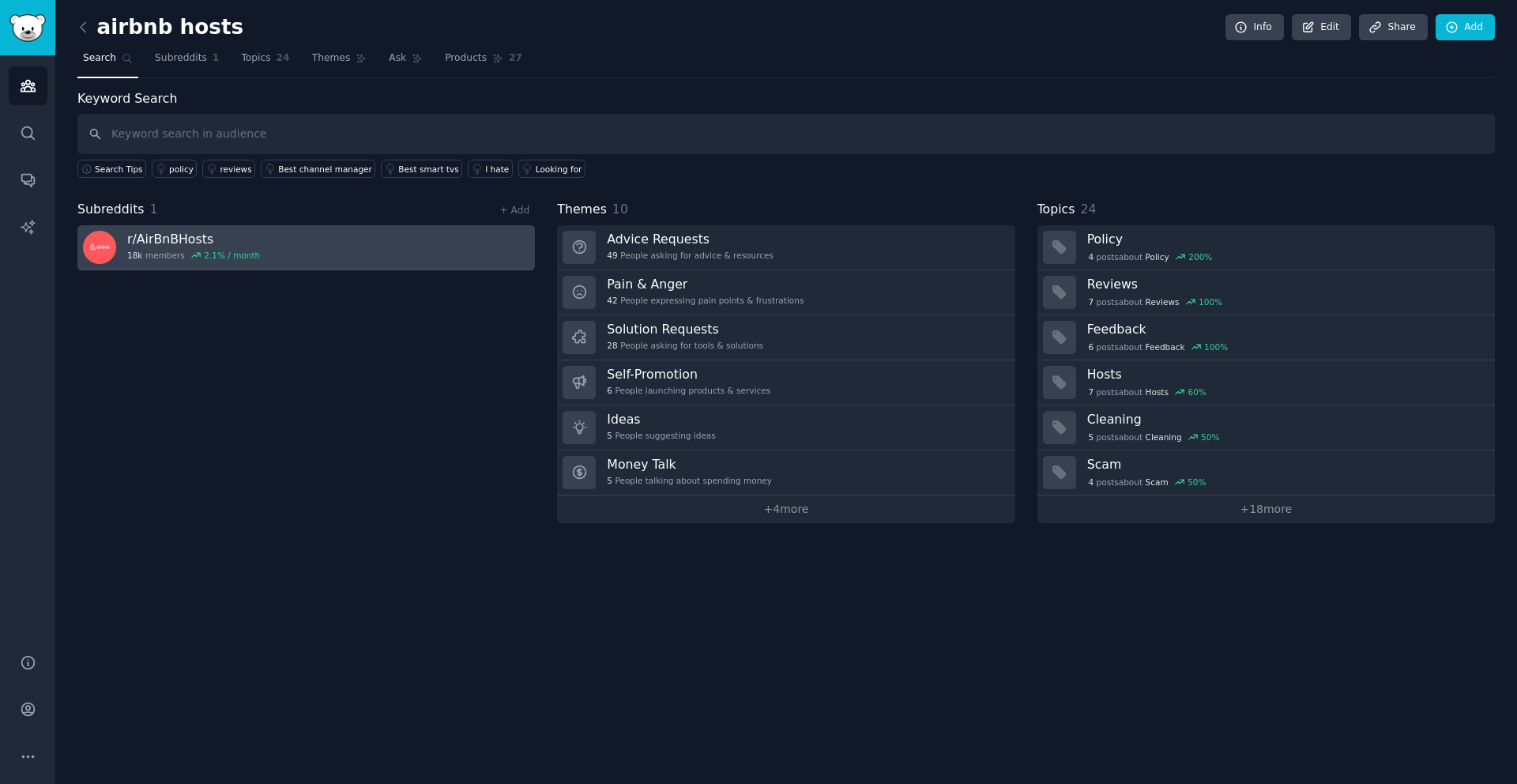
click at [153, 237] on h3 "r/ AirBnBHosts" at bounding box center [193, 239] width 132 height 17
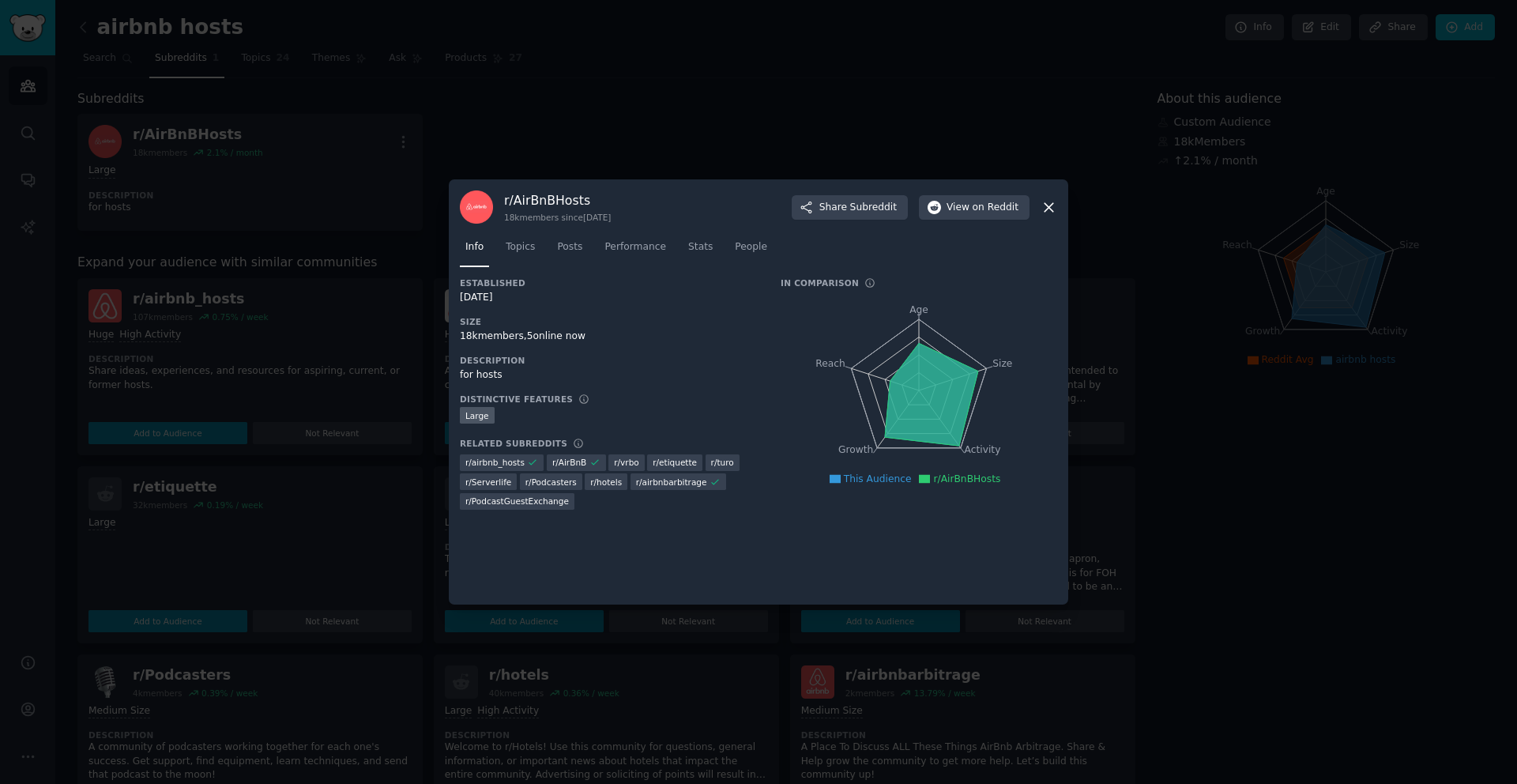
click at [1048, 206] on icon at bounding box center [1049, 207] width 8 height 8
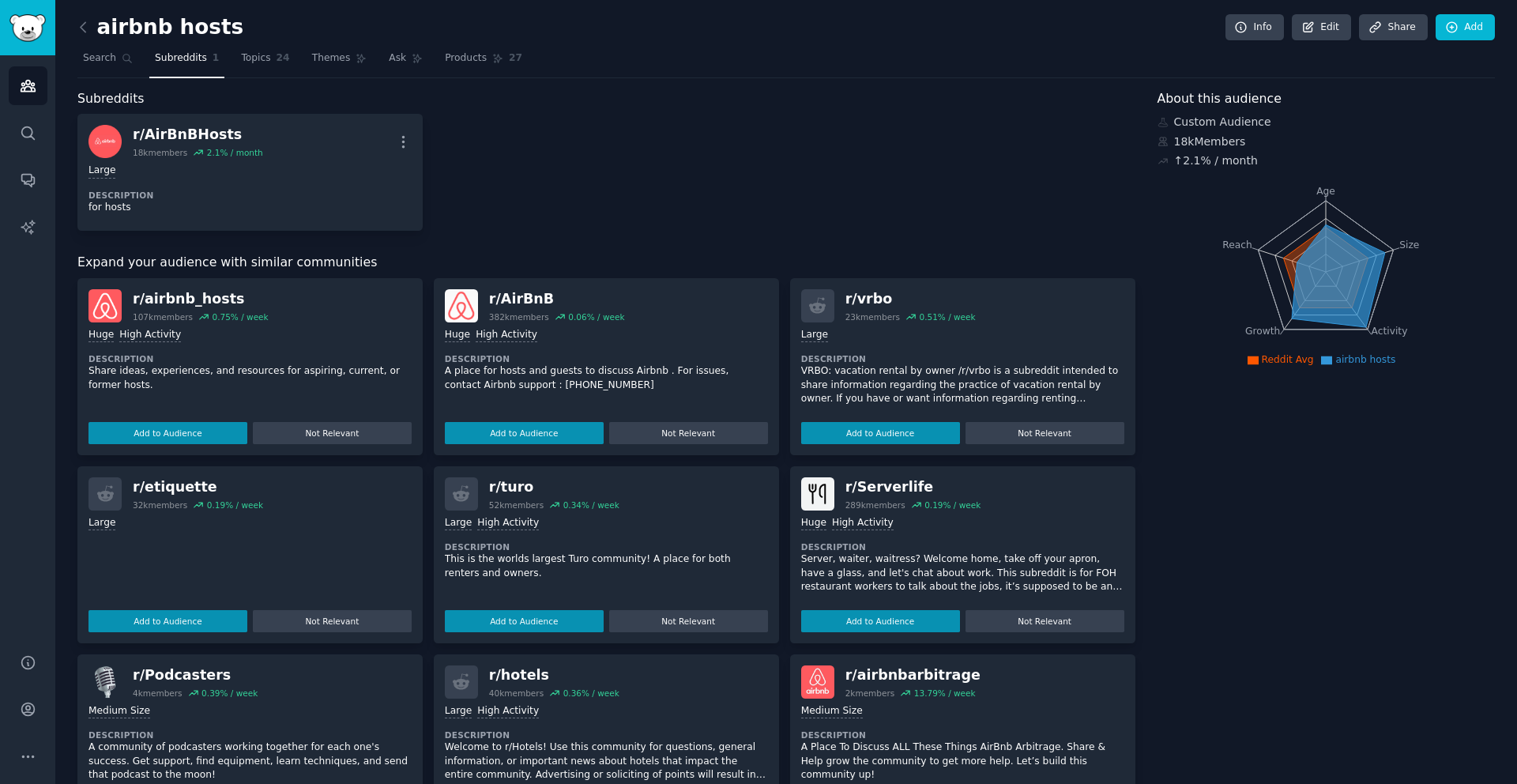
click at [249, 289] on div "r/ airbnb_hosts" at bounding box center [200, 299] width 136 height 20
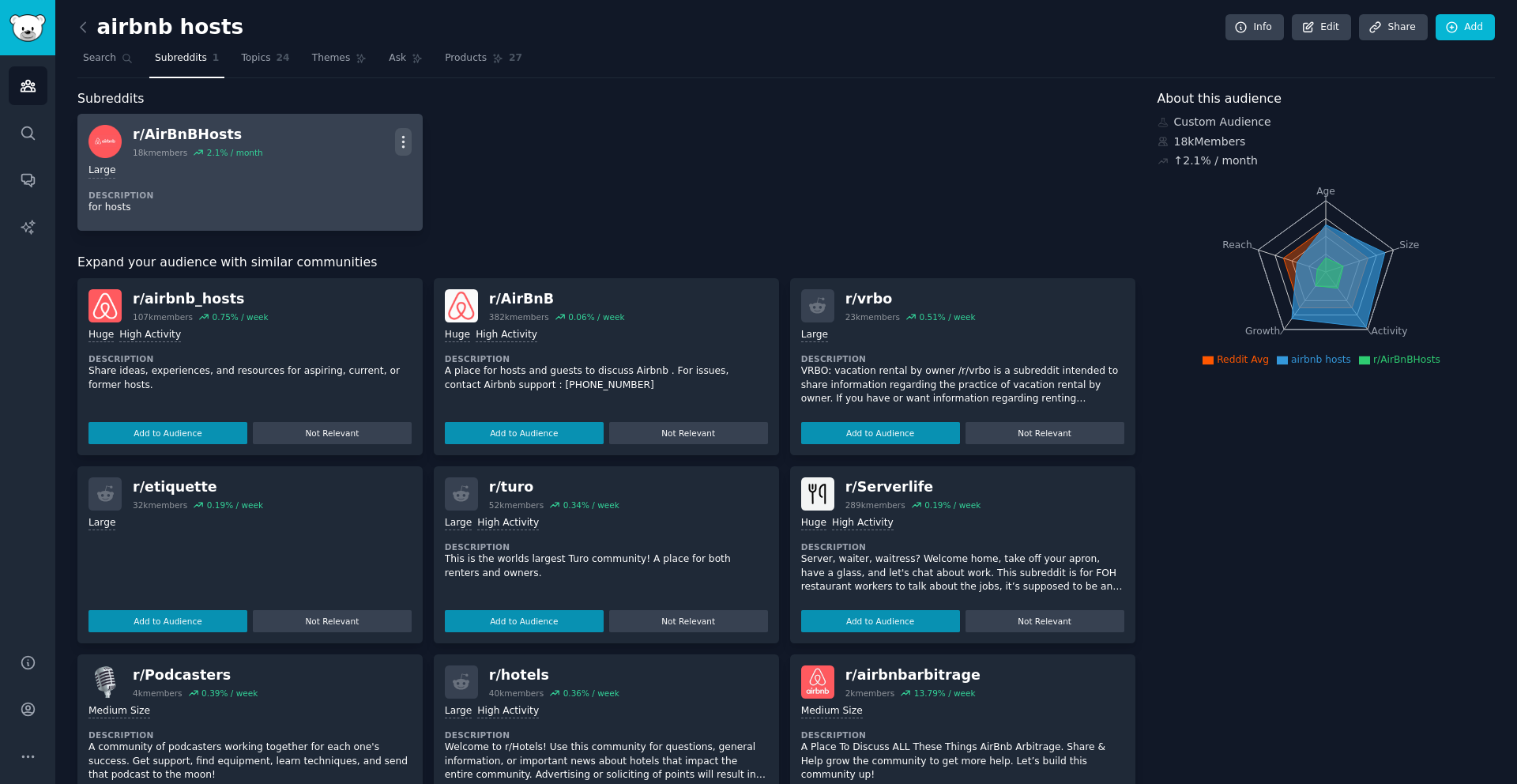
click at [403, 143] on icon "button" at bounding box center [404, 141] width 17 height 17
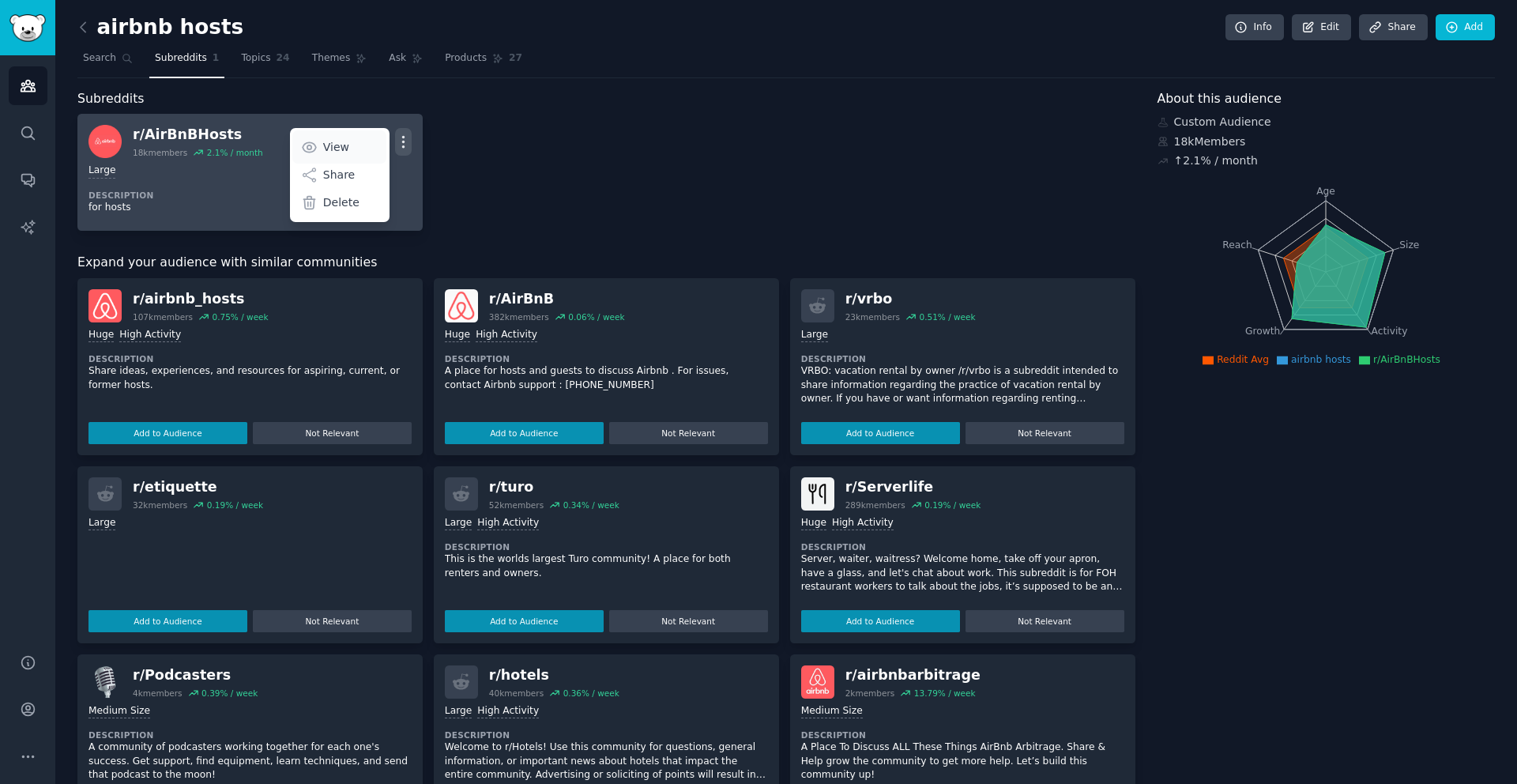
click at [343, 144] on p "View" at bounding box center [336, 147] width 26 height 17
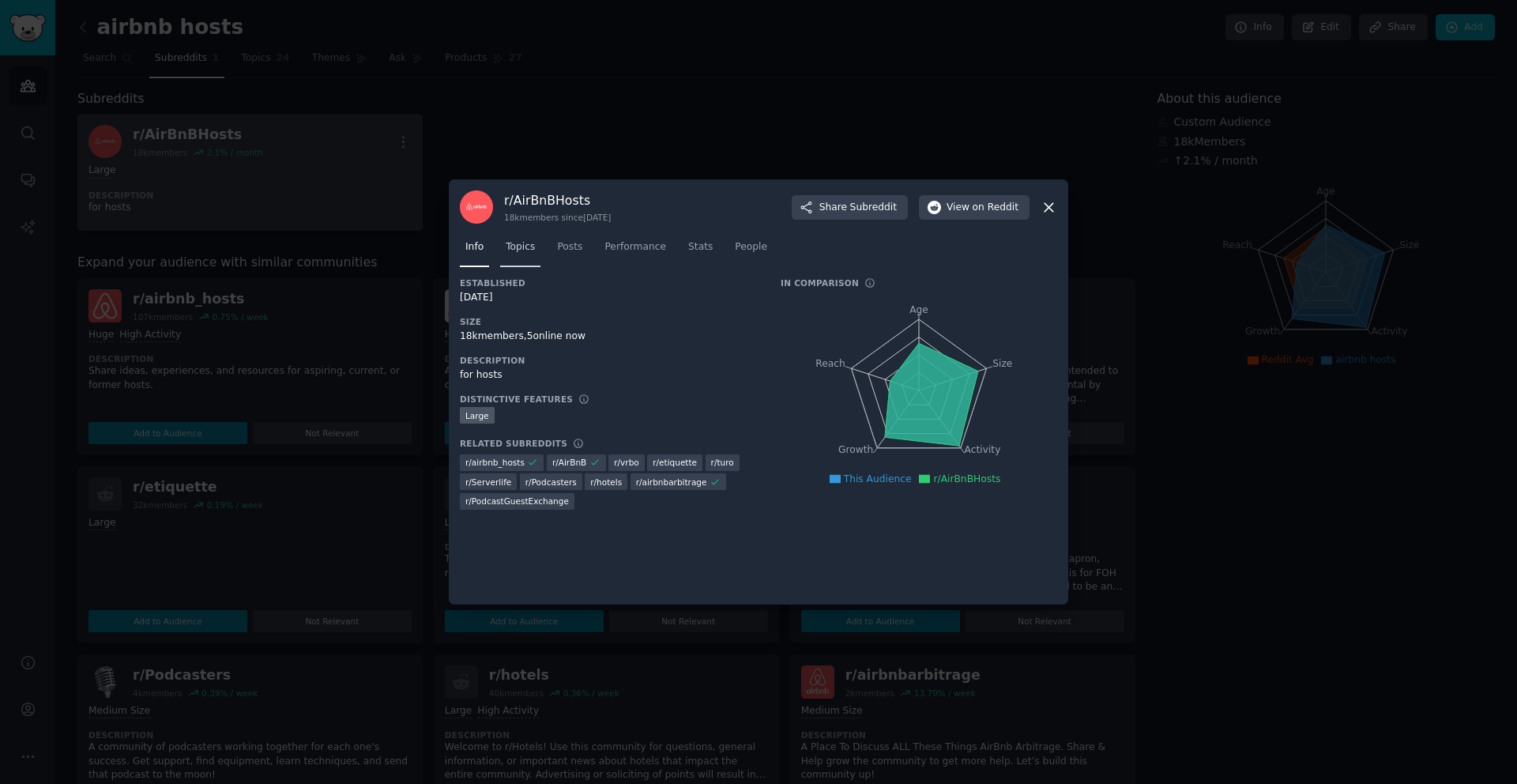
click at [515, 251] on span "Topics" at bounding box center [520, 247] width 29 height 14
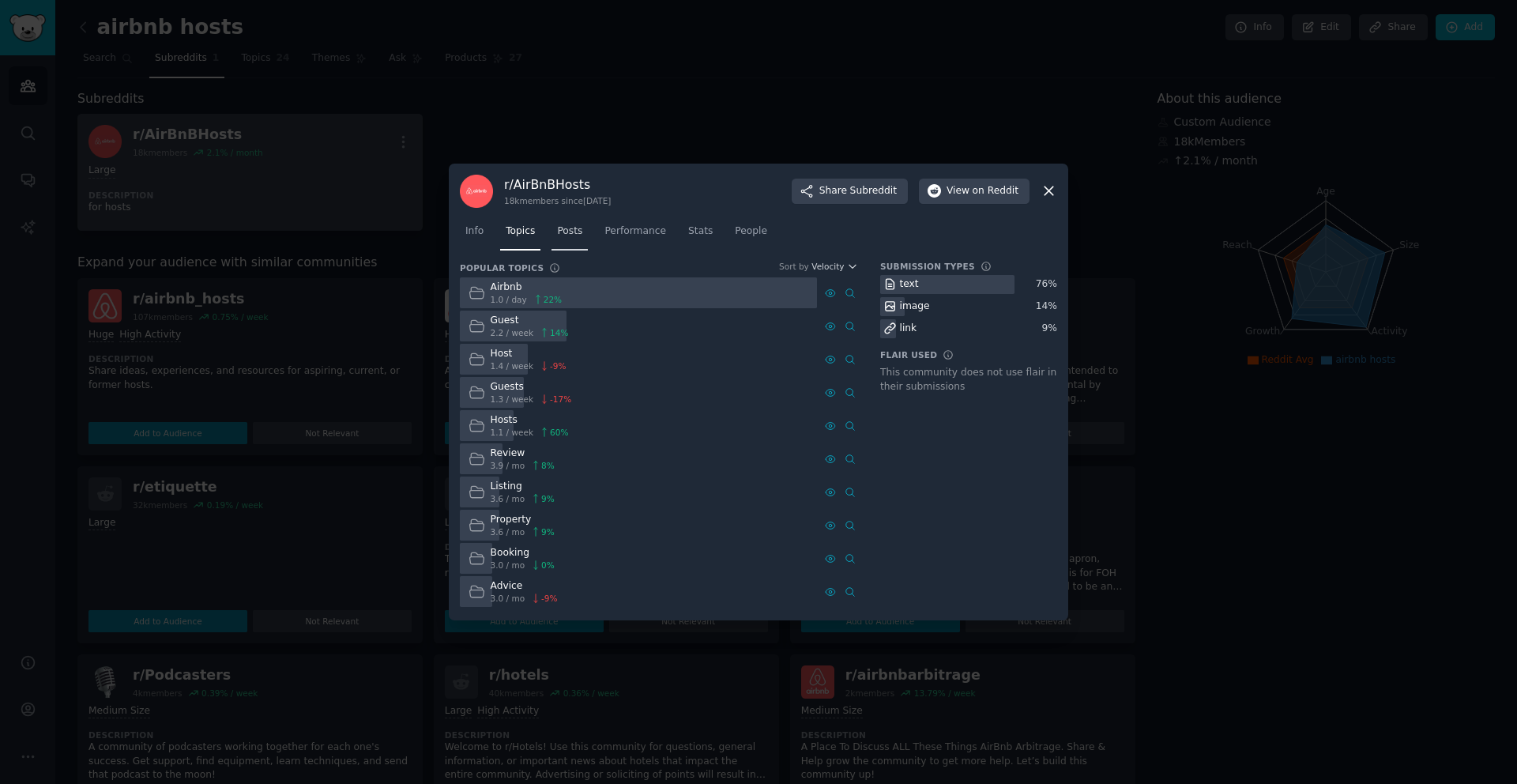
click at [567, 236] on span "Posts" at bounding box center [569, 231] width 25 height 14
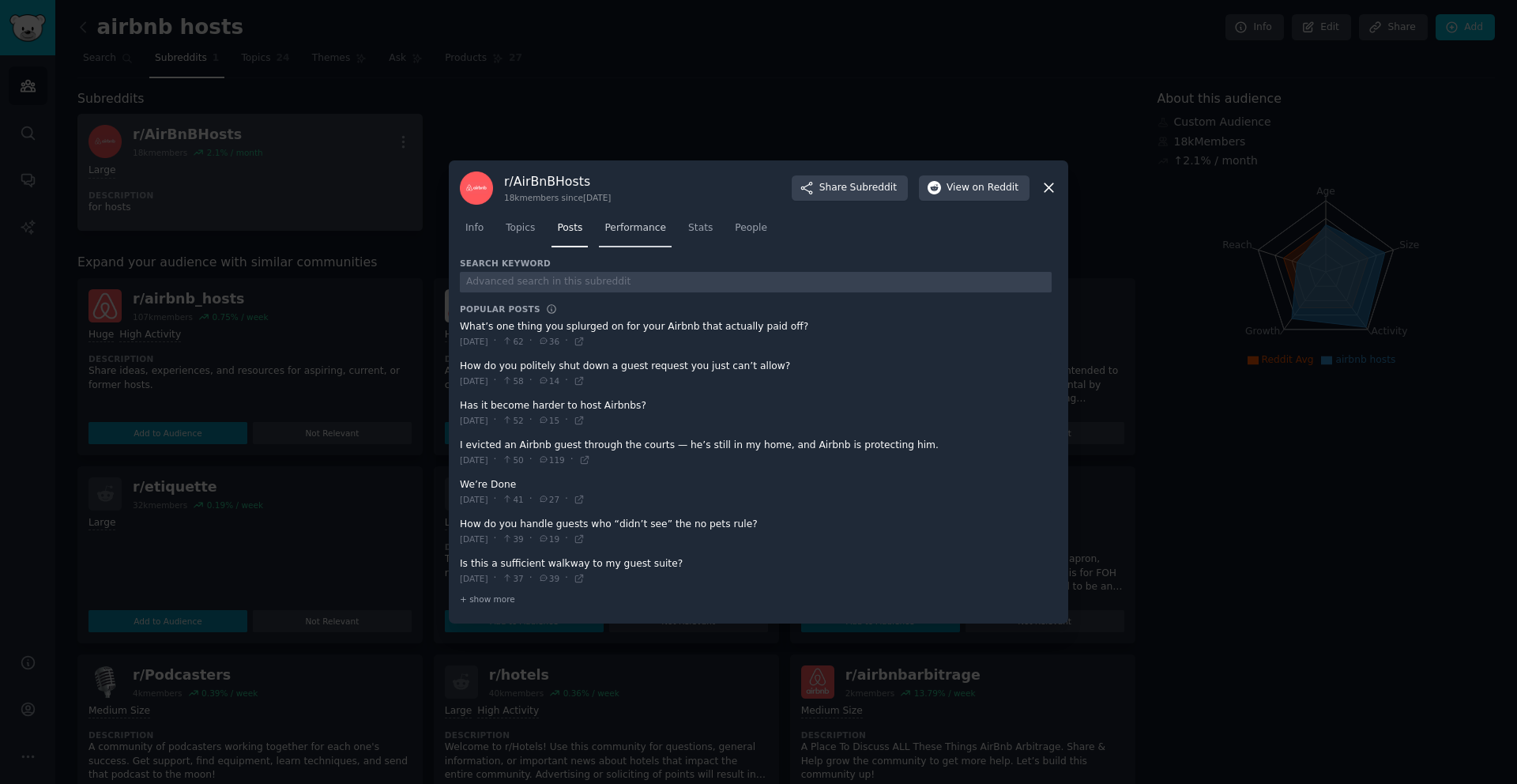
click at [646, 236] on link "Performance" at bounding box center [634, 231] width 72 height 32
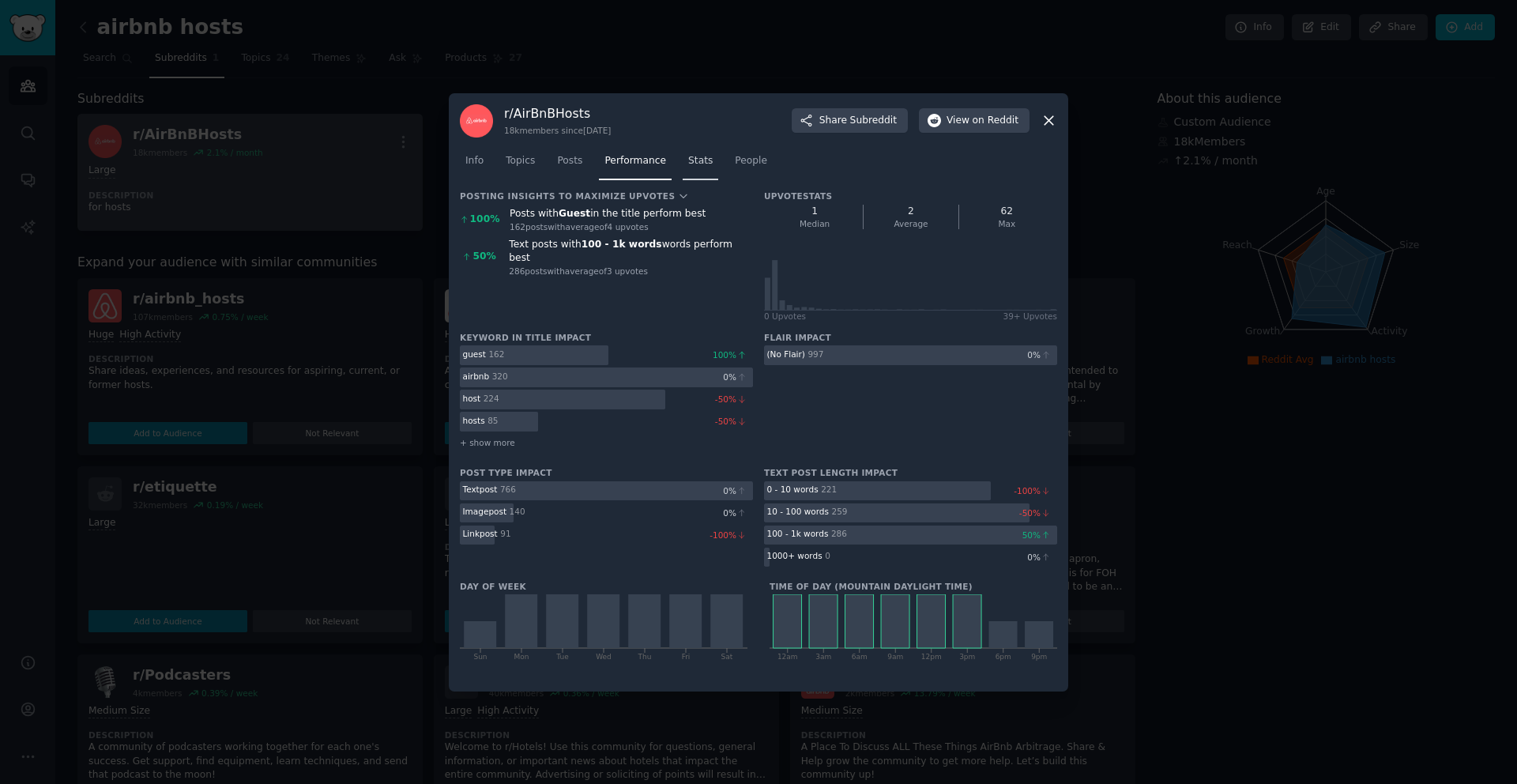
click at [695, 161] on span "Stats" at bounding box center [700, 161] width 24 height 14
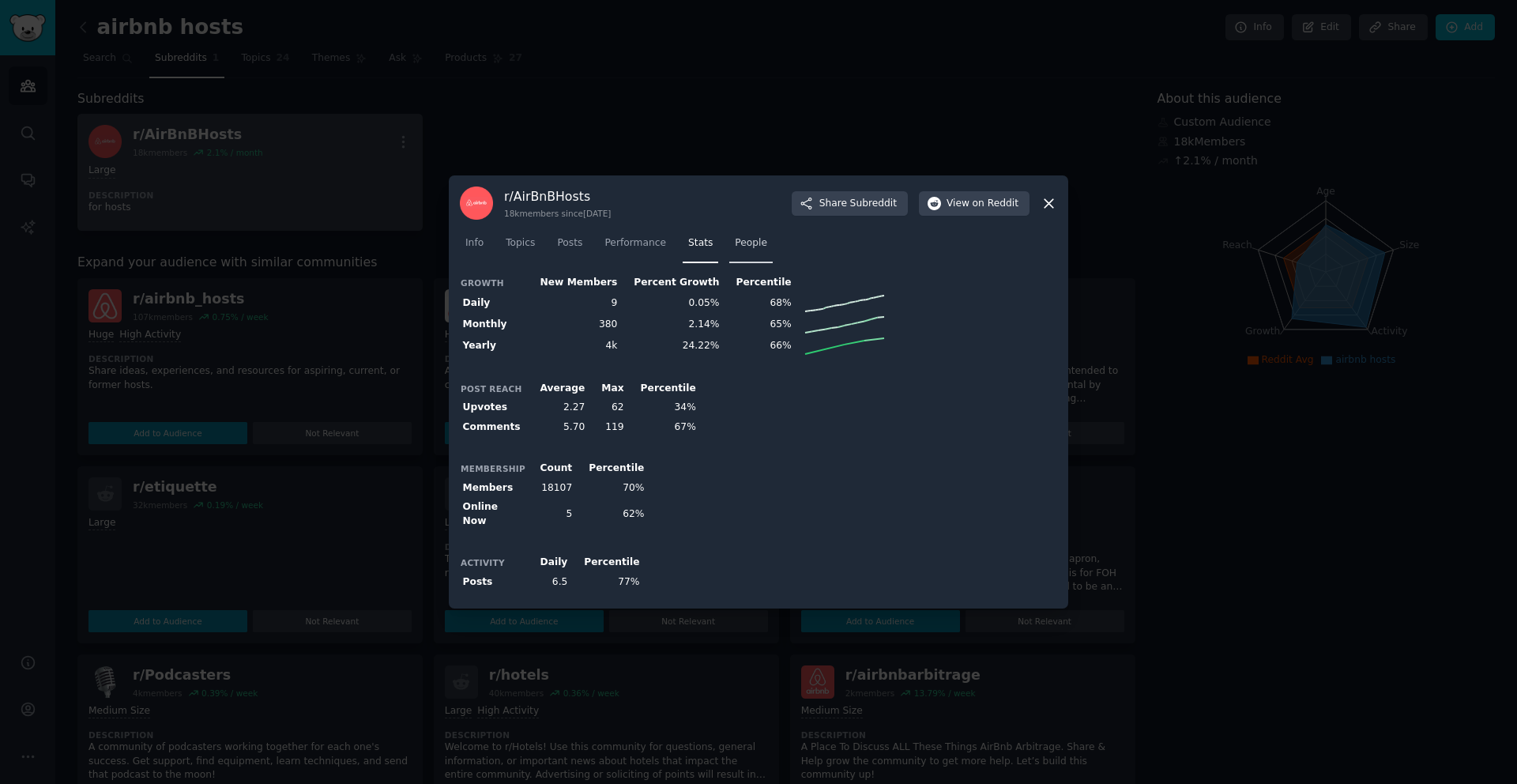
click at [751, 247] on span "People" at bounding box center [751, 243] width 32 height 14
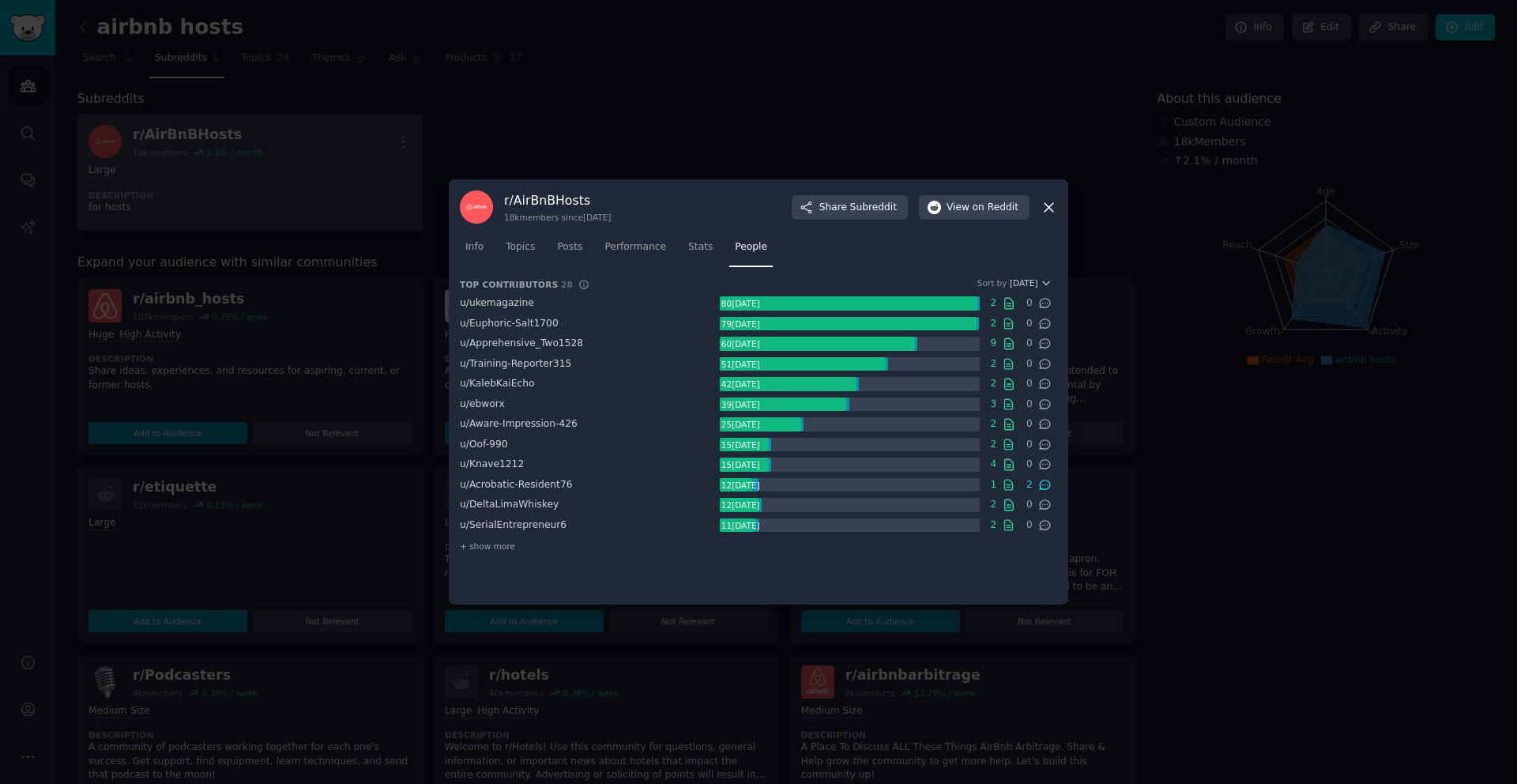
click at [1052, 208] on icon at bounding box center [1049, 207] width 17 height 17
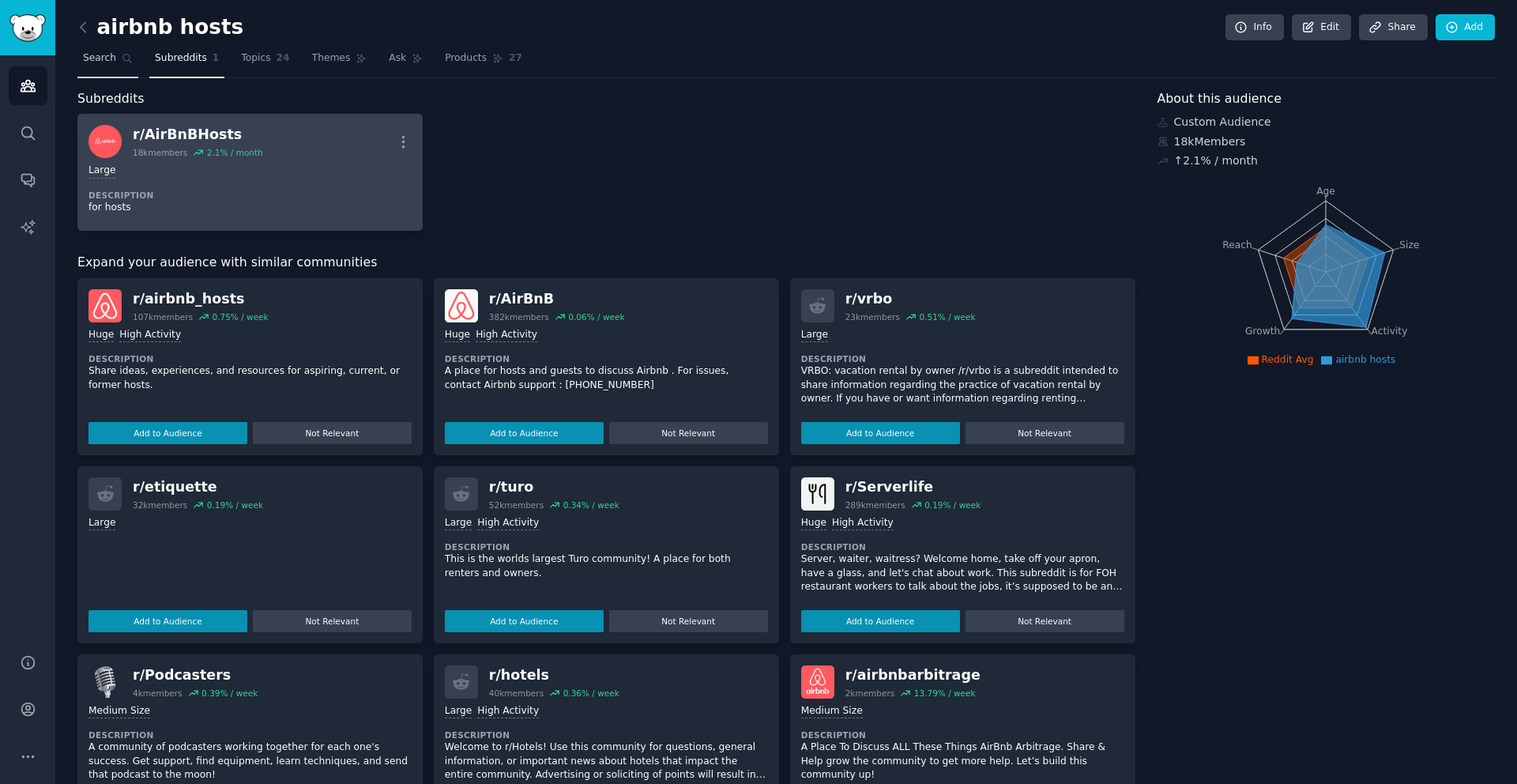
click at [95, 58] on span "Search" at bounding box center [100, 58] width 33 height 14
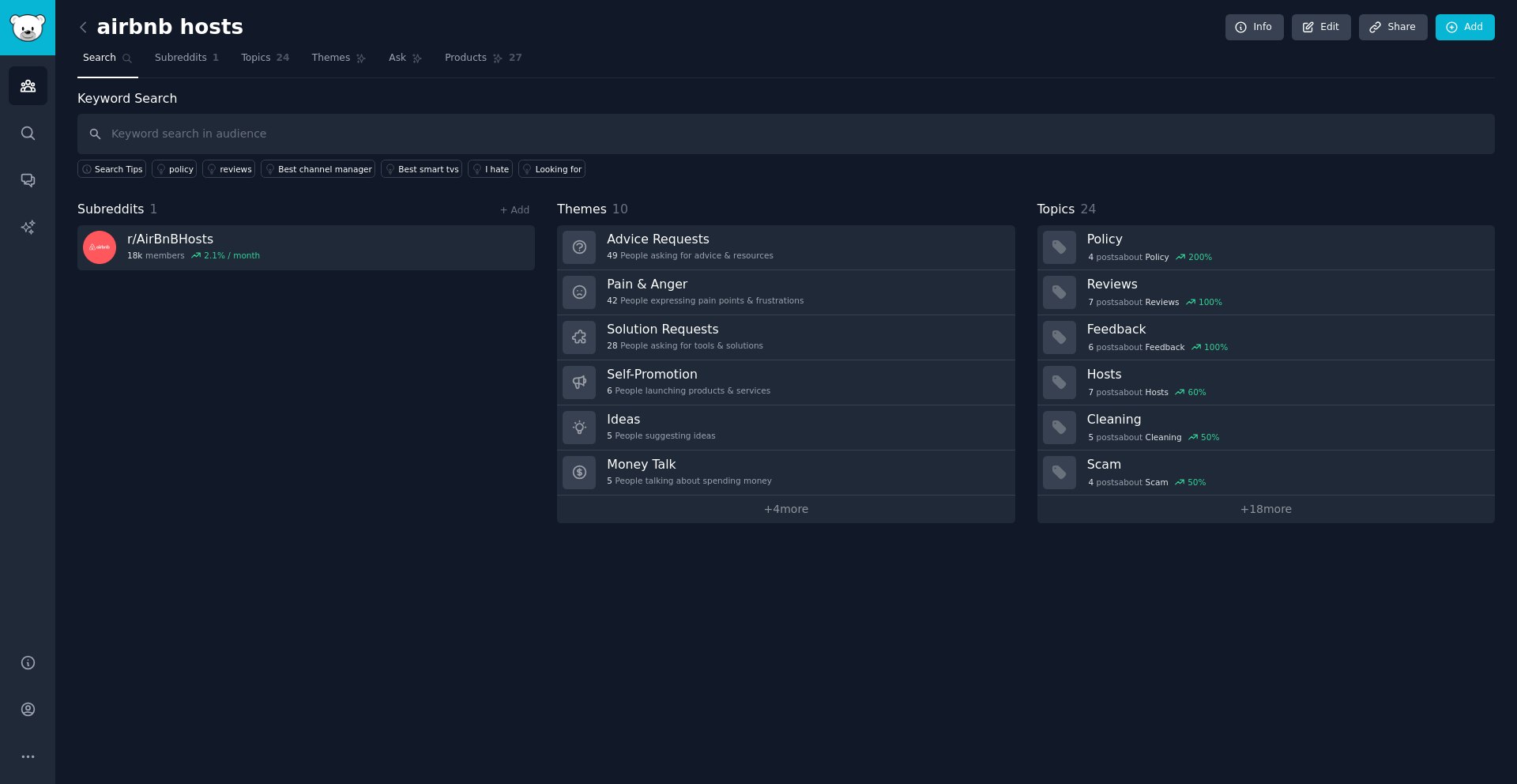
click at [235, 31] on div "airbnb hosts Info Edit Share Add" at bounding box center [786, 30] width 1418 height 32
click at [221, 32] on div "airbnb hosts Info Edit Share Add" at bounding box center [786, 30] width 1418 height 32
click at [246, 57] on span "Topics" at bounding box center [255, 58] width 29 height 14
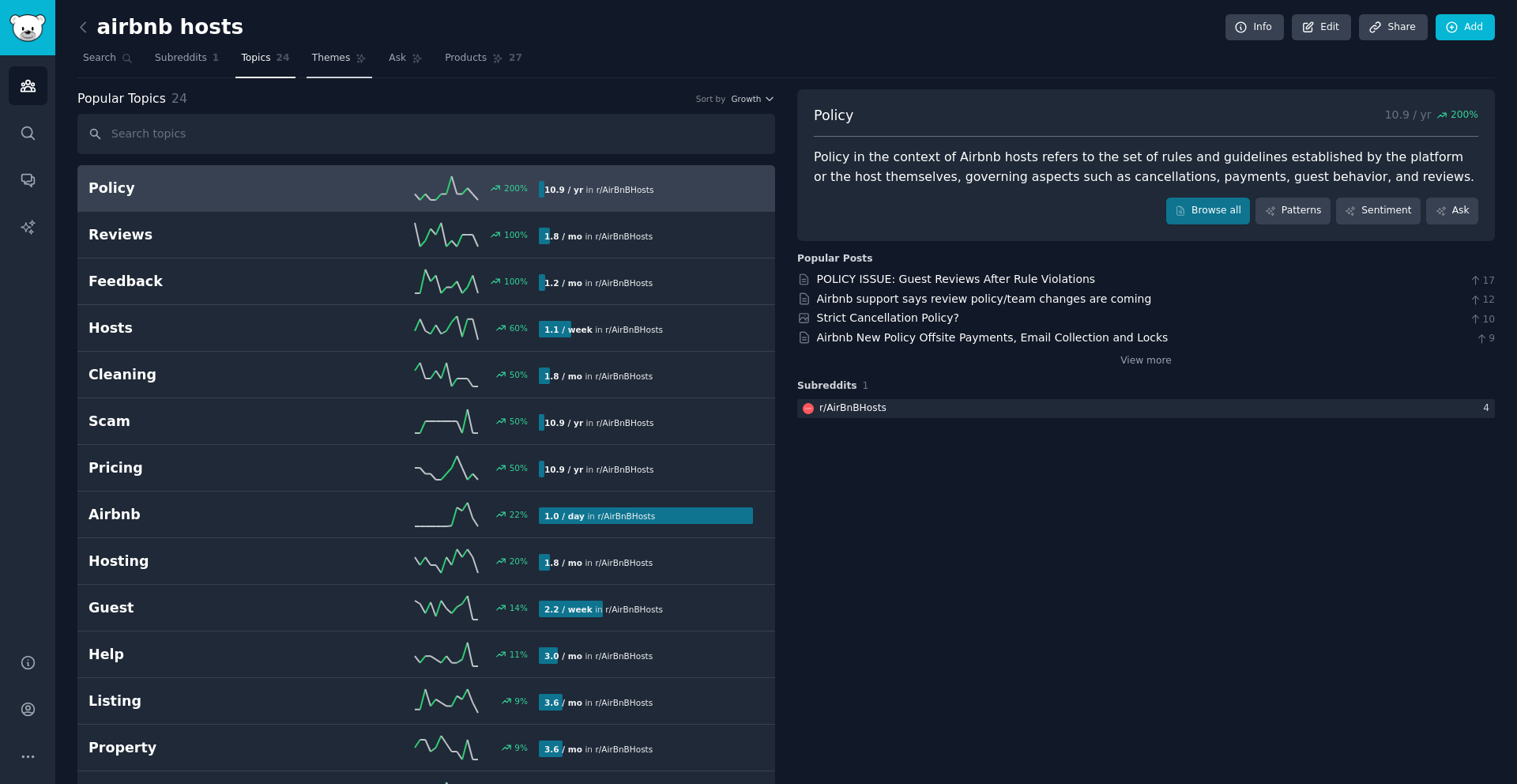
click at [336, 61] on span "Themes" at bounding box center [331, 58] width 39 height 14
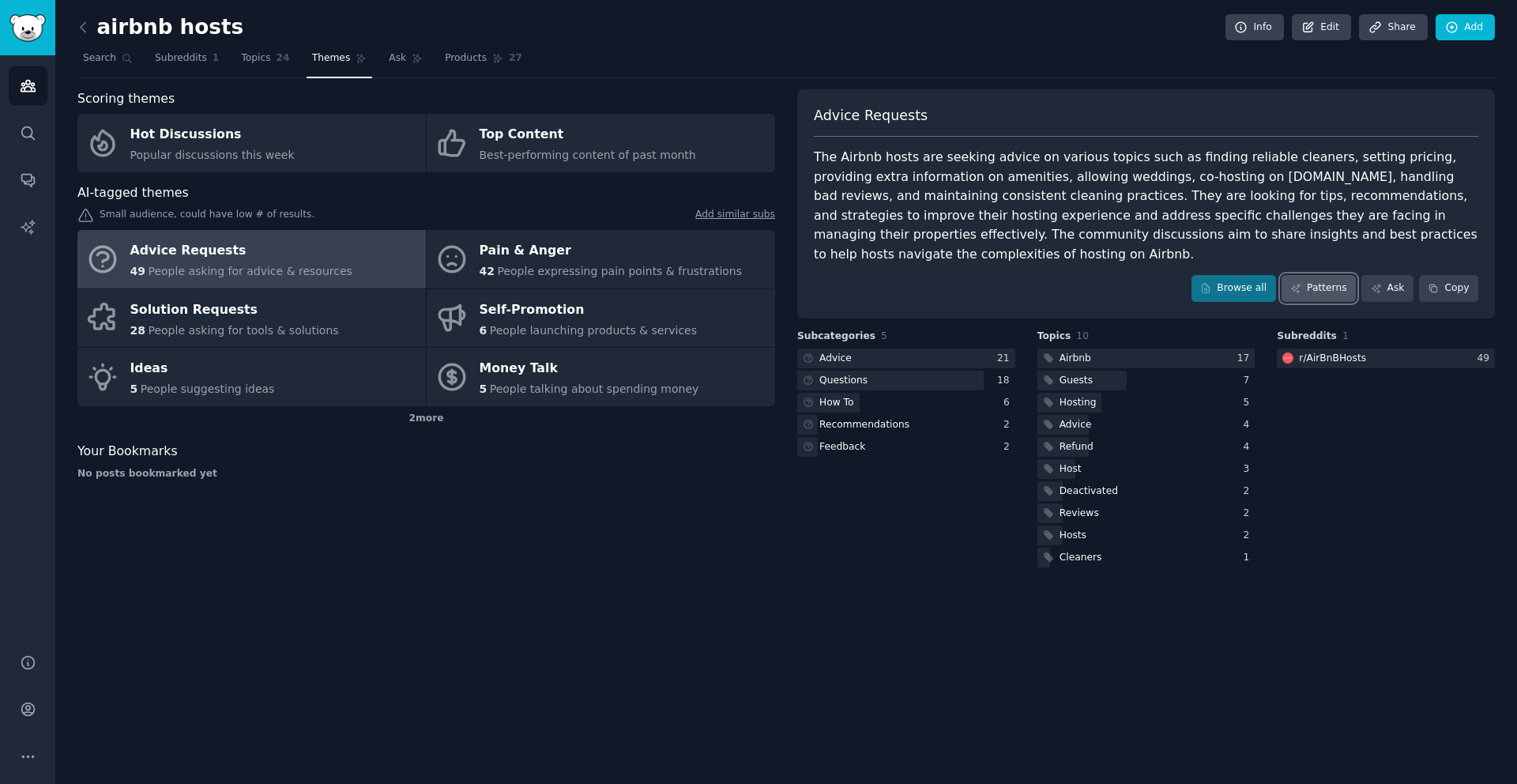
click at [1323, 292] on link "Patterns" at bounding box center [1318, 288] width 74 height 27
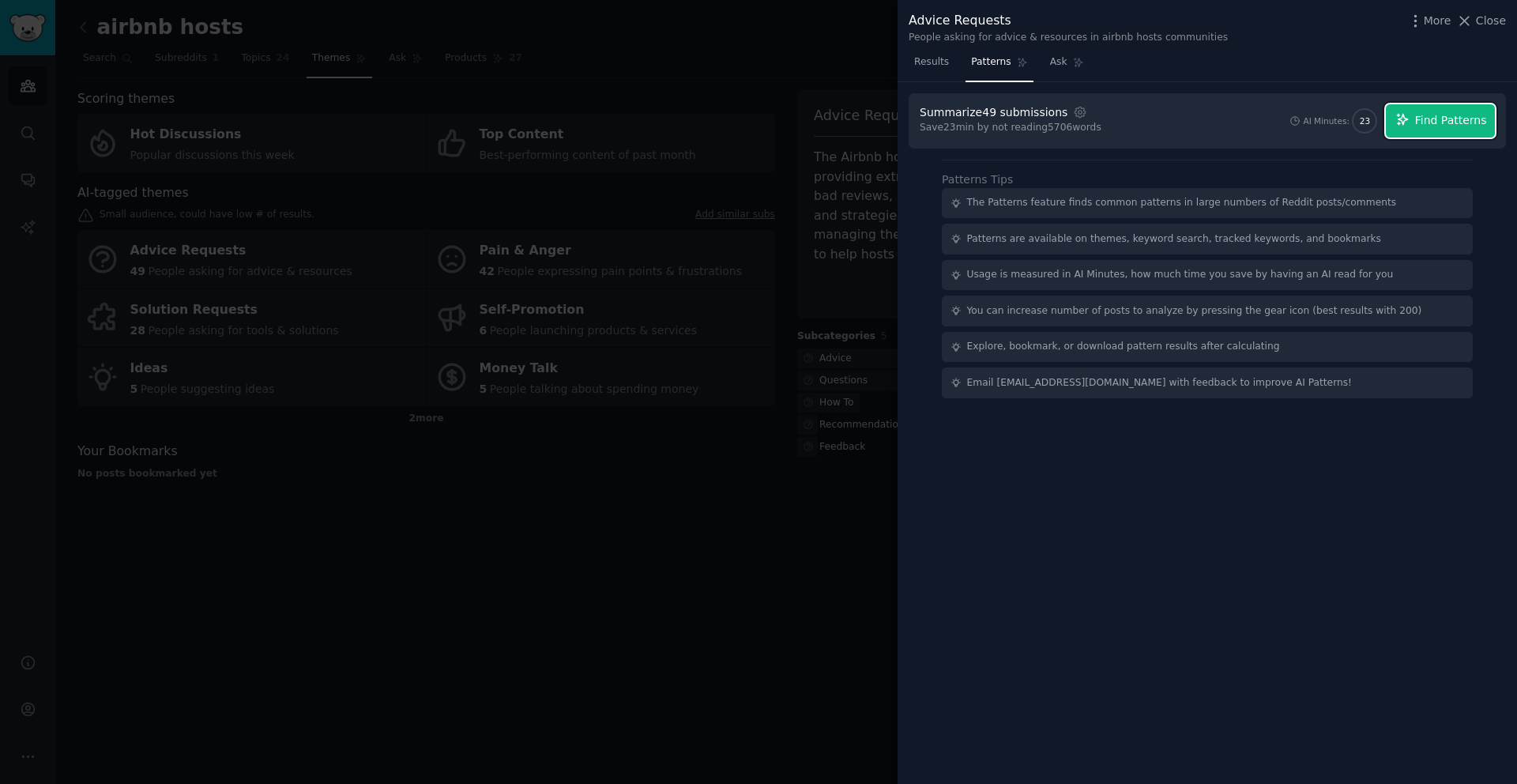
click at [1437, 123] on span "Find Patterns" at bounding box center [1451, 121] width 72 height 17
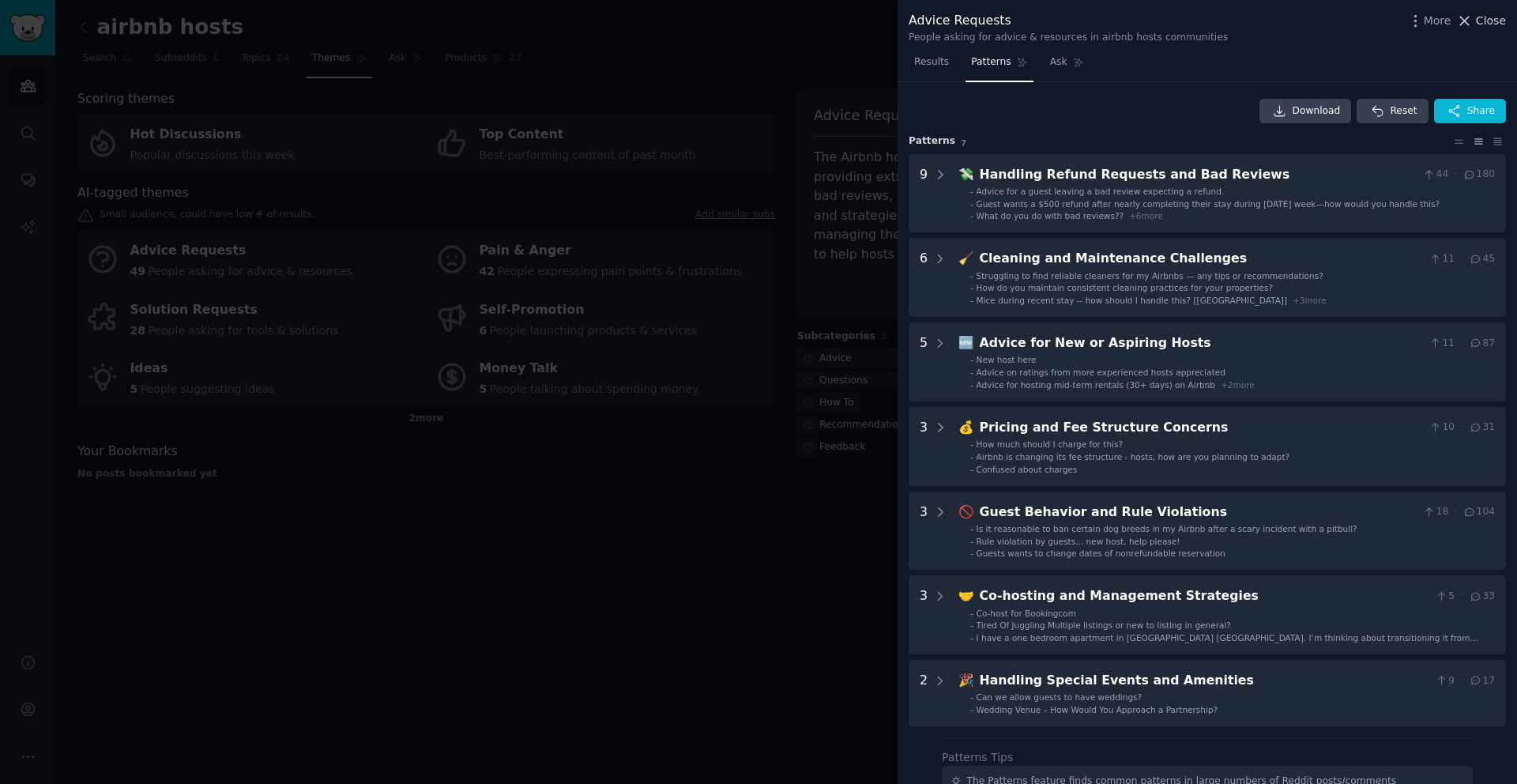
click at [1487, 25] on span "Close" at bounding box center [1491, 21] width 30 height 17
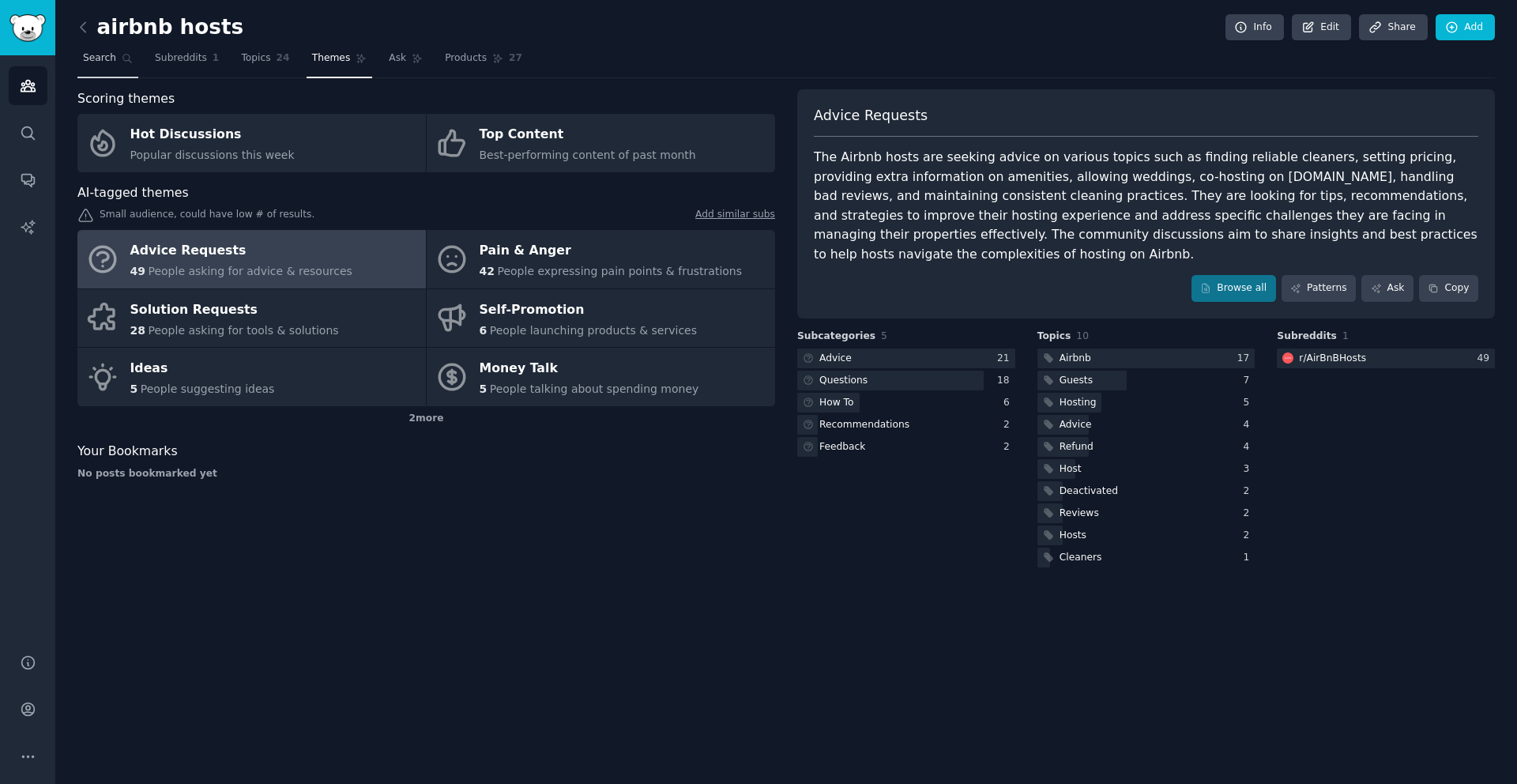
click at [104, 67] on link "Search" at bounding box center [107, 62] width 61 height 32
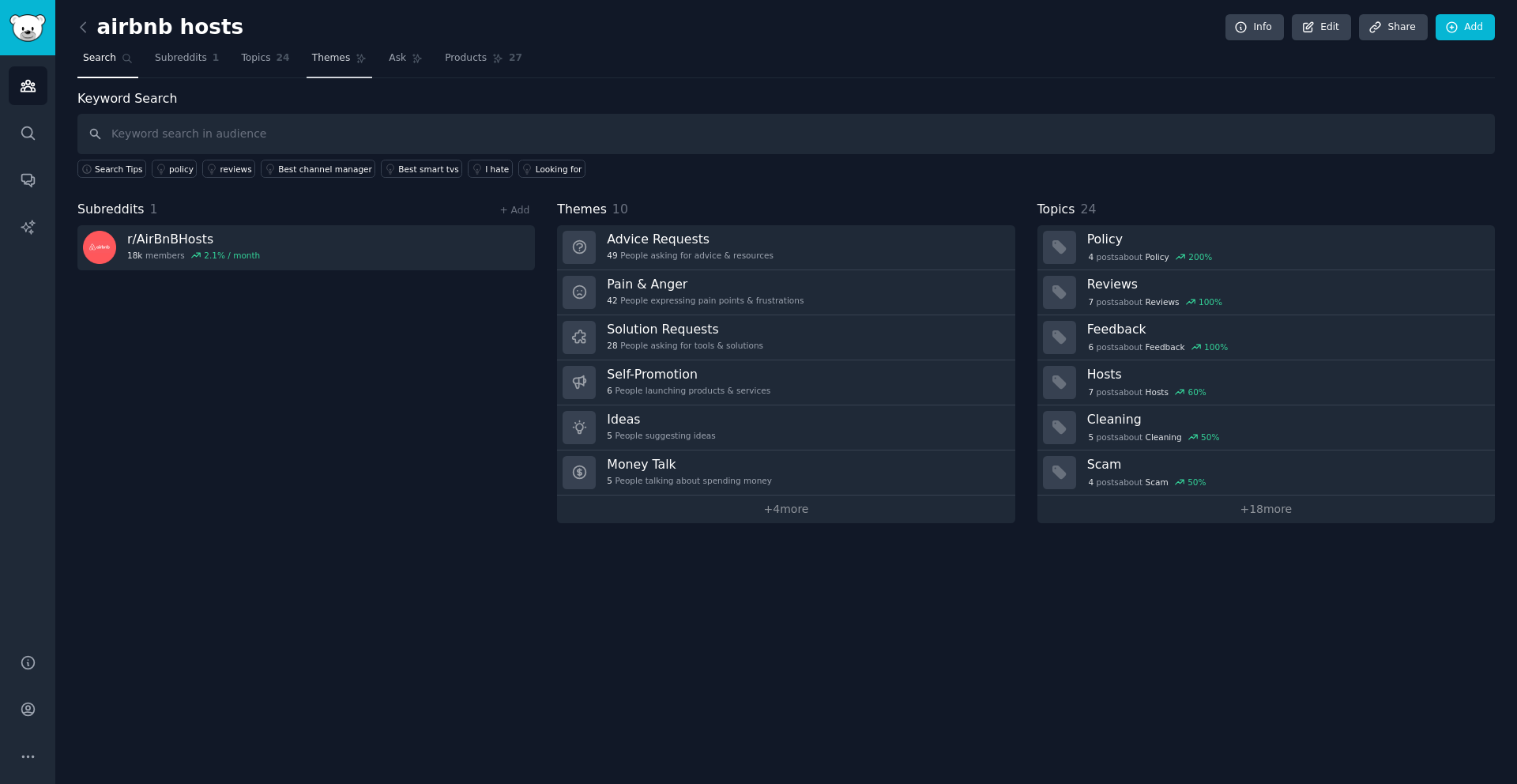
click at [330, 66] on link "Themes" at bounding box center [340, 62] width 67 height 32
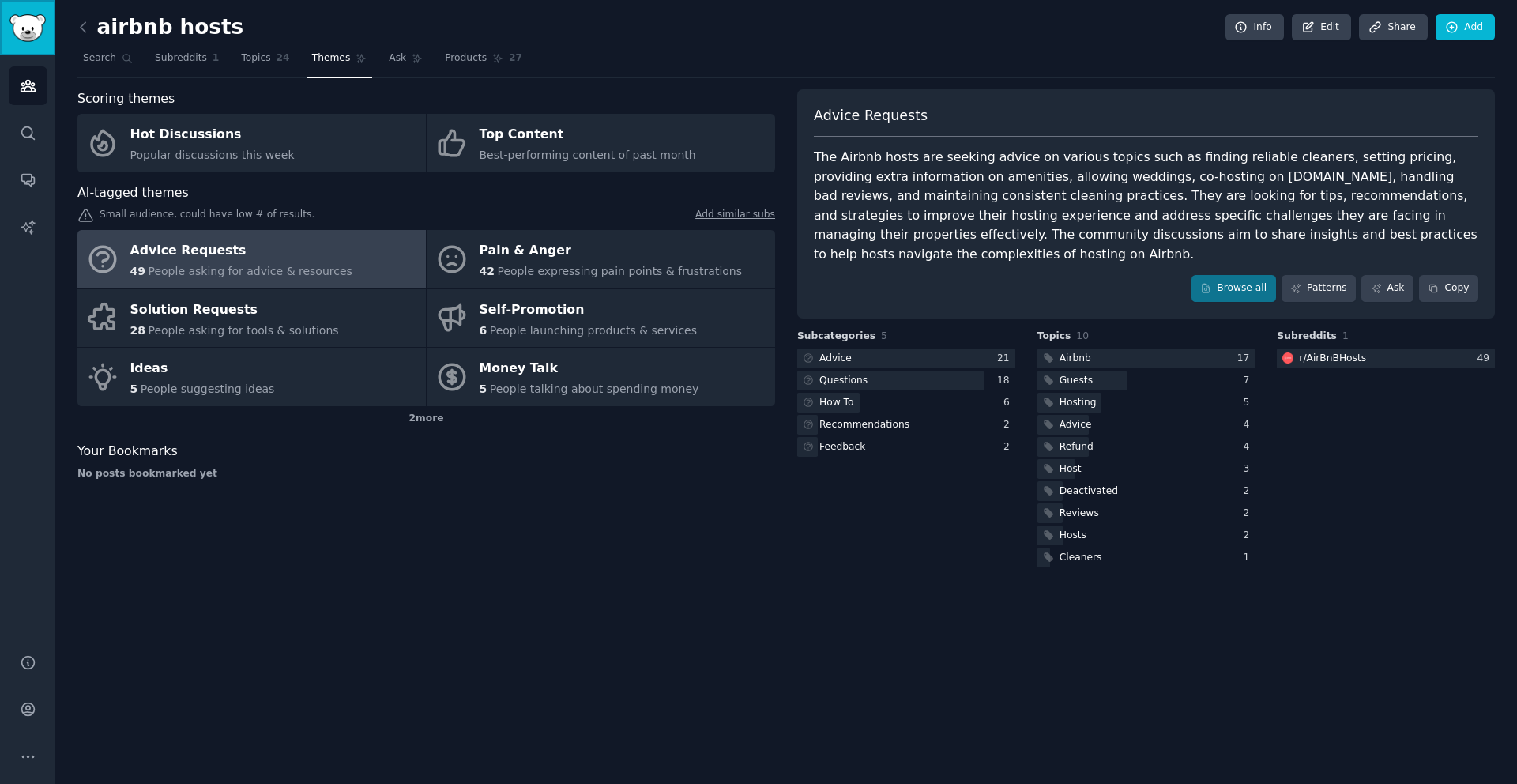
click at [37, 34] on img "Sidebar" at bounding box center [27, 27] width 37 height 27
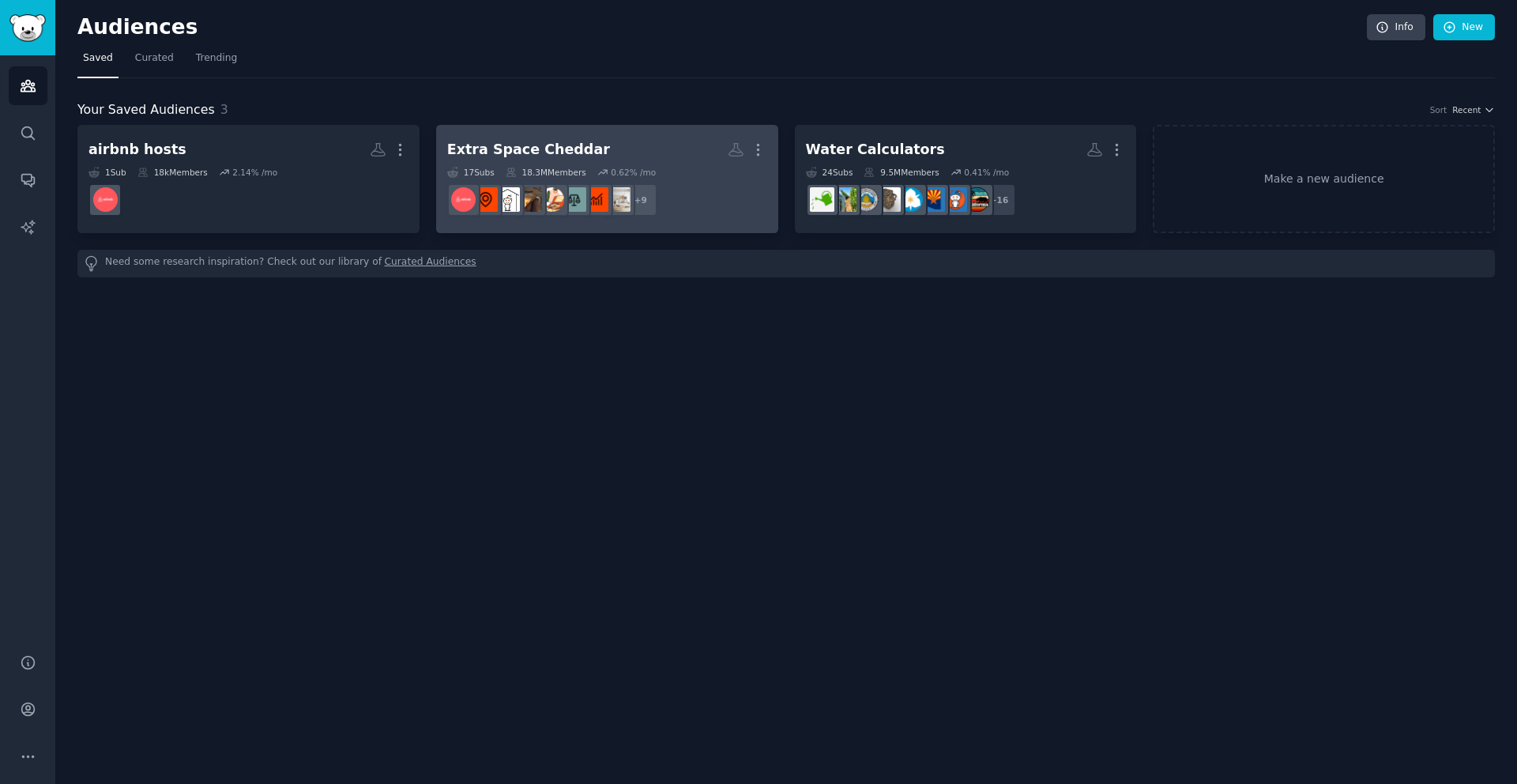
click at [493, 145] on div "Extra Space Cheddar" at bounding box center [529, 150] width 163 height 20
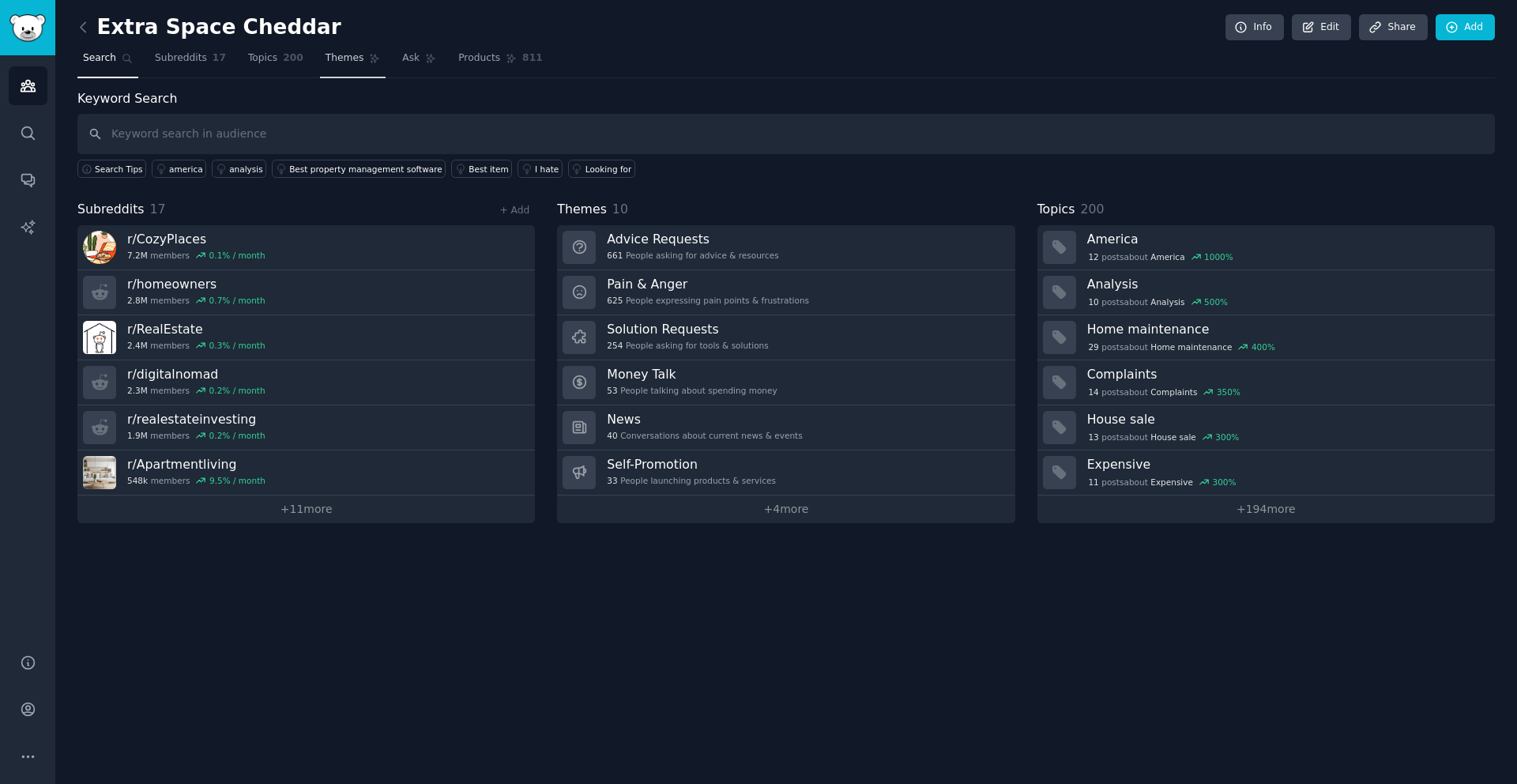
click at [338, 64] on span "Themes" at bounding box center [345, 58] width 39 height 14
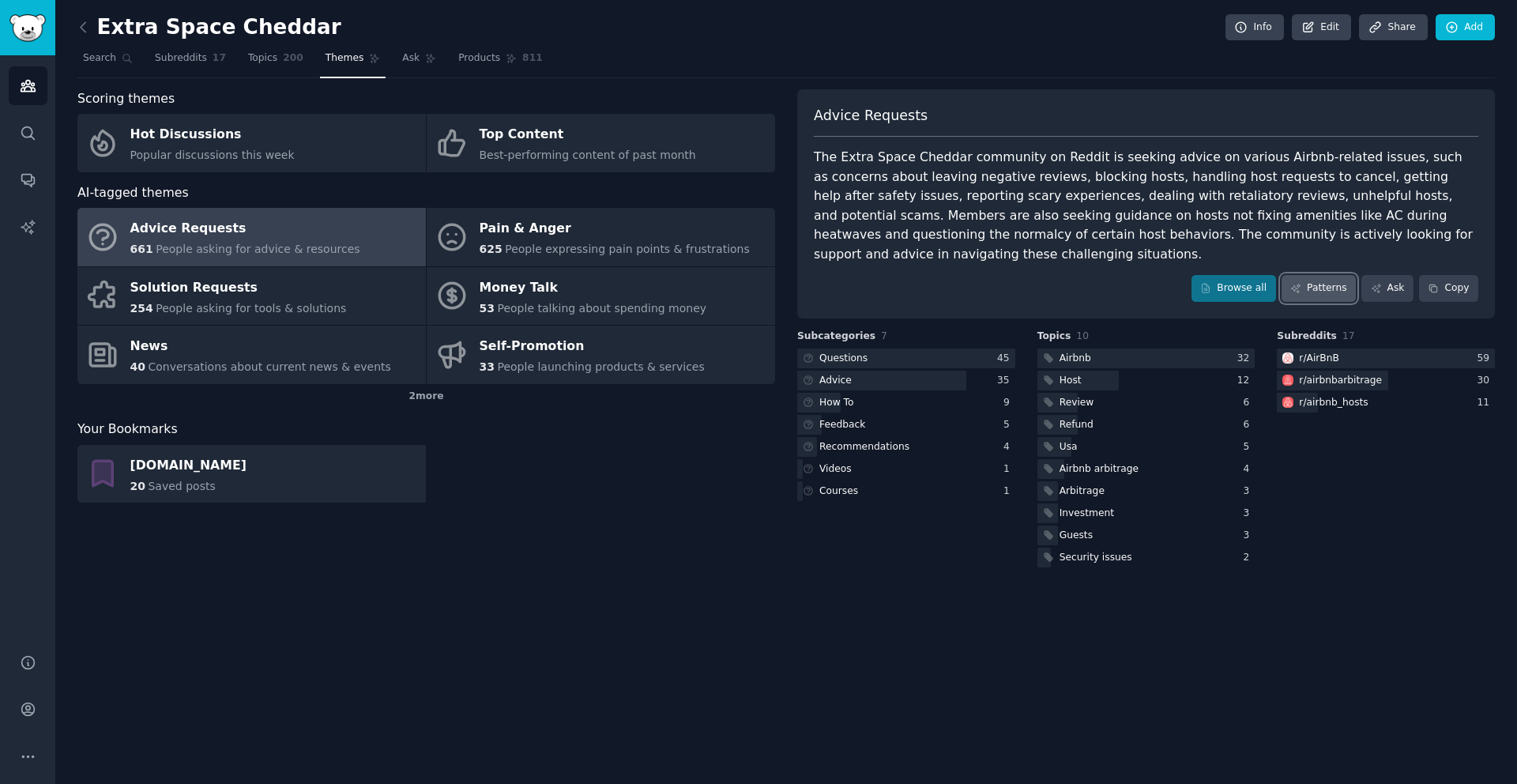
click at [1324, 275] on link "Patterns" at bounding box center [1318, 288] width 74 height 27
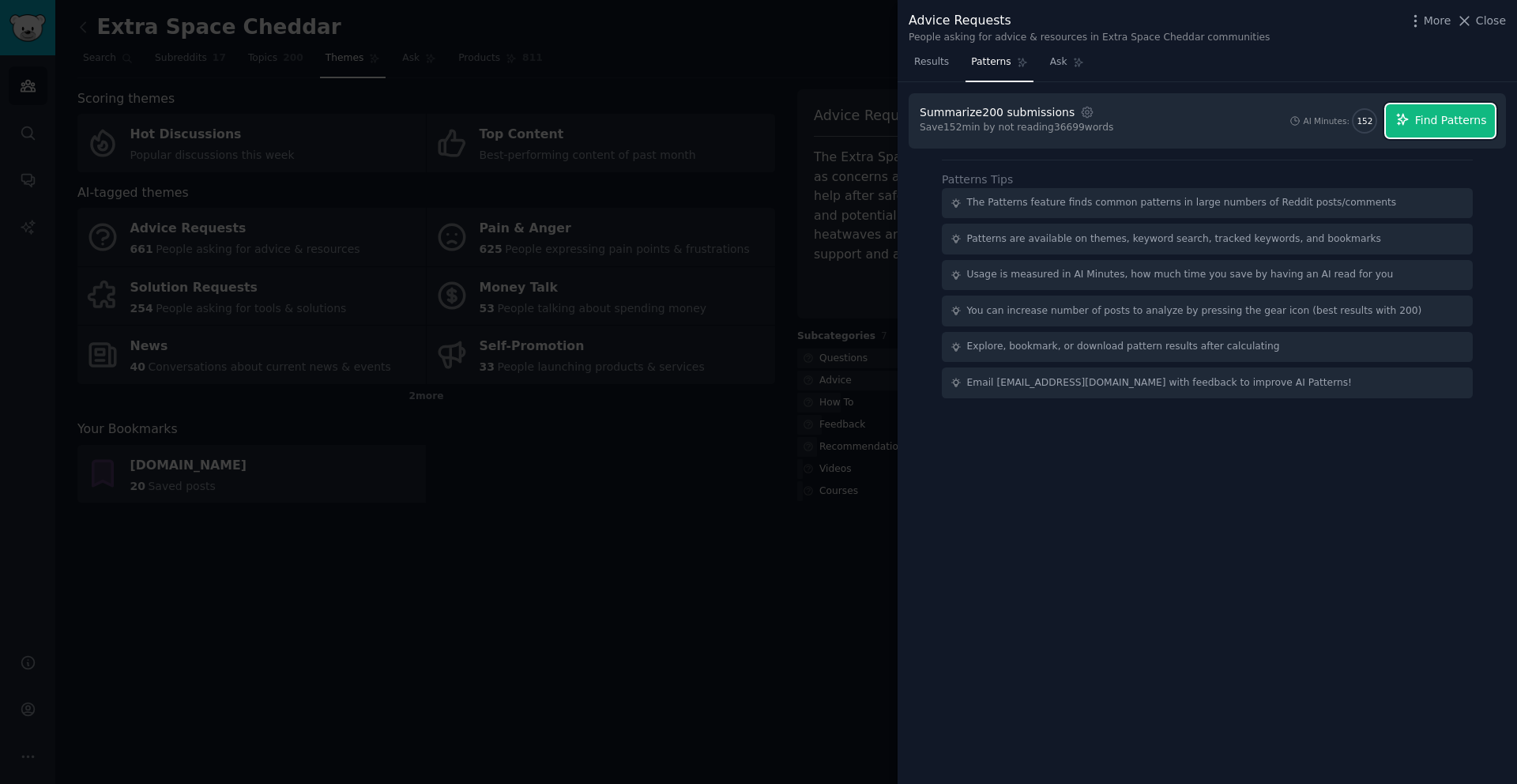
click at [1437, 131] on button "Find Patterns" at bounding box center [1440, 121] width 109 height 33
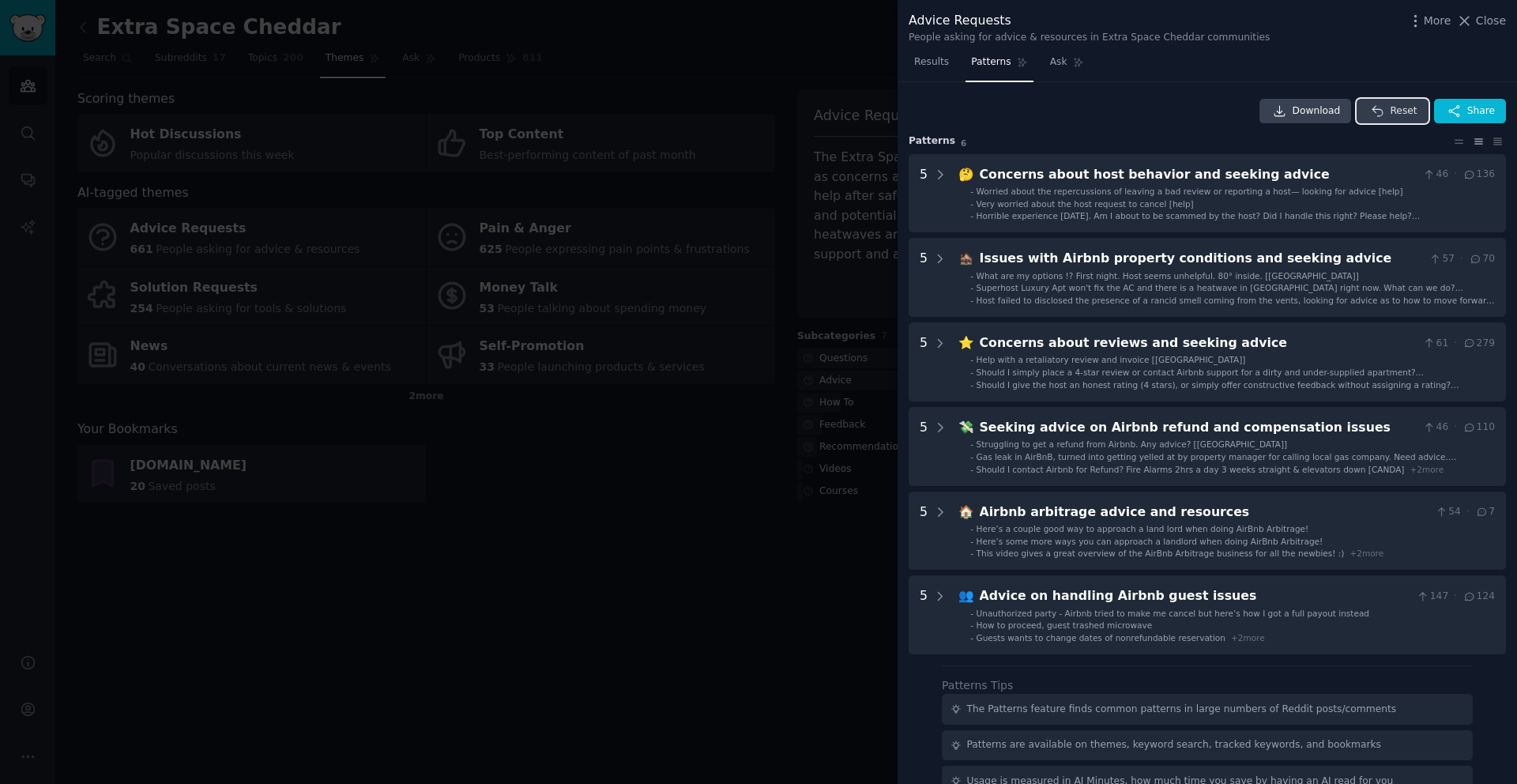
click at [1390, 112] on span "Reset" at bounding box center [1404, 111] width 27 height 14
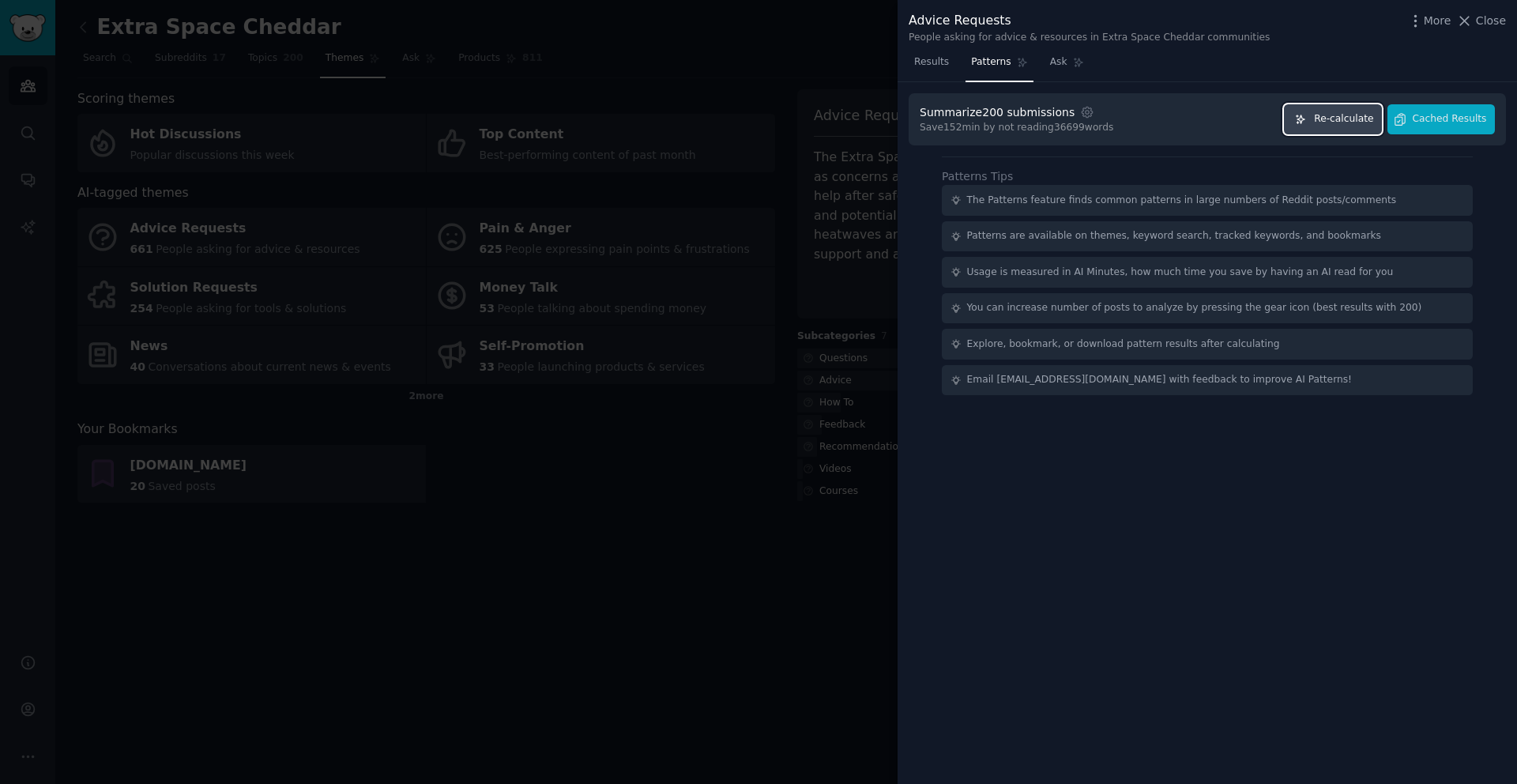
click at [1351, 121] on span "Re-calculate" at bounding box center [1343, 119] width 59 height 14
